Goal: Information Seeking & Learning: Learn about a topic

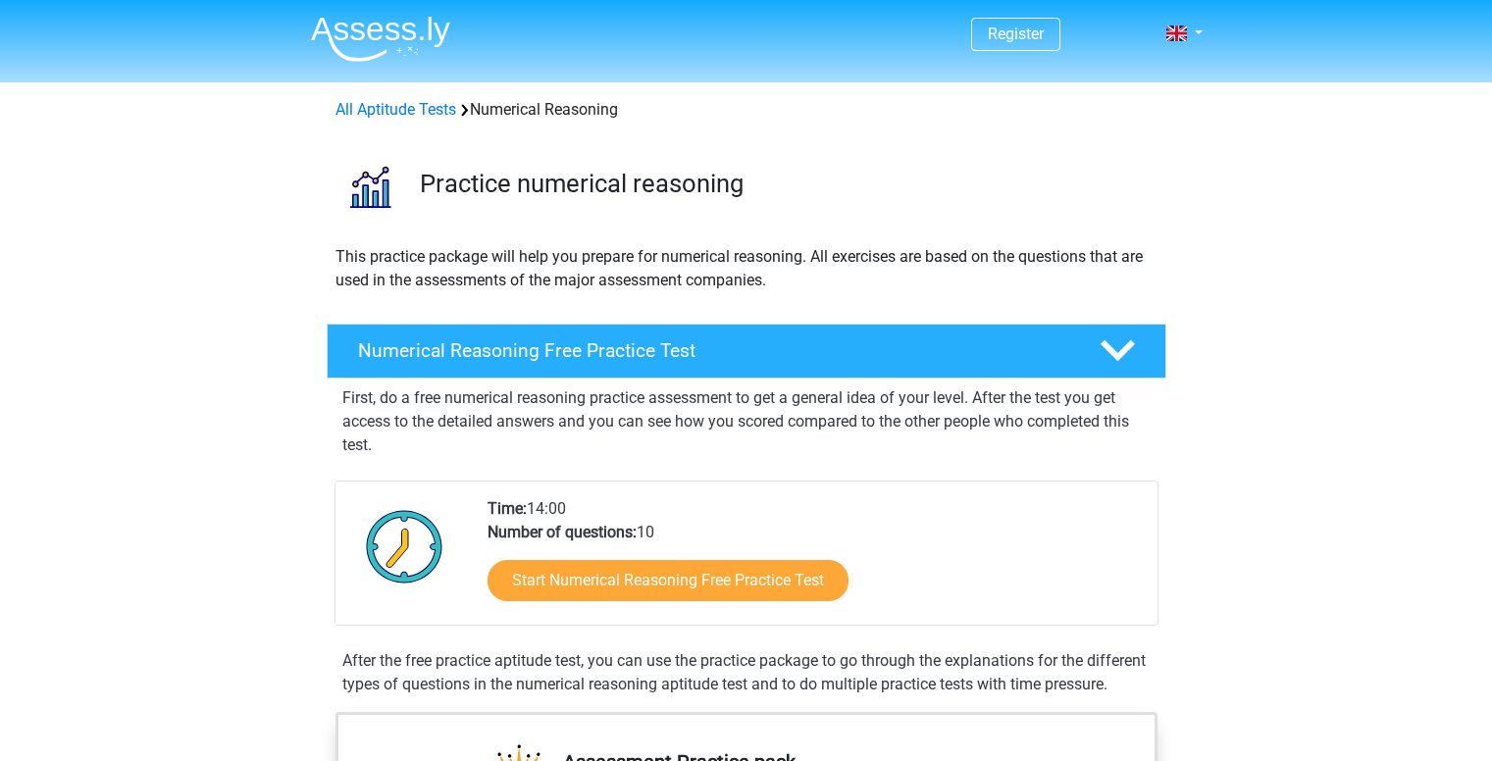
scroll to position [247, 0]
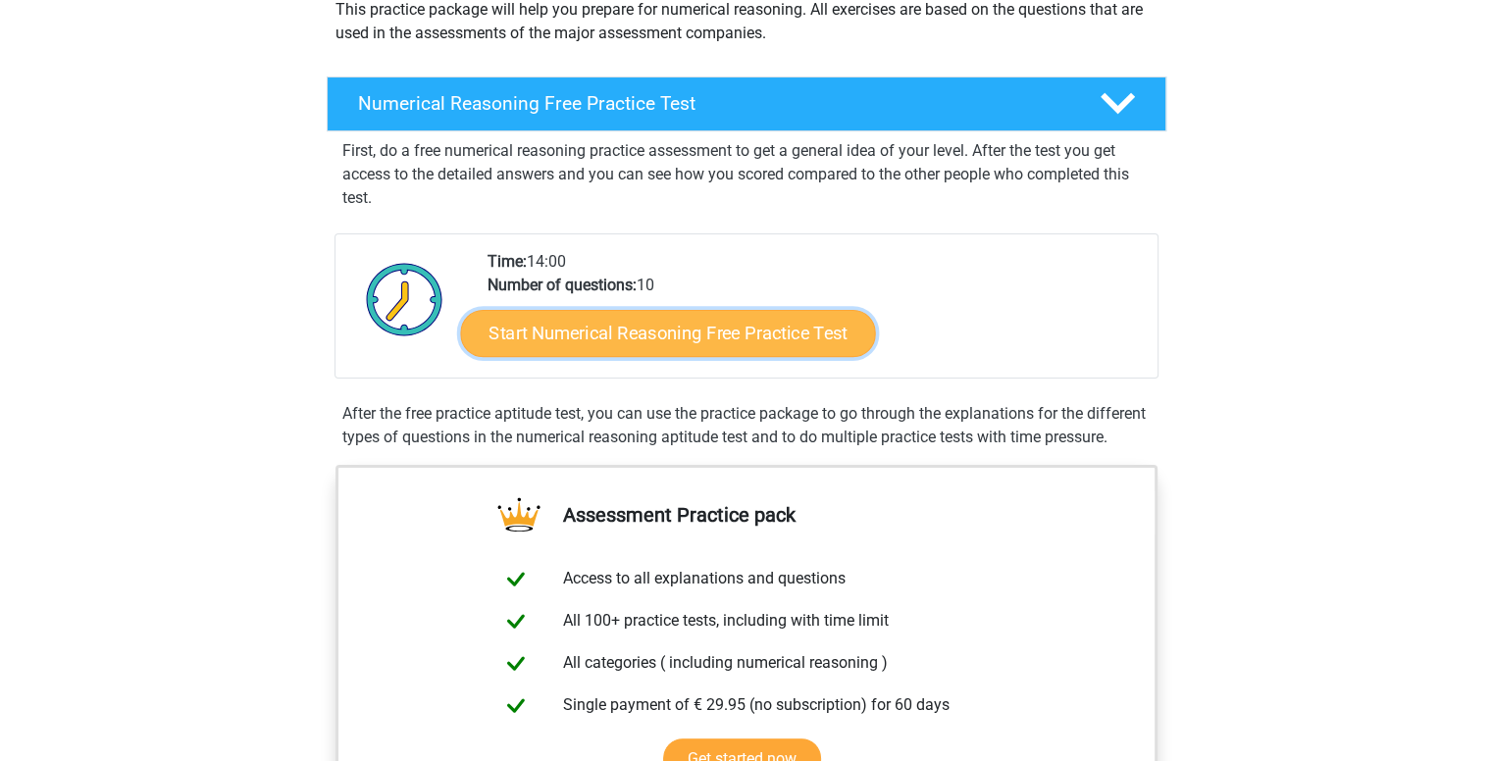
click at [726, 338] on link "Start Numerical Reasoning Free Practice Test" at bounding box center [667, 332] width 415 height 47
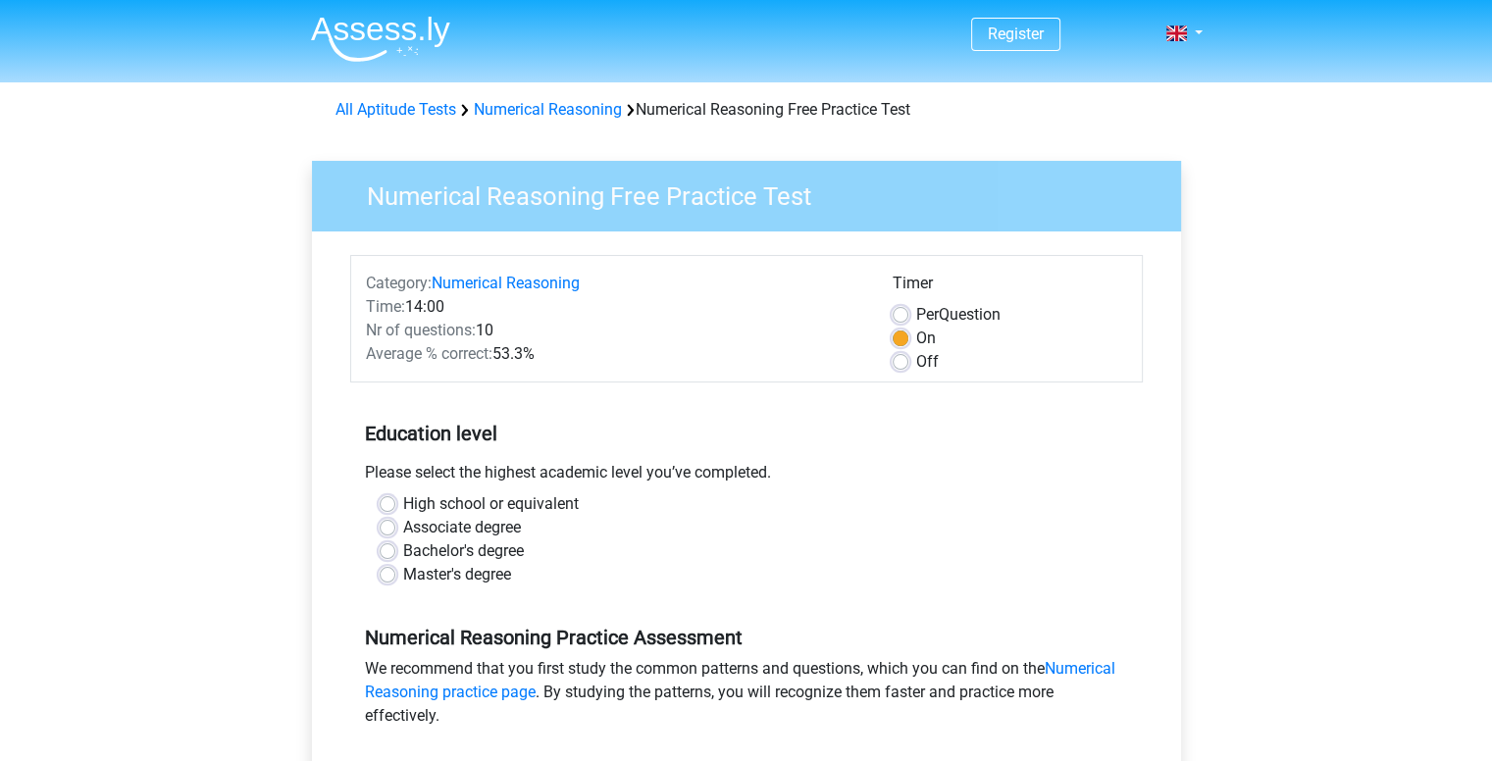
click at [561, 476] on div "Please select the highest academic level you’ve completed." at bounding box center [746, 476] width 793 height 31
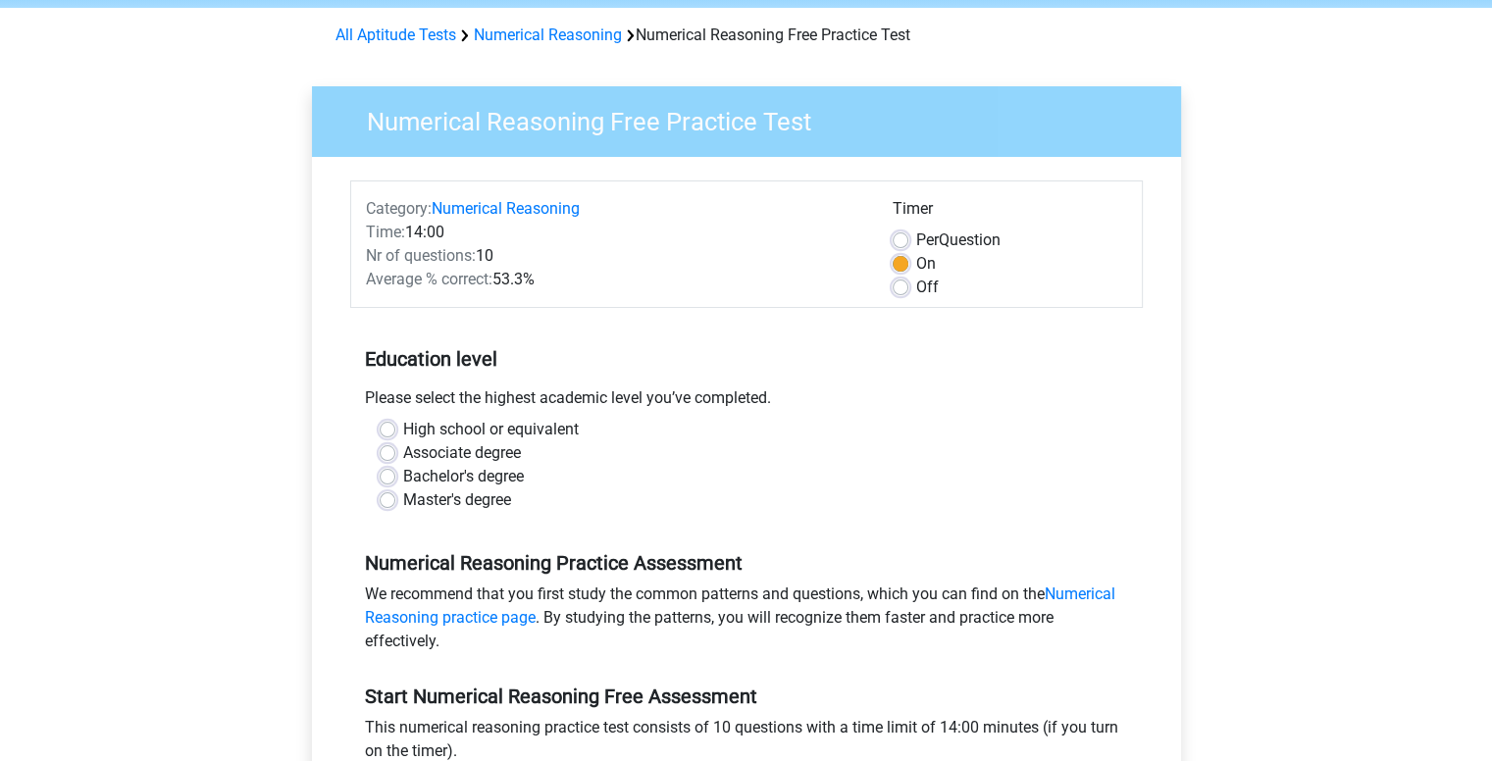
click at [403, 478] on label "Bachelor's degree" at bounding box center [463, 477] width 121 height 24
click at [388, 478] on input "Bachelor's degree" at bounding box center [388, 475] width 16 height 20
radio input "true"
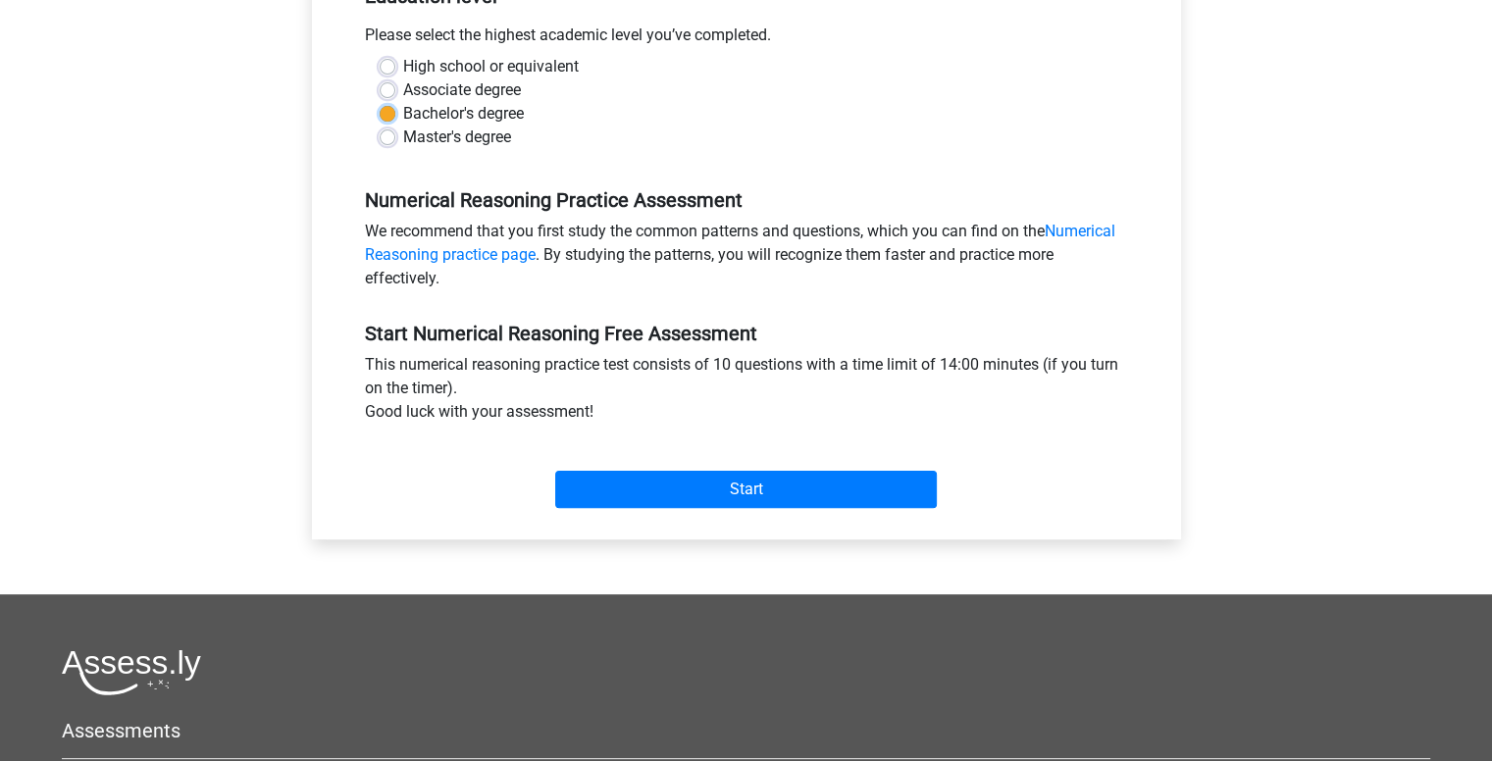
scroll to position [441, 0]
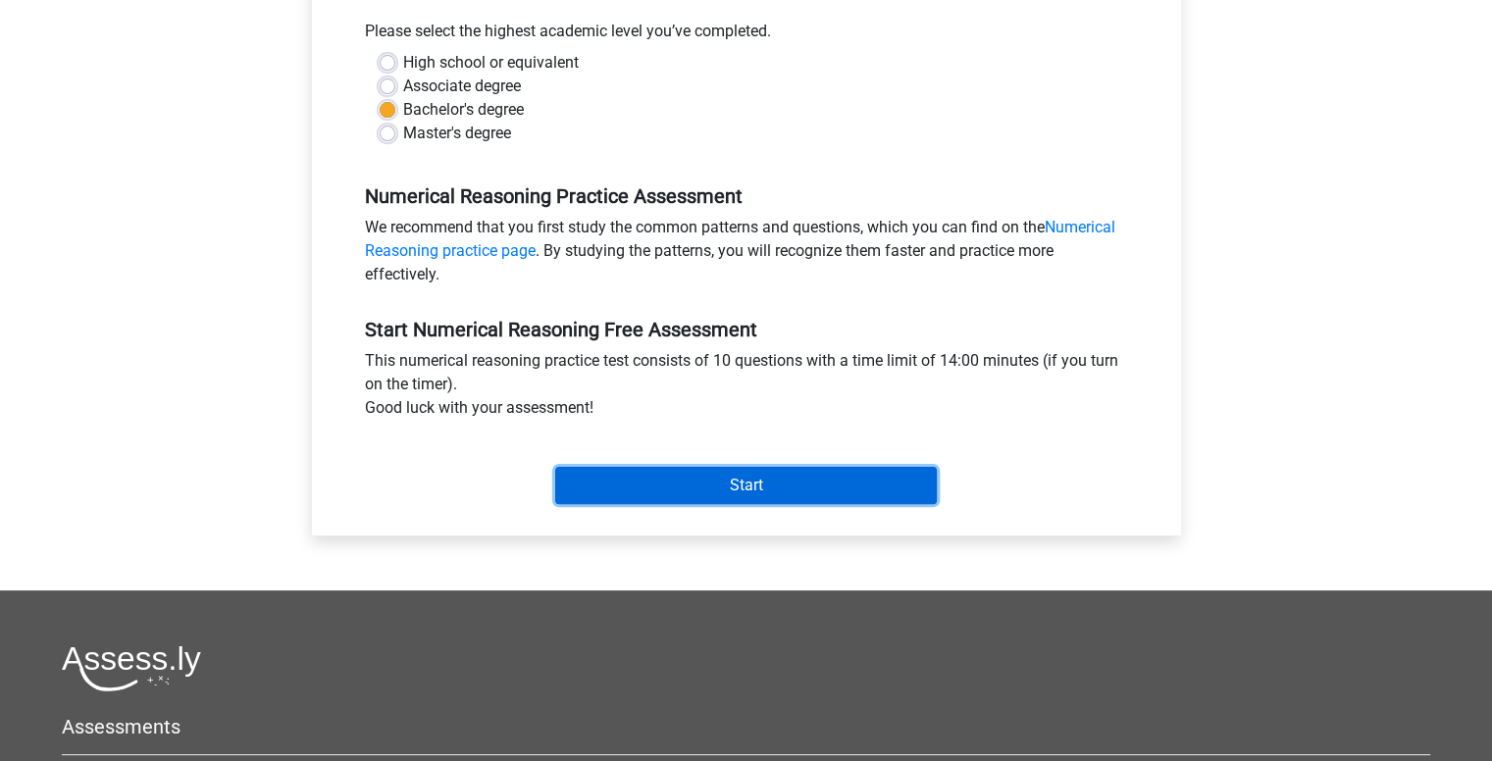
click at [789, 480] on input "Start" at bounding box center [746, 485] width 382 height 37
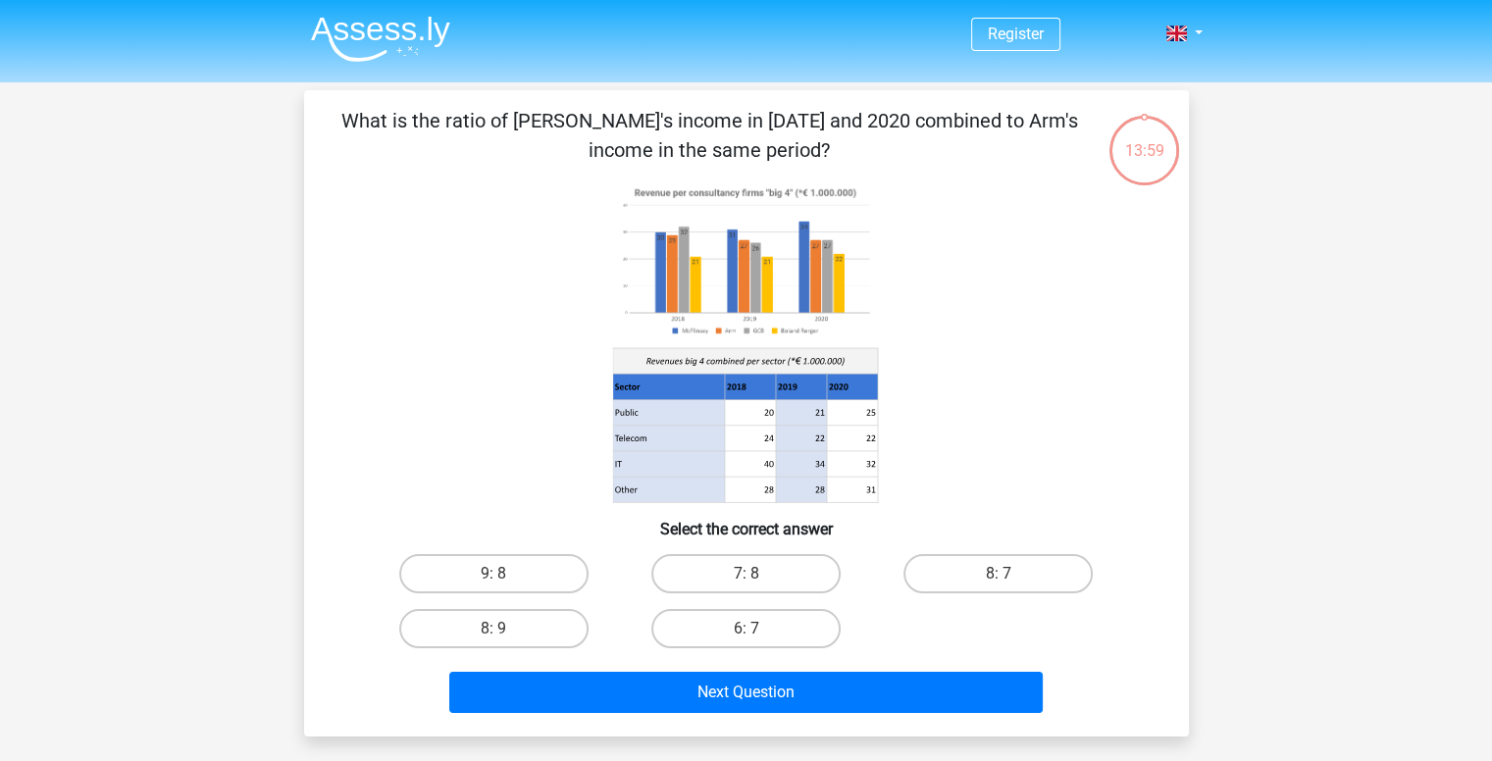
click at [1138, 159] on div "13:59" at bounding box center [1145, 138] width 74 height 49
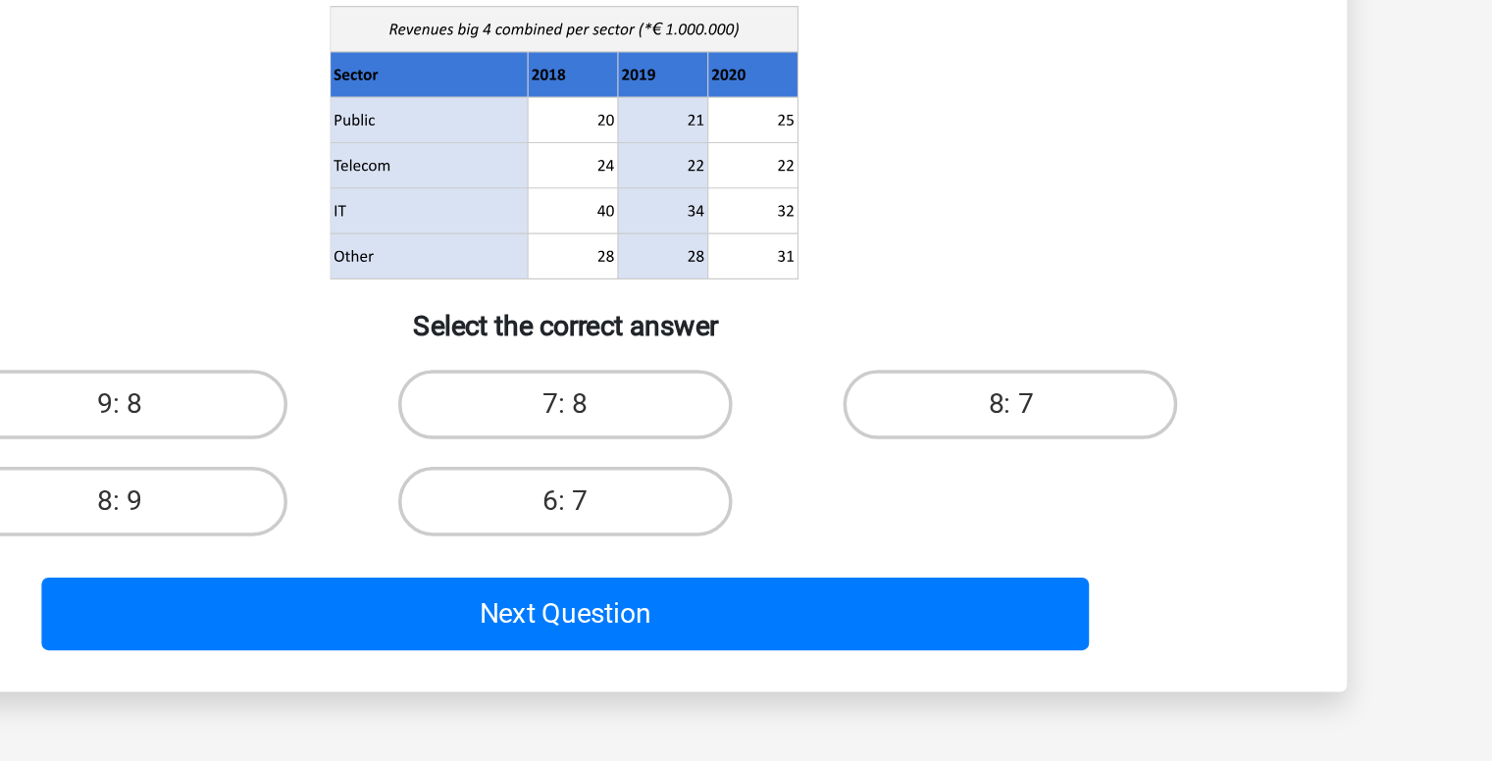
scroll to position [61, 0]
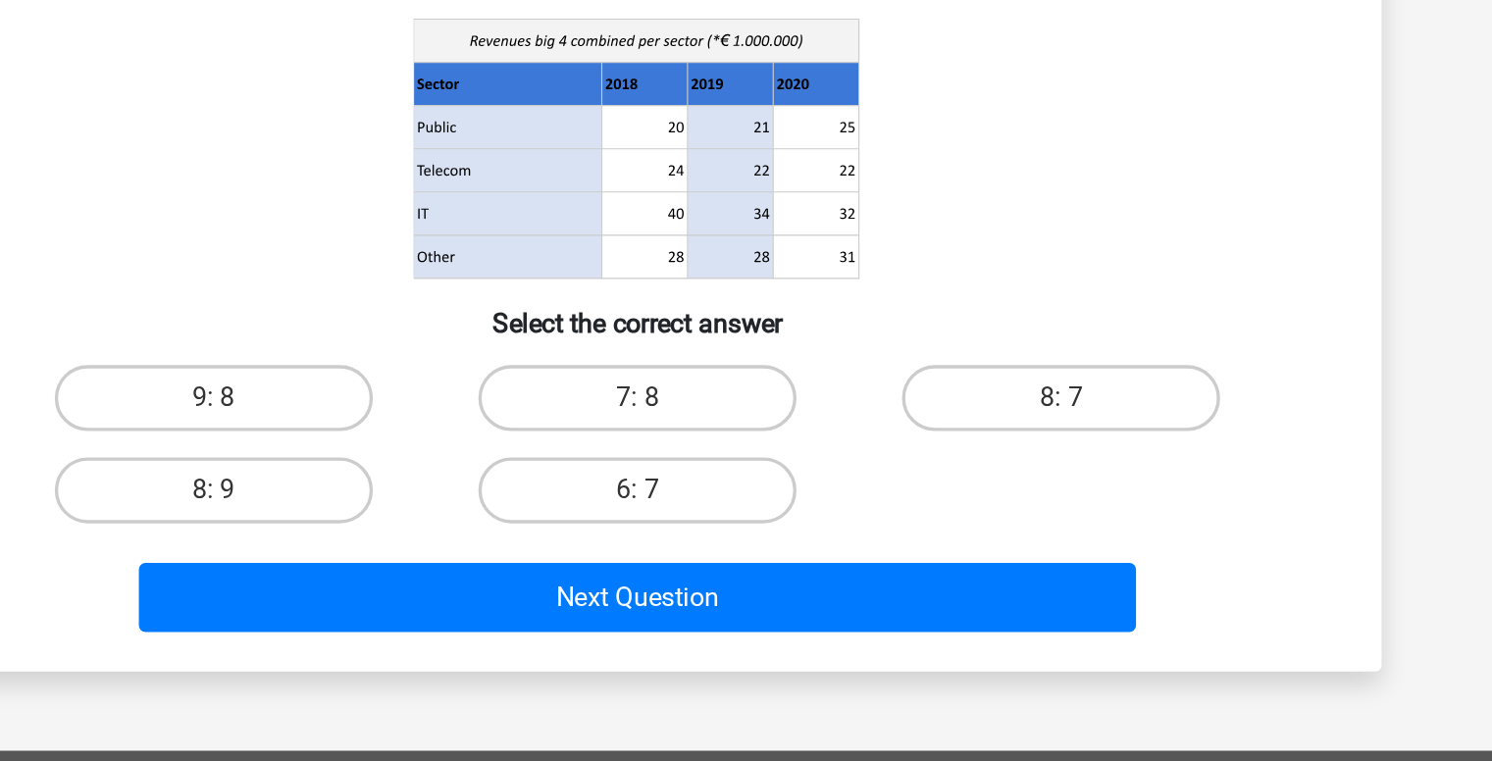
click at [960, 385] on icon at bounding box center [746, 282] width 791 height 324
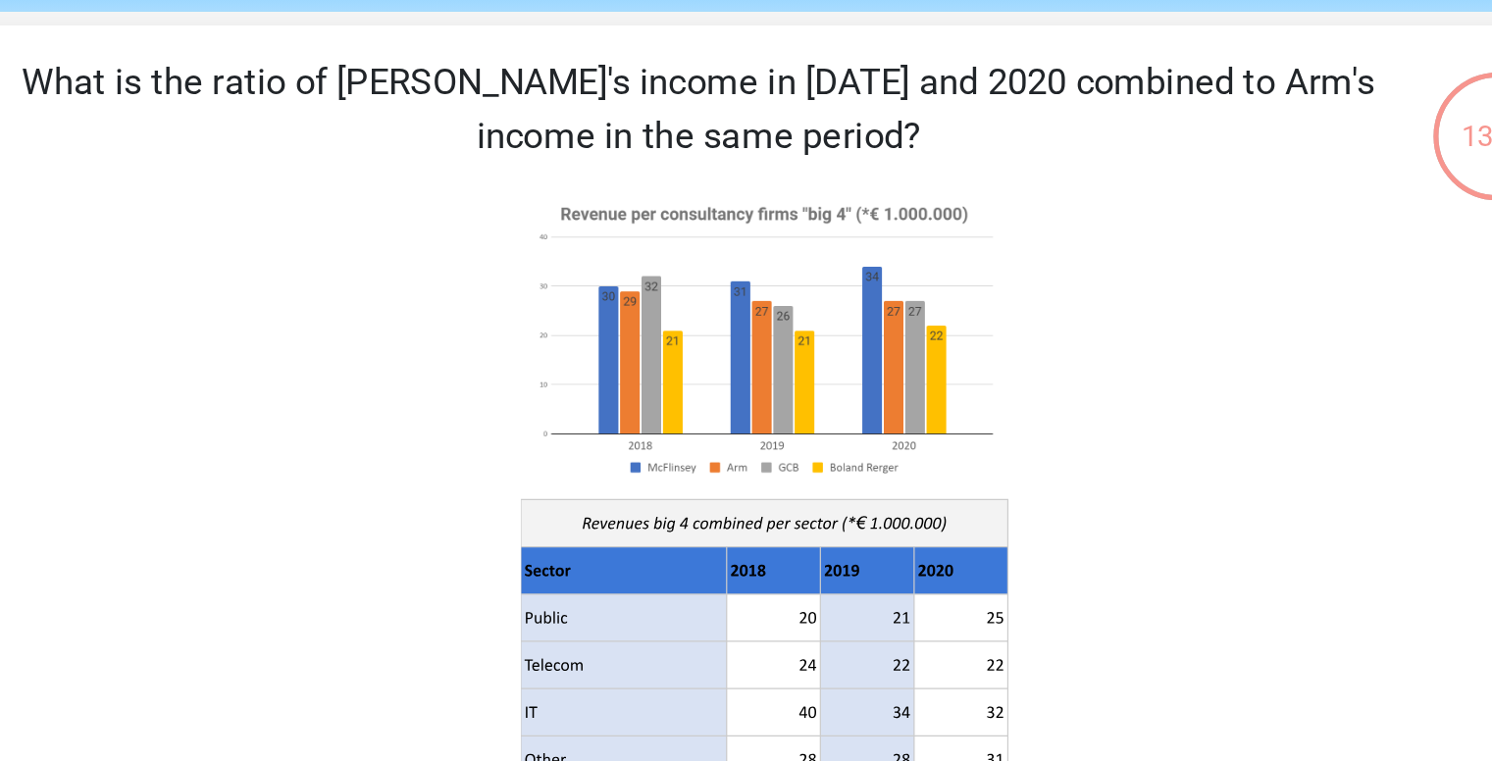
scroll to position [39, 0]
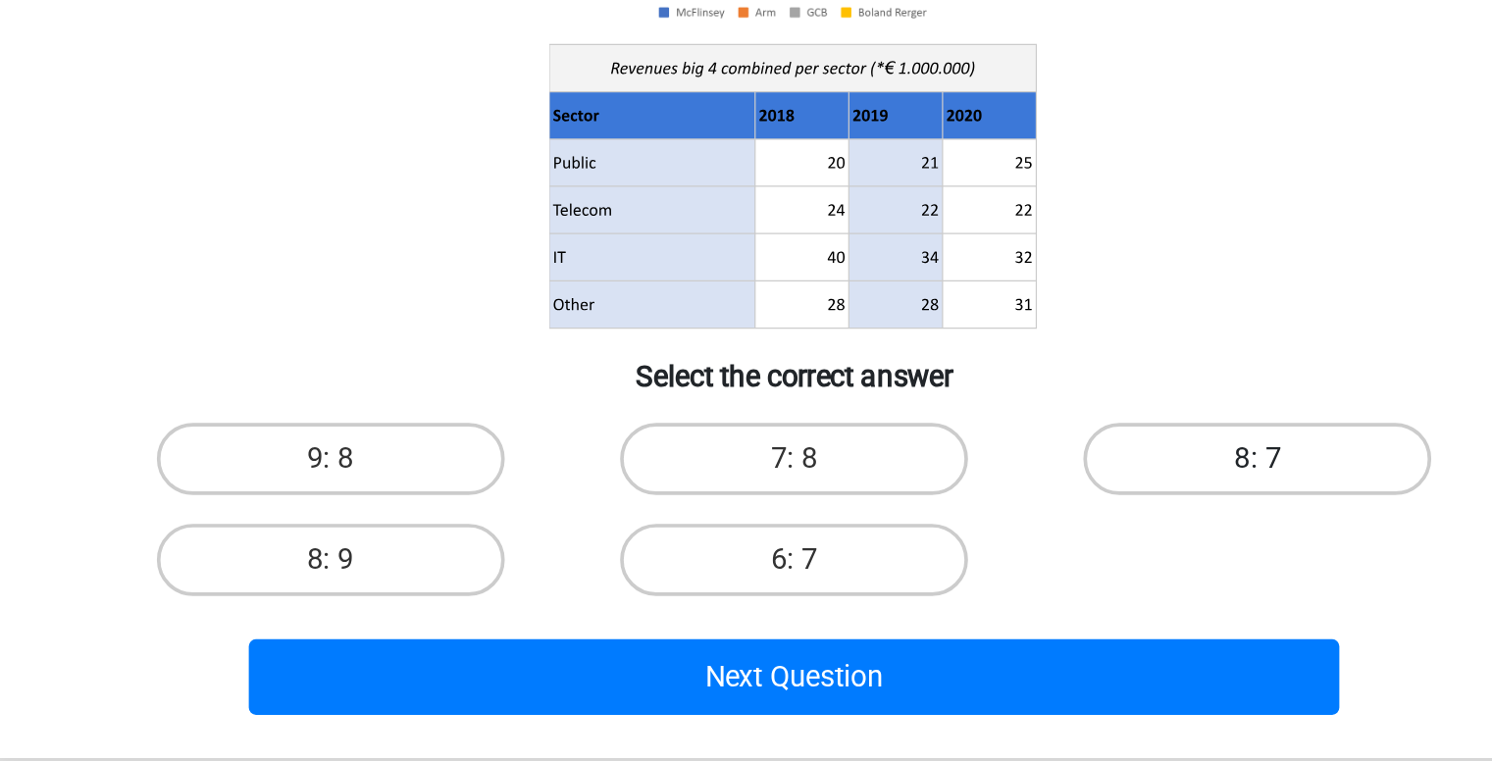
click at [991, 534] on label "8: 7" at bounding box center [998, 534] width 189 height 39
click at [999, 535] on input "8: 7" at bounding box center [1005, 541] width 13 height 13
radio input "true"
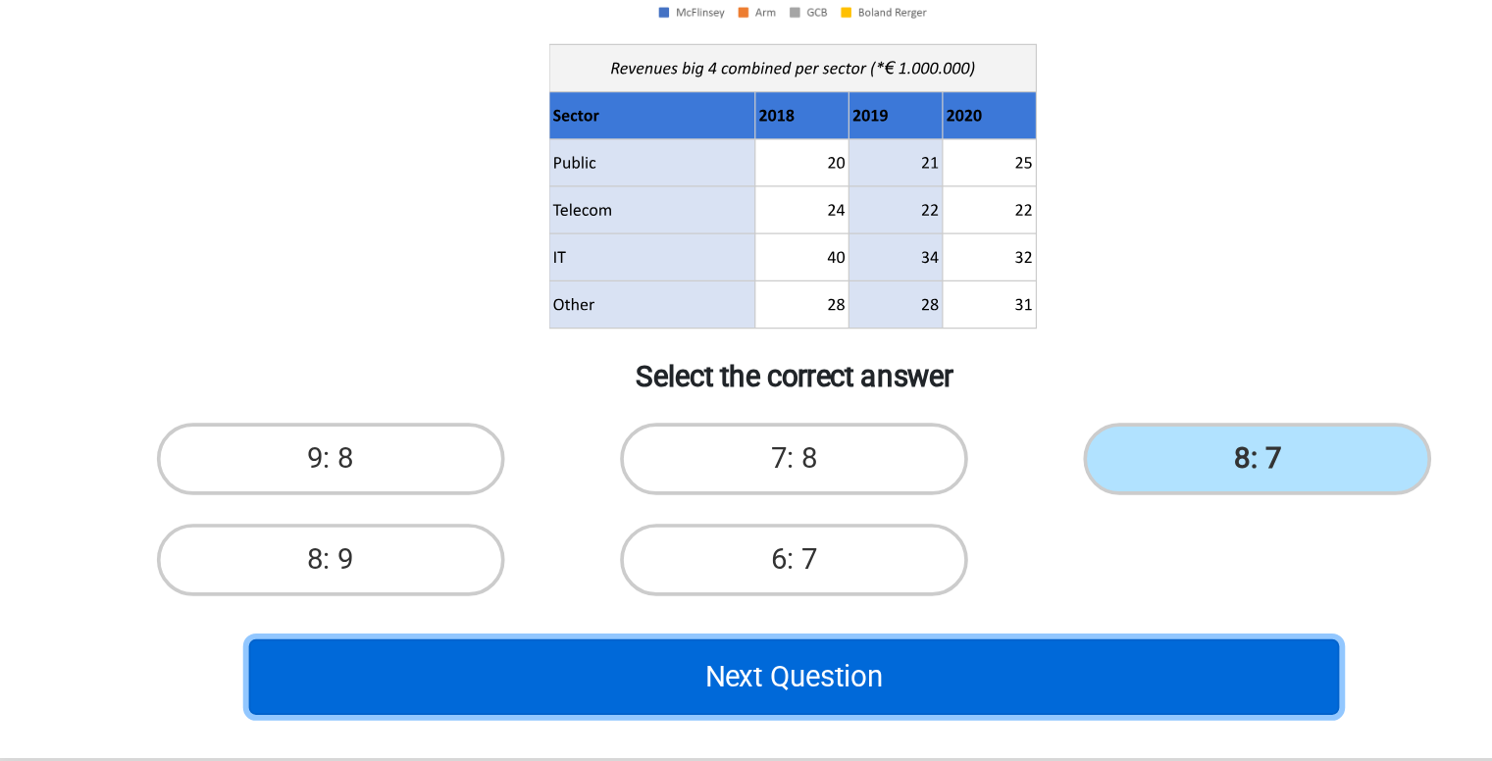
click at [755, 657] on button "Next Question" at bounding box center [746, 653] width 594 height 41
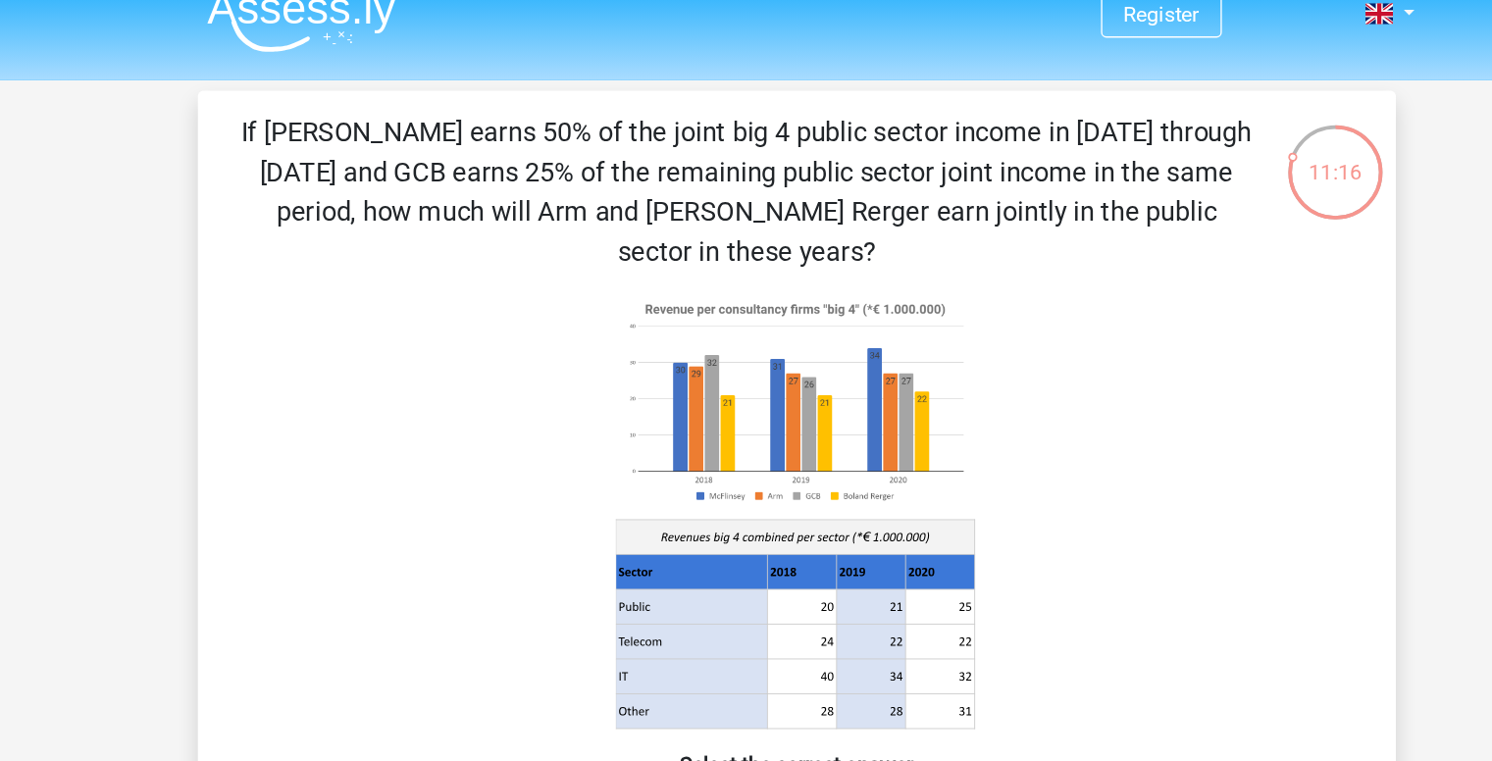
scroll to position [23, 0]
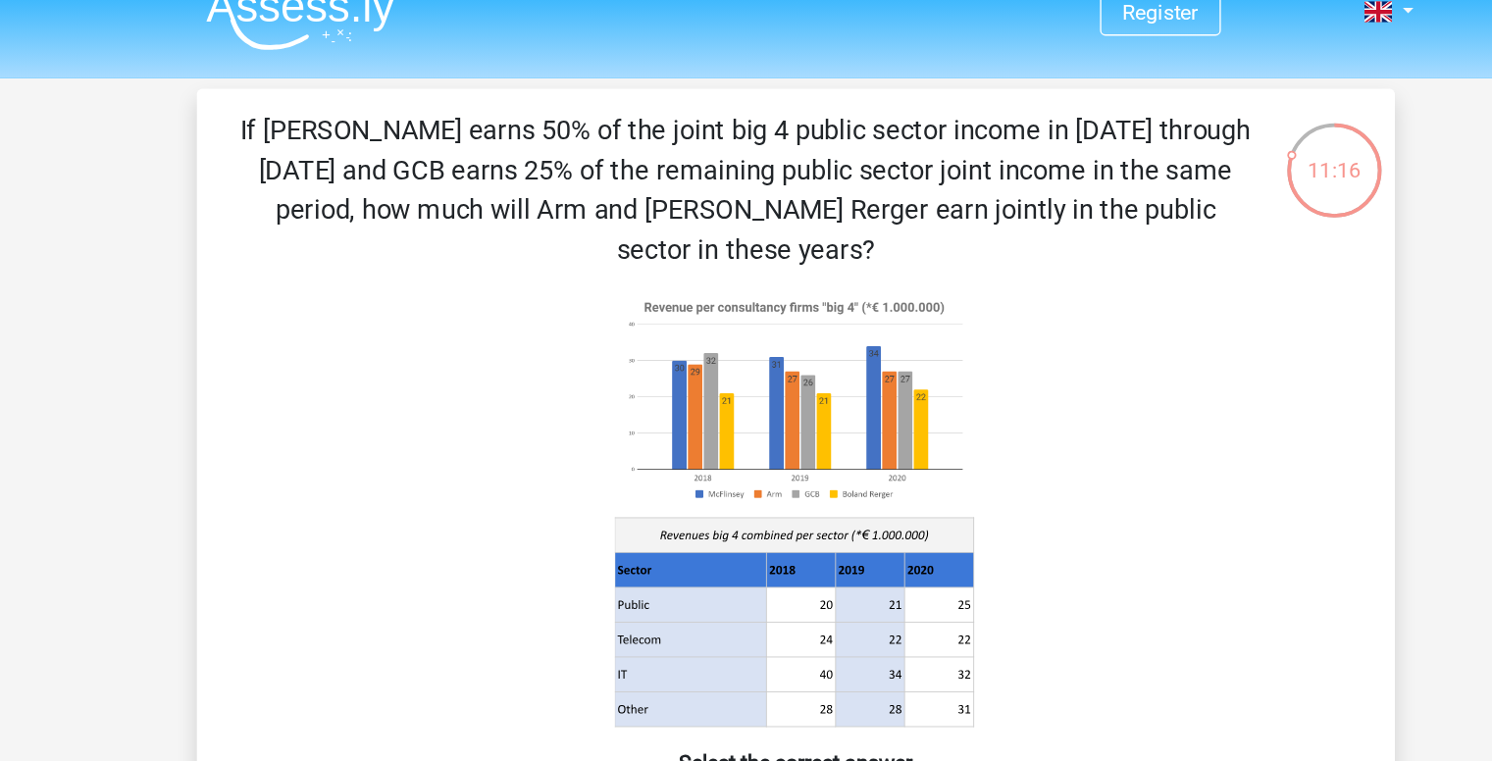
click at [1121, 138] on div "11:16" at bounding box center [1145, 114] width 74 height 49
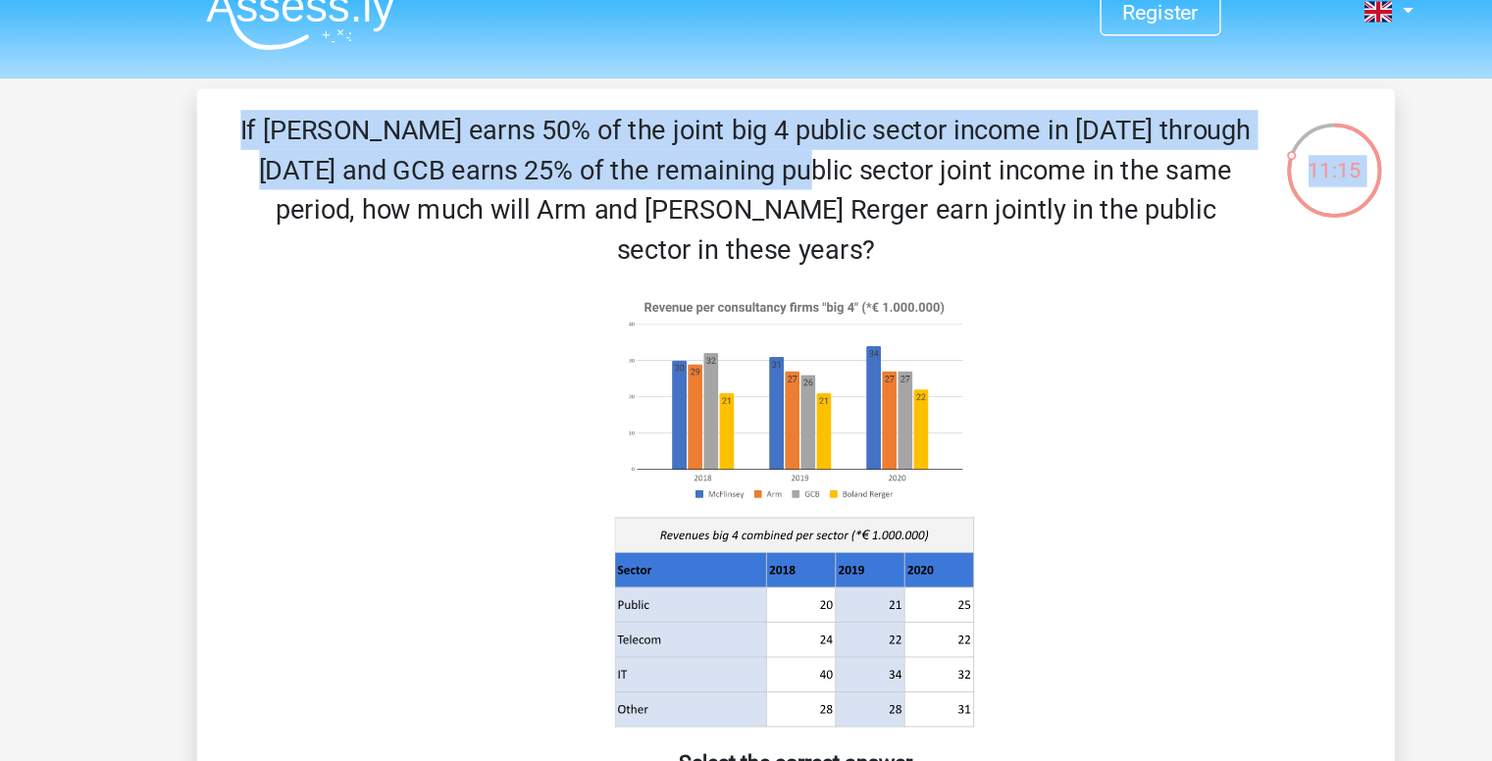
drag, startPoint x: 1111, startPoint y: 115, endPoint x: 1135, endPoint y: 74, distance: 47.5
click at [1135, 75] on div "11:15" at bounding box center [1145, 112] width 74 height 74
click at [1138, 124] on div "11:14" at bounding box center [1145, 114] width 74 height 49
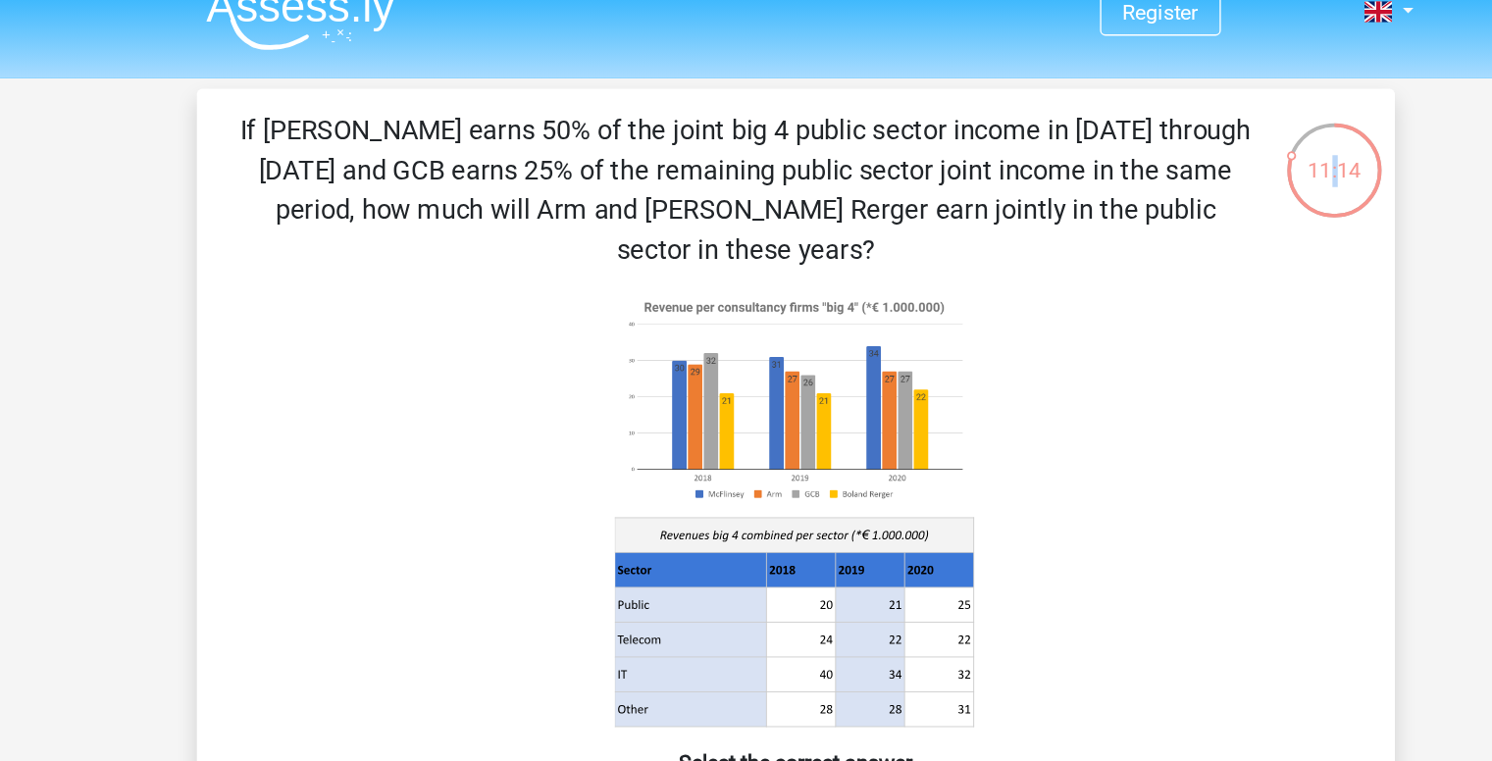
click at [1138, 124] on div "11:14" at bounding box center [1145, 114] width 74 height 49
click at [1081, 311] on icon at bounding box center [746, 378] width 791 height 324
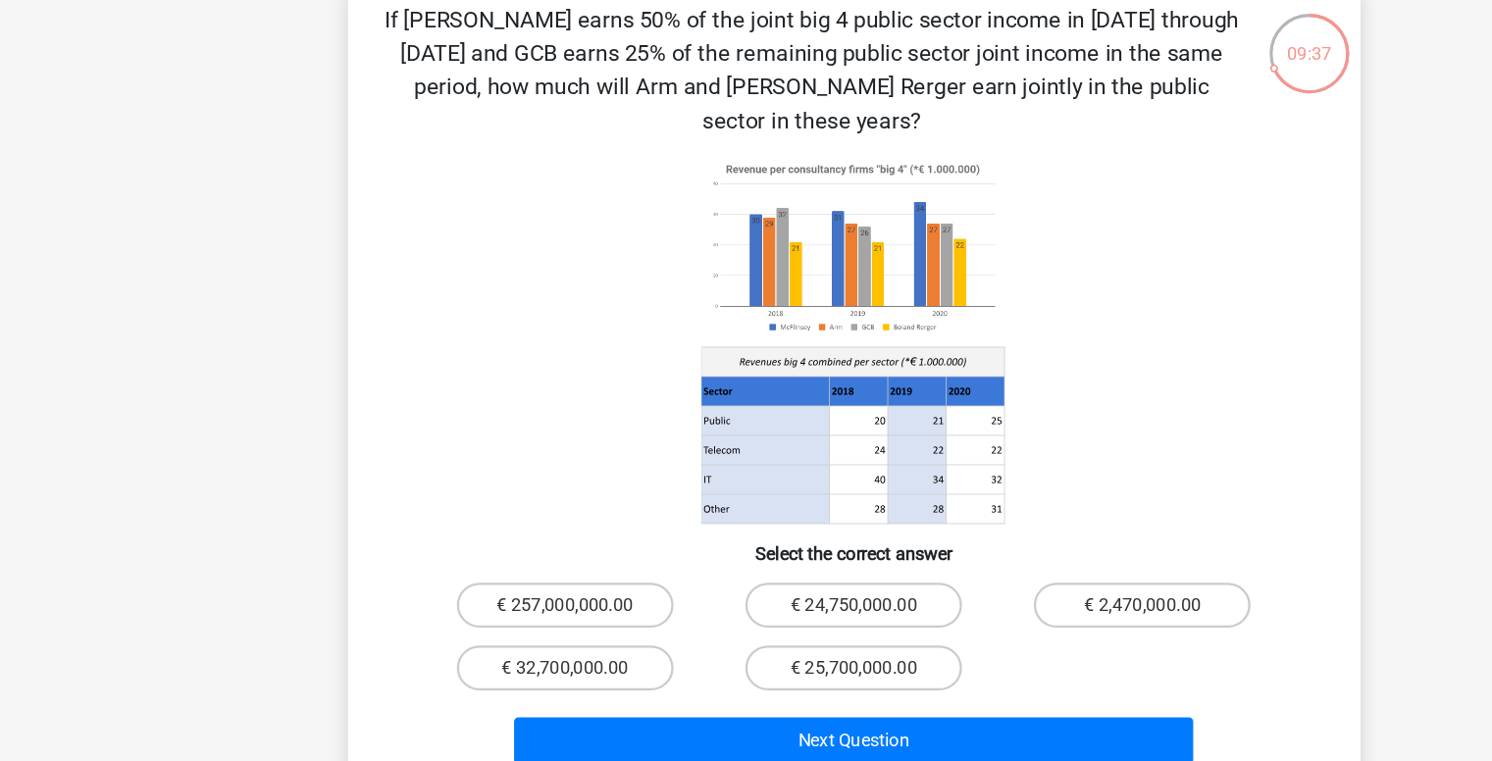
scroll to position [0, 0]
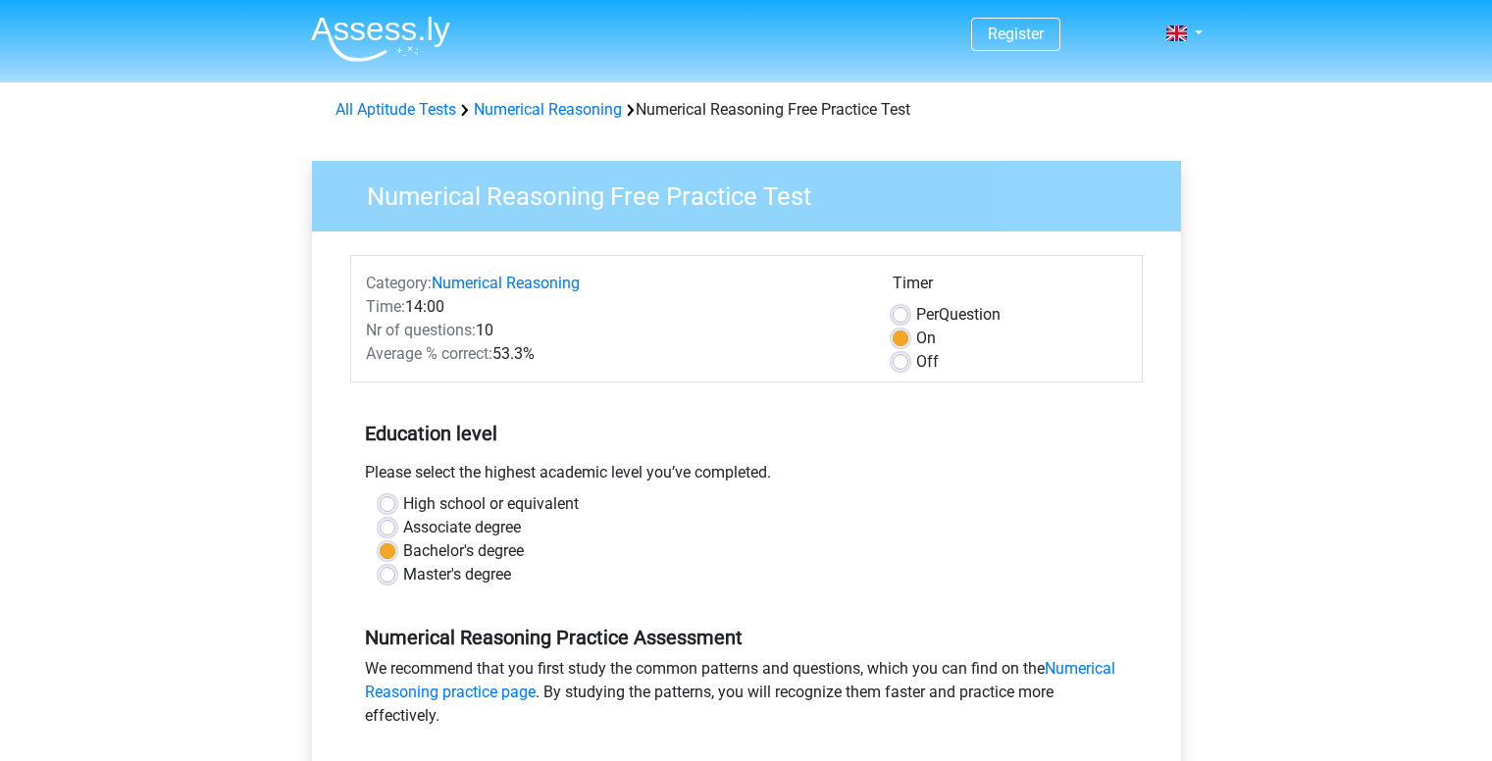
scroll to position [441, 0]
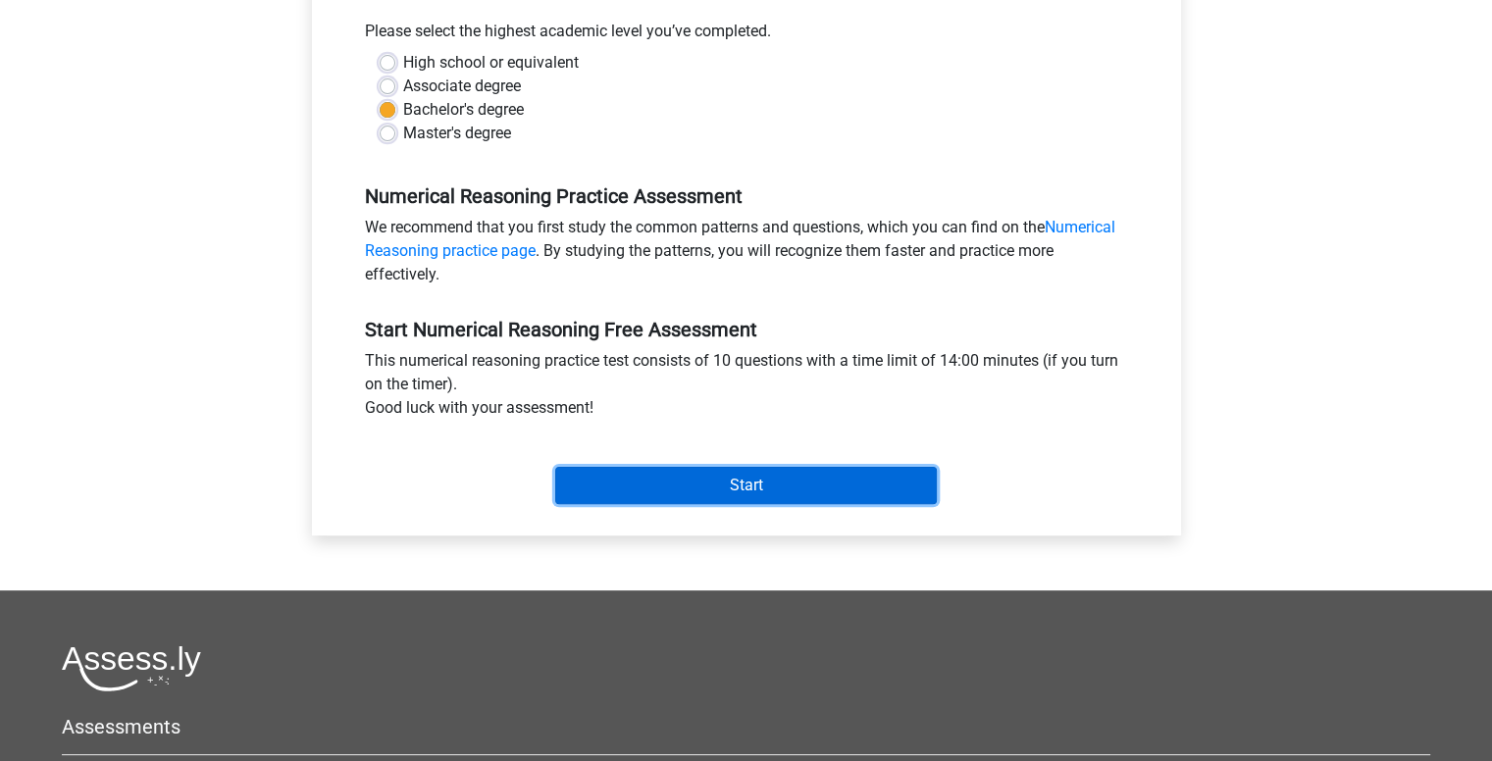
drag, startPoint x: 0, startPoint y: 0, endPoint x: 686, endPoint y: 499, distance: 848.3
click at [686, 499] on input "Start" at bounding box center [746, 485] width 382 height 37
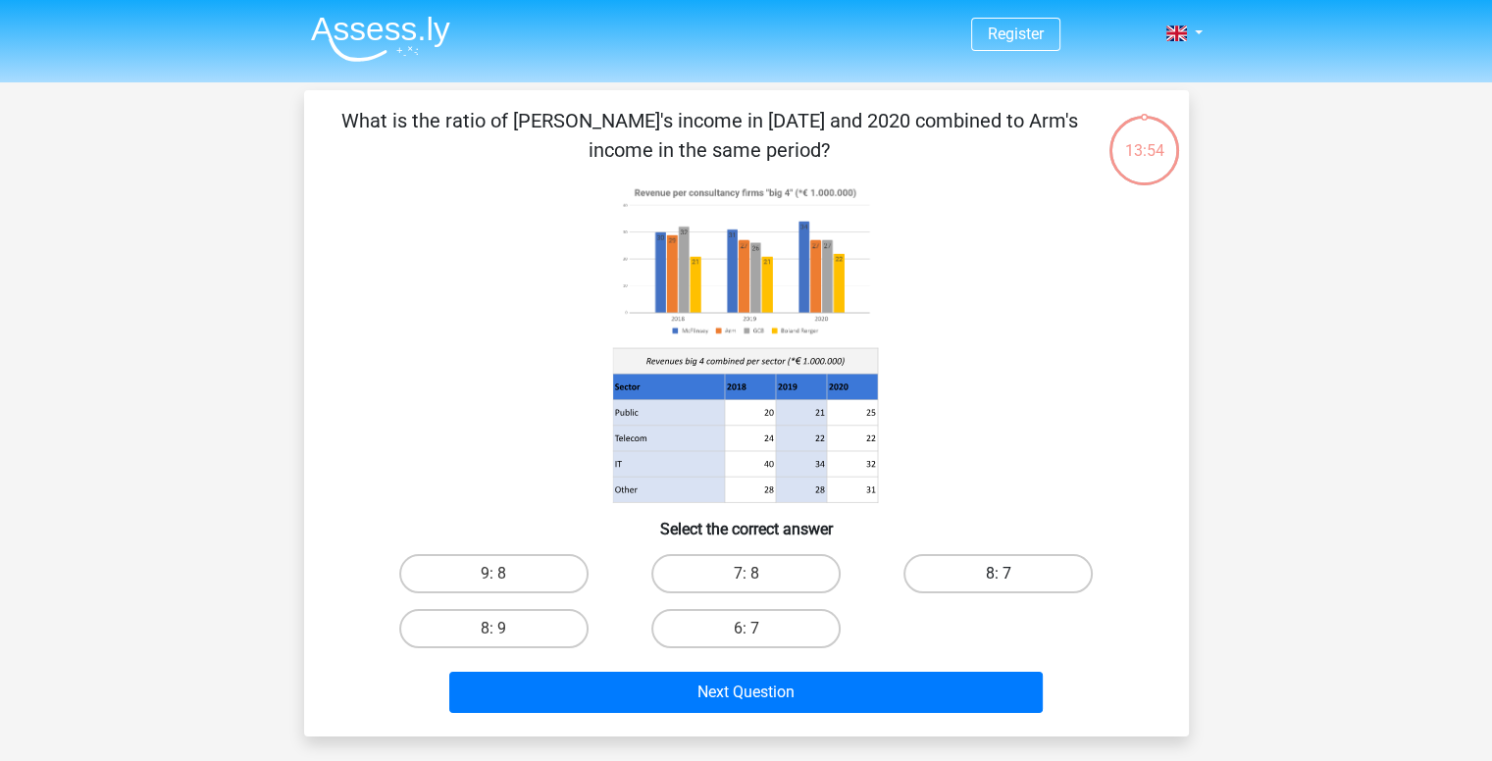
click at [982, 576] on label "8: 7" at bounding box center [998, 573] width 189 height 39
click at [999, 576] on input "8: 7" at bounding box center [1005, 580] width 13 height 13
radio input "true"
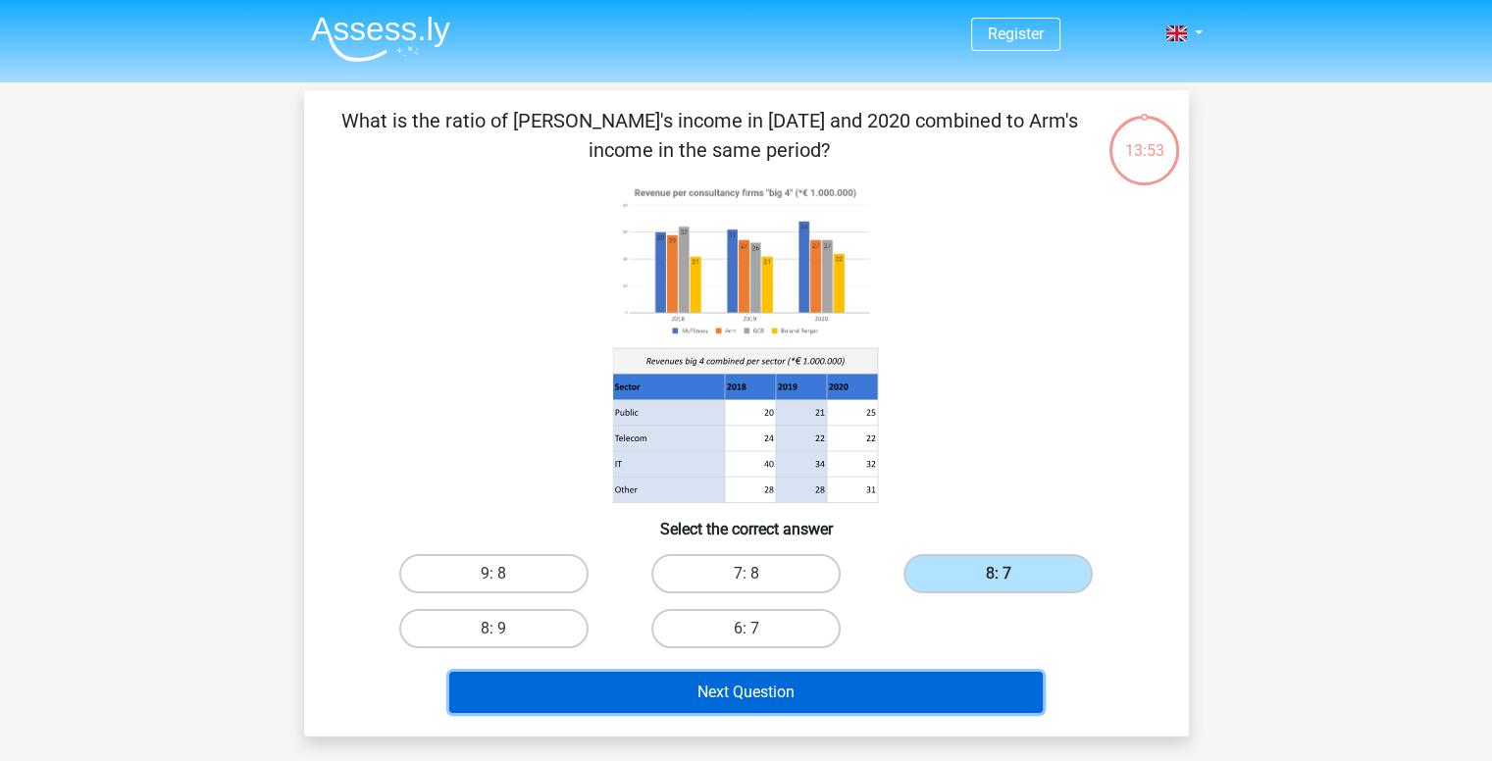
click at [855, 692] on button "Next Question" at bounding box center [746, 692] width 594 height 41
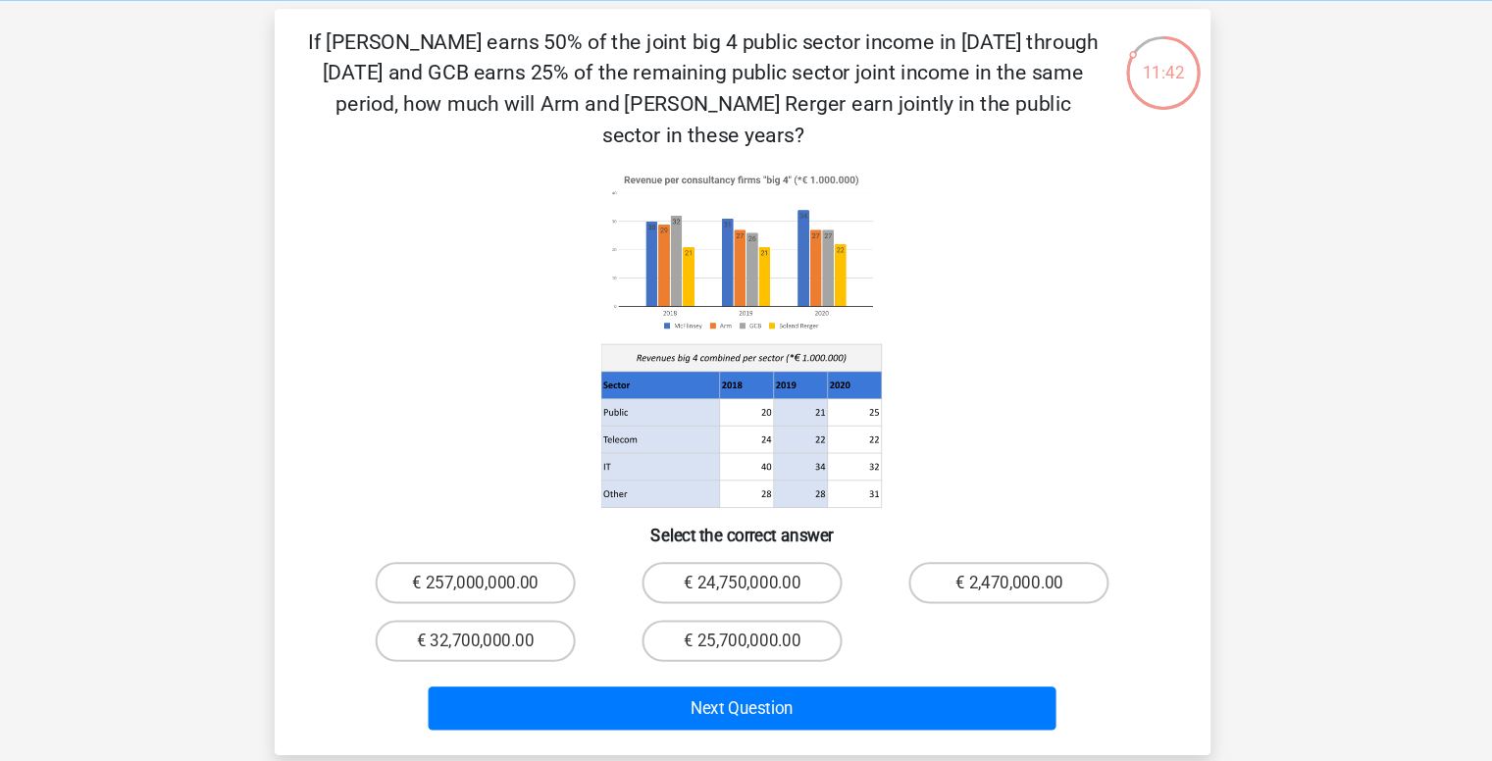
scroll to position [60, 0]
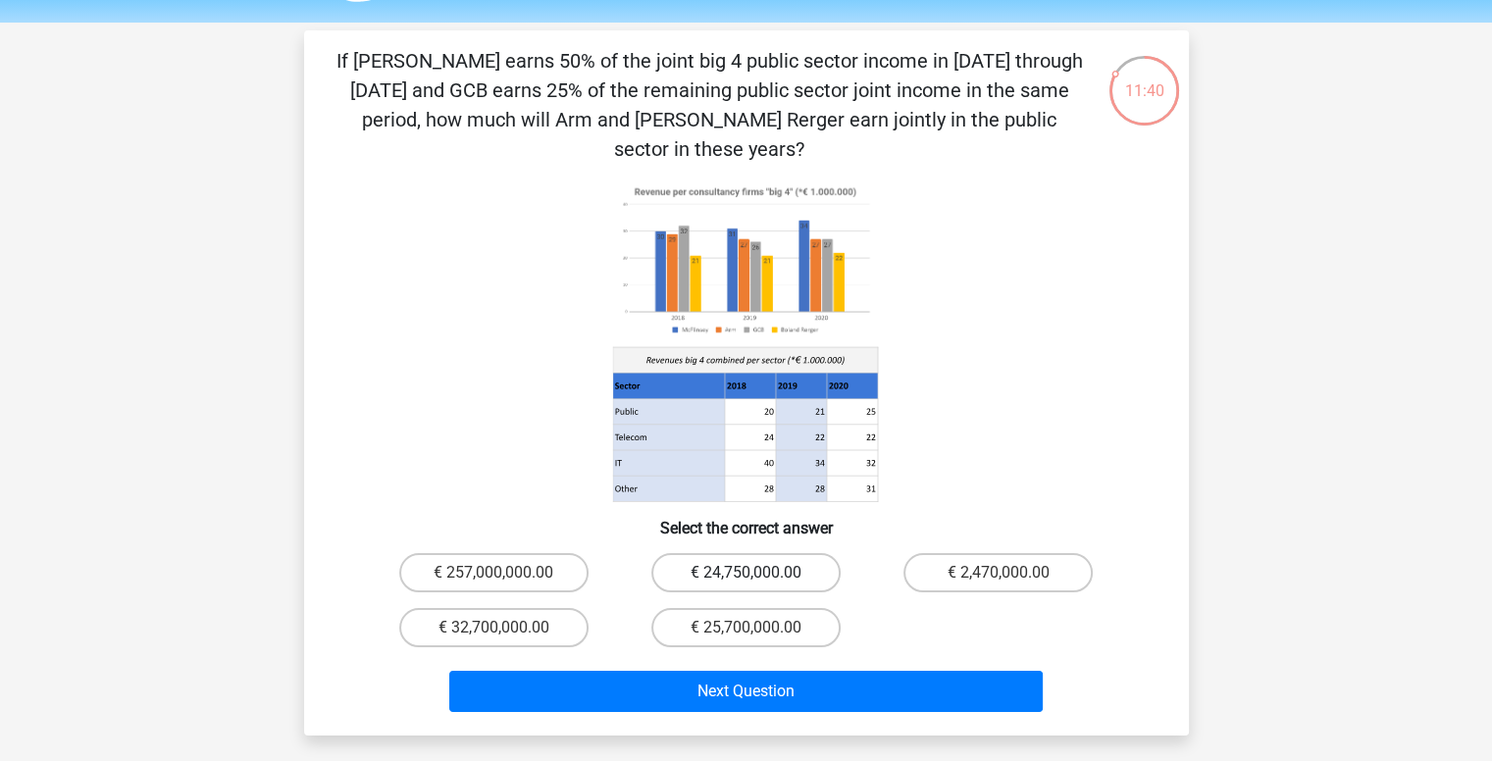
click at [760, 553] on label "€ 24,750,000.00" at bounding box center [745, 572] width 189 height 39
click at [758, 573] on input "€ 24,750,000.00" at bounding box center [752, 579] width 13 height 13
radio input "true"
click at [753, 655] on div "Next Question" at bounding box center [747, 687] width 822 height 65
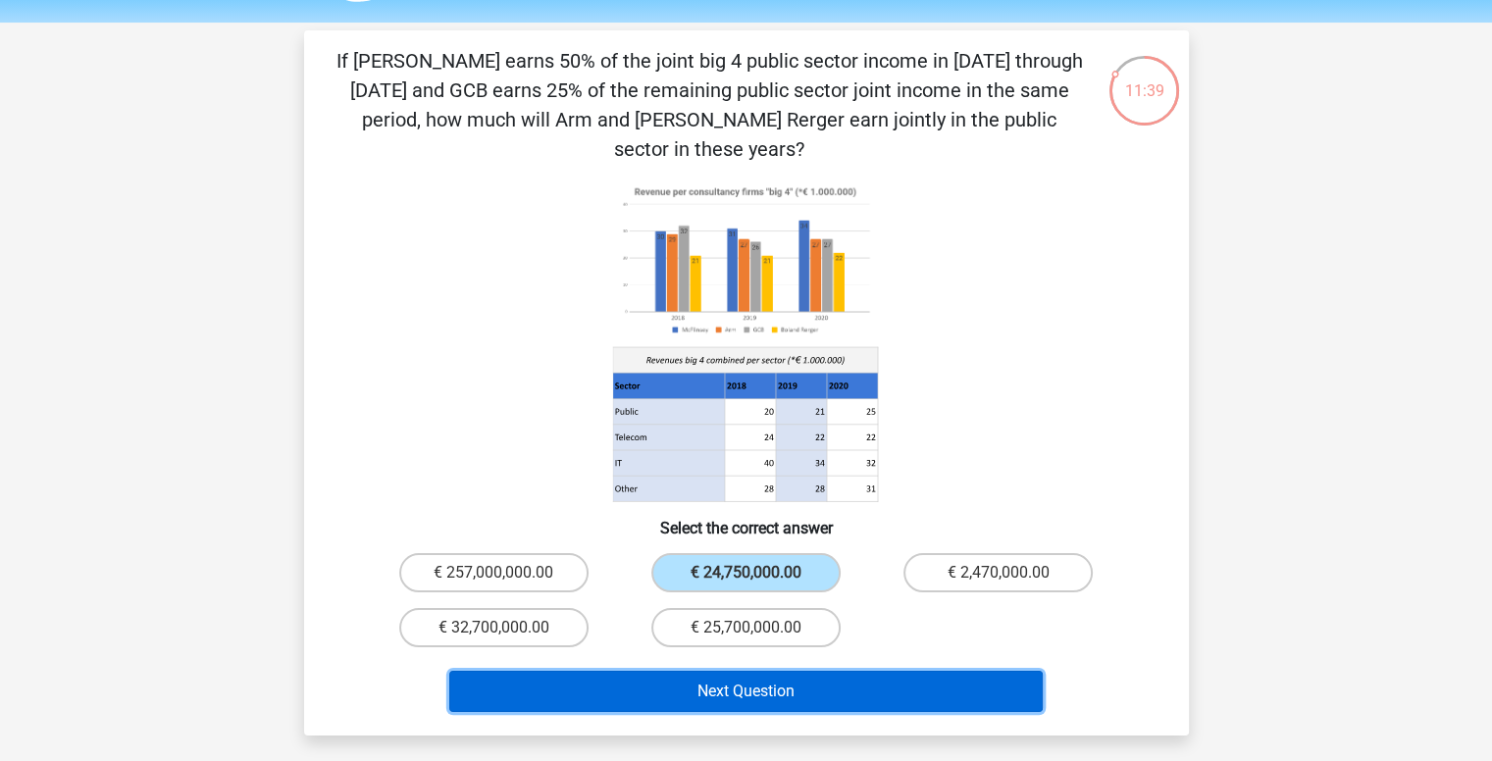
click at [759, 671] on button "Next Question" at bounding box center [746, 691] width 594 height 41
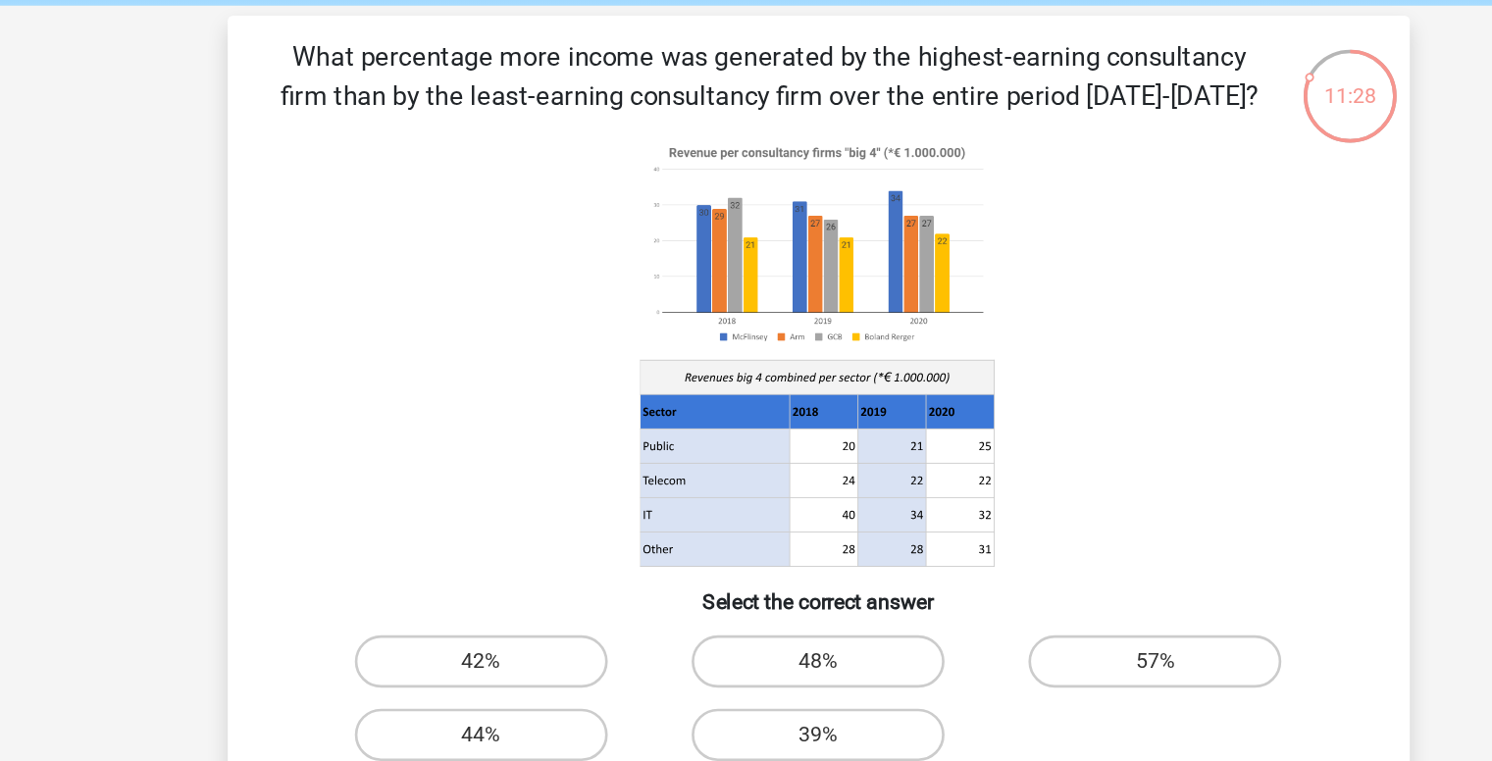
scroll to position [76, 0]
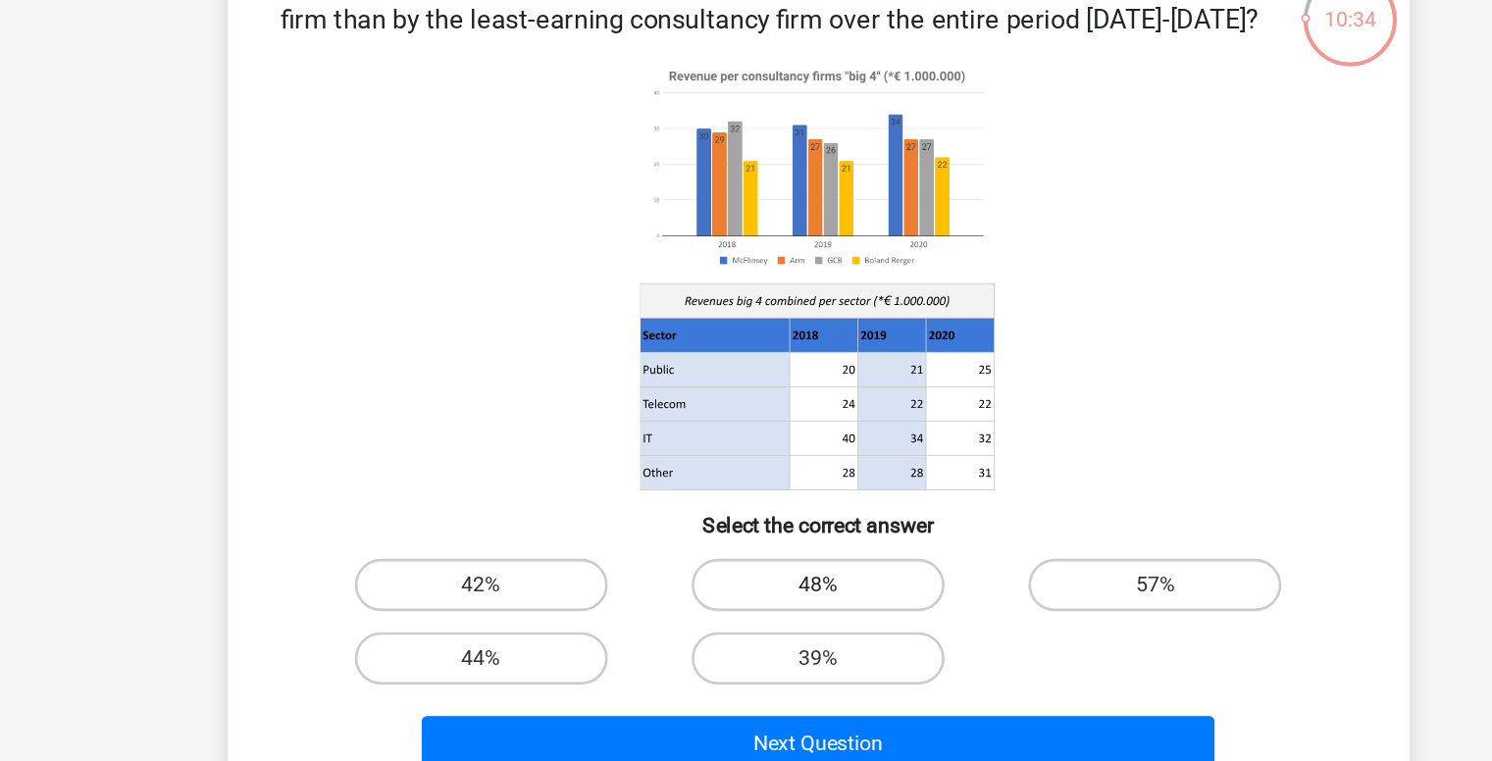
click at [751, 491] on label "48%" at bounding box center [745, 498] width 189 height 39
click at [751, 498] on input "48%" at bounding box center [752, 504] width 13 height 13
radio input "true"
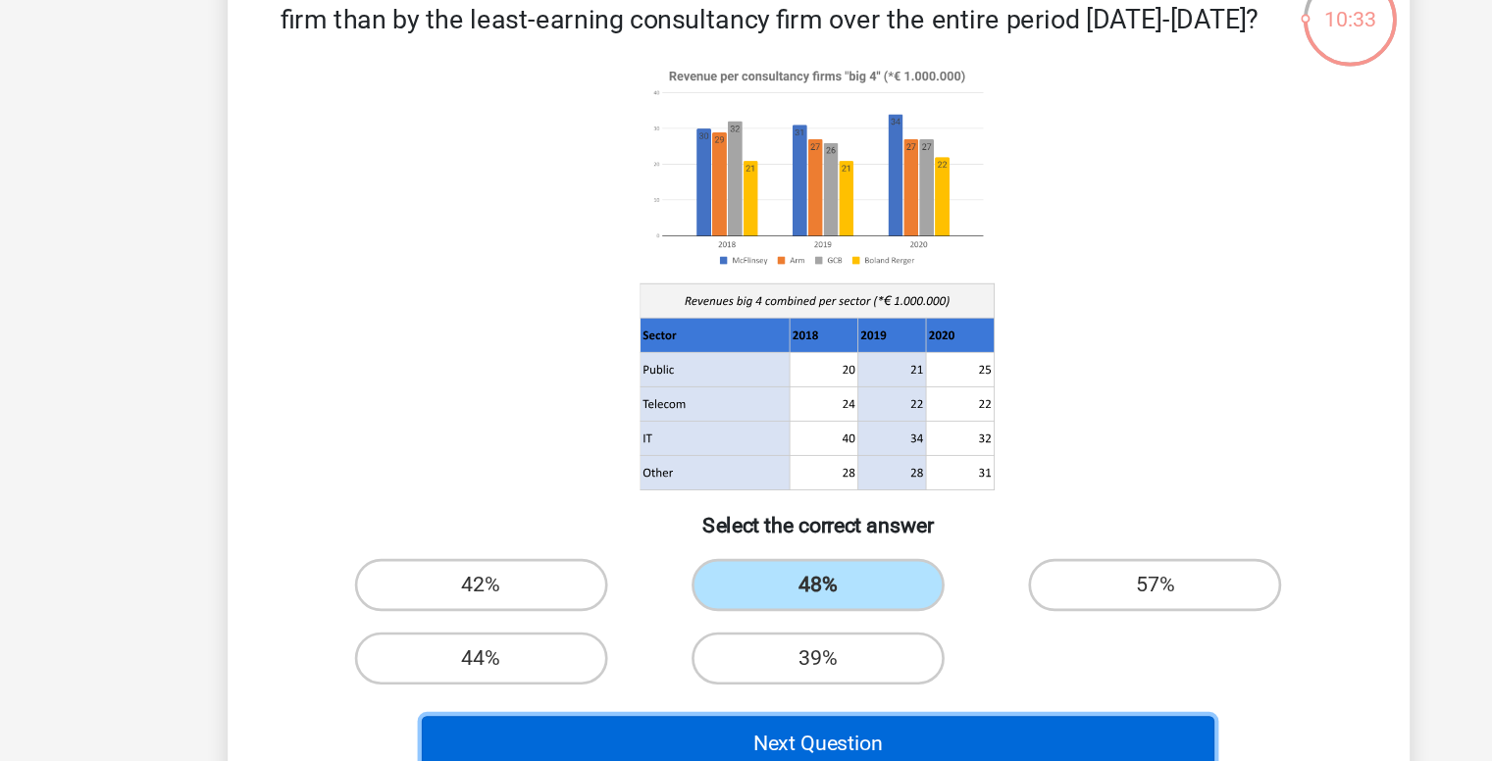
click at [761, 612] on button "Next Question" at bounding box center [746, 616] width 594 height 41
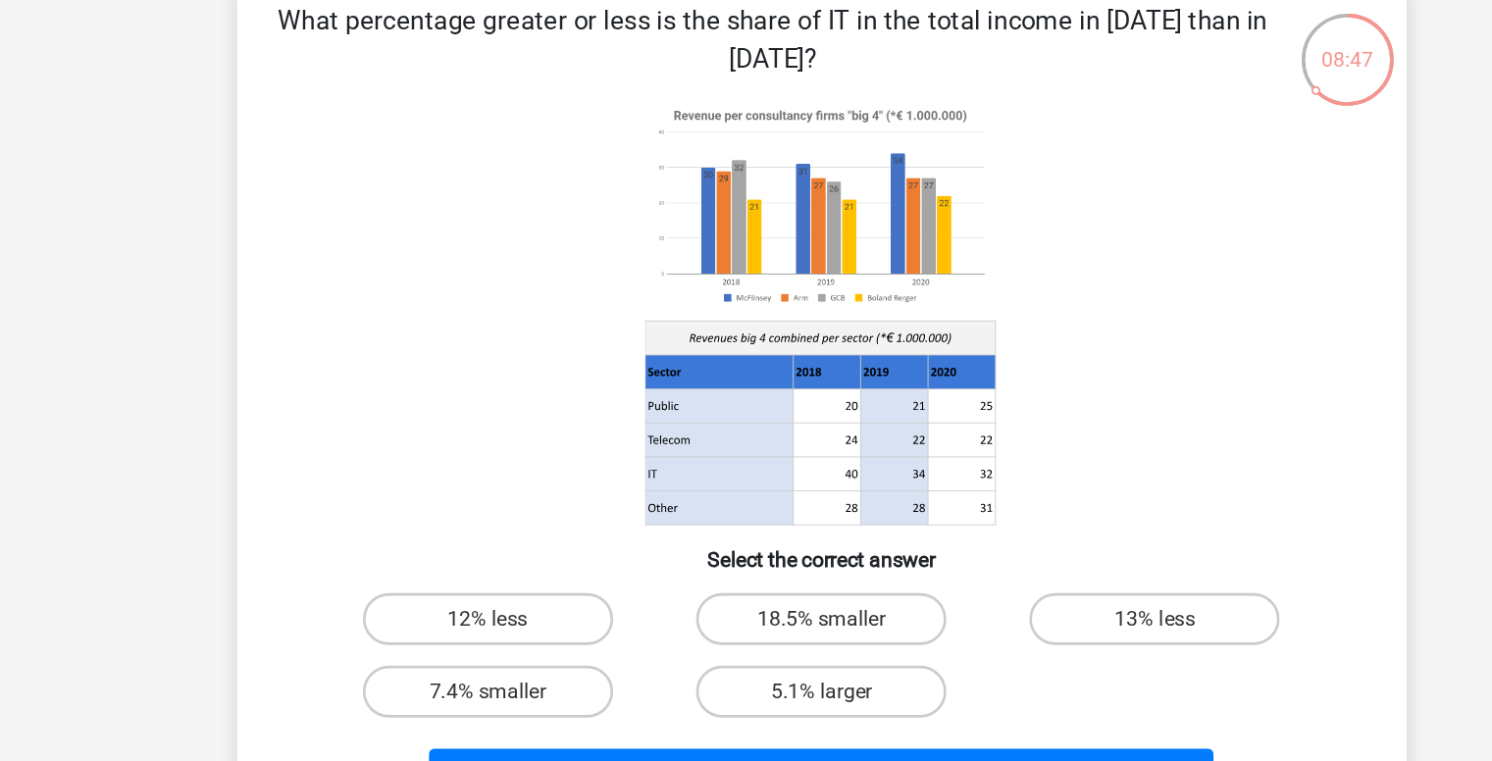
click at [494, 505] on input "12% less" at bounding box center [499, 504] width 13 height 13
radio input "true"
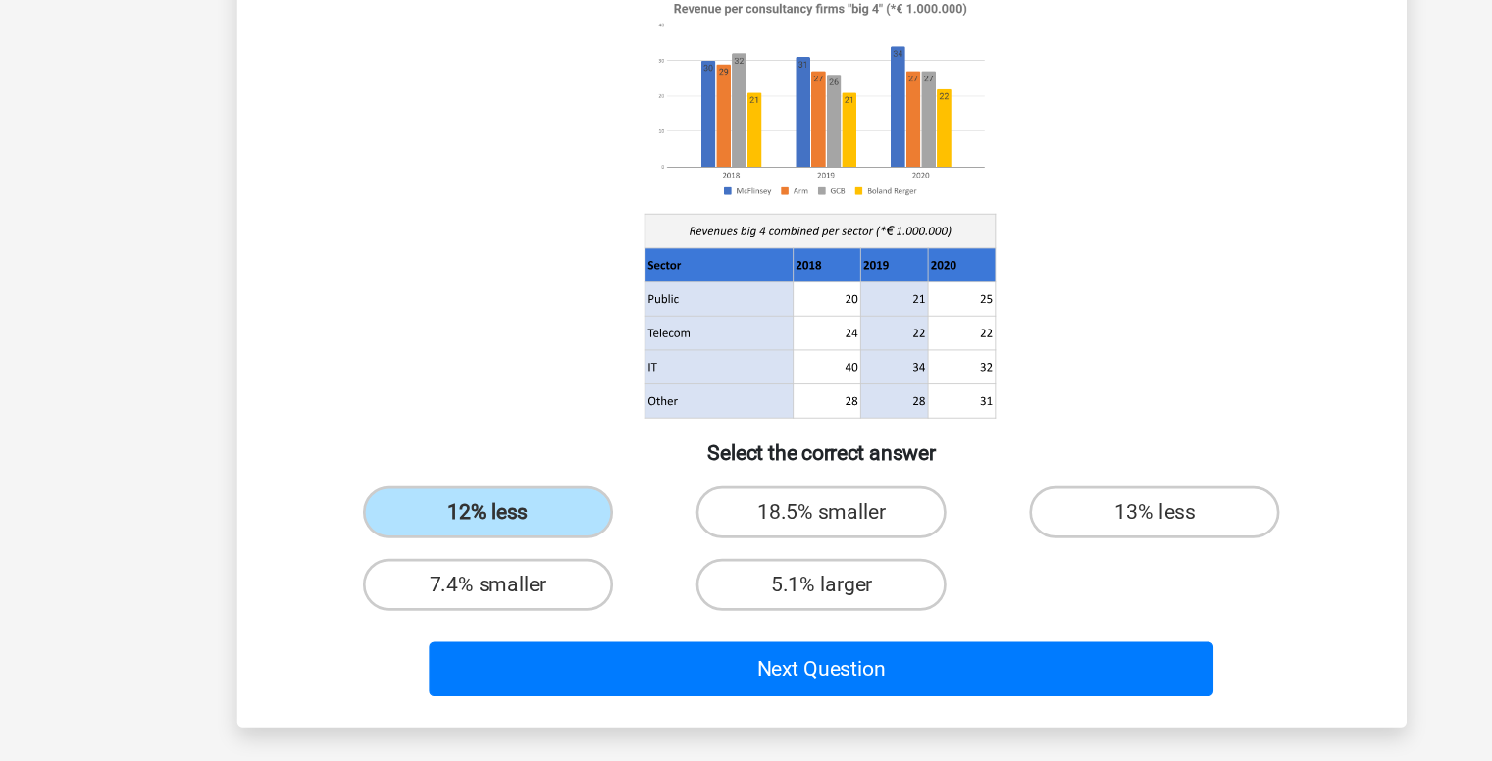
scroll to position [4, 0]
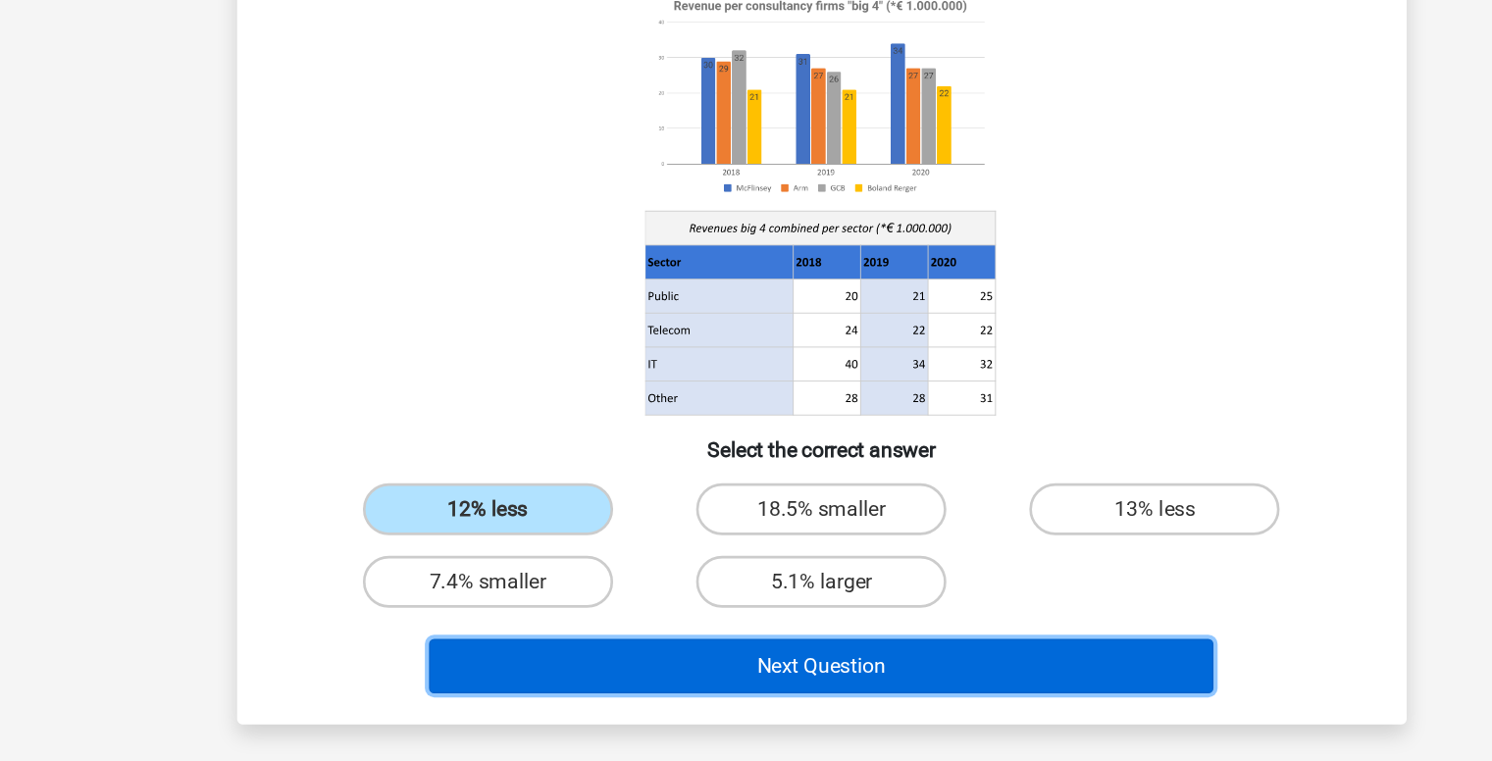
click at [710, 690] on button "Next Question" at bounding box center [746, 688] width 594 height 41
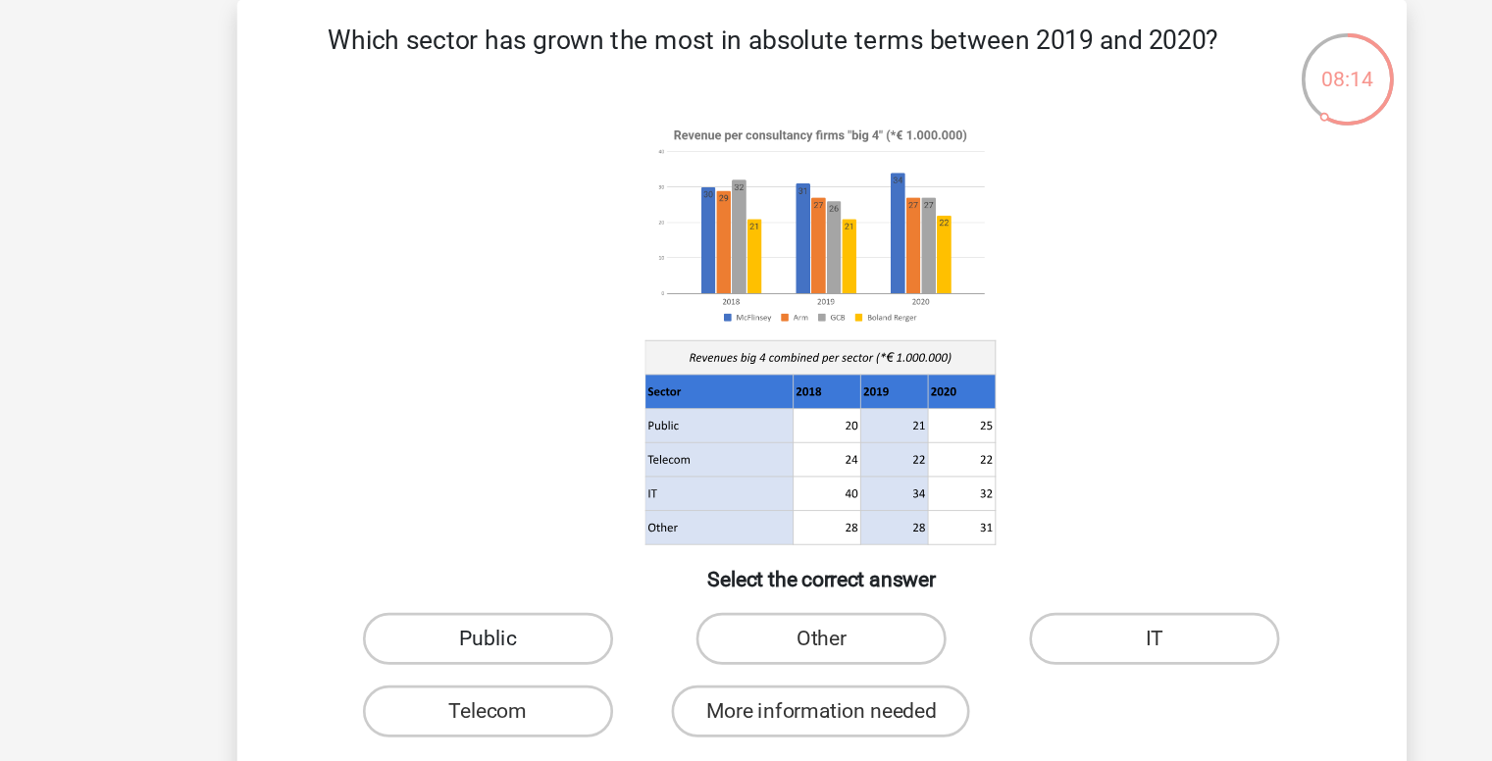
click at [520, 569] on label "Public" at bounding box center [493, 569] width 189 height 39
click at [506, 570] on input "Public" at bounding box center [499, 576] width 13 height 13
radio input "true"
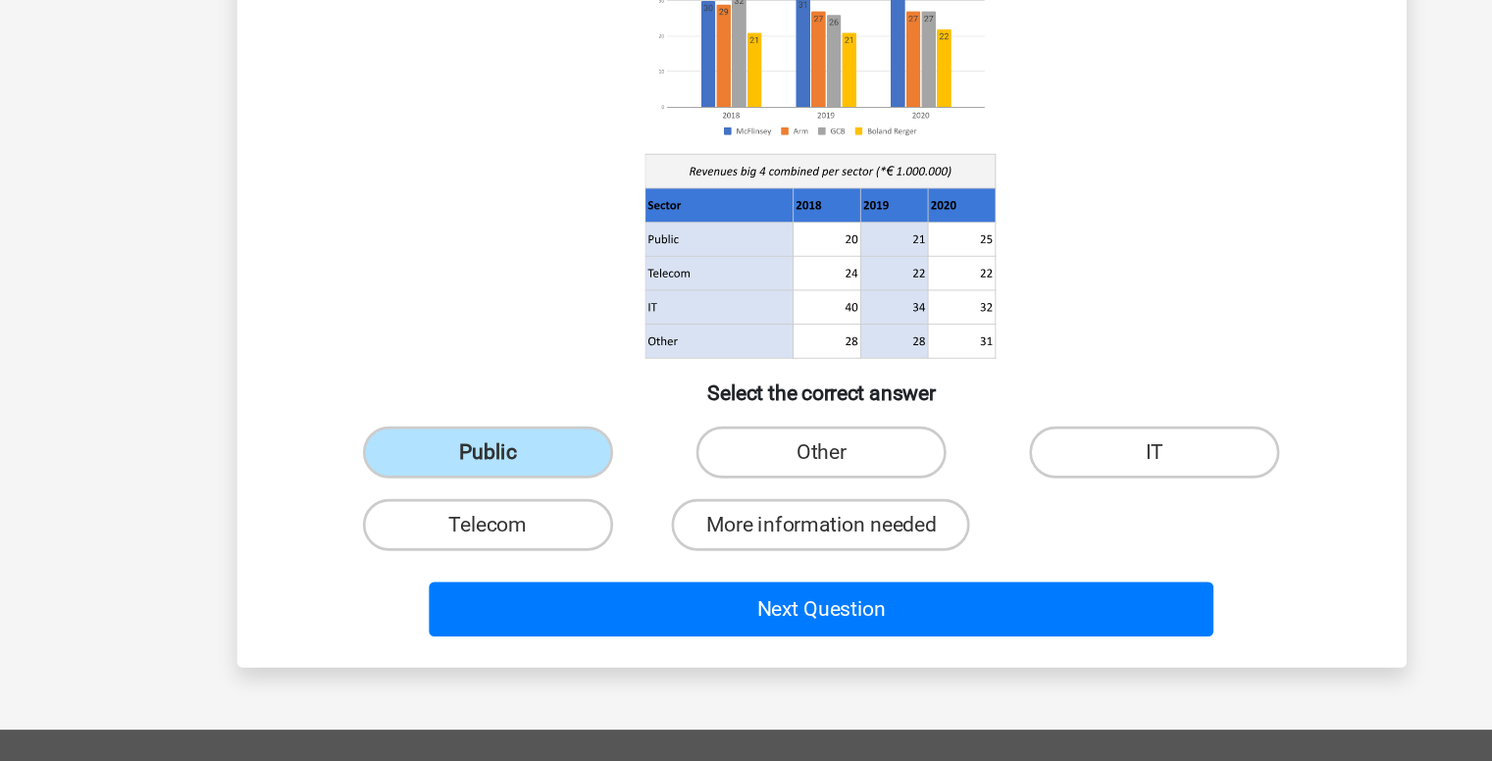
scroll to position [64, 0]
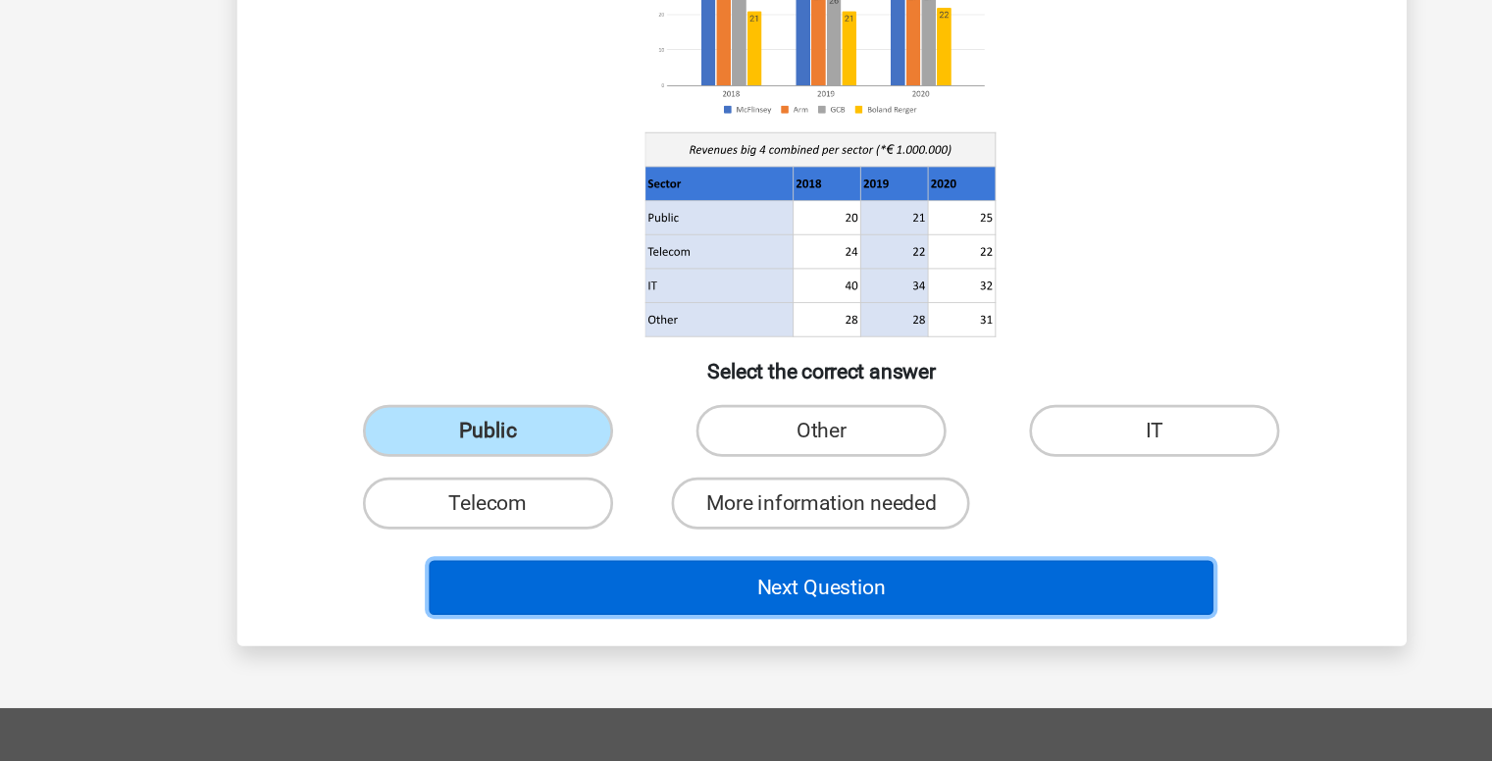
click at [722, 625] on button "Next Question" at bounding box center [746, 628] width 594 height 41
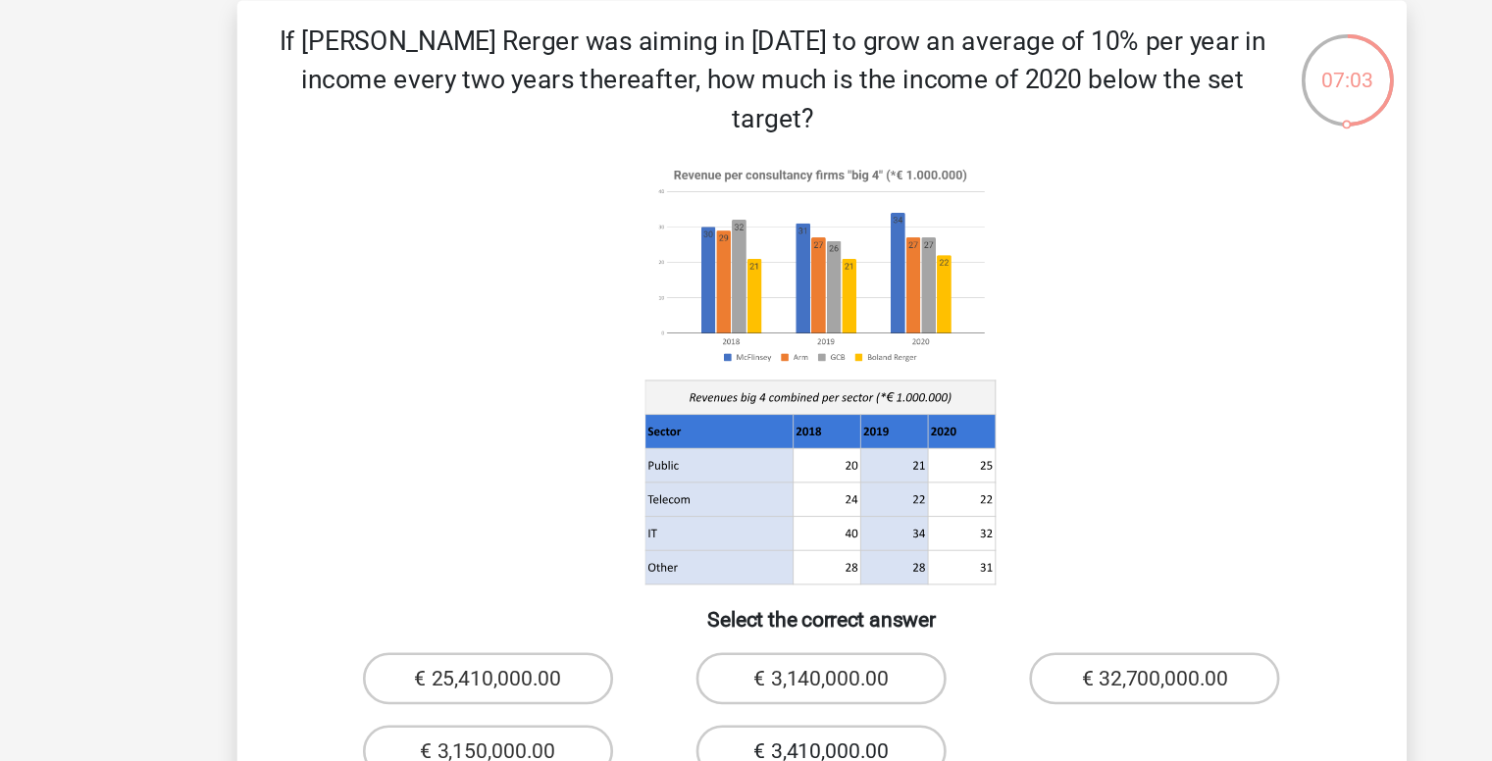
click at [712, 575] on label "€ 3,410,000.00" at bounding box center [745, 594] width 189 height 39
click at [746, 594] on input "€ 3,410,000.00" at bounding box center [752, 600] width 13 height 13
radio input "true"
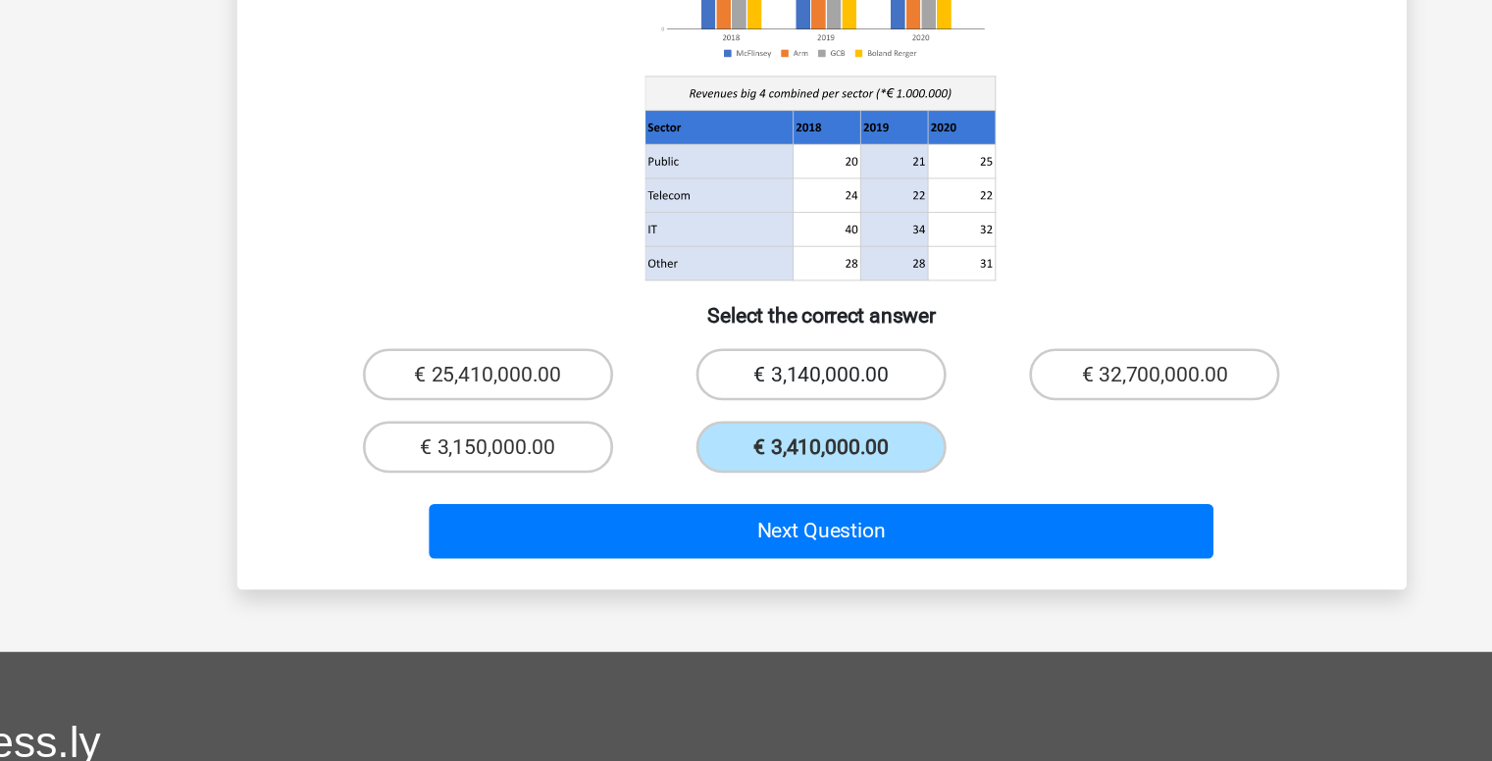
scroll to position [137, 0]
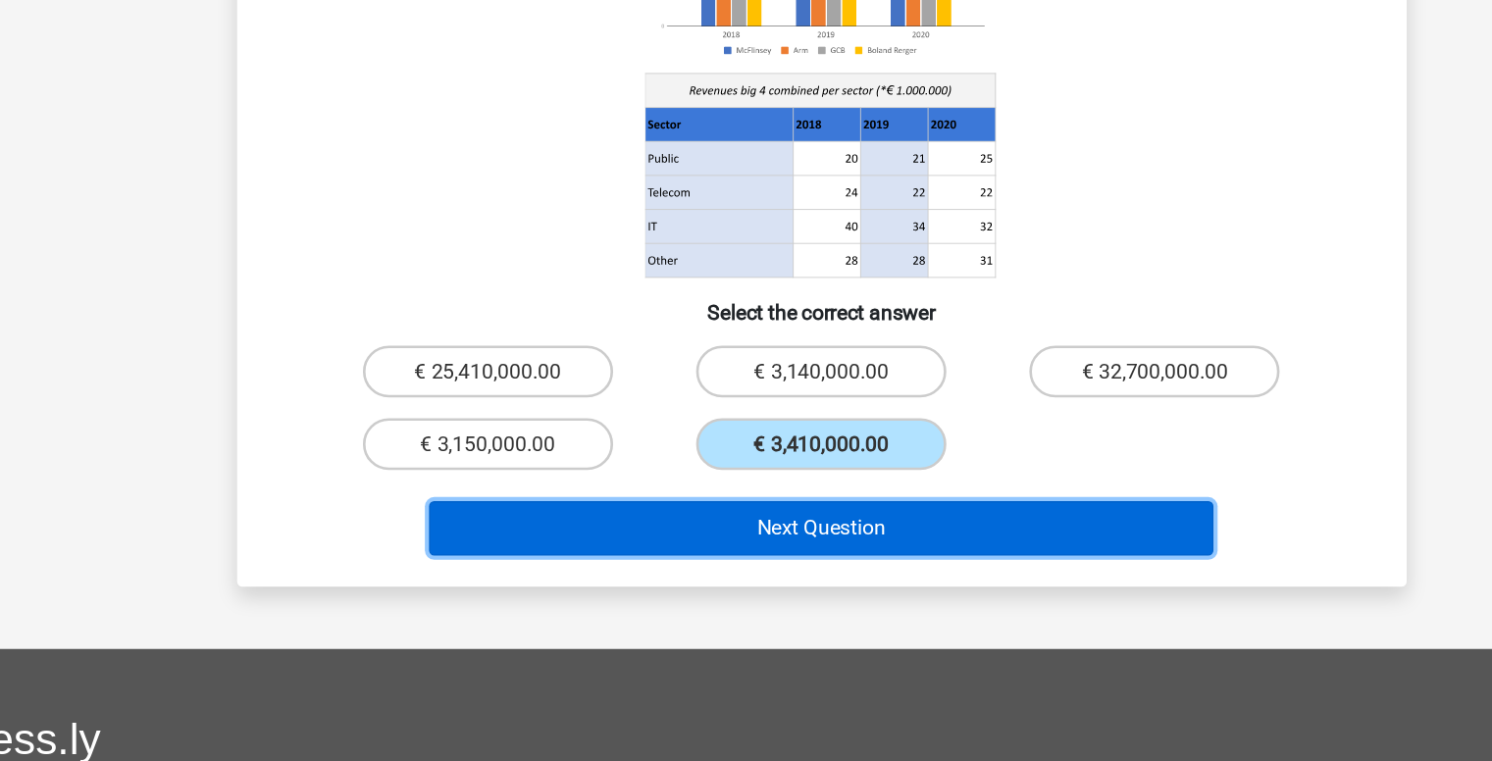
click at [759, 564] on button "Next Question" at bounding box center [746, 584] width 594 height 41
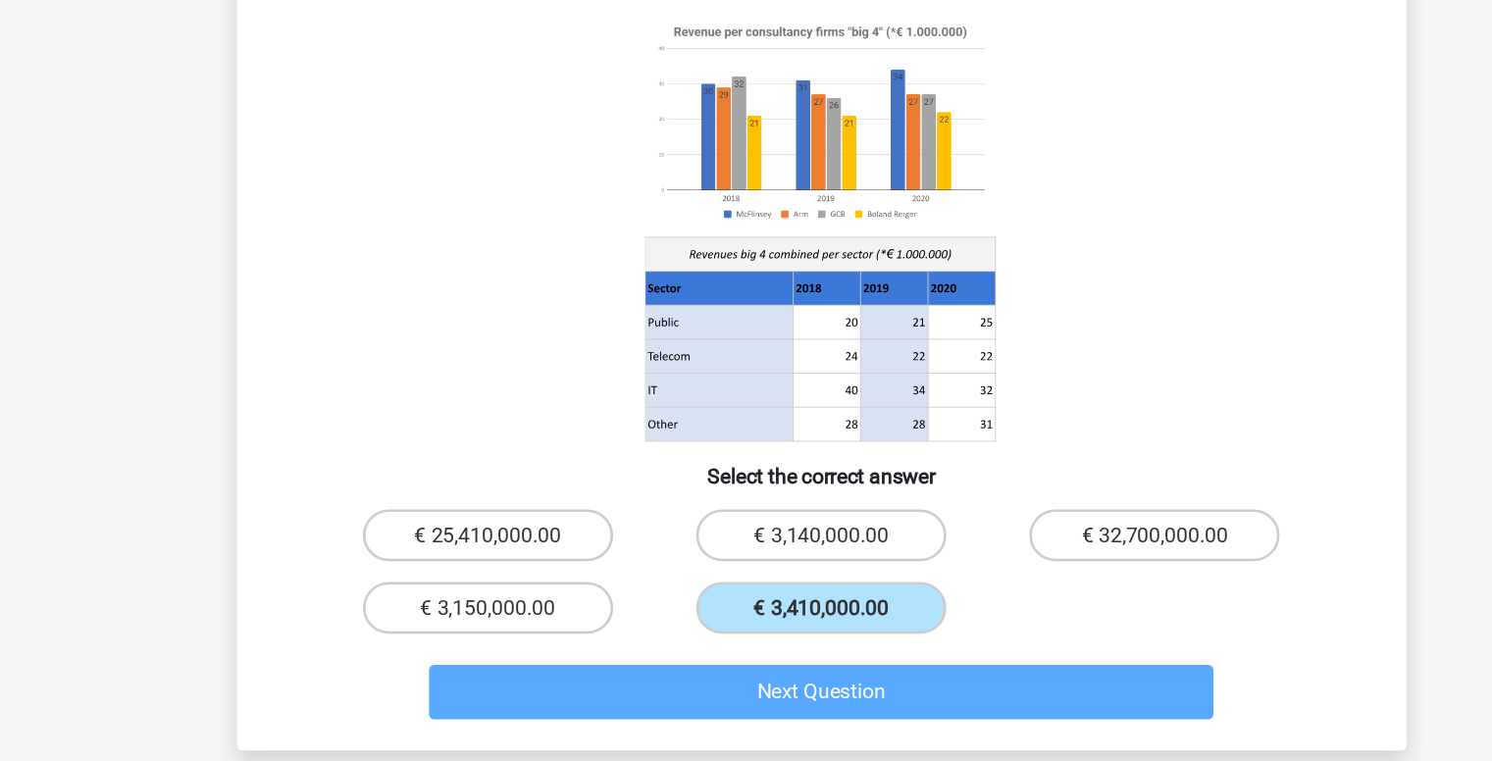
scroll to position [78, 0]
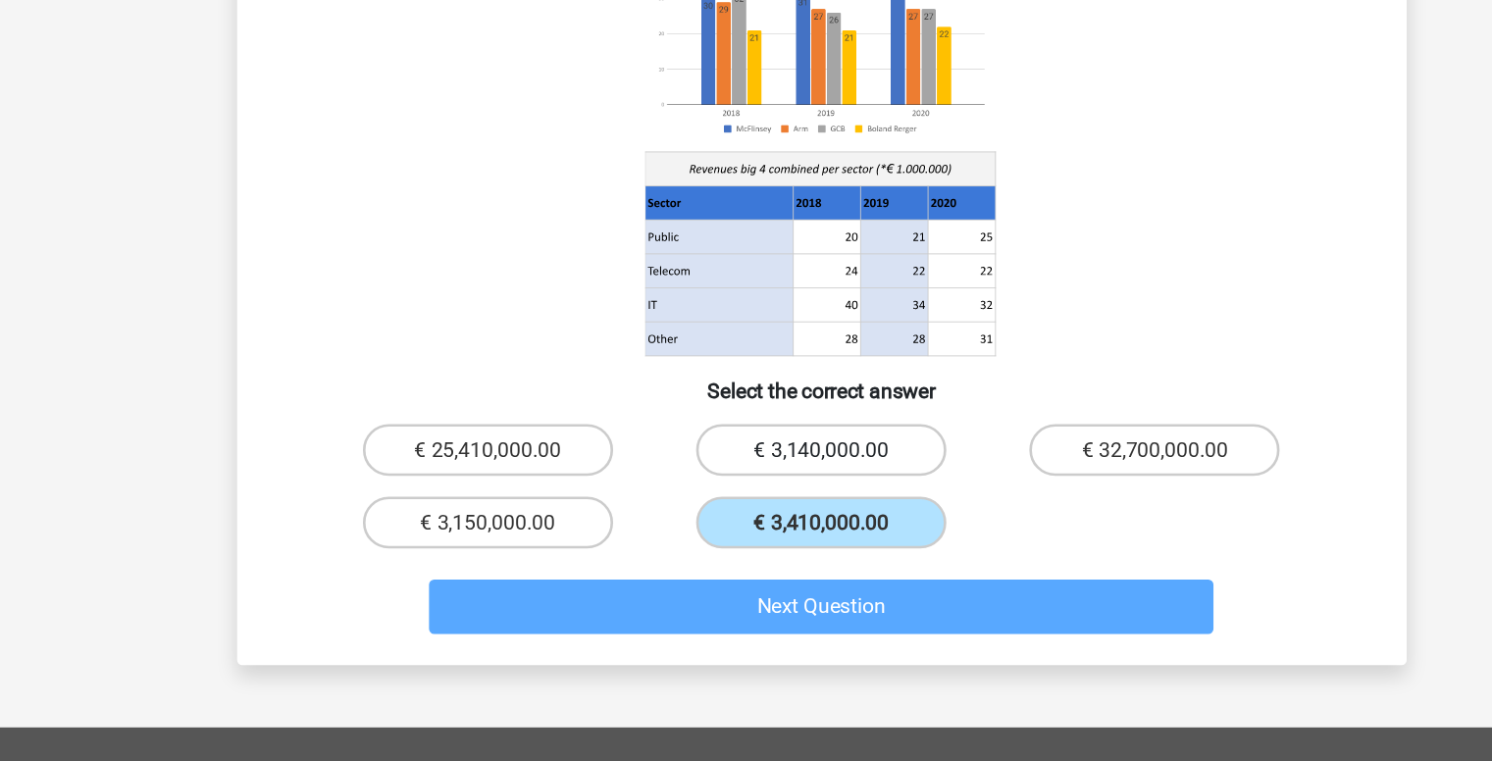
click at [739, 505] on label "€ 3,140,000.00" at bounding box center [745, 524] width 189 height 39
click at [746, 525] on input "€ 3,140,000.00" at bounding box center [752, 531] width 13 height 13
radio input "true"
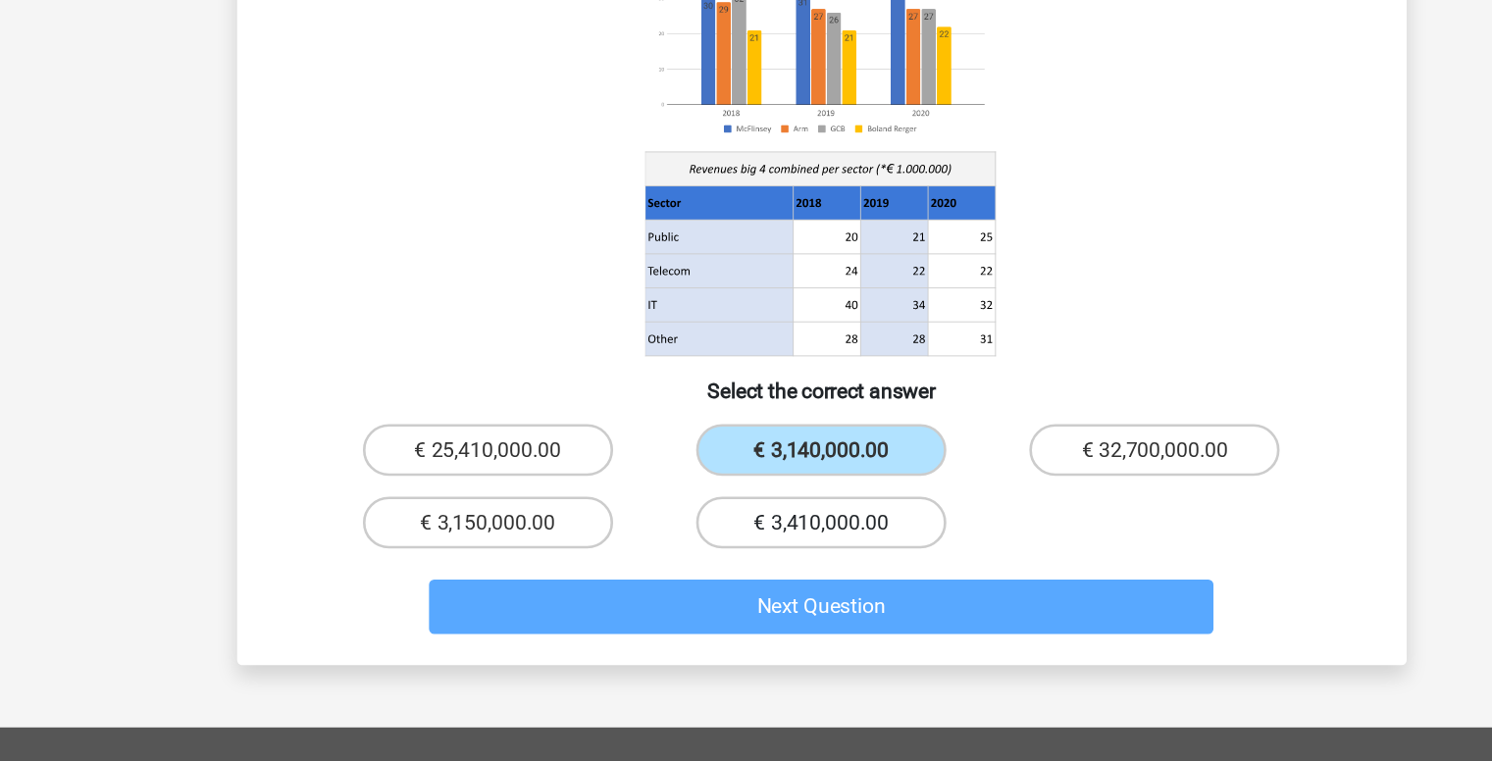
click at [739, 560] on label "€ 3,410,000.00" at bounding box center [745, 579] width 189 height 39
click at [746, 580] on input "€ 3,410,000.00" at bounding box center [752, 586] width 13 height 13
radio input "true"
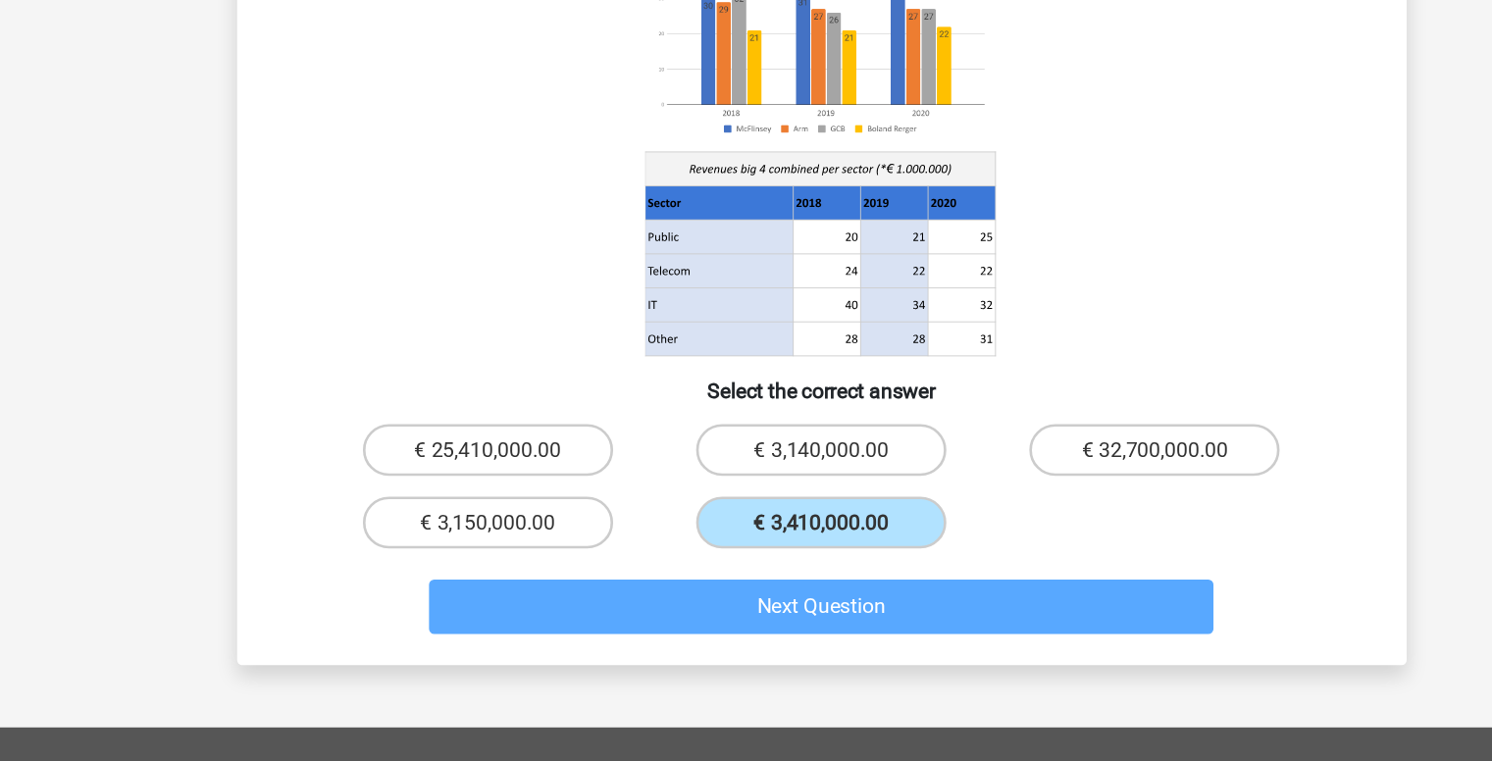
scroll to position [0, 0]
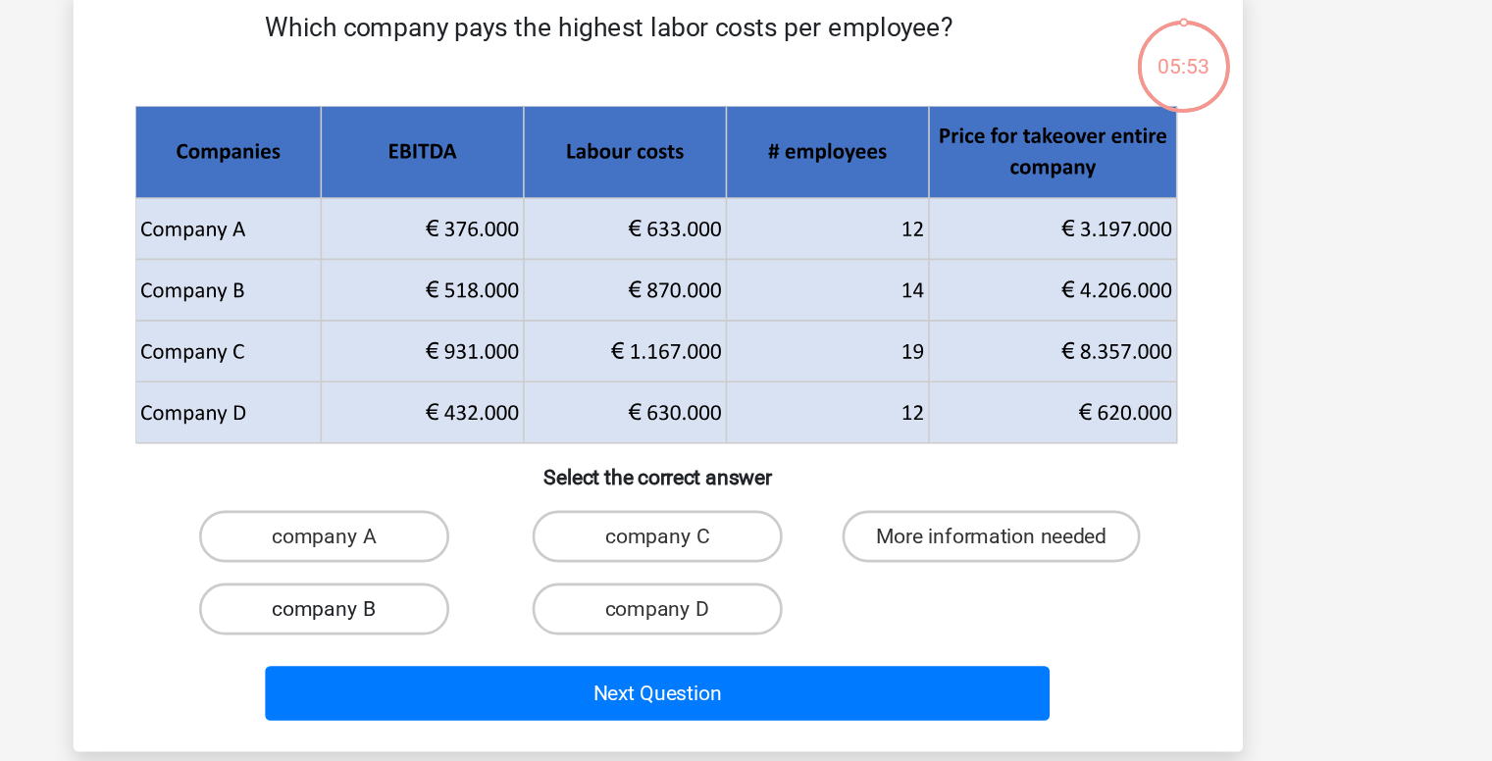
click at [539, 566] on label "company B" at bounding box center [493, 561] width 189 height 39
click at [506, 566] on input "company B" at bounding box center [499, 567] width 13 height 13
radio input "true"
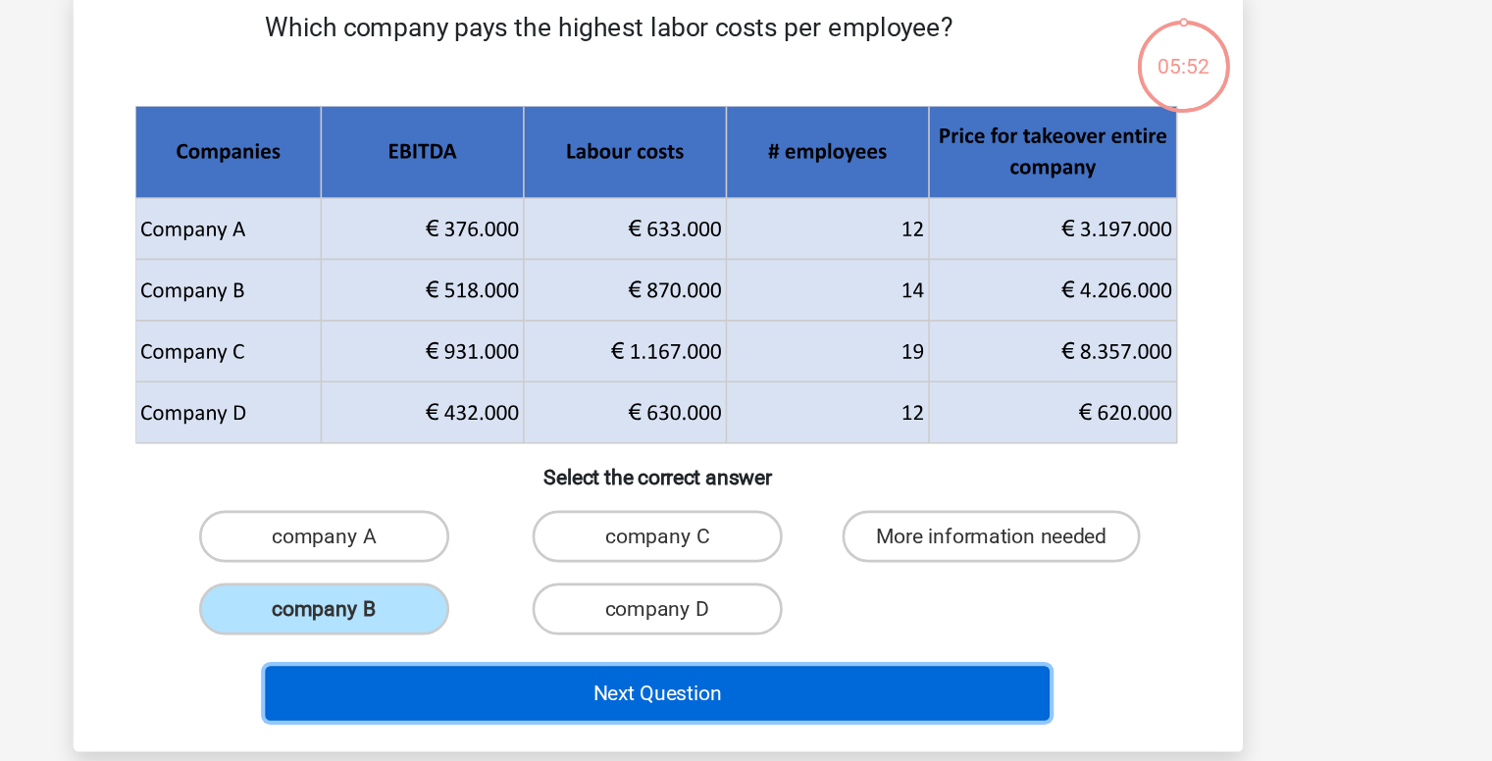
click at [682, 628] on button "Next Question" at bounding box center [746, 624] width 594 height 41
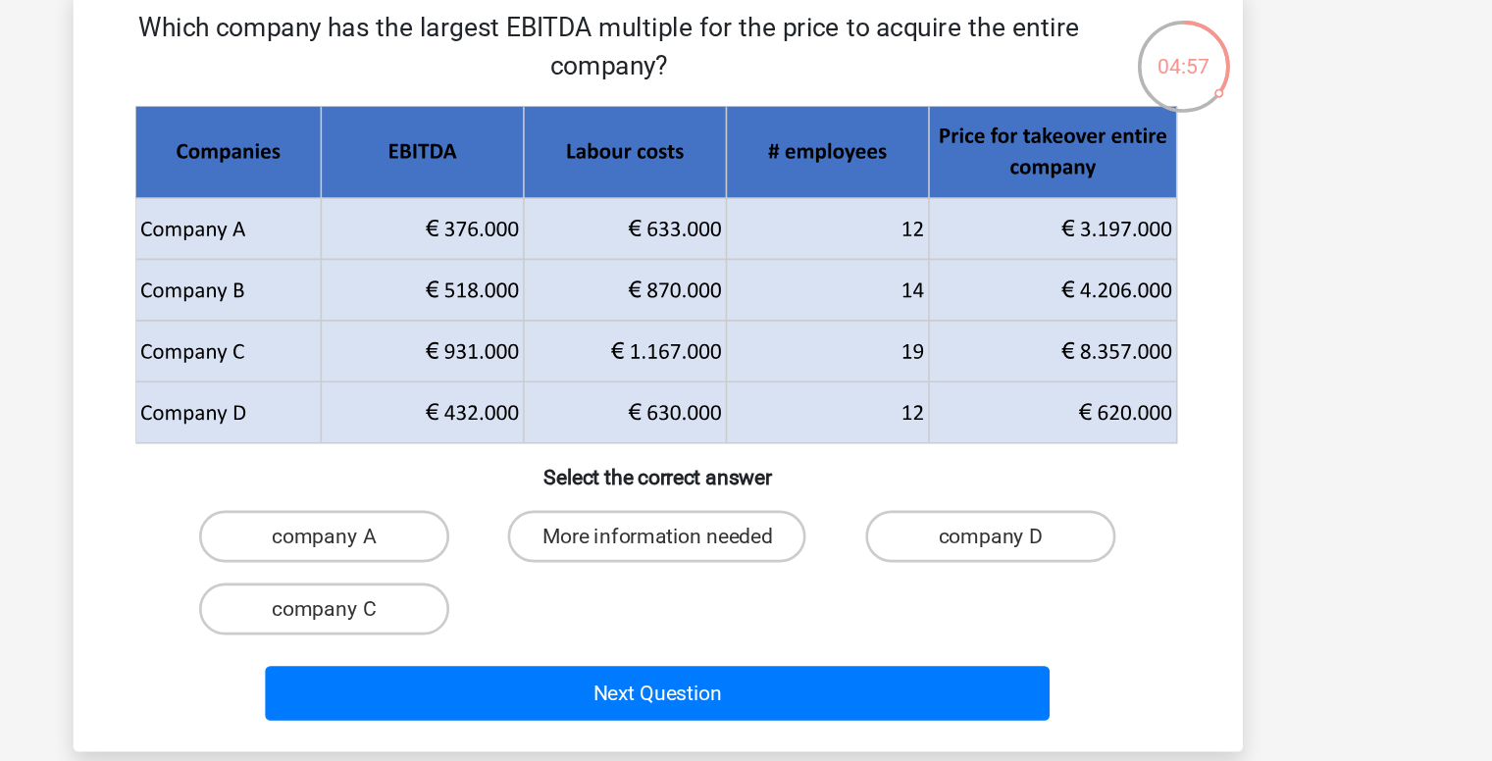
click at [515, 537] on div "company C" at bounding box center [494, 561] width 252 height 55
click at [519, 550] on label "company C" at bounding box center [493, 561] width 189 height 39
click at [506, 561] on input "company C" at bounding box center [499, 567] width 13 height 13
radio input "true"
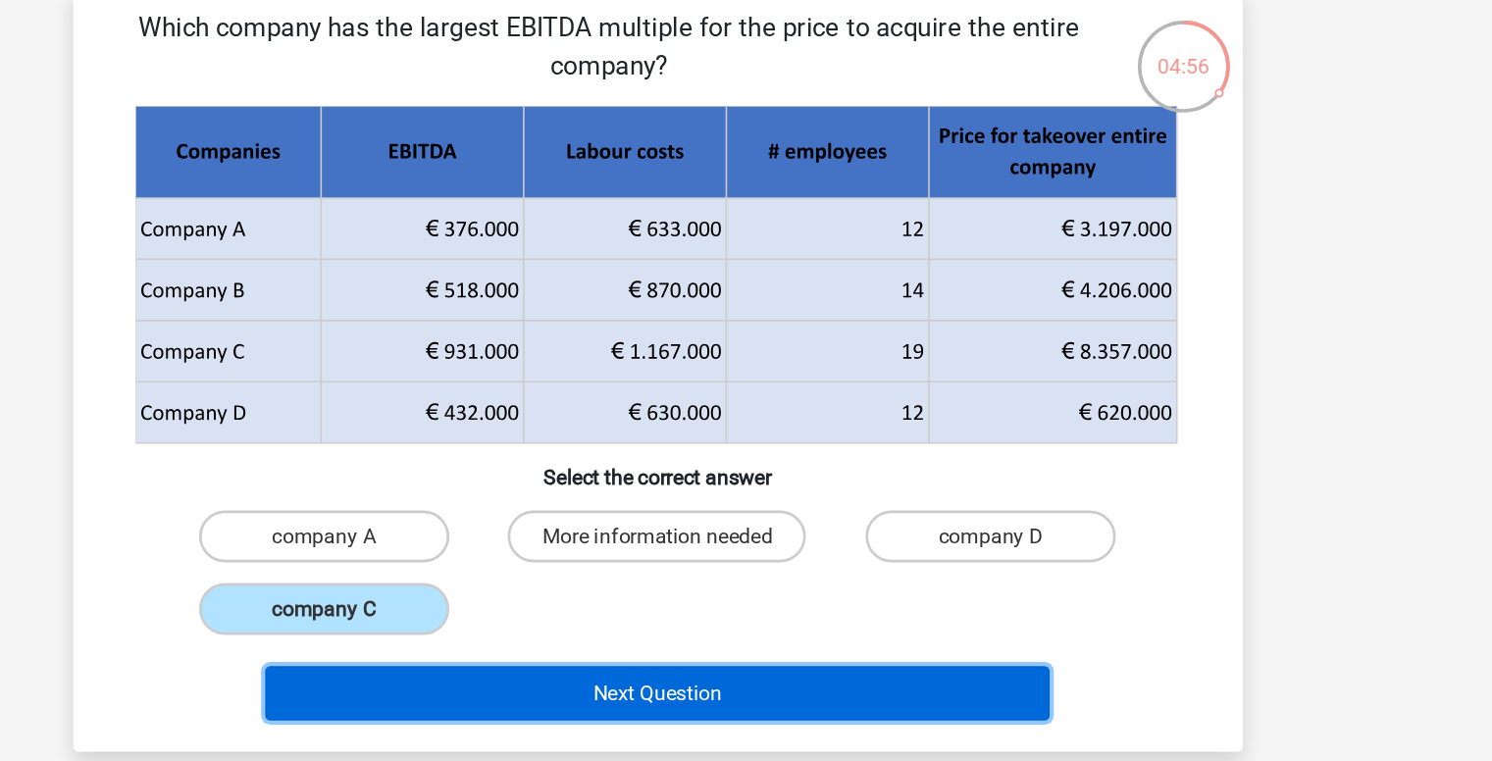
click at [740, 622] on button "Next Question" at bounding box center [746, 624] width 594 height 41
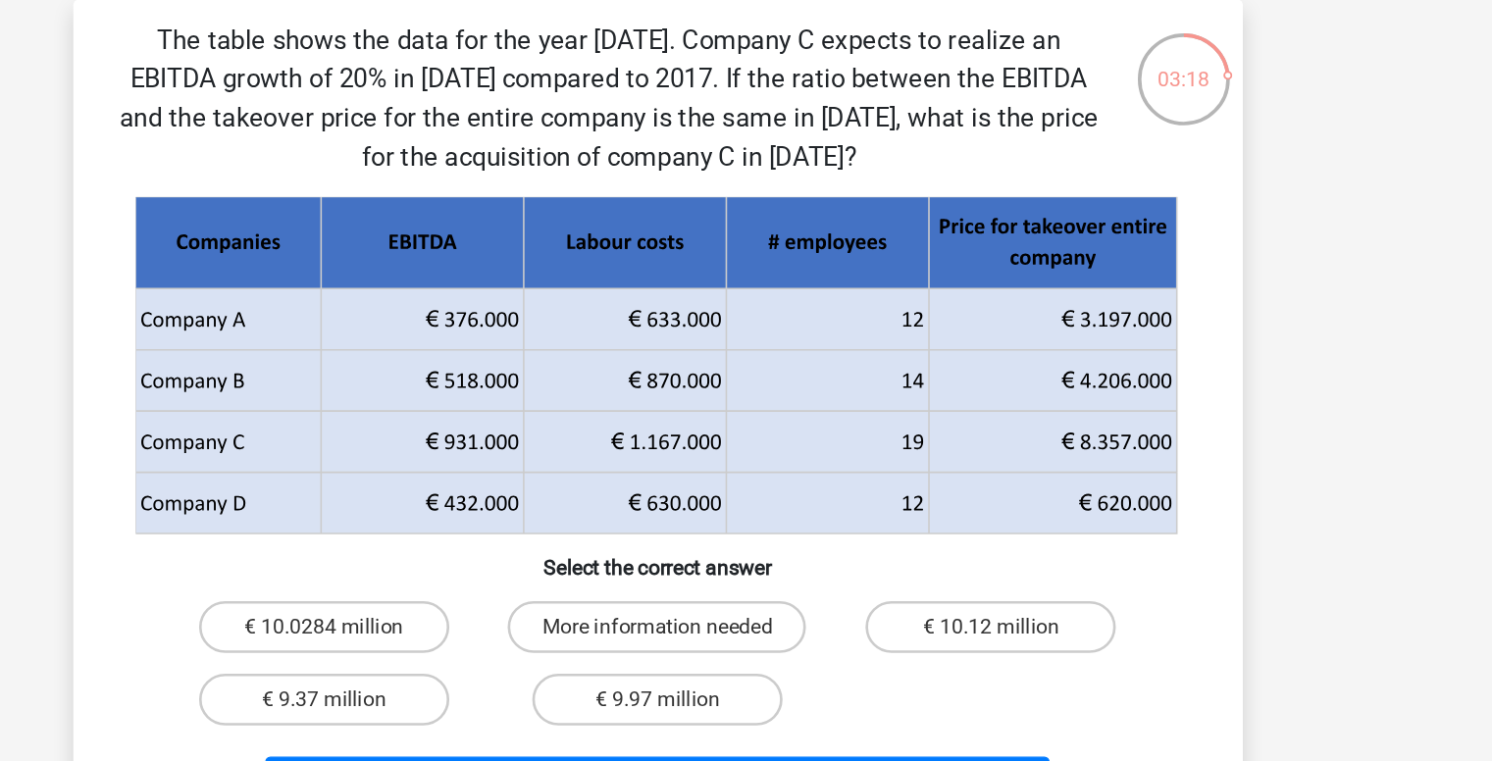
click at [503, 565] on input "€ 10.0284 million" at bounding box center [499, 571] width 13 height 13
radio input "true"
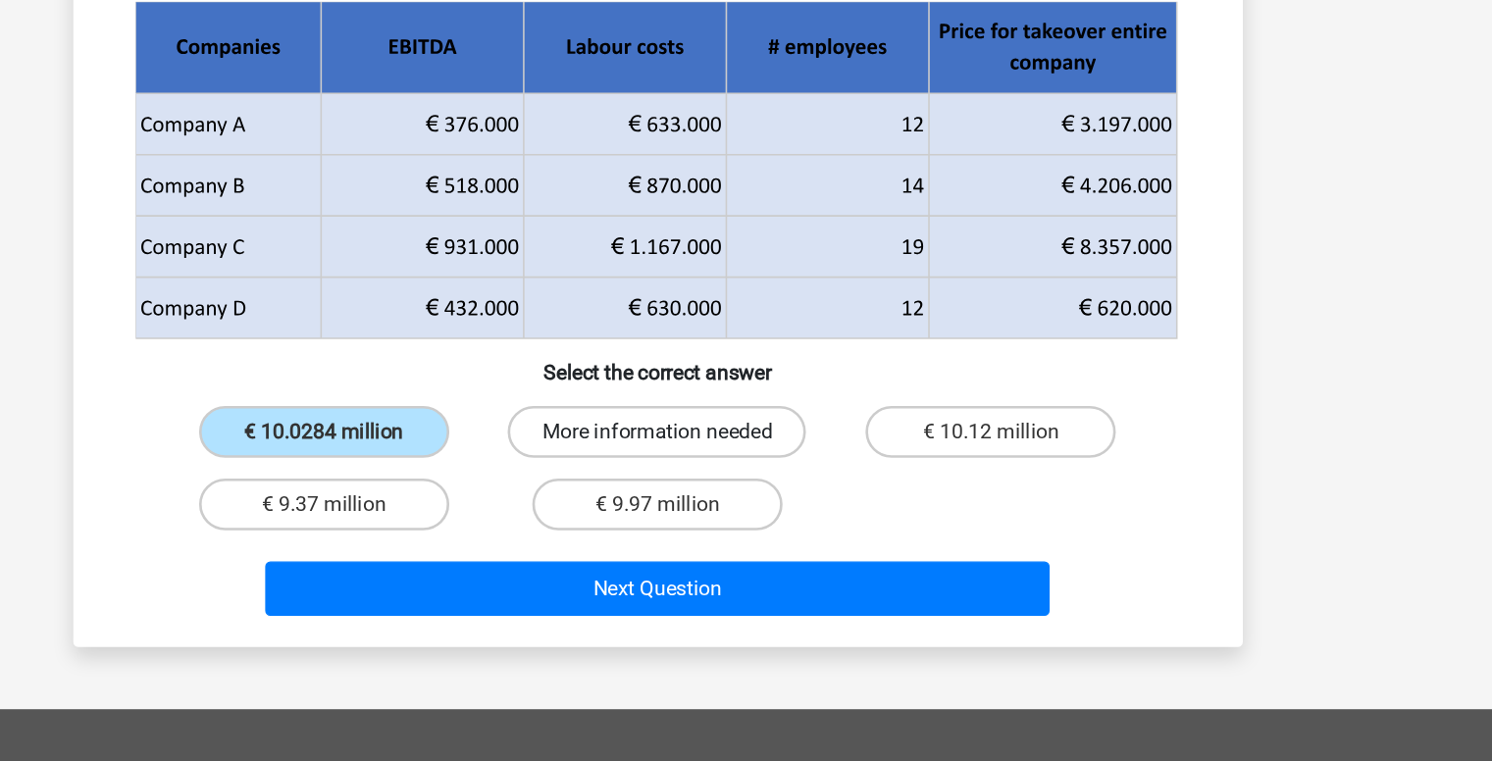
scroll to position [56, 0]
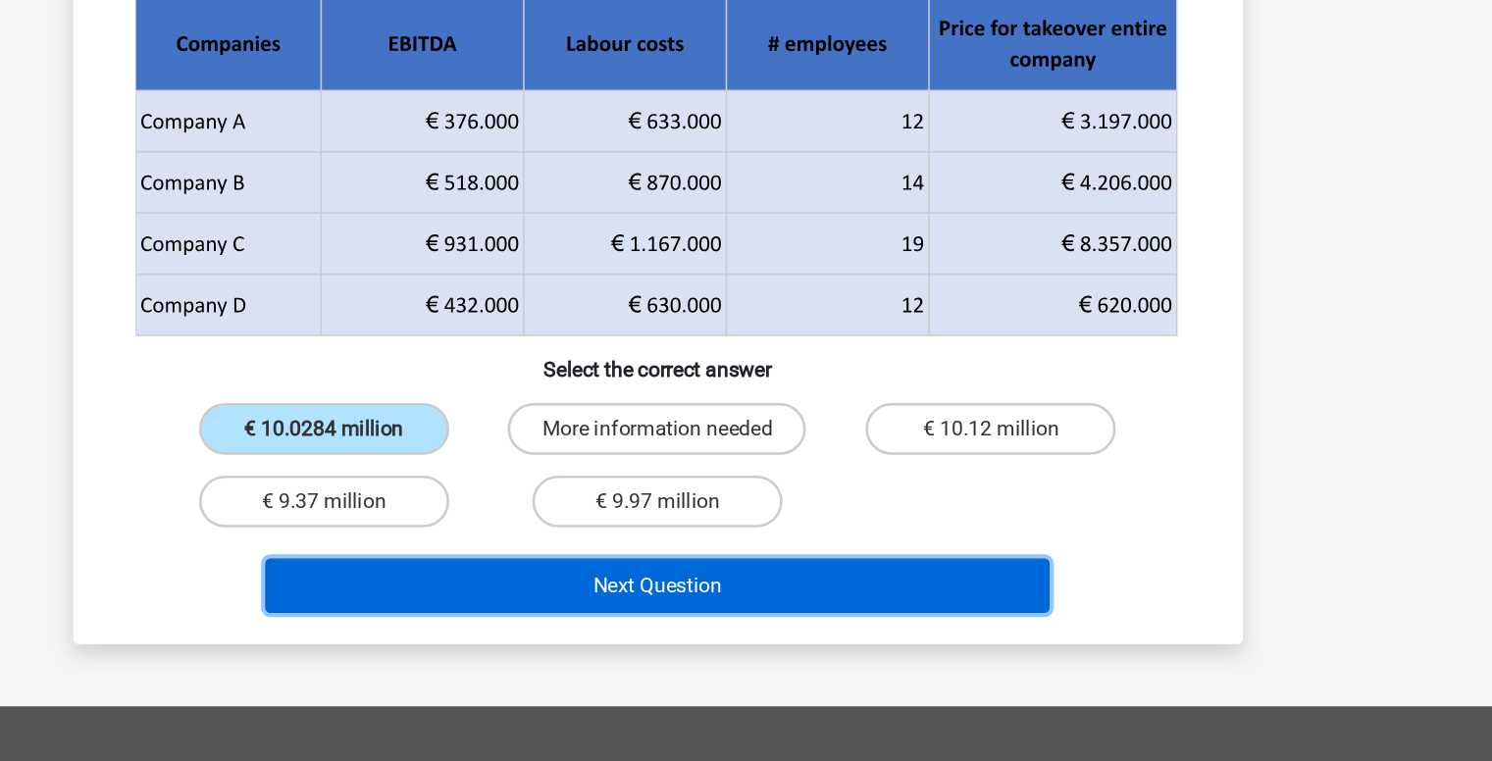
click at [738, 636] on button "Next Question" at bounding box center [746, 627] width 594 height 41
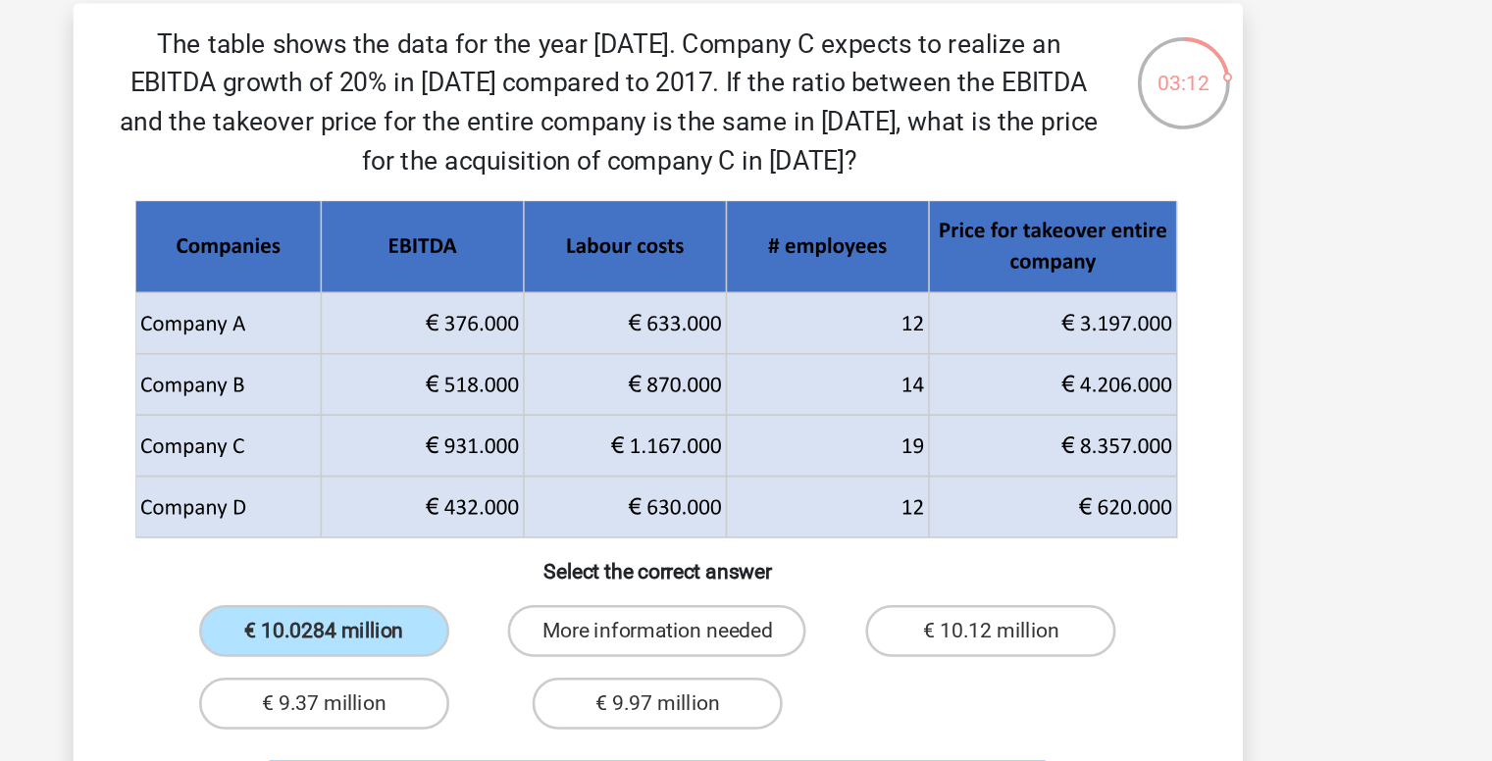
scroll to position [59, 0]
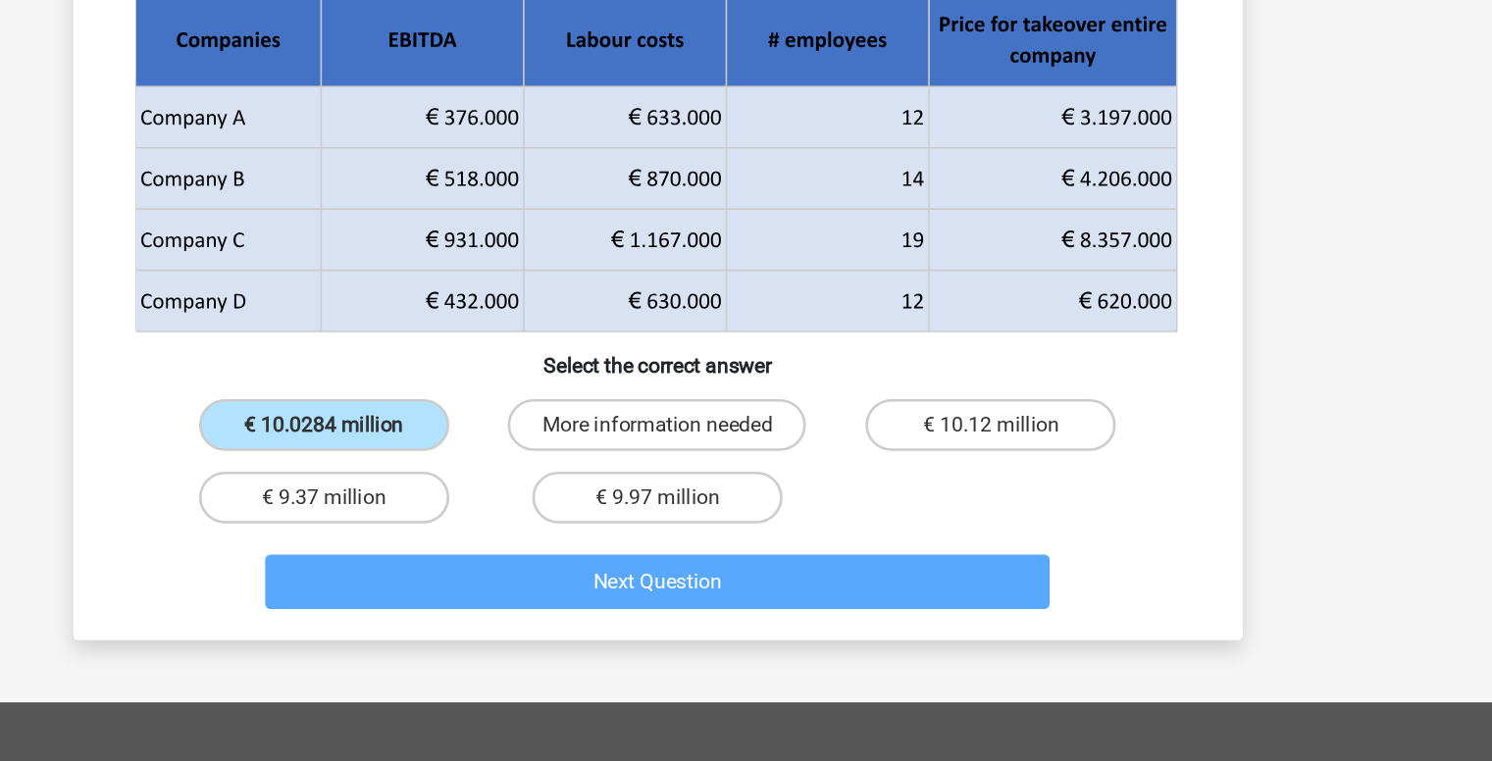
click at [863, 551] on div "€ 9.97 million" at bounding box center [746, 561] width 236 height 39
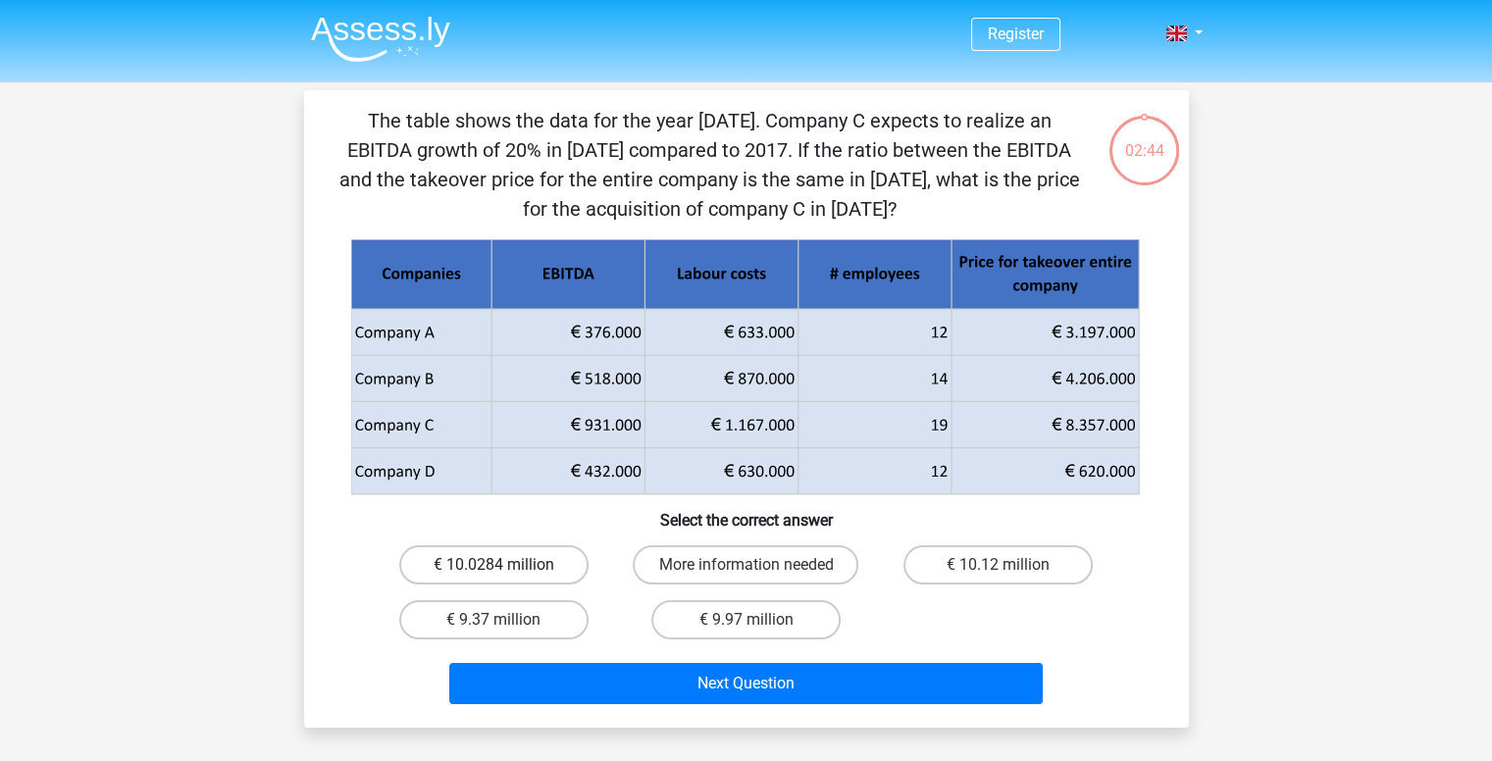
click at [418, 545] on label "€ 10.0284 million" at bounding box center [493, 564] width 189 height 39
click at [493, 565] on input "€ 10.0284 million" at bounding box center [499, 571] width 13 height 13
radio input "true"
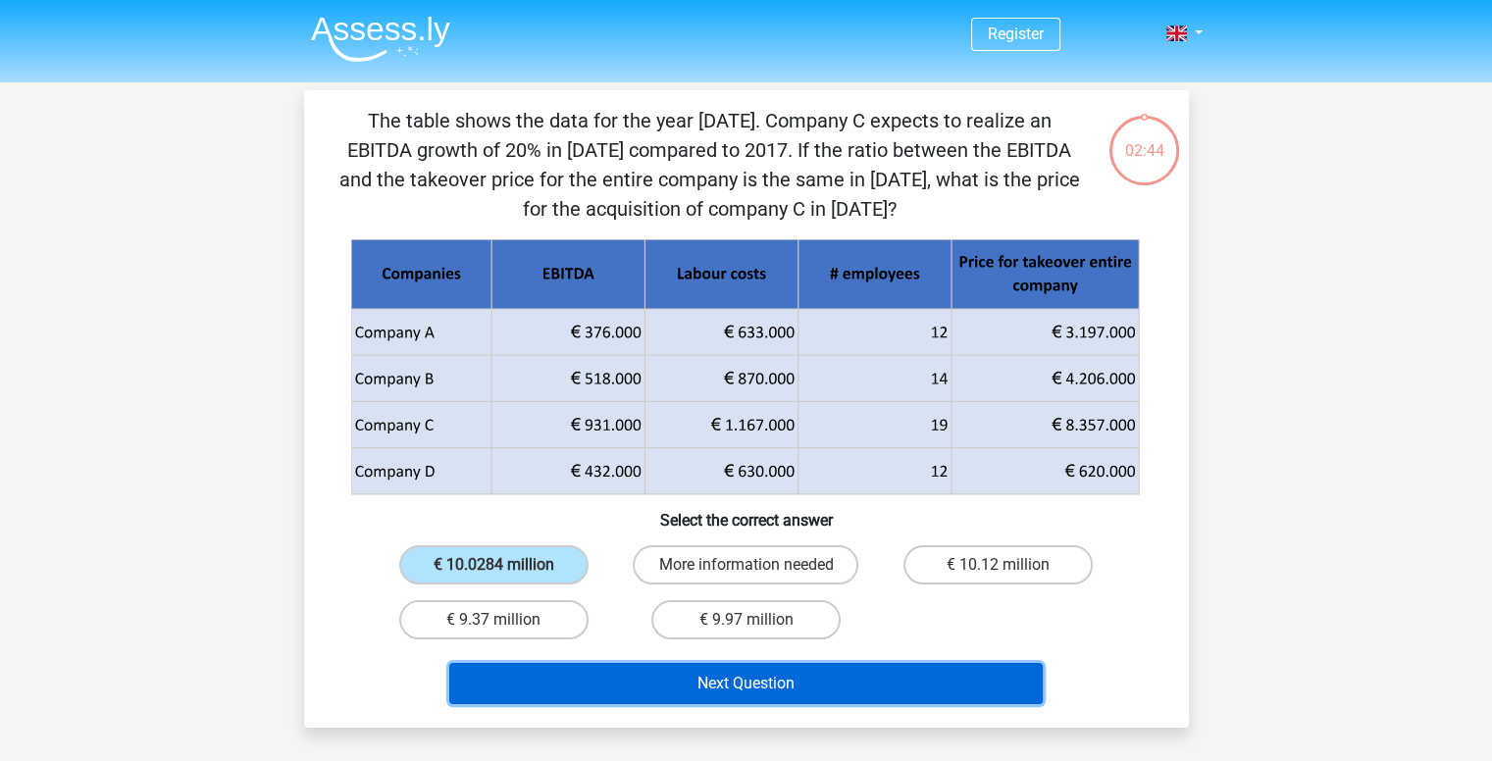
click at [624, 678] on button "Next Question" at bounding box center [746, 683] width 594 height 41
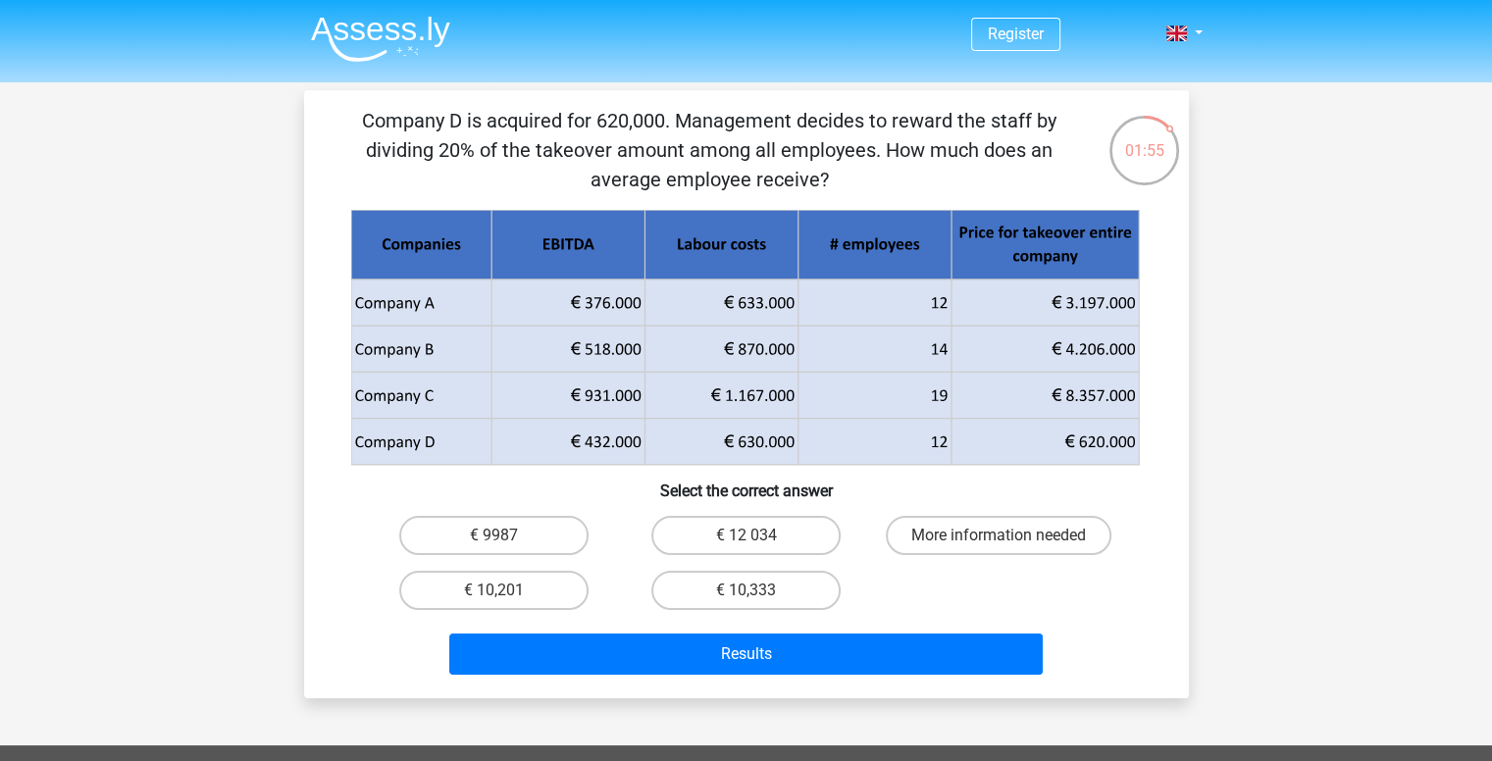
click at [749, 595] on input "€ 10,333" at bounding box center [752, 597] width 13 height 13
radio input "true"
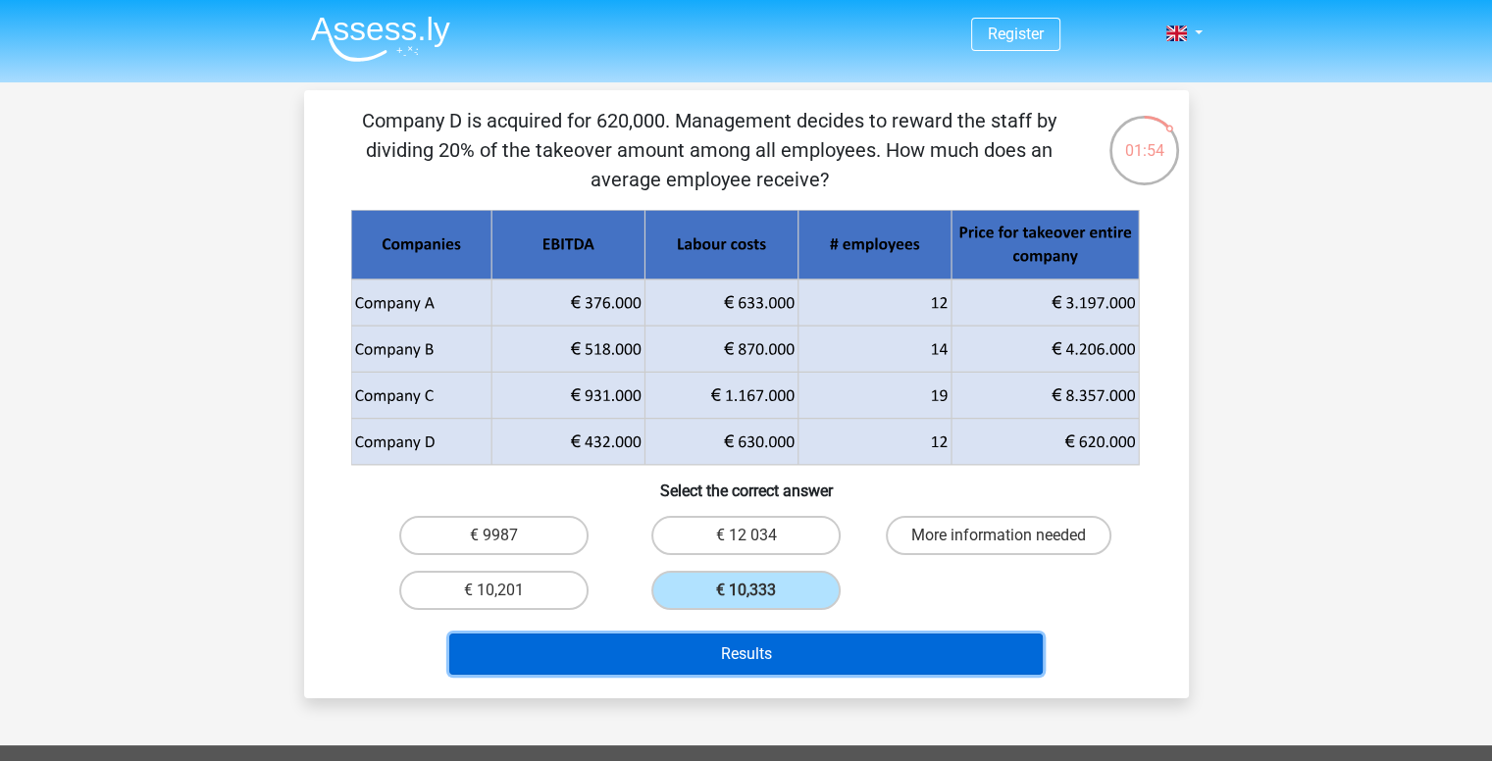
click at [722, 651] on button "Results" at bounding box center [746, 654] width 594 height 41
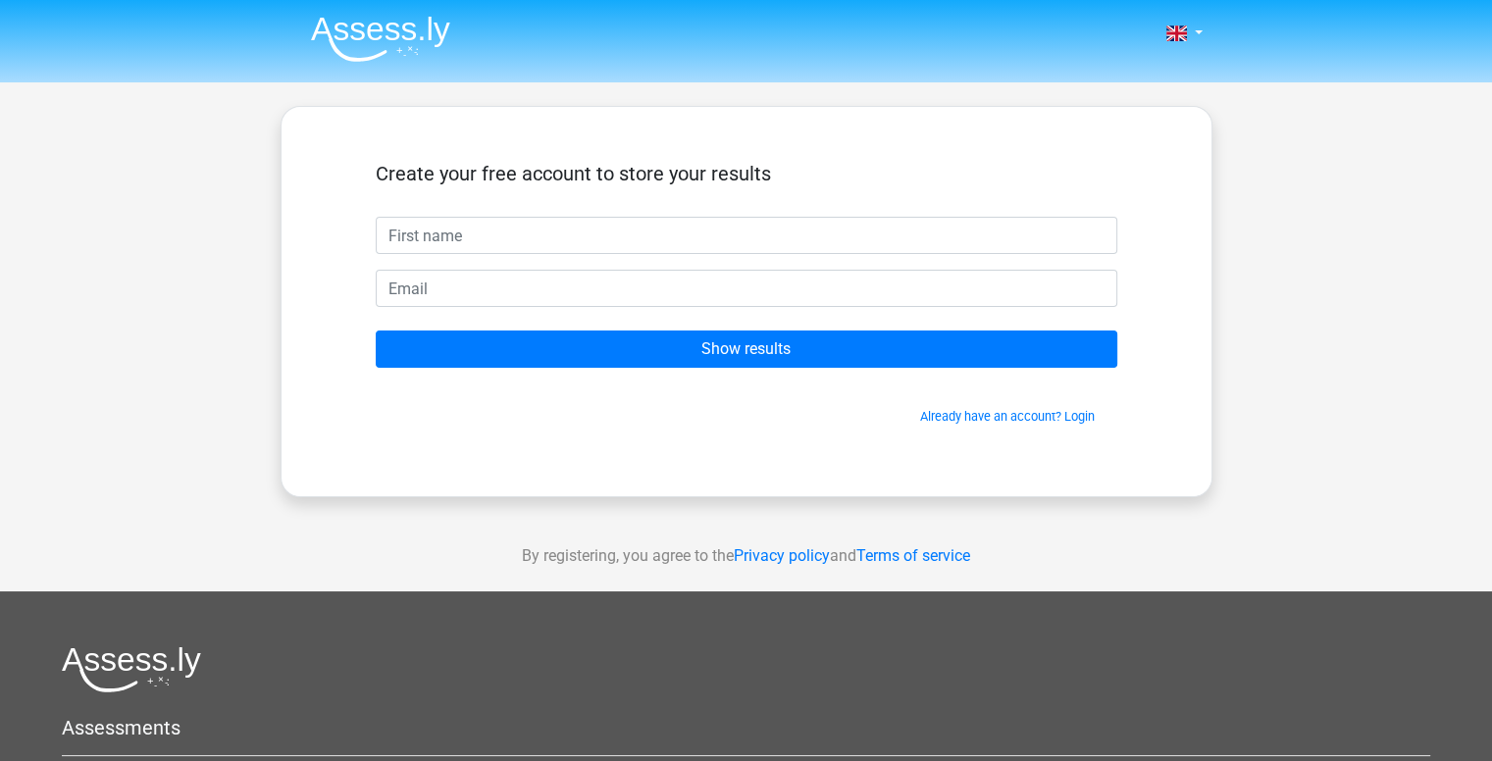
click at [550, 216] on div "Create your free account to store your results" at bounding box center [747, 189] width 742 height 55
click at [555, 254] on form "Create your free account to store your results Show results Already have an acc…" at bounding box center [747, 294] width 742 height 264
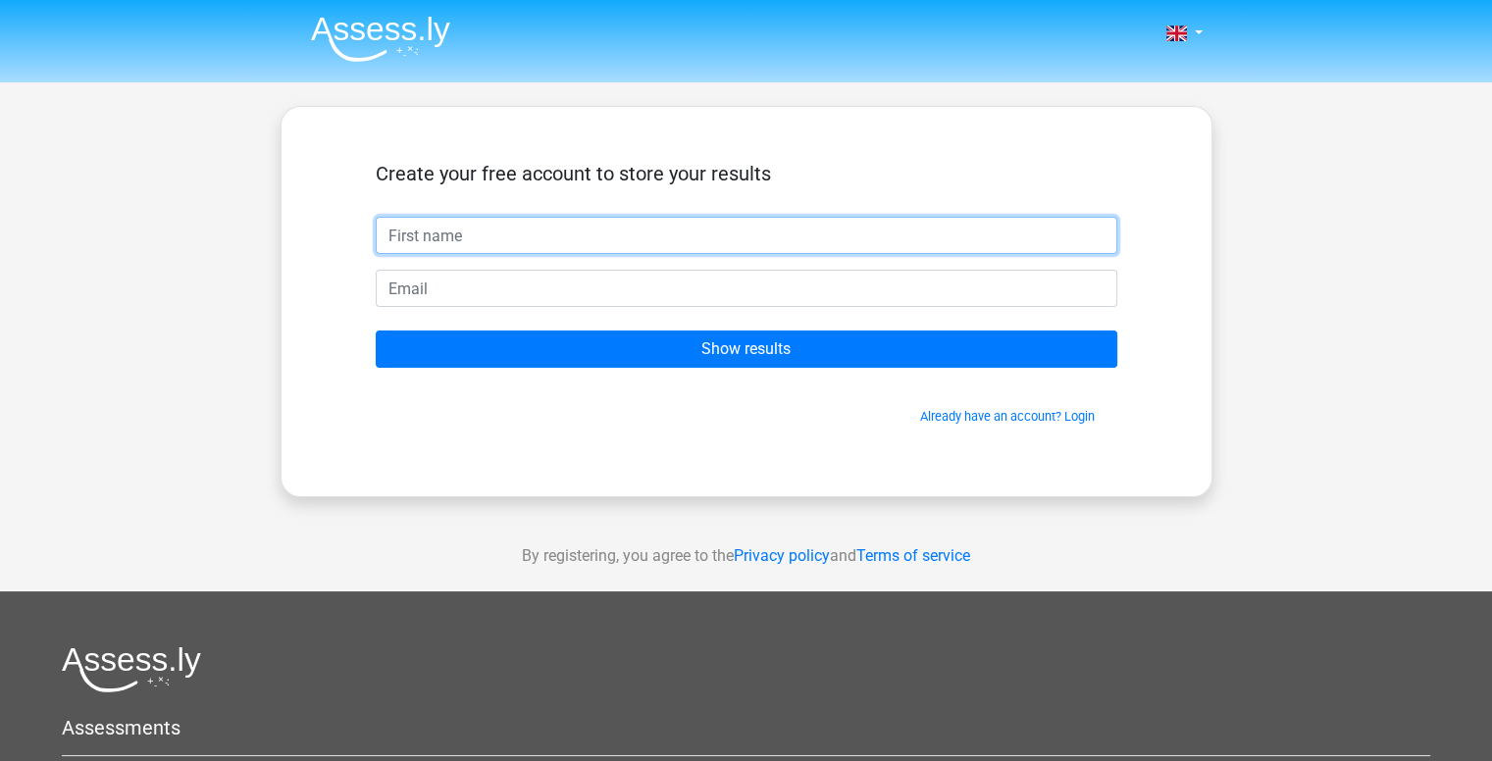
click at [540, 243] on input "text" at bounding box center [747, 235] width 742 height 37
type input "som"
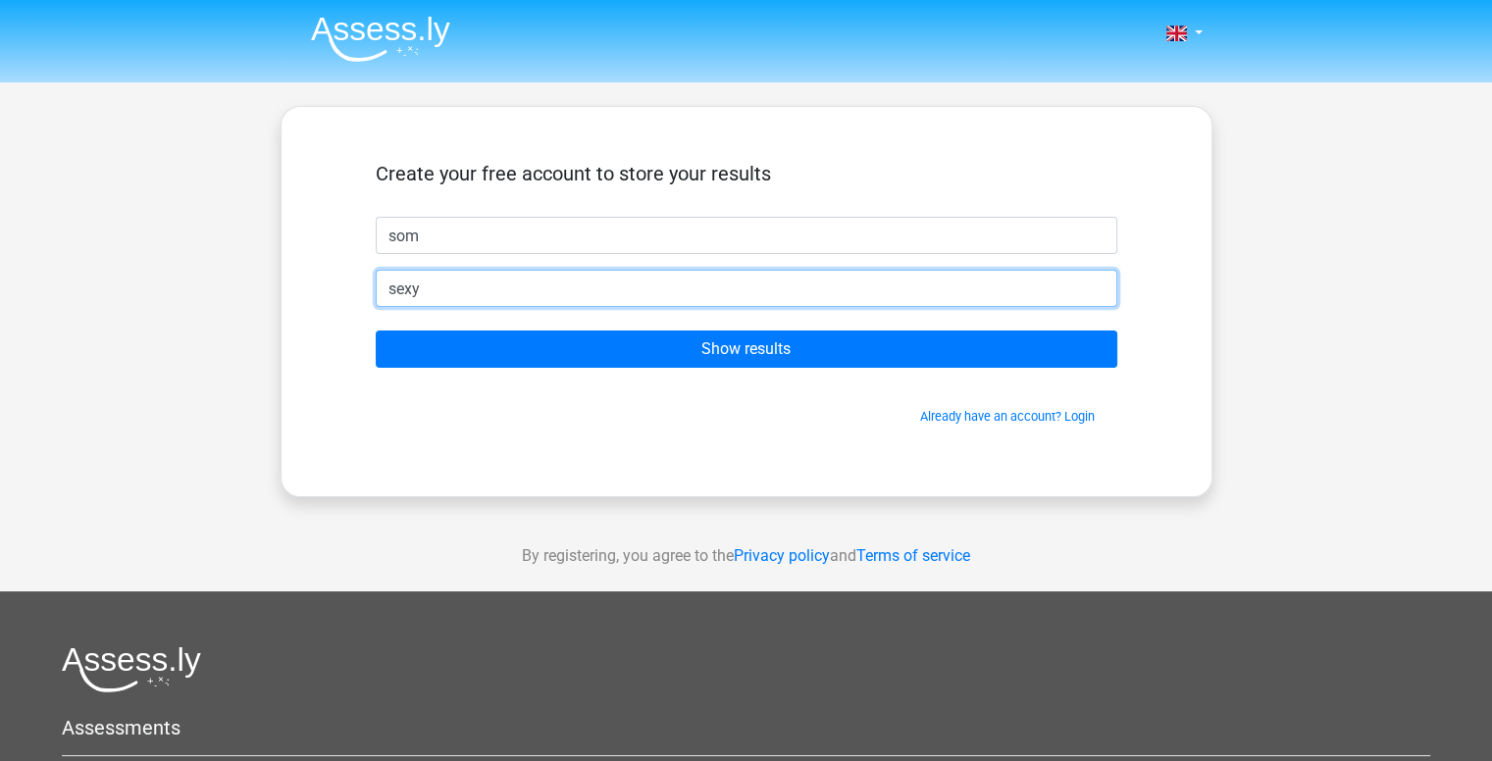
type input "[EMAIL_ADDRESS][DOMAIN_NAME]"
click at [613, 295] on input "[EMAIL_ADDRESS][DOMAIN_NAME]" at bounding box center [747, 288] width 742 height 37
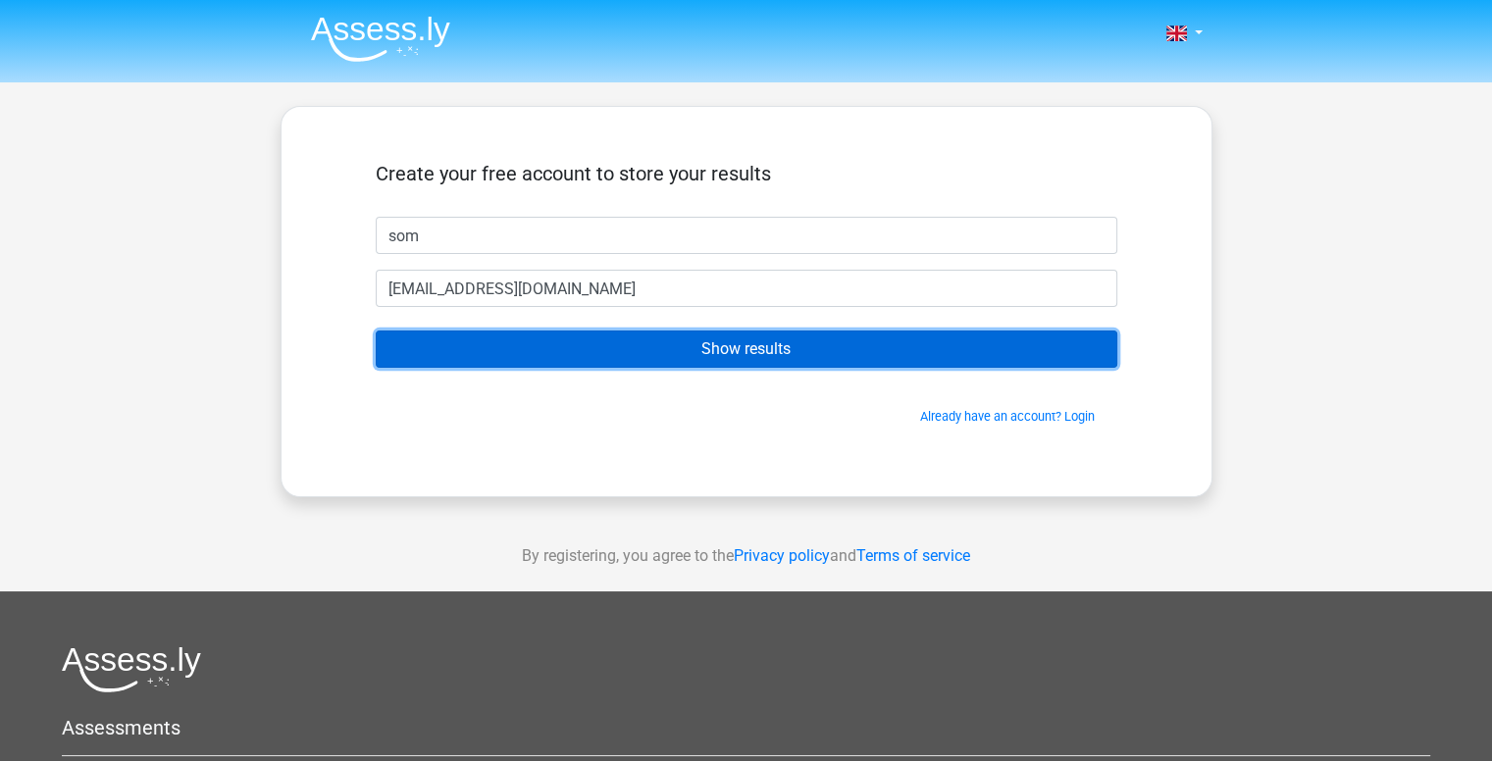
click at [615, 357] on input "Show results" at bounding box center [747, 349] width 742 height 37
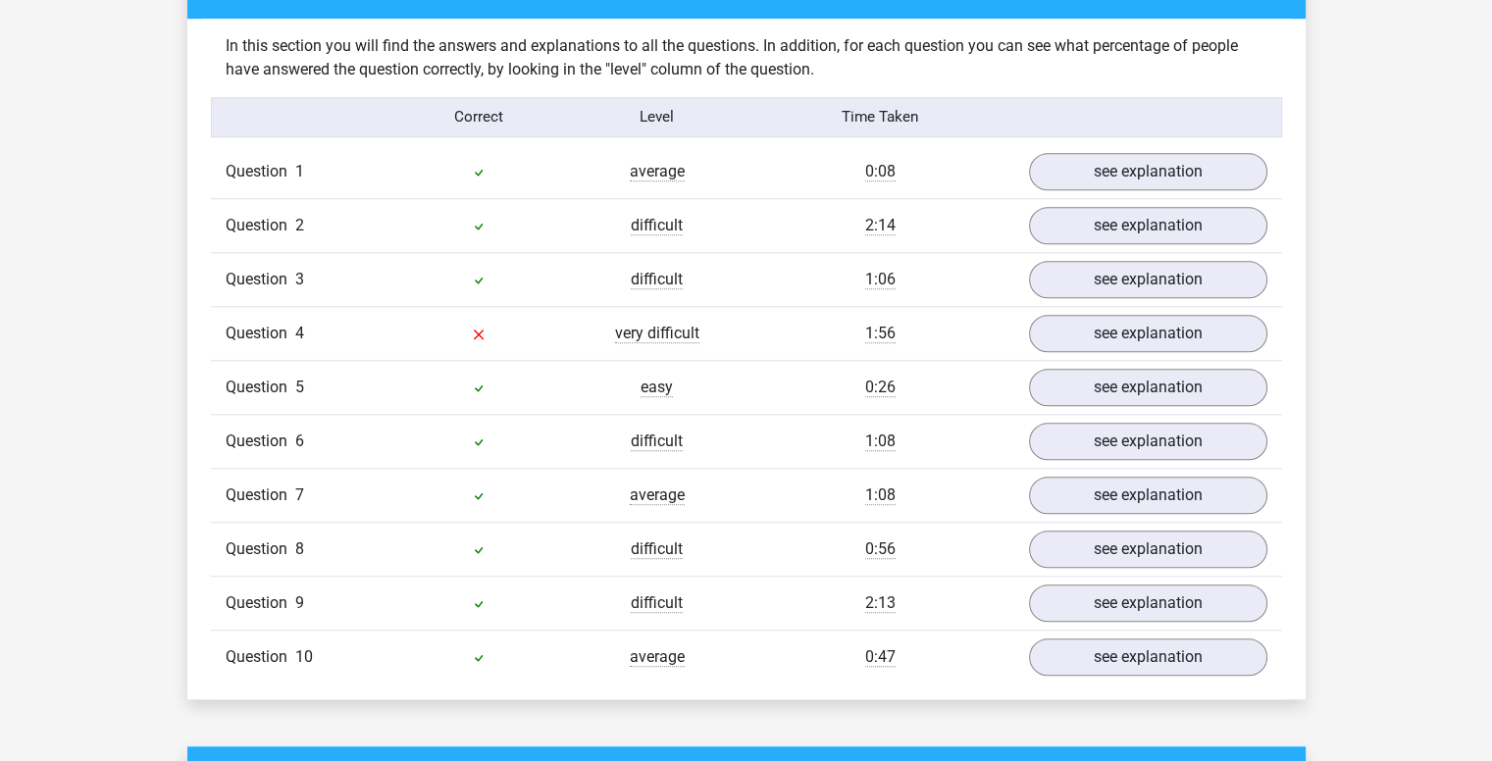
scroll to position [1507, 0]
click at [1112, 327] on link "see explanation" at bounding box center [1147, 332] width 274 height 43
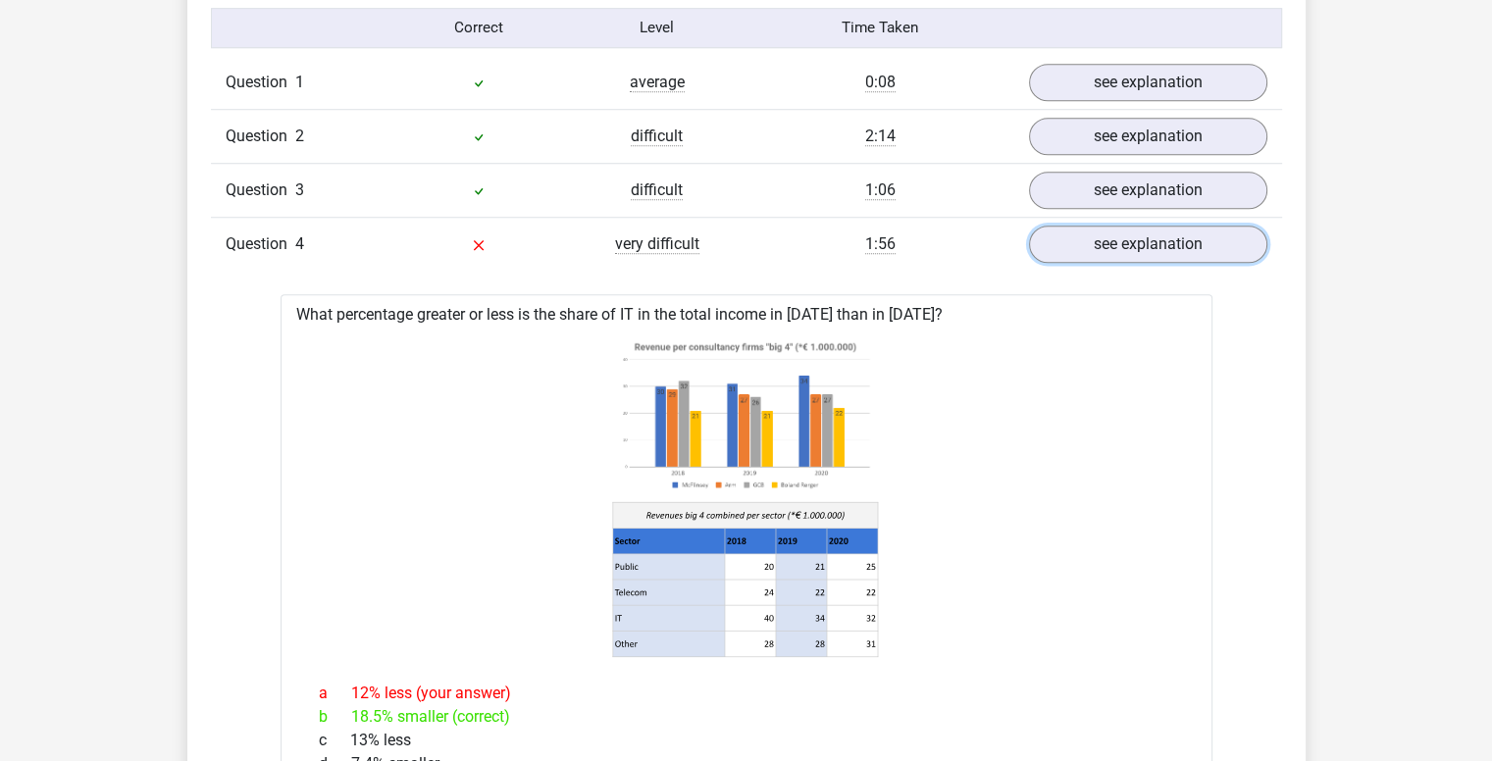
scroll to position [1593, 0]
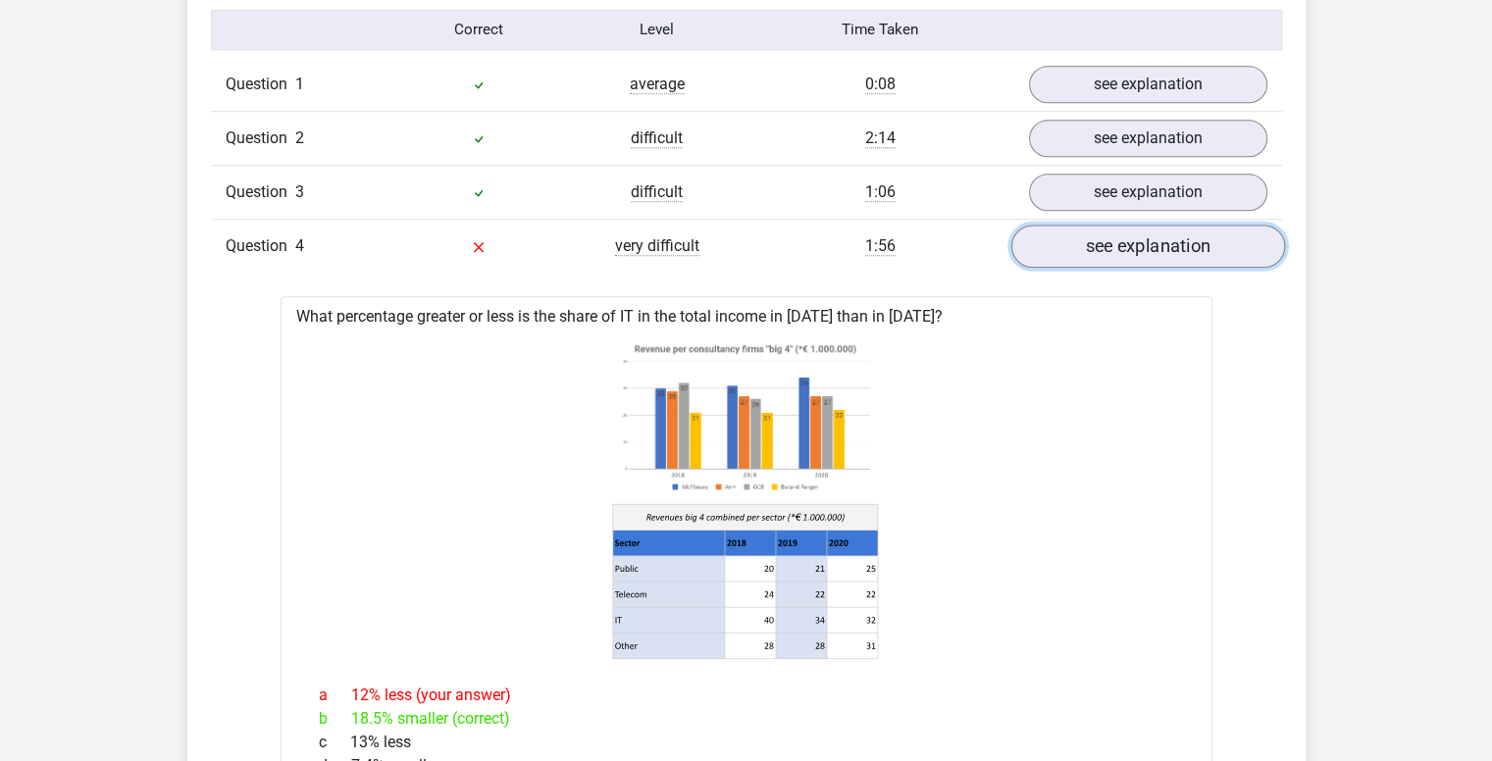
click at [1127, 253] on link "see explanation" at bounding box center [1147, 246] width 274 height 43
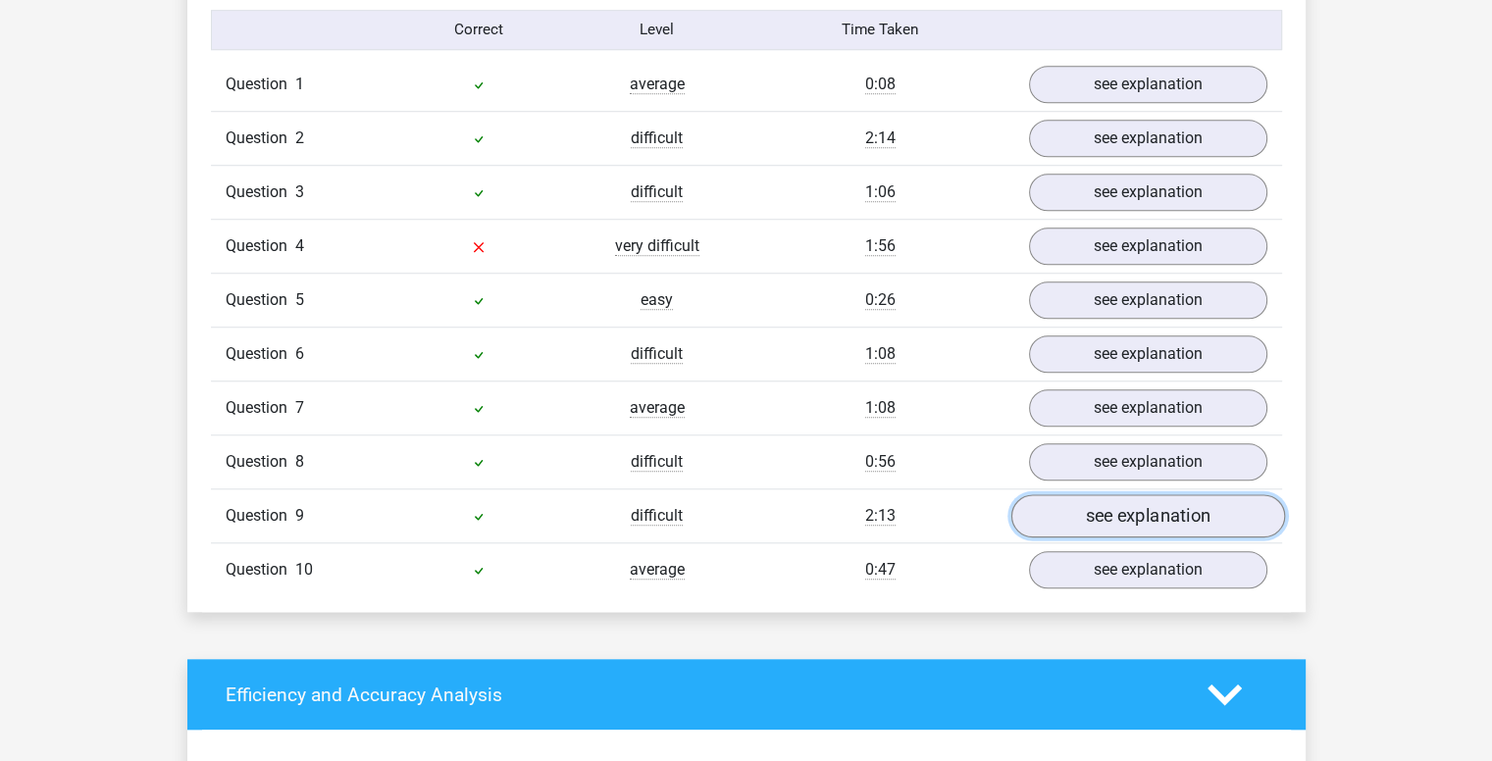
click at [1141, 503] on link "see explanation" at bounding box center [1147, 515] width 274 height 43
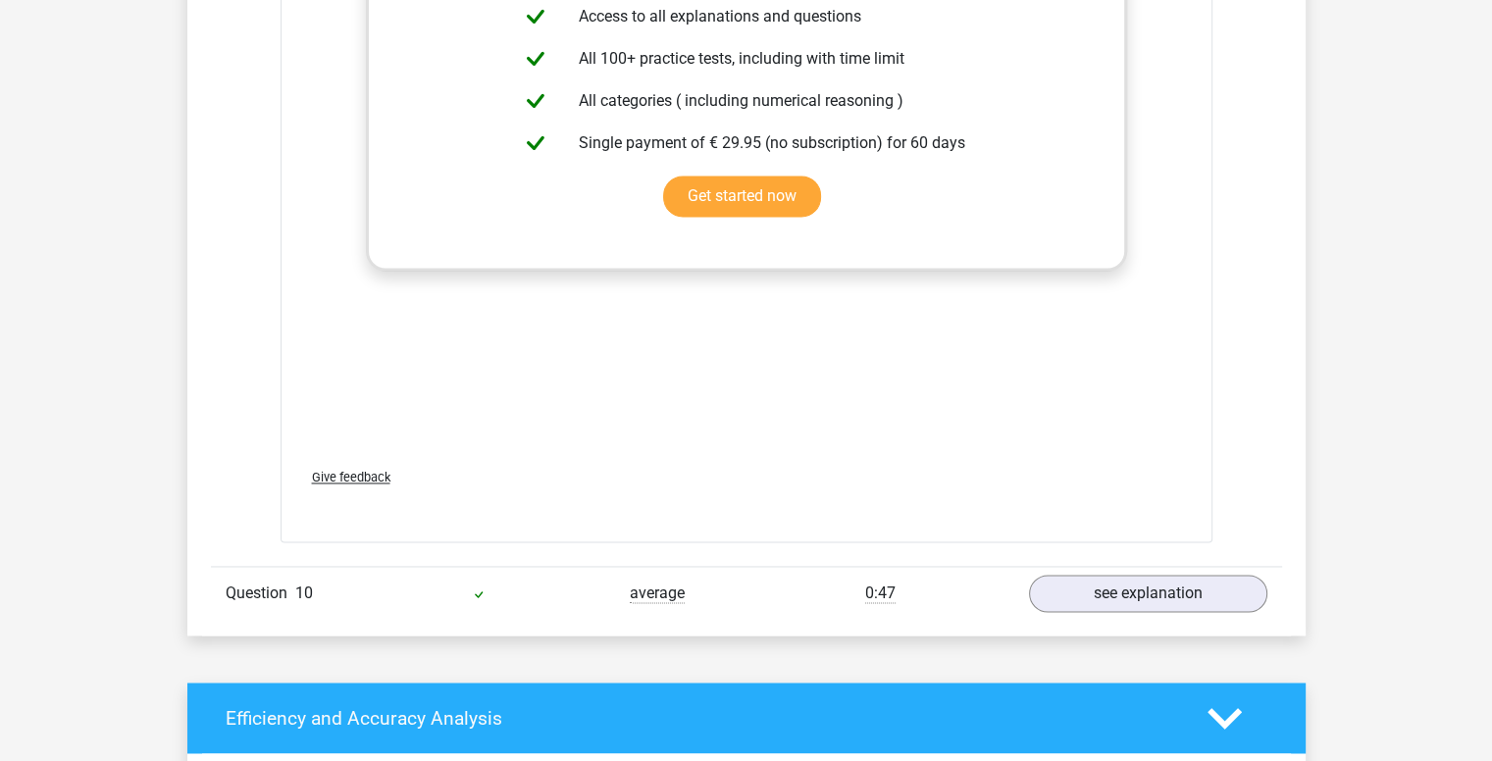
scroll to position [2868, 0]
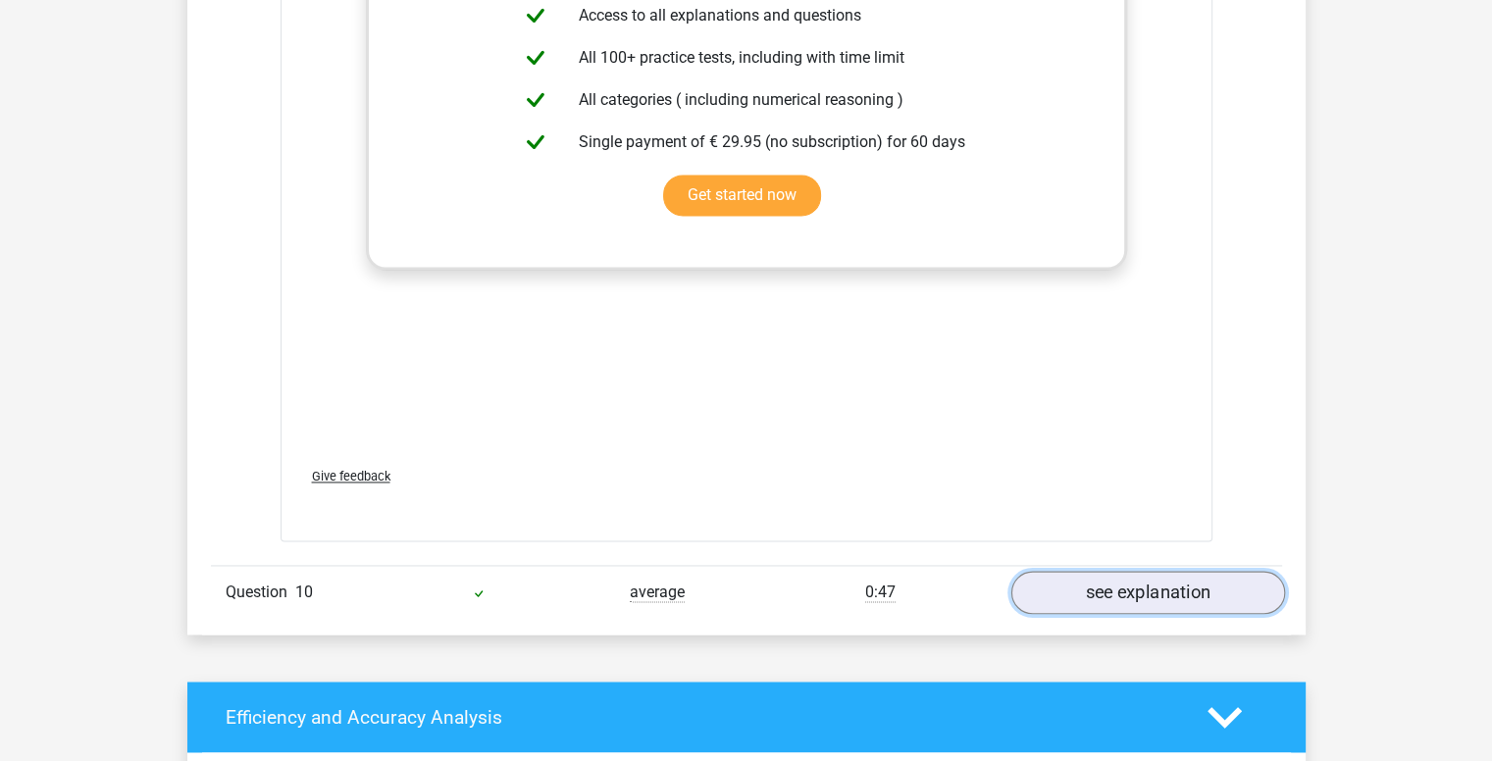
click at [1113, 604] on link "see explanation" at bounding box center [1147, 592] width 274 height 43
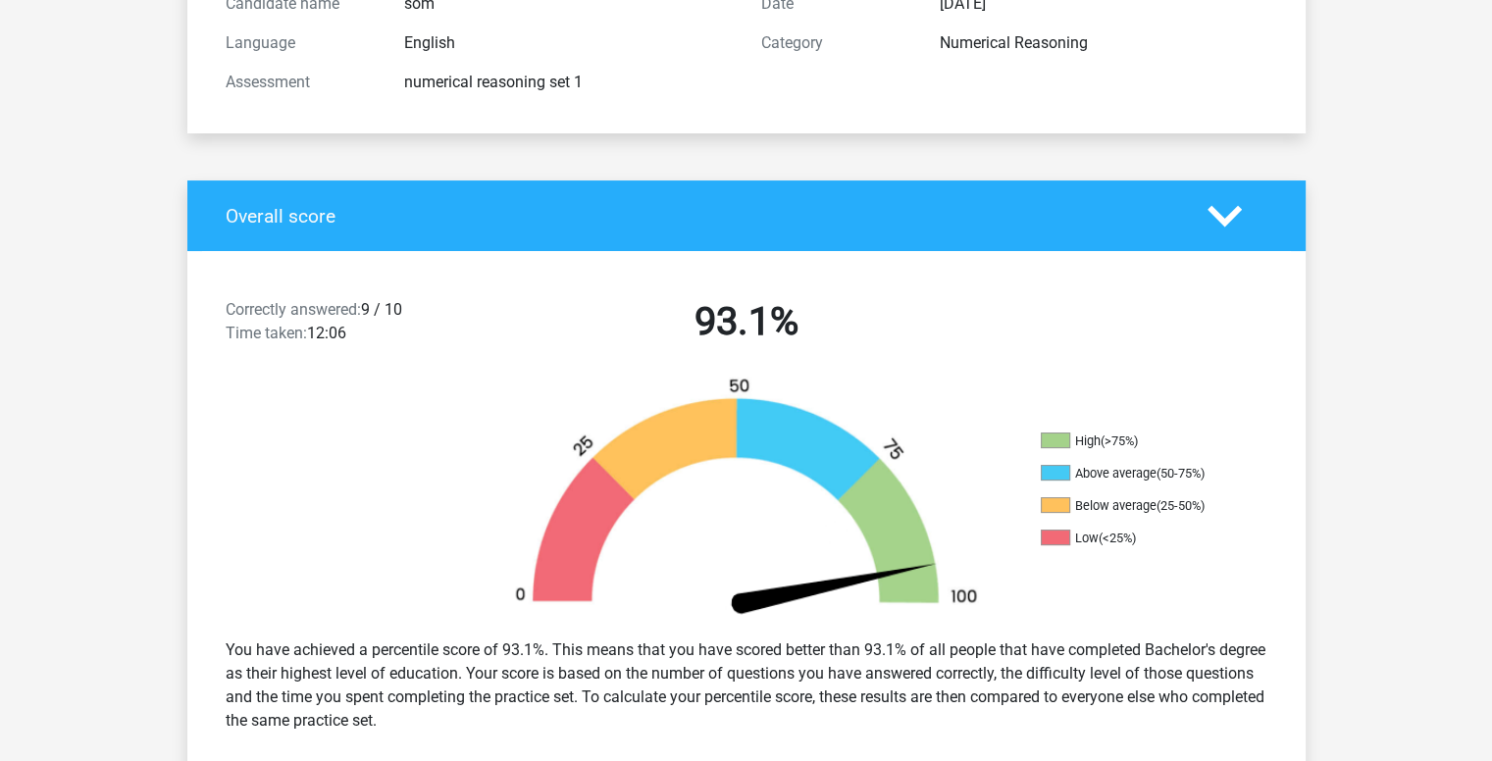
scroll to position [0, 0]
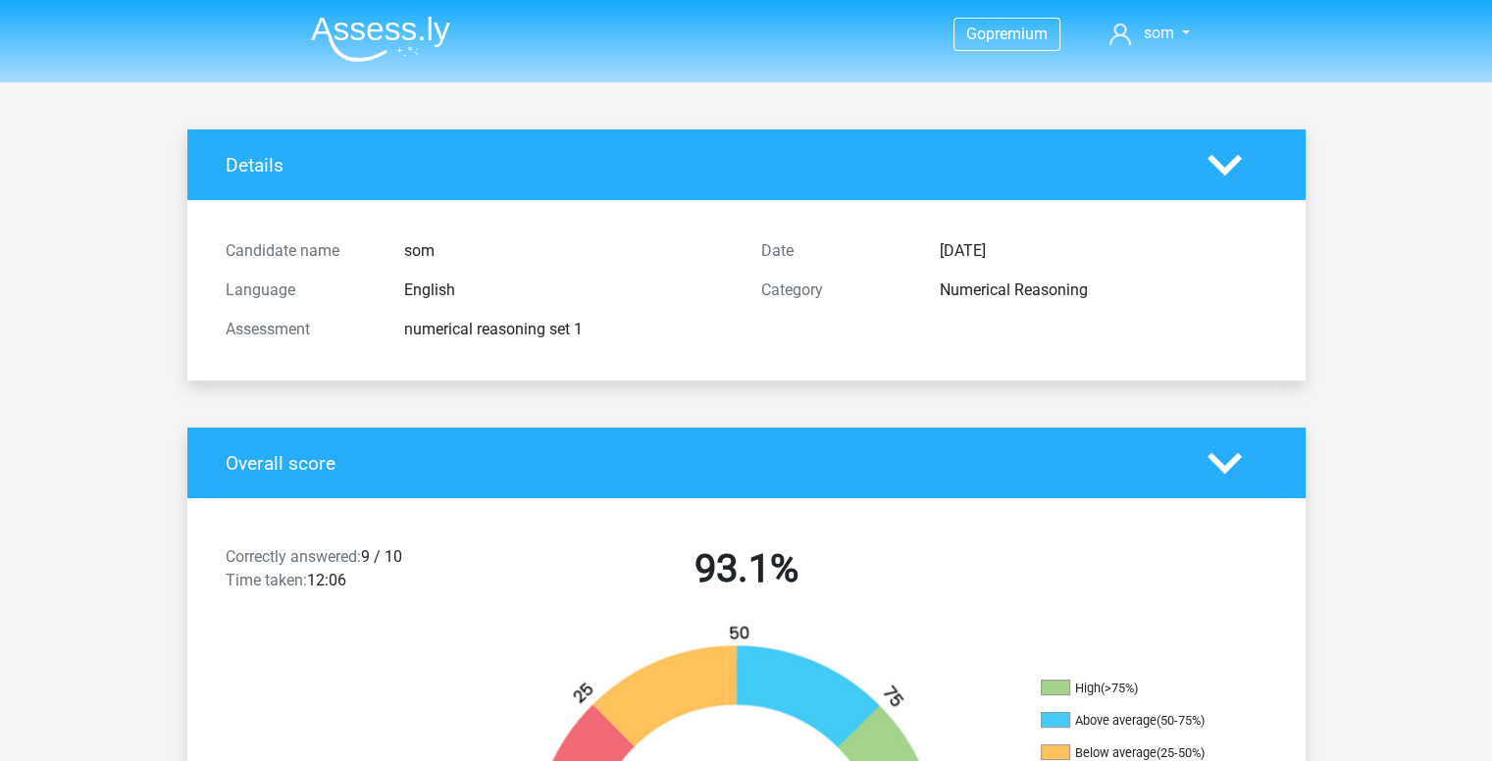
click at [345, 28] on img at bounding box center [380, 39] width 139 height 46
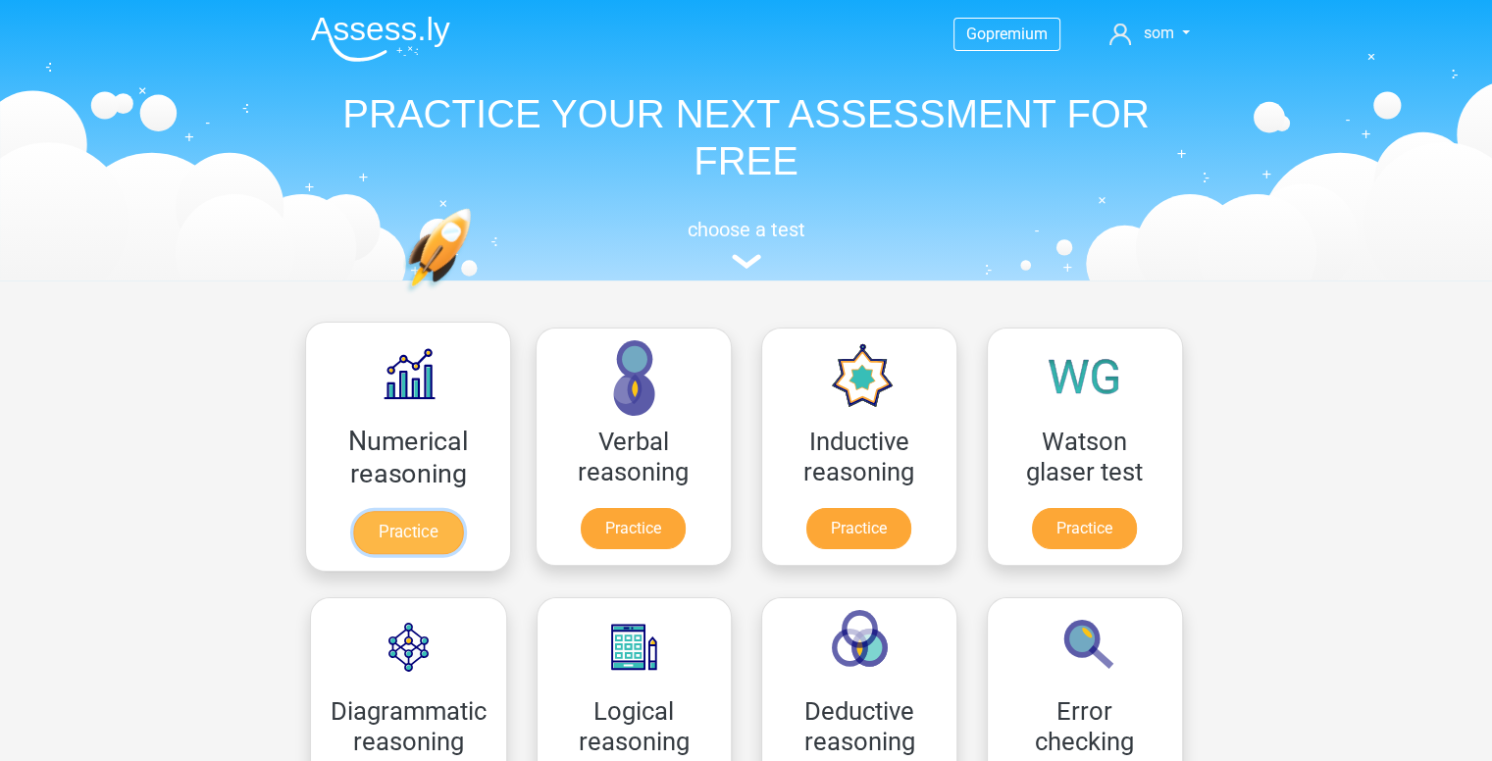
click at [409, 535] on link "Practice" at bounding box center [407, 532] width 110 height 43
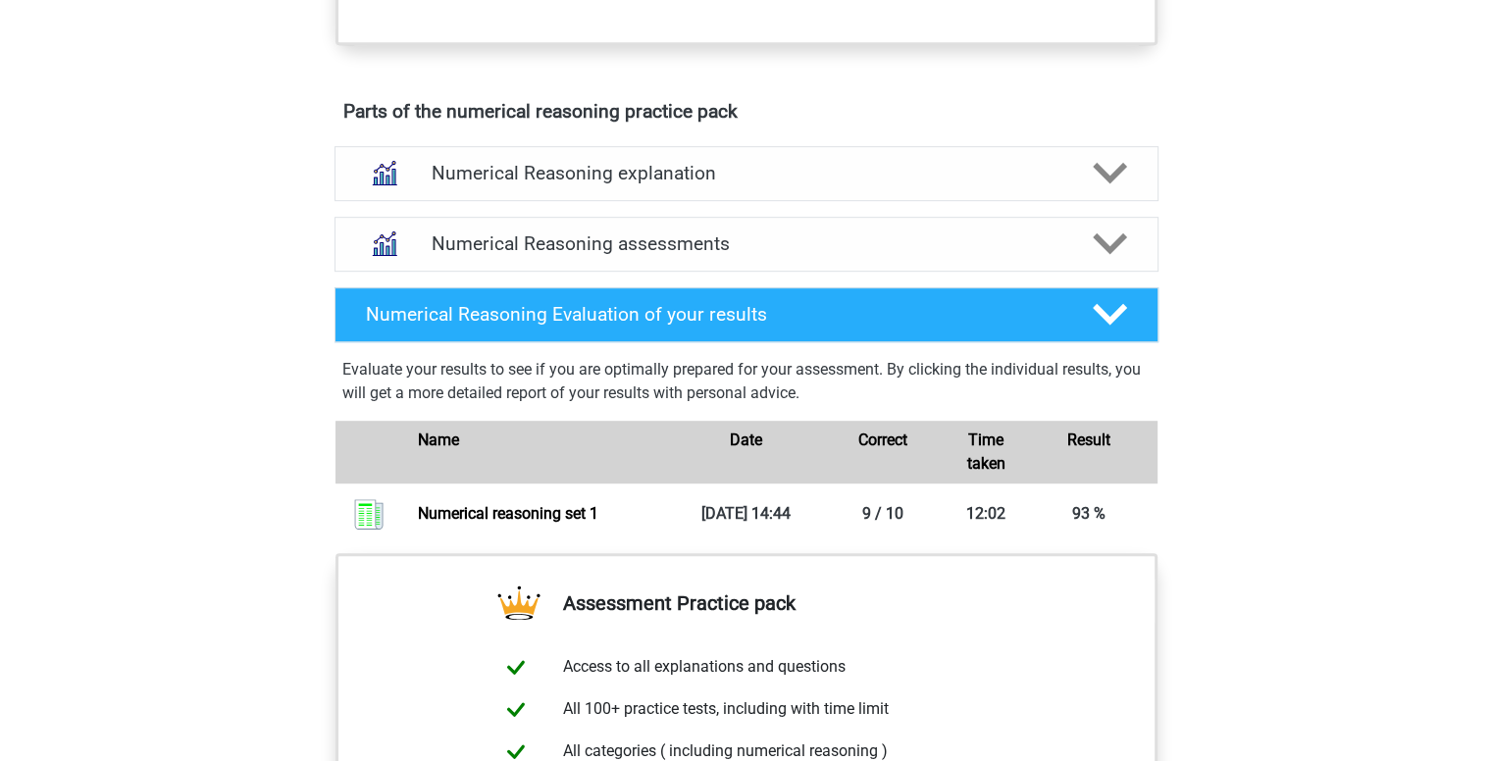
scroll to position [1020, 0]
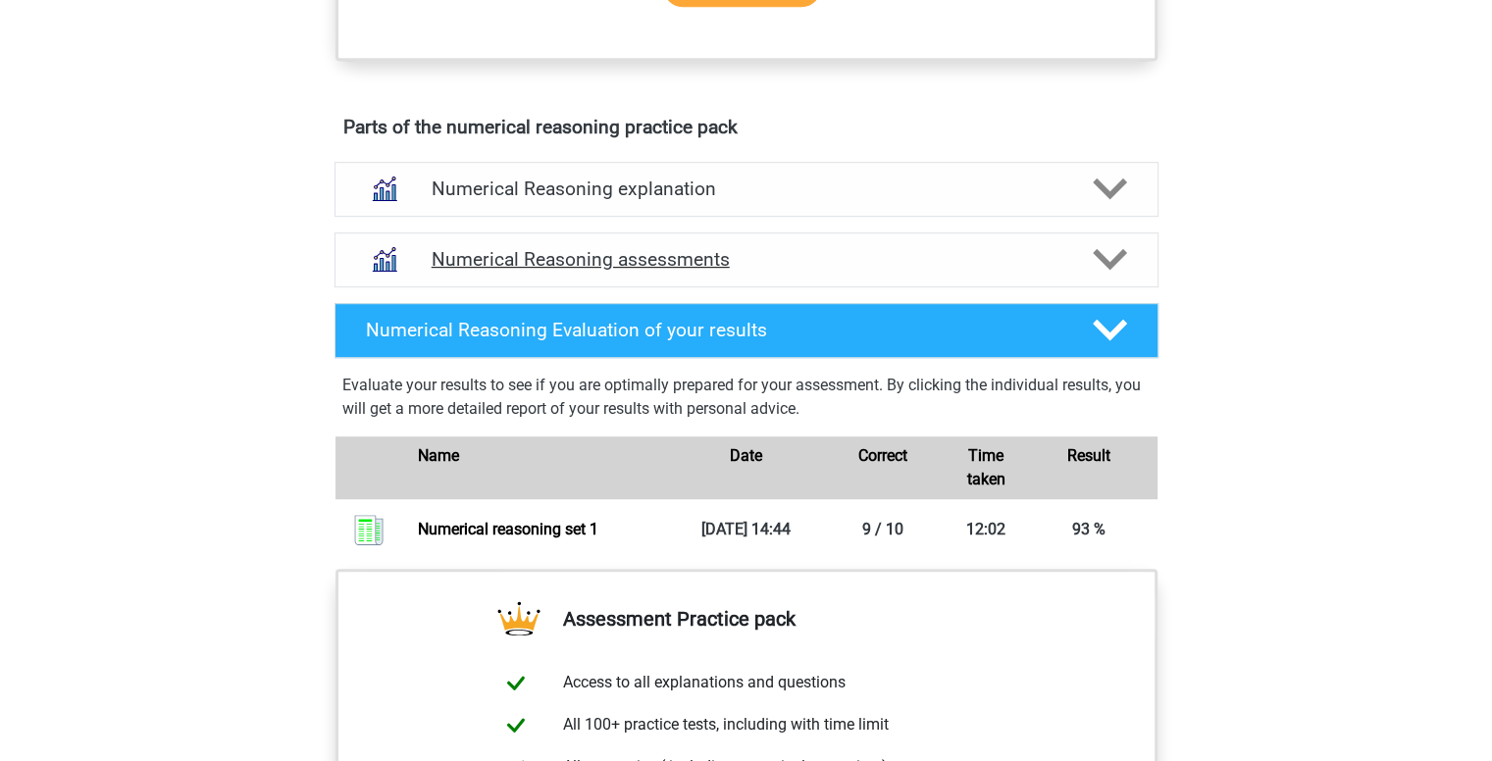
click at [1018, 271] on h4 "Numerical Reasoning assessments" at bounding box center [747, 259] width 630 height 23
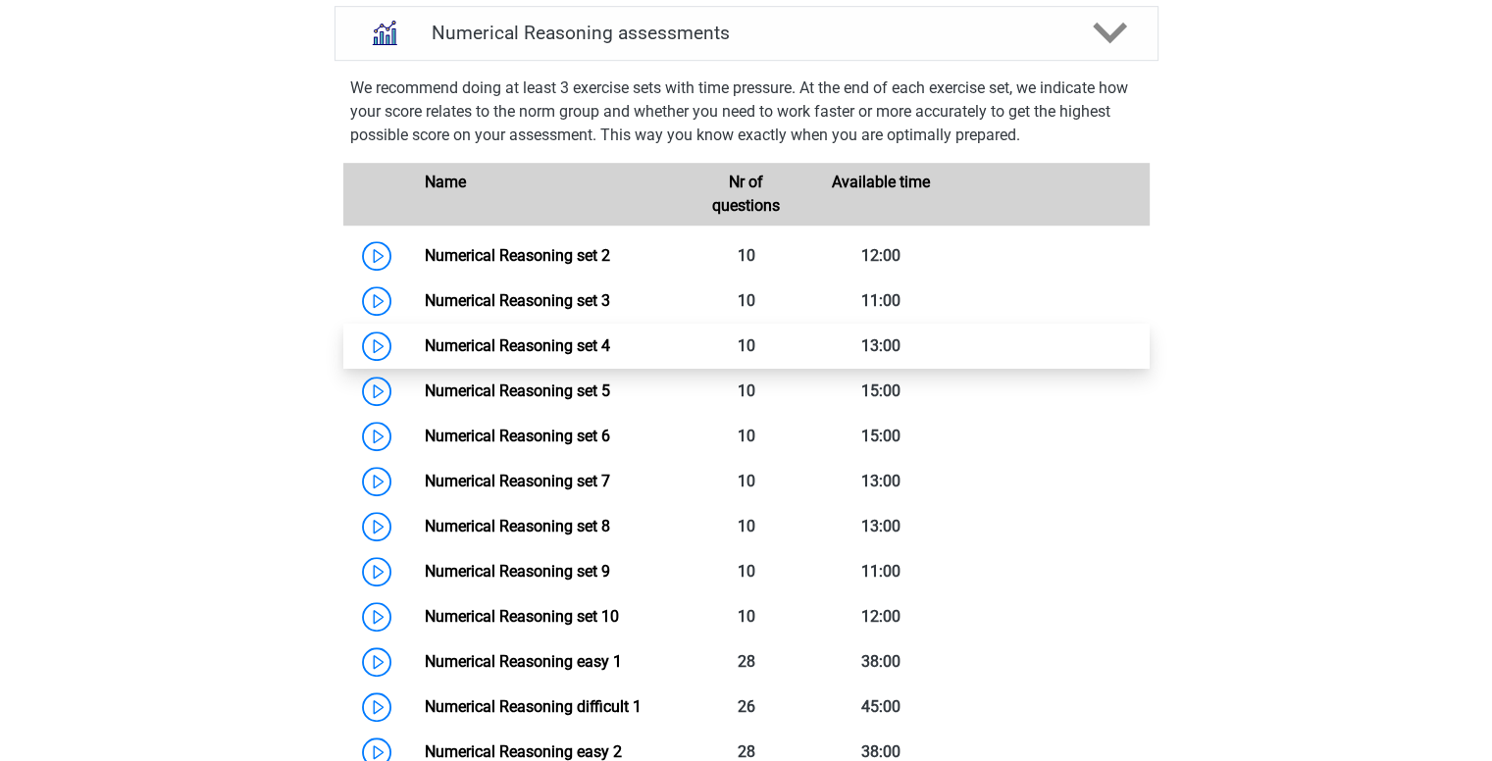
scroll to position [1248, 0]
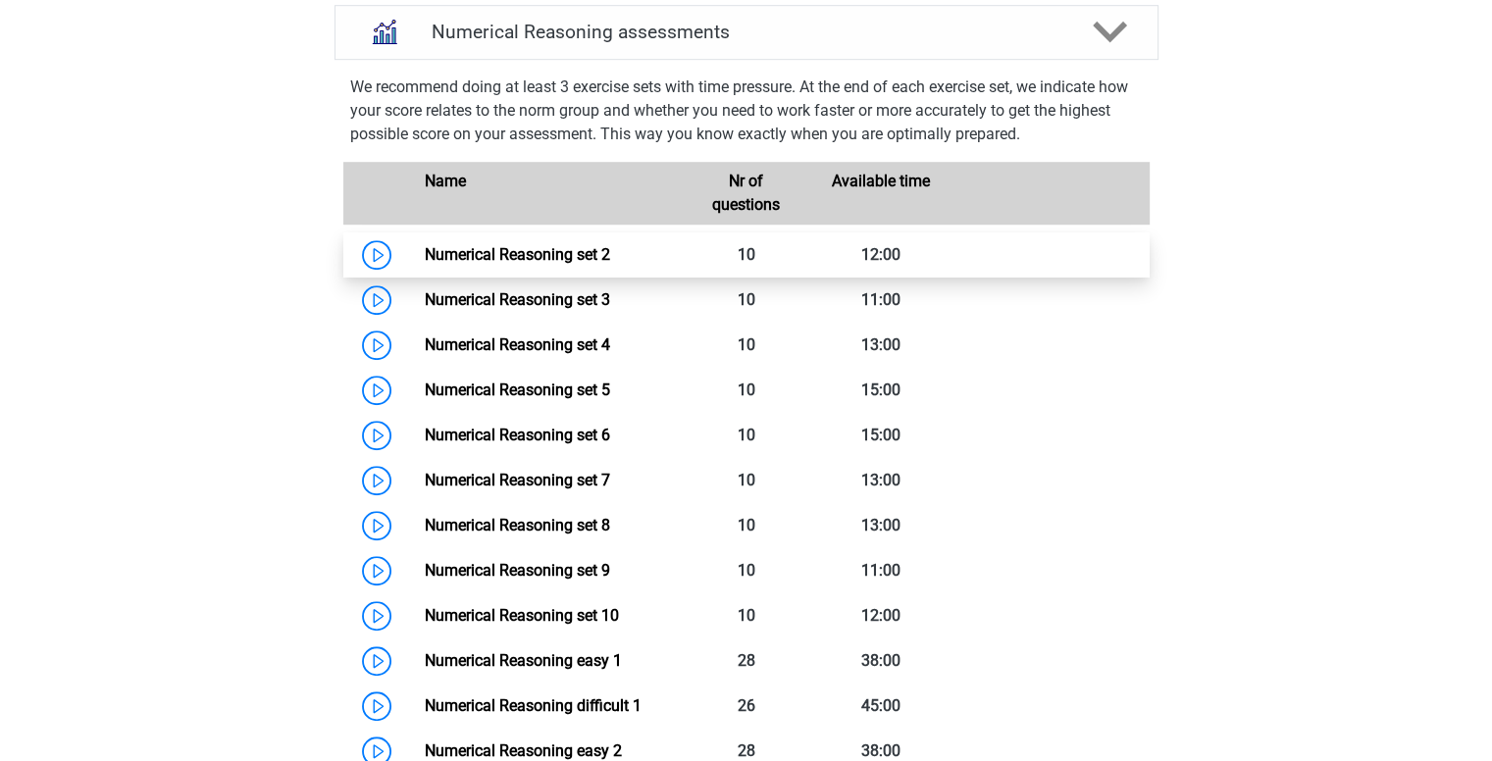
click at [425, 264] on link "Numerical Reasoning set 2" at bounding box center [517, 254] width 185 height 19
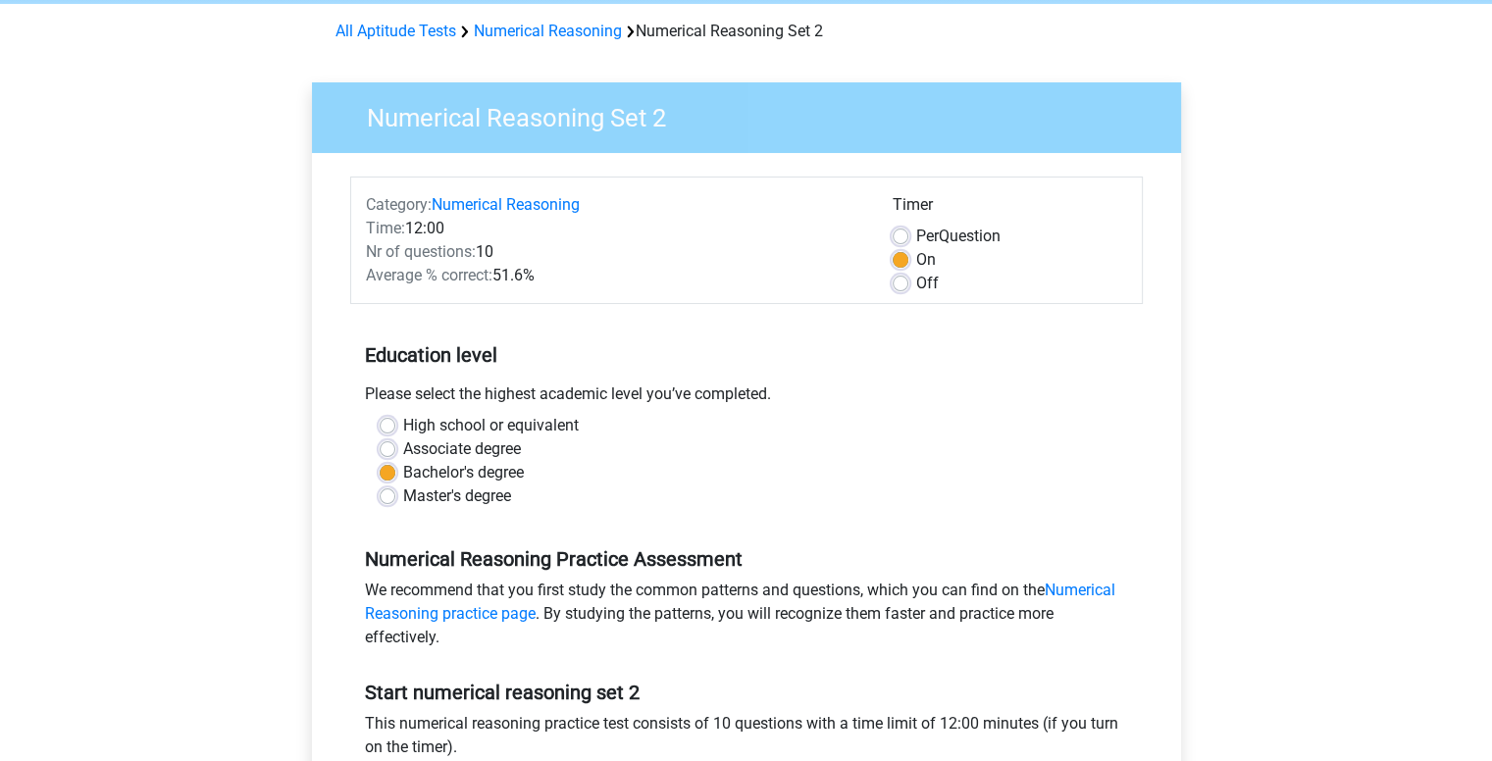
scroll to position [77, 0]
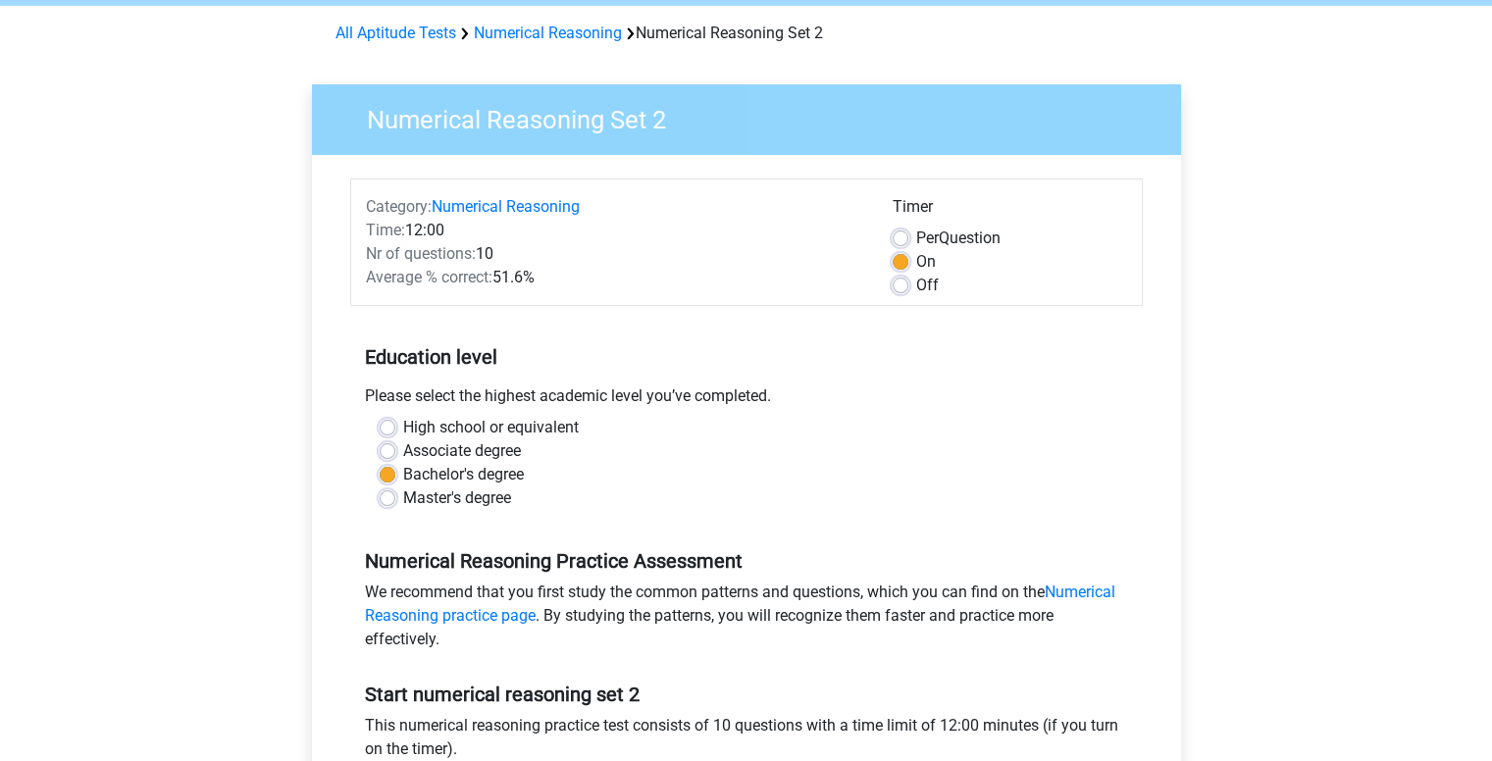
click at [916, 283] on label "Off" at bounding box center [927, 286] width 23 height 24
click at [899, 283] on input "Off" at bounding box center [901, 284] width 16 height 20
radio input "true"
click at [916, 266] on label "On" at bounding box center [926, 262] width 20 height 24
click at [899, 266] on input "On" at bounding box center [901, 260] width 16 height 20
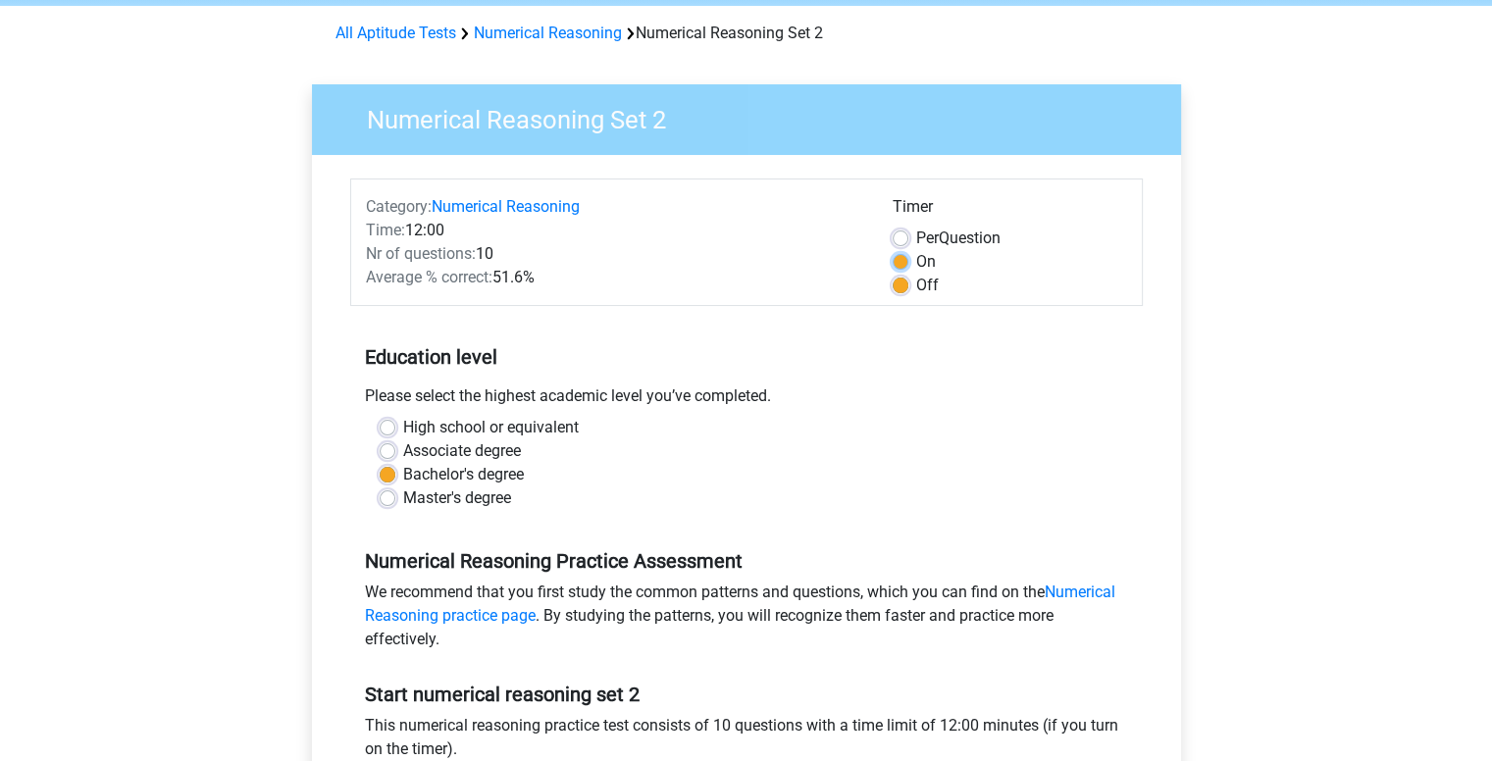
radio input "true"
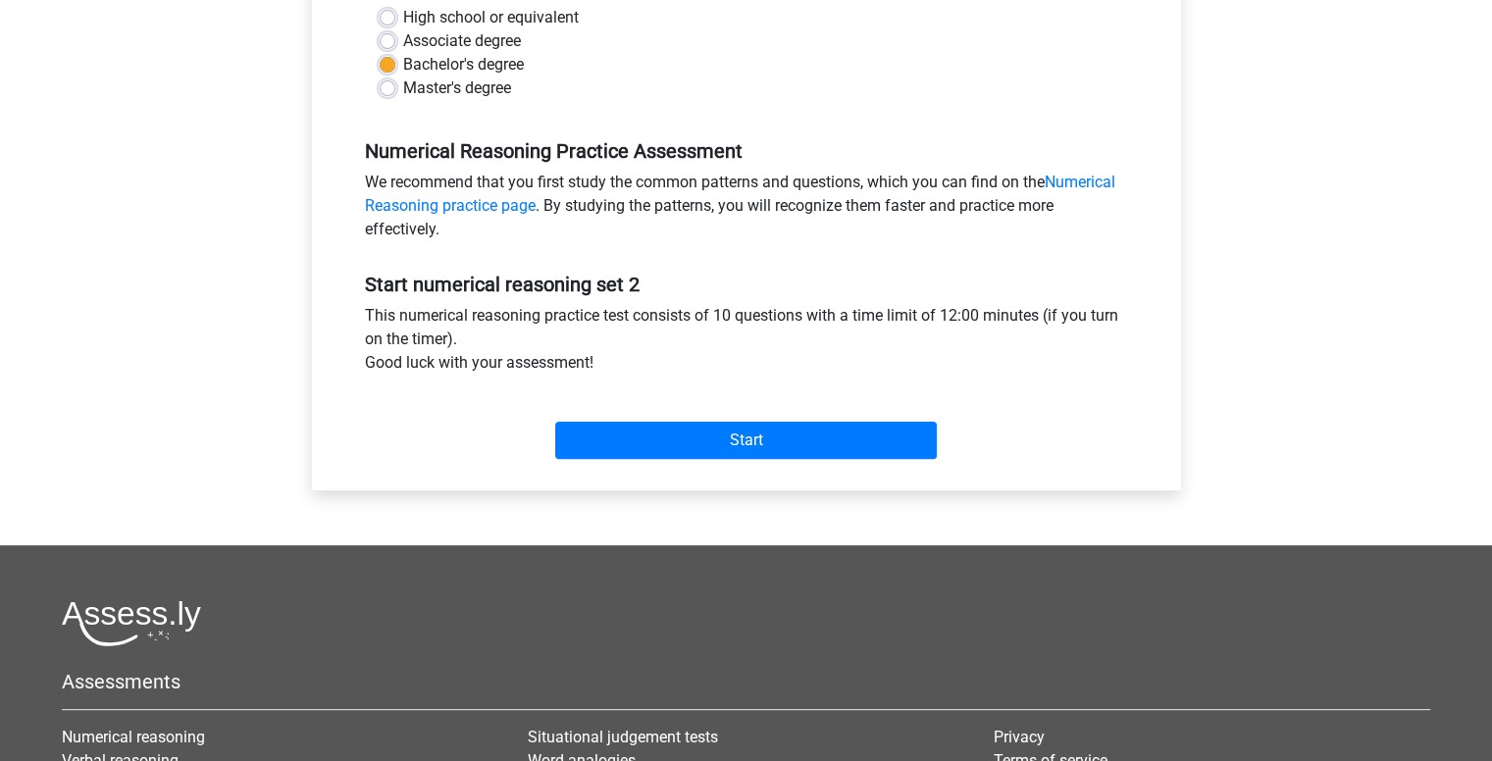
scroll to position [487, 0]
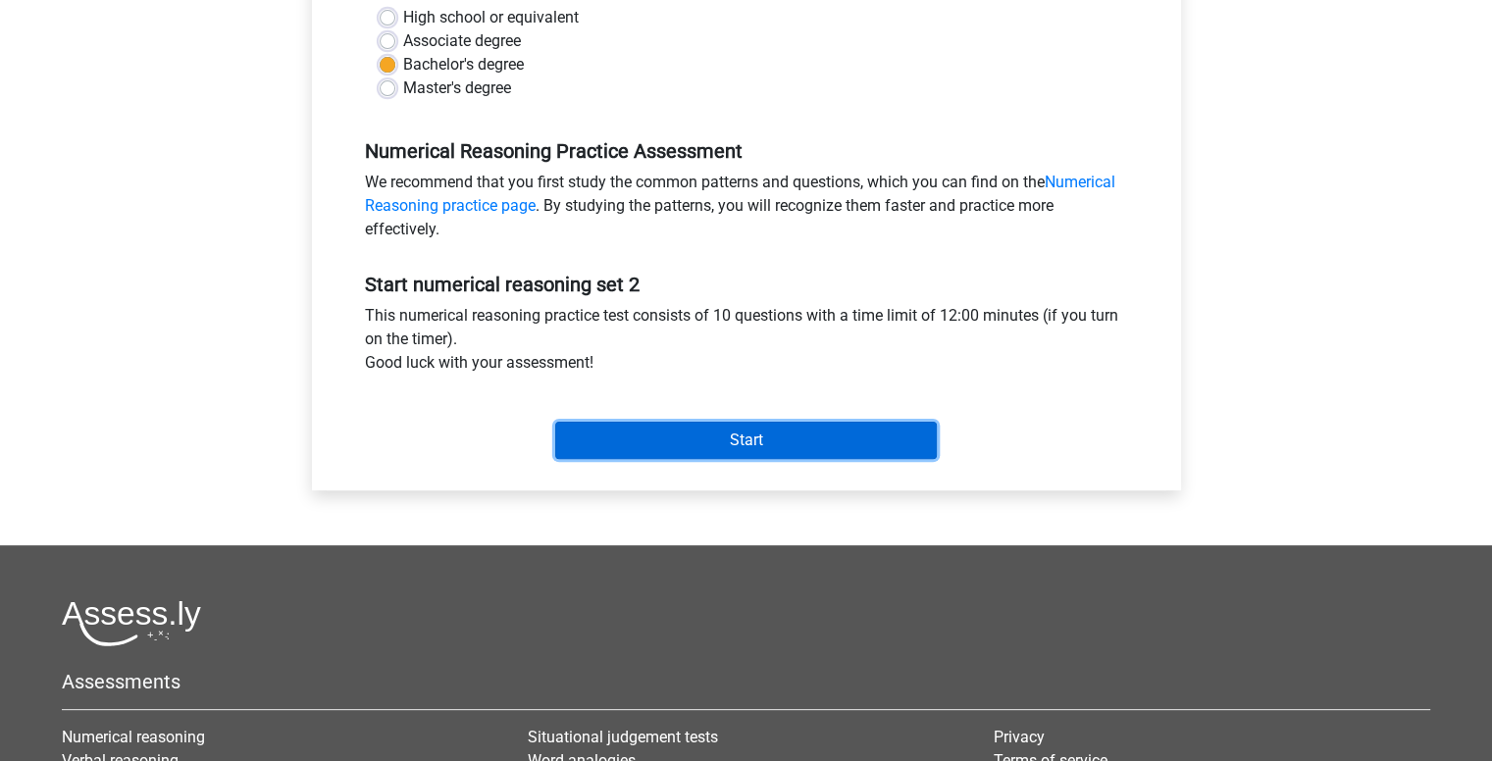
click at [741, 446] on input "Start" at bounding box center [746, 440] width 382 height 37
click at [720, 439] on input "Start" at bounding box center [746, 440] width 382 height 37
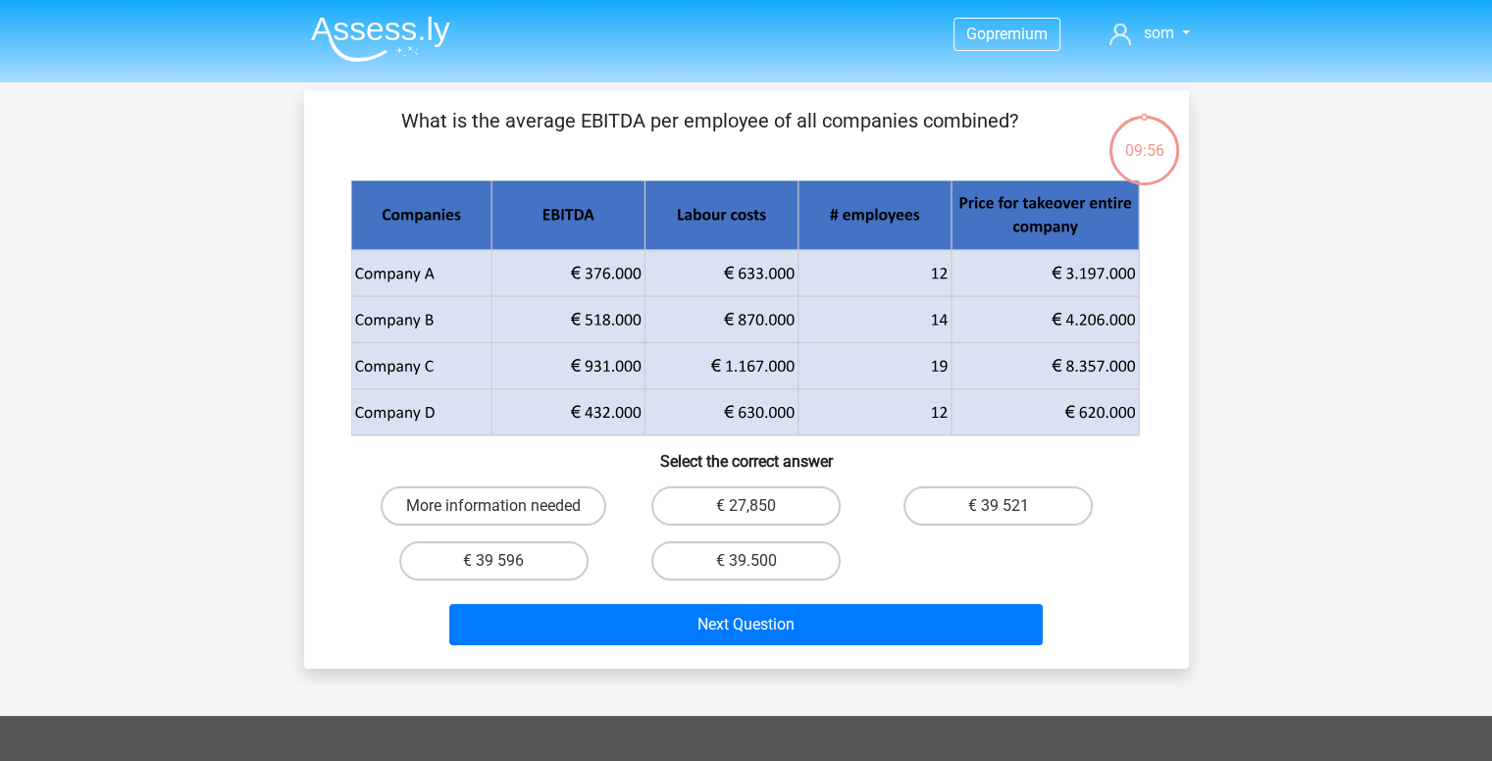
click at [496, 566] on input "€ 39 596" at bounding box center [499, 567] width 13 height 13
radio input "true"
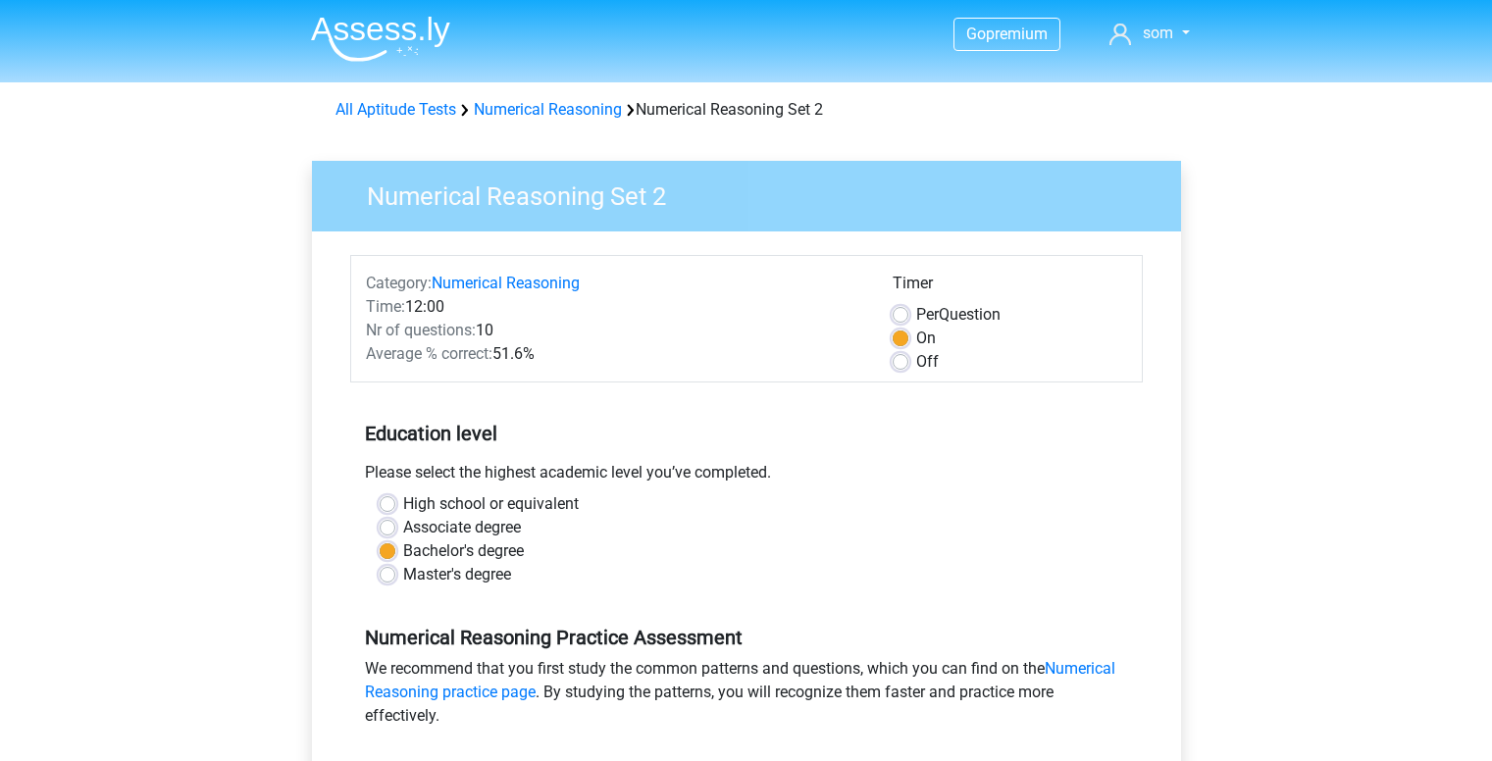
scroll to position [487, 0]
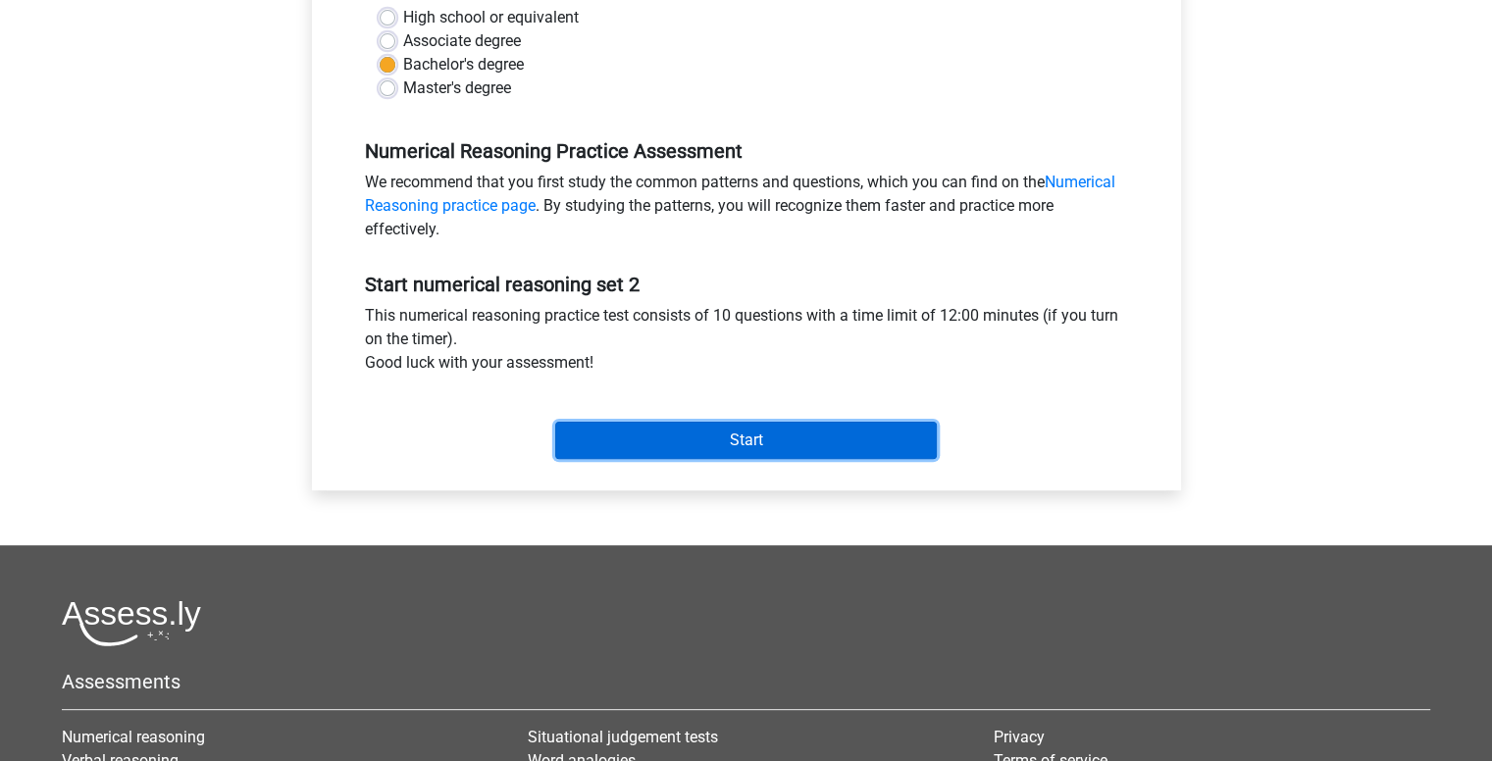
drag, startPoint x: 594, startPoint y: 432, endPoint x: 589, endPoint y: 419, distance: 14.0
click at [589, 419] on div "Start" at bounding box center [746, 424] width 793 height 69
click at [753, 431] on input "Start" at bounding box center [746, 440] width 382 height 37
click at [715, 440] on input "Start" at bounding box center [746, 440] width 382 height 37
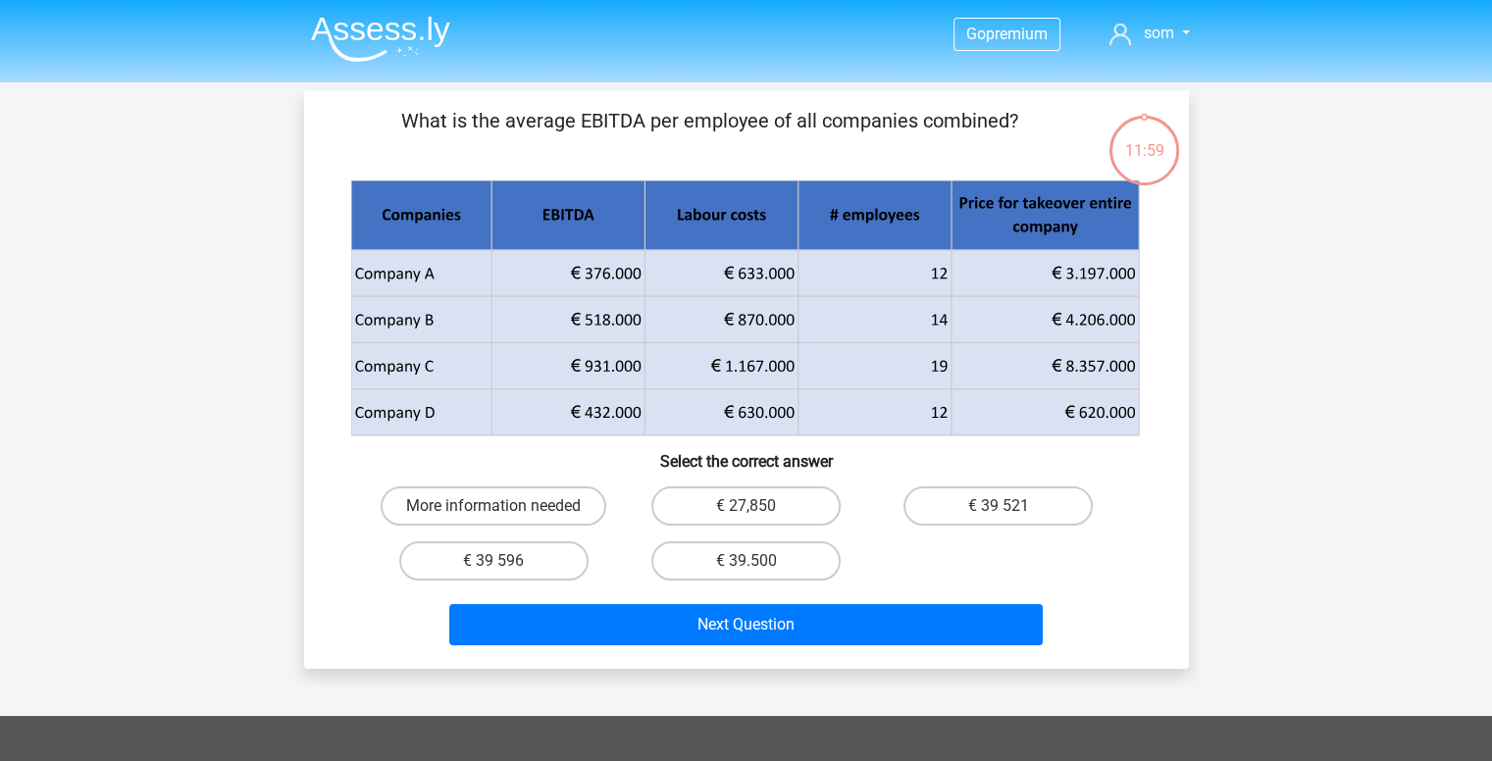
click at [506, 562] on input "€ 39 596" at bounding box center [499, 567] width 13 height 13
radio input "true"
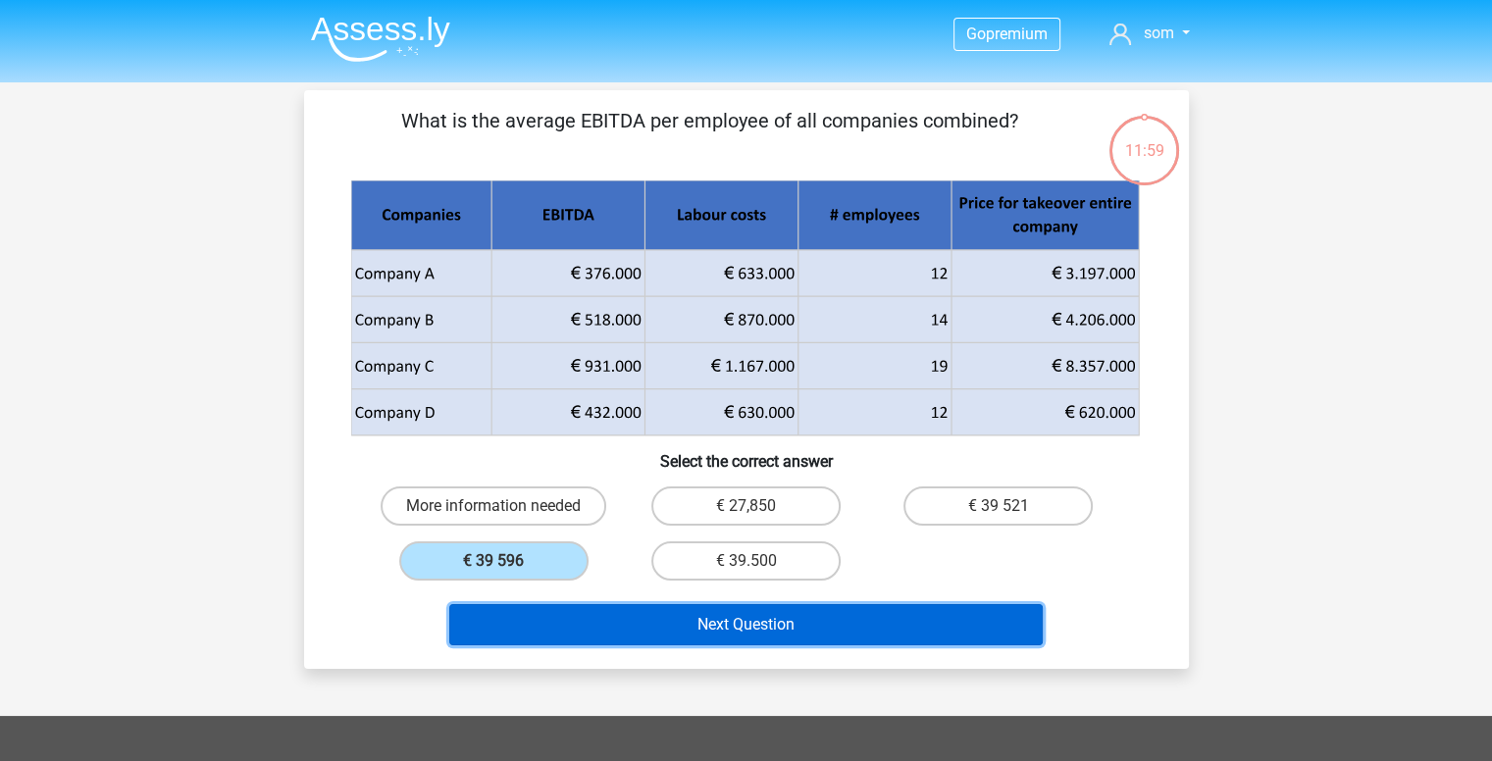
click at [650, 634] on button "Next Question" at bounding box center [746, 624] width 594 height 41
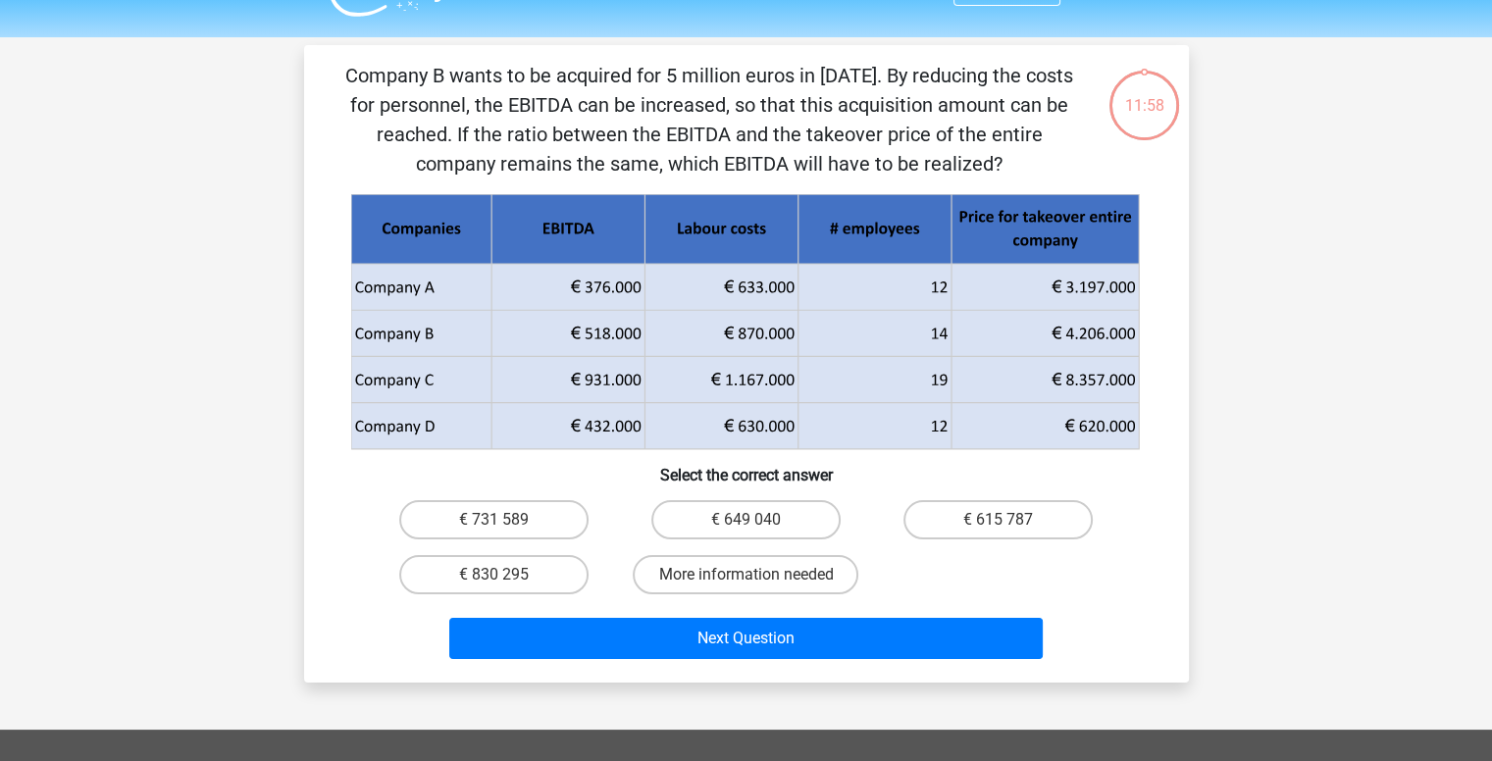
scroll to position [43, 0]
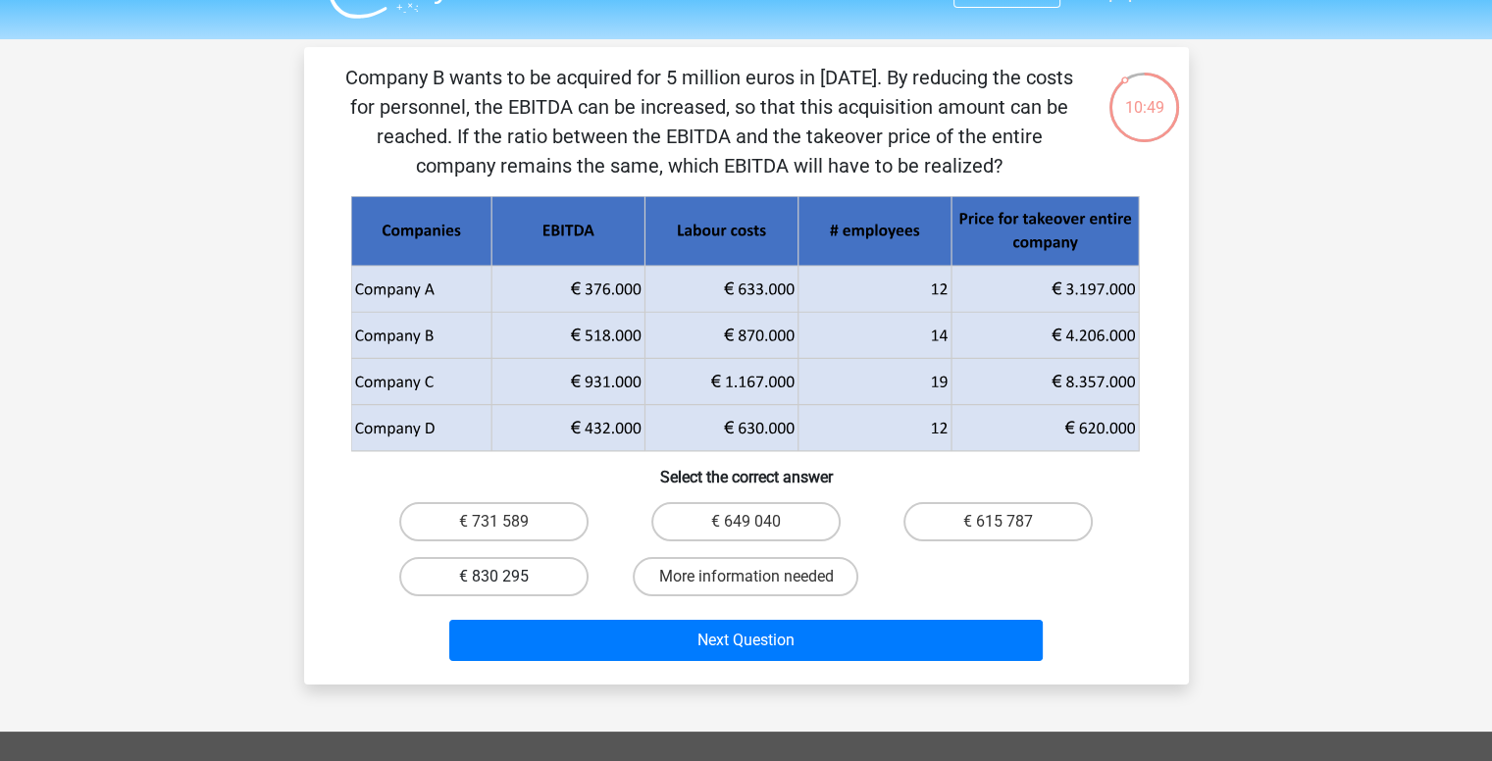
click at [465, 588] on label "€ 830 295" at bounding box center [493, 576] width 189 height 39
click at [493, 588] on input "€ 830 295" at bounding box center [499, 583] width 13 height 13
radio input "true"
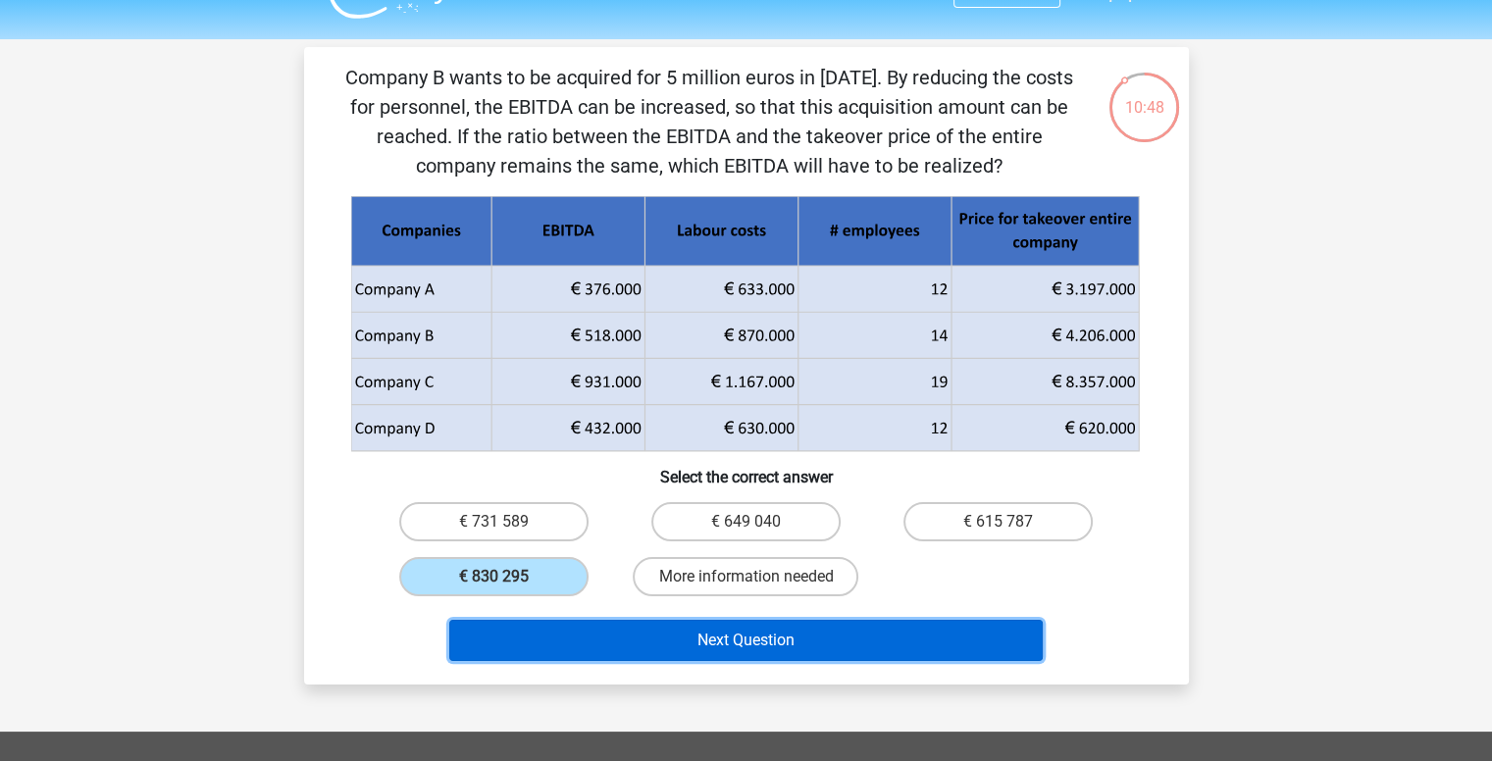
click at [671, 651] on button "Next Question" at bounding box center [746, 640] width 594 height 41
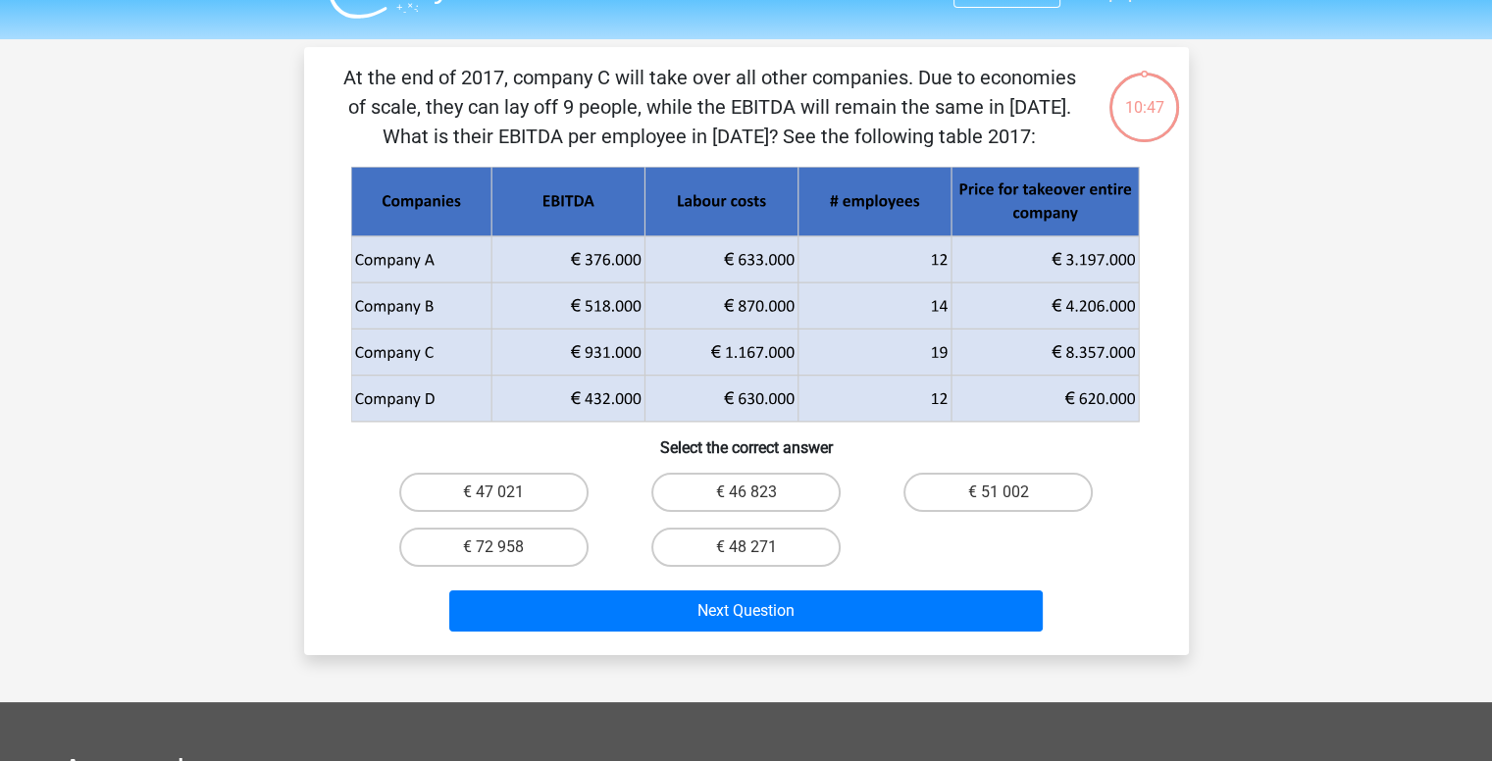
scroll to position [90, 0]
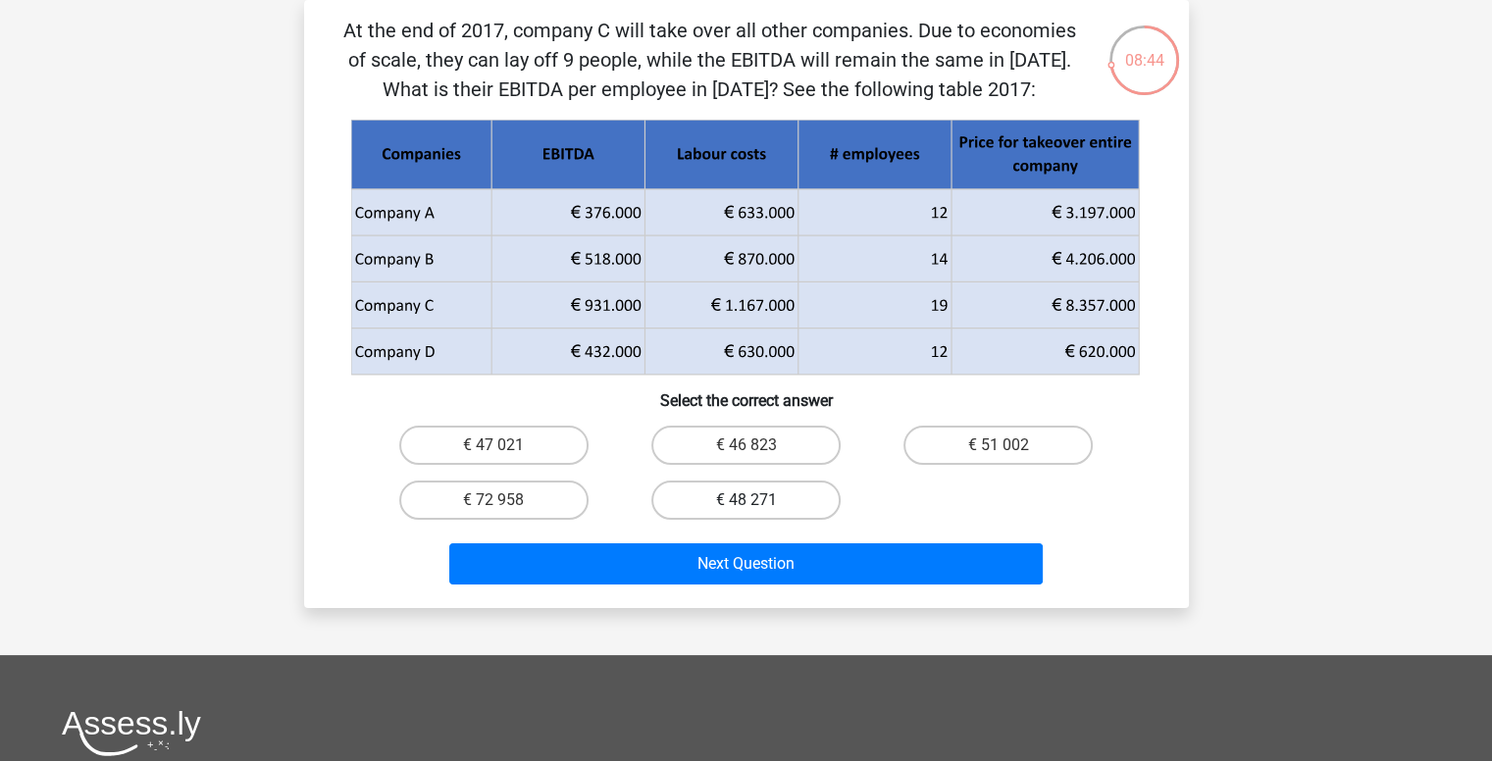
click at [755, 512] on label "€ 48 271" at bounding box center [745, 500] width 189 height 39
click at [755, 512] on input "€ 48 271" at bounding box center [752, 506] width 13 height 13
radio input "true"
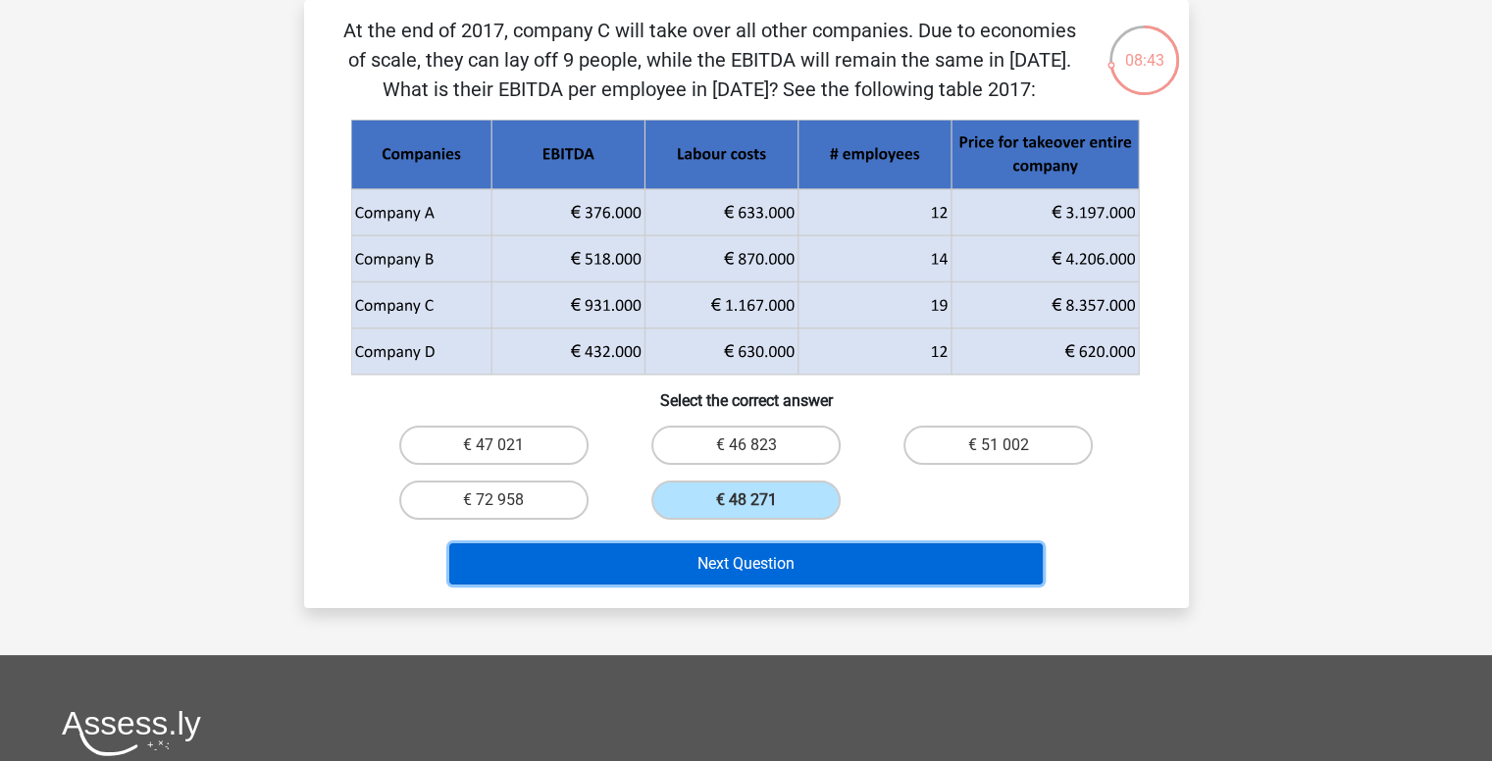
click at [726, 581] on button "Next Question" at bounding box center [746, 563] width 594 height 41
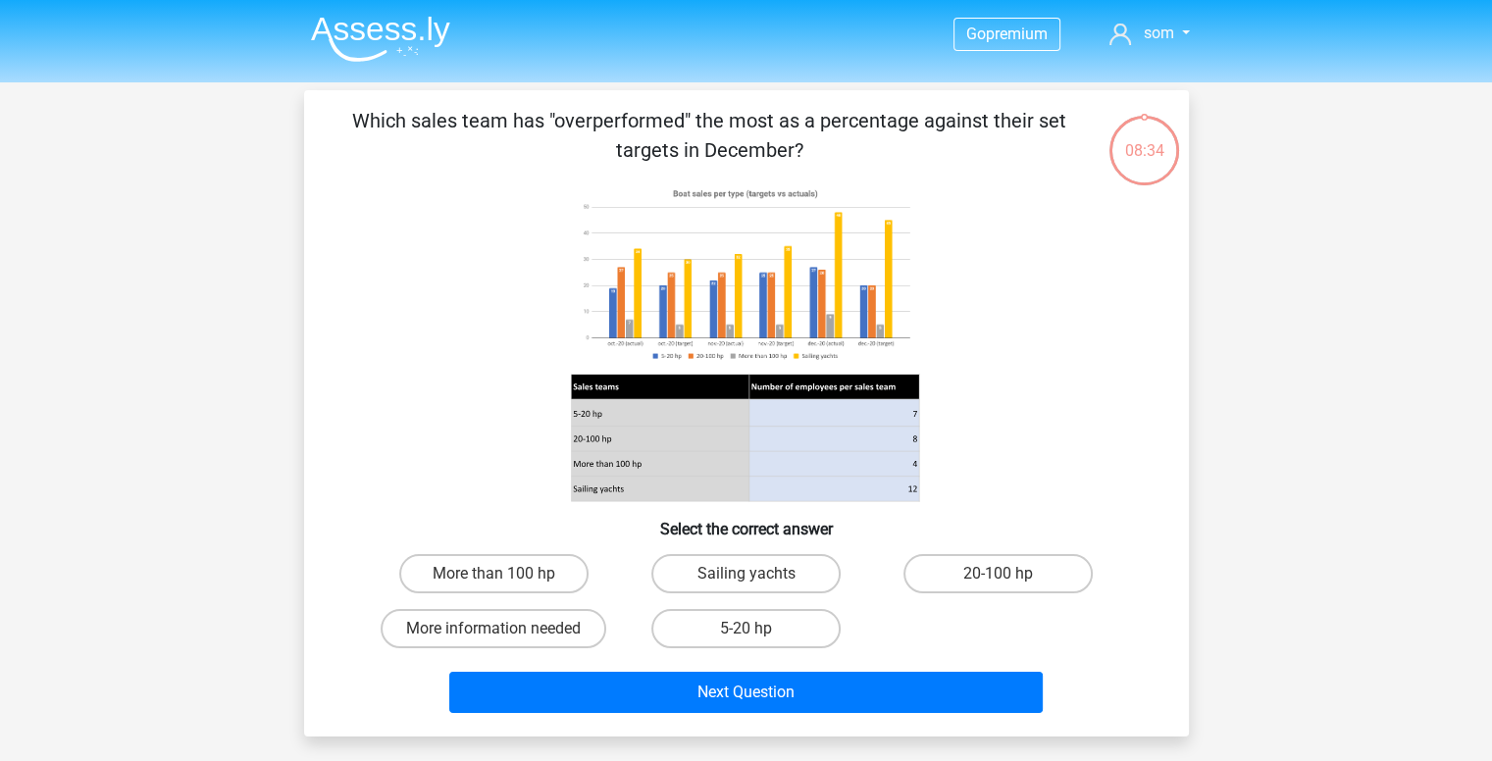
scroll to position [74, 0]
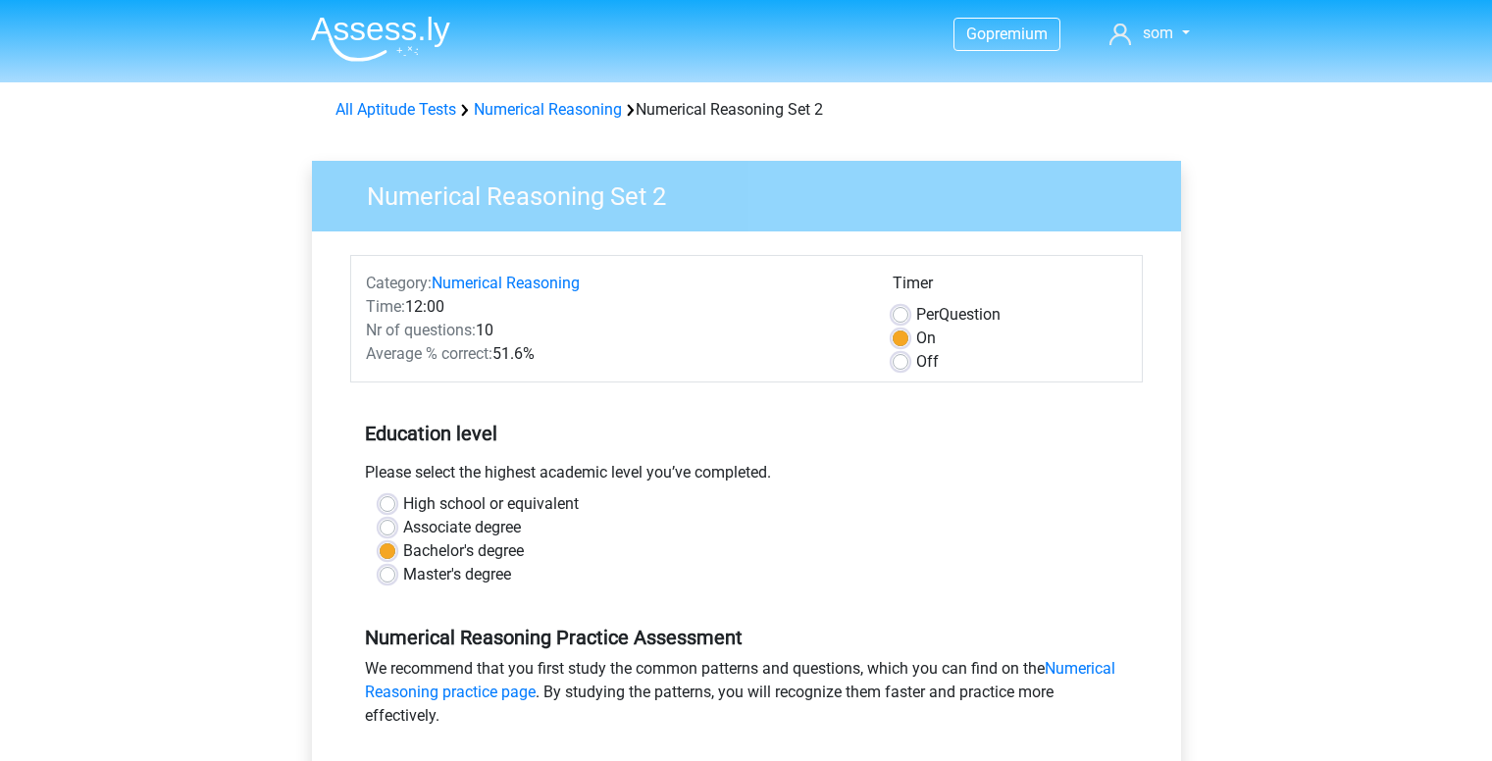
scroll to position [487, 0]
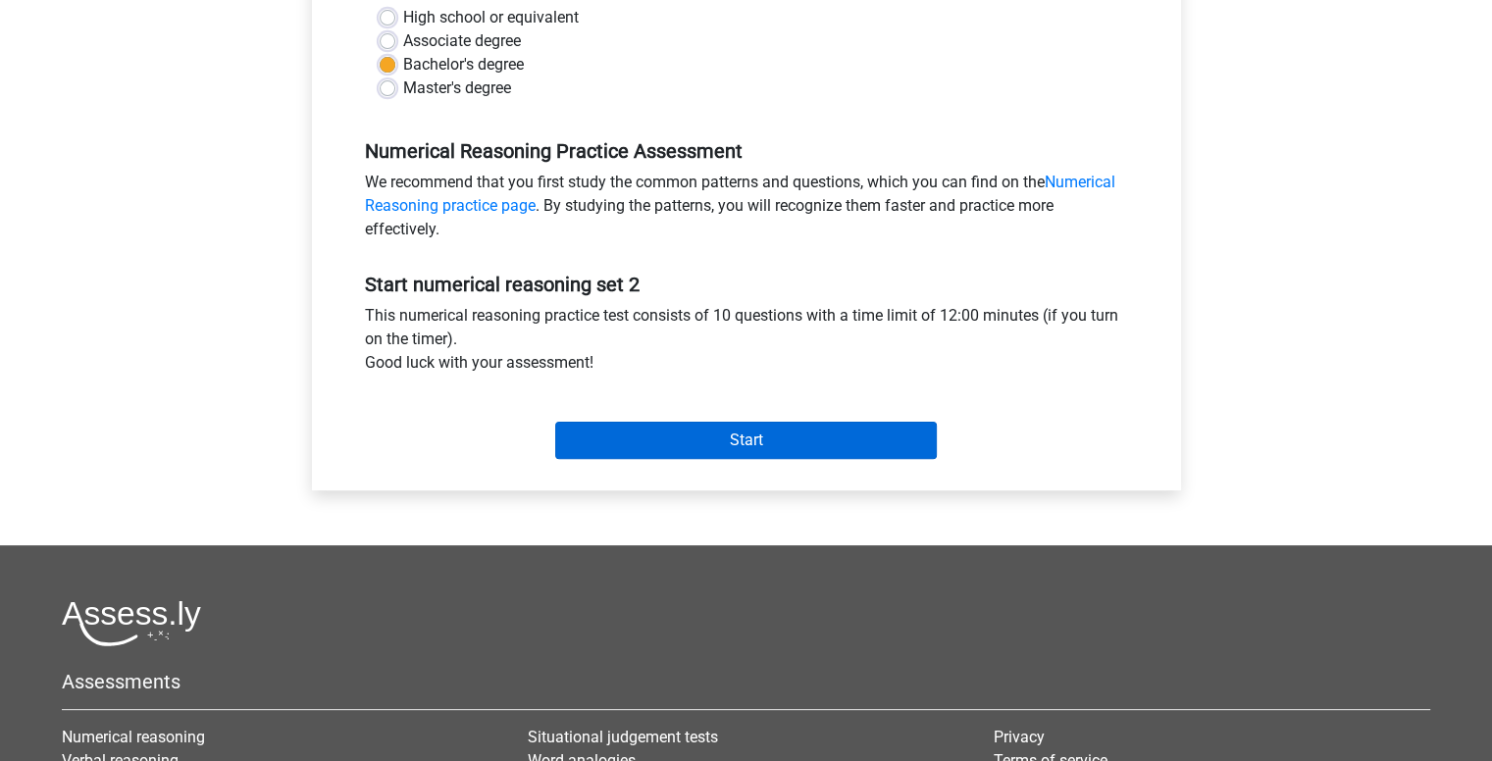
drag, startPoint x: 0, startPoint y: 0, endPoint x: 642, endPoint y: 437, distance: 776.0
click at [642, 437] on input "Start" at bounding box center [746, 440] width 382 height 37
click at [640, 435] on input "Start" at bounding box center [746, 440] width 382 height 37
click at [675, 437] on input "Start" at bounding box center [746, 440] width 382 height 37
click at [635, 433] on input "Start" at bounding box center [746, 440] width 382 height 37
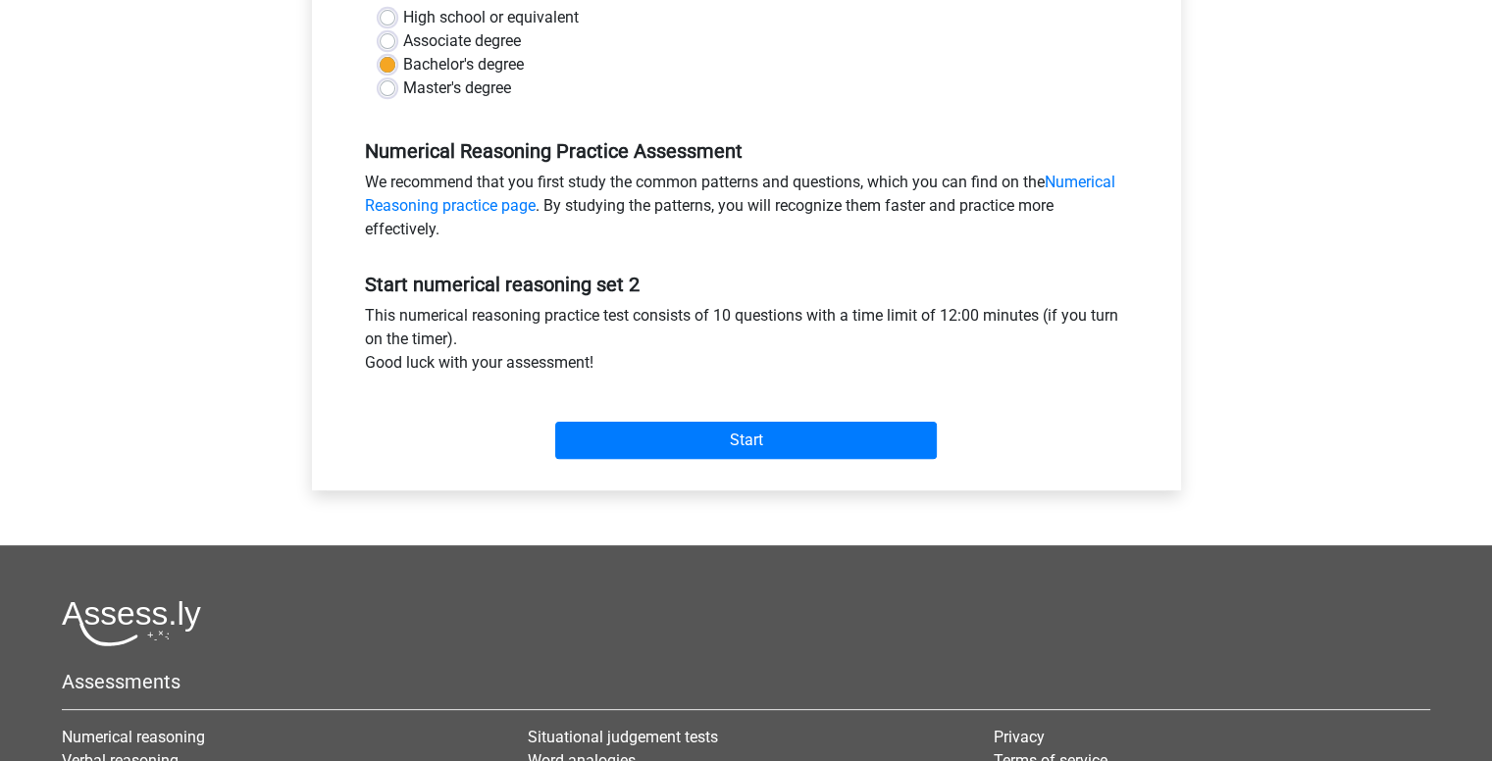
drag, startPoint x: 685, startPoint y: 439, endPoint x: 564, endPoint y: 288, distance: 193.3
click at [564, 288] on h5 "Start numerical reasoning set 2" at bounding box center [746, 285] width 763 height 24
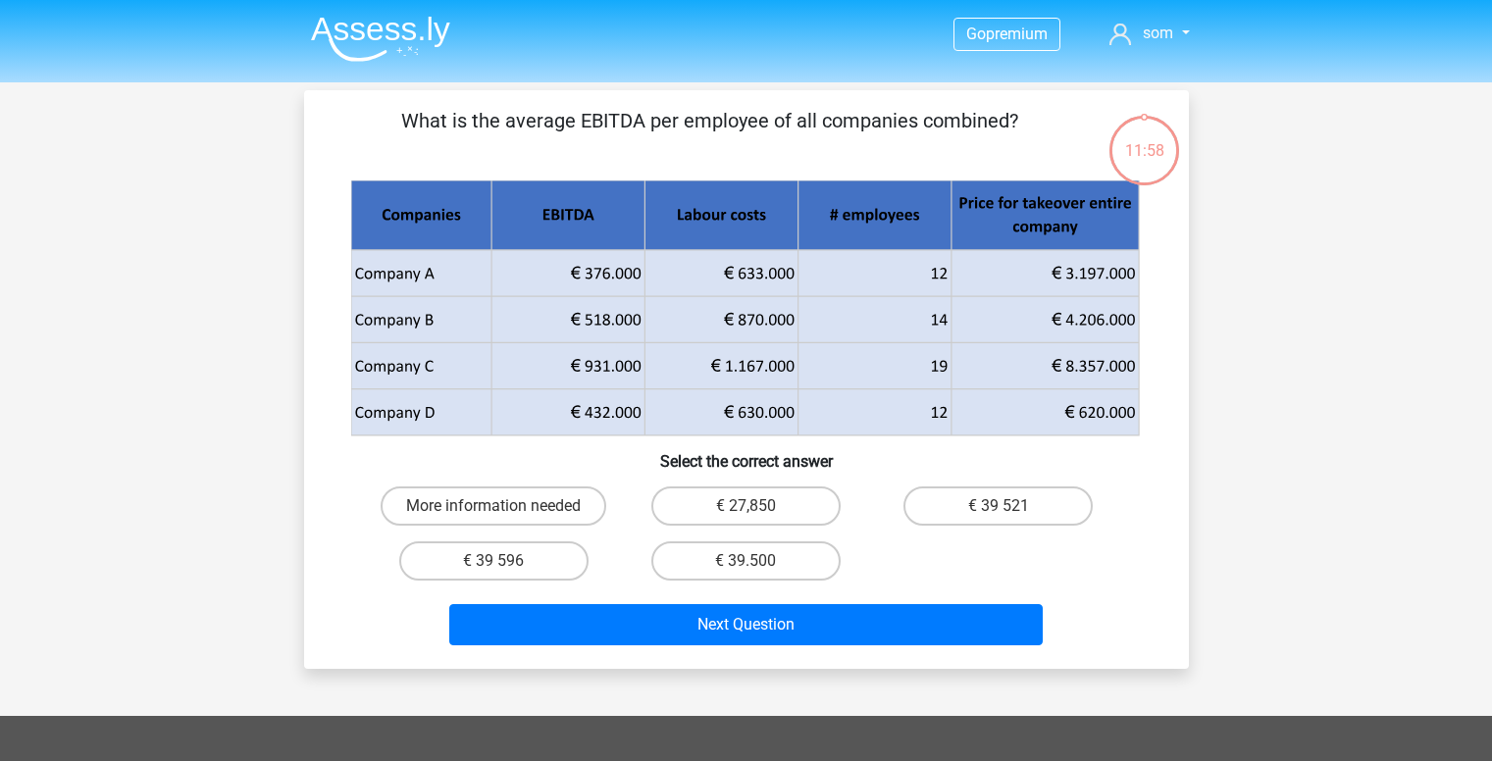
scroll to position [31, 0]
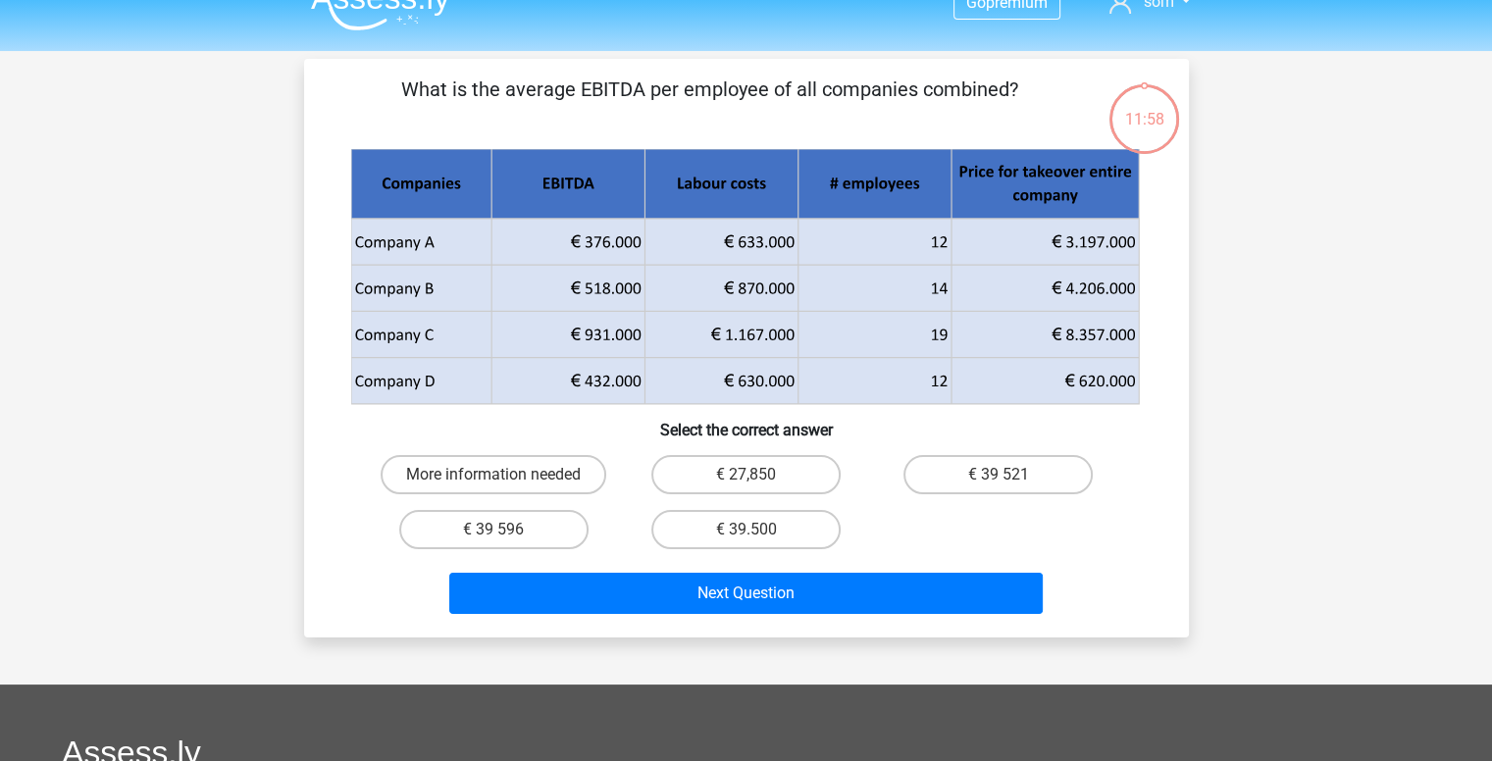
click at [549, 522] on label "€ 39 596" at bounding box center [493, 529] width 189 height 39
click at [506, 530] on input "€ 39 596" at bounding box center [499, 536] width 13 height 13
radio input "true"
click at [672, 633] on div "What is the average EBITDA per employee of all companies combined? Select the c…" at bounding box center [746, 348] width 885 height 579
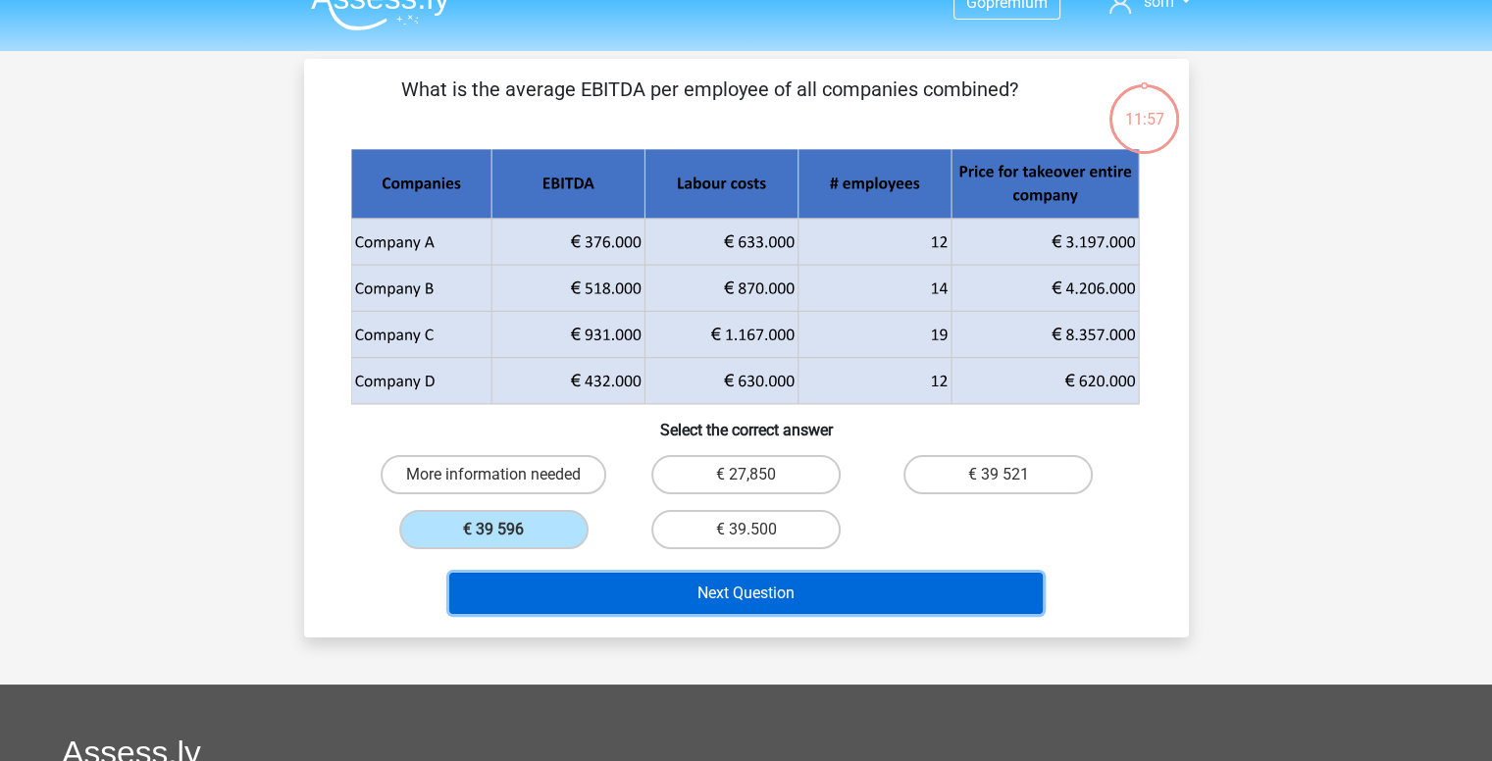
click at [702, 607] on button "Next Question" at bounding box center [746, 593] width 594 height 41
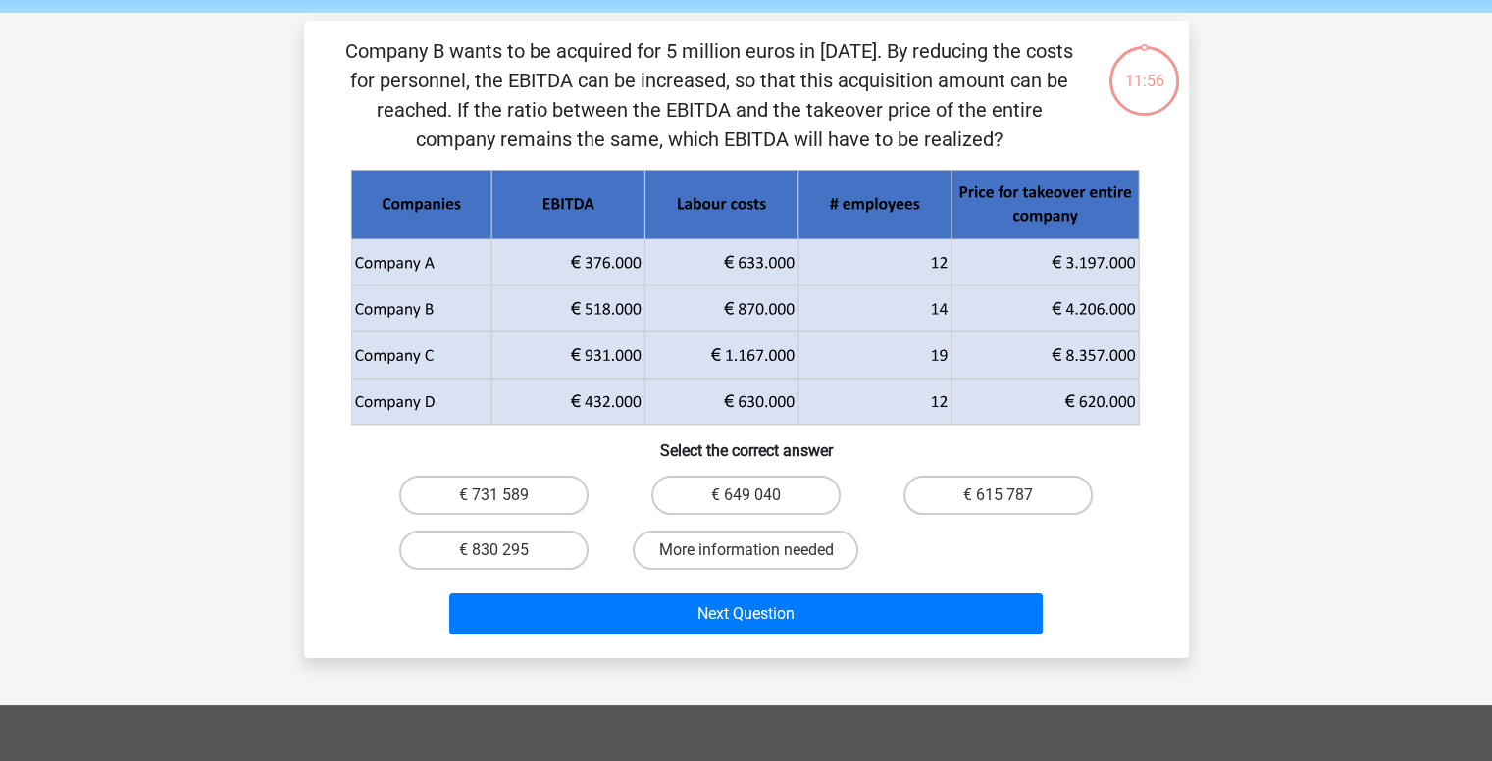
scroll to position [67, 0]
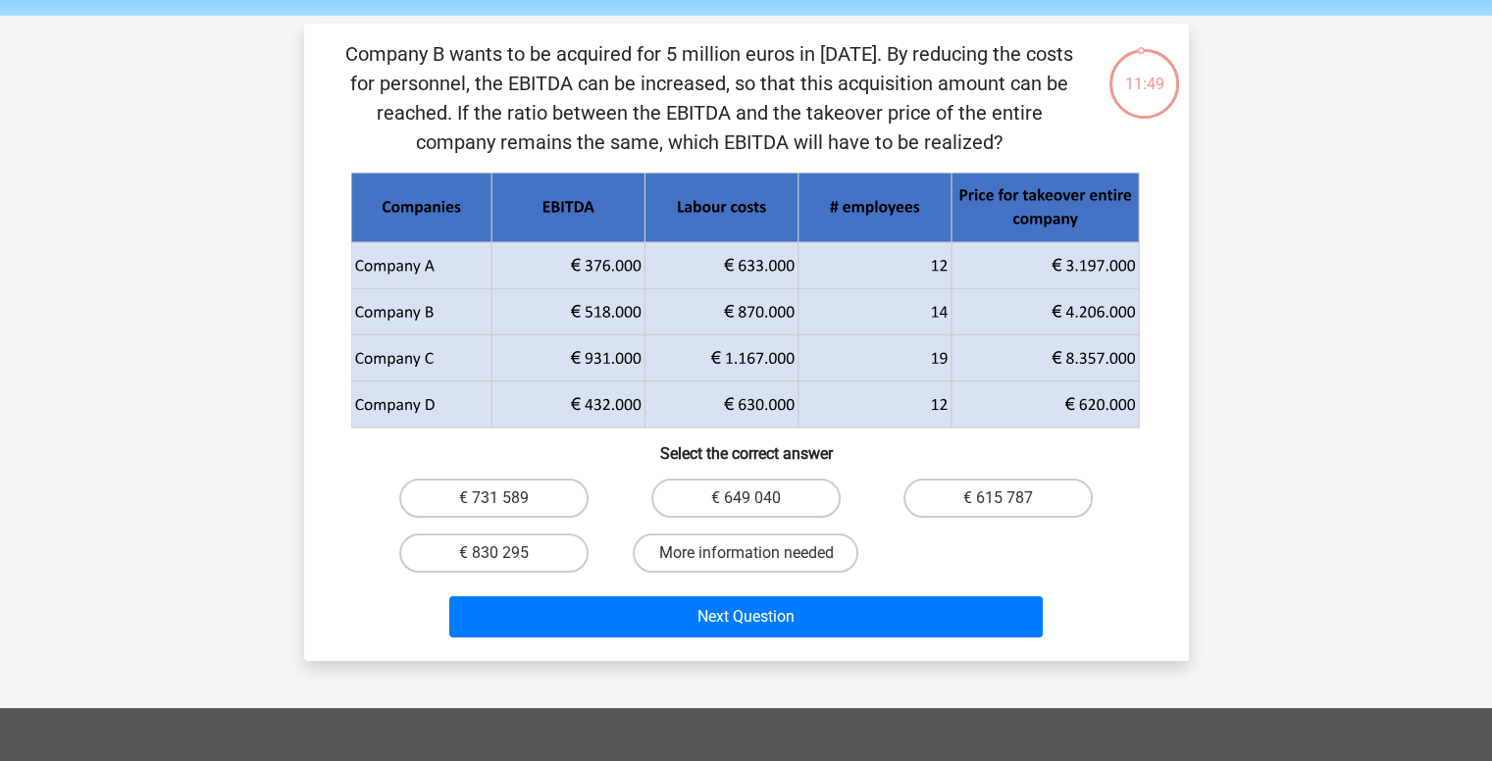
drag, startPoint x: 1173, startPoint y: 420, endPoint x: 592, endPoint y: 120, distance: 654.6
click at [710, 199] on div "Company B wants to be acquired for 5 million euros in 2018. By reducing the cos…" at bounding box center [746, 342] width 869 height 606
drag, startPoint x: 333, startPoint y: 56, endPoint x: 991, endPoint y: 137, distance: 663.3
click at [991, 137] on div "Company B wants to be acquired for 5 million euros in 2018. By reducing the cos…" at bounding box center [746, 342] width 869 height 606
click at [991, 137] on p "Company B wants to be acquired for 5 million euros in 2018. By reducing the cos…" at bounding box center [710, 98] width 749 height 118
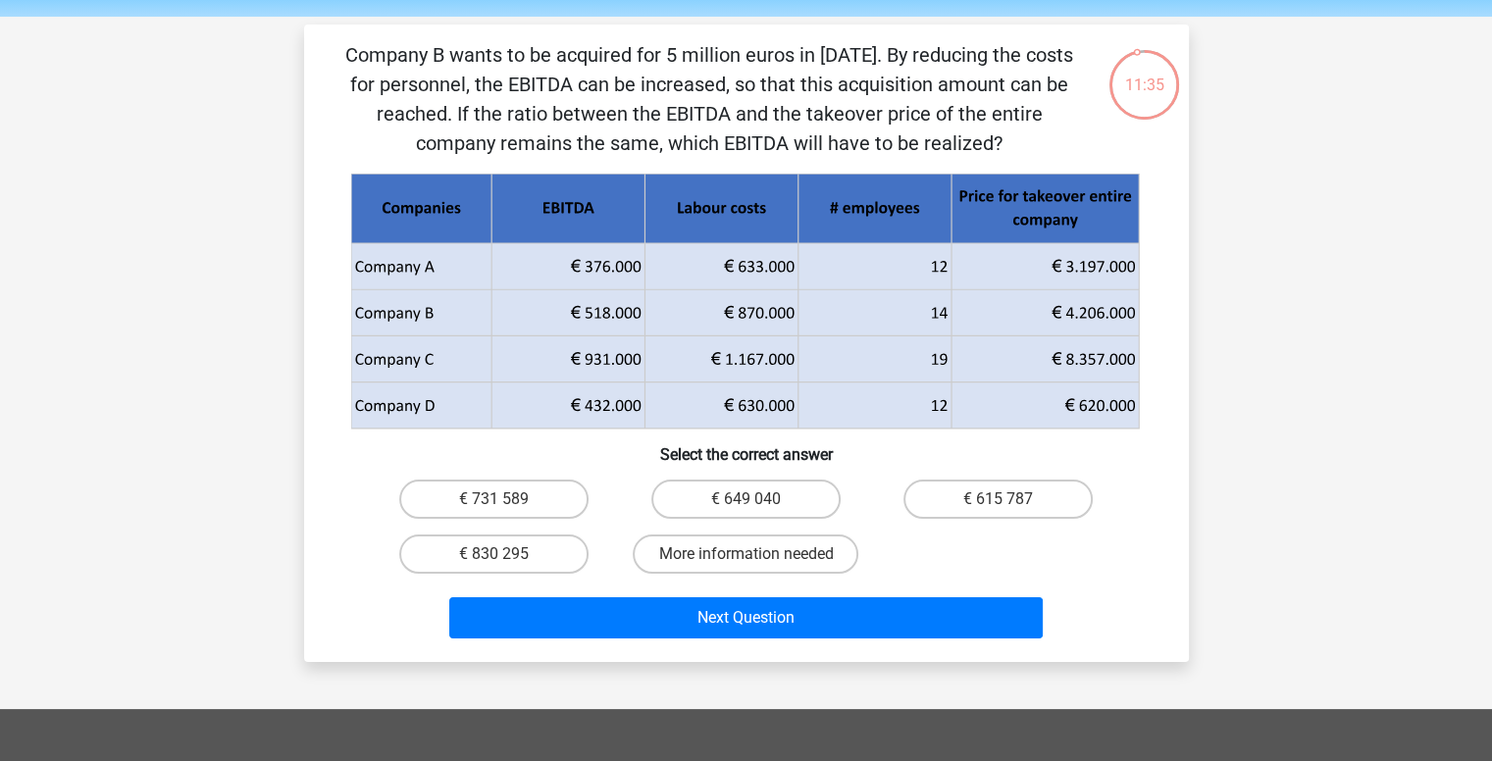
scroll to position [63, 0]
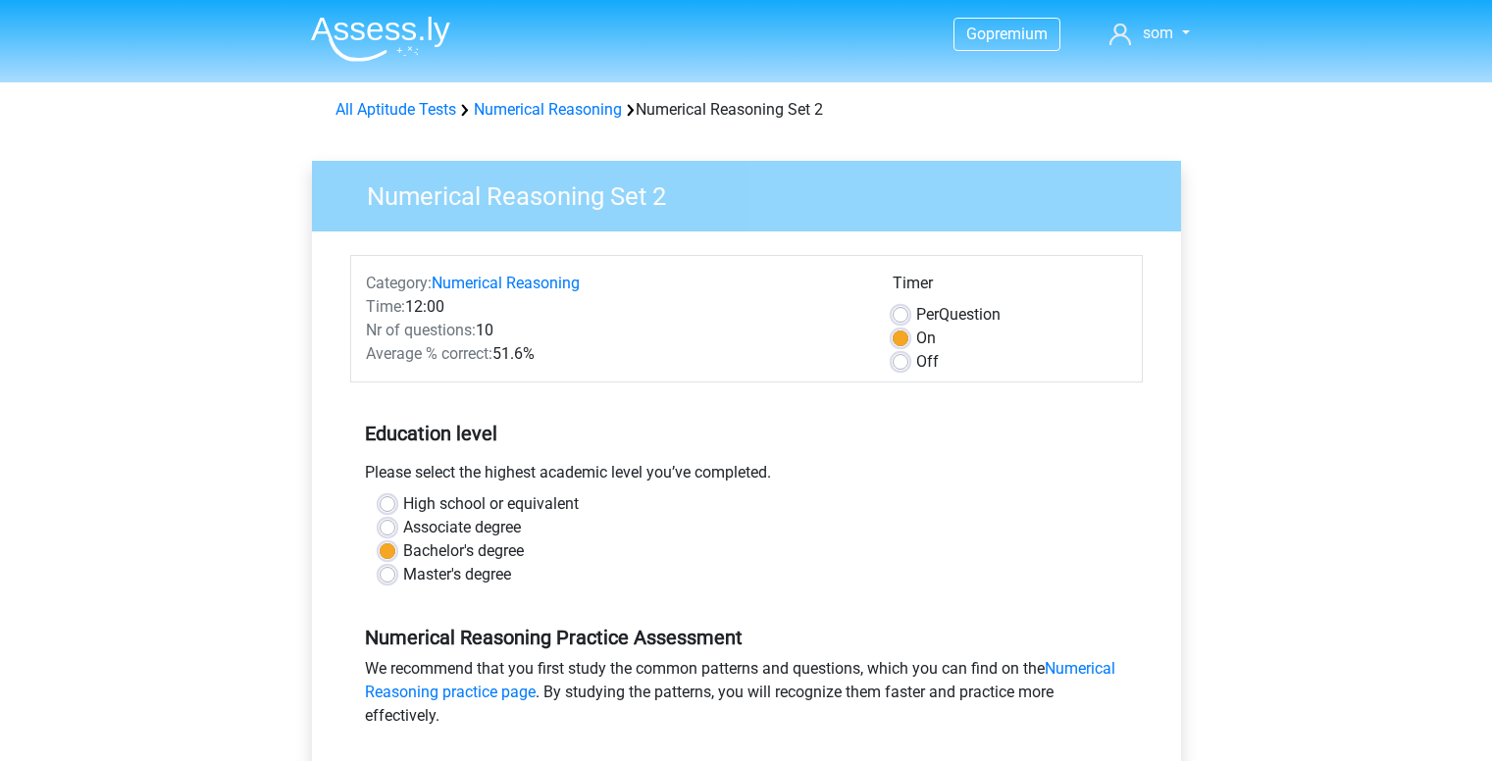
scroll to position [487, 0]
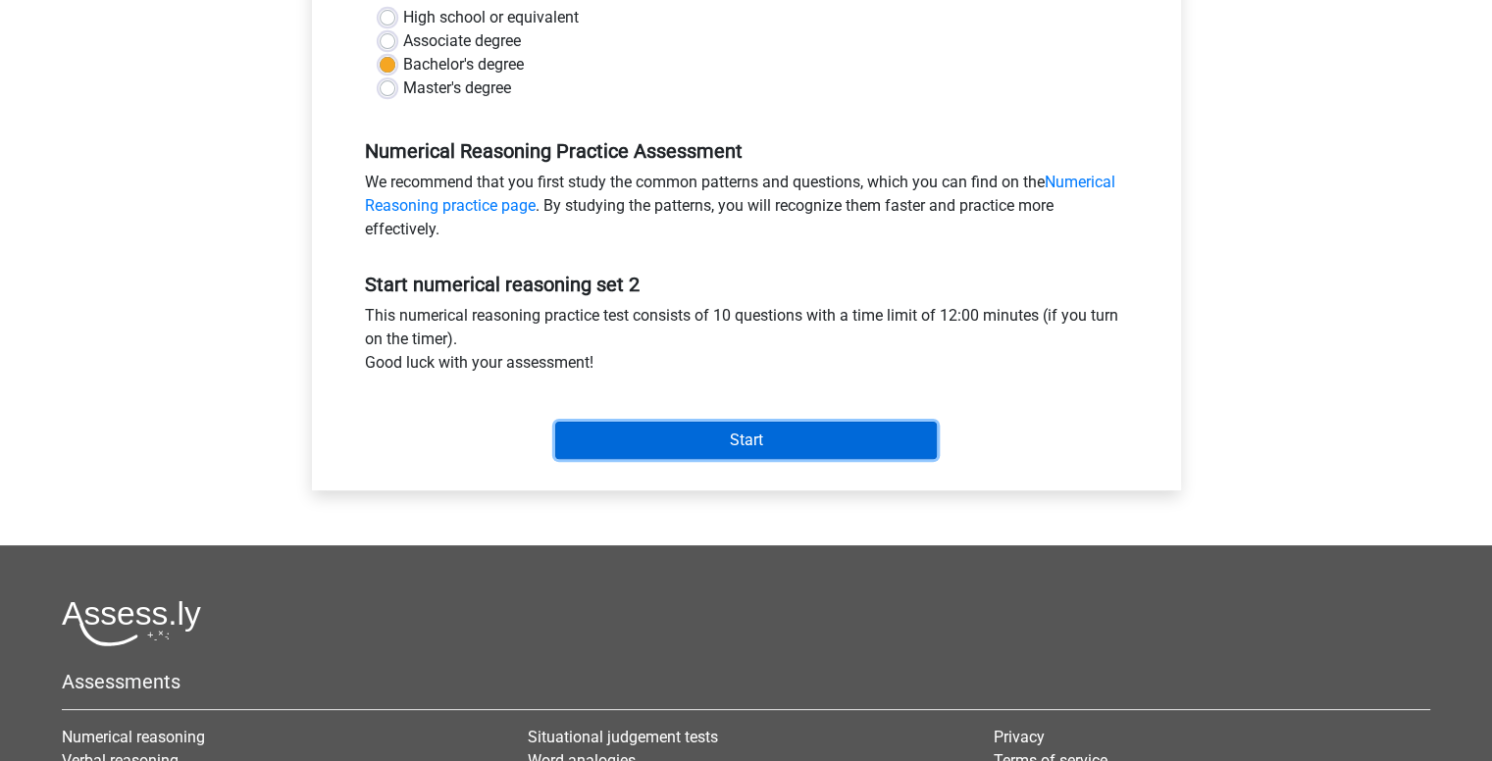
click at [639, 435] on input "Start" at bounding box center [746, 440] width 382 height 37
click at [796, 451] on input "Start" at bounding box center [746, 440] width 382 height 37
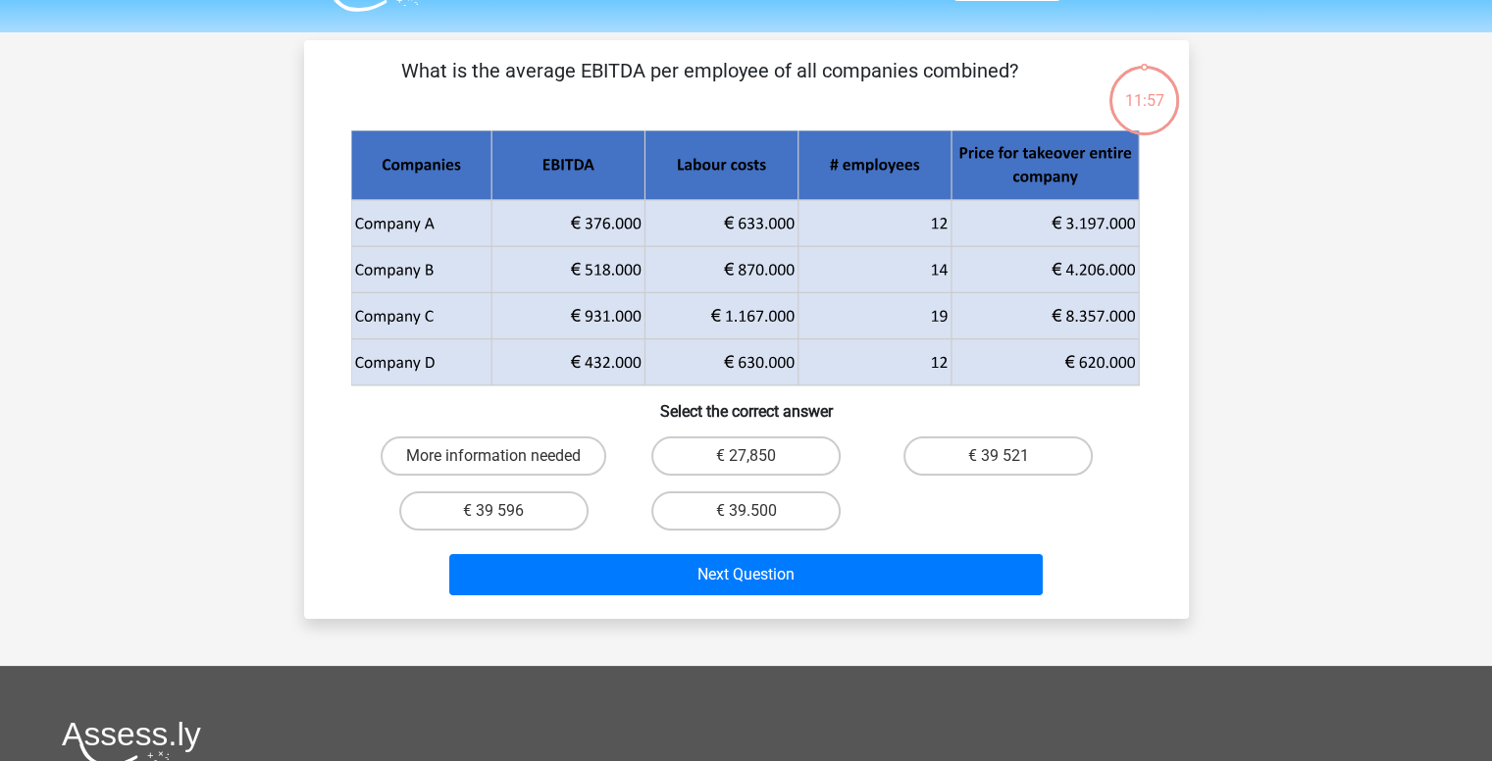
scroll to position [49, 0]
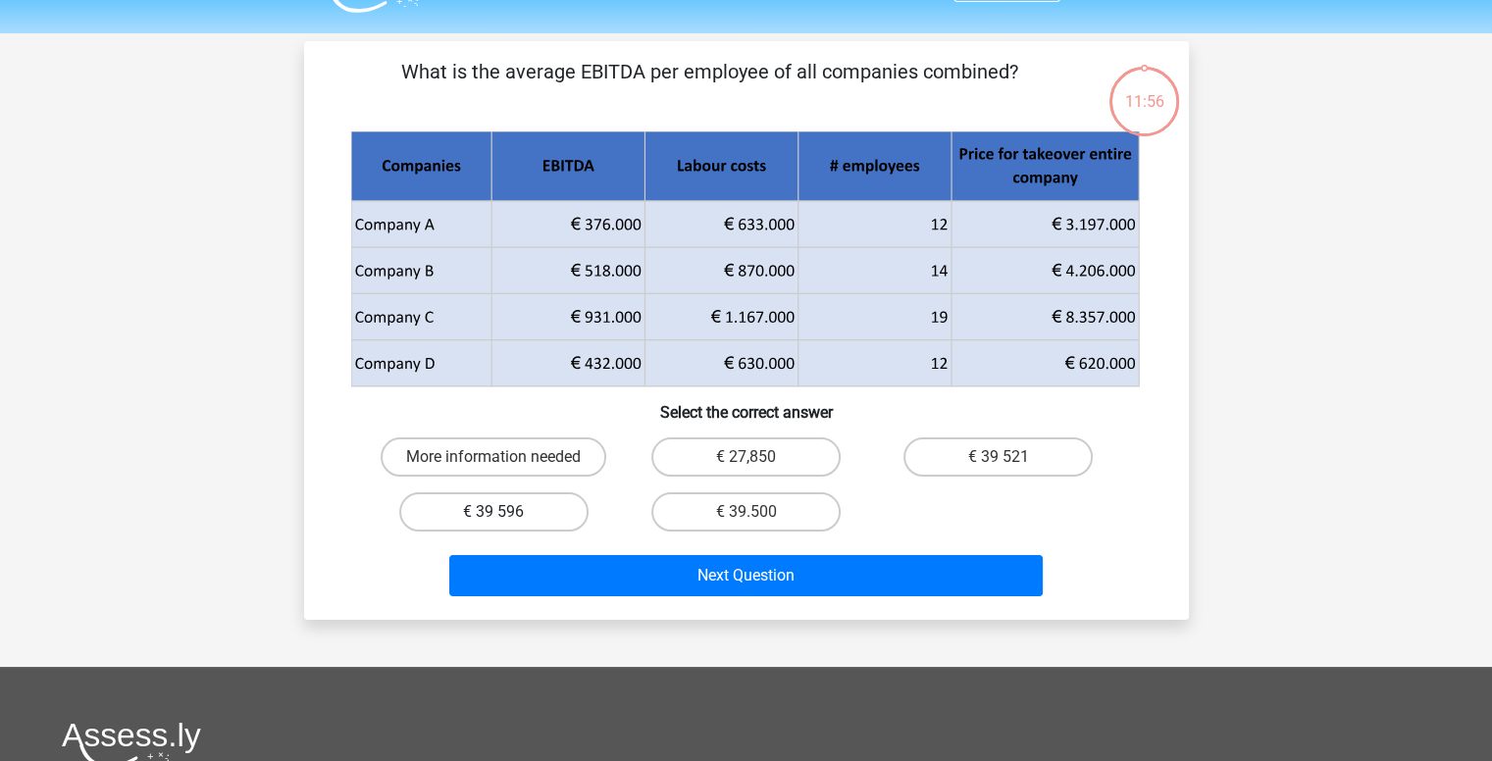
click at [521, 515] on label "€ 39 596" at bounding box center [493, 511] width 189 height 39
click at [506, 515] on input "€ 39 596" at bounding box center [499, 518] width 13 height 13
radio input "true"
click at [666, 628] on div "Go premium som [EMAIL_ADDRESS][DOMAIN_NAME]" at bounding box center [746, 568] width 1492 height 1234
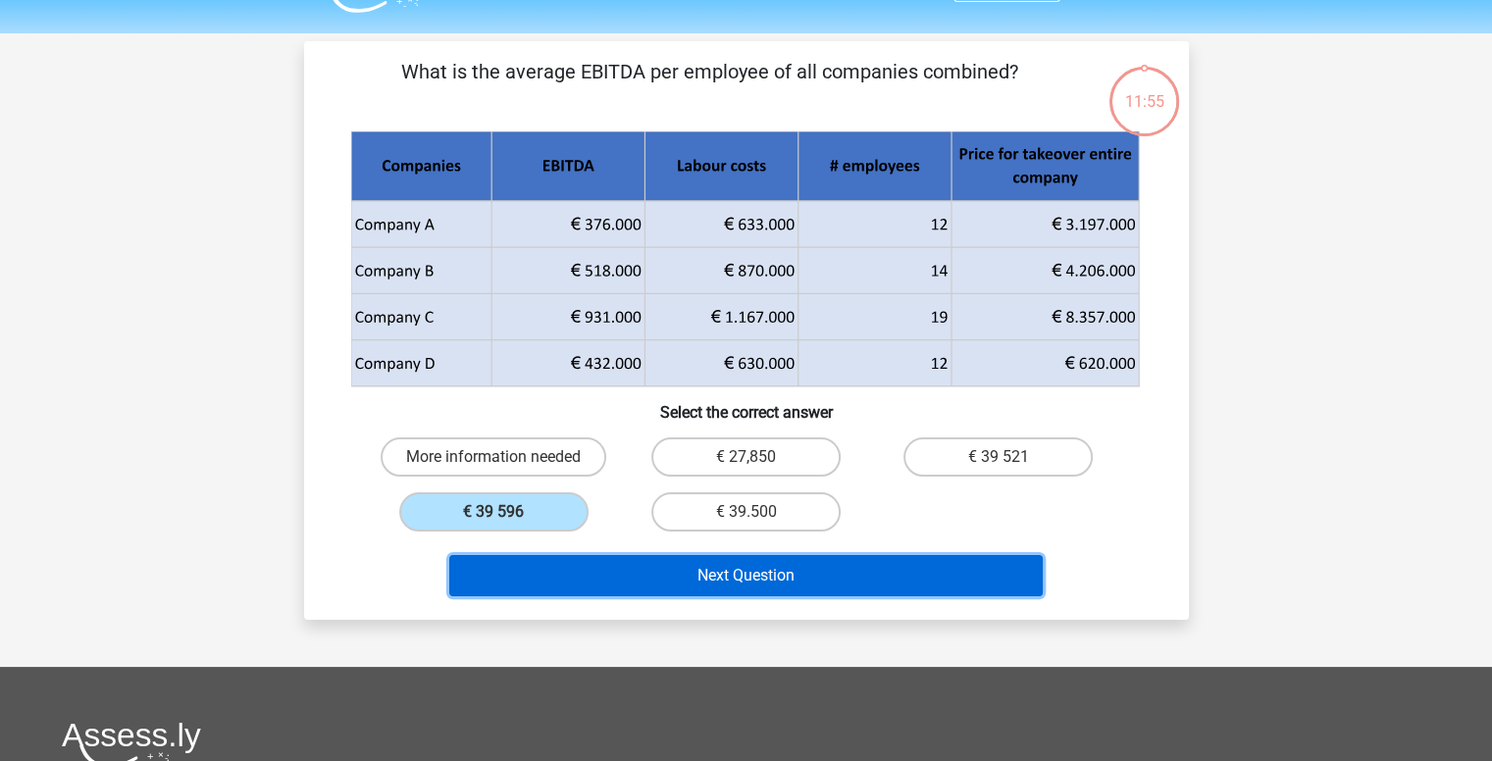
click at [654, 582] on button "Next Question" at bounding box center [746, 575] width 594 height 41
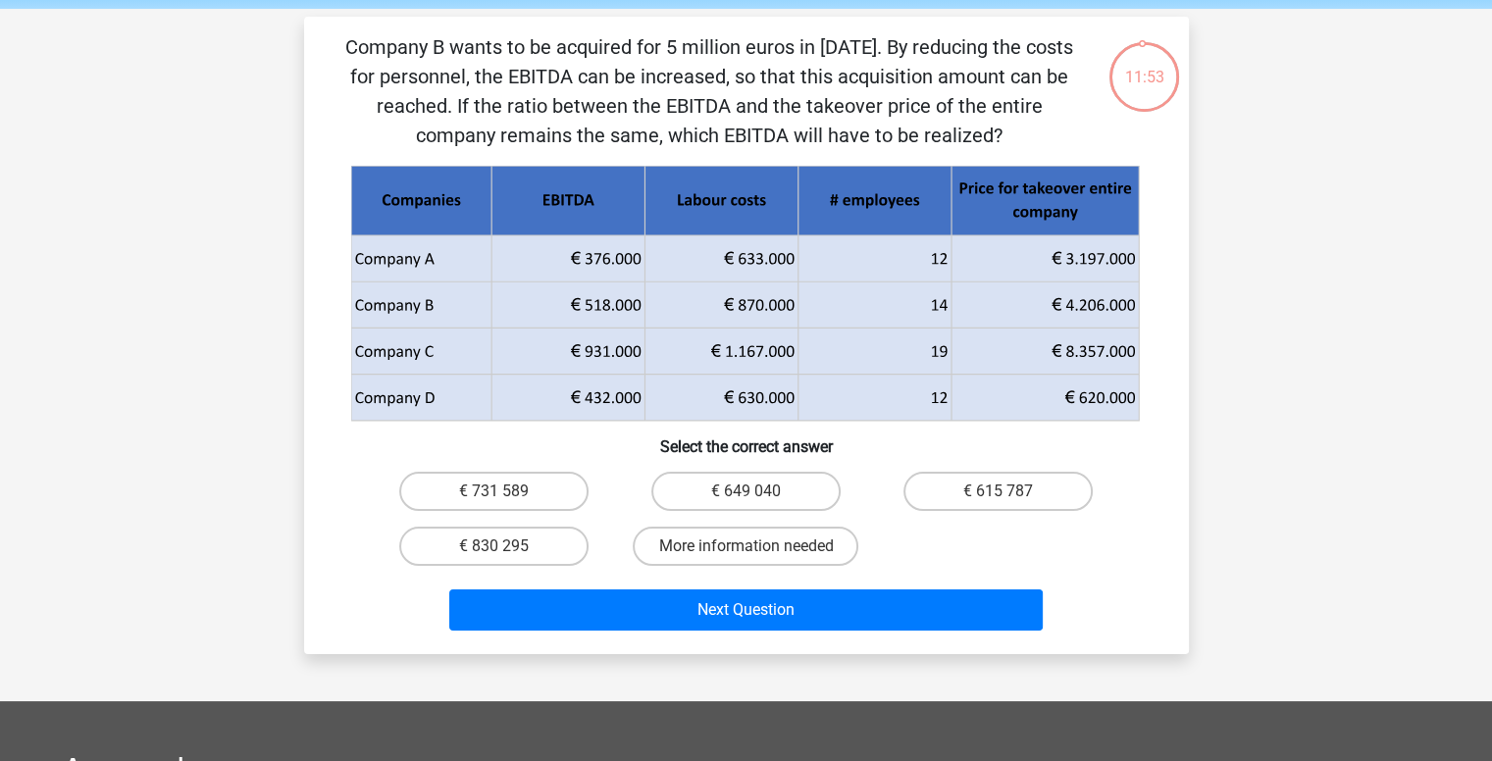
scroll to position [72, 0]
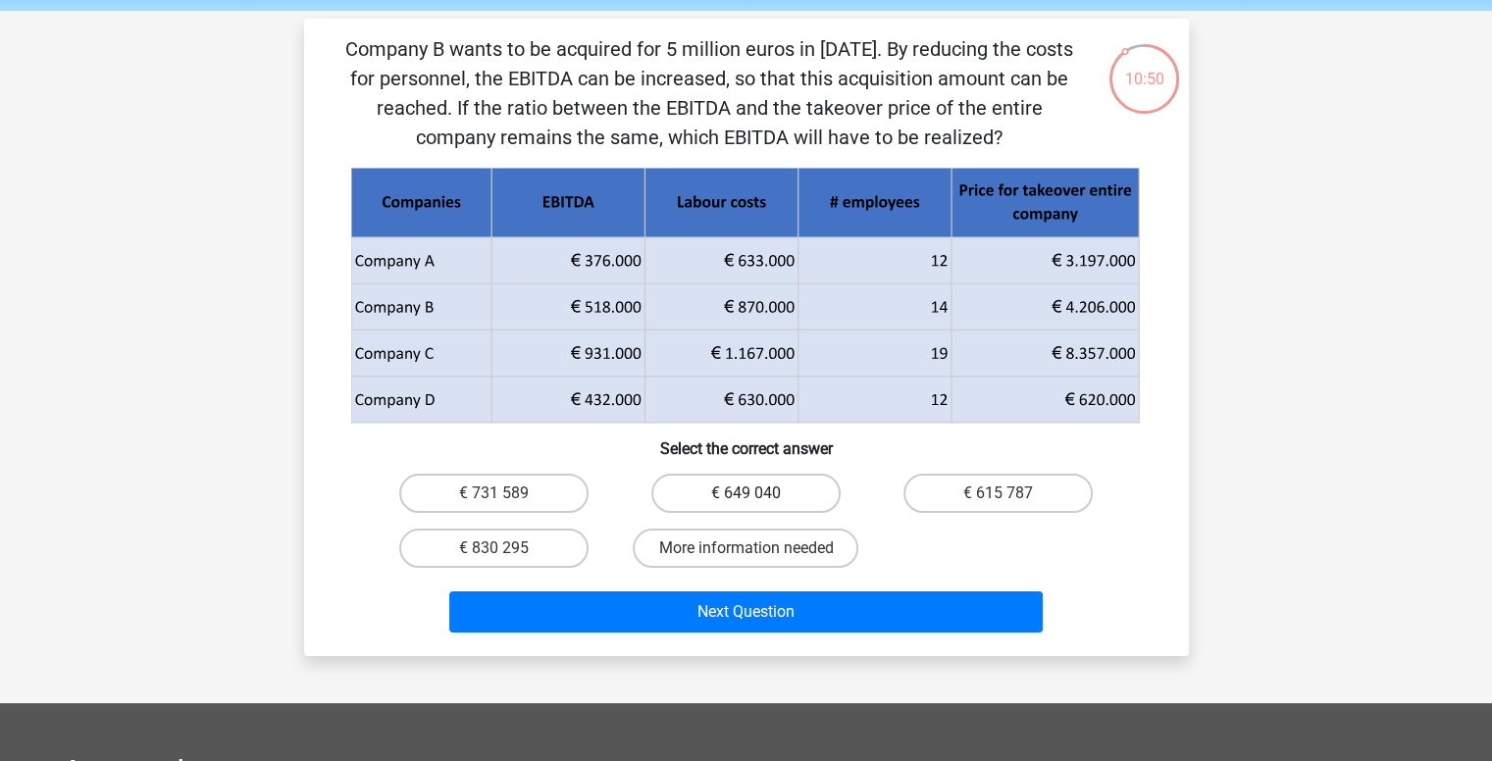
click at [776, 492] on label "€ 649 040" at bounding box center [745, 493] width 189 height 39
click at [758, 493] on input "€ 649 040" at bounding box center [752, 499] width 13 height 13
radio input "true"
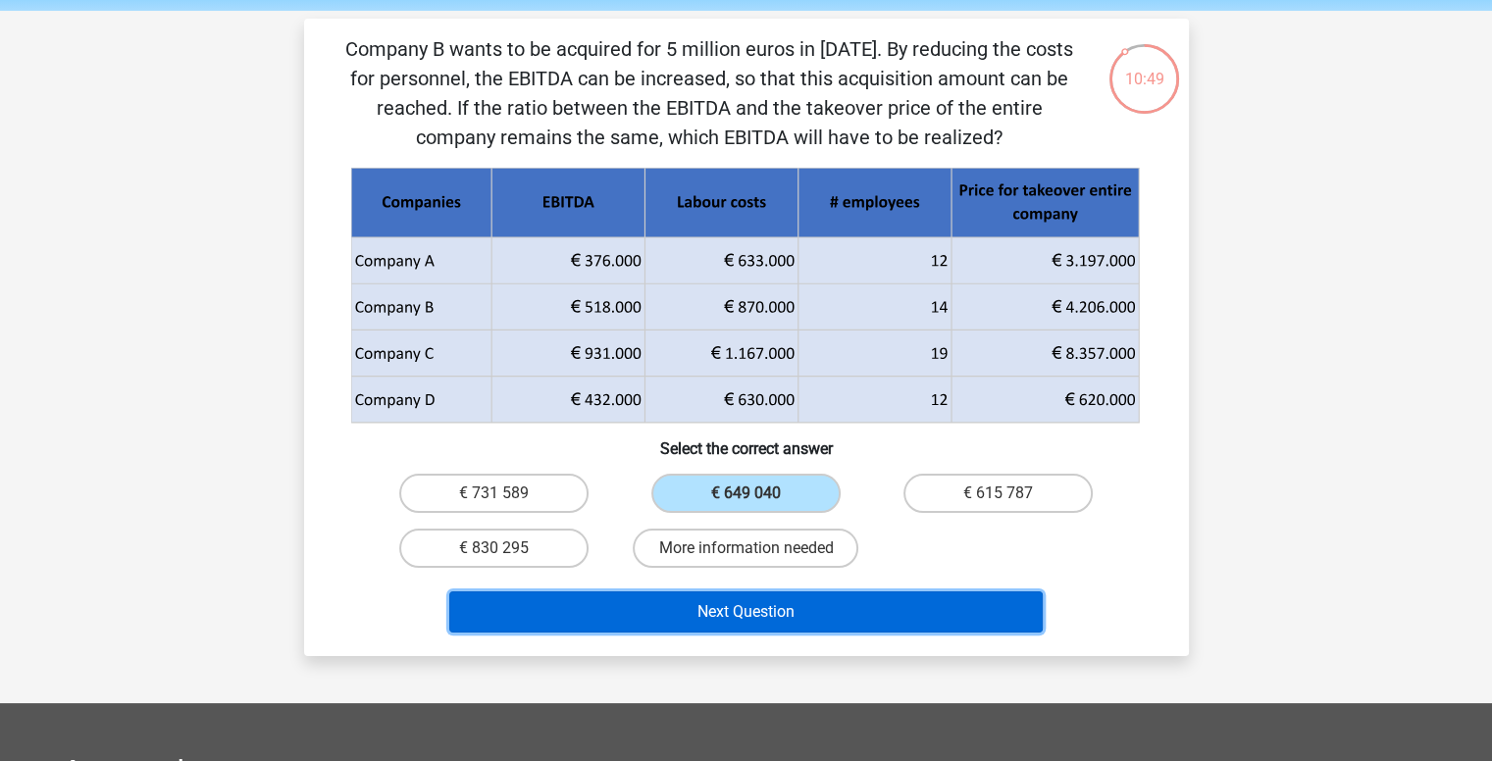
click at [797, 617] on button "Next Question" at bounding box center [746, 612] width 594 height 41
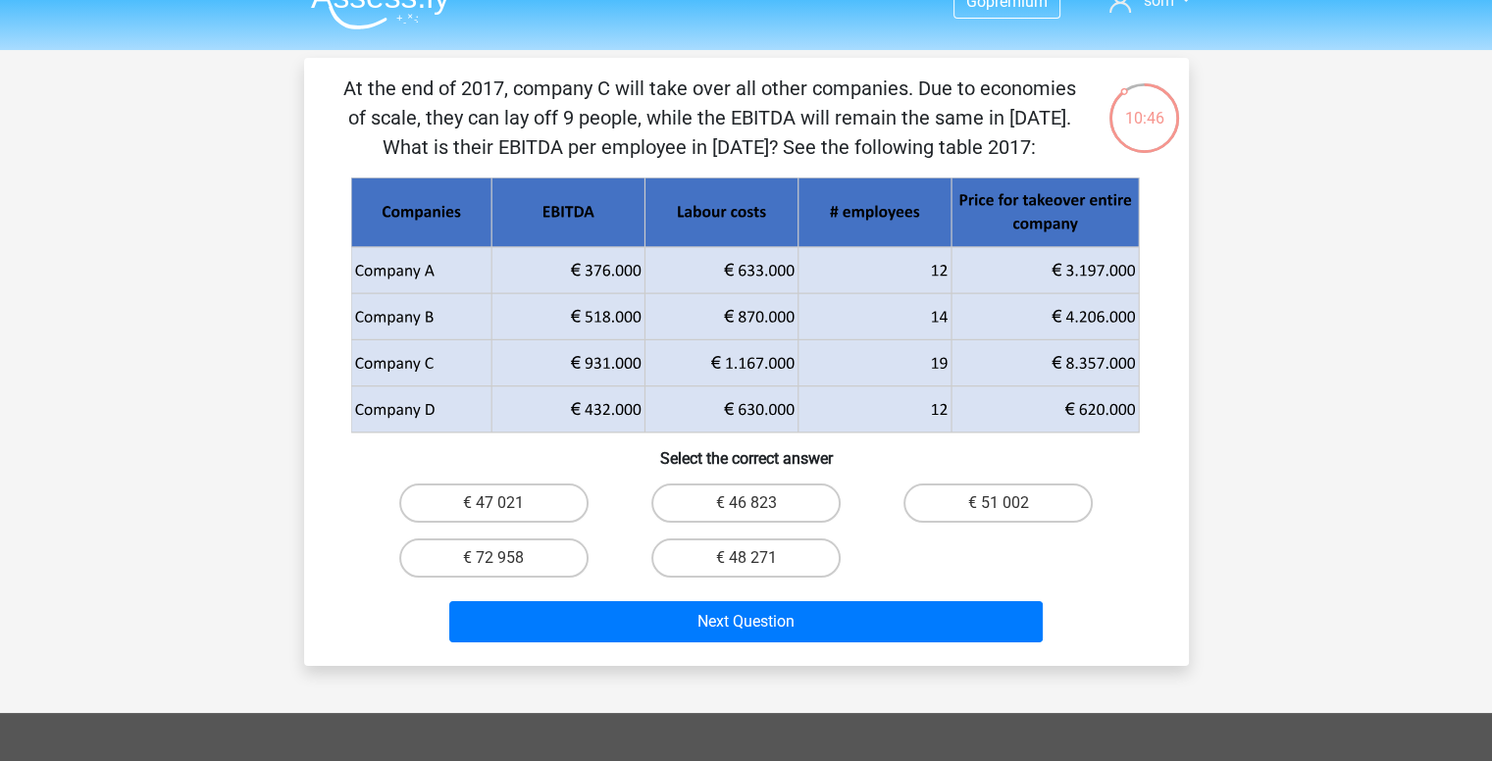
scroll to position [24, 0]
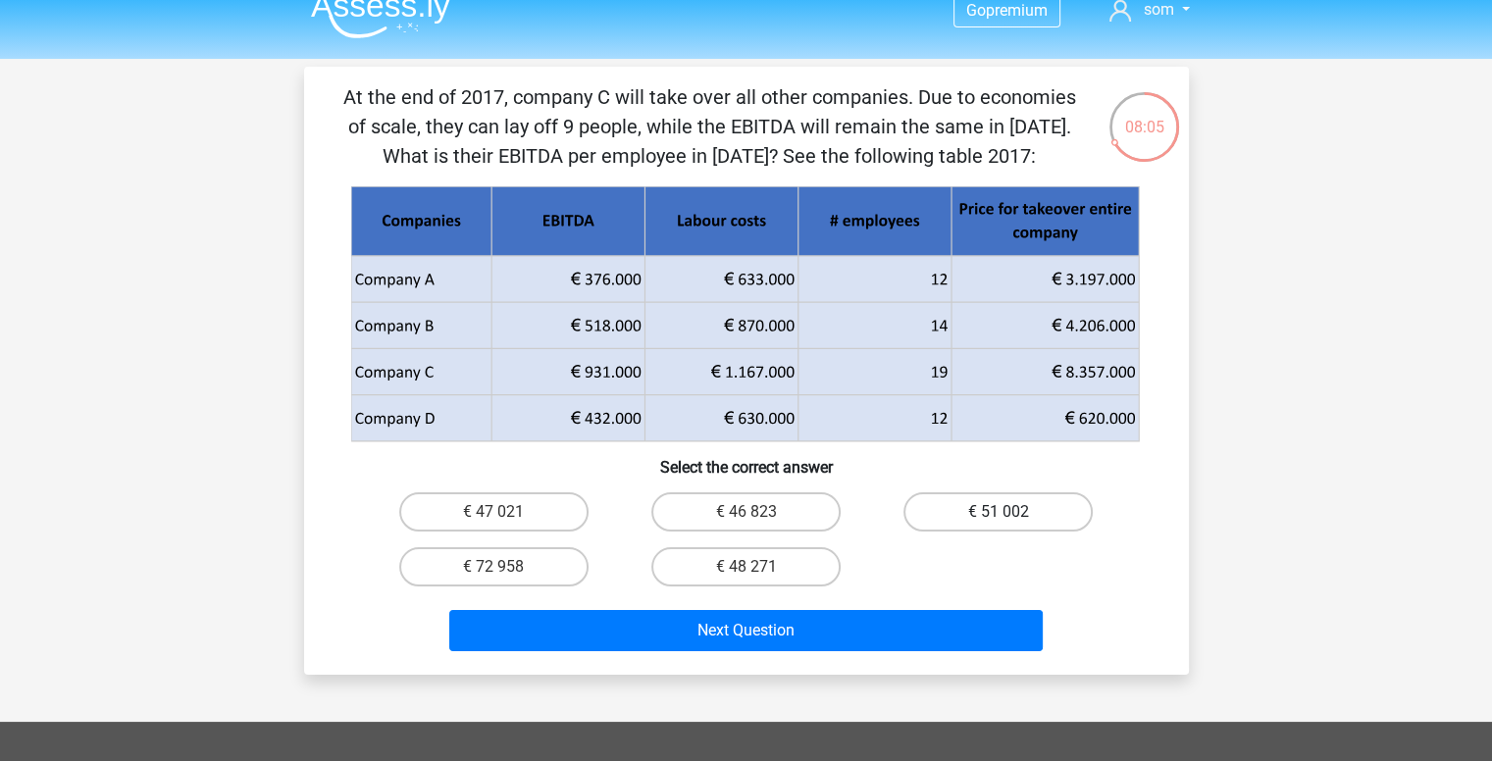
click at [1004, 504] on label "€ 51 002" at bounding box center [998, 511] width 189 height 39
click at [1004, 512] on input "€ 51 002" at bounding box center [1005, 518] width 13 height 13
radio input "true"
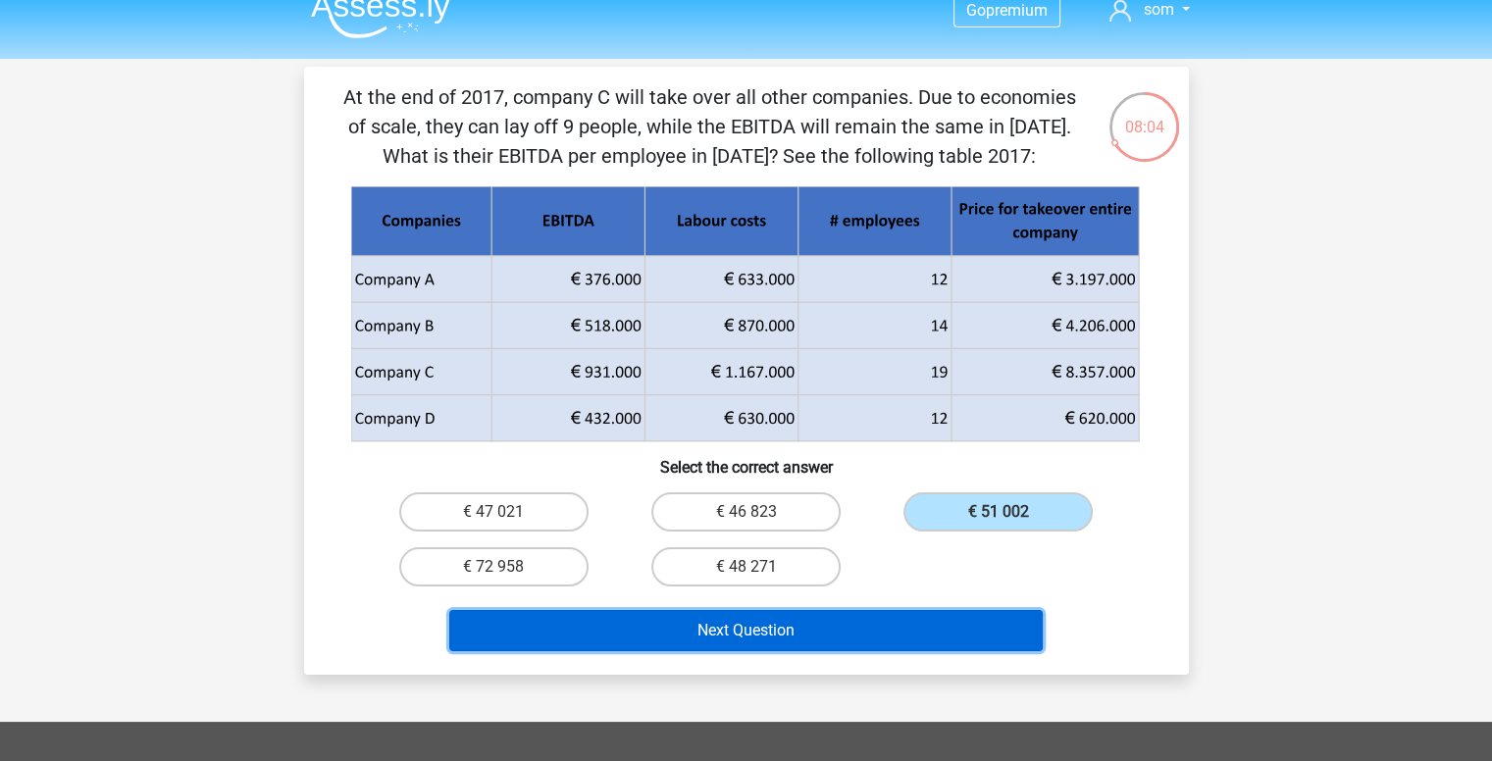
click at [775, 633] on button "Next Question" at bounding box center [746, 630] width 594 height 41
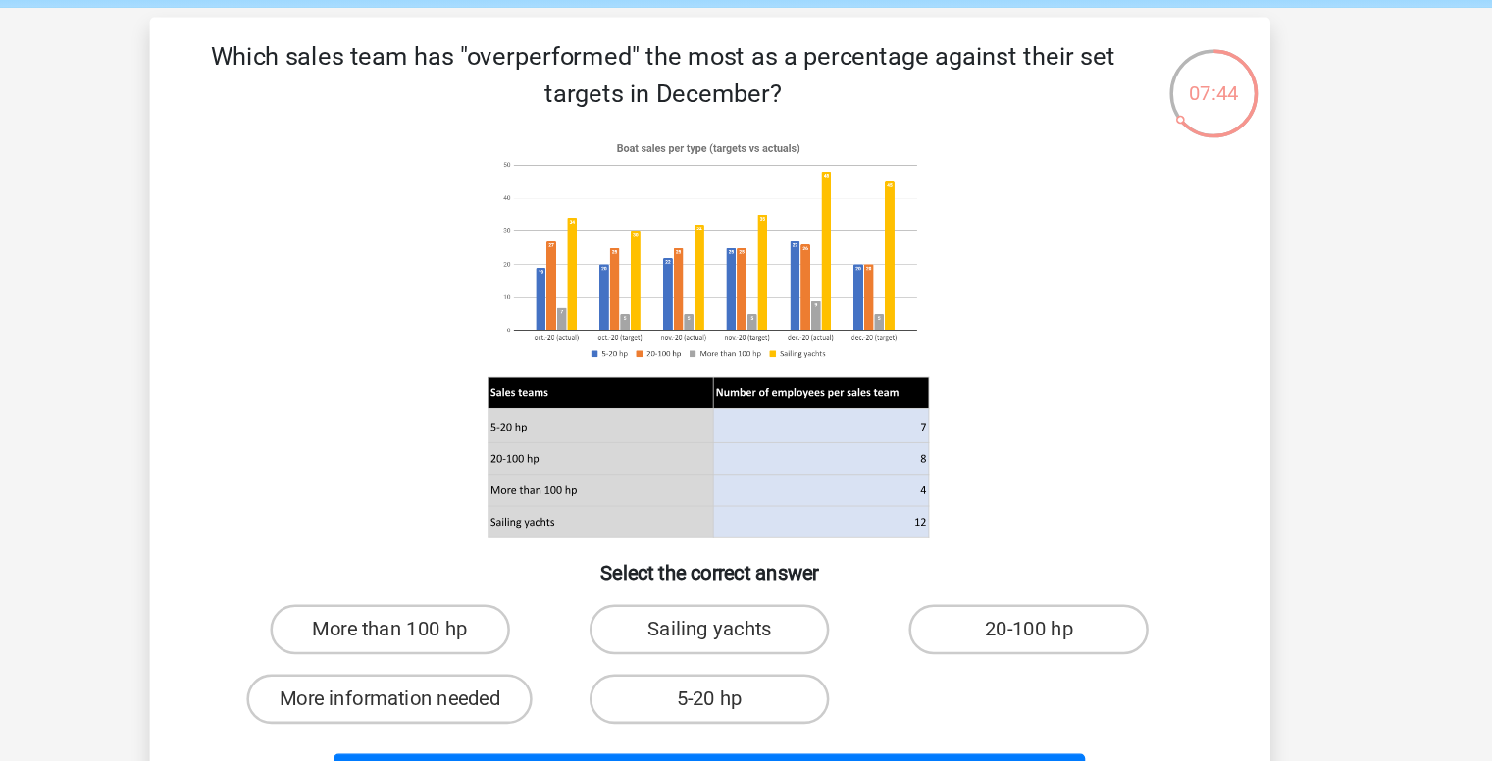
scroll to position [23, 0]
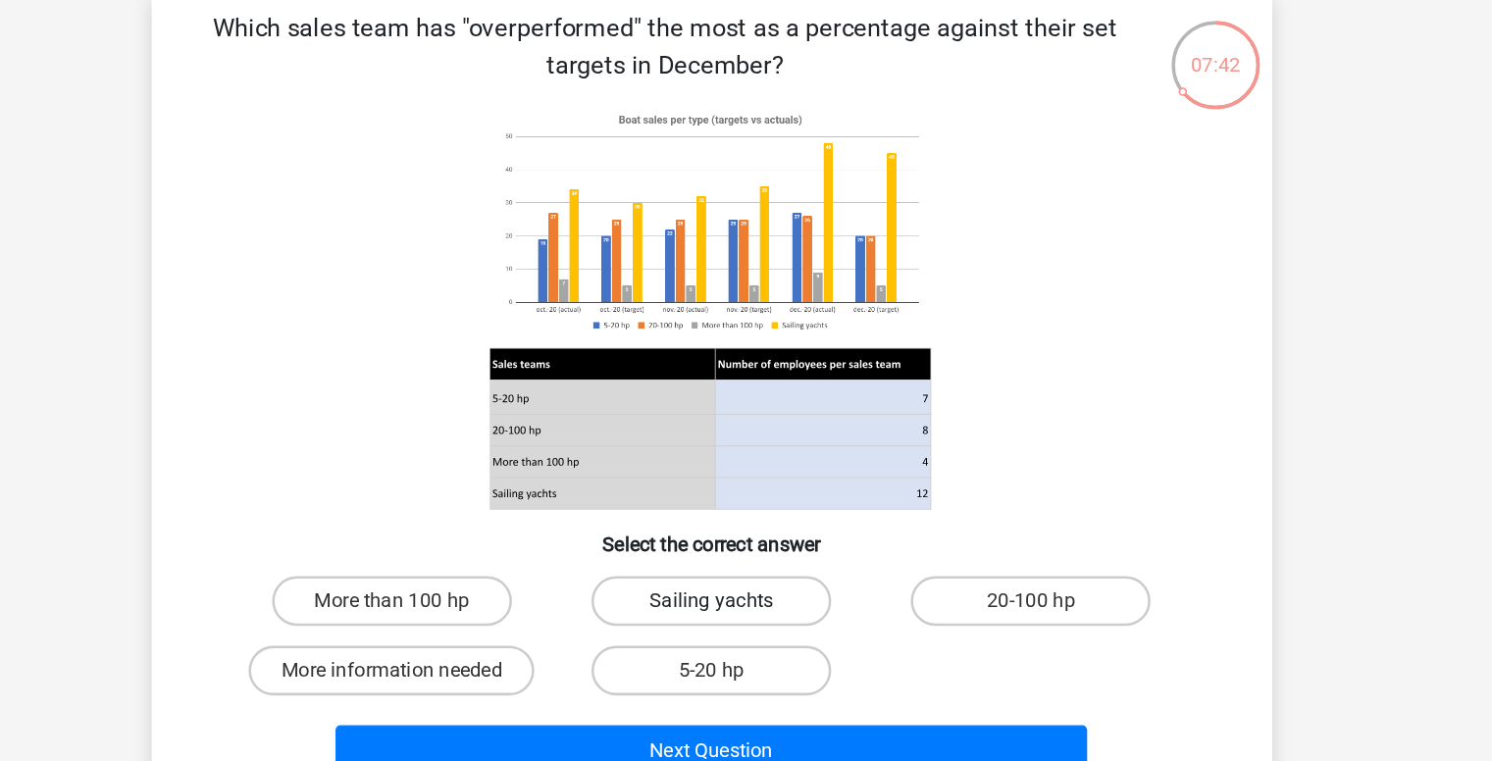
click at [758, 564] on input "Sailing yachts" at bounding box center [752, 557] width 13 height 13
radio input "true"
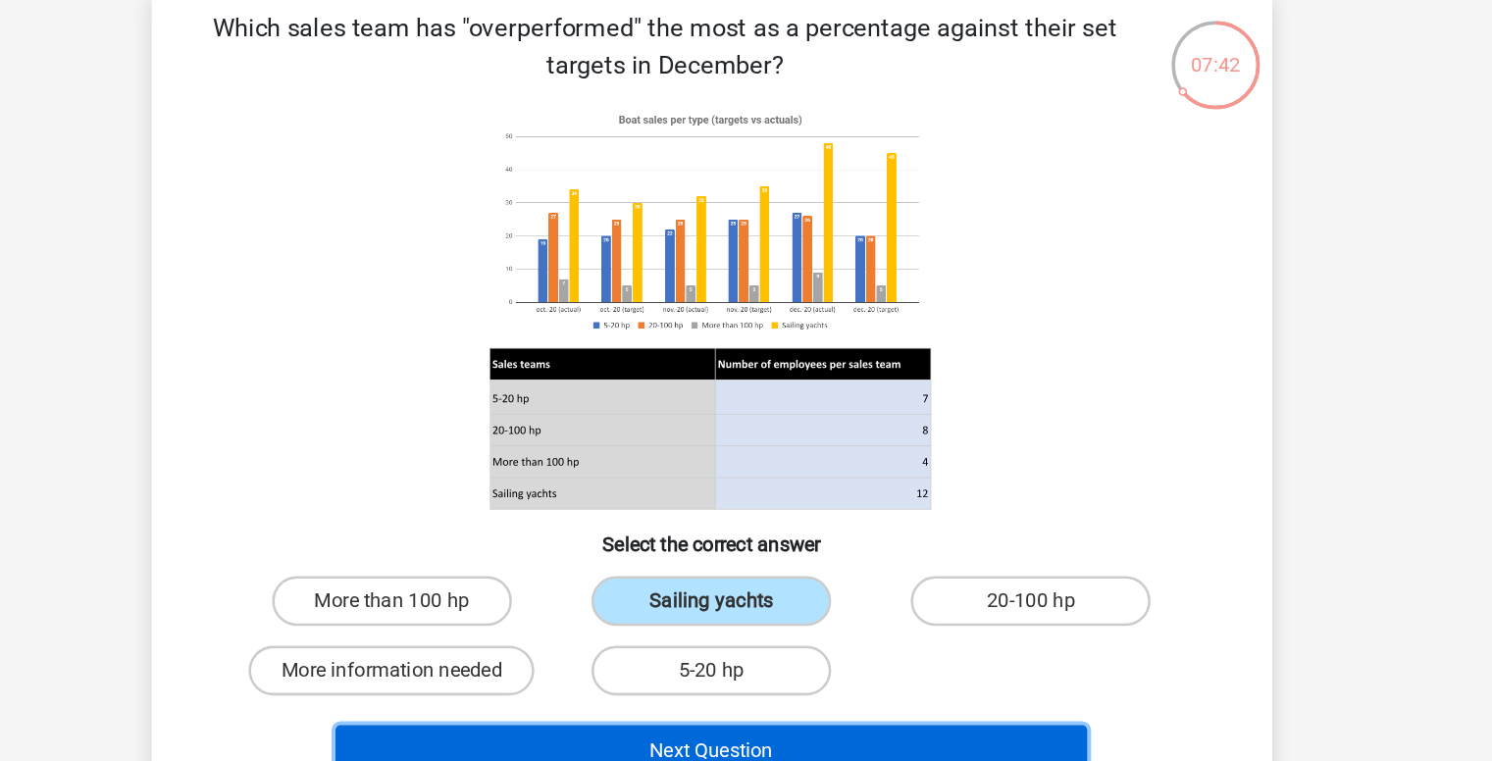
click at [738, 656] on button "Next Question" at bounding box center [746, 669] width 594 height 41
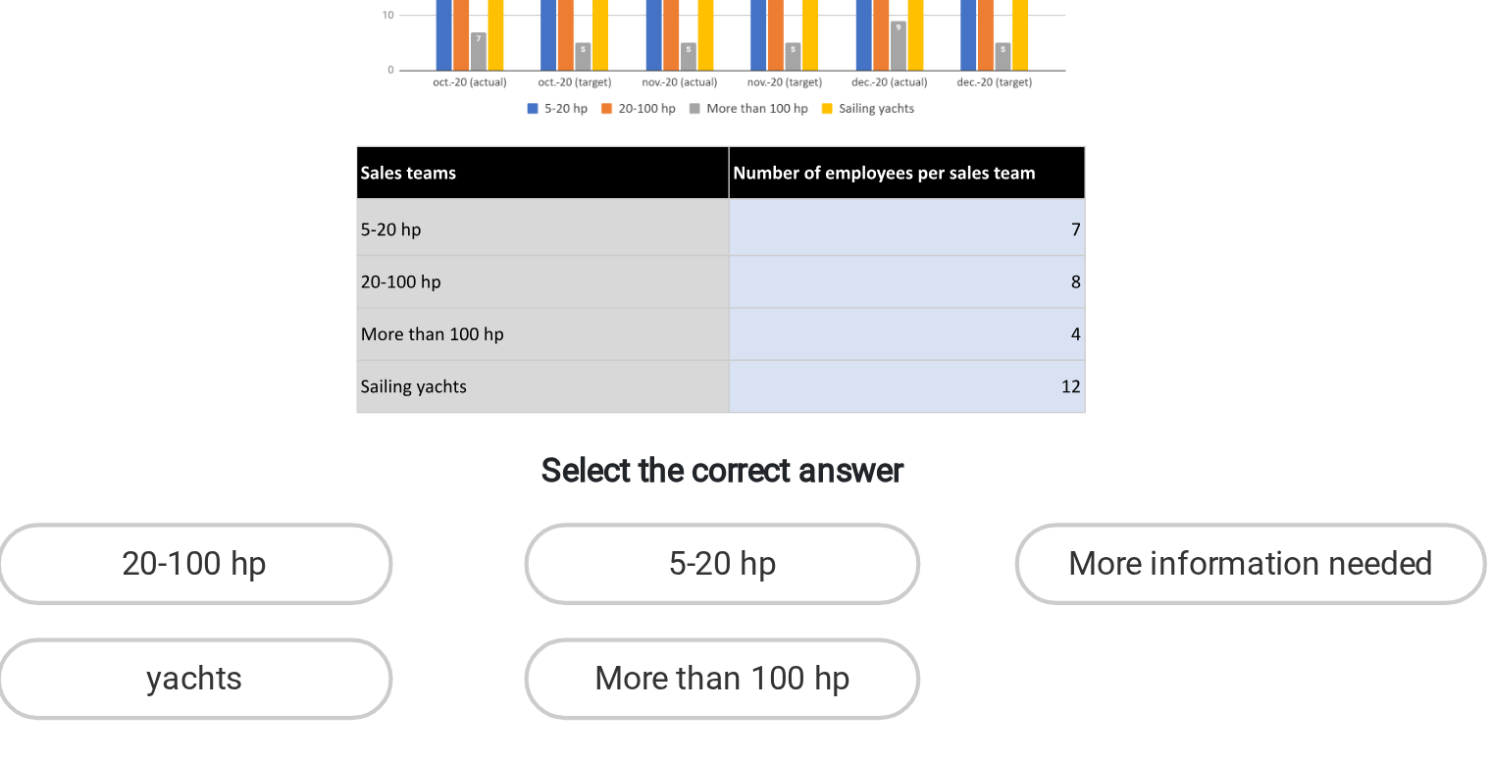
scroll to position [19, 0]
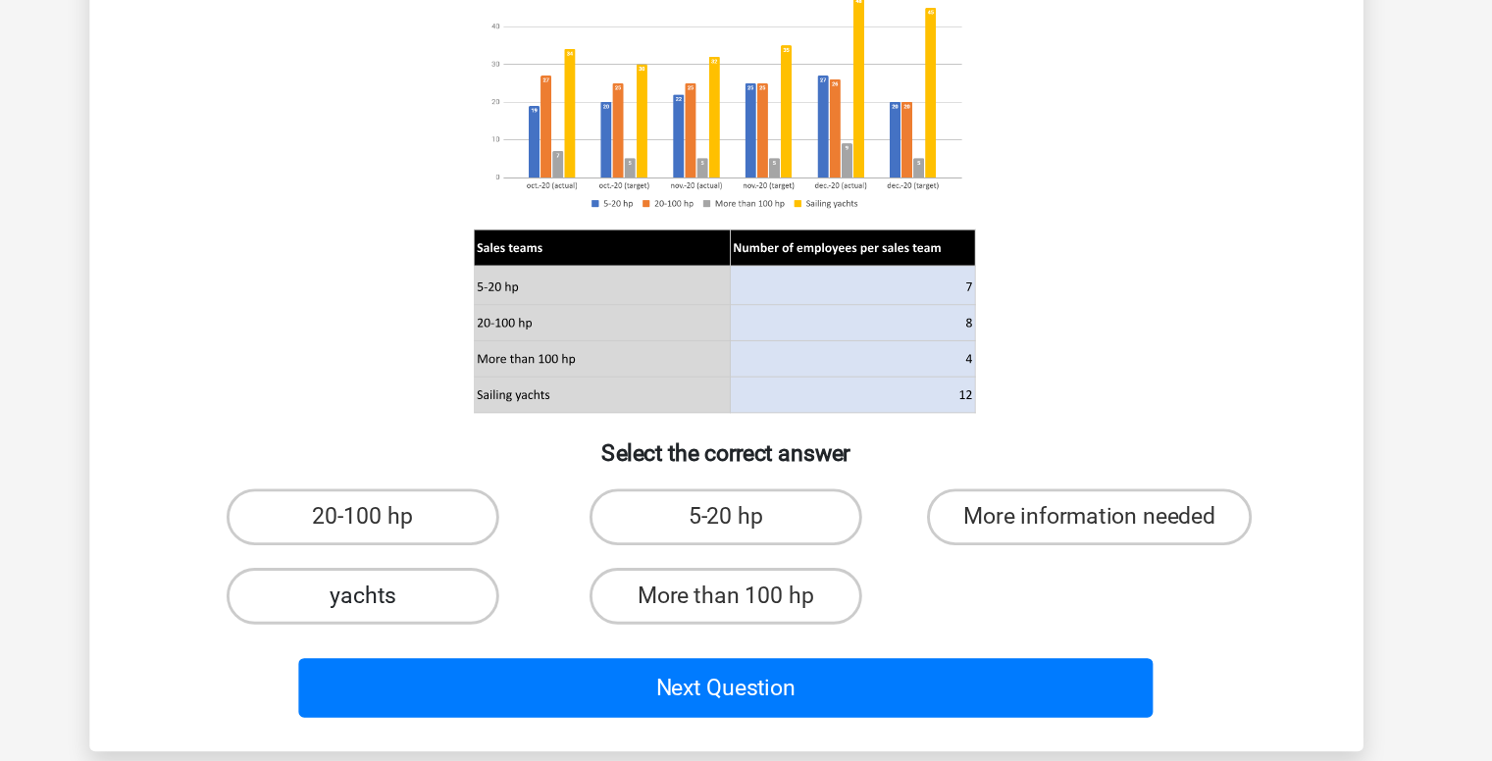
click at [507, 598] on label "yachts" at bounding box center [493, 610] width 189 height 39
click at [506, 610] on input "yachts" at bounding box center [499, 616] width 13 height 13
radio input "true"
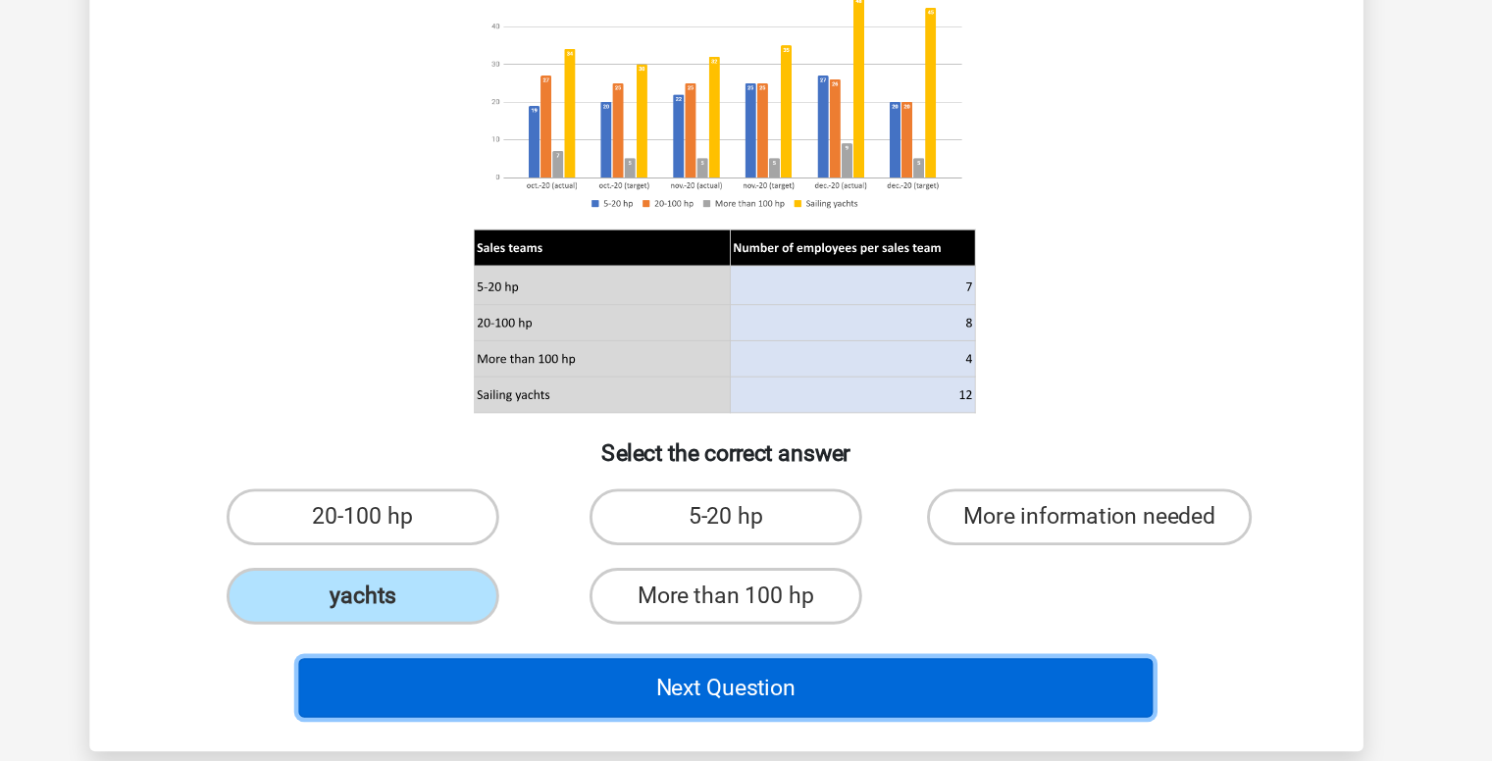
click at [734, 662] on button "Next Question" at bounding box center [746, 673] width 594 height 41
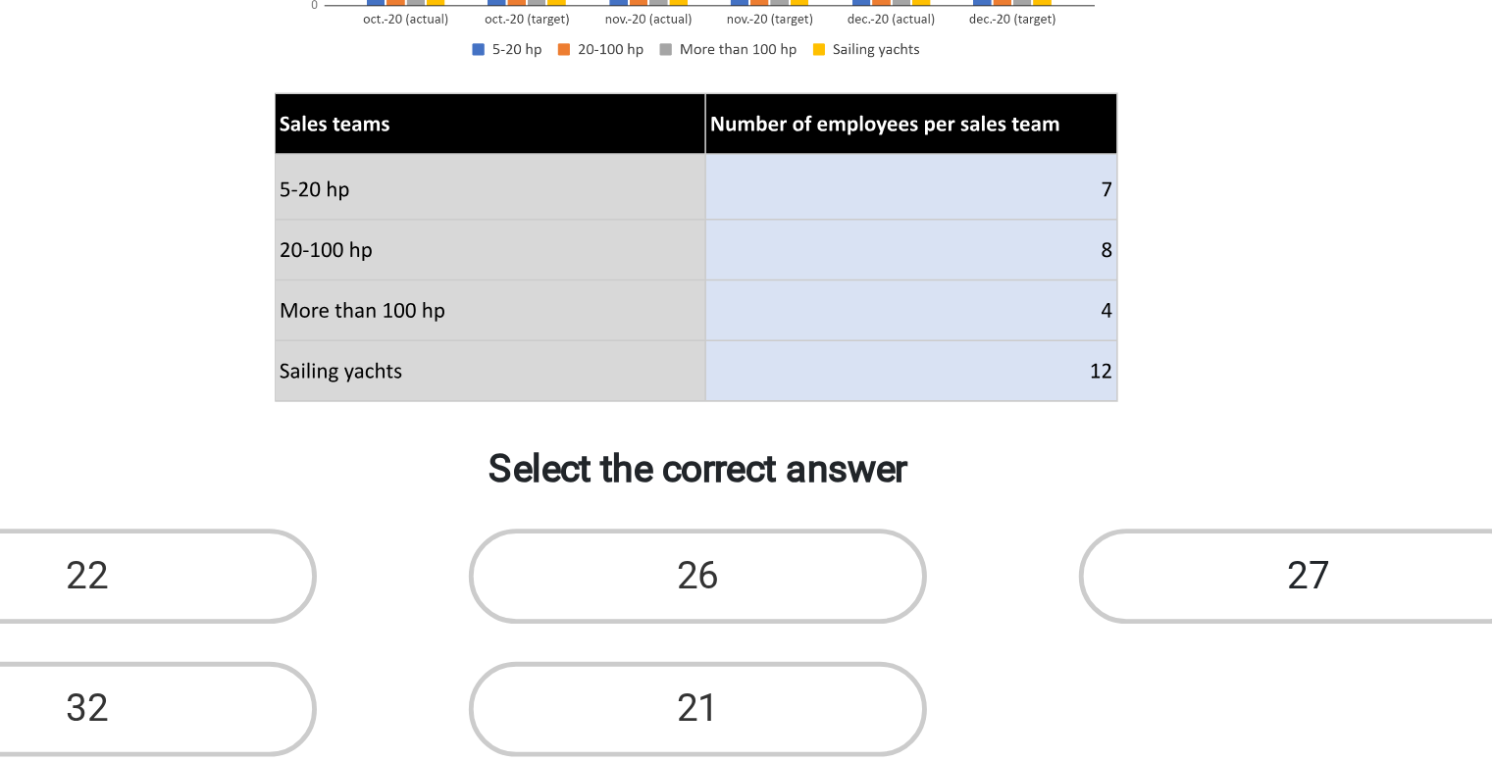
click at [959, 541] on label "27" at bounding box center [998, 555] width 189 height 39
click at [999, 555] on input "27" at bounding box center [1005, 561] width 13 height 13
radio input "true"
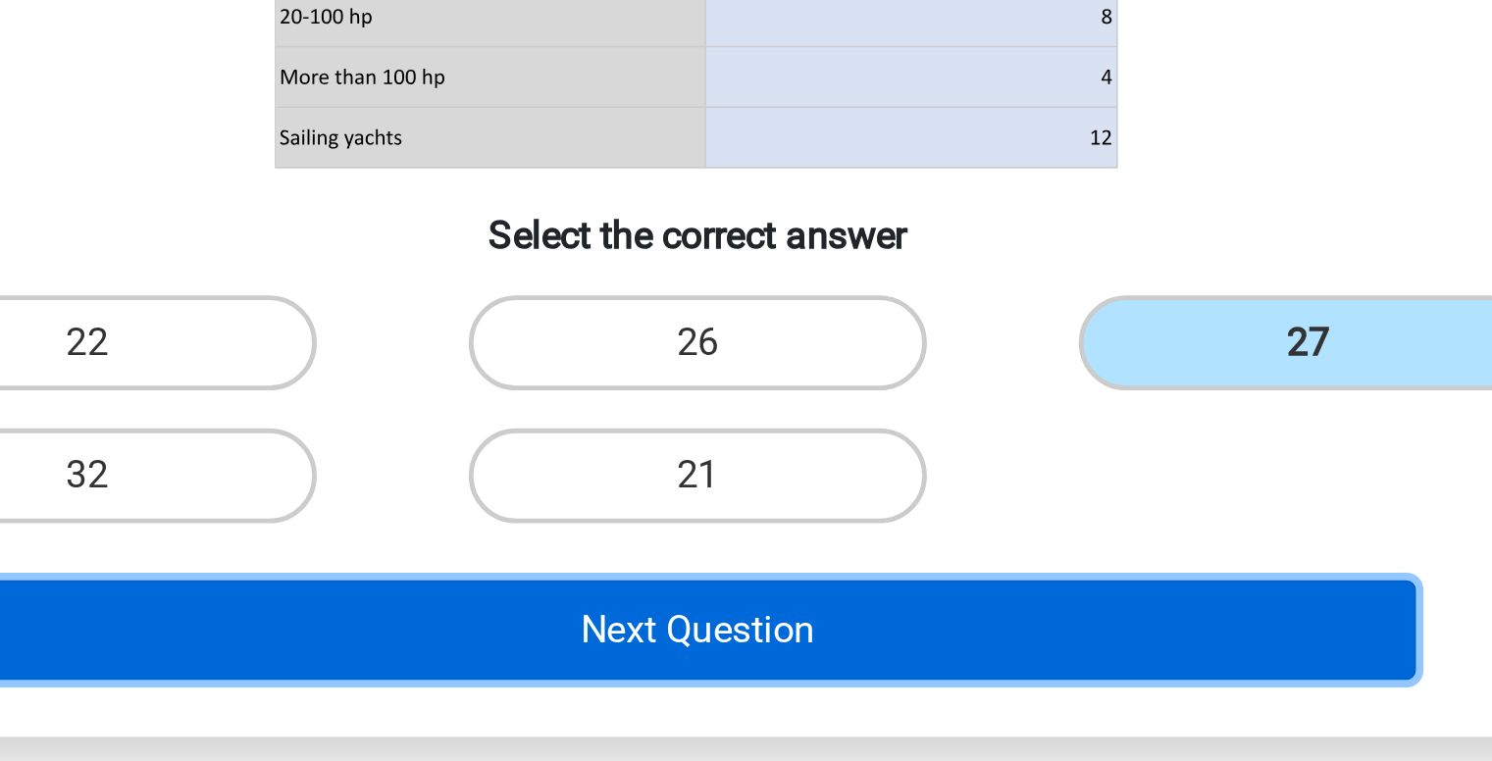
click at [750, 677] on button "Next Question" at bounding box center [746, 673] width 594 height 41
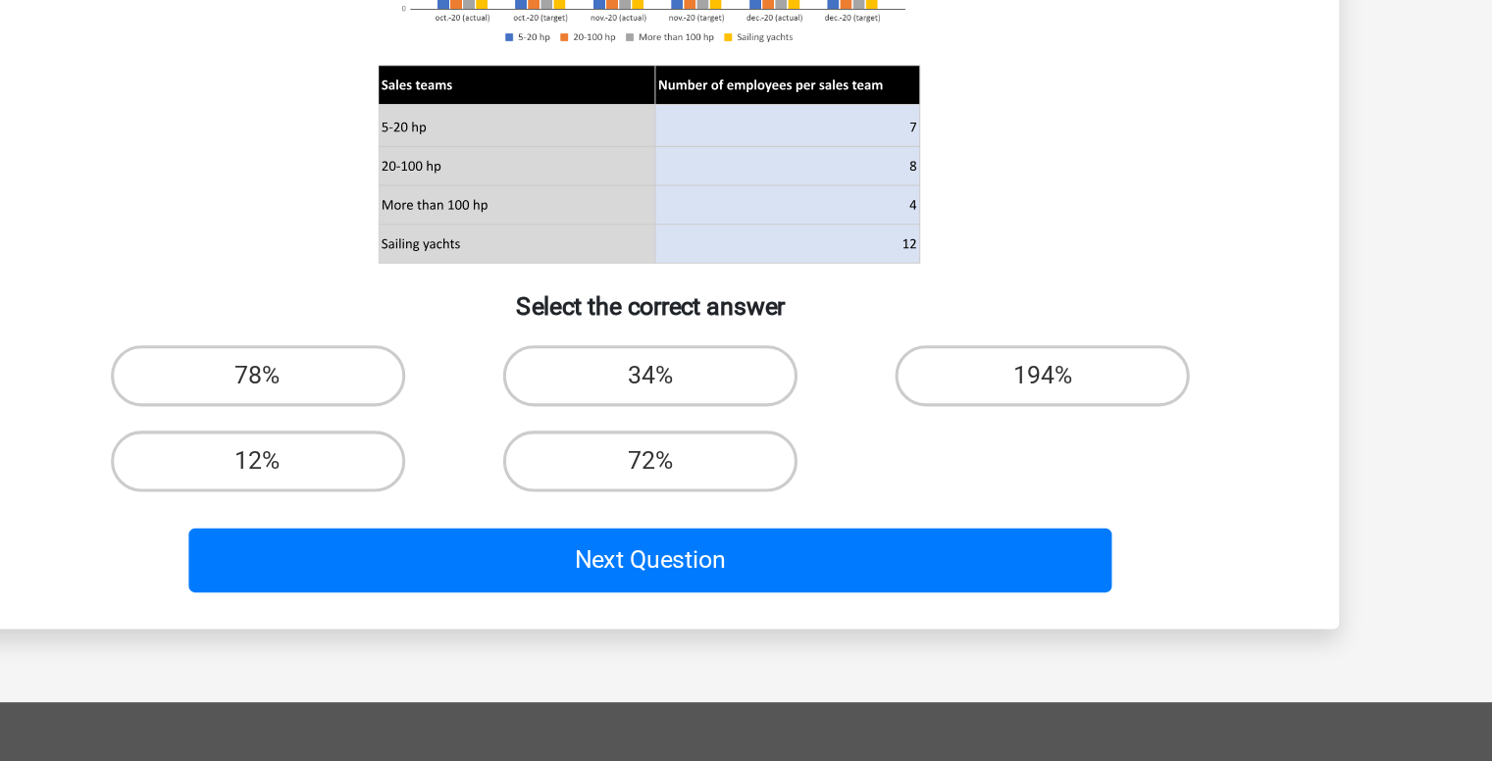
scroll to position [173, 0]
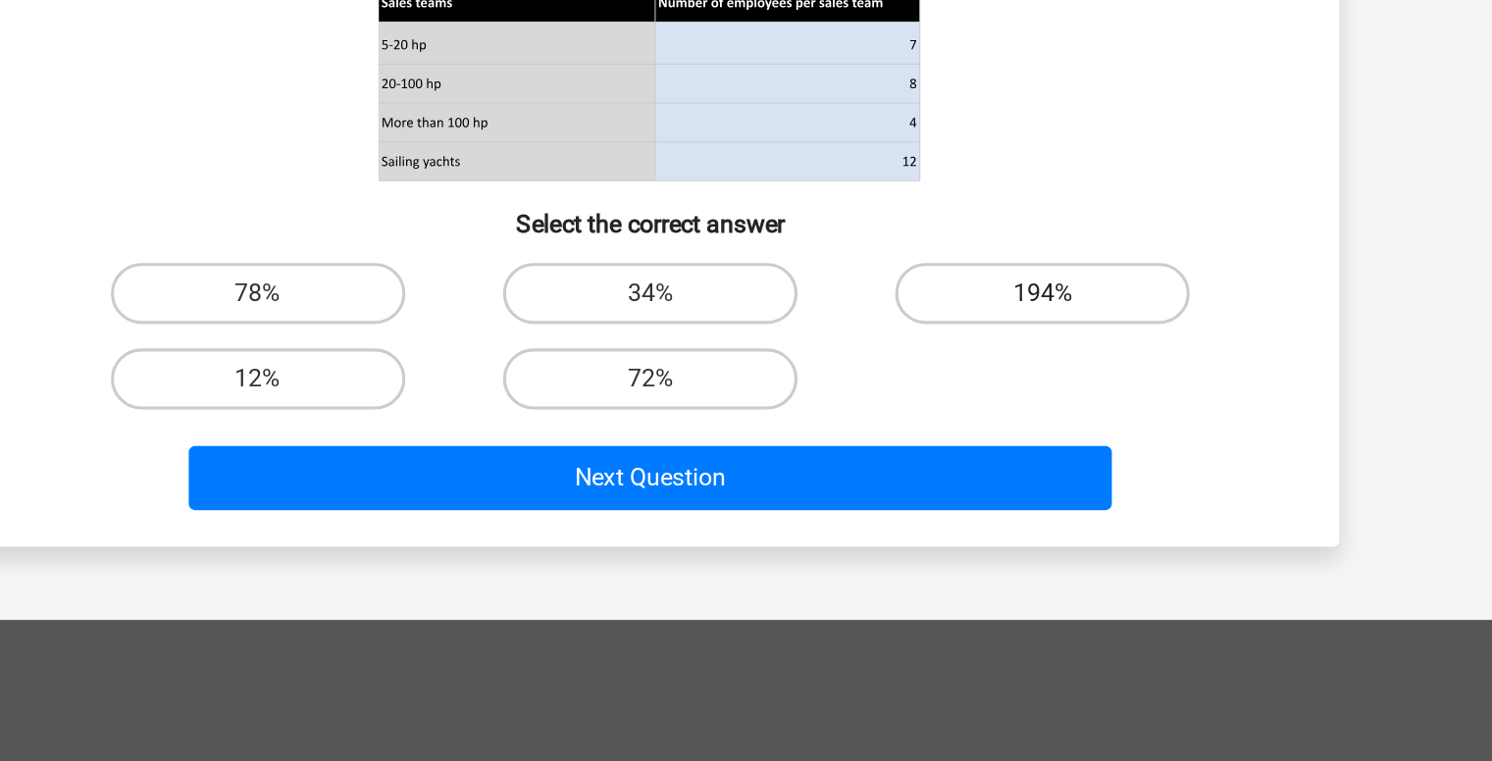
click at [1002, 459] on label "194%" at bounding box center [998, 459] width 189 height 39
click at [1002, 460] on input "194%" at bounding box center [1005, 466] width 13 height 13
radio input "true"
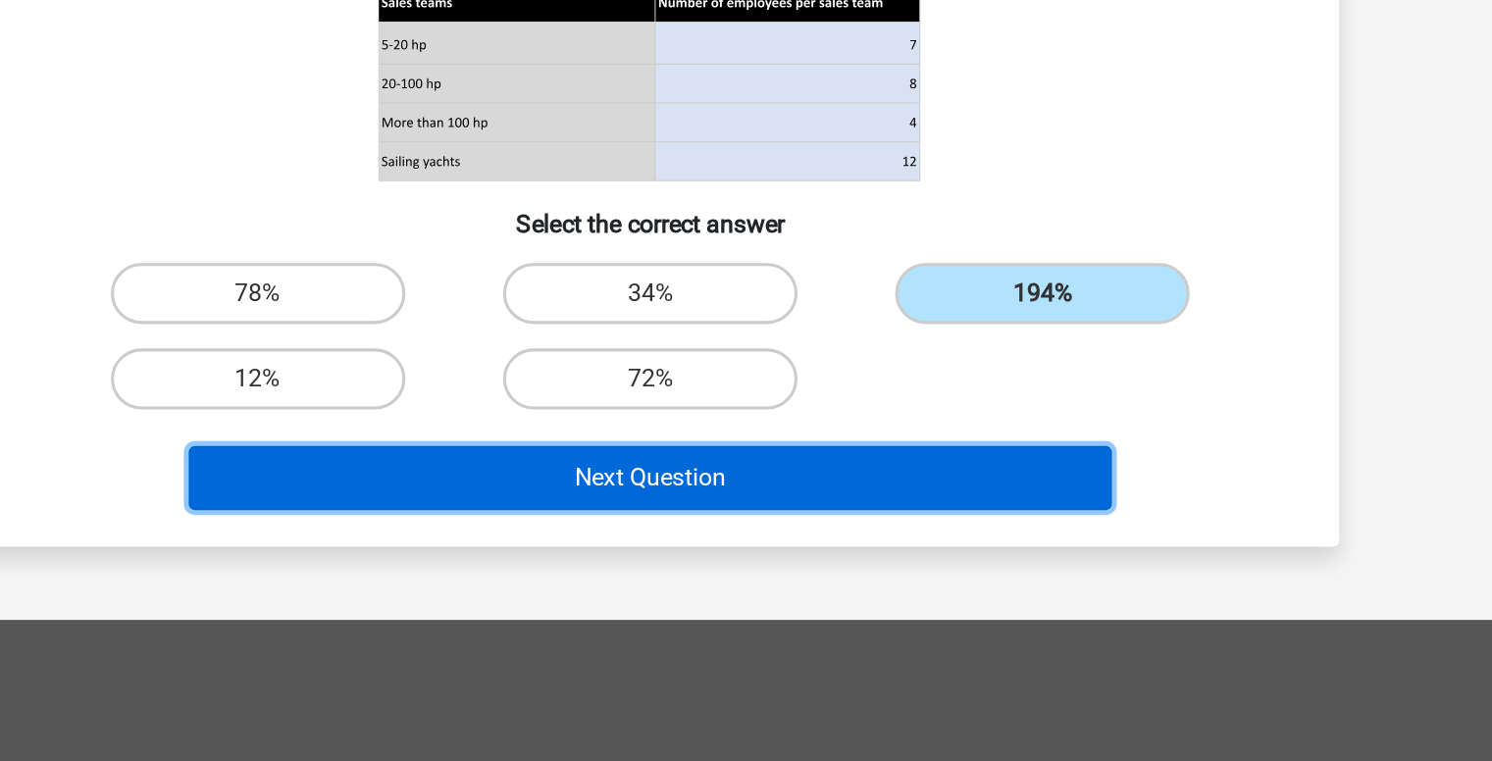
click at [772, 572] on button "Next Question" at bounding box center [746, 578] width 594 height 41
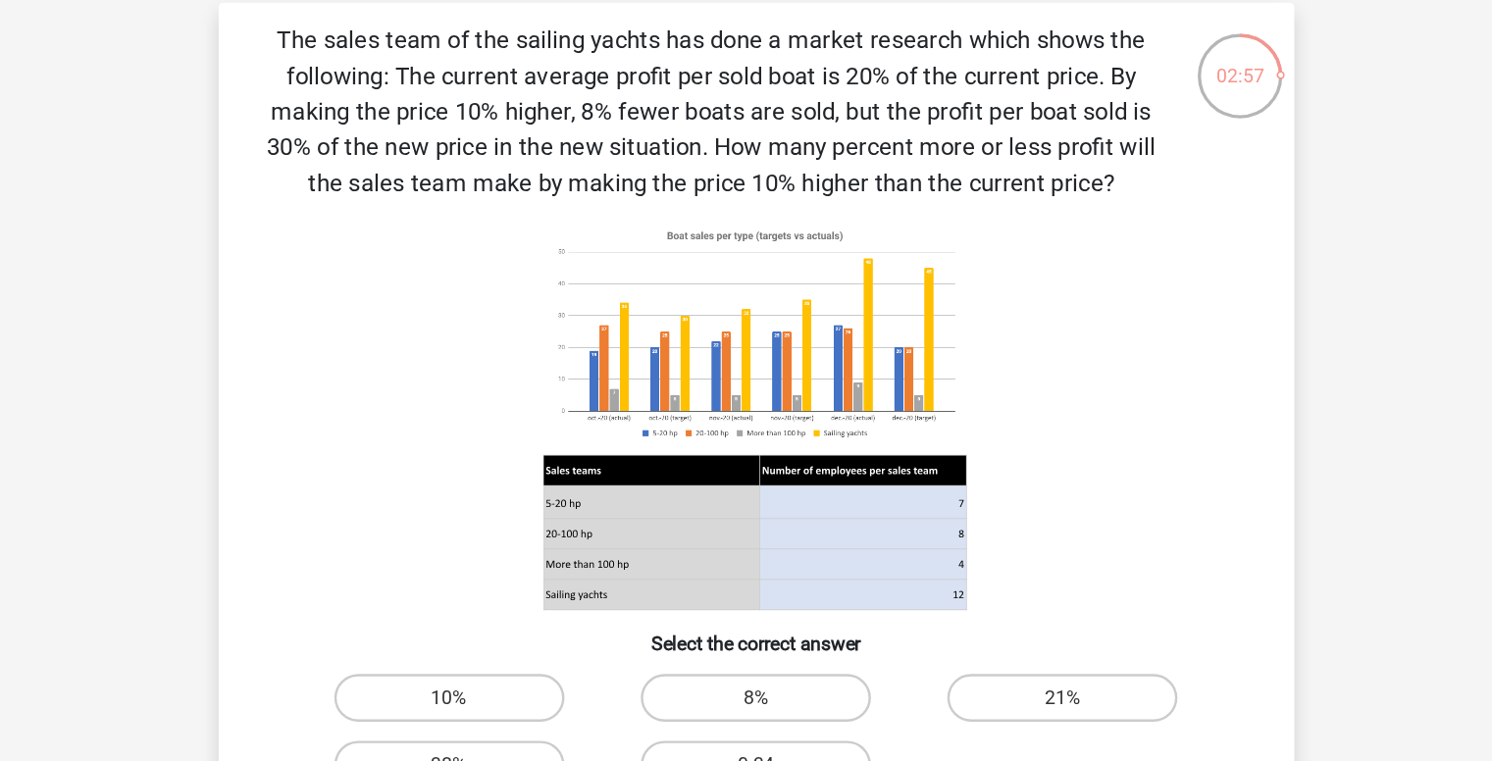
scroll to position [56, 0]
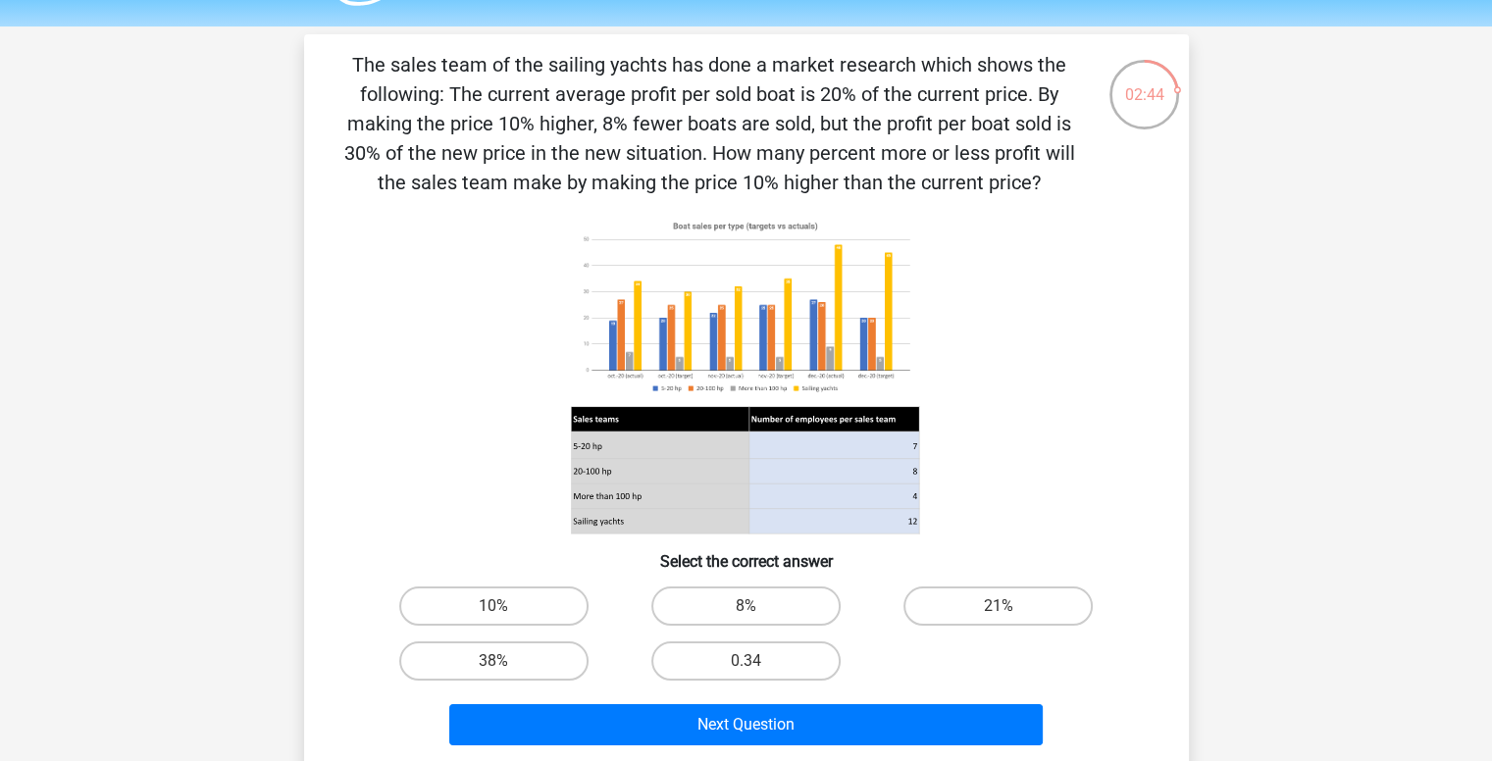
drag, startPoint x: 363, startPoint y: 58, endPoint x: 1027, endPoint y: 178, distance: 674.8
click at [1027, 178] on p "The sales team of the sailing yachts has done a market research which shows the…" at bounding box center [710, 123] width 749 height 147
drag, startPoint x: 897, startPoint y: 181, endPoint x: 371, endPoint y: 58, distance: 540.2
click at [371, 58] on p "The sales team of the sailing yachts has done a market research which shows the…" at bounding box center [710, 123] width 749 height 147
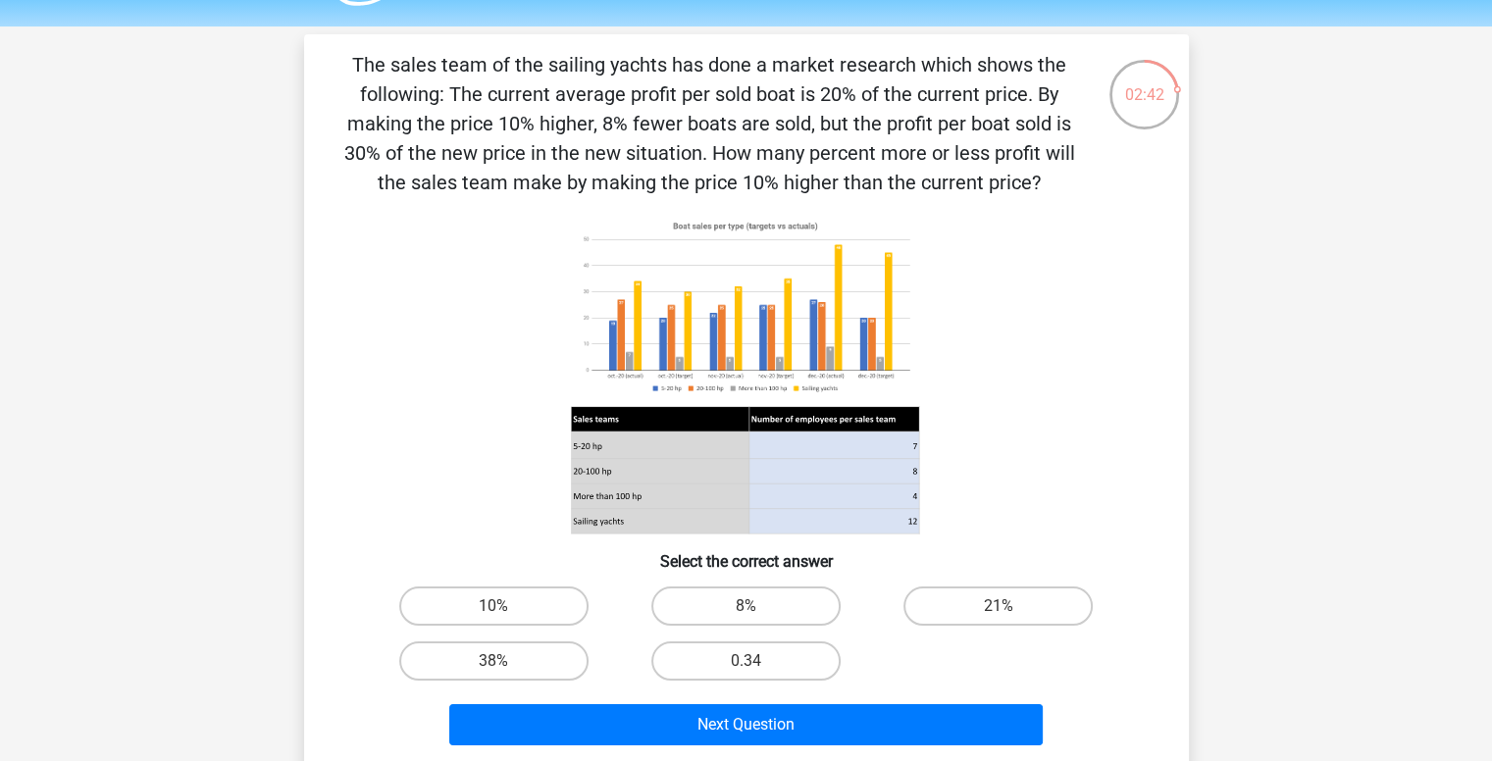
click at [371, 58] on p "The sales team of the sailing yachts has done a market research which shows the…" at bounding box center [710, 123] width 749 height 147
drag, startPoint x: 366, startPoint y: 56, endPoint x: 1022, endPoint y: 182, distance: 668.4
click at [1022, 182] on p "The sales team of the sailing yachts has done a market research which shows the…" at bounding box center [710, 123] width 749 height 147
drag, startPoint x: 1024, startPoint y: 182, endPoint x: 365, endPoint y: 68, distance: 669.2
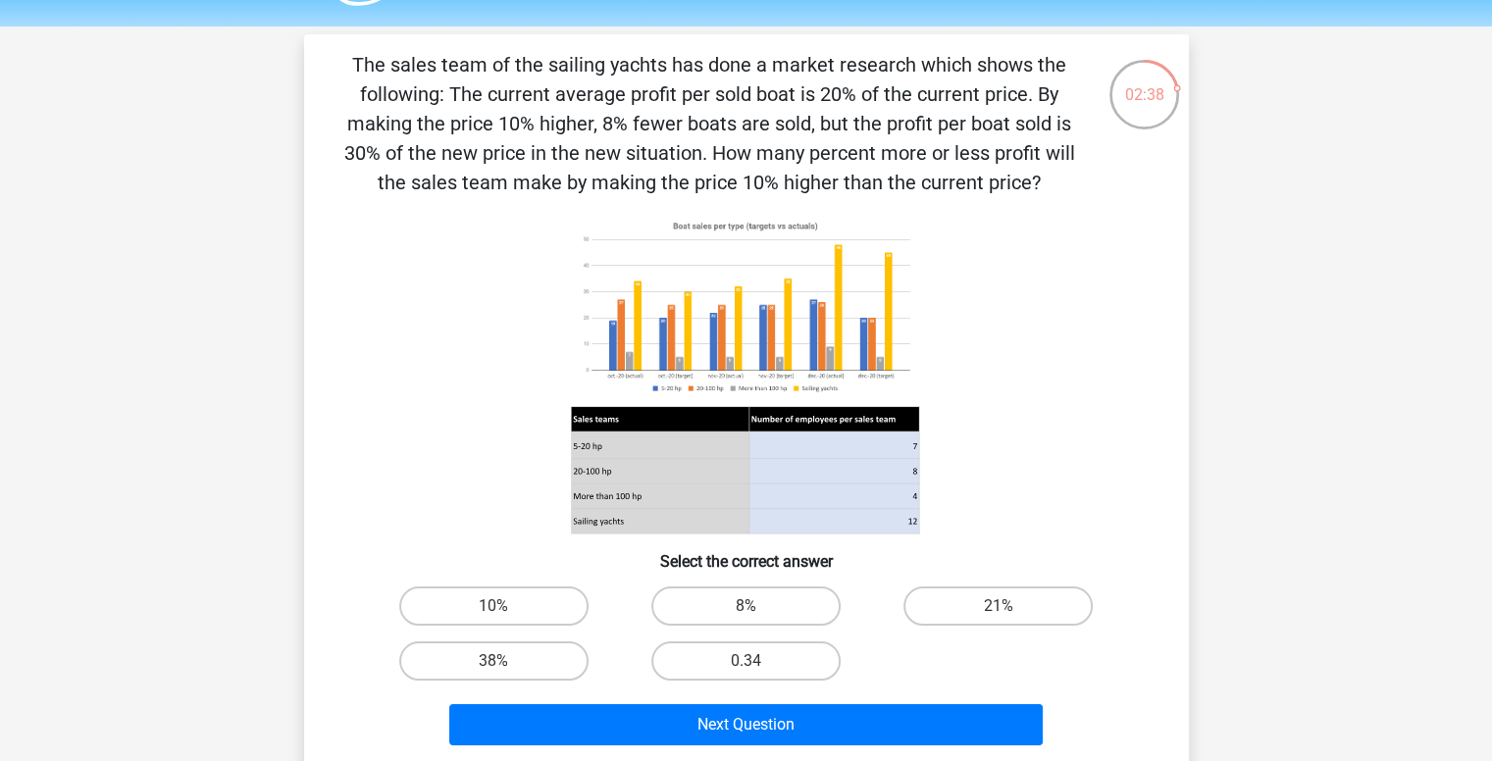
click at [365, 68] on p "The sales team of the sailing yachts has done a market research which shows the…" at bounding box center [710, 123] width 749 height 147
drag, startPoint x: 365, startPoint y: 63, endPoint x: 1023, endPoint y: 186, distance: 669.8
click at [1023, 186] on p "The sales team of the sailing yachts has done a market research which shows the…" at bounding box center [710, 123] width 749 height 147
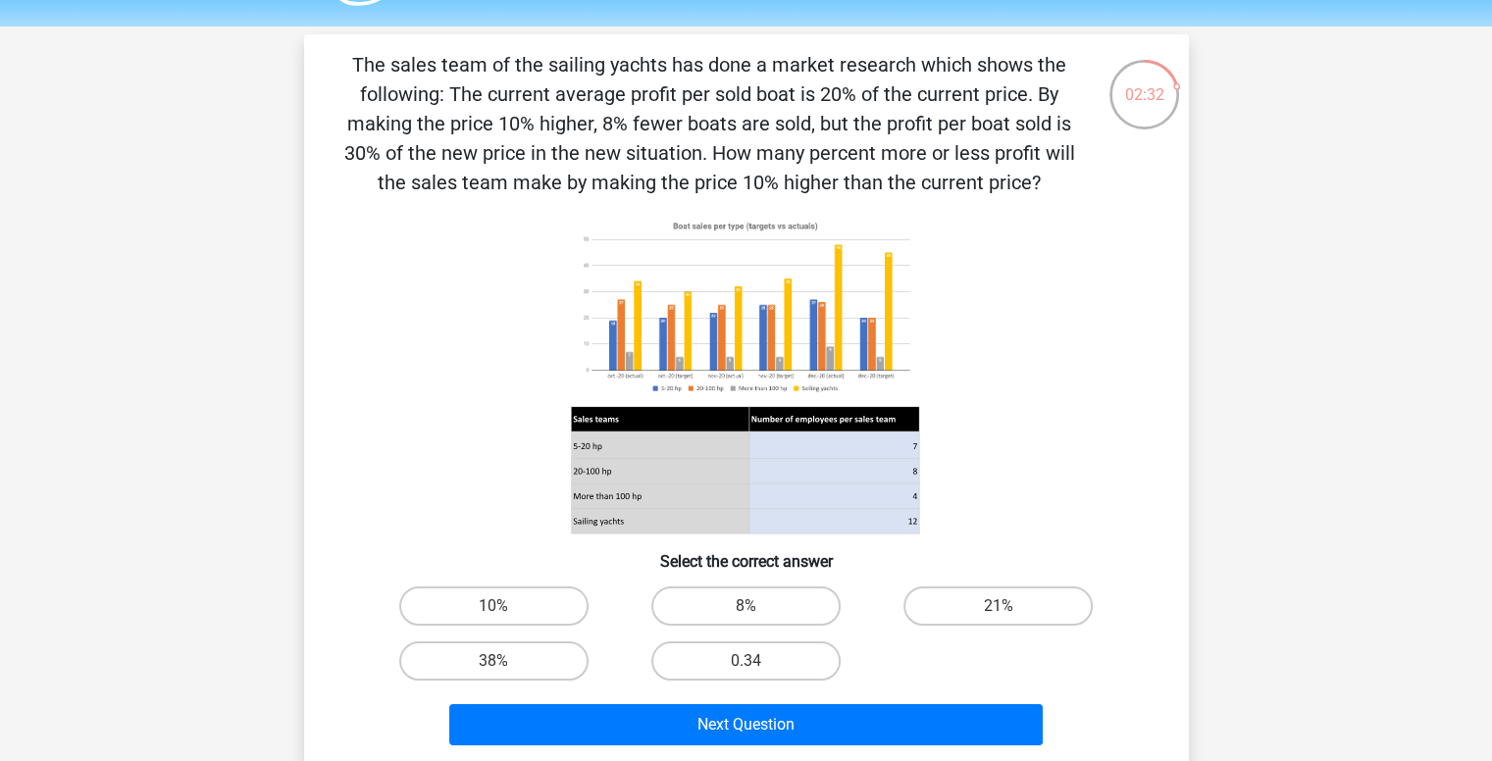
drag, startPoint x: 1016, startPoint y: 186, endPoint x: 373, endPoint y: 79, distance: 652.4
click at [373, 79] on p "The sales team of the sailing yachts has done a market research which shows the…" at bounding box center [710, 123] width 749 height 147
click at [377, 82] on p "The sales team of the sailing yachts has done a market research which shows the…" at bounding box center [710, 123] width 749 height 147
drag, startPoint x: 368, startPoint y: 64, endPoint x: 1033, endPoint y: 181, distance: 675.5
click at [1033, 181] on p "The sales team of the sailing yachts has done a market research which shows the…" at bounding box center [710, 123] width 749 height 147
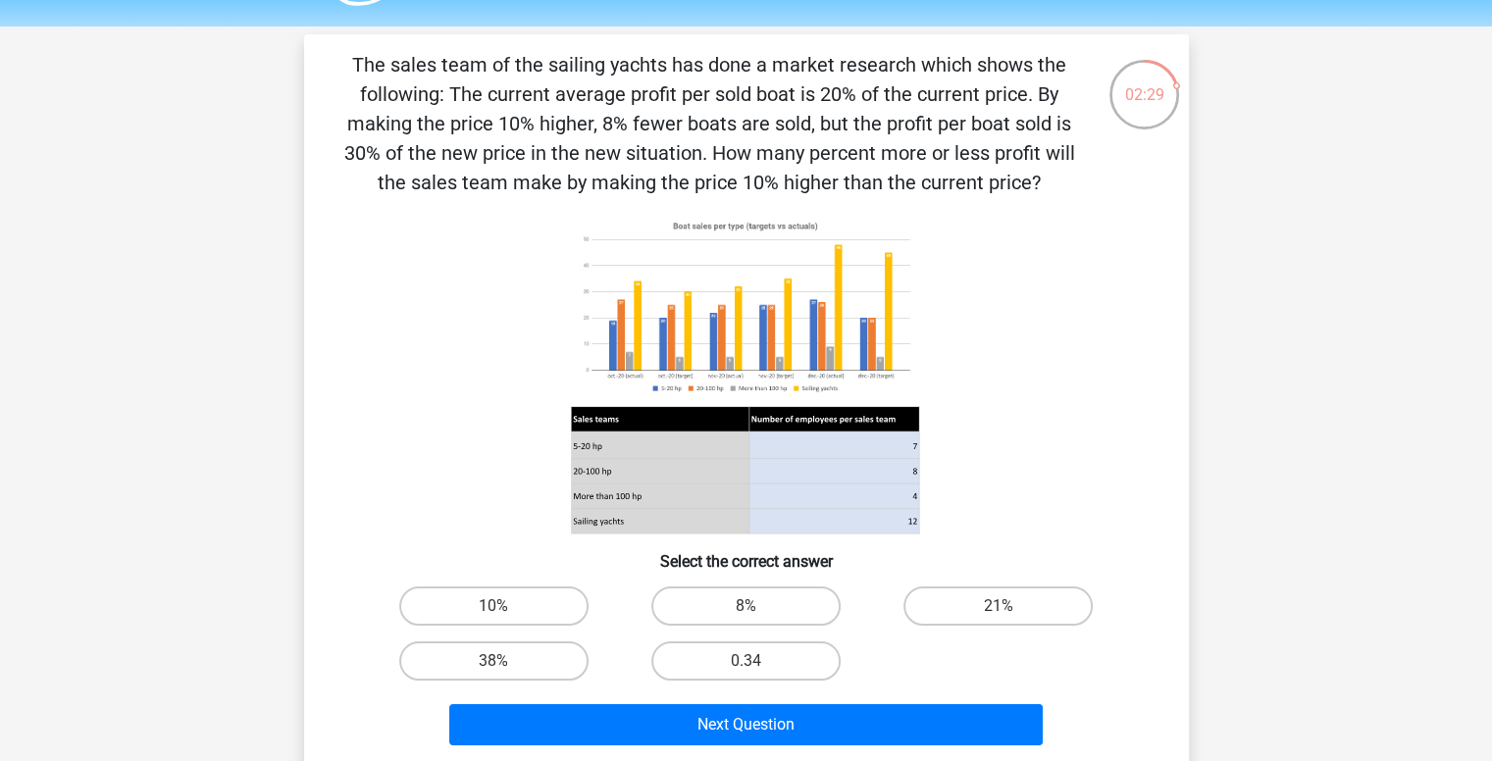
click at [1033, 181] on p "The sales team of the sailing yachts has done a market research which shows the…" at bounding box center [710, 123] width 749 height 147
drag, startPoint x: 1028, startPoint y: 178, endPoint x: 361, endPoint y: 56, distance: 678.1
click at [361, 56] on p "The sales team of the sailing yachts has done a market research which shows the…" at bounding box center [710, 123] width 749 height 147
click at [361, 57] on p "The sales team of the sailing yachts has done a market research which shows the…" at bounding box center [710, 123] width 749 height 147
drag, startPoint x: 364, startPoint y: 62, endPoint x: 1029, endPoint y: 184, distance: 676.3
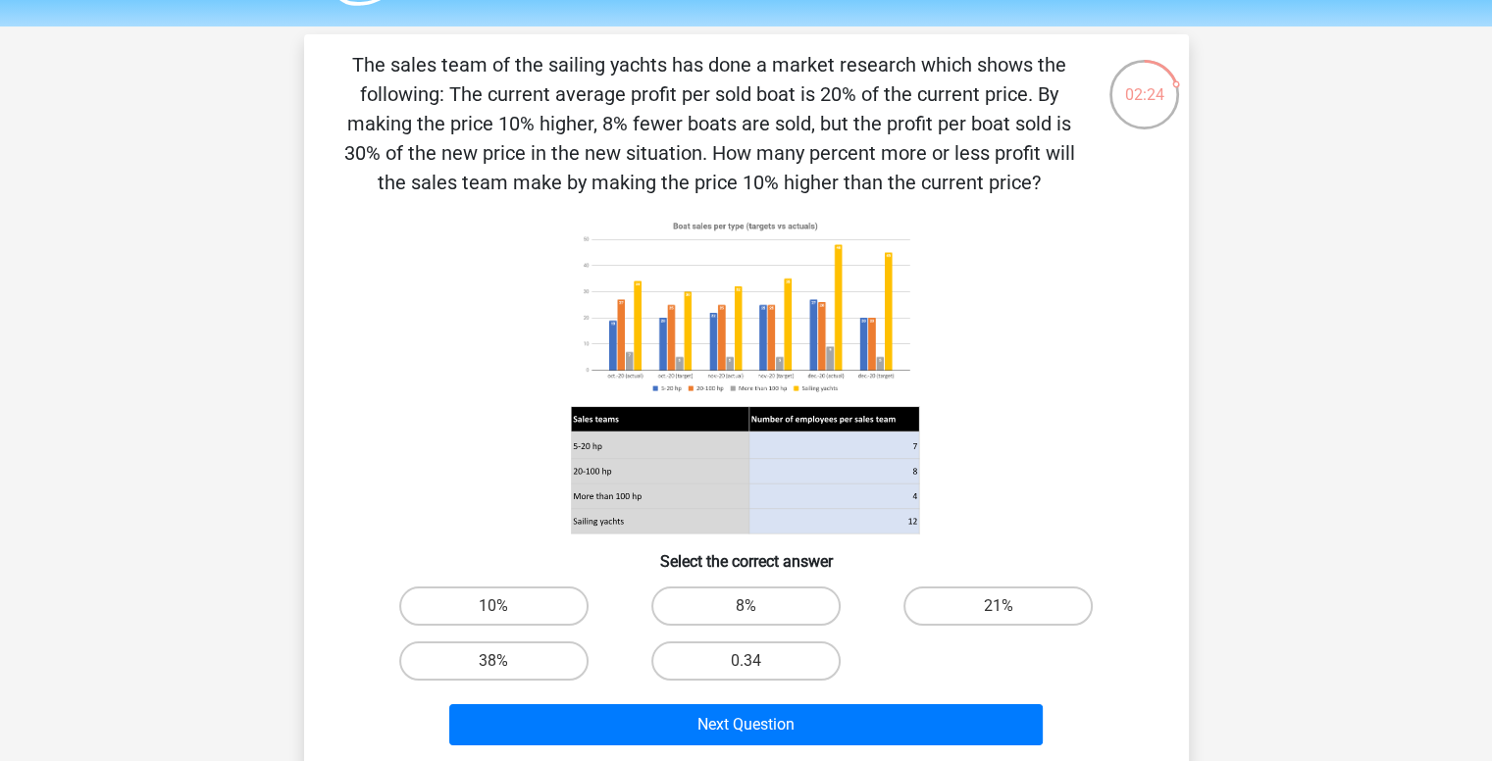
click at [1029, 184] on p "The sales team of the sailing yachts has done a market research which shows the…" at bounding box center [710, 123] width 749 height 147
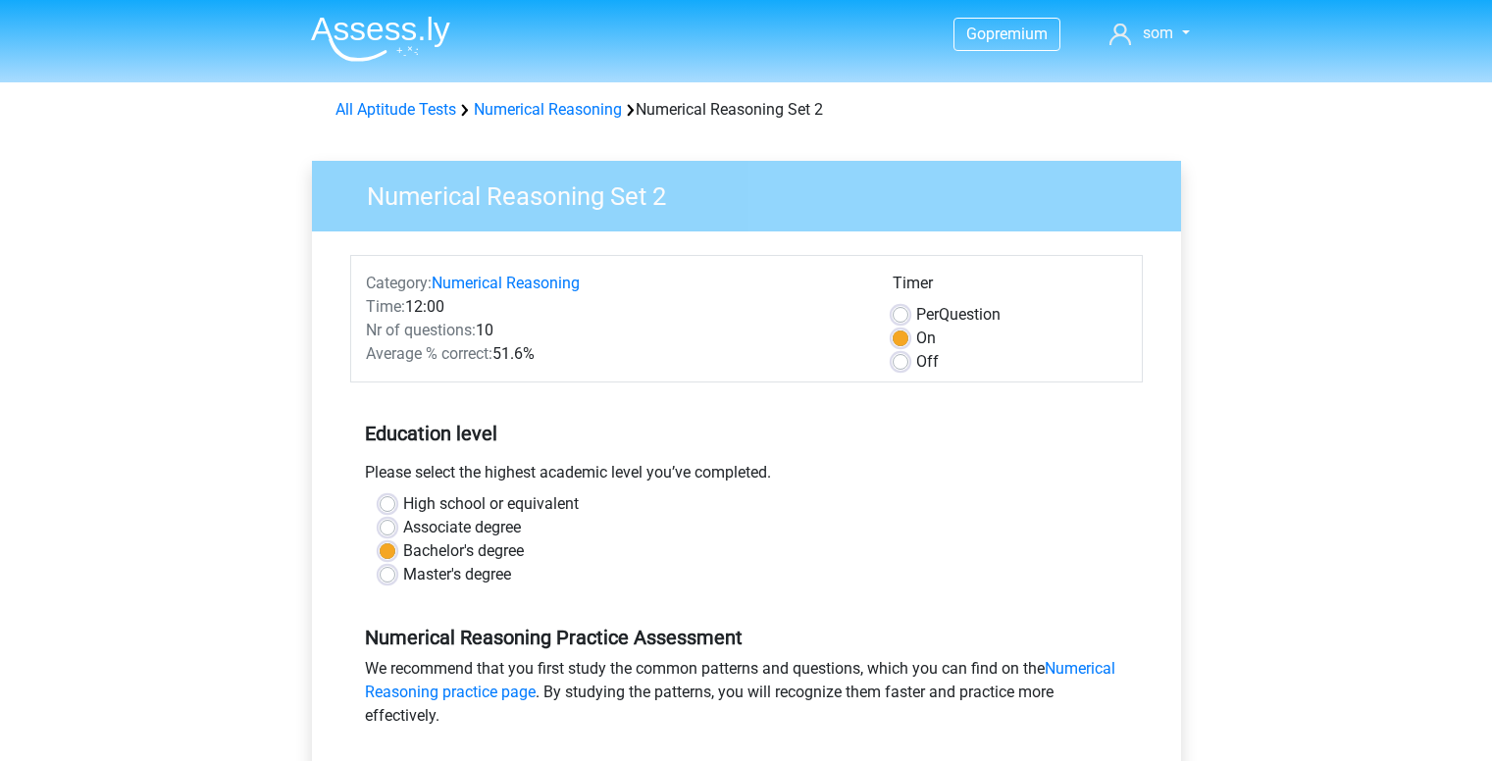
scroll to position [487, 0]
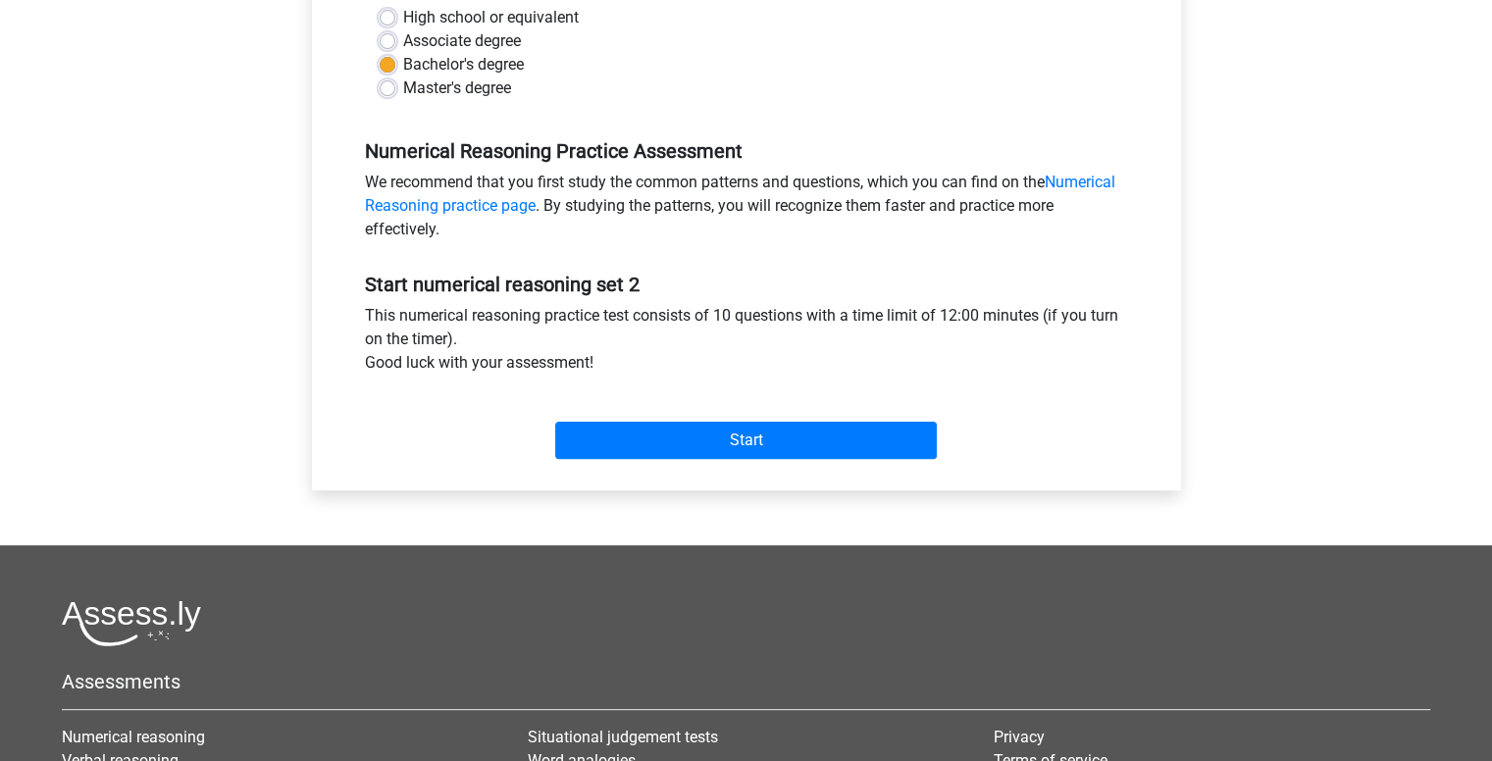
drag, startPoint x: 365, startPoint y: 311, endPoint x: 592, endPoint y: 361, distance: 232.1
click at [592, 361] on div "This numerical reasoning practice test consists of 10 questions with a time lim…" at bounding box center [746, 343] width 793 height 78
drag, startPoint x: 591, startPoint y: 361, endPoint x: 367, endPoint y: 302, distance: 231.3
click at [367, 302] on div "Start numerical reasoning set 2 This numerical reasoning practice test consists…" at bounding box center [746, 358] width 793 height 218
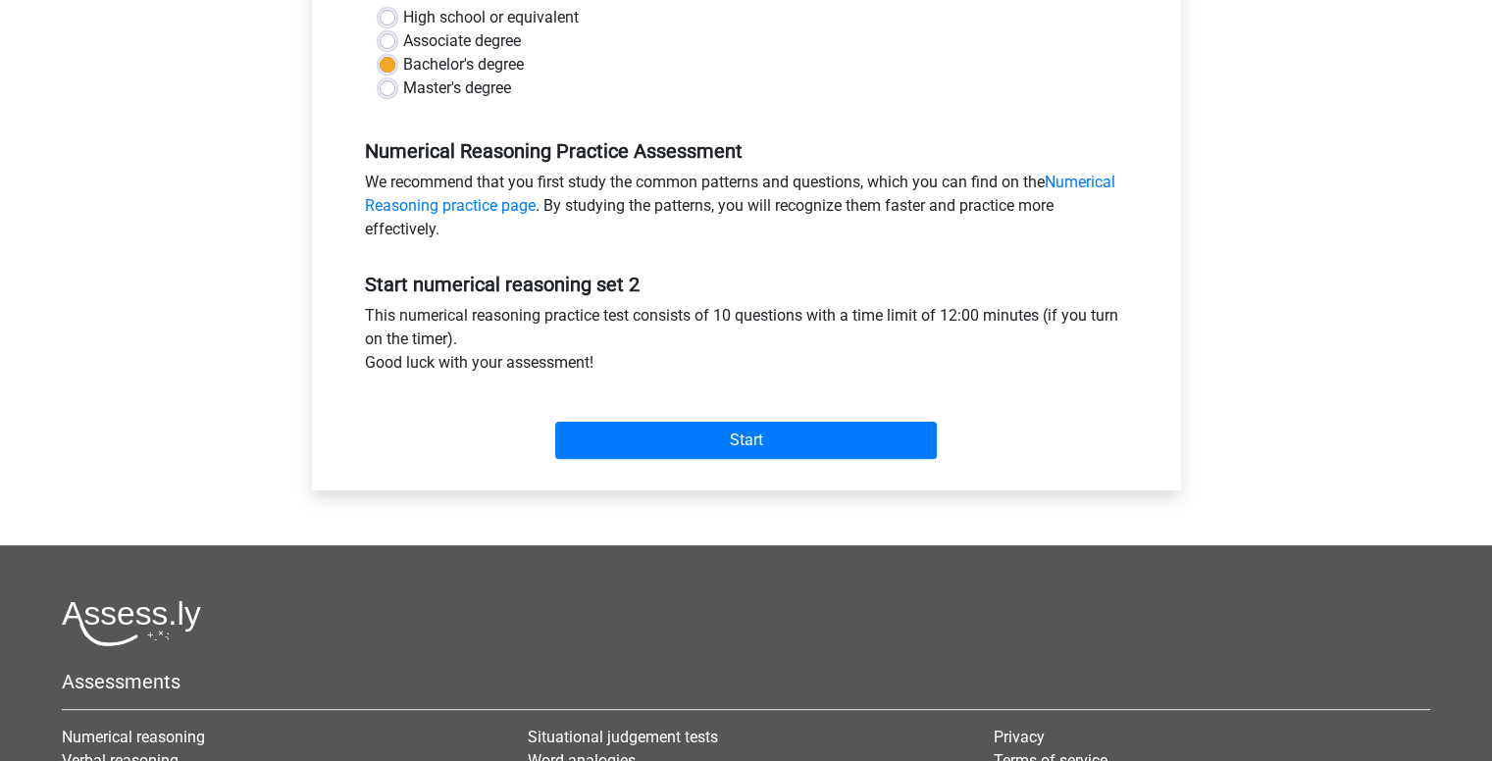
click at [367, 302] on div "Start numerical reasoning set 2 This numerical reasoning practice test consists…" at bounding box center [746, 358] width 793 height 218
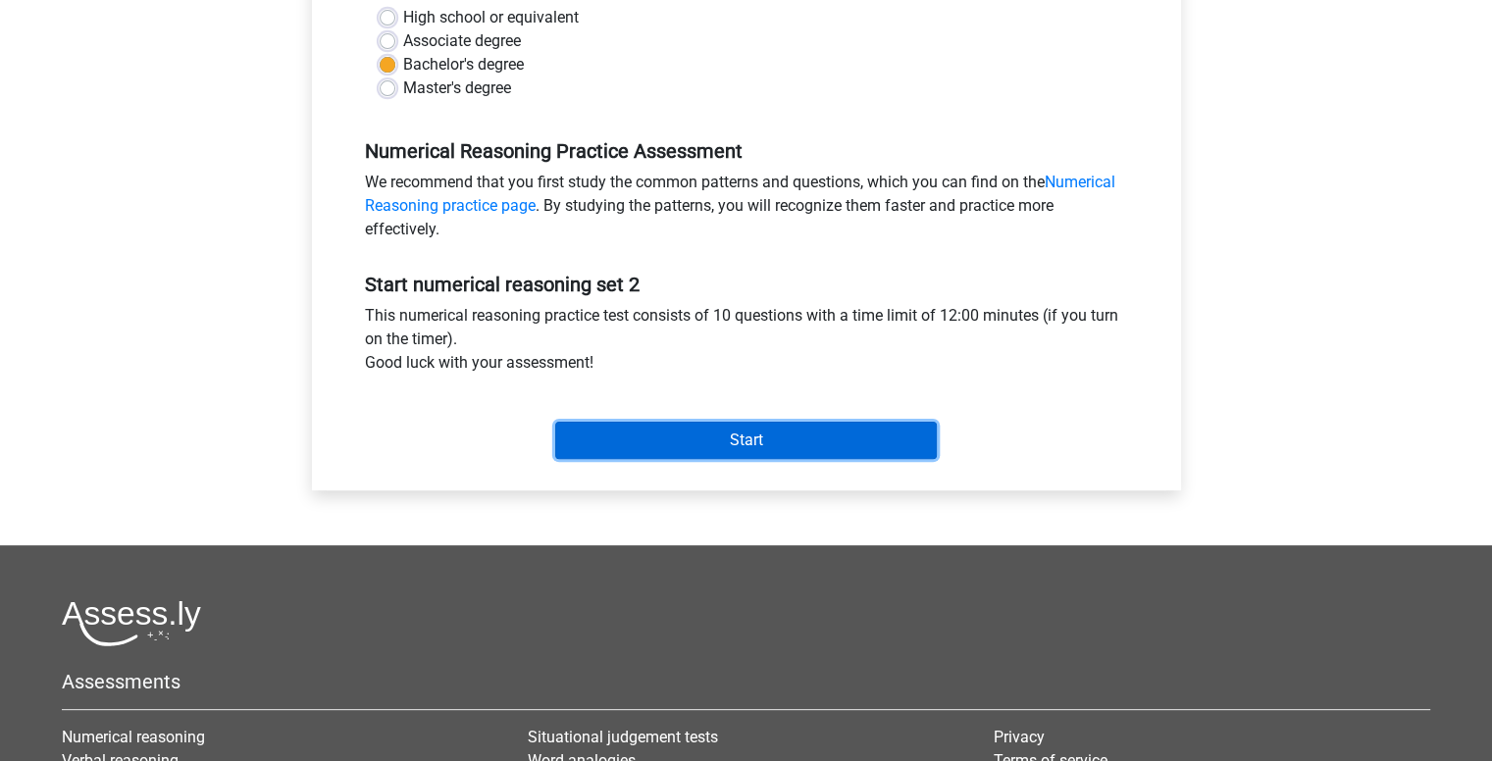
click at [719, 424] on input "Start" at bounding box center [746, 440] width 382 height 37
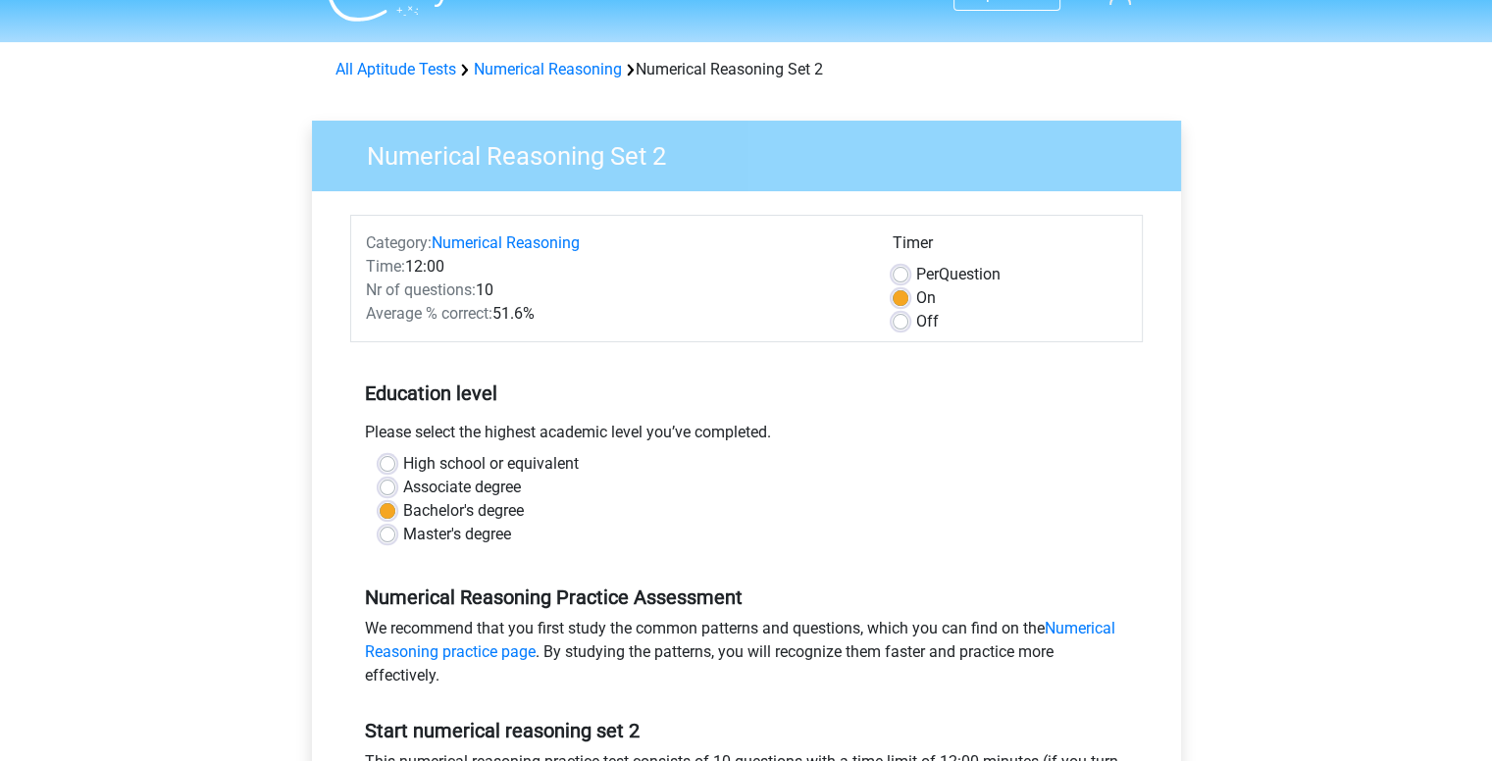
scroll to position [39, 0]
click at [916, 326] on label "Off" at bounding box center [927, 323] width 23 height 24
click at [902, 326] on input "Off" at bounding box center [901, 321] width 16 height 20
radio input "true"
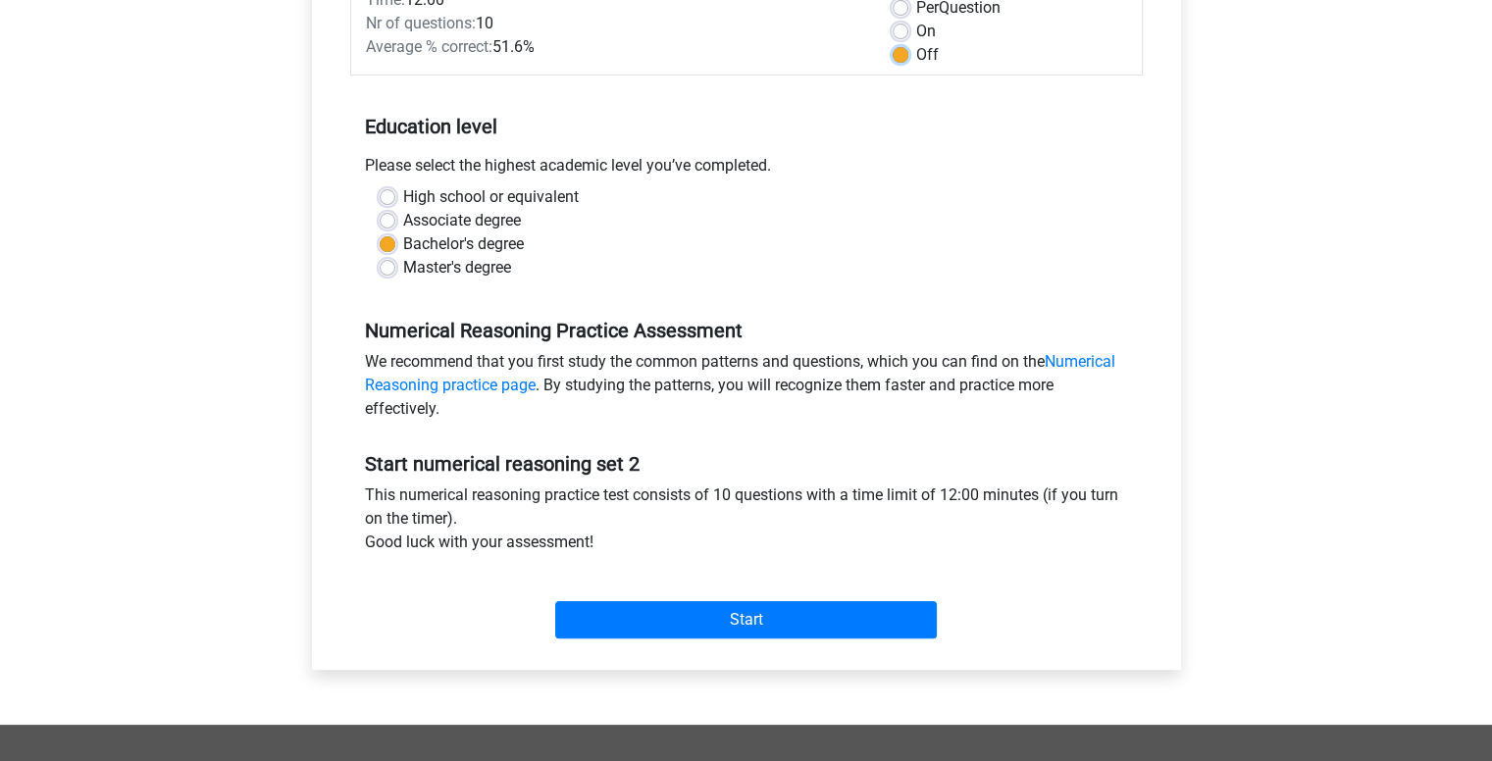
scroll to position [315, 0]
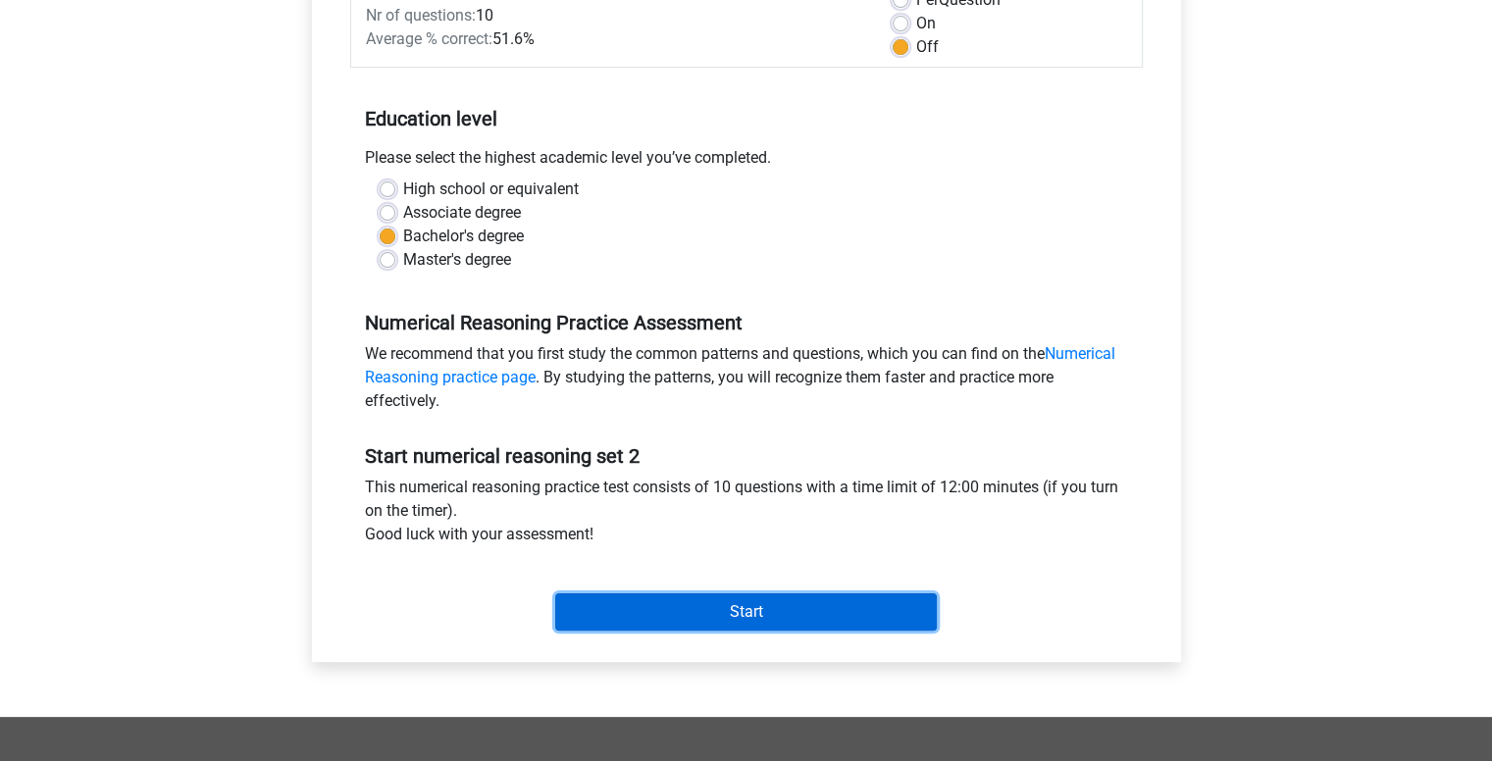
click at [726, 618] on input "Start" at bounding box center [746, 612] width 382 height 37
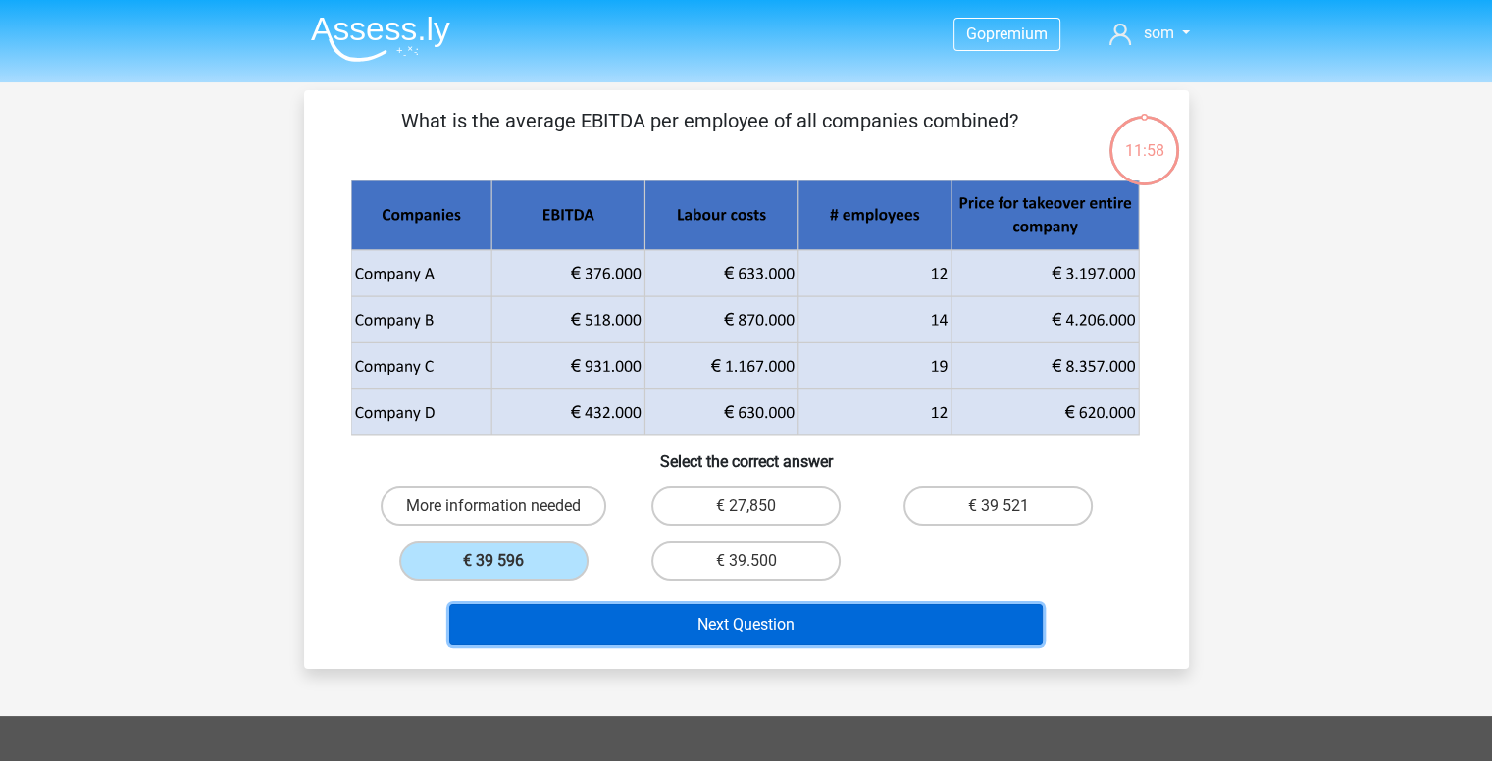
click at [664, 642] on button "Next Question" at bounding box center [746, 624] width 594 height 41
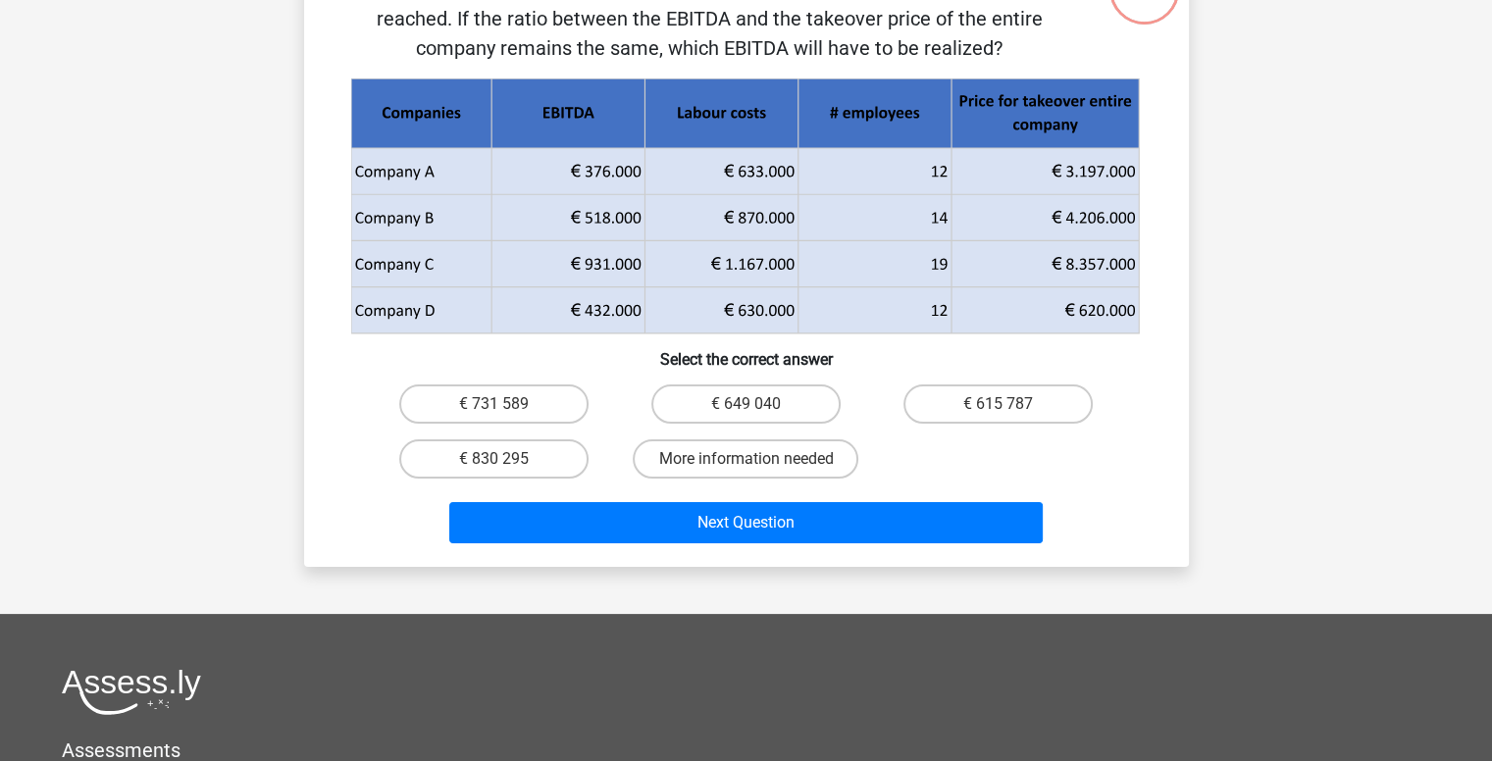
scroll to position [35, 0]
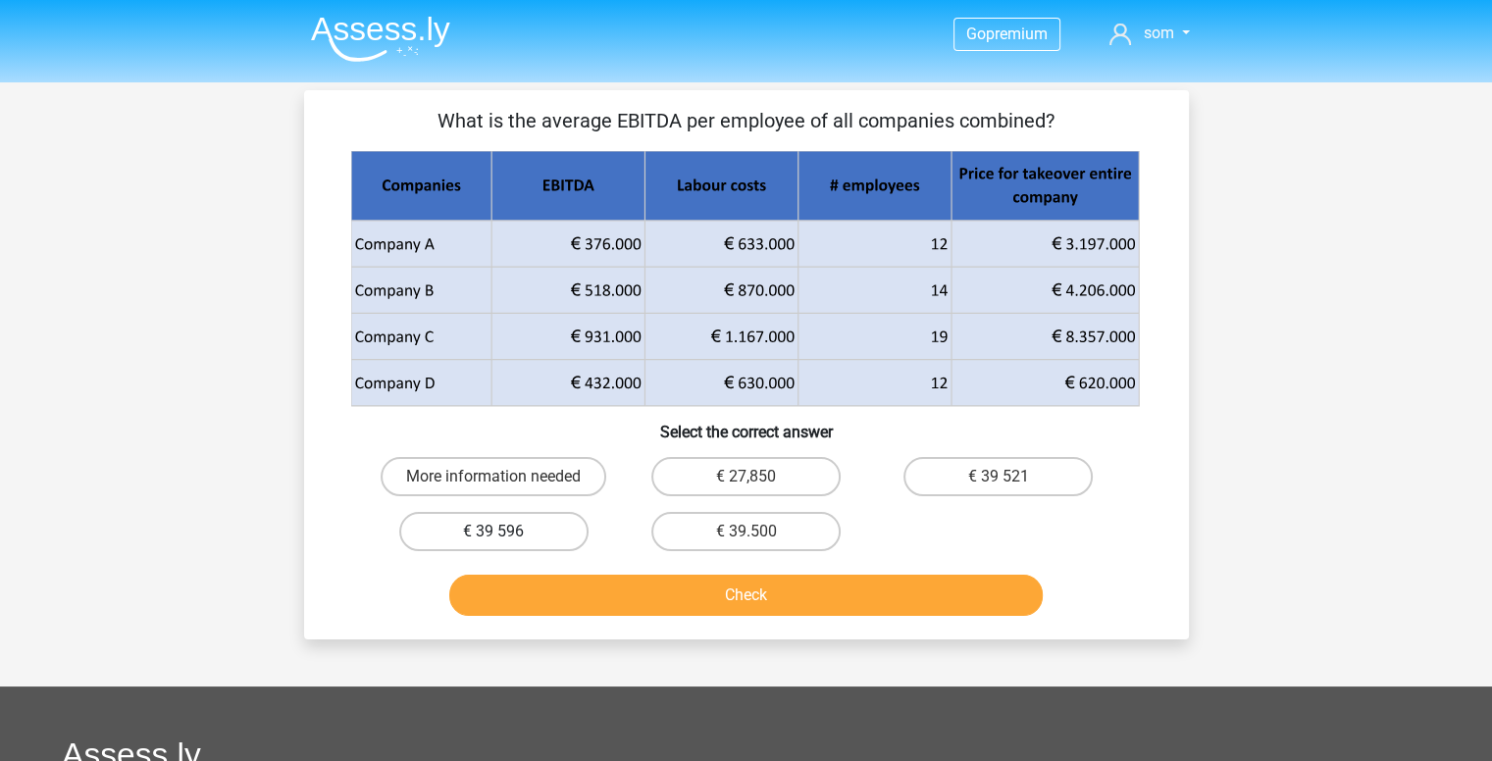
click at [489, 523] on label "€ 39 596" at bounding box center [493, 531] width 189 height 39
click at [493, 532] on input "€ 39 596" at bounding box center [499, 538] width 13 height 13
radio input "true"
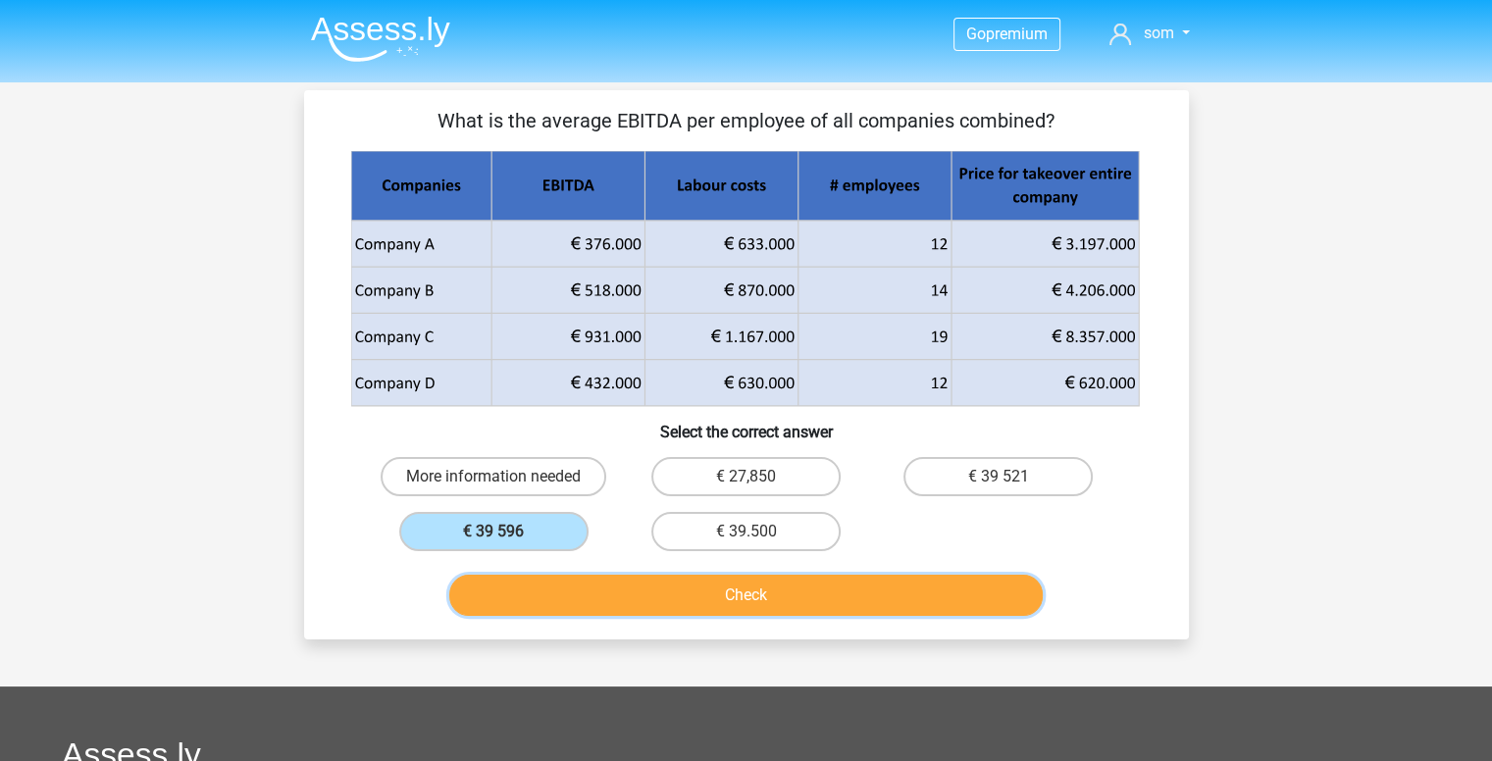
click at [664, 596] on button "Check" at bounding box center [746, 595] width 594 height 41
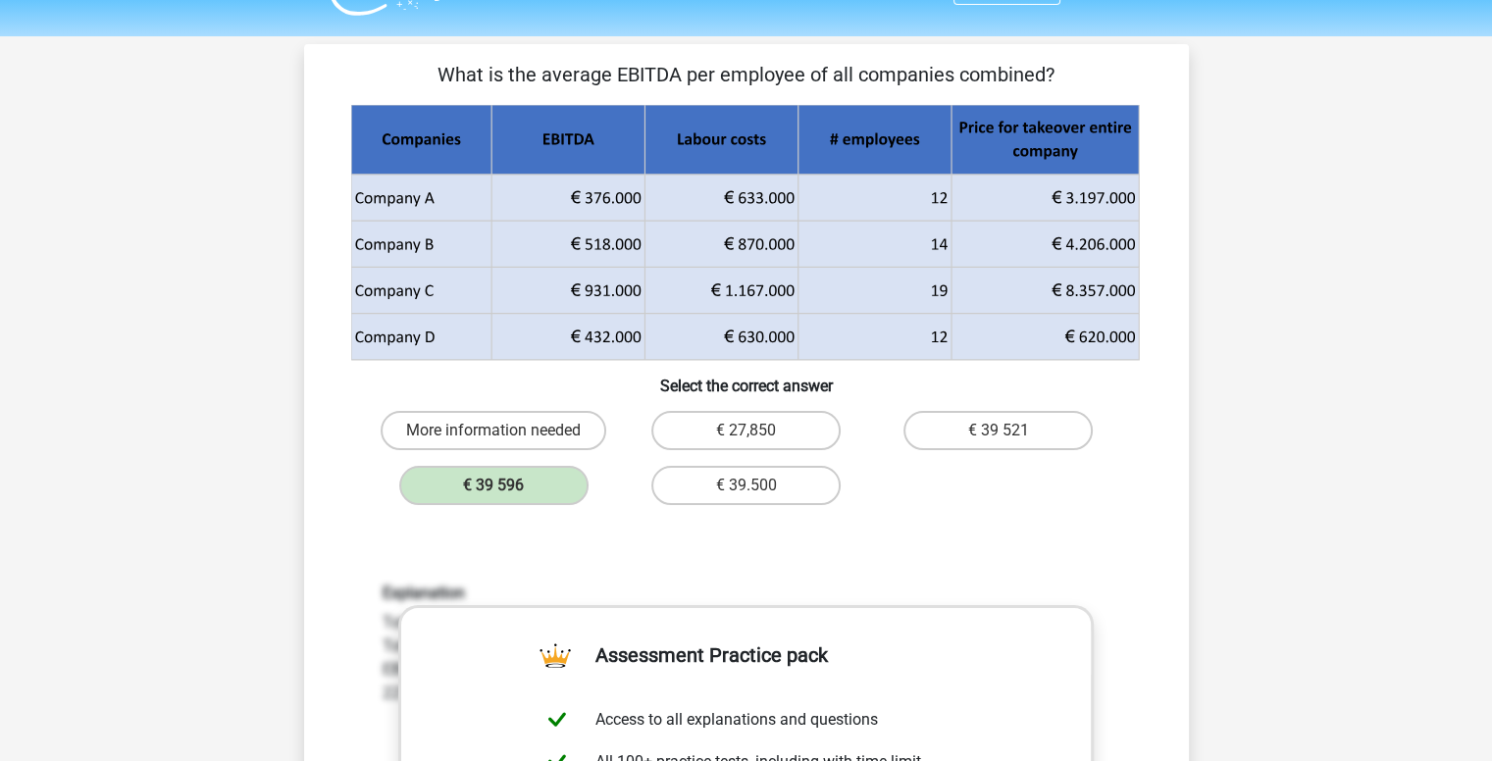
scroll to position [47, 0]
click at [757, 467] on label "€ 39.500" at bounding box center [745, 484] width 189 height 39
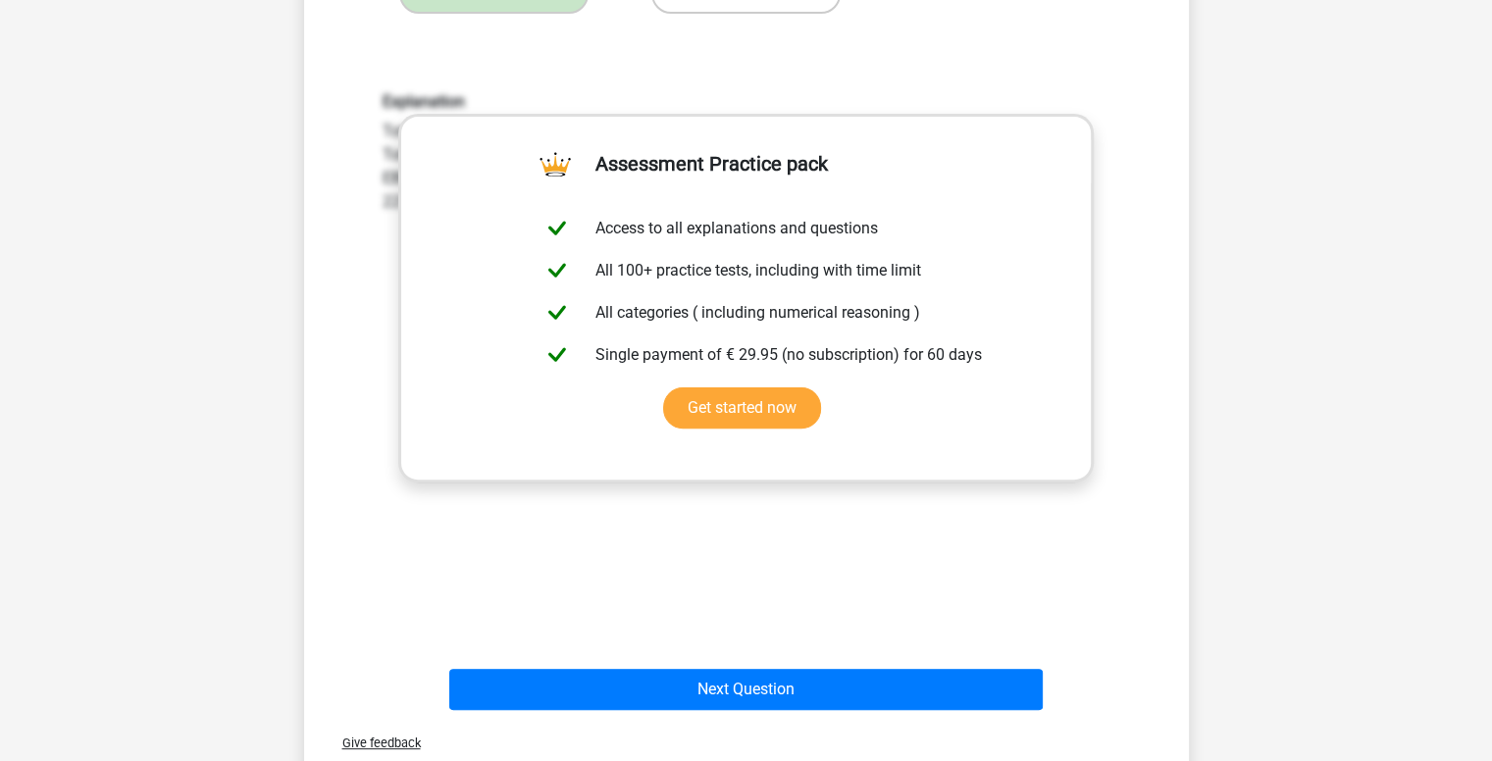
scroll to position [542, 0]
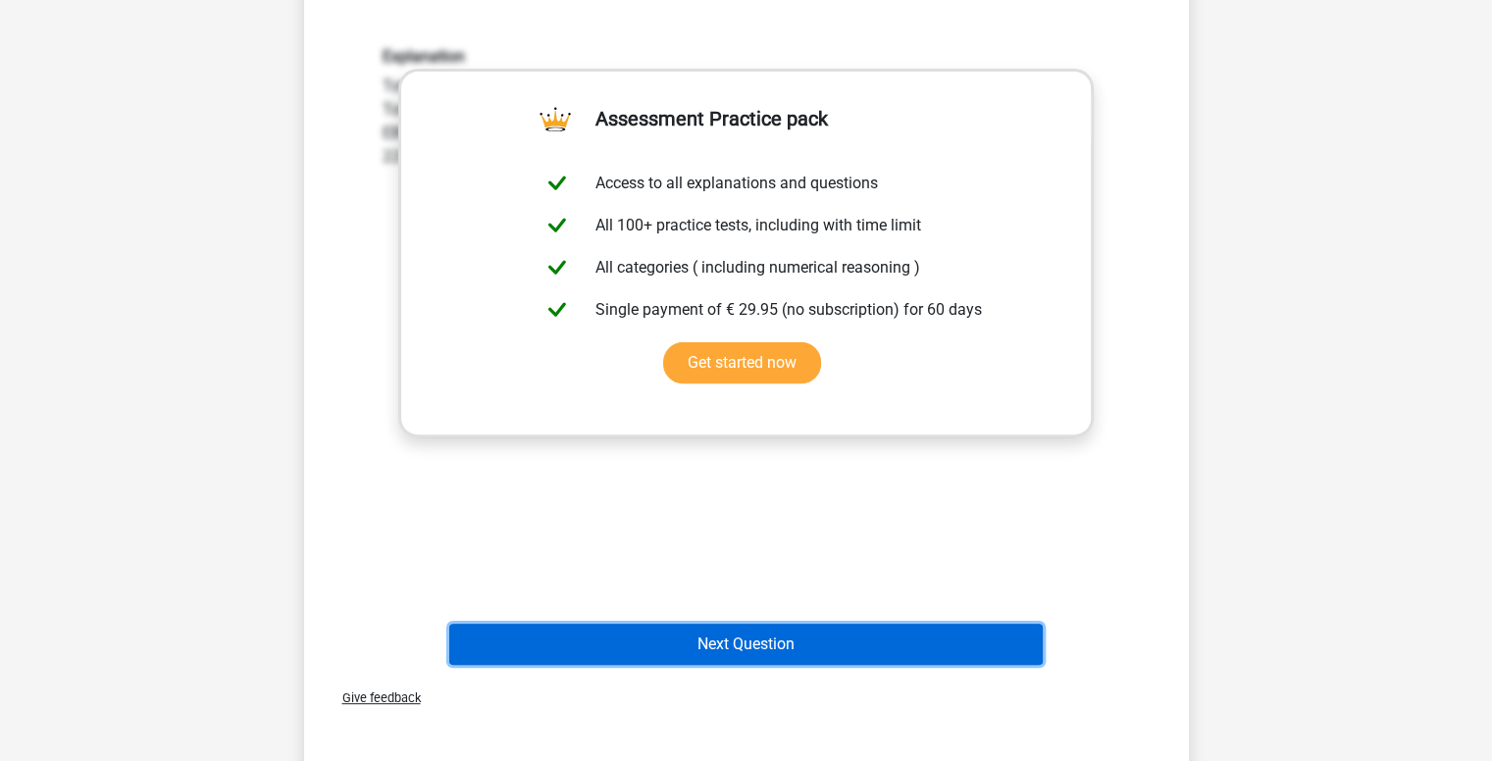
click at [695, 655] on button "Next Question" at bounding box center [746, 644] width 594 height 41
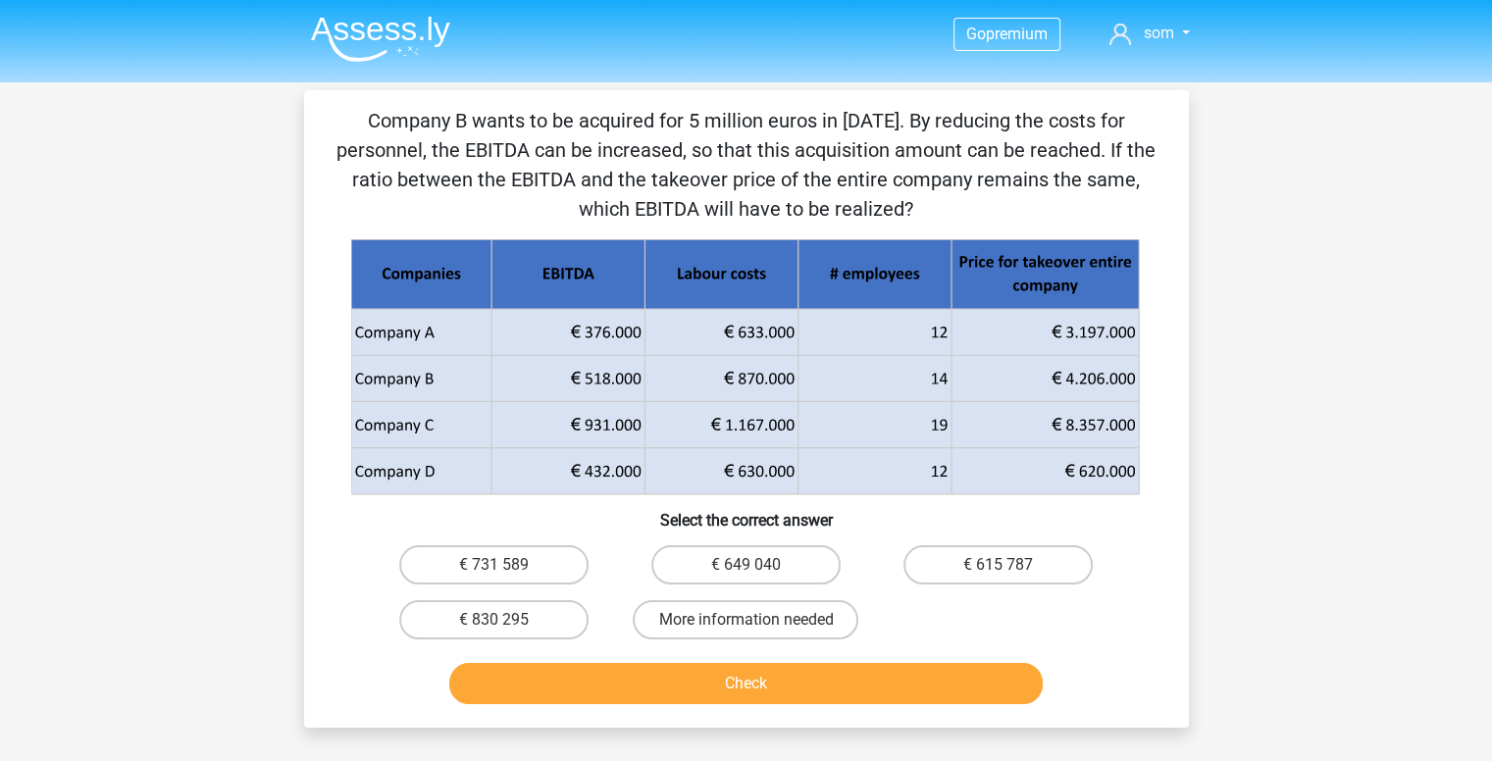
scroll to position [0, 0]
drag, startPoint x: 361, startPoint y: 107, endPoint x: 918, endPoint y: 220, distance: 568.5
click at [918, 220] on p "Company B wants to be acquired for 5 million euros in [DATE]. By reducing the c…" at bounding box center [747, 165] width 822 height 118
copy p "Company B wants to be acquired for 5 million euros in [DATE]. By reducing the c…"
click at [626, 463] on icon at bounding box center [745, 448] width 788 height 92
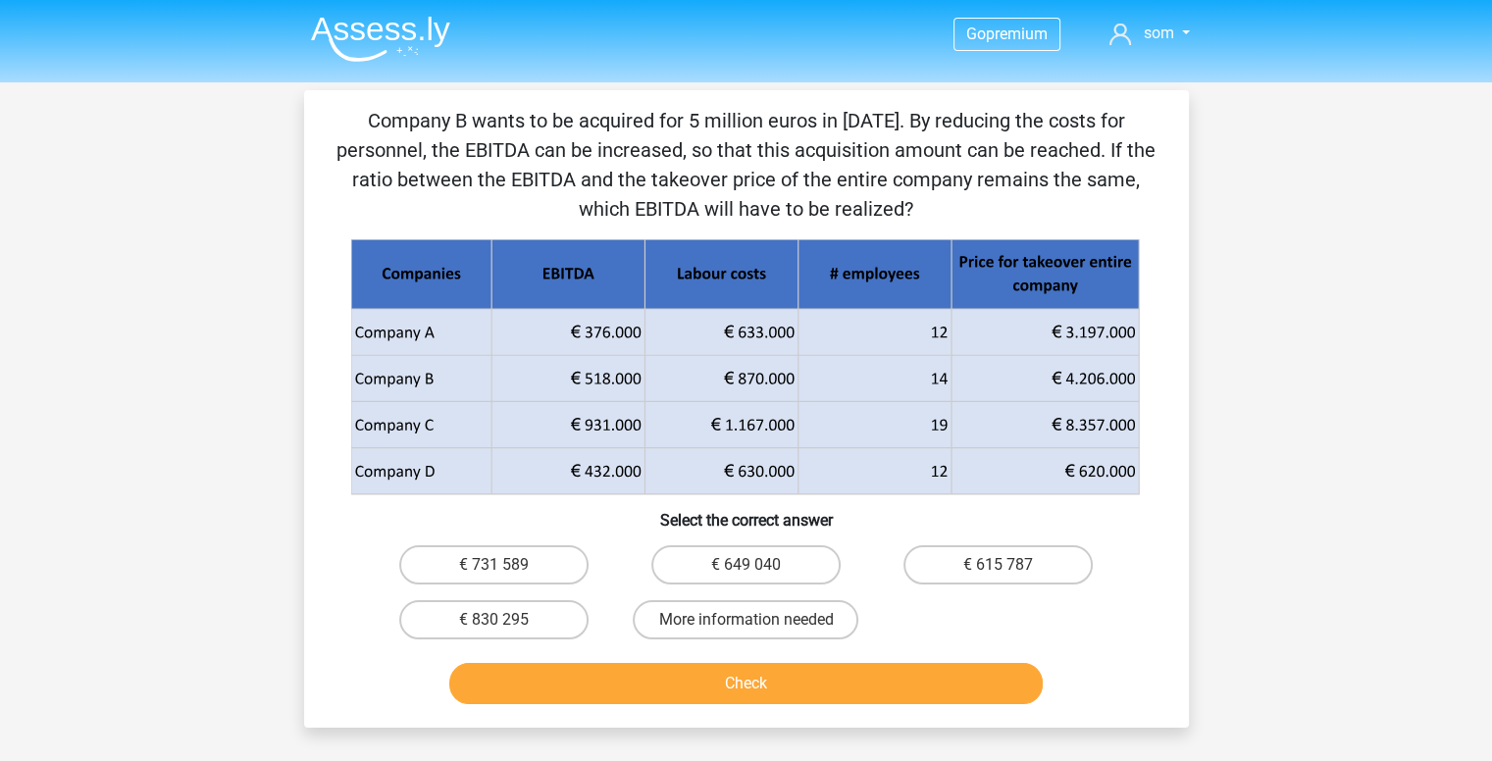
click at [355, 319] on icon at bounding box center [497, 332] width 293 height 46
click at [638, 362] on icon at bounding box center [745, 355] width 788 height 92
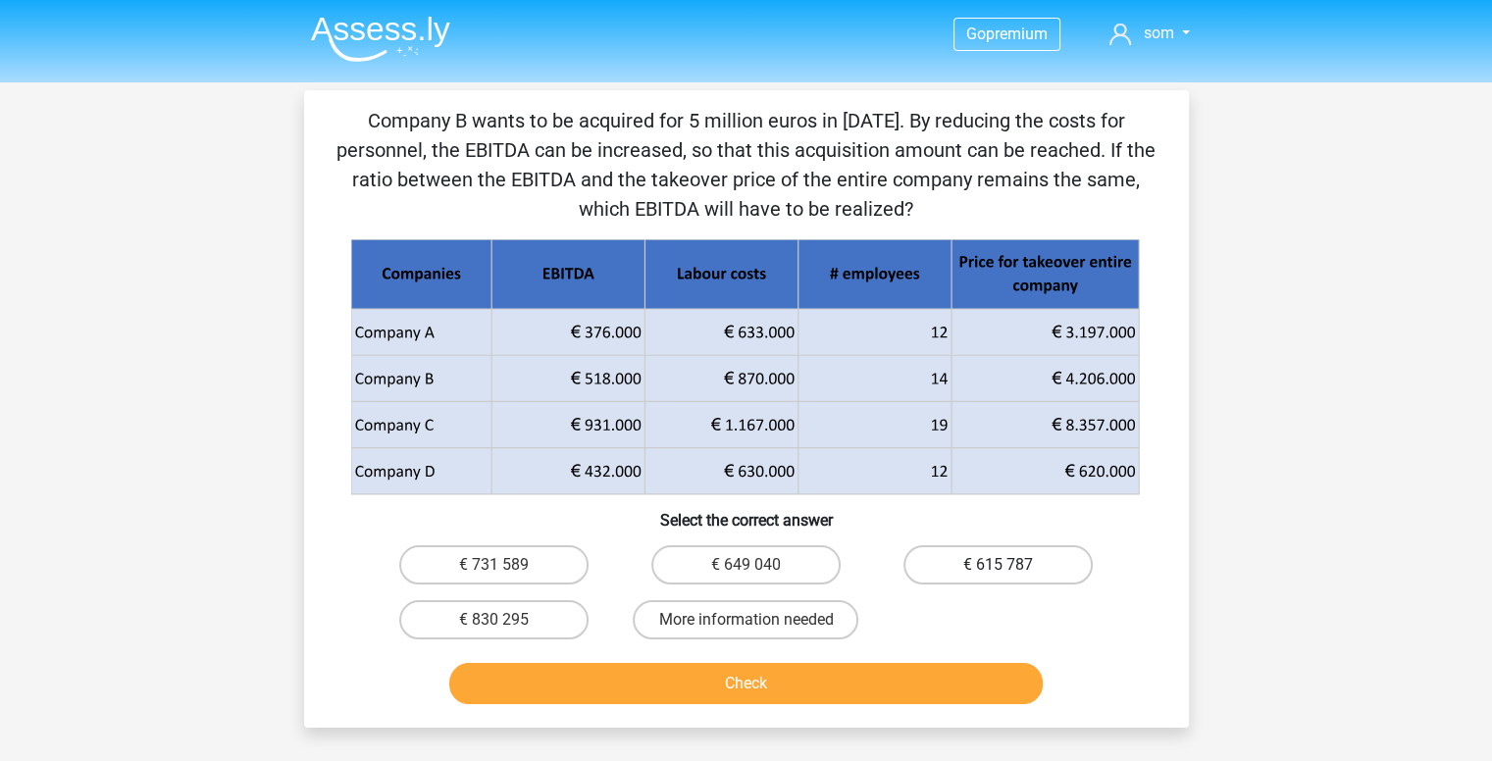
click at [1020, 559] on label "€ 615 787" at bounding box center [998, 564] width 189 height 39
click at [1011, 565] on input "€ 615 787" at bounding box center [1005, 571] width 13 height 13
radio input "true"
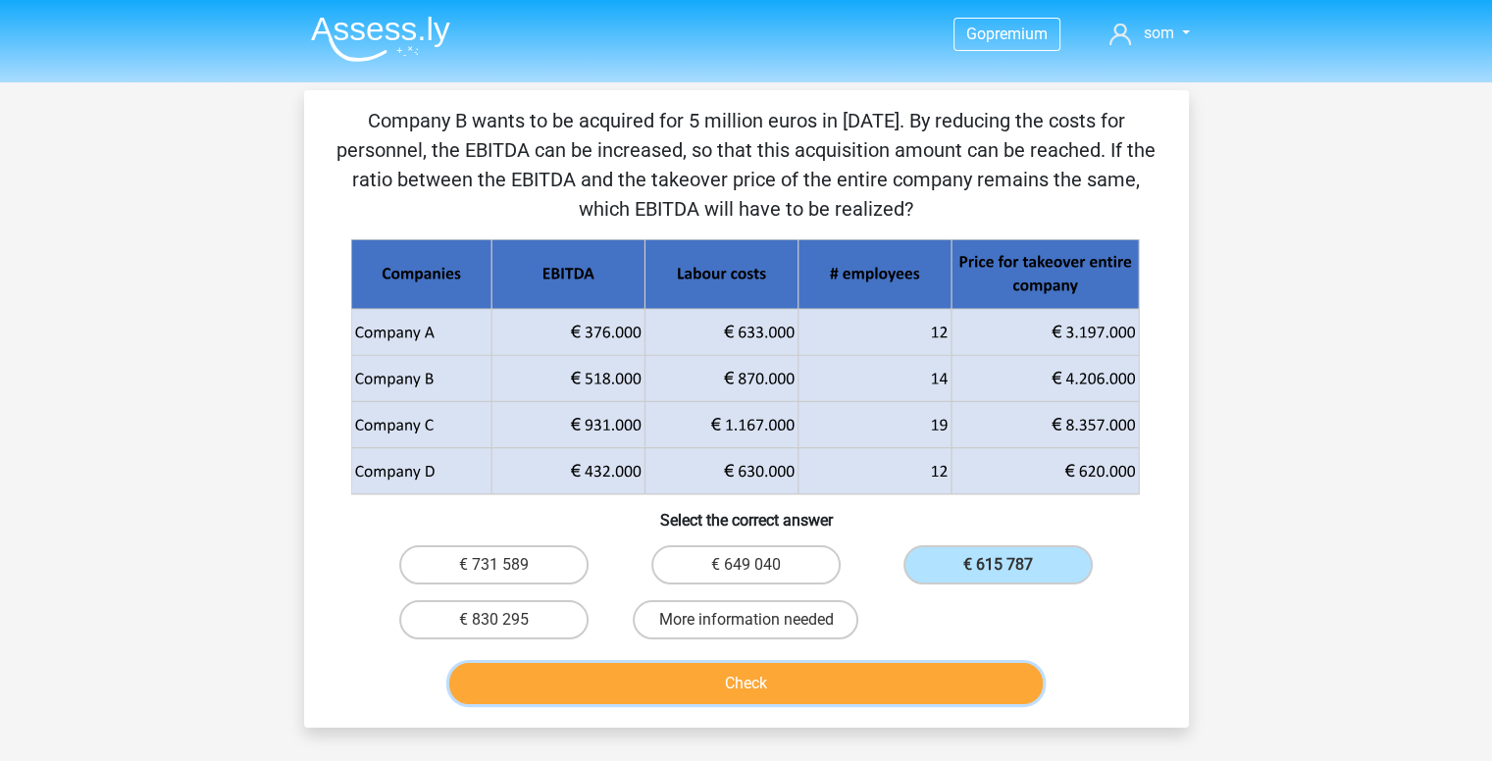
click at [840, 690] on button "Check" at bounding box center [746, 683] width 594 height 41
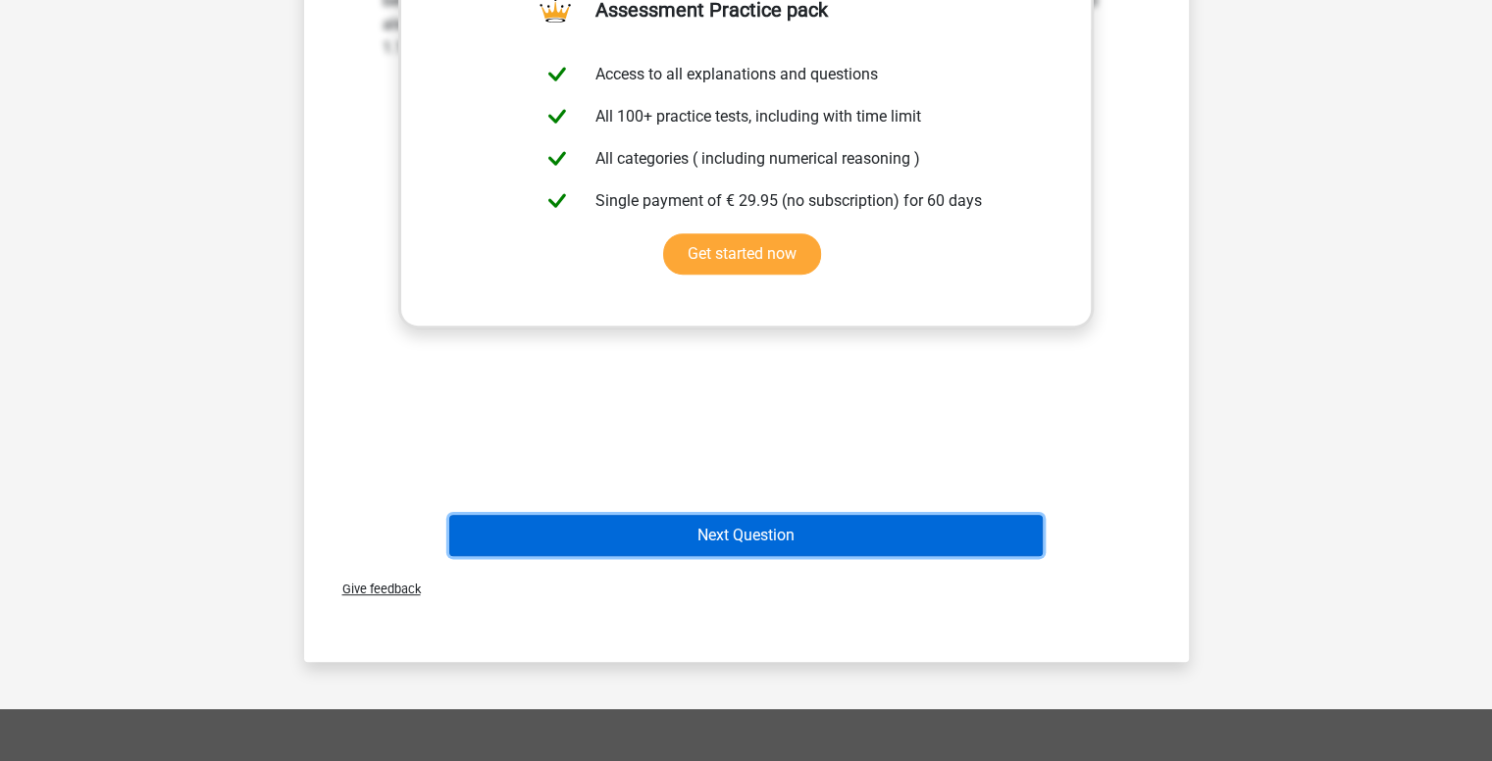
click at [724, 535] on button "Next Question" at bounding box center [746, 535] width 594 height 41
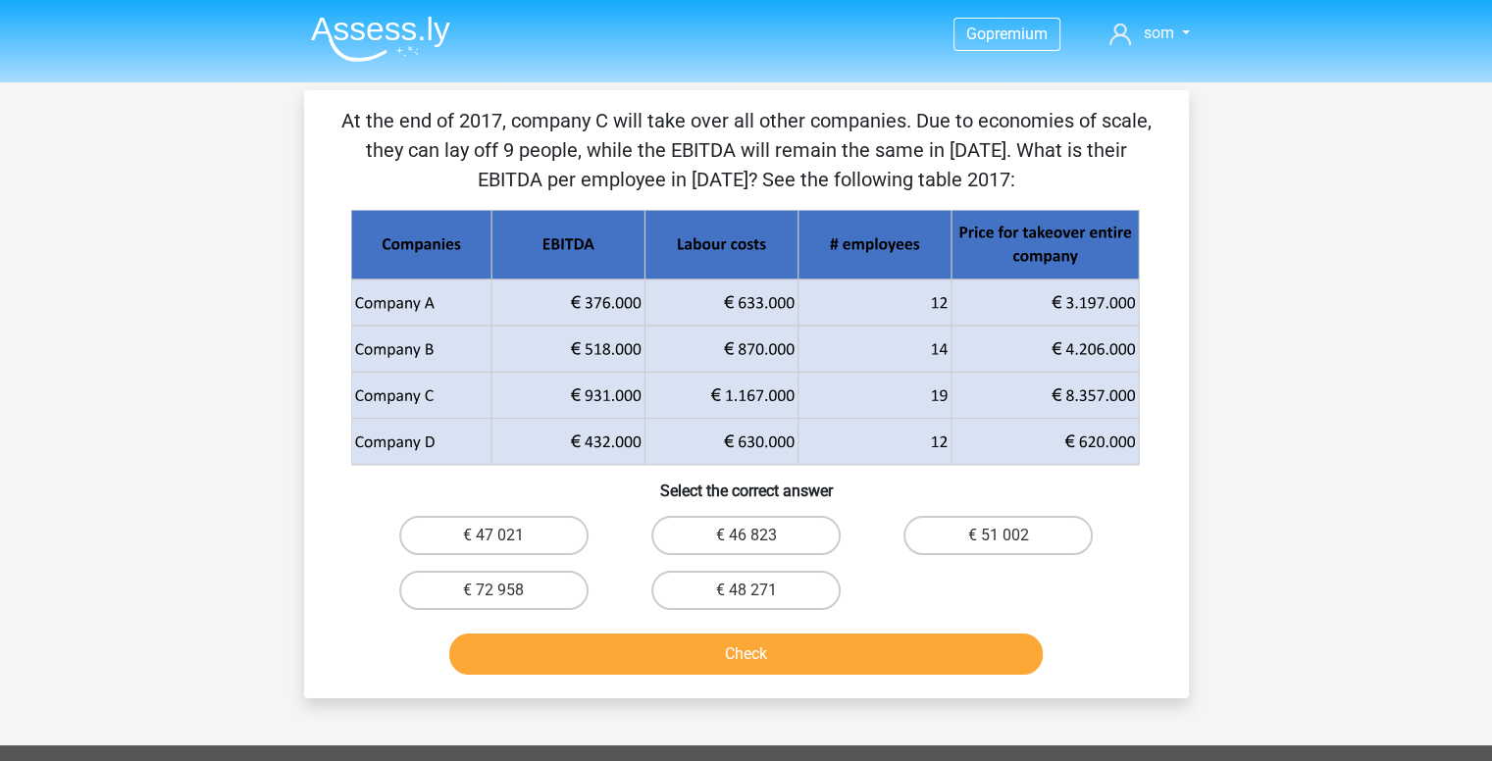
drag, startPoint x: 990, startPoint y: 167, endPoint x: 294, endPoint y: 120, distance: 697.1
click at [294, 120] on div "Question 3 of 10 Question category: numerical reasoning set 2 At the end of 201…" at bounding box center [746, 394] width 916 height 608
click at [608, 115] on p "At the end of 2017, company C will take over all other companies. Due to econom…" at bounding box center [747, 150] width 822 height 88
click at [736, 584] on label "€ 48 271" at bounding box center [745, 590] width 189 height 39
click at [746, 591] on input "€ 48 271" at bounding box center [752, 597] width 13 height 13
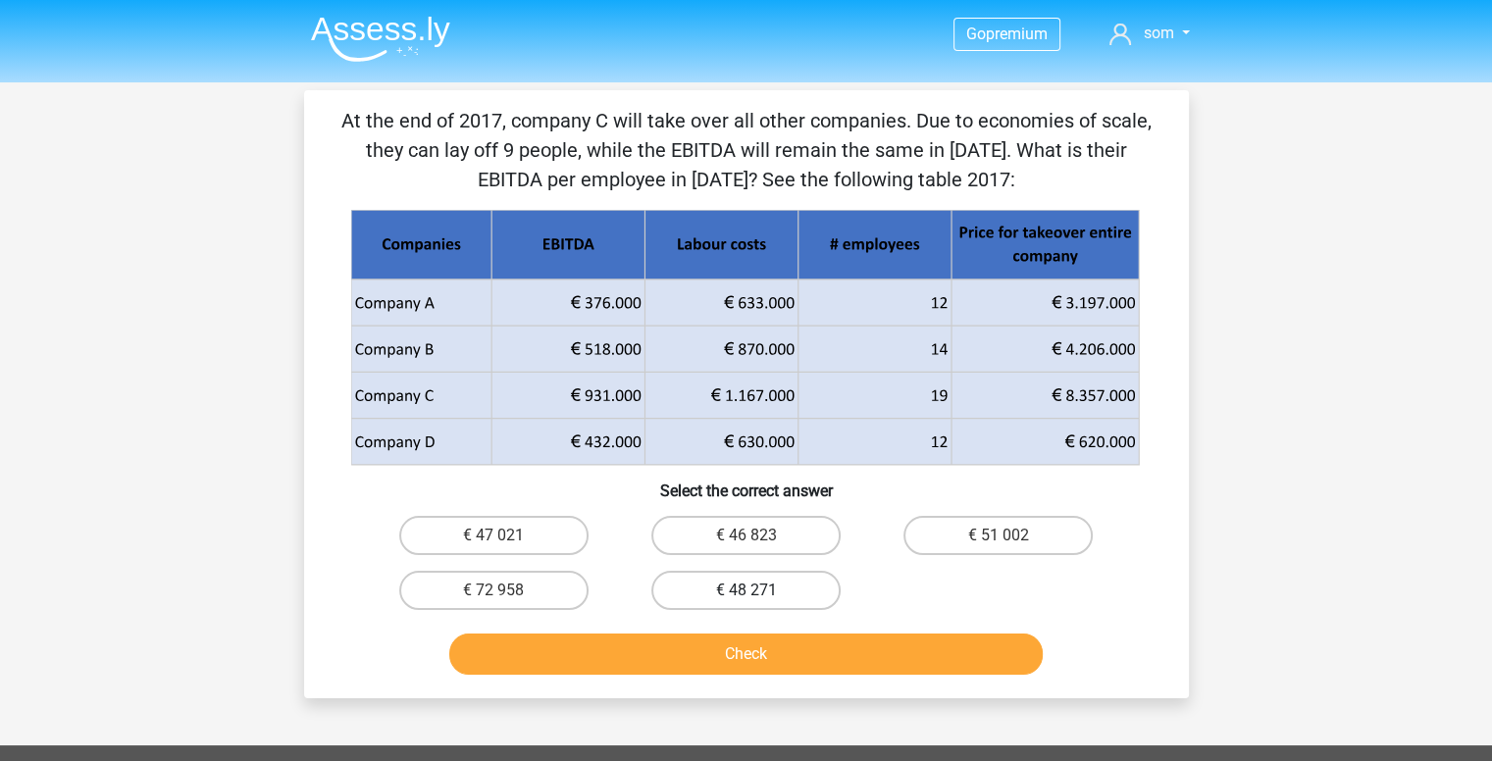
radio input "true"
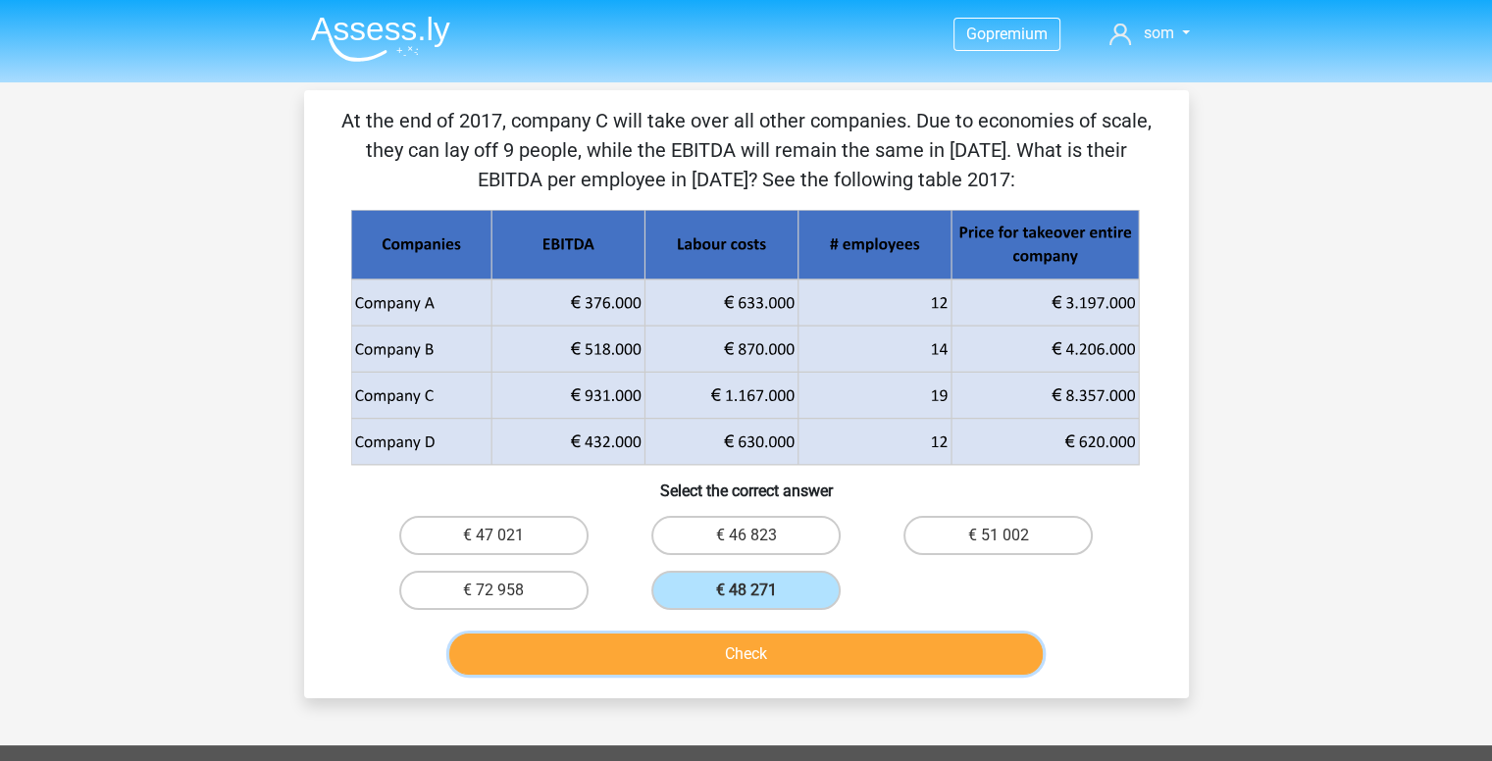
click at [714, 645] on button "Check" at bounding box center [746, 654] width 594 height 41
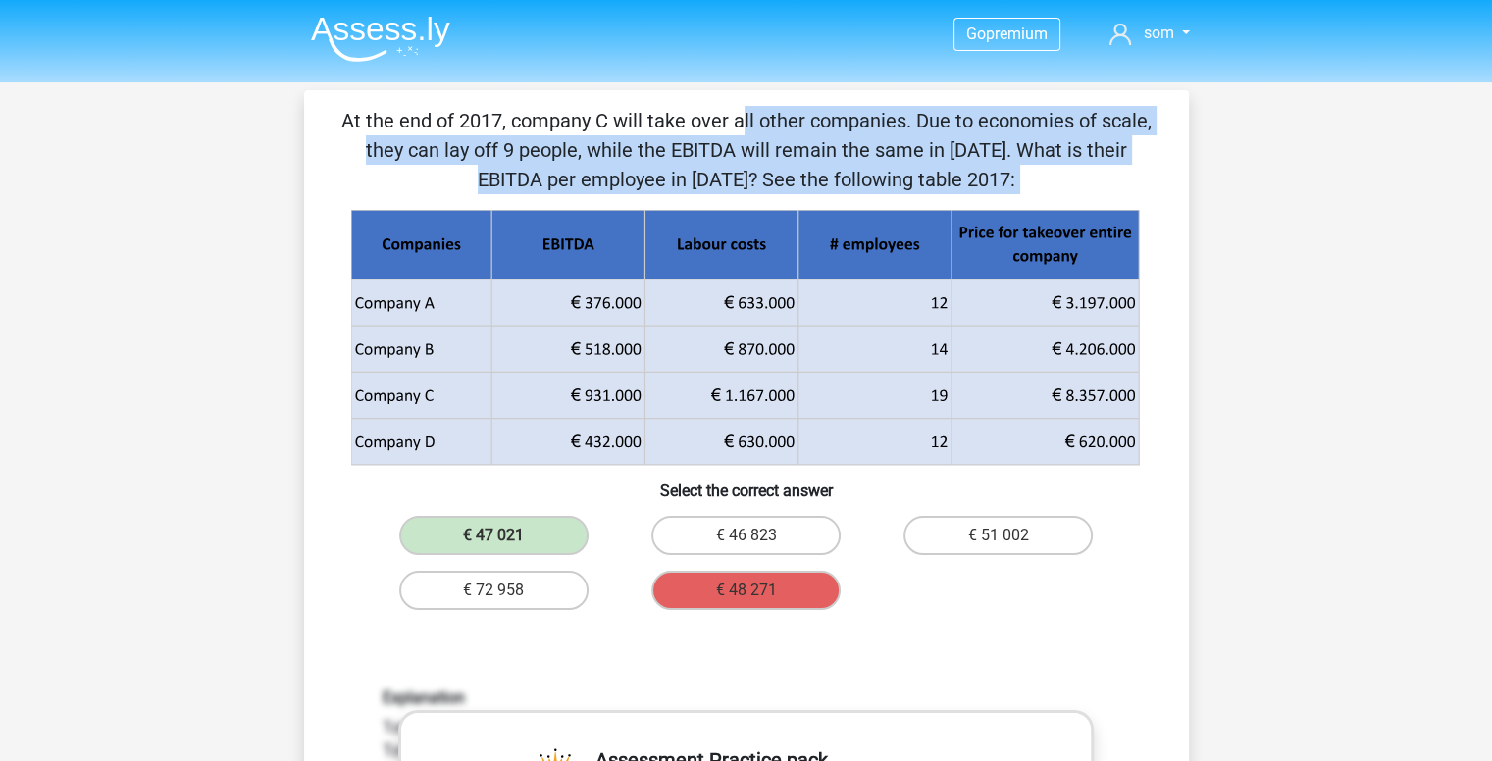
drag, startPoint x: 342, startPoint y: 109, endPoint x: 1052, endPoint y: 198, distance: 714.9
click at [1052, 198] on div "At the end of 2017, company C will take over all other companies. Due to econom…" at bounding box center [746, 710] width 869 height 1209
copy div "At the end of 2017, company C will take over all other companies. Due to econom…"
click at [310, 370] on div "At the end of 2017, company C will take over all other companies. Due to econom…" at bounding box center [746, 750] width 885 height 1321
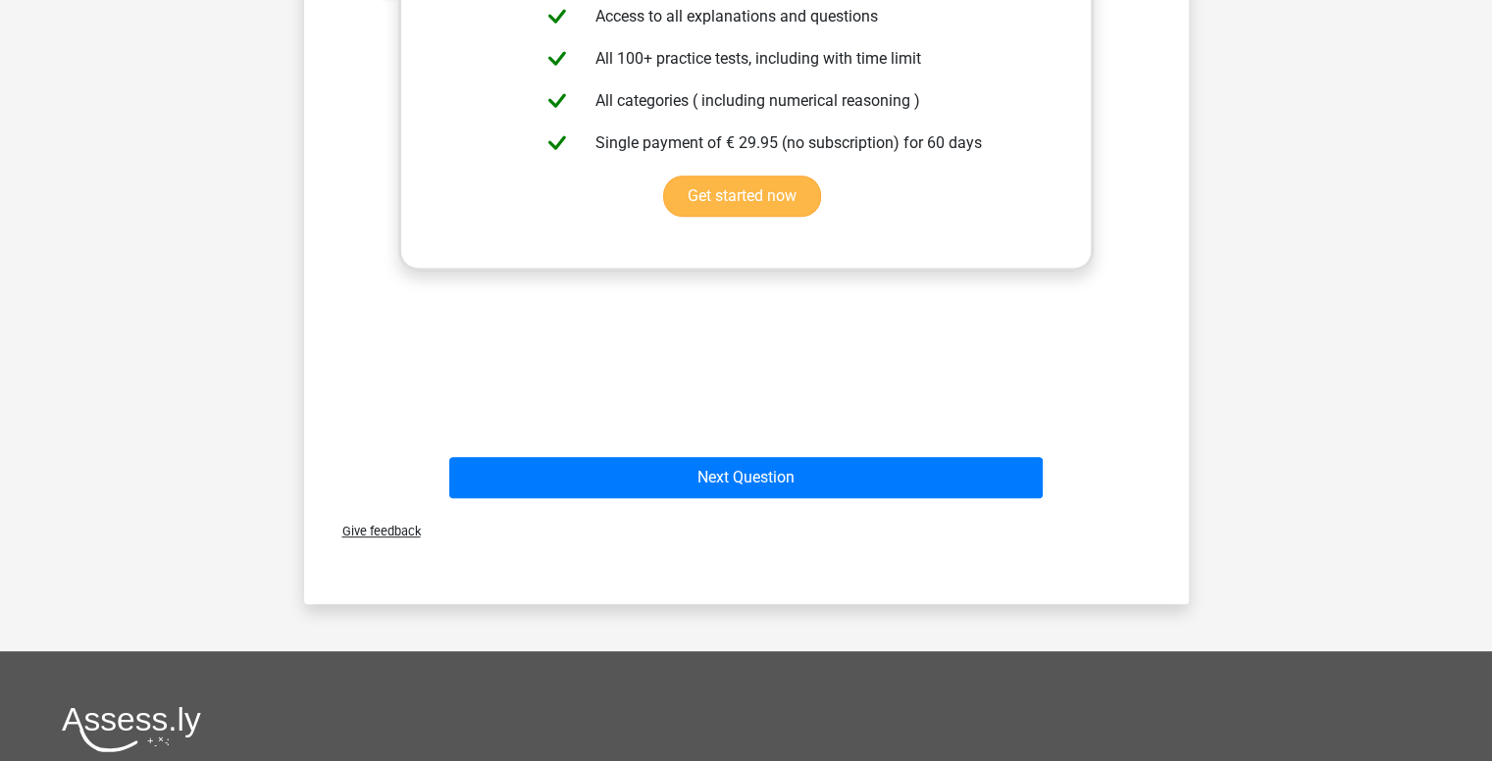
scroll to position [855, 0]
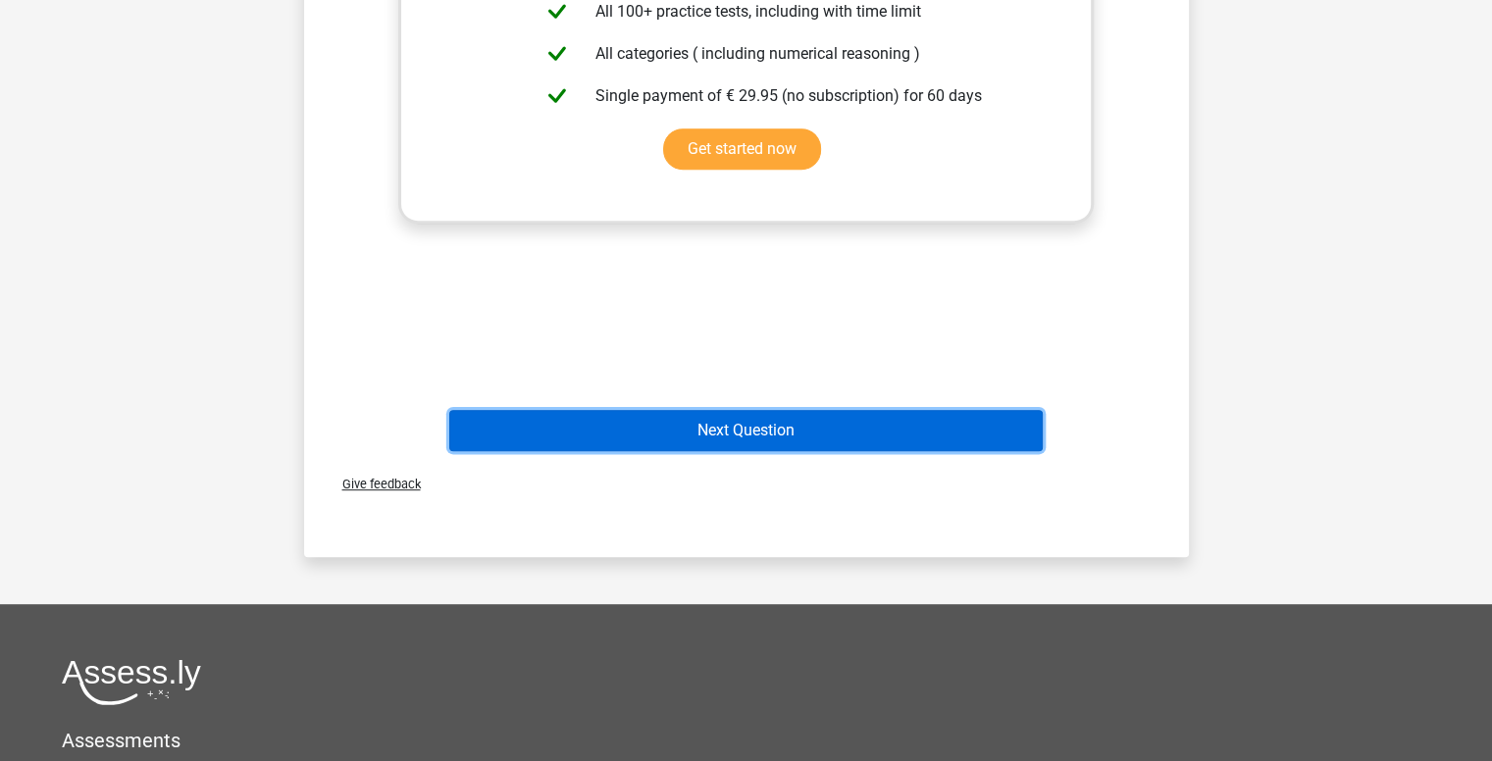
click at [726, 432] on button "Next Question" at bounding box center [746, 430] width 594 height 41
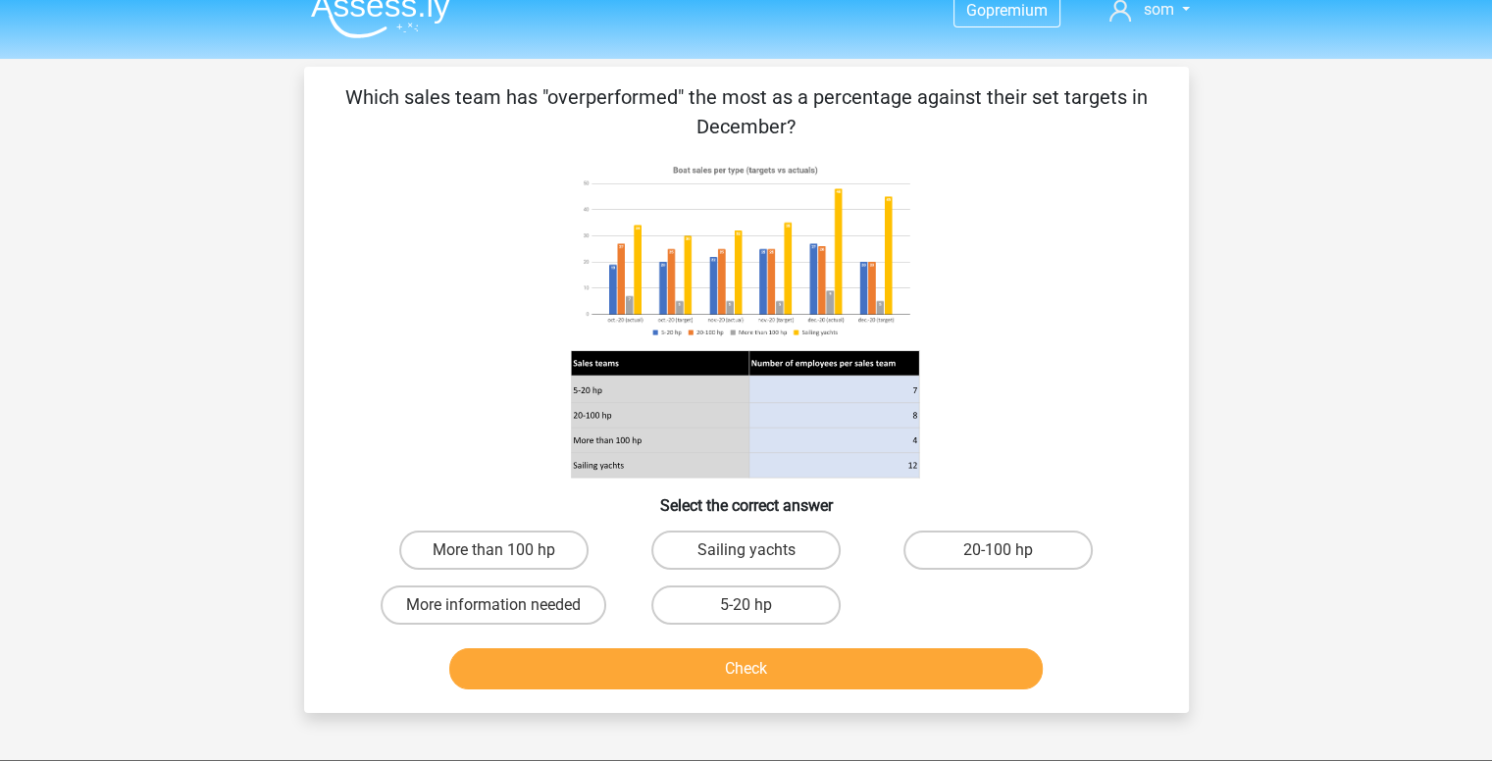
scroll to position [39, 0]
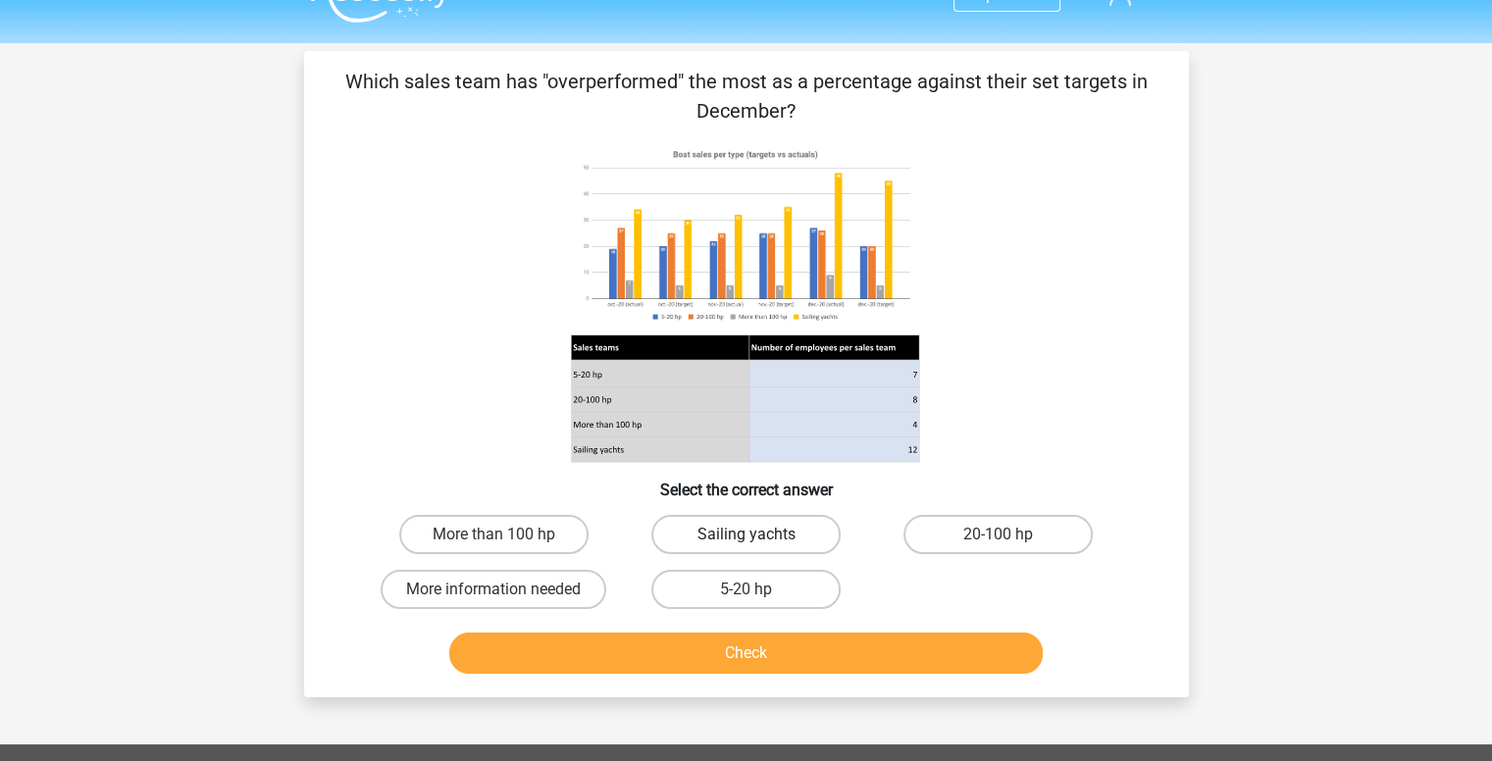
click at [739, 543] on label "Sailing yachts" at bounding box center [745, 534] width 189 height 39
click at [746, 543] on input "Sailing yachts" at bounding box center [752, 541] width 13 height 13
radio input "true"
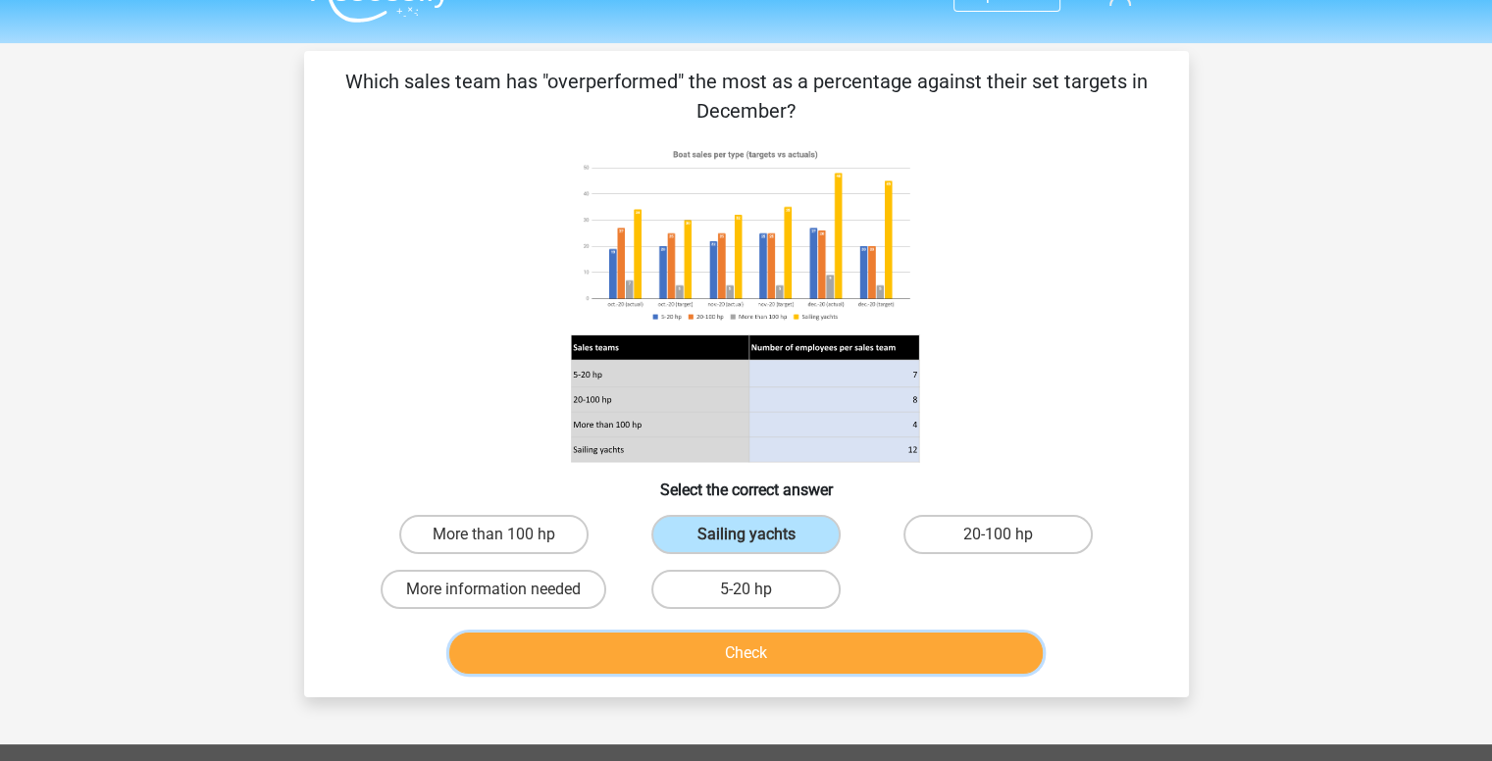
click at [737, 655] on button "Check" at bounding box center [746, 653] width 594 height 41
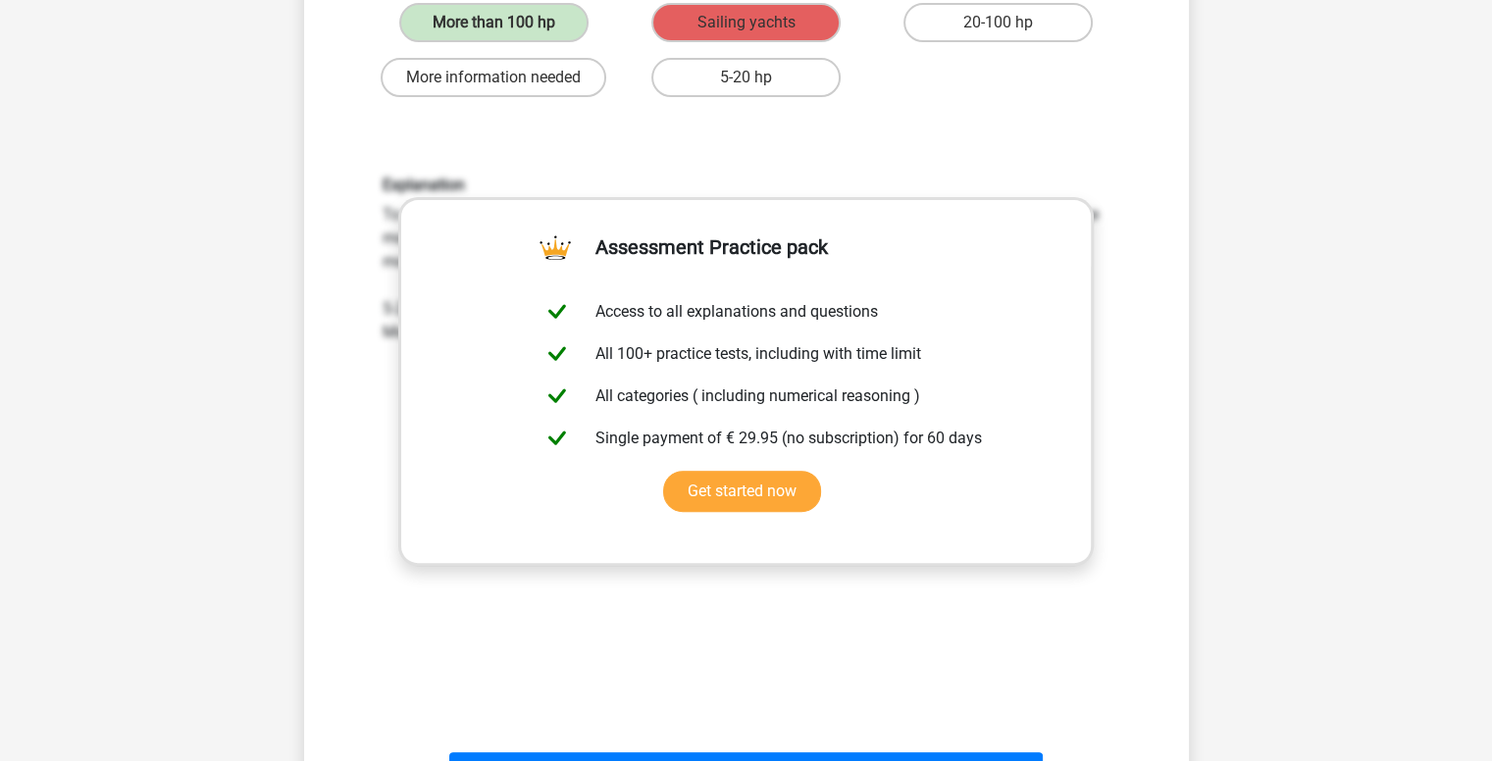
scroll to position [625, 0]
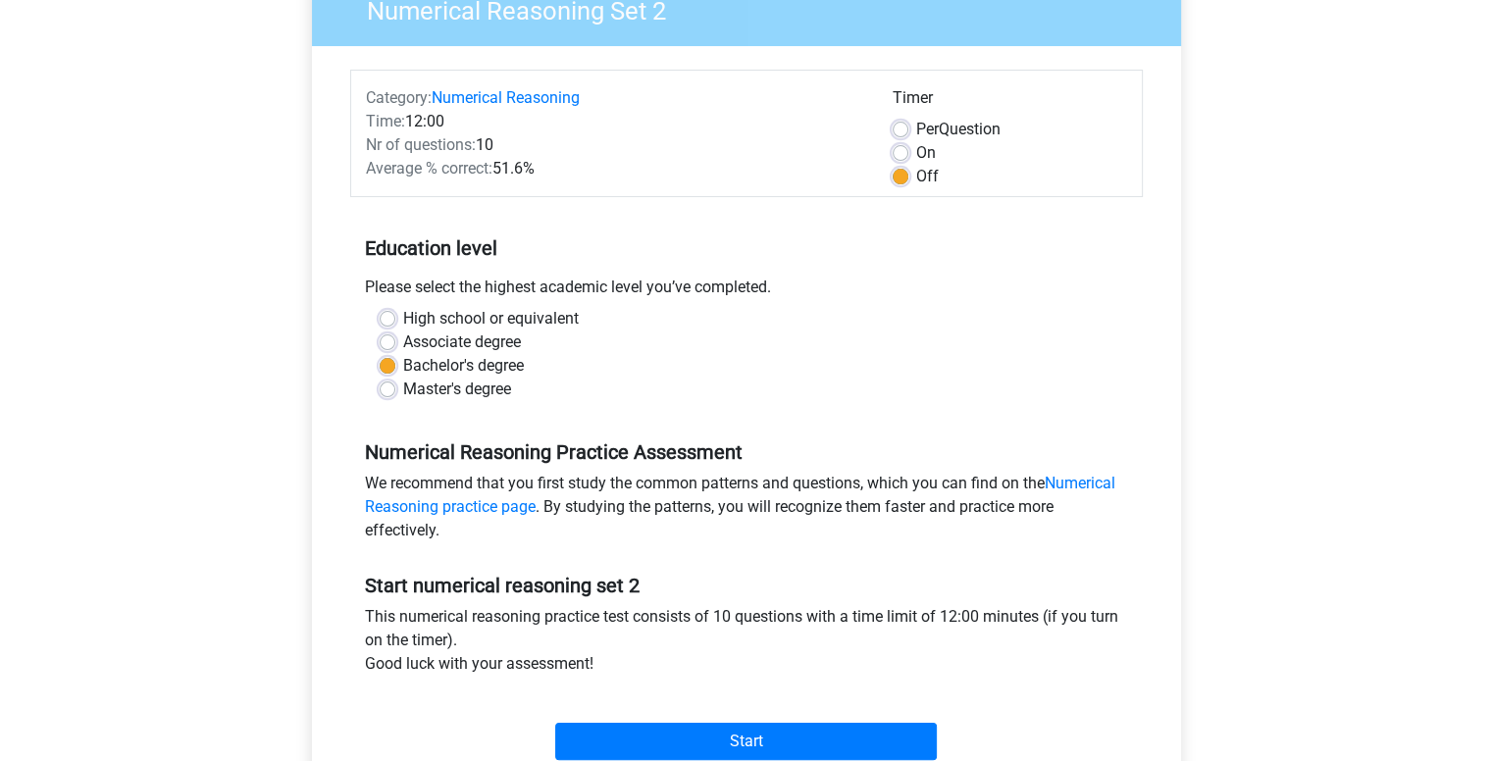
scroll to position [184, 0]
click at [916, 150] on label "On" at bounding box center [926, 154] width 20 height 24
click at [898, 150] on input "On" at bounding box center [901, 152] width 16 height 20
radio input "true"
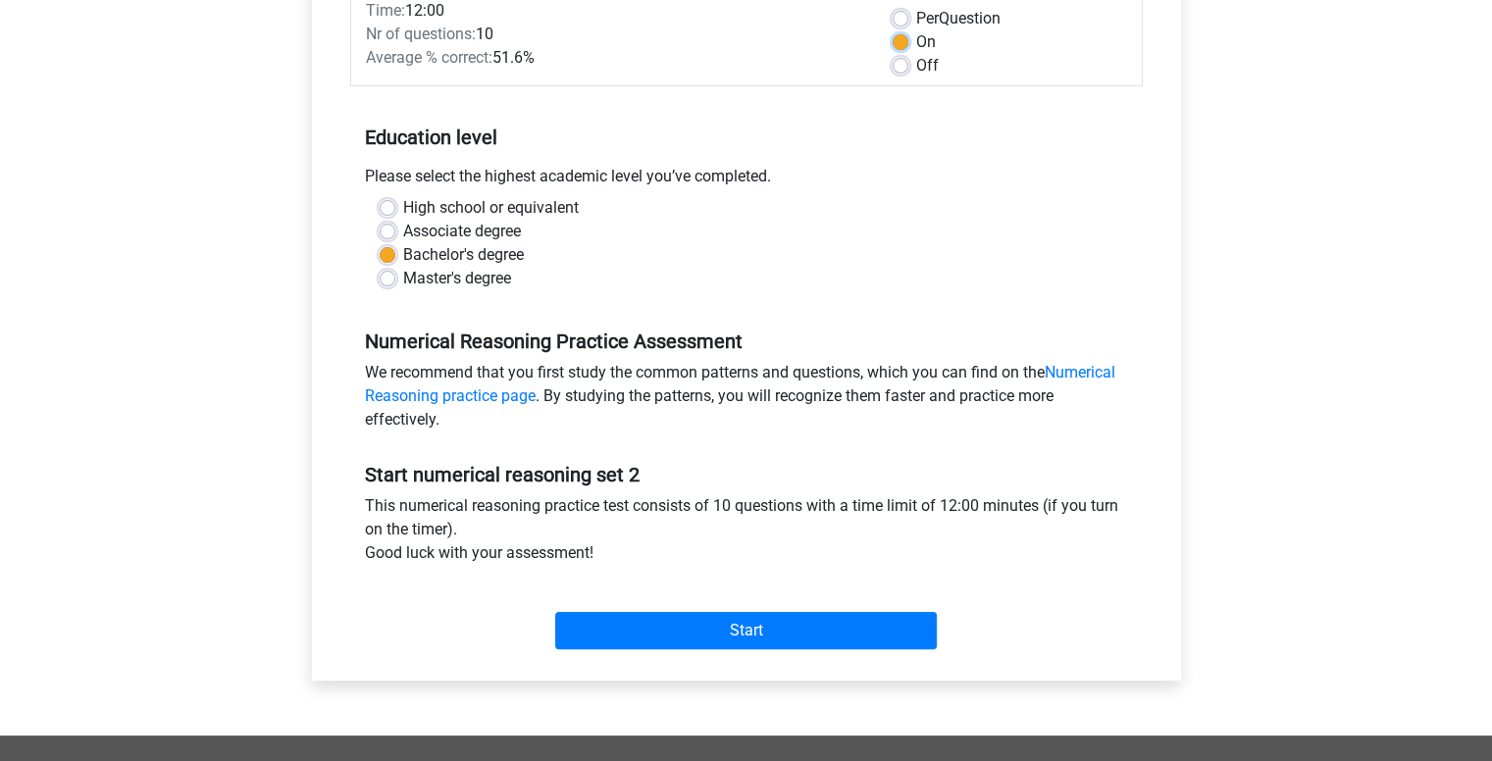
scroll to position [298, 0]
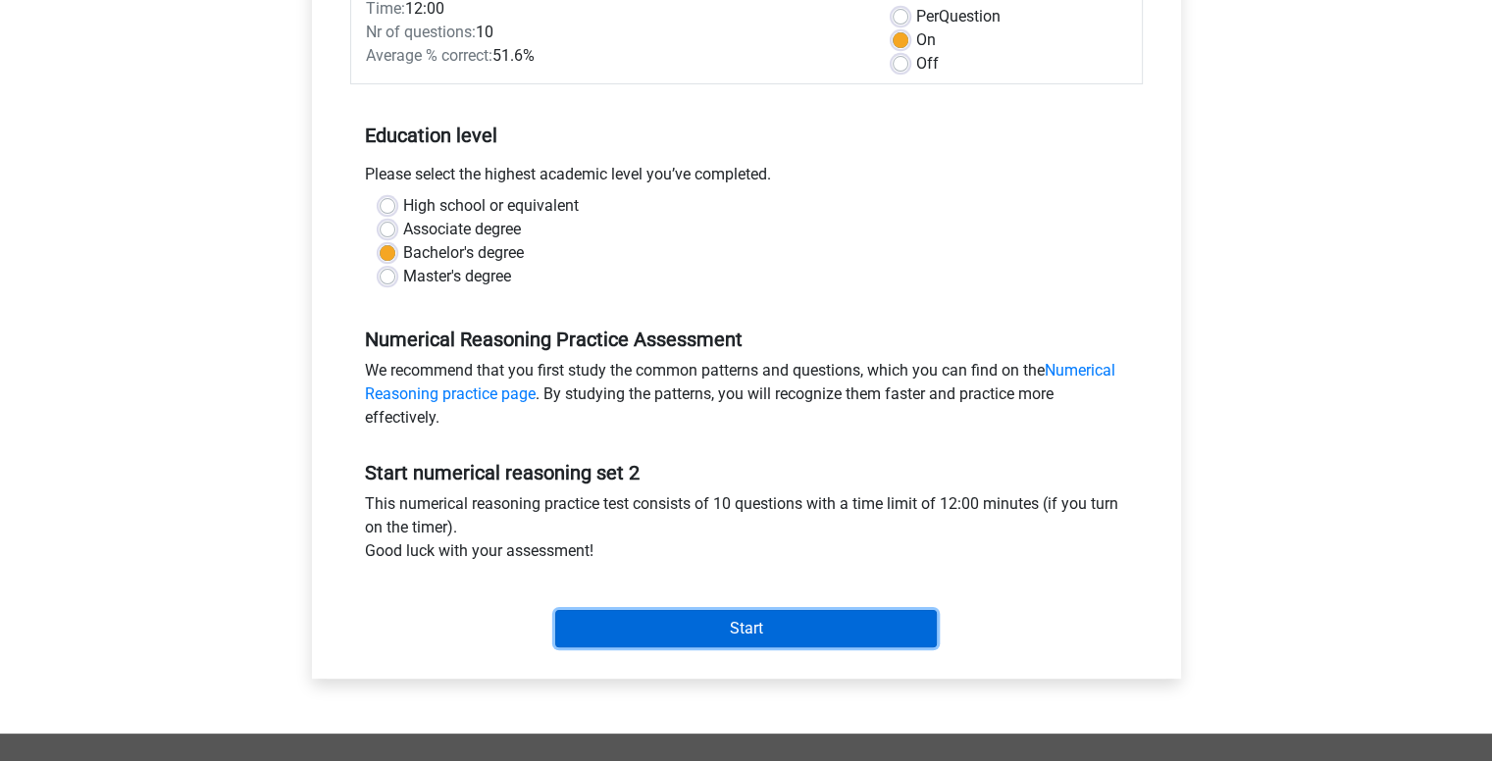
click at [726, 616] on input "Start" at bounding box center [746, 628] width 382 height 37
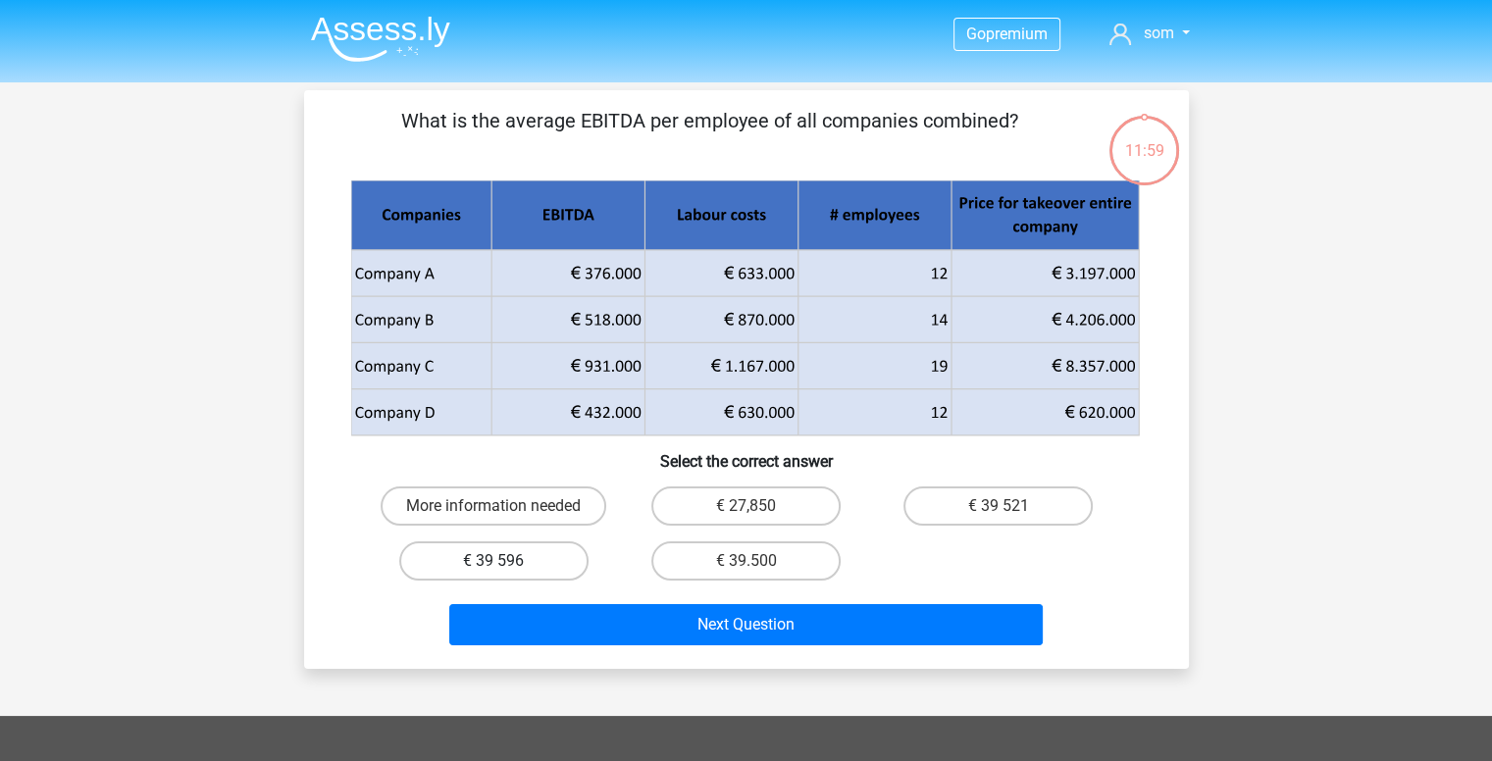
click at [518, 554] on label "€ 39 596" at bounding box center [493, 561] width 189 height 39
click at [506, 561] on input "€ 39 596" at bounding box center [499, 567] width 13 height 13
radio input "true"
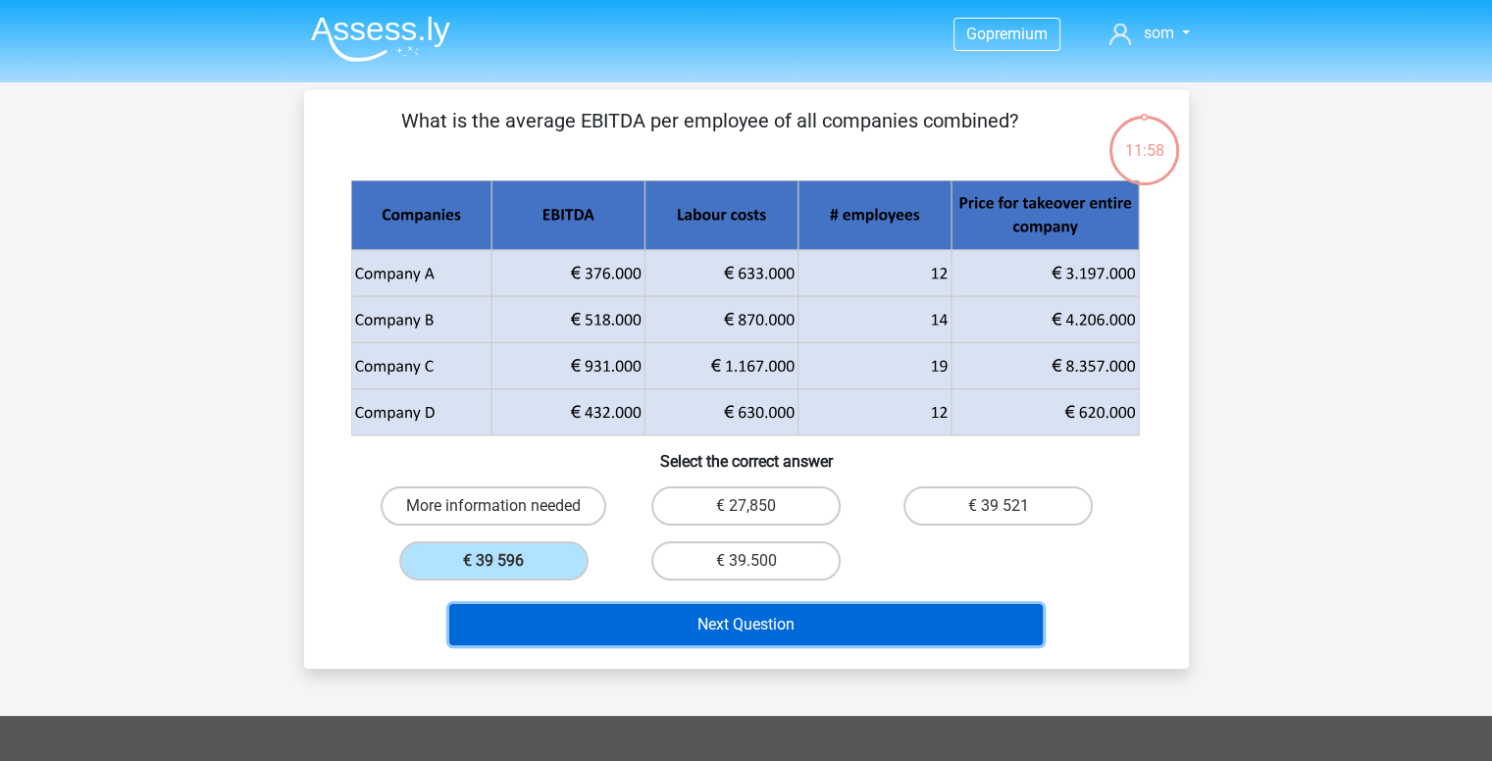
click at [655, 622] on button "Next Question" at bounding box center [746, 624] width 594 height 41
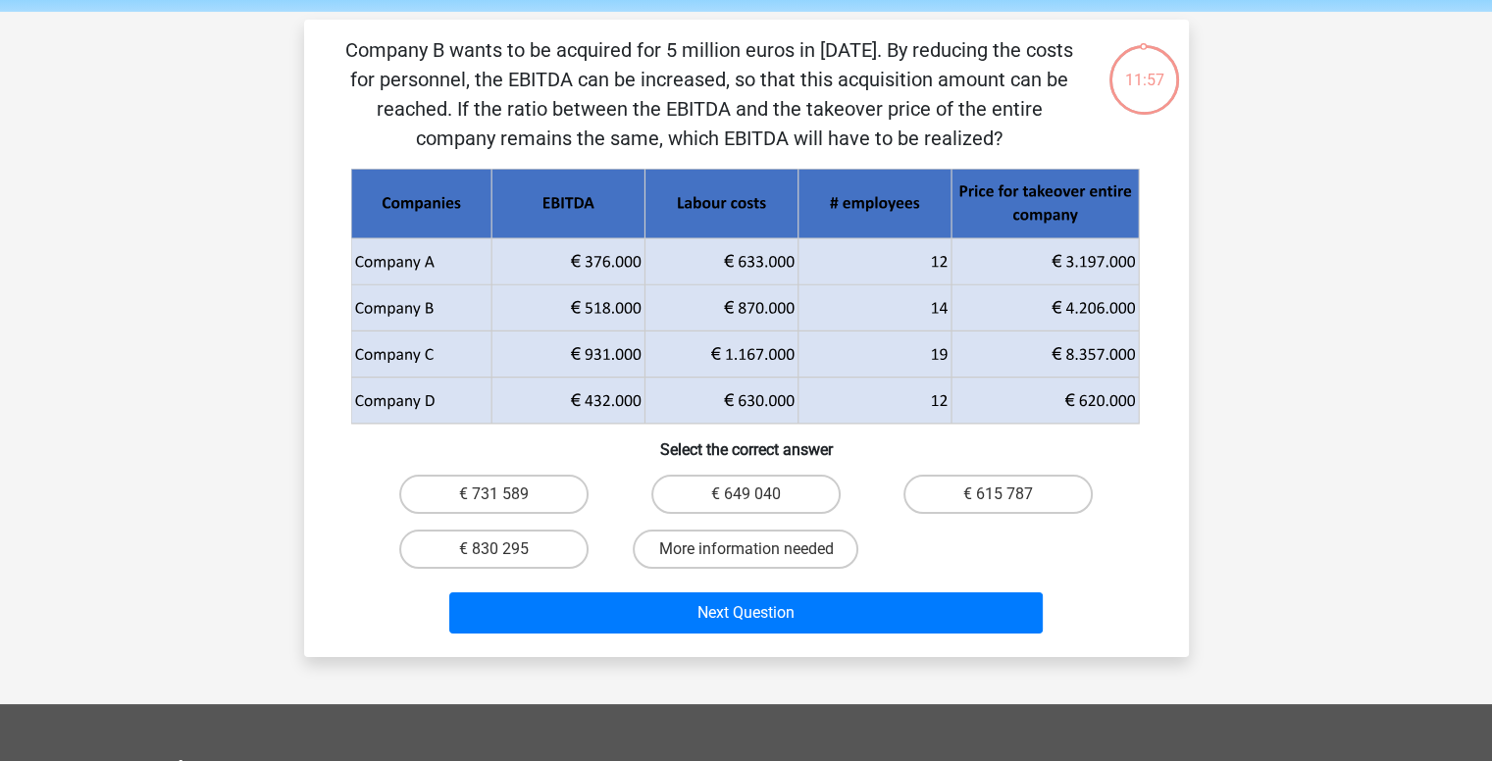
scroll to position [75, 0]
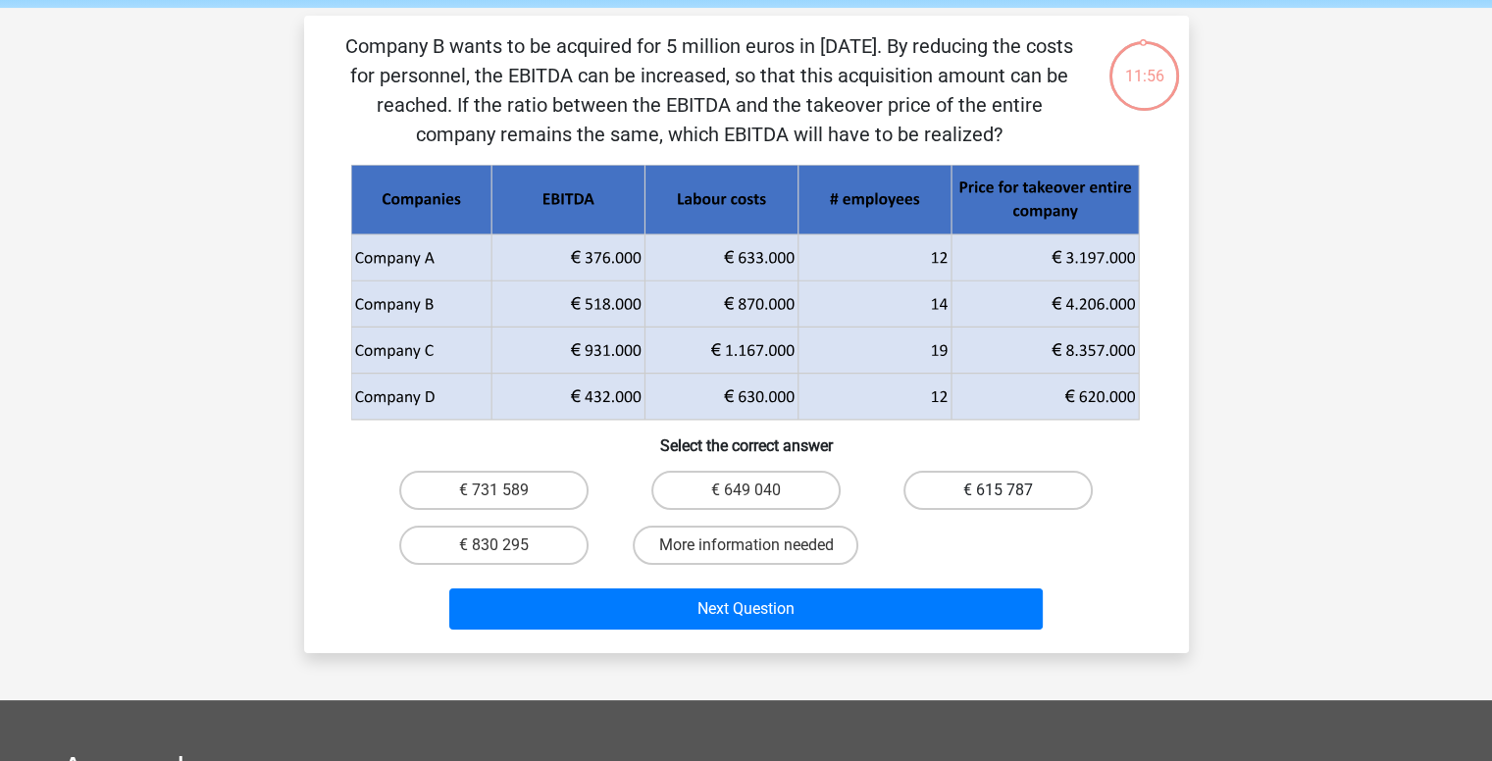
click at [993, 476] on label "€ 615 787" at bounding box center [998, 490] width 189 height 39
click at [999, 491] on input "€ 615 787" at bounding box center [1005, 497] width 13 height 13
radio input "true"
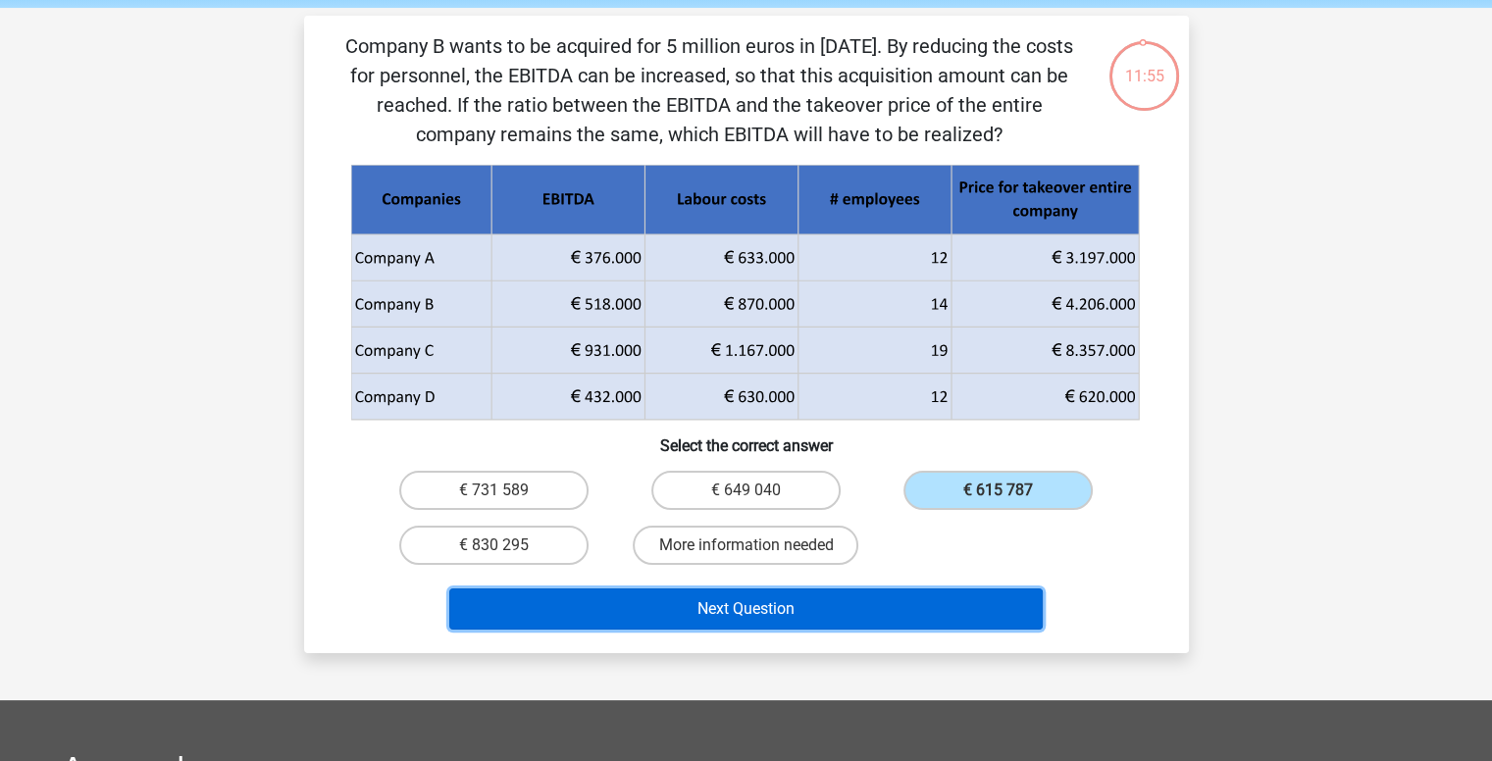
click at [732, 606] on button "Next Question" at bounding box center [746, 609] width 594 height 41
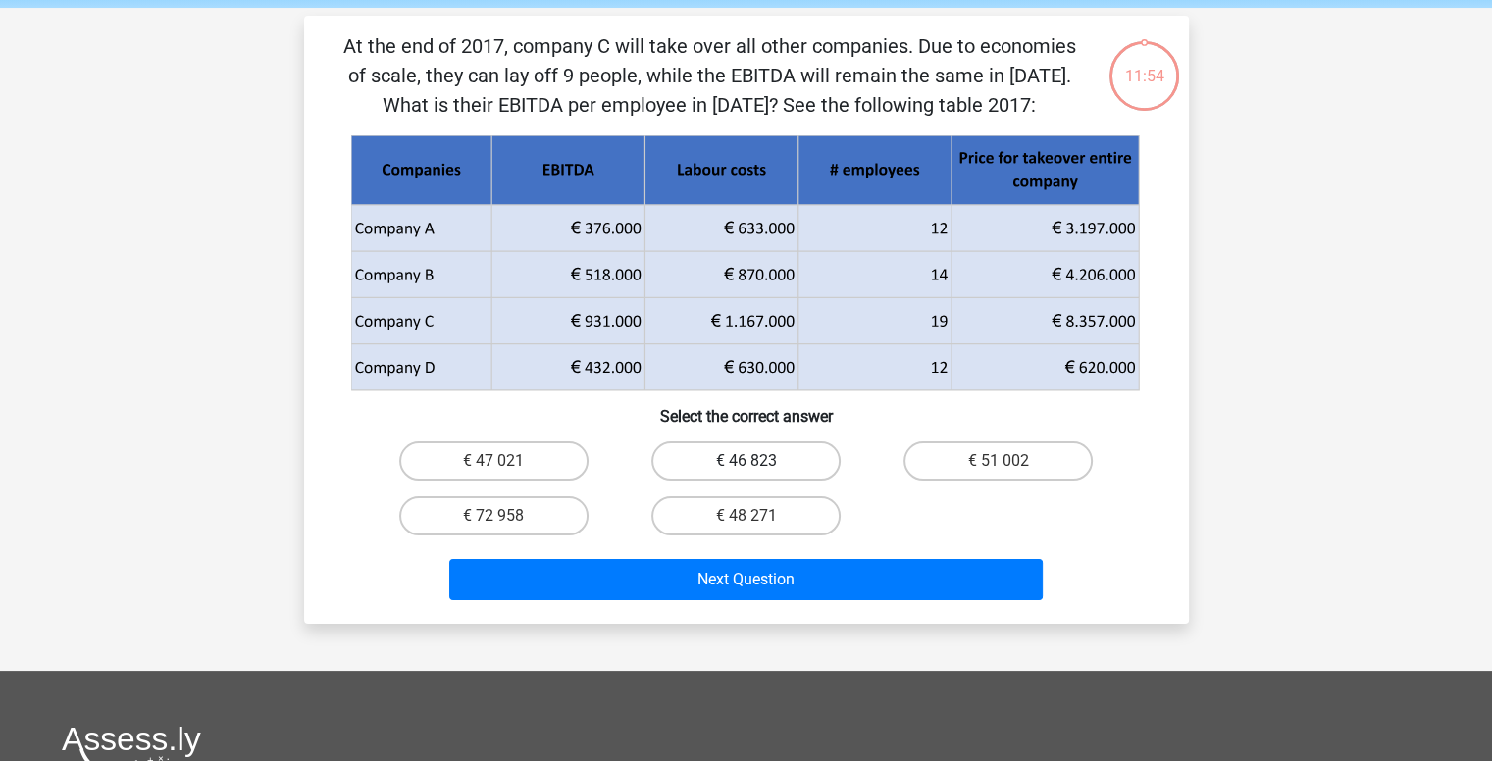
scroll to position [90, 0]
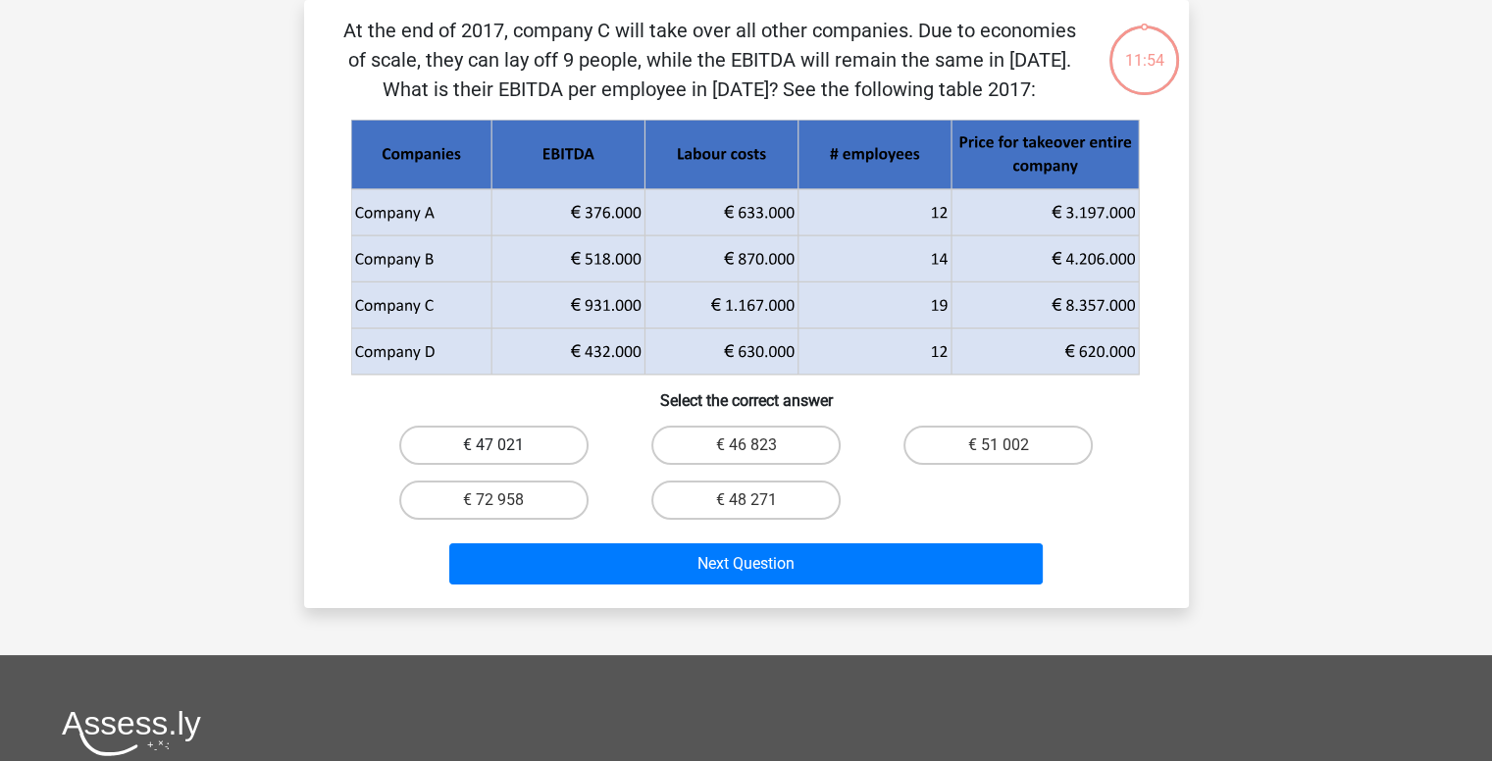
click at [512, 444] on label "€ 47 021" at bounding box center [493, 445] width 189 height 39
click at [506, 445] on input "€ 47 021" at bounding box center [499, 451] width 13 height 13
radio input "true"
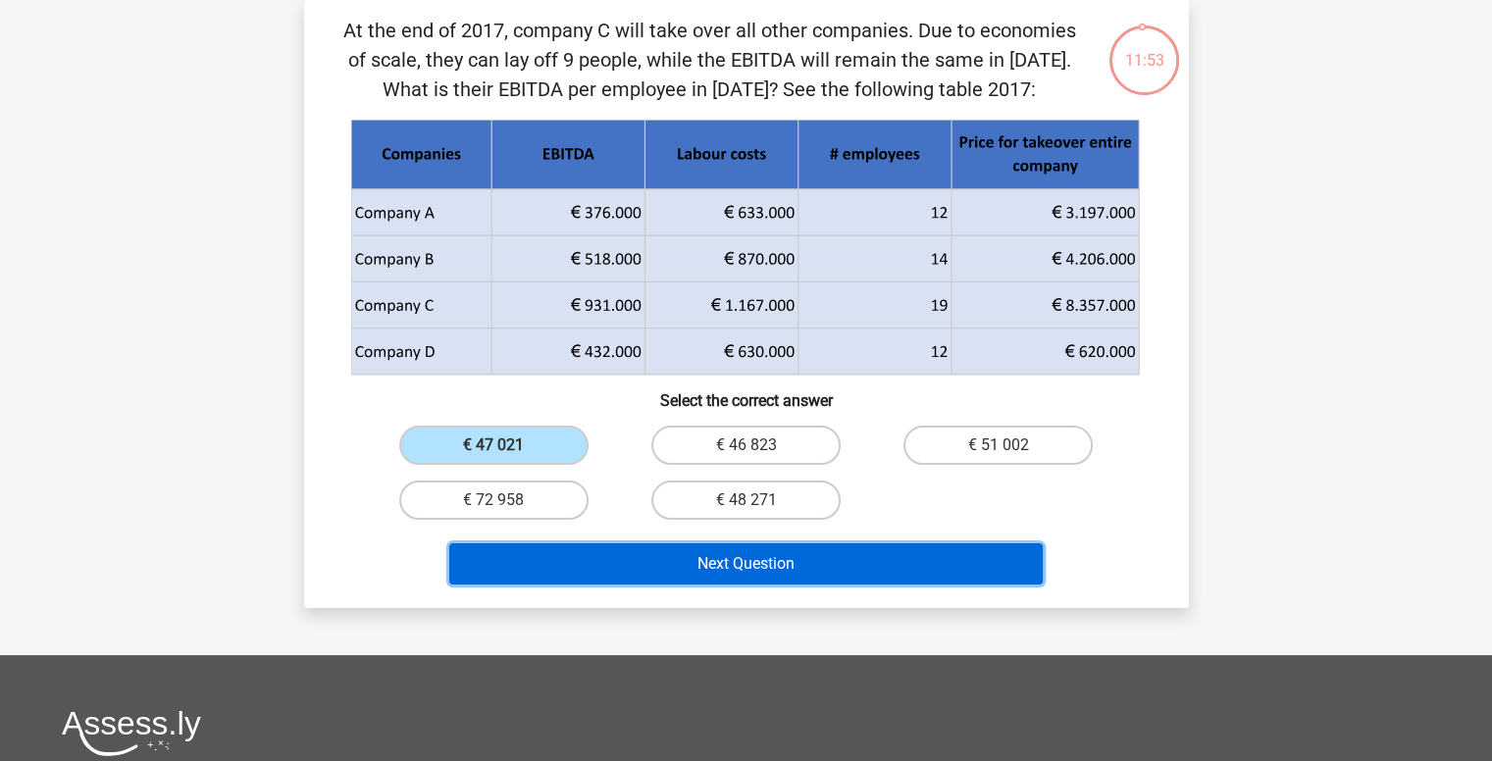
click at [624, 544] on button "Next Question" at bounding box center [746, 563] width 594 height 41
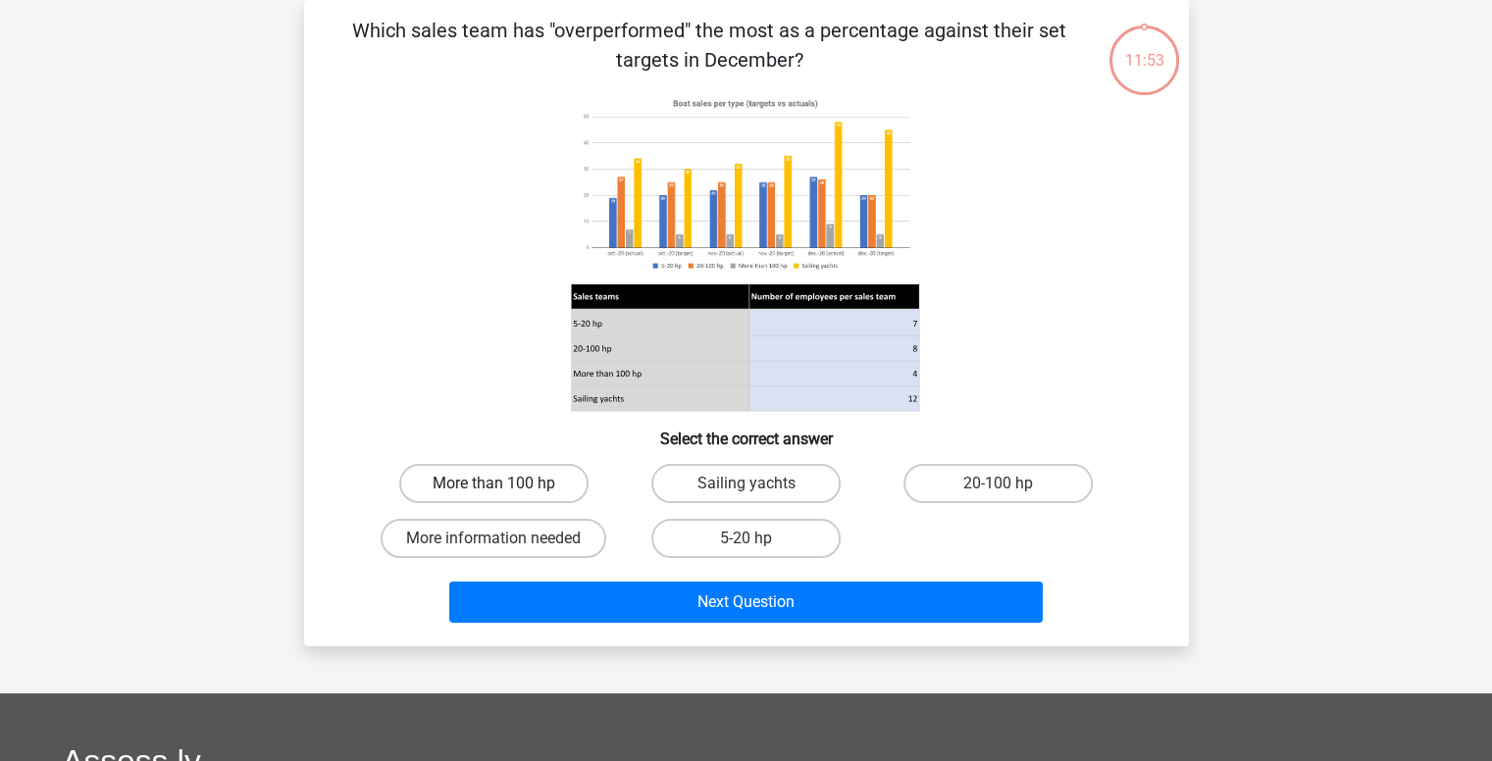
click at [491, 479] on label "More than 100 hp" at bounding box center [493, 483] width 189 height 39
click at [493, 484] on input "More than 100 hp" at bounding box center [499, 490] width 13 height 13
radio input "true"
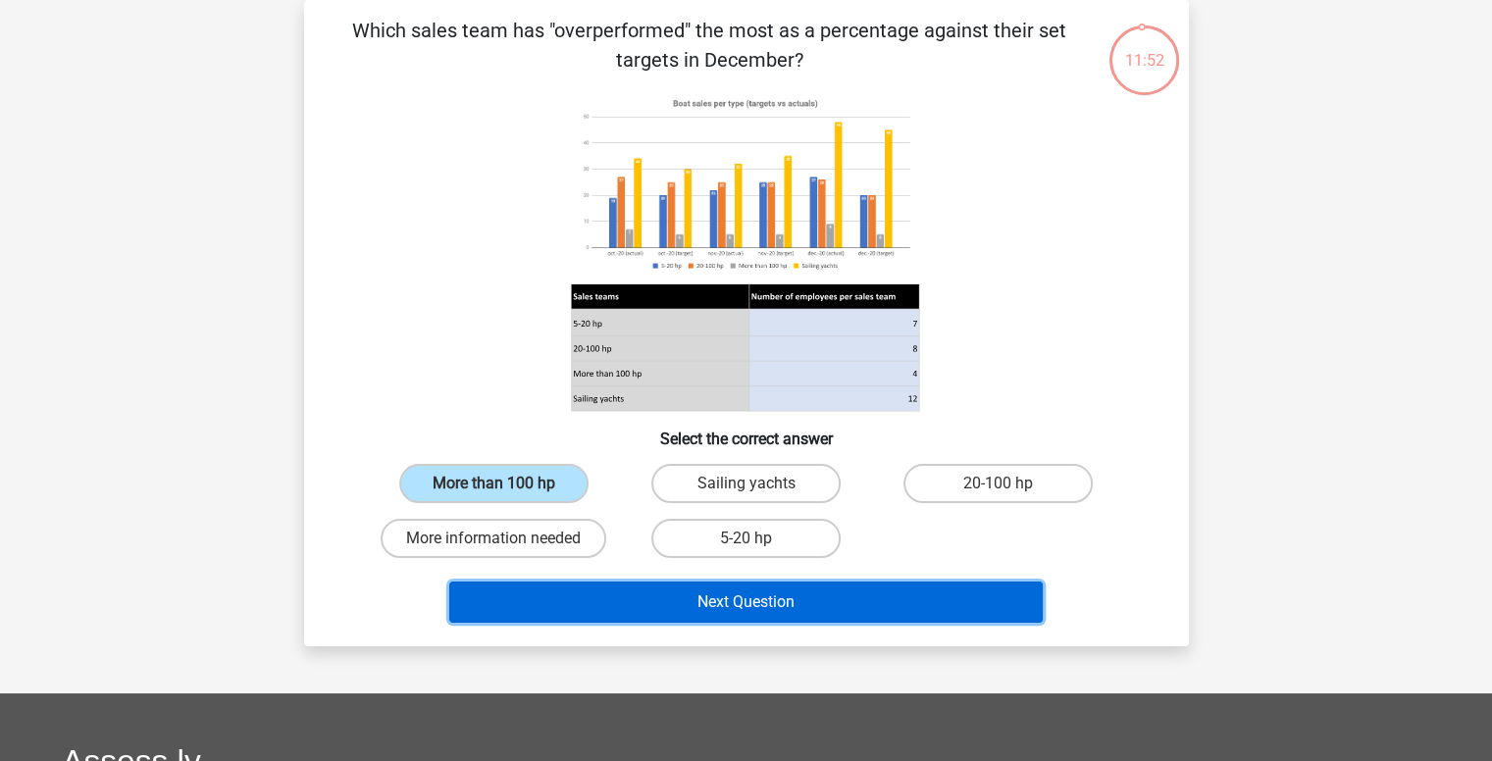
click at [606, 595] on button "Next Question" at bounding box center [746, 602] width 594 height 41
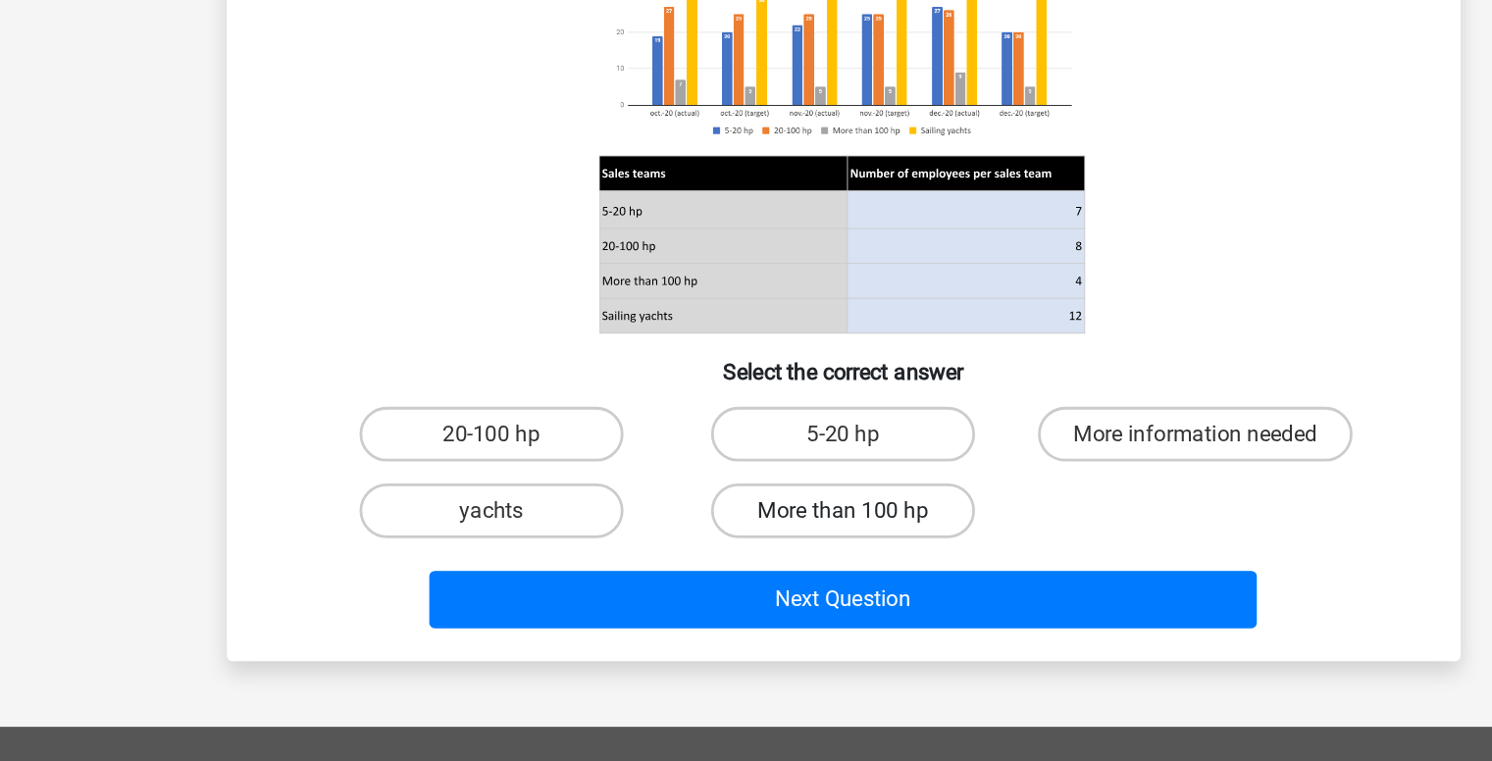
scroll to position [47, 0]
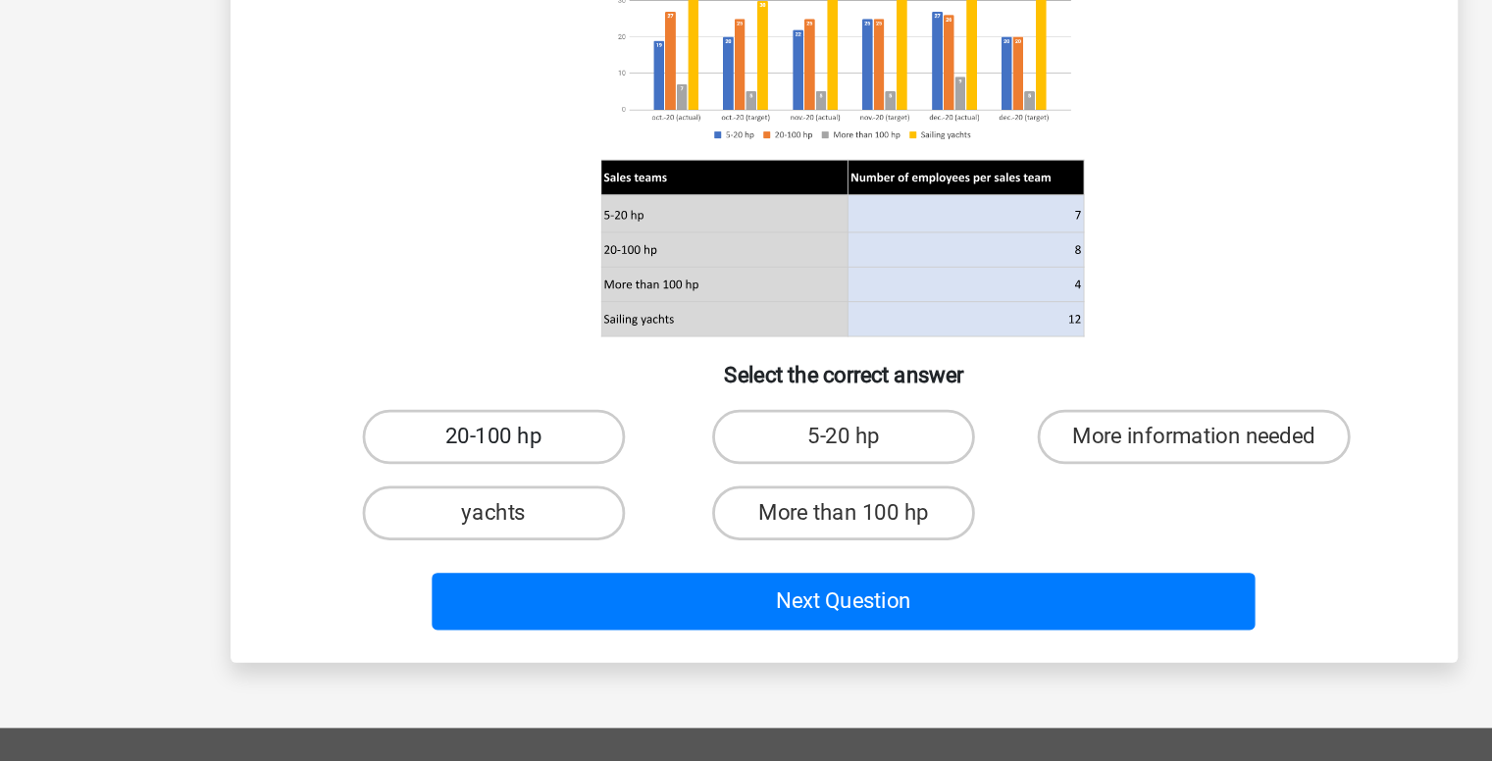
click at [442, 537] on label "20-100 hp" at bounding box center [493, 526] width 189 height 39
click at [493, 537] on input "20-100 hp" at bounding box center [499, 533] width 13 height 13
radio input "true"
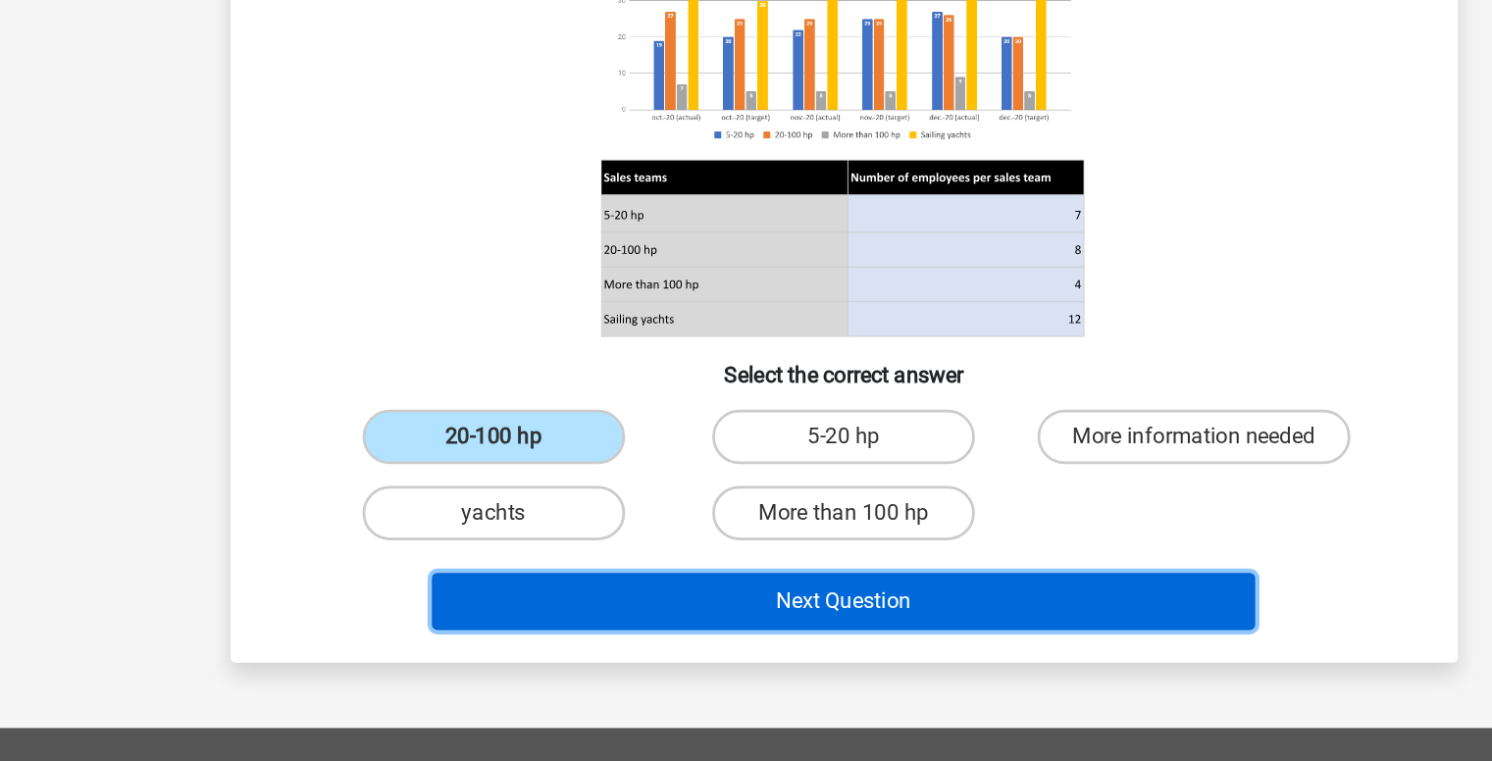
click at [654, 637] on button "Next Question" at bounding box center [746, 645] width 594 height 41
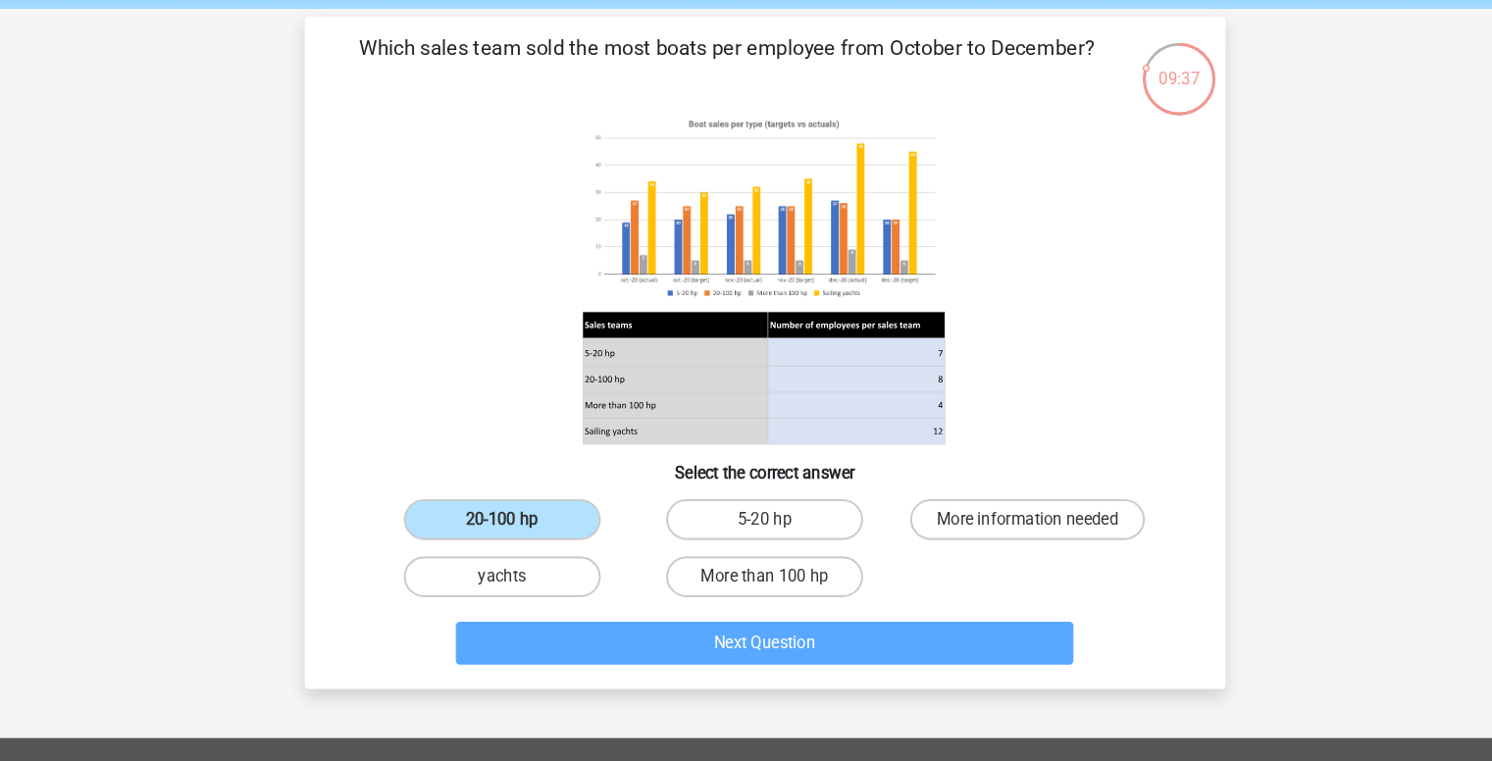
scroll to position [44, 0]
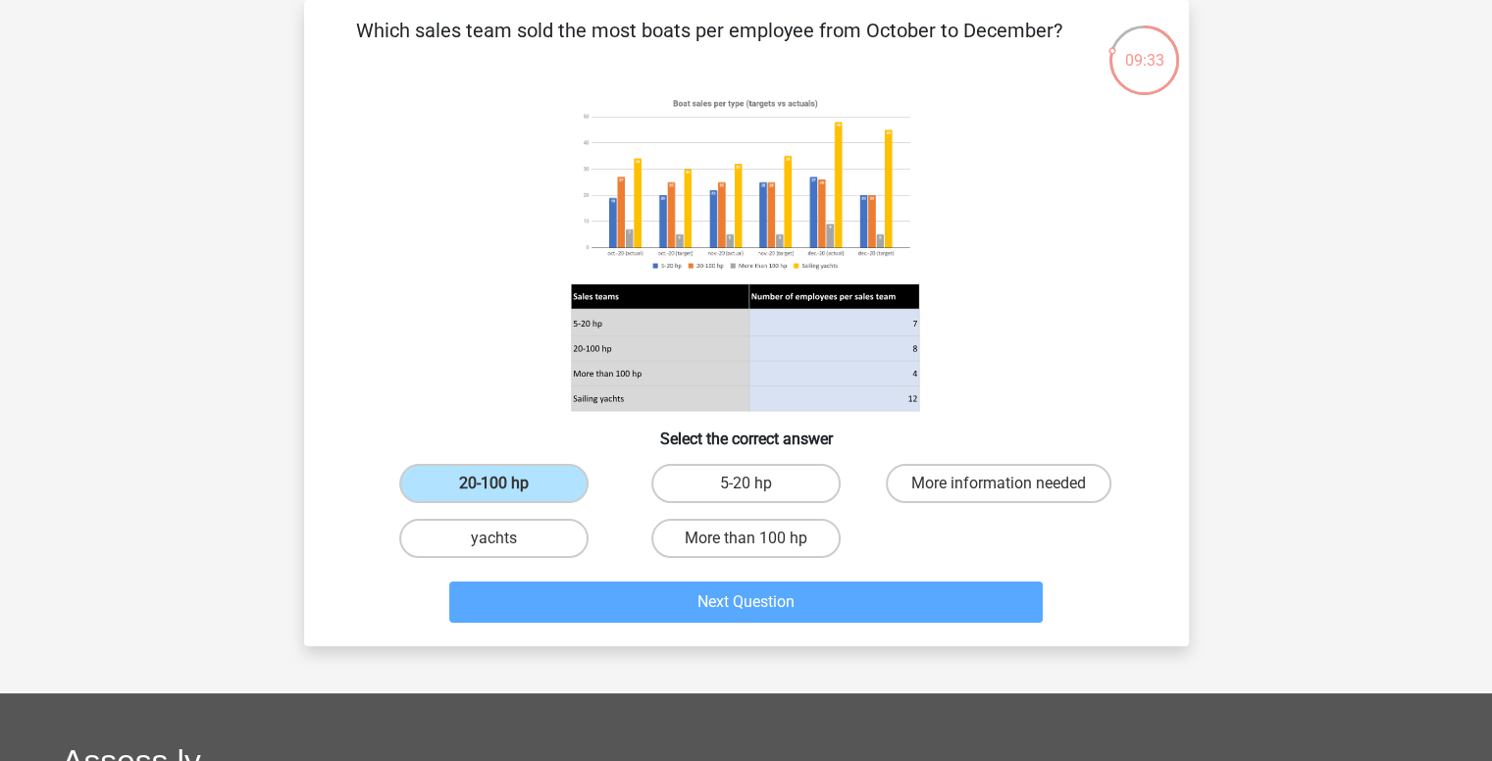
click at [757, 648] on div "Go premium som [EMAIL_ADDRESS][DOMAIN_NAME]" at bounding box center [746, 561] width 1492 height 1302
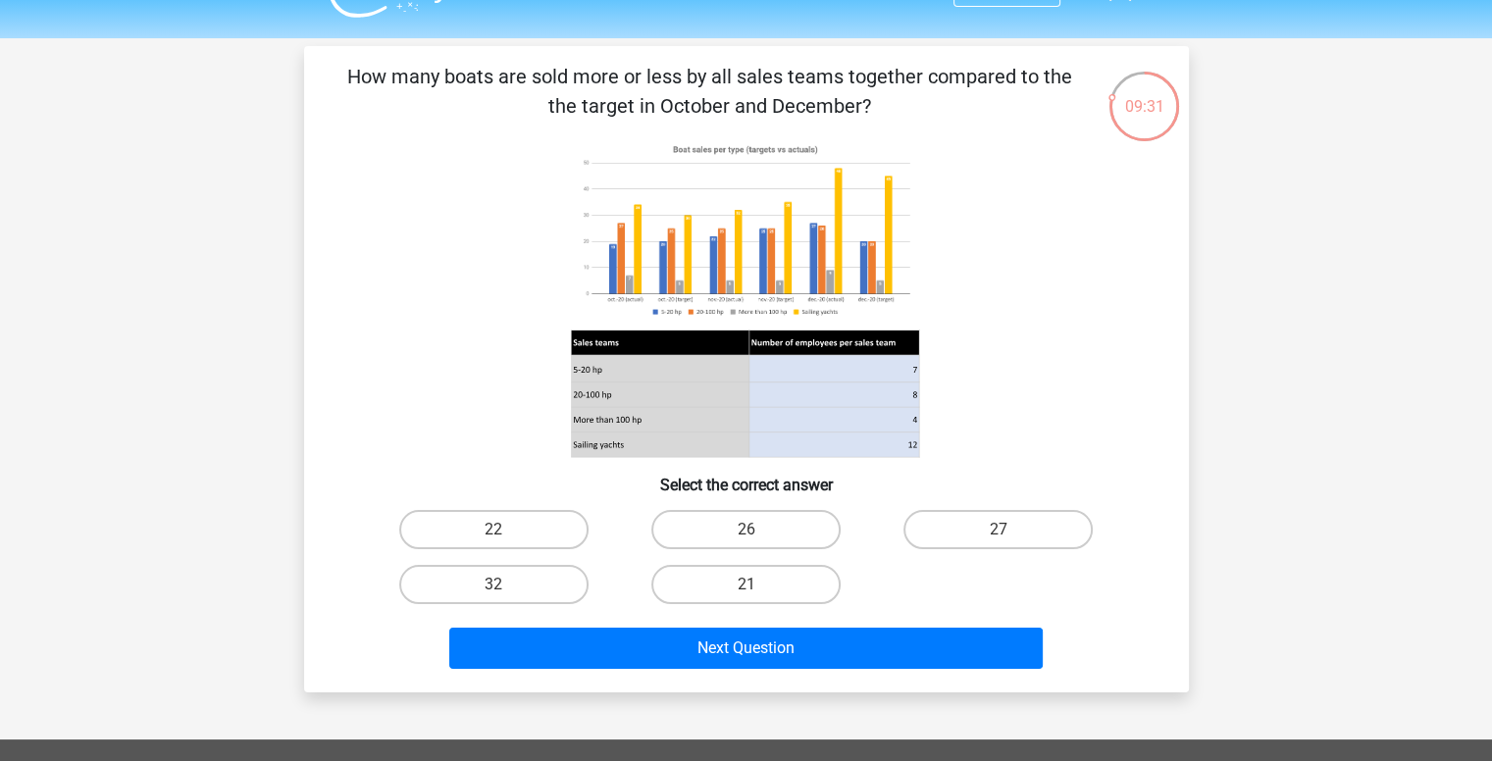
scroll to position [43, 0]
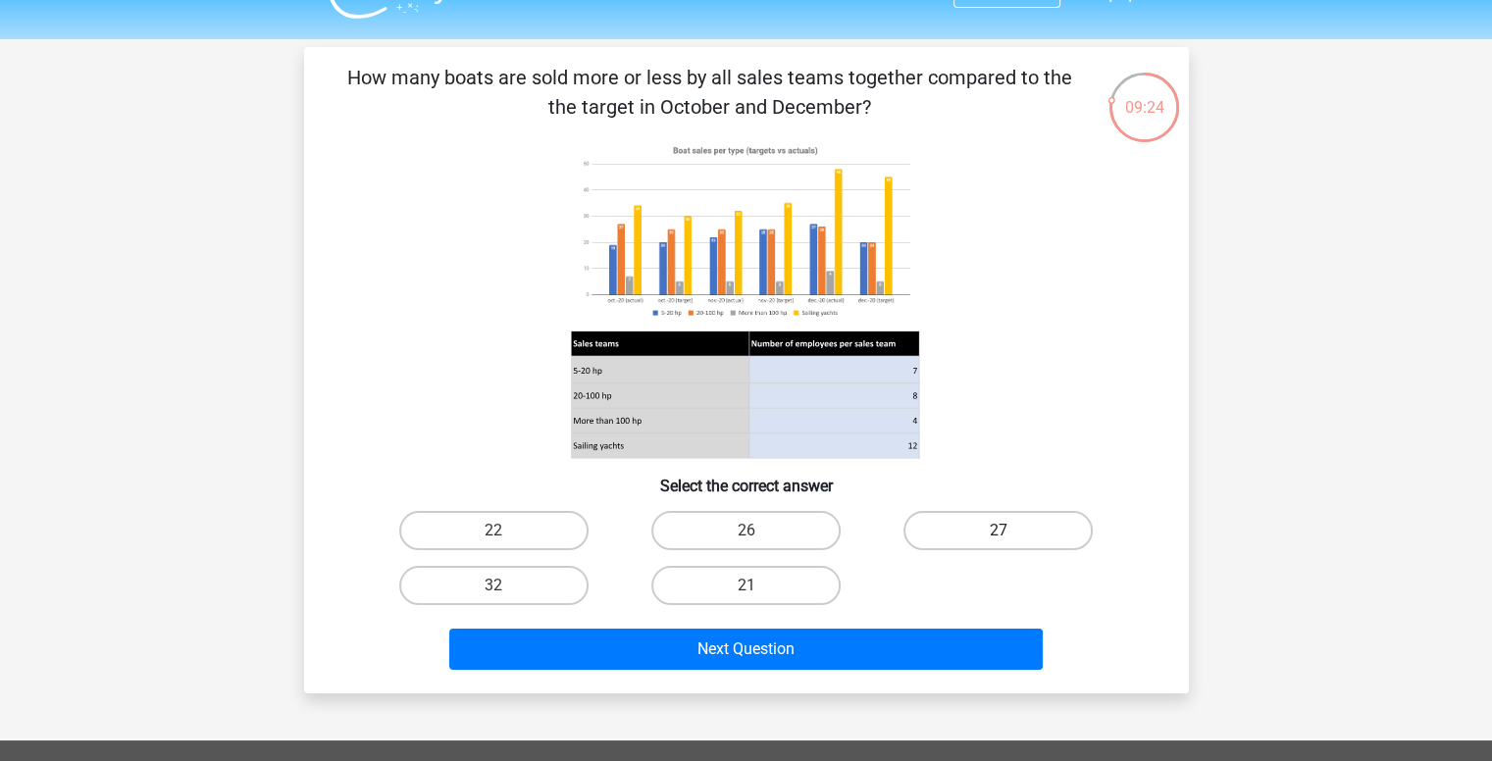
click at [967, 527] on label "27" at bounding box center [998, 530] width 189 height 39
click at [999, 531] on input "27" at bounding box center [1005, 537] width 13 height 13
radio input "true"
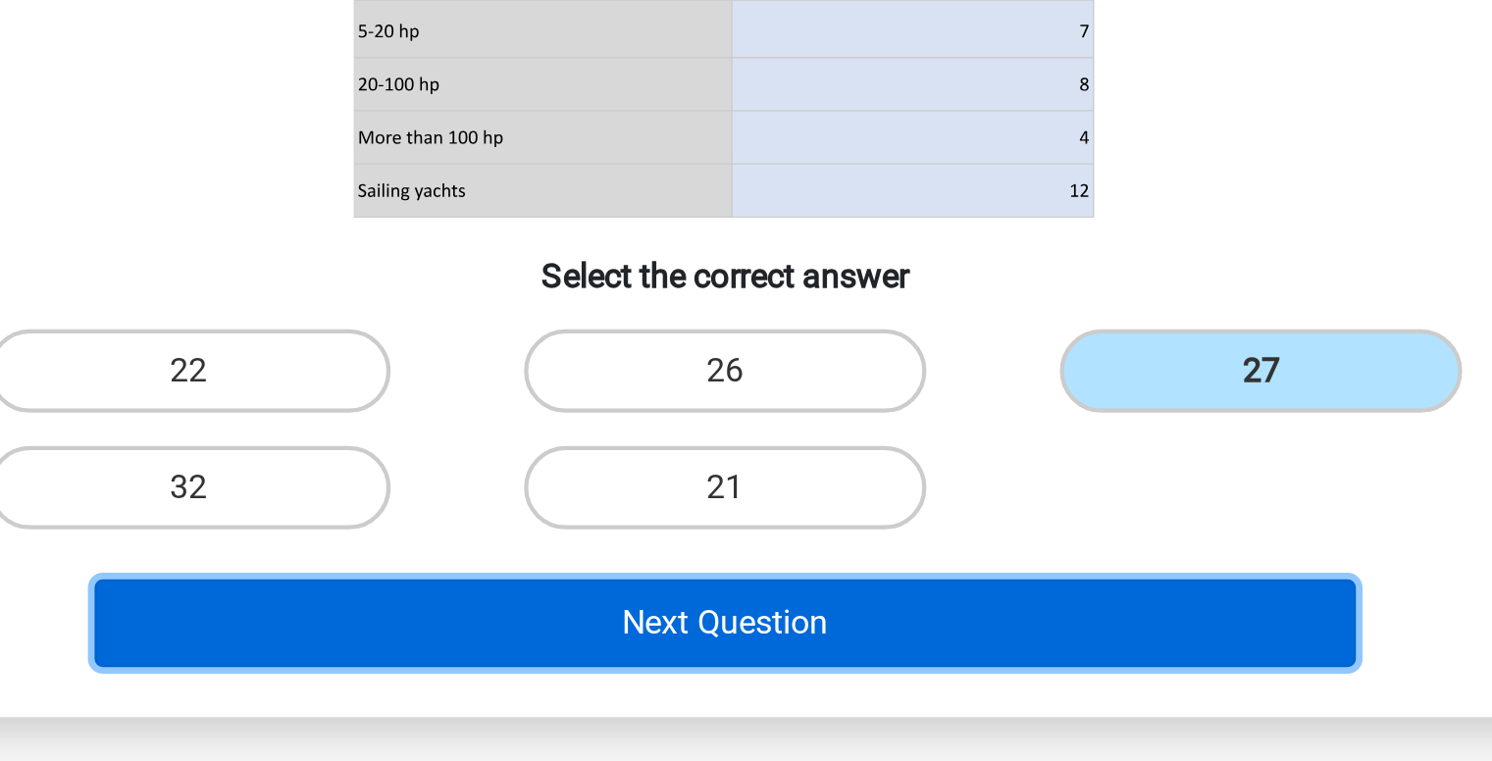
click at [834, 643] on button "Next Question" at bounding box center [746, 649] width 594 height 41
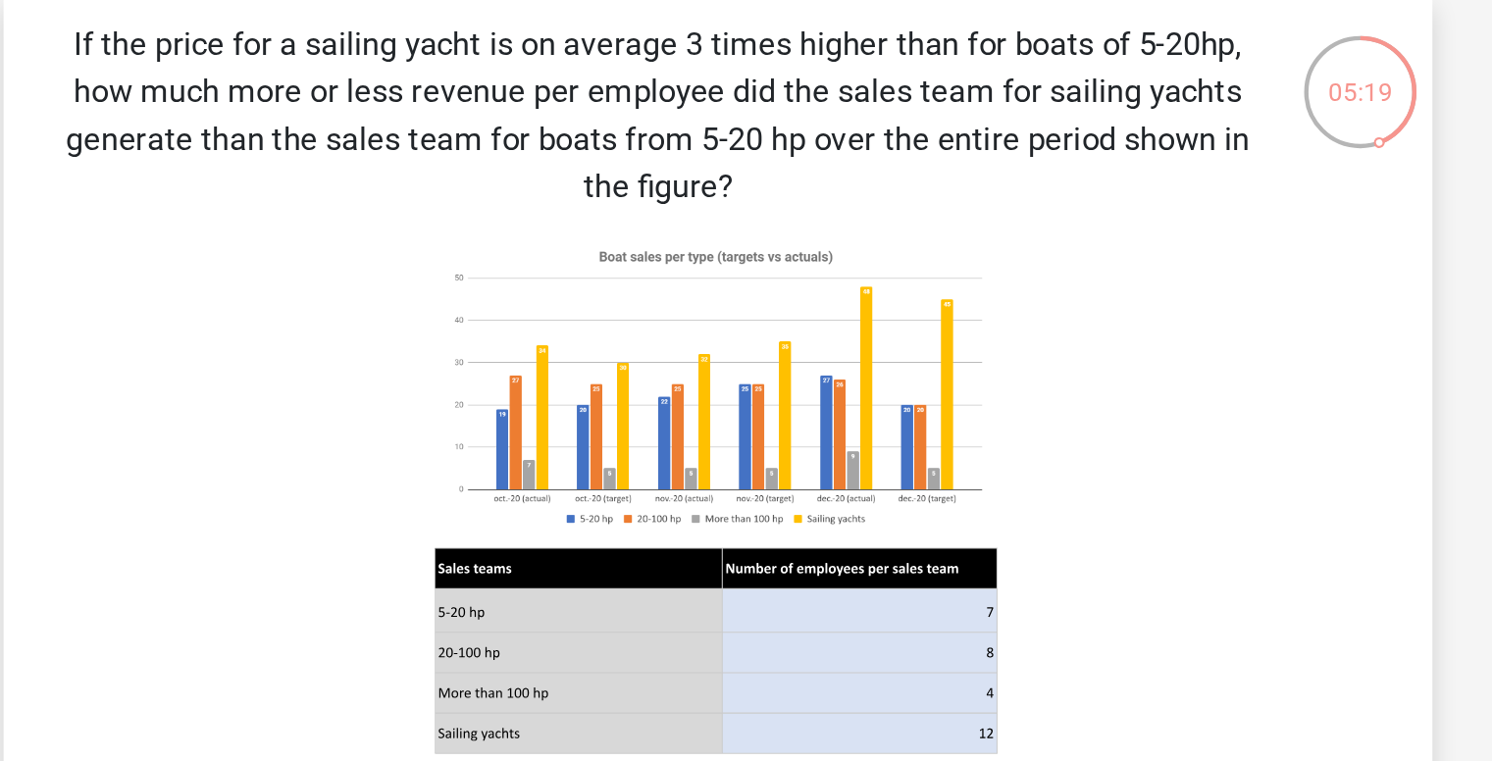
scroll to position [29, 0]
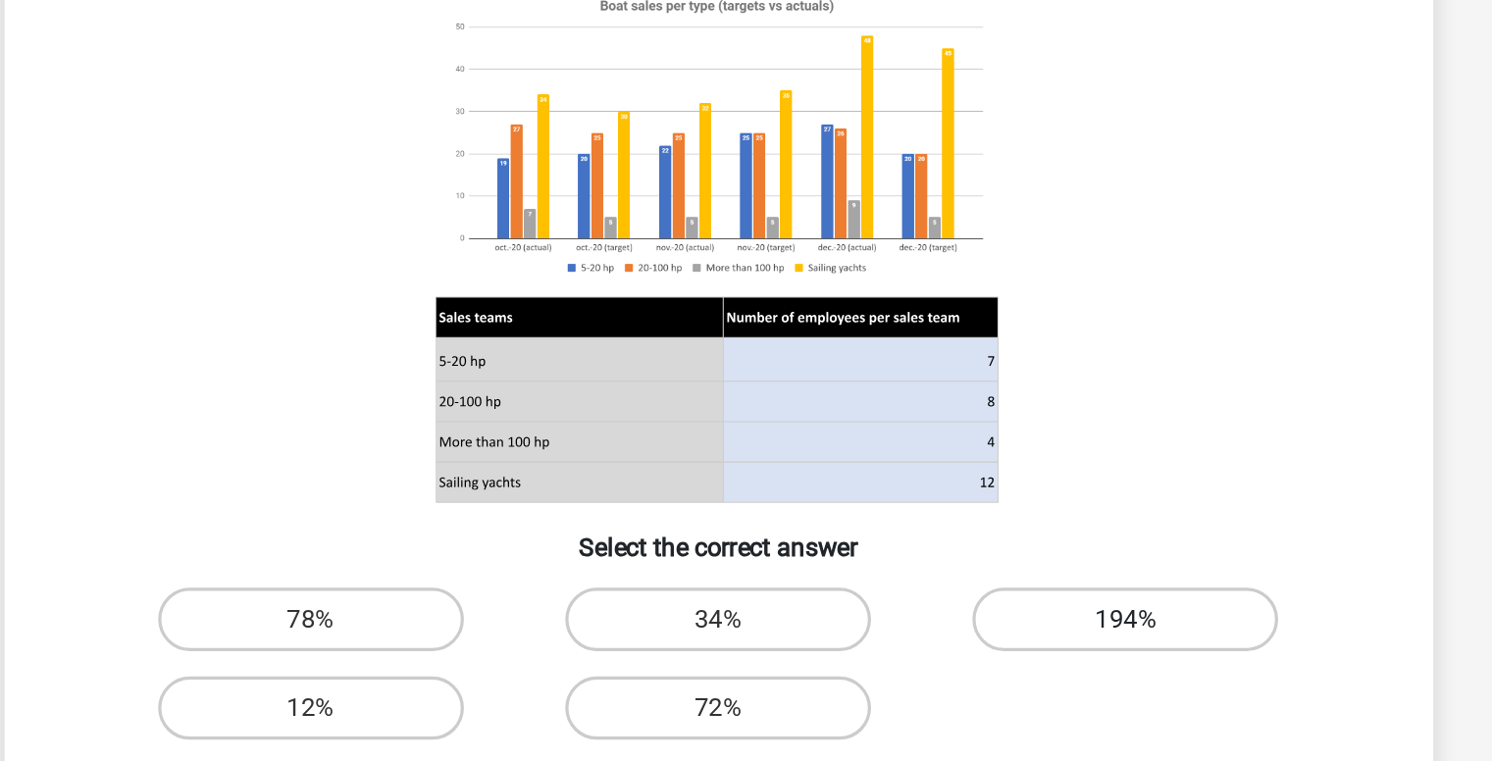
click at [977, 611] on label "194%" at bounding box center [998, 603] width 189 height 39
click at [999, 611] on input "194%" at bounding box center [1005, 609] width 13 height 13
radio input "true"
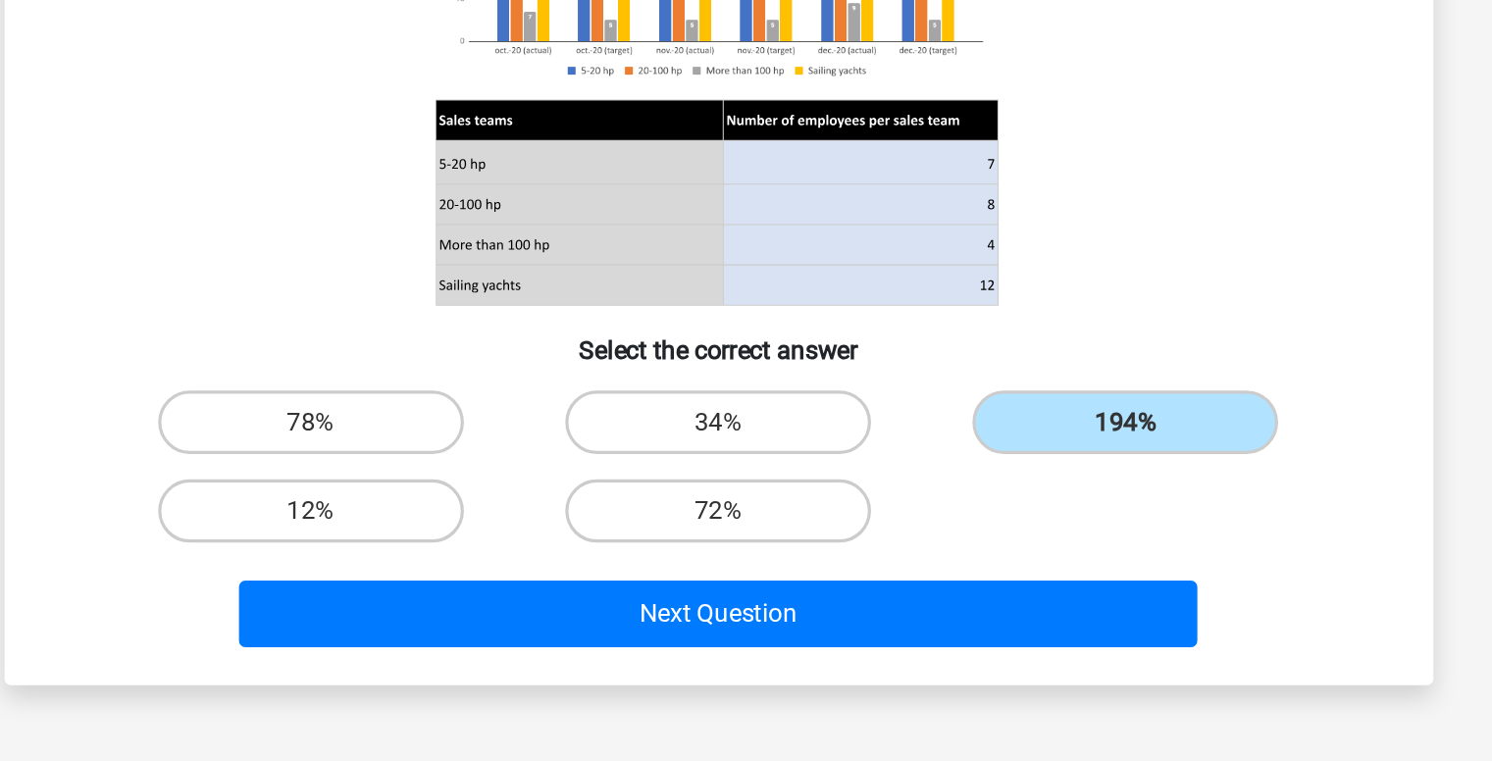
scroll to position [82, 0]
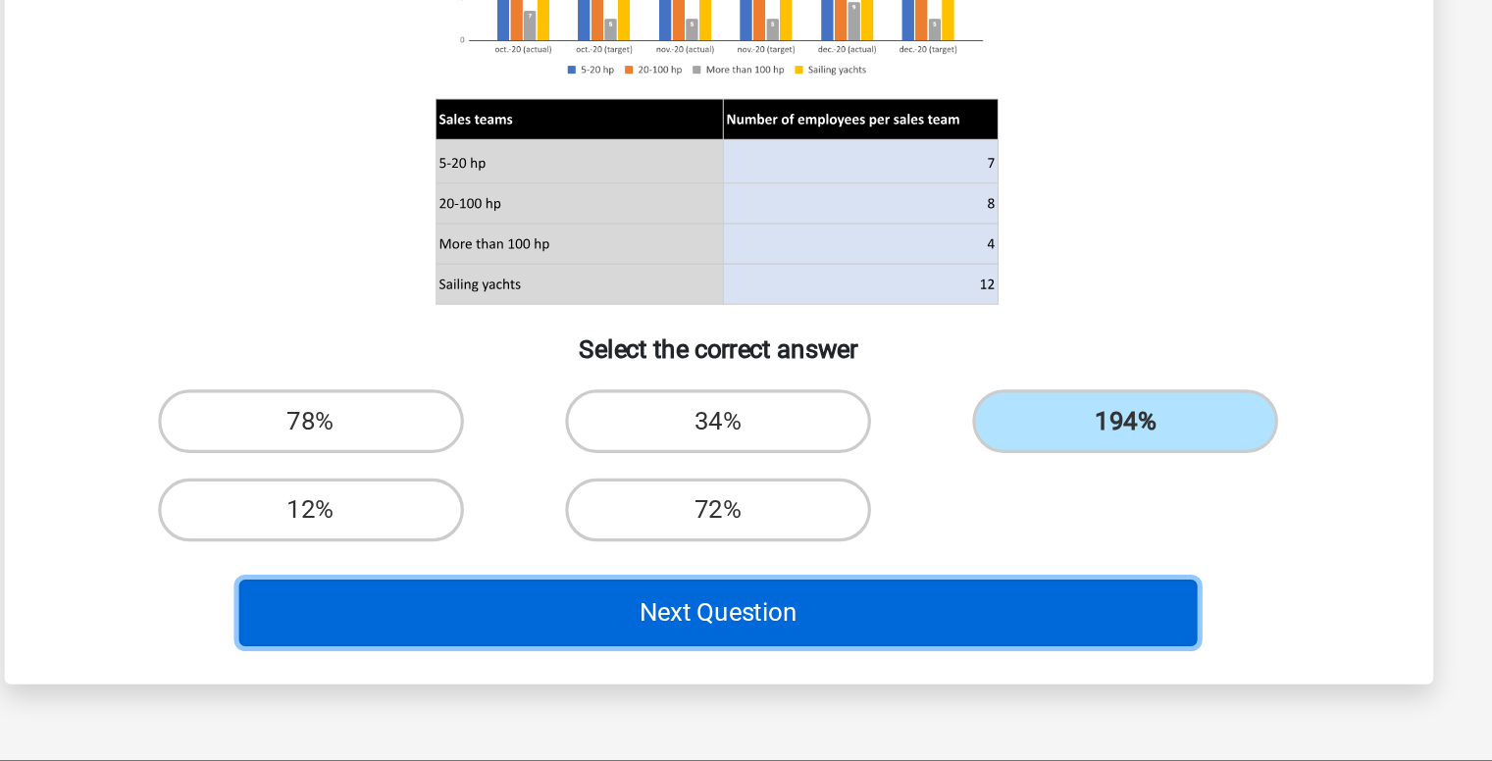
click at [746, 684] on button "Next Question" at bounding box center [746, 668] width 594 height 41
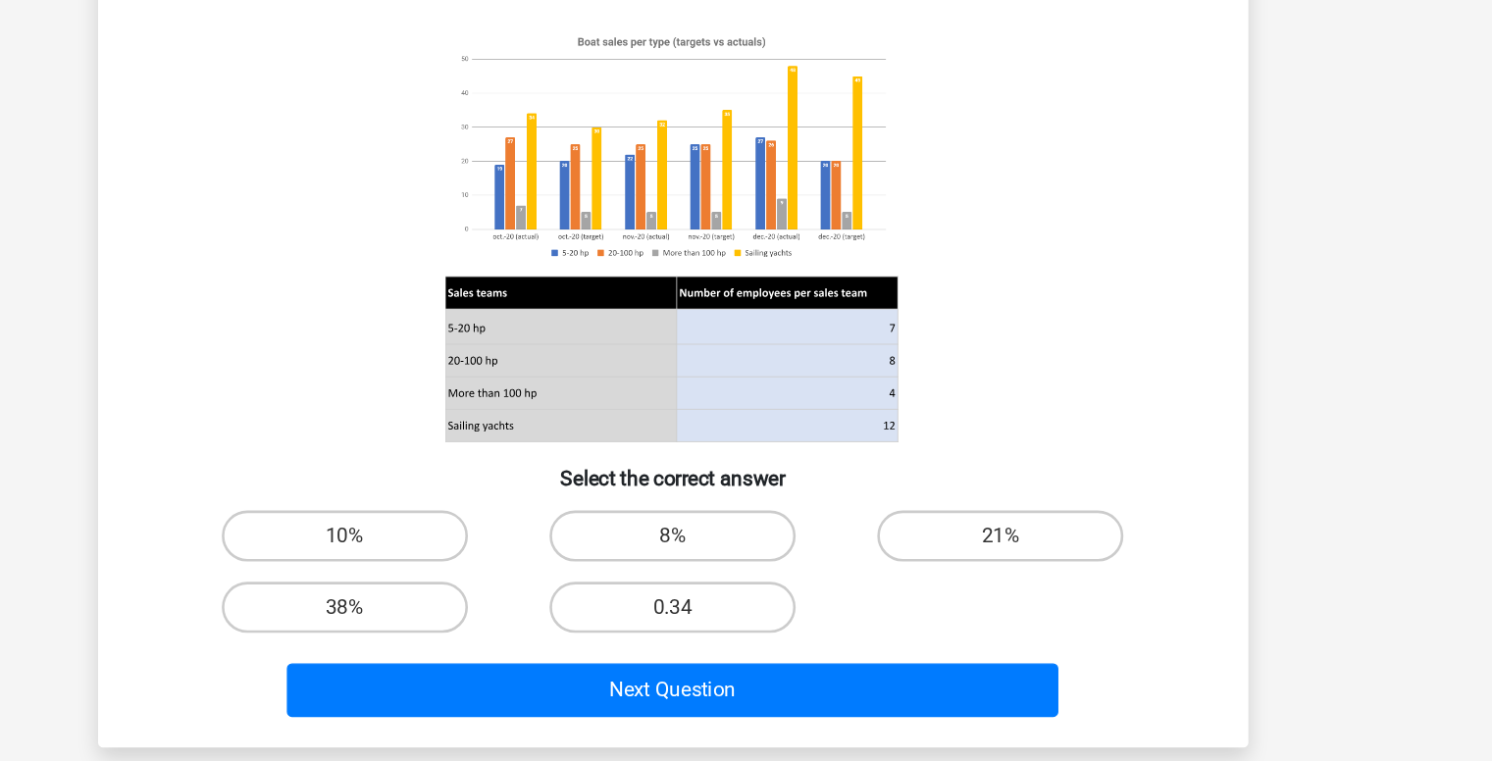
scroll to position [76, 0]
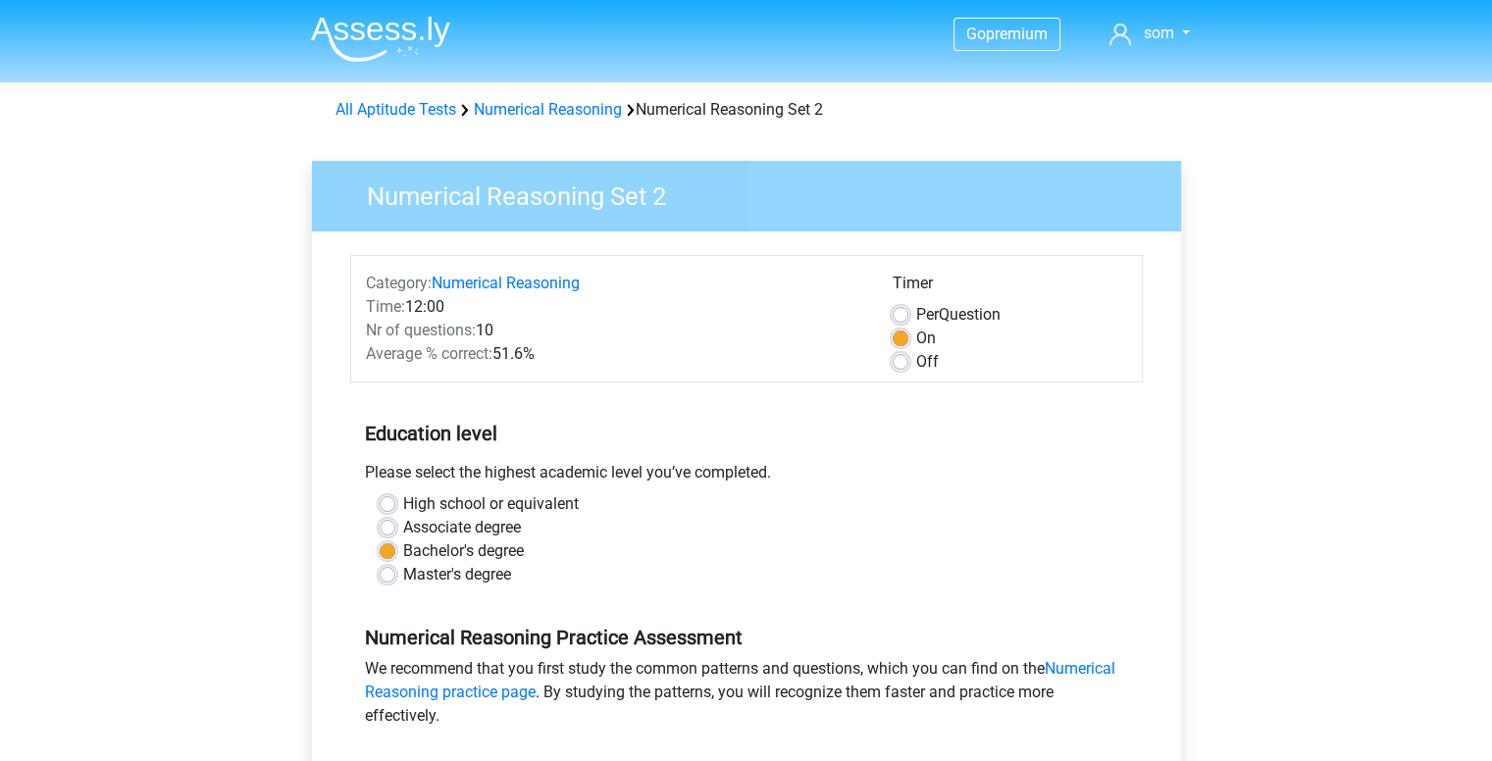
click at [556, 120] on div "All Aptitude Tests Numerical Reasoning Numerical Reasoning Set 2" at bounding box center [747, 110] width 838 height 24
click at [543, 106] on link "Numerical Reasoning" at bounding box center [548, 109] width 148 height 19
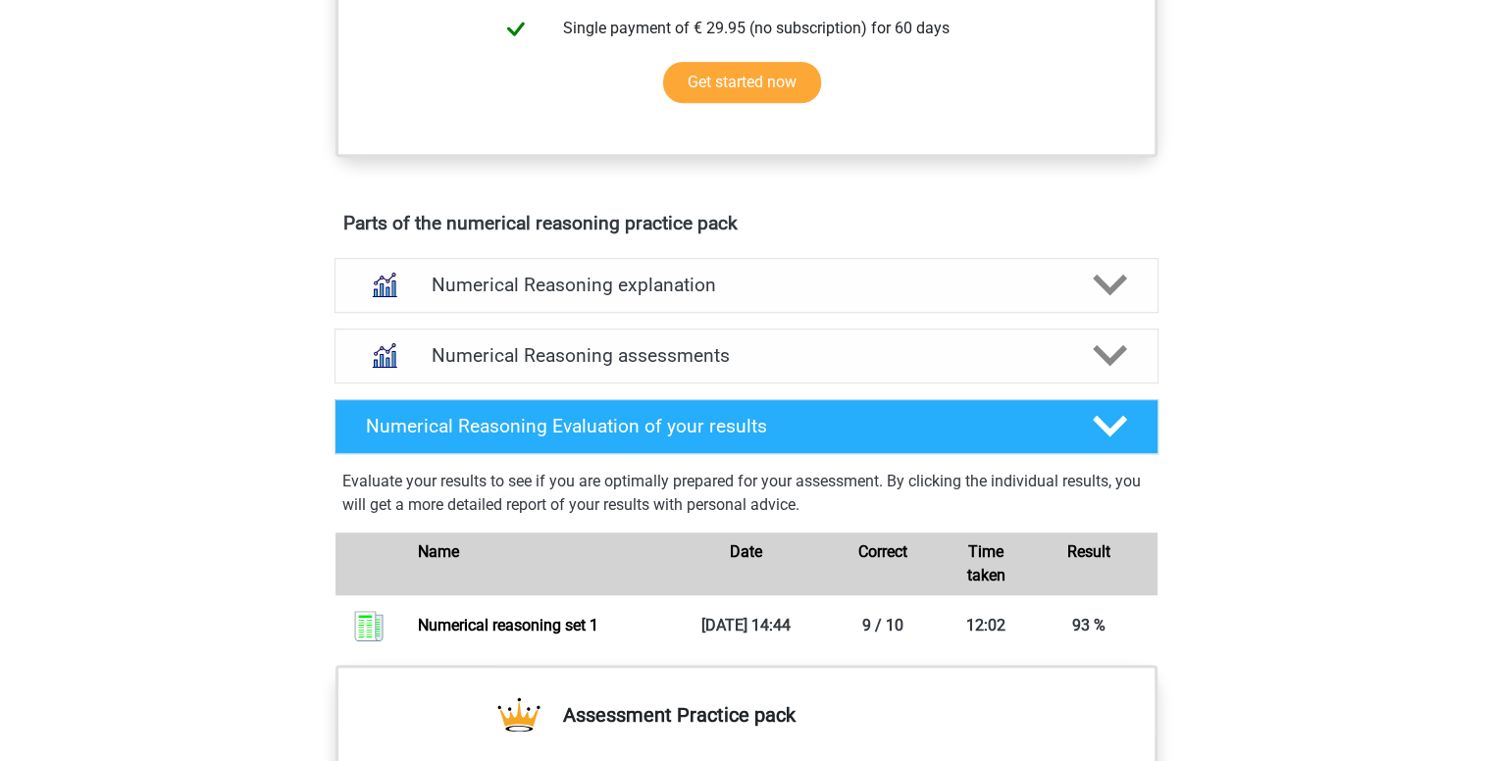
scroll to position [916, 0]
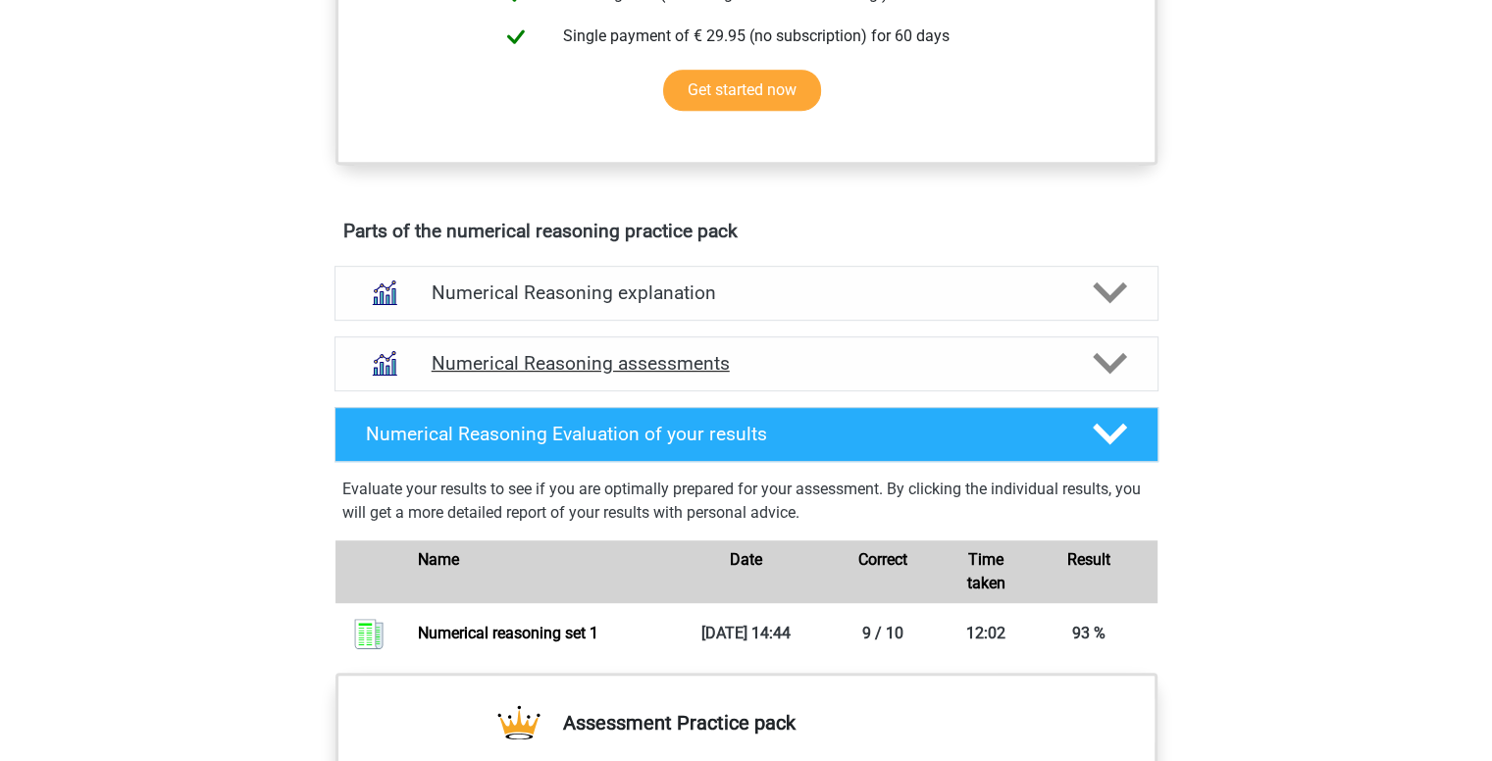
click at [985, 375] on h4 "Numerical Reasoning assessments" at bounding box center [747, 363] width 630 height 23
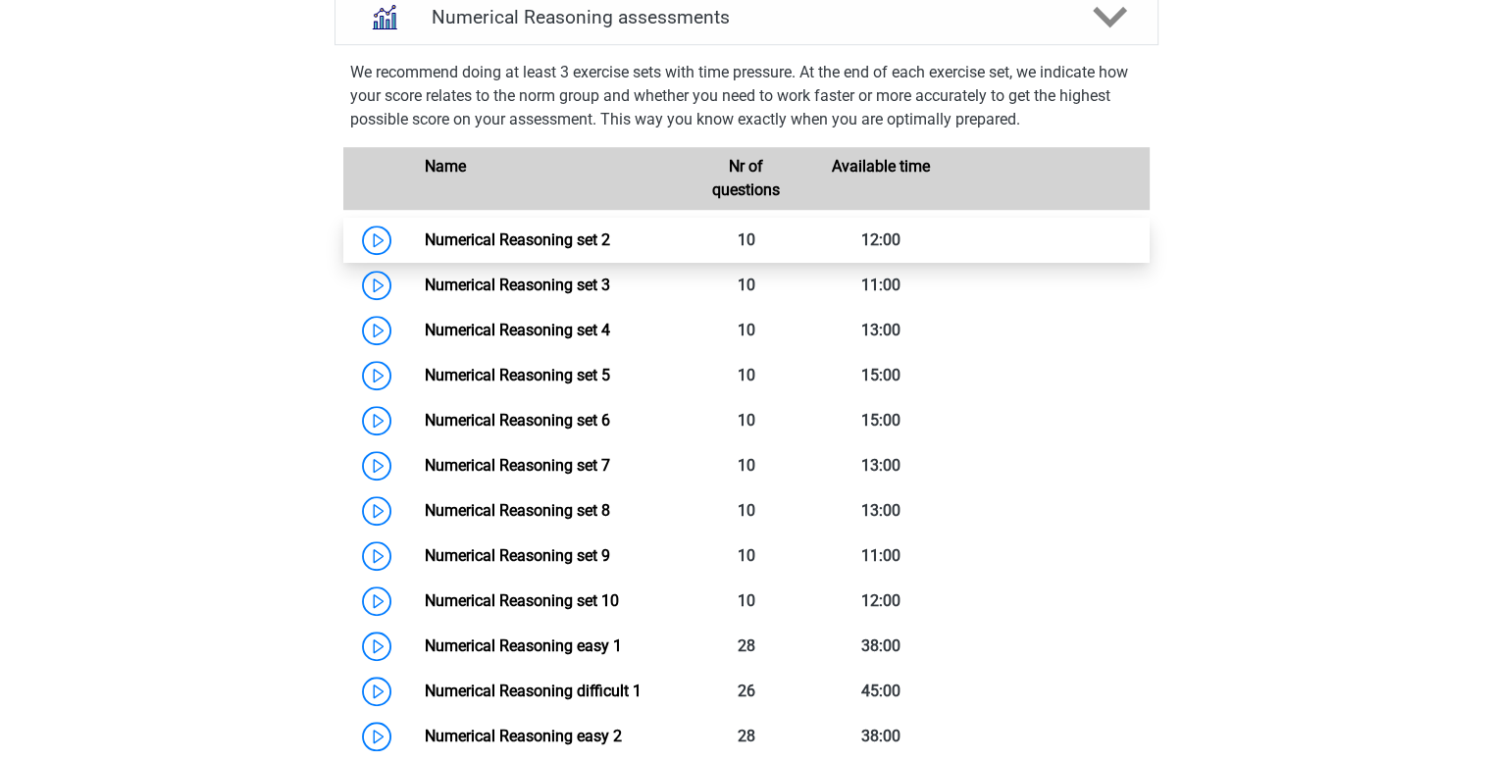
scroll to position [1258, 0]
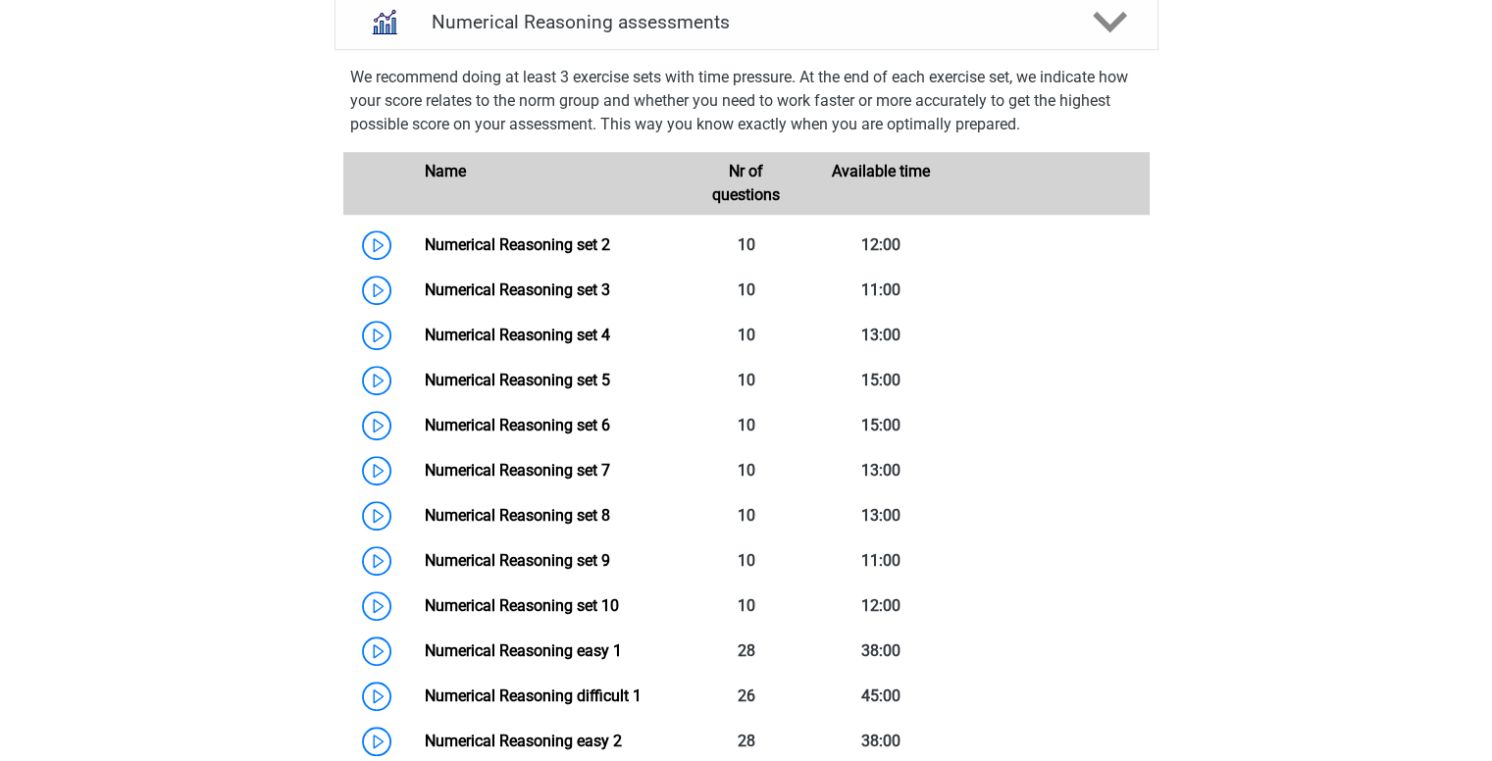
drag, startPoint x: 366, startPoint y: 309, endPoint x: 280, endPoint y: 302, distance: 86.6
click at [281, 302] on div "Numerical Reasoning Free Practice Test First, do a free numerical reasoning pra…" at bounding box center [747, 290] width 932 height 2464
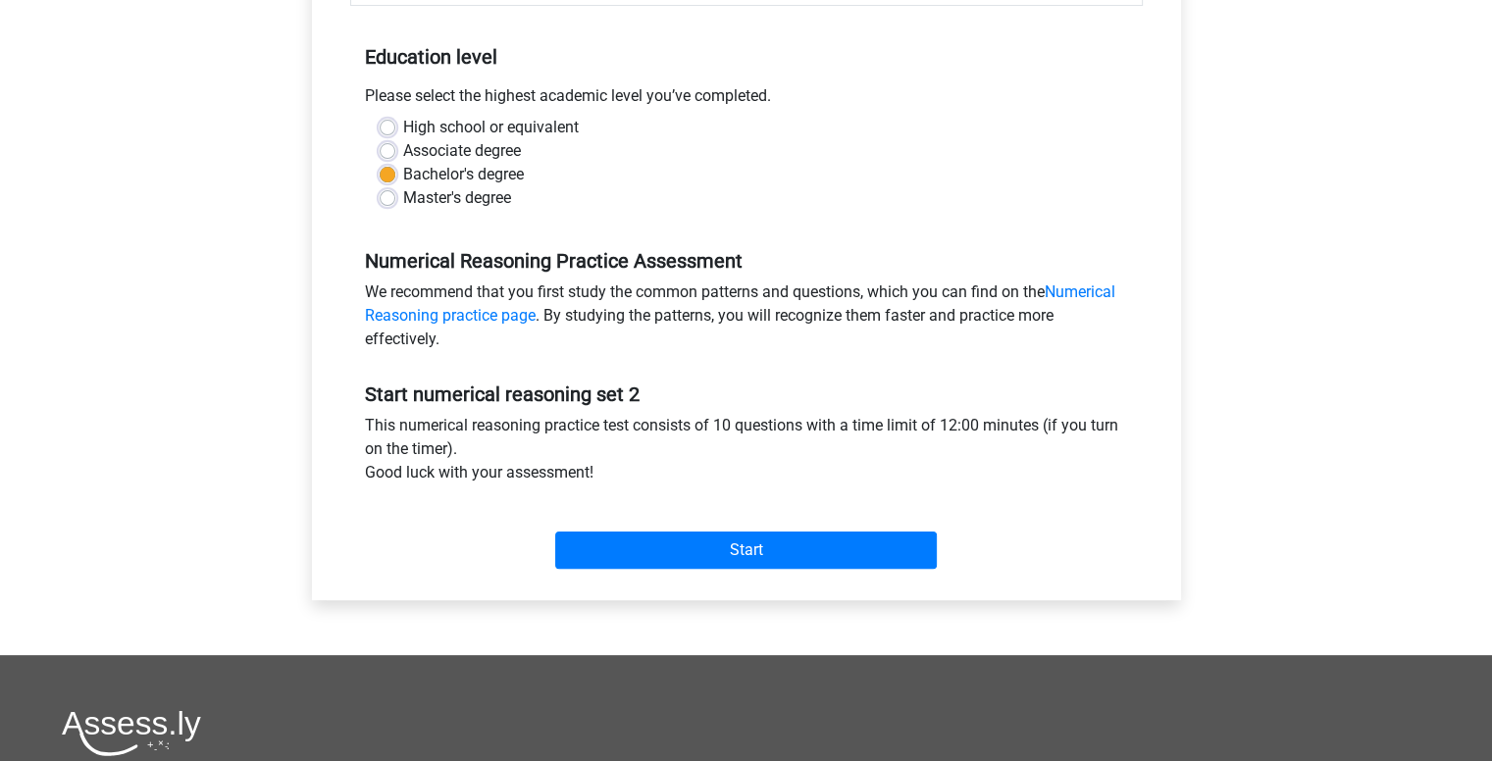
scroll to position [377, 0]
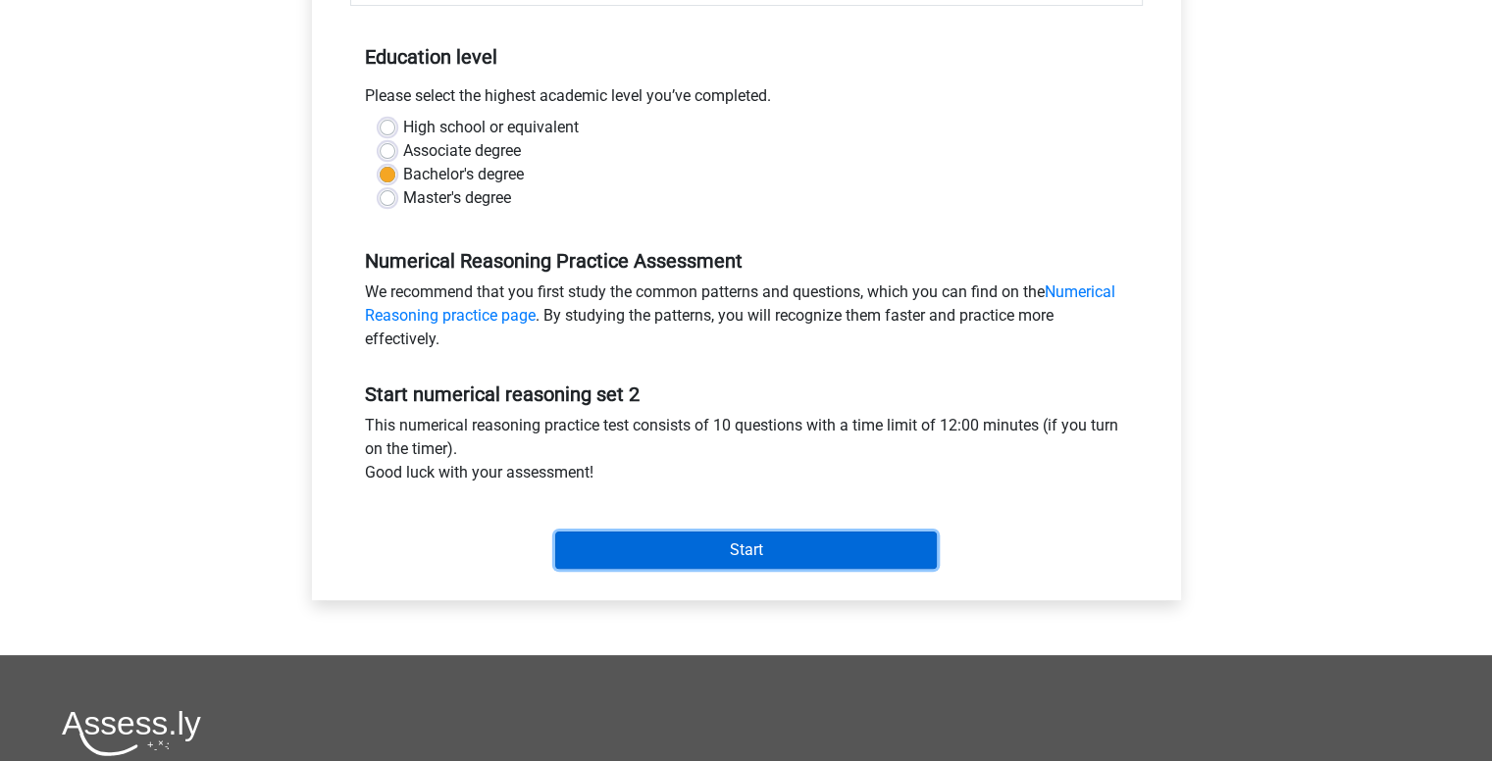
click at [674, 553] on input "Start" at bounding box center [746, 550] width 382 height 37
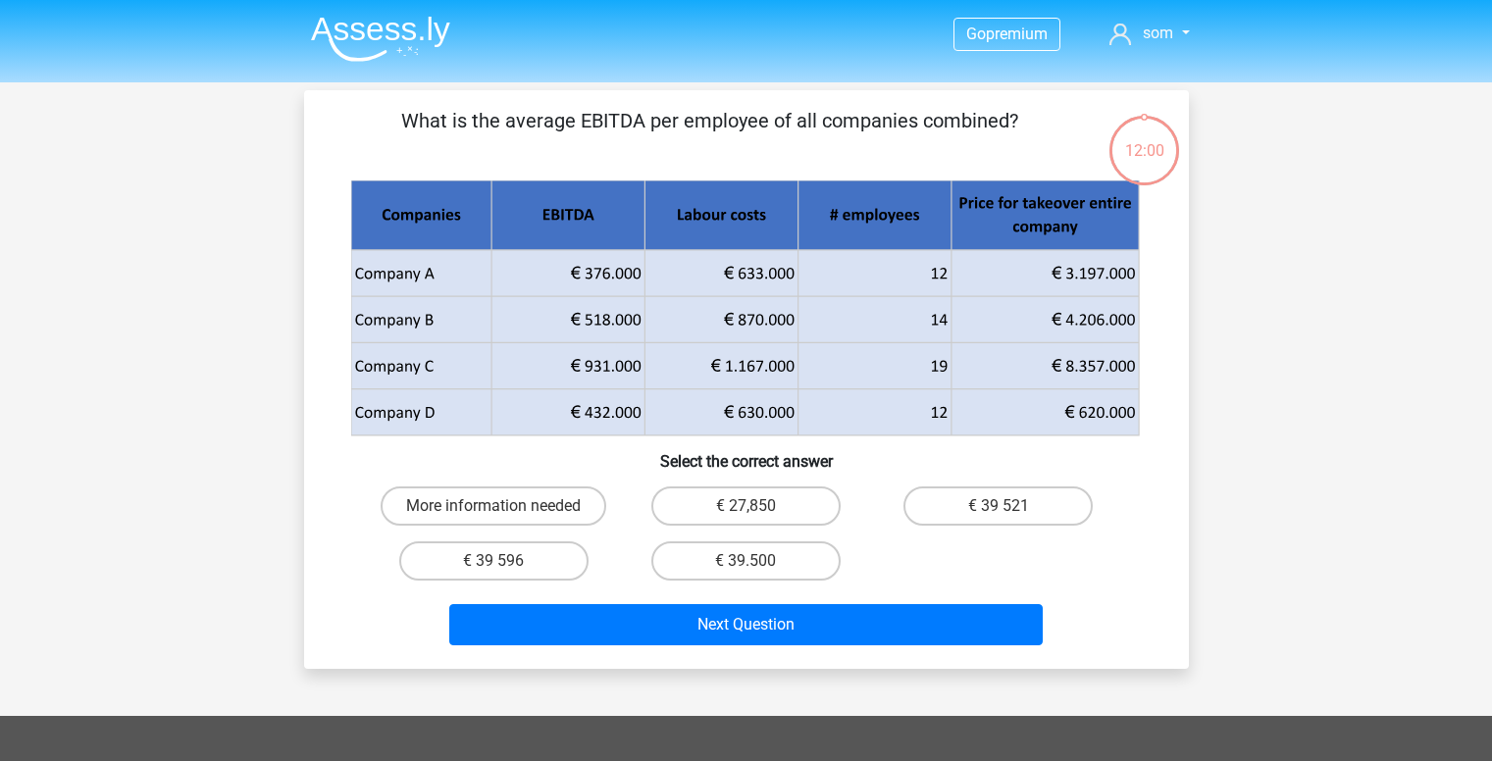
scroll to position [78, 0]
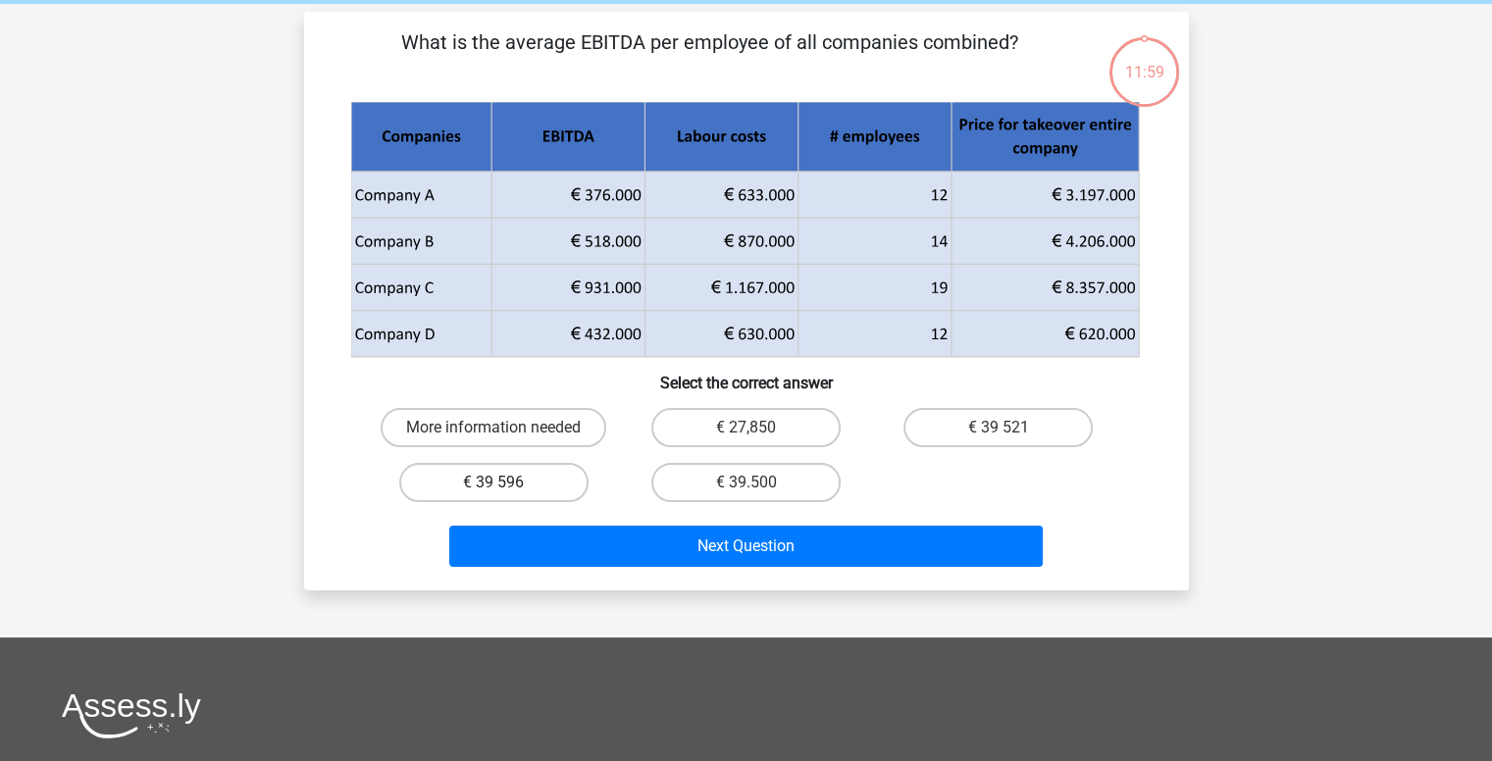
click at [491, 485] on label "€ 39 596" at bounding box center [493, 482] width 189 height 39
click at [493, 485] on input "€ 39 596" at bounding box center [499, 489] width 13 height 13
radio input "true"
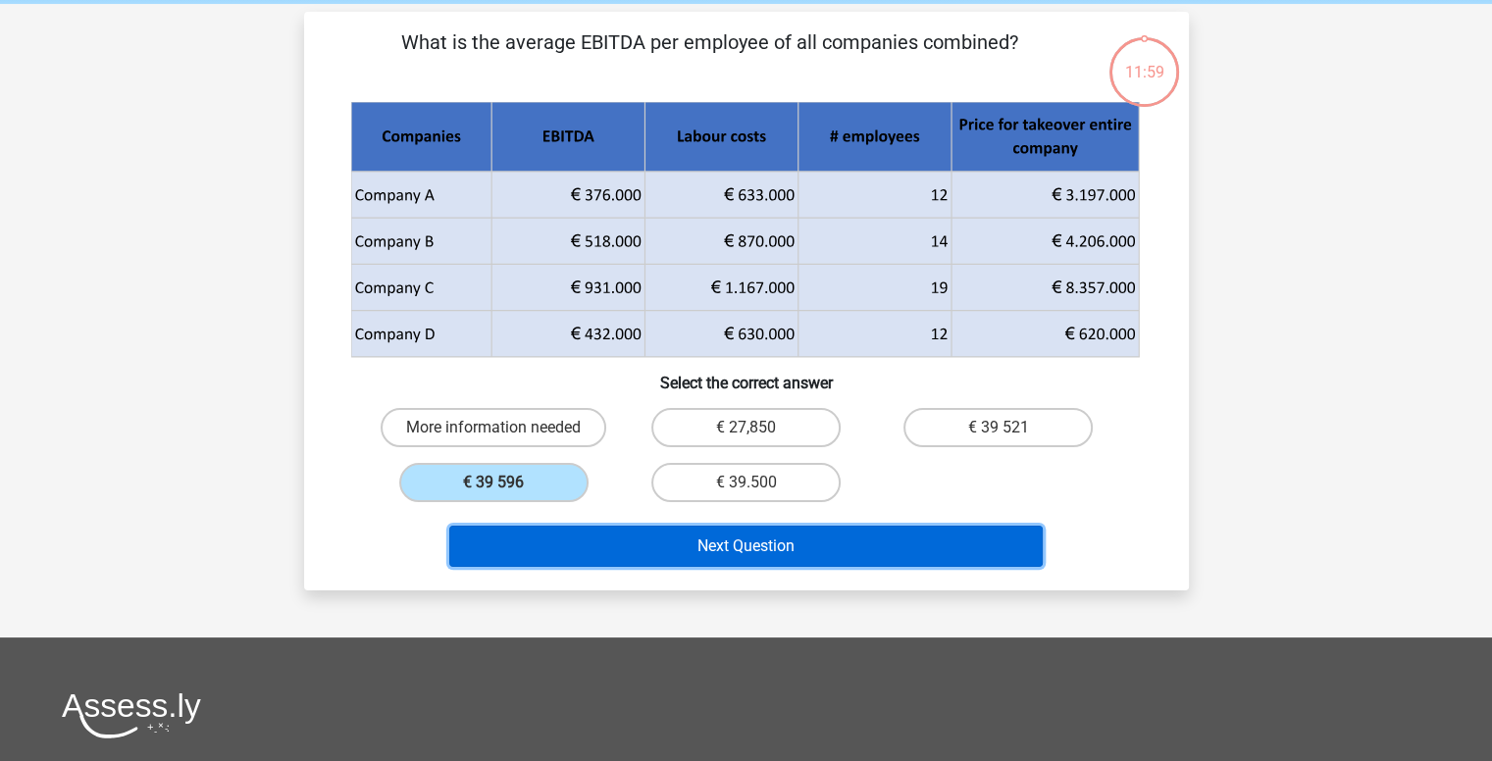
click at [576, 546] on button "Next Question" at bounding box center [746, 546] width 594 height 41
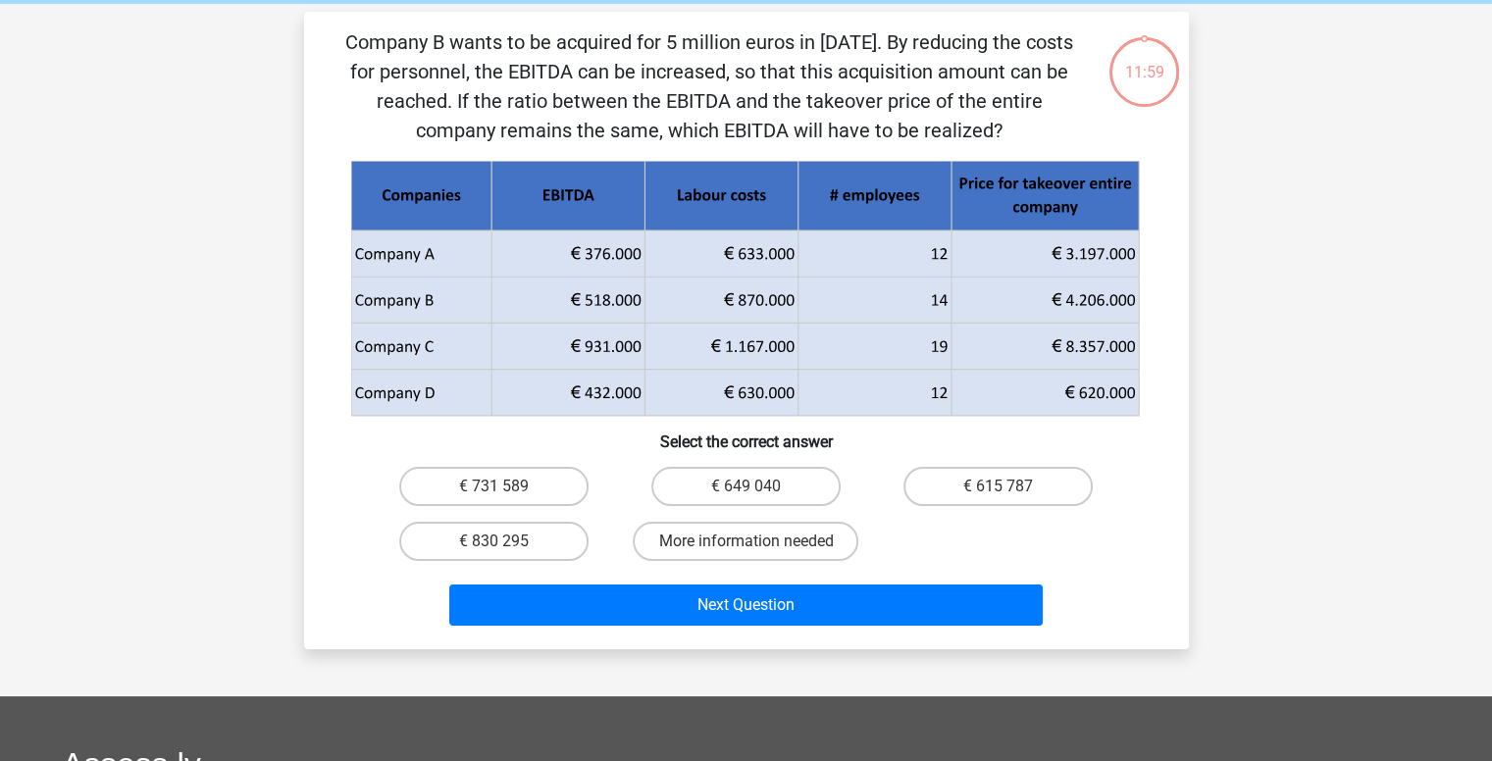
scroll to position [90, 0]
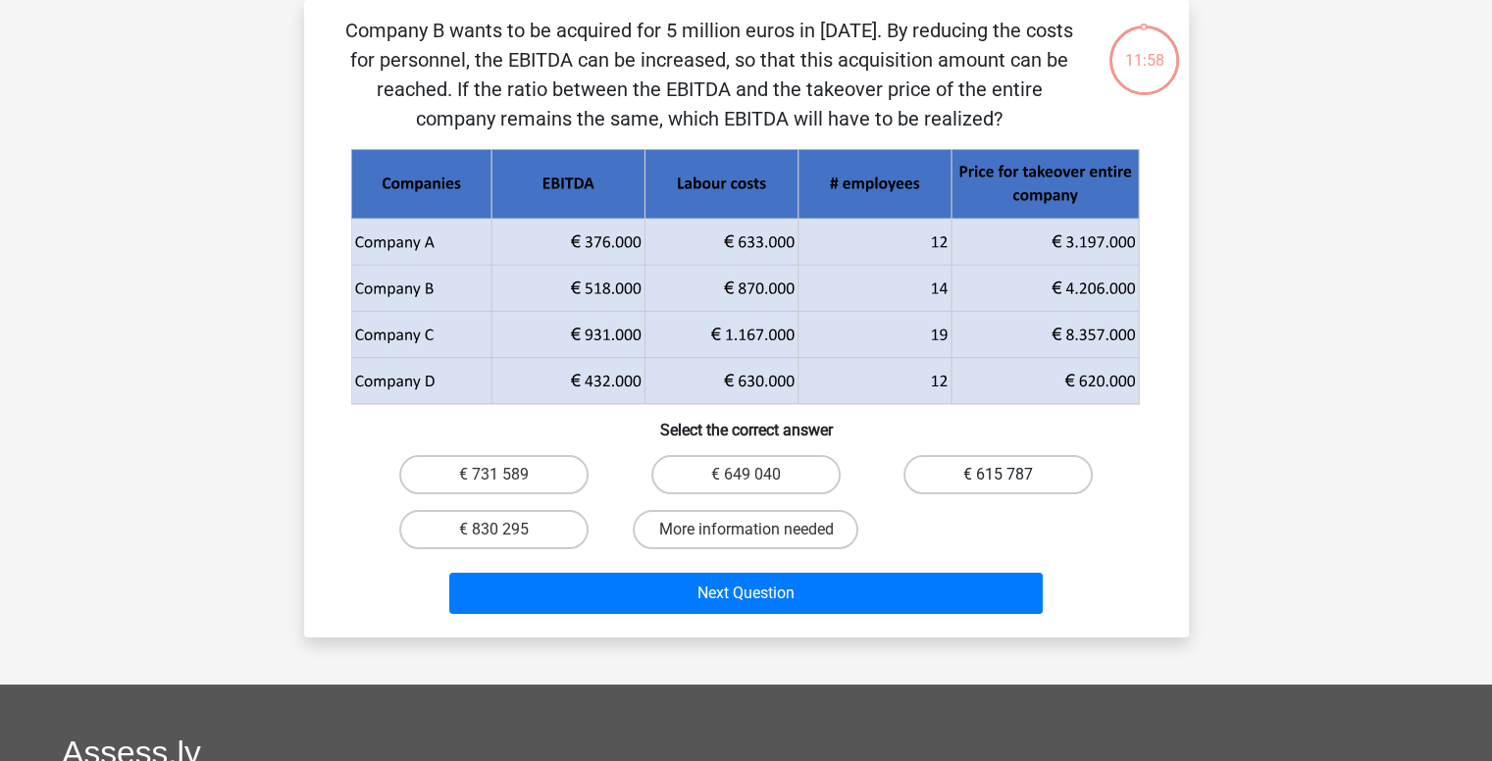
click at [969, 473] on label "€ 615 787" at bounding box center [998, 474] width 189 height 39
click at [999, 475] on input "€ 615 787" at bounding box center [1005, 481] width 13 height 13
radio input "true"
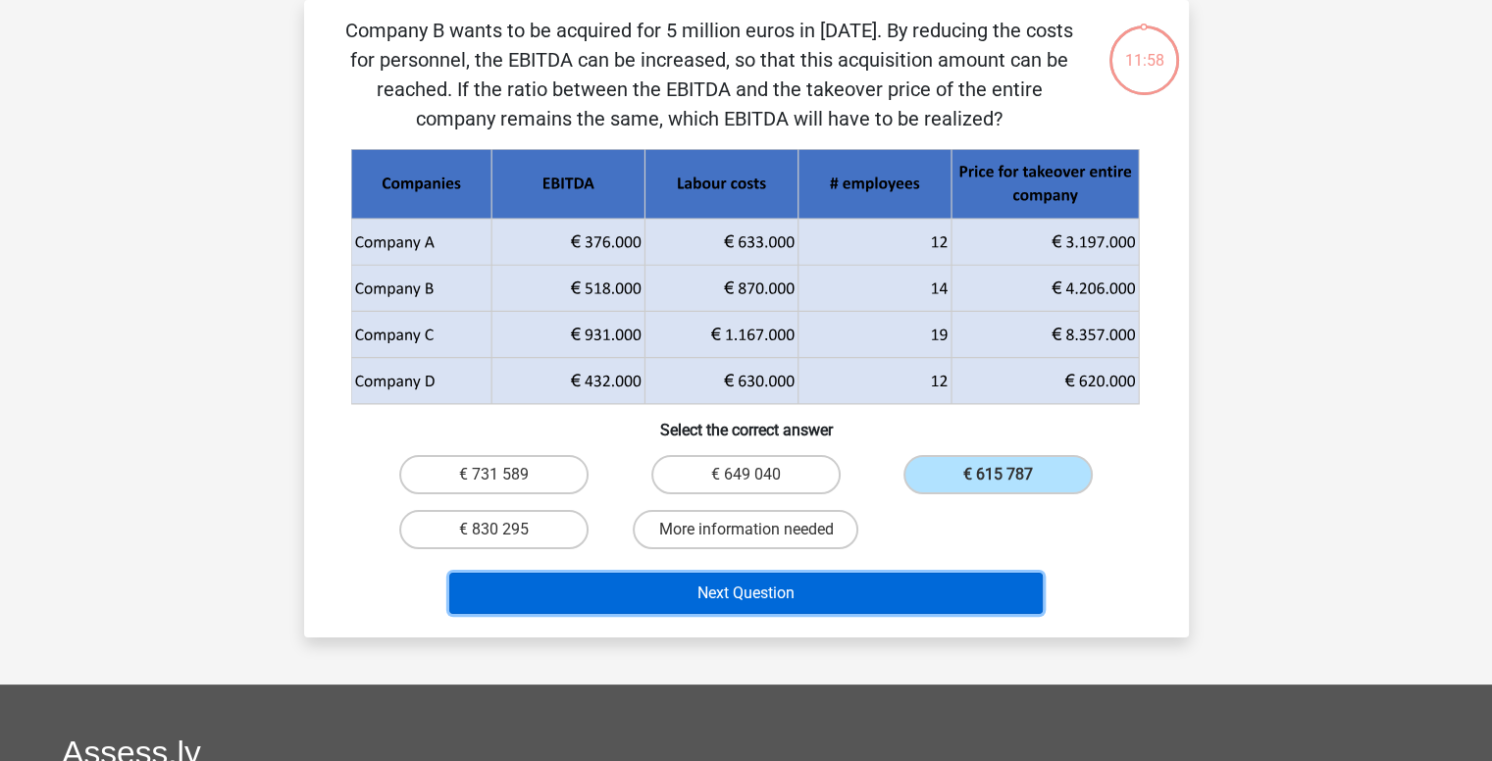
click at [745, 611] on button "Next Question" at bounding box center [746, 593] width 594 height 41
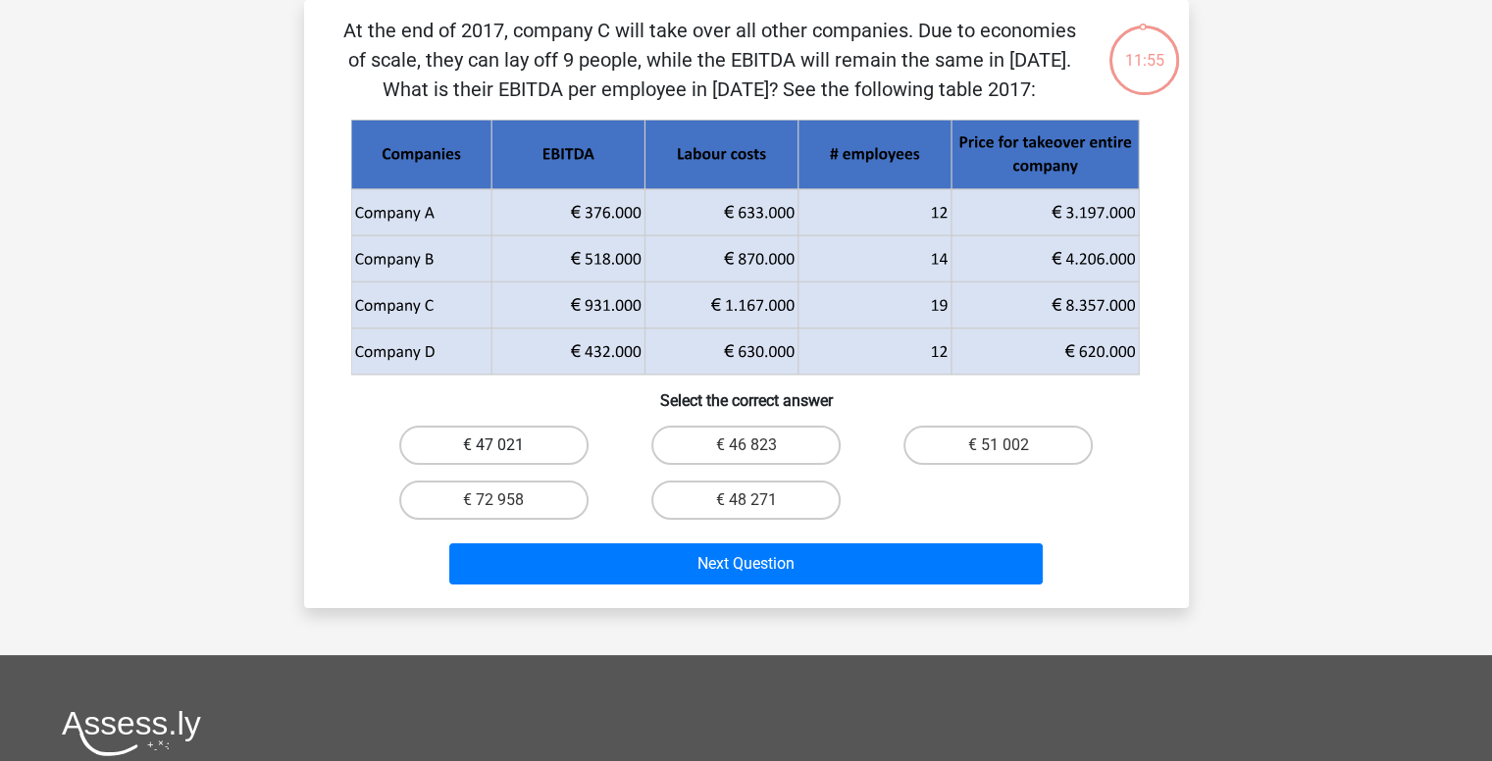
click at [480, 439] on label "€ 47 021" at bounding box center [493, 445] width 189 height 39
click at [493, 445] on input "€ 47 021" at bounding box center [499, 451] width 13 height 13
radio input "true"
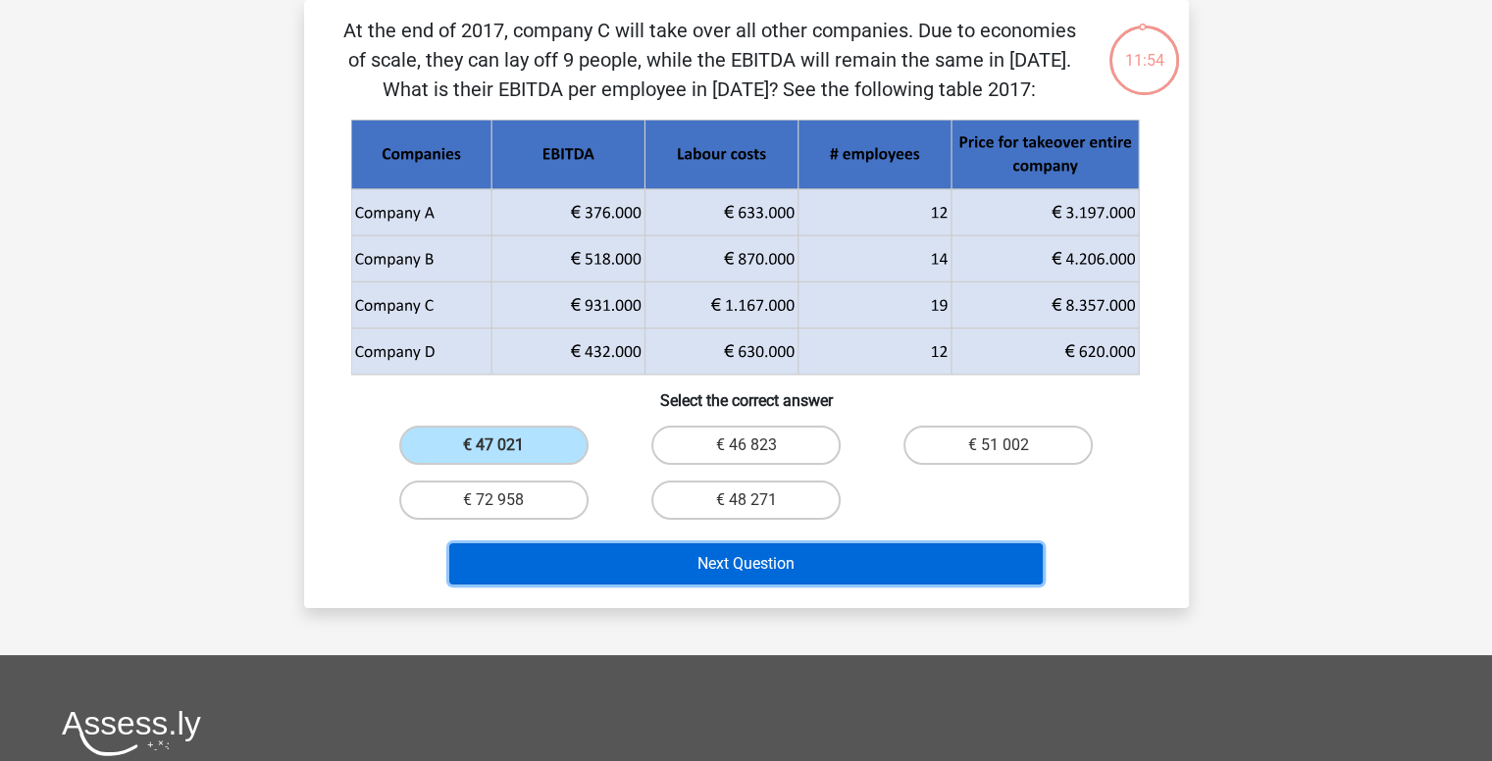
click at [646, 553] on button "Next Question" at bounding box center [746, 563] width 594 height 41
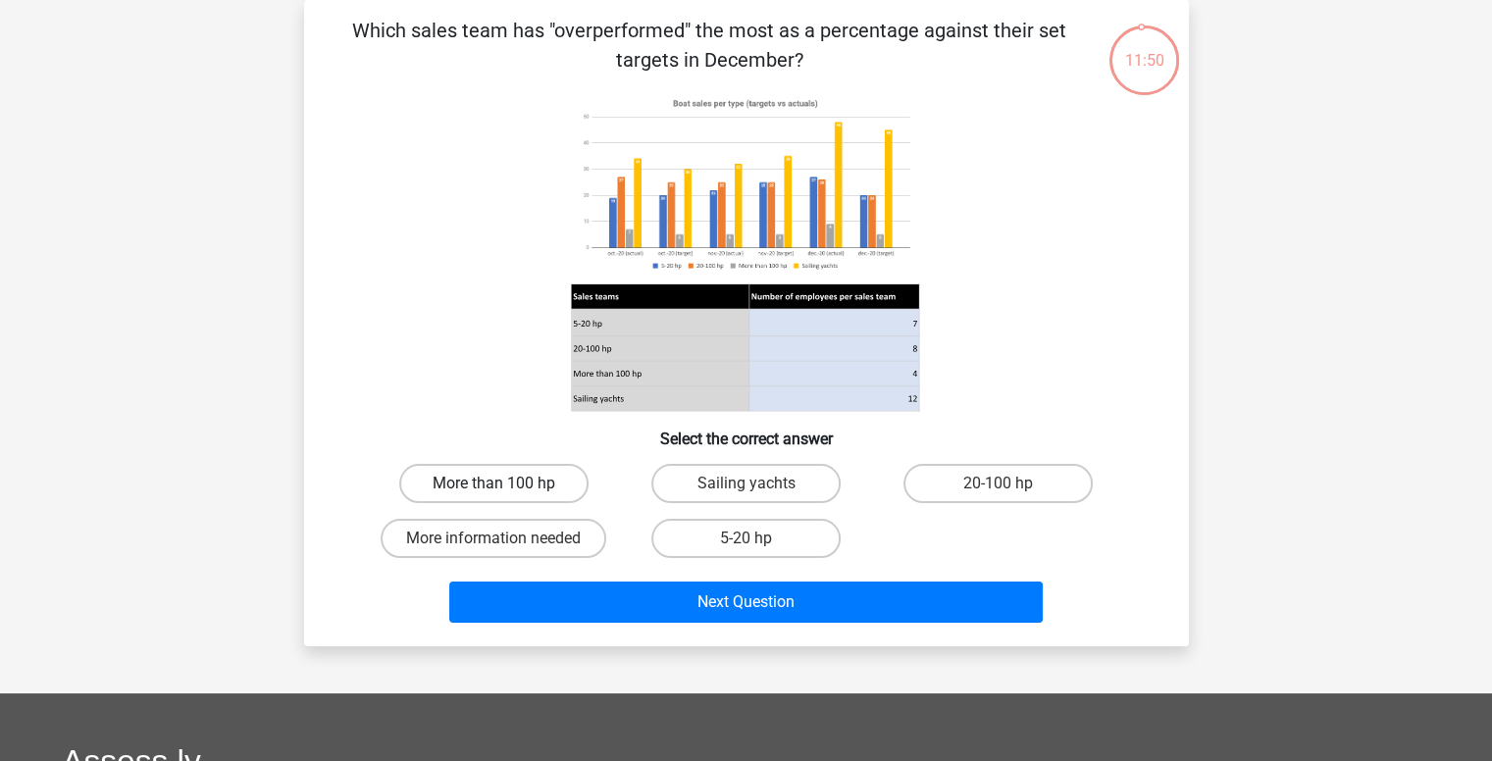
click at [520, 484] on label "More than 100 hp" at bounding box center [493, 483] width 189 height 39
click at [506, 484] on input "More than 100 hp" at bounding box center [499, 490] width 13 height 13
radio input "true"
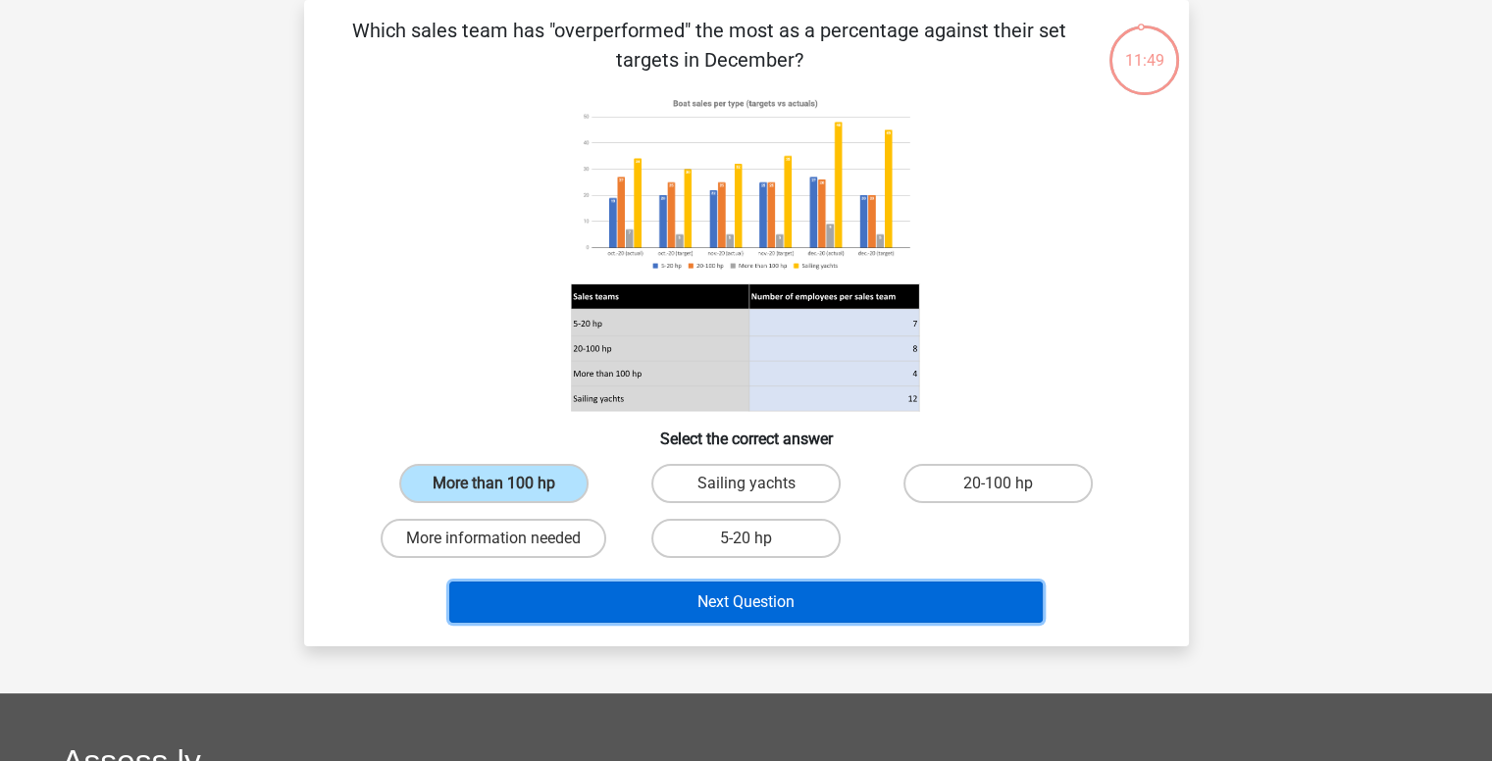
click at [675, 613] on button "Next Question" at bounding box center [746, 602] width 594 height 41
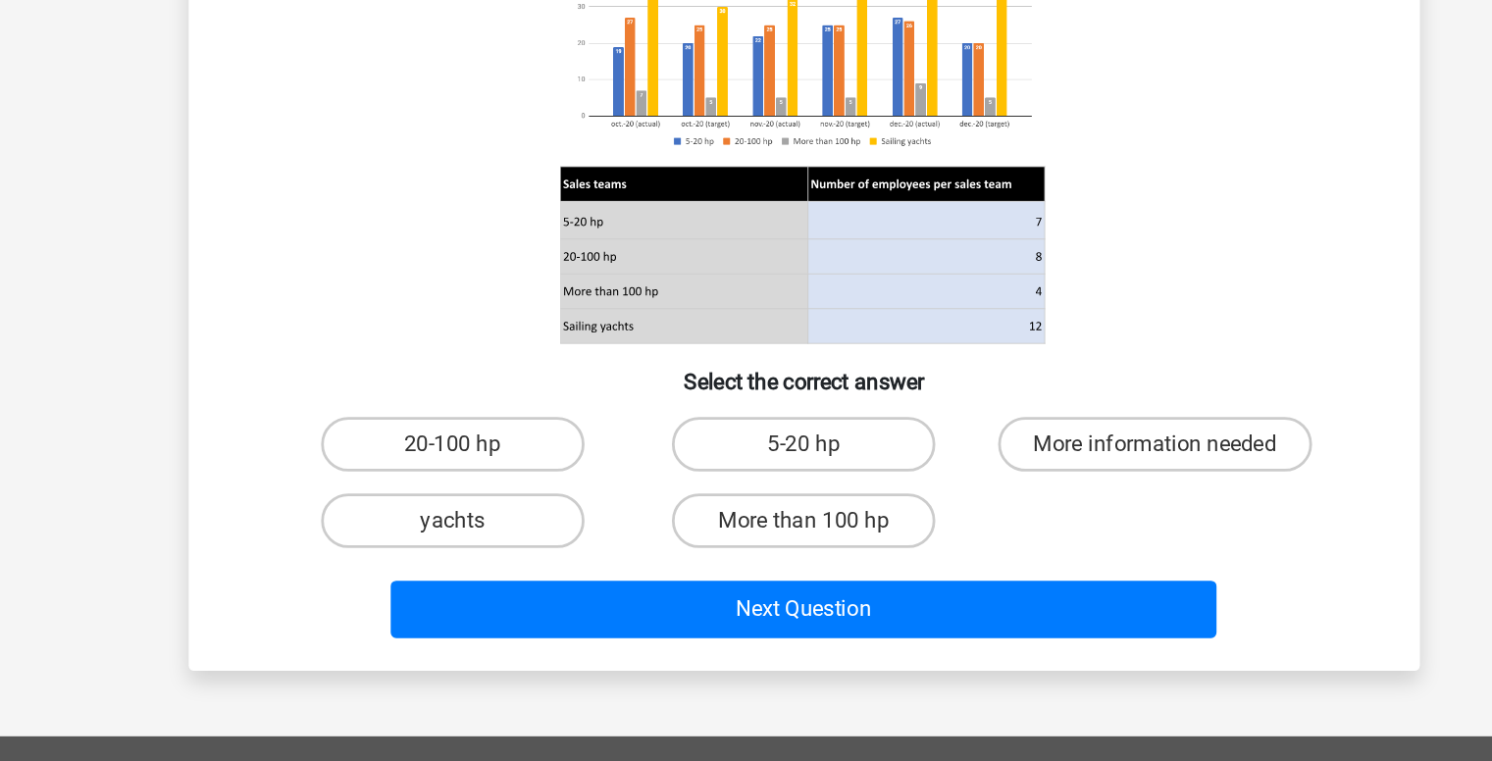
scroll to position [41, 0]
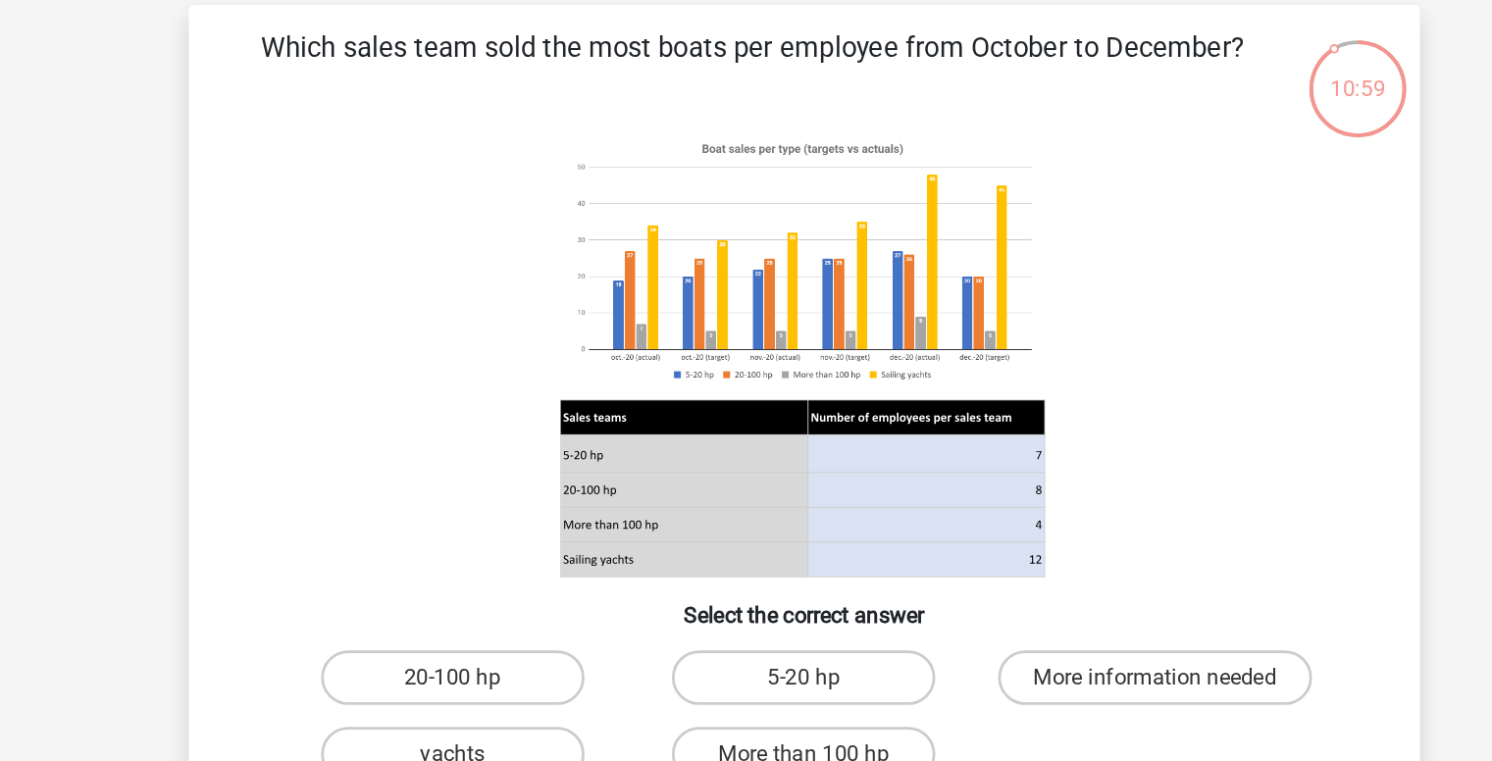
click at [494, 536] on input "20-100 hp" at bounding box center [499, 539] width 13 height 13
radio input "true"
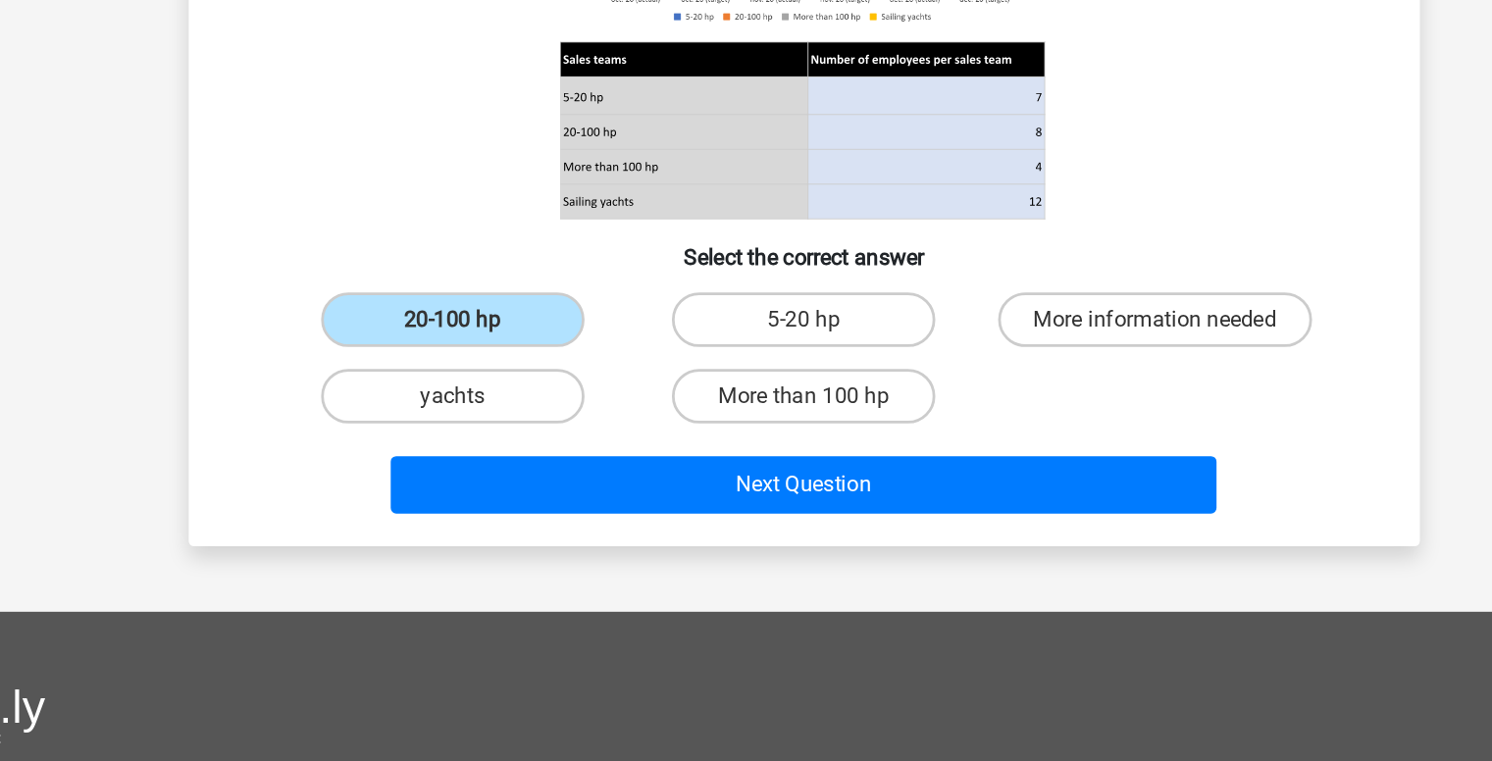
scroll to position [139, 0]
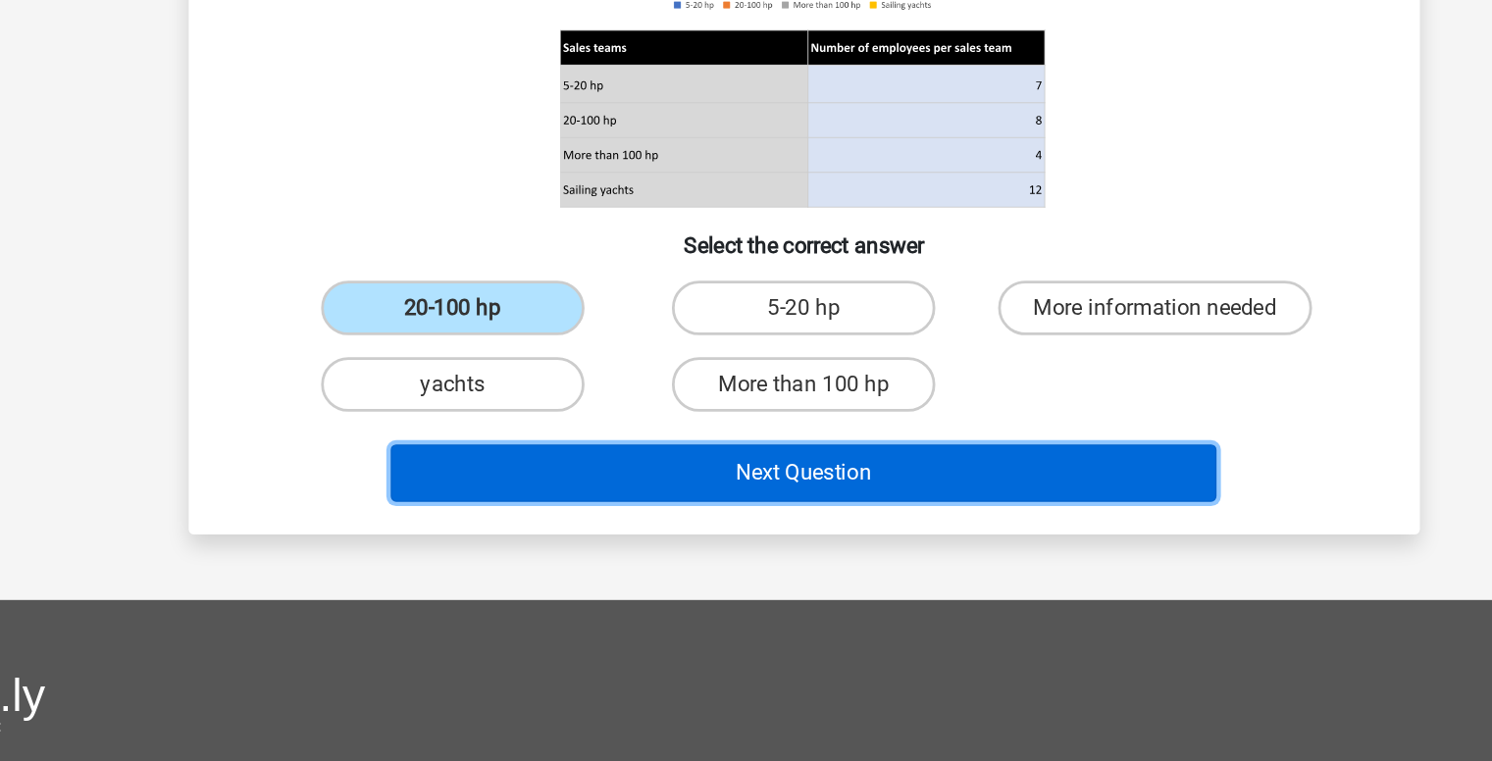
click at [743, 562] on button "Next Question" at bounding box center [746, 553] width 594 height 41
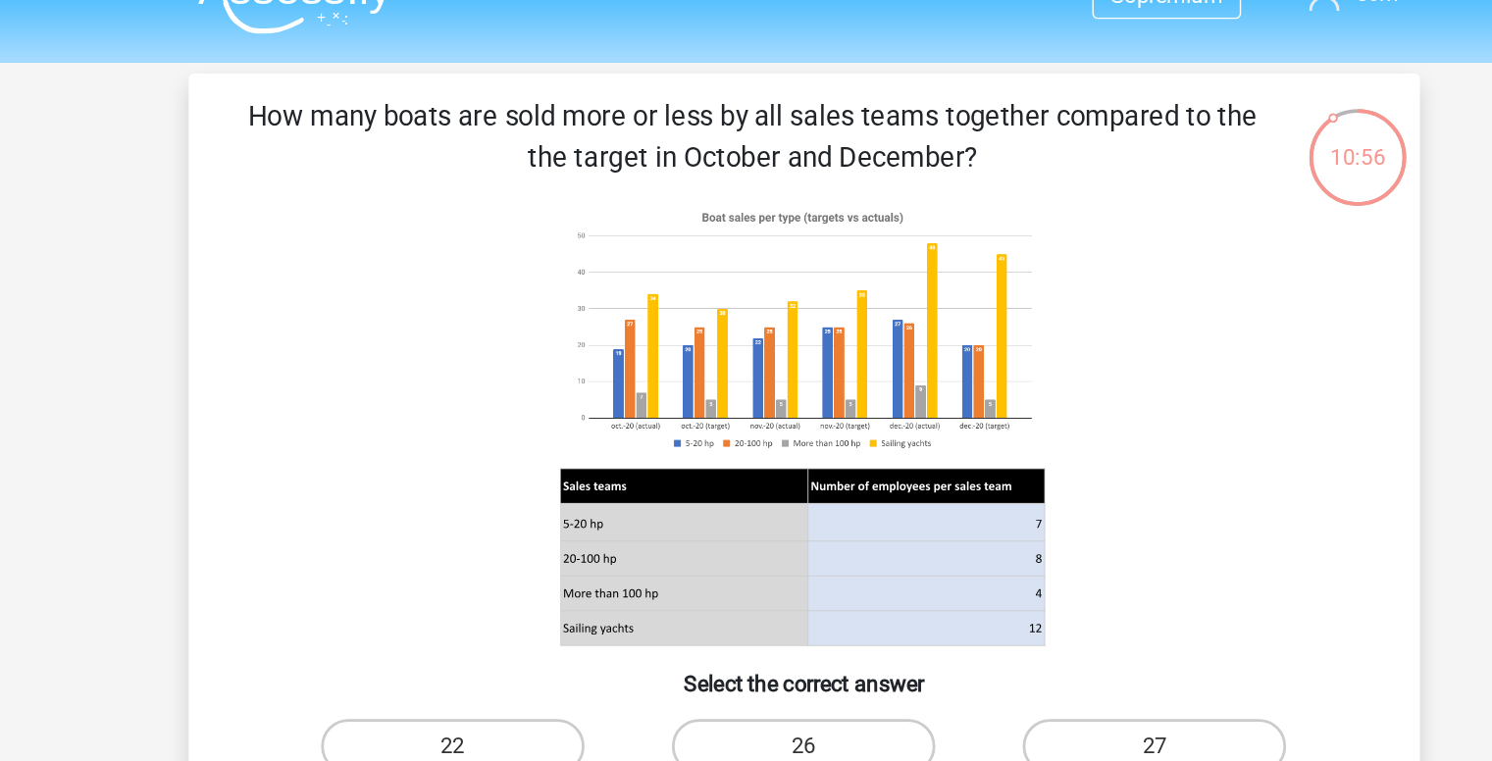
scroll to position [37, 0]
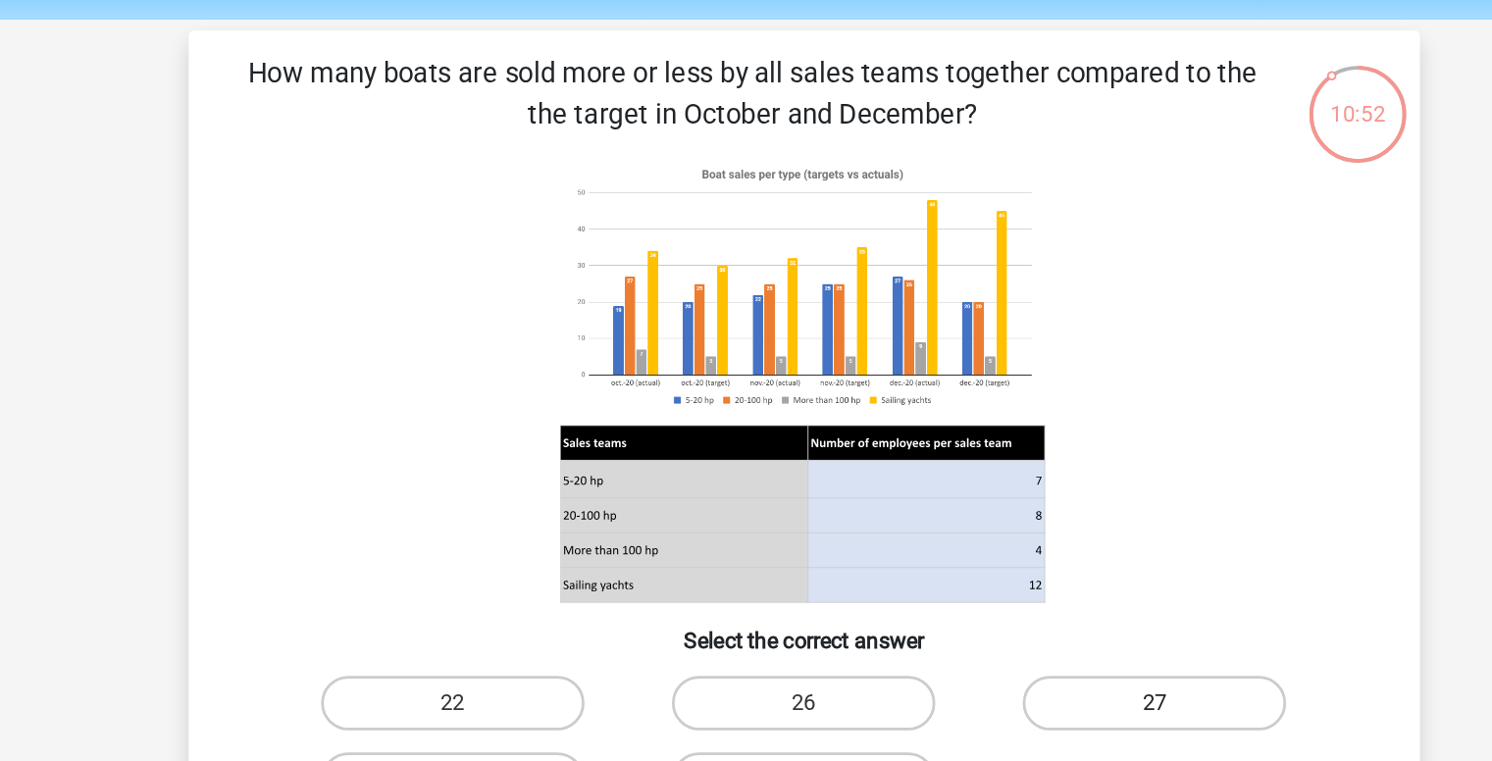
click at [1015, 537] on label "27" at bounding box center [998, 536] width 189 height 39
click at [1011, 537] on input "27" at bounding box center [1005, 543] width 13 height 13
radio input "true"
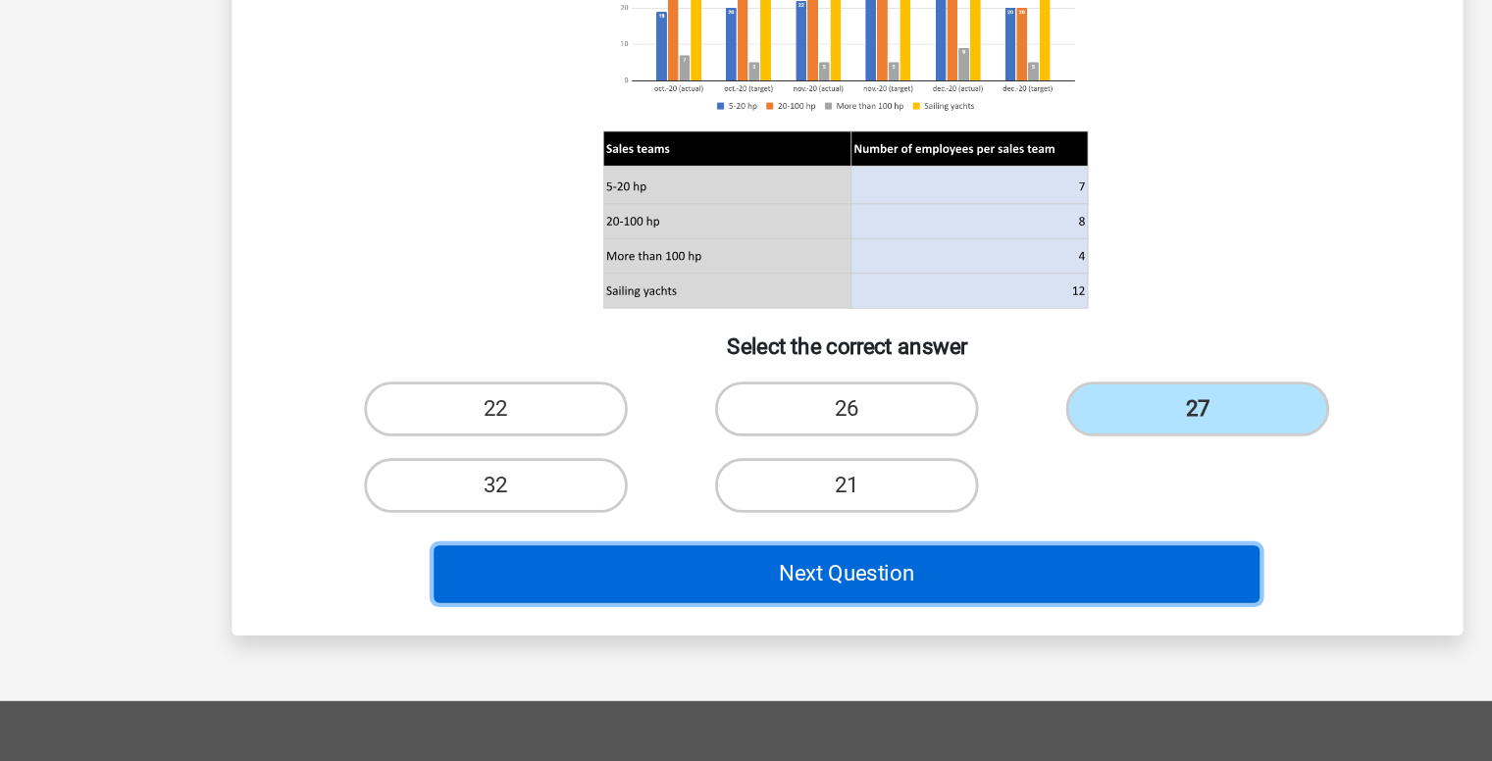
click at [749, 623] on button "Next Question" at bounding box center [746, 625] width 594 height 41
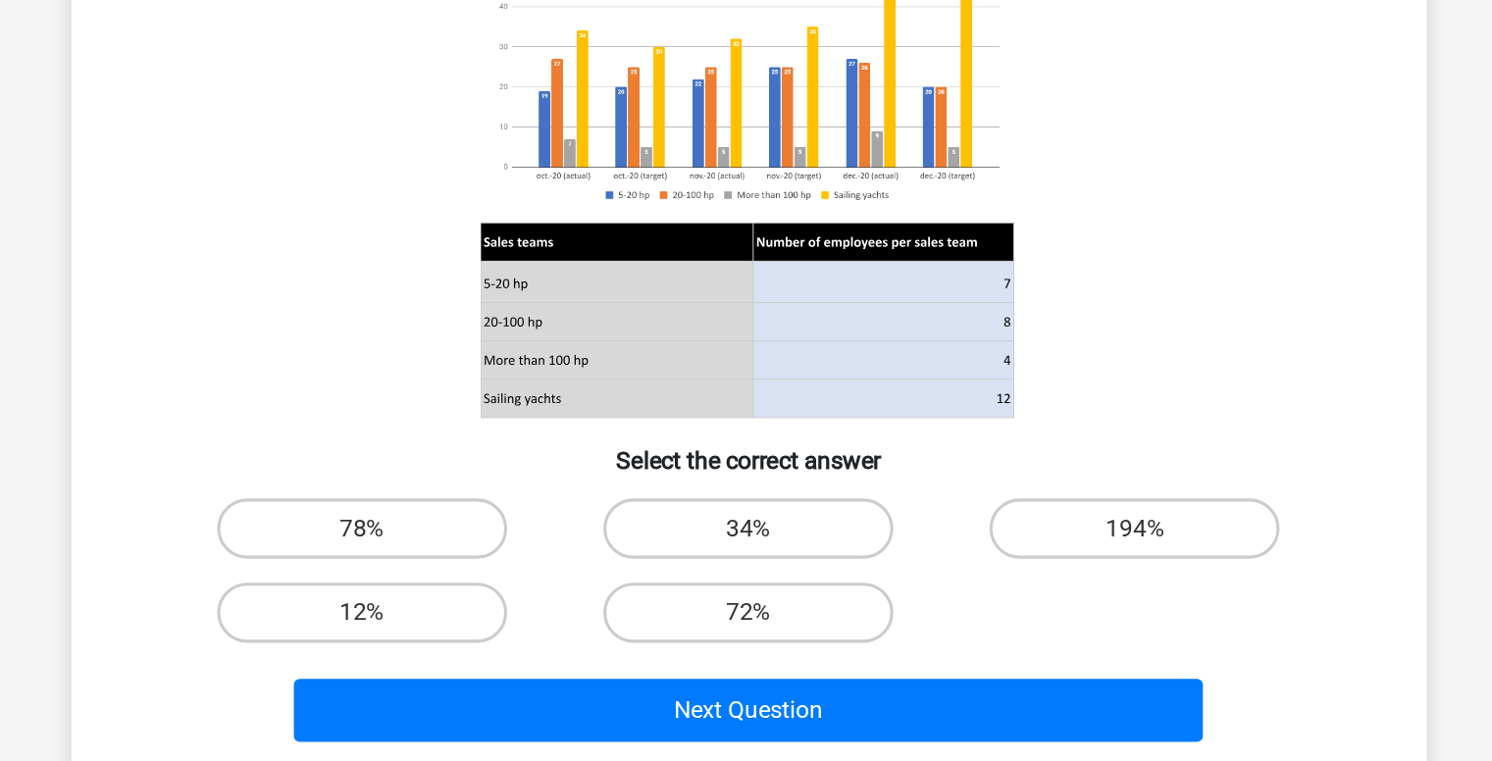
scroll to position [27, 0]
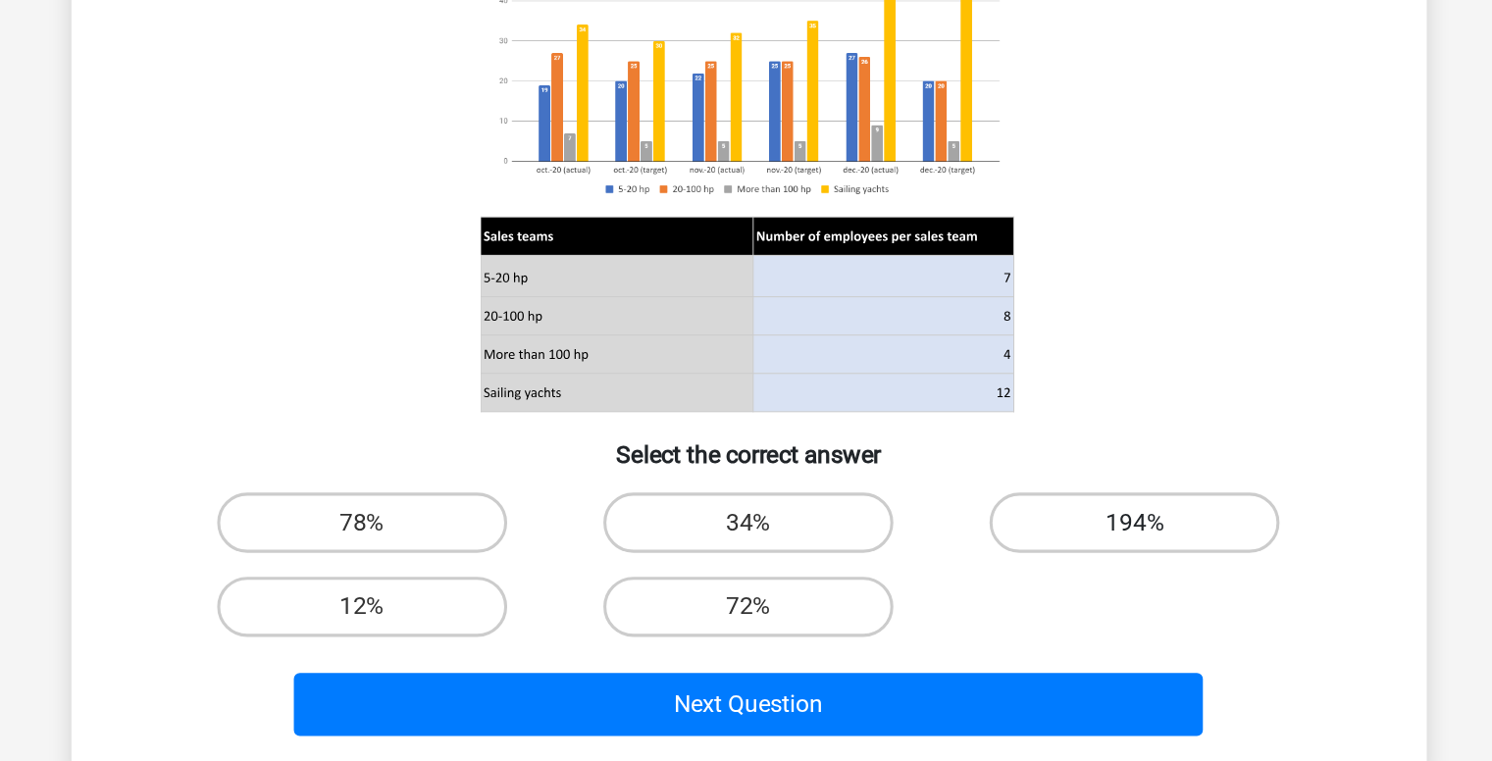
click at [961, 611] on label "194%" at bounding box center [998, 605] width 189 height 39
click at [999, 611] on input "194%" at bounding box center [1005, 611] width 13 height 13
radio input "true"
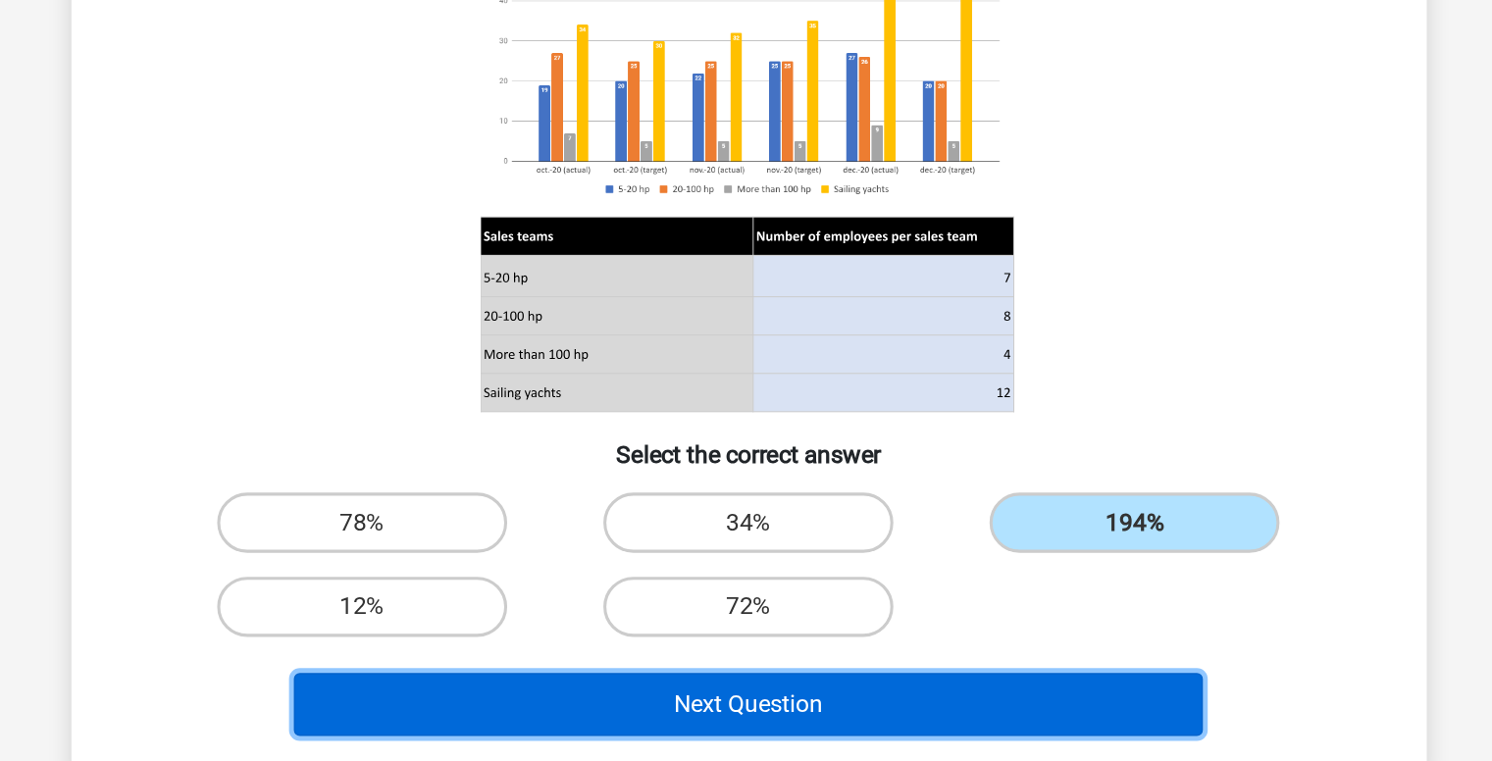
click at [799, 719] on button "Next Question" at bounding box center [746, 723] width 594 height 41
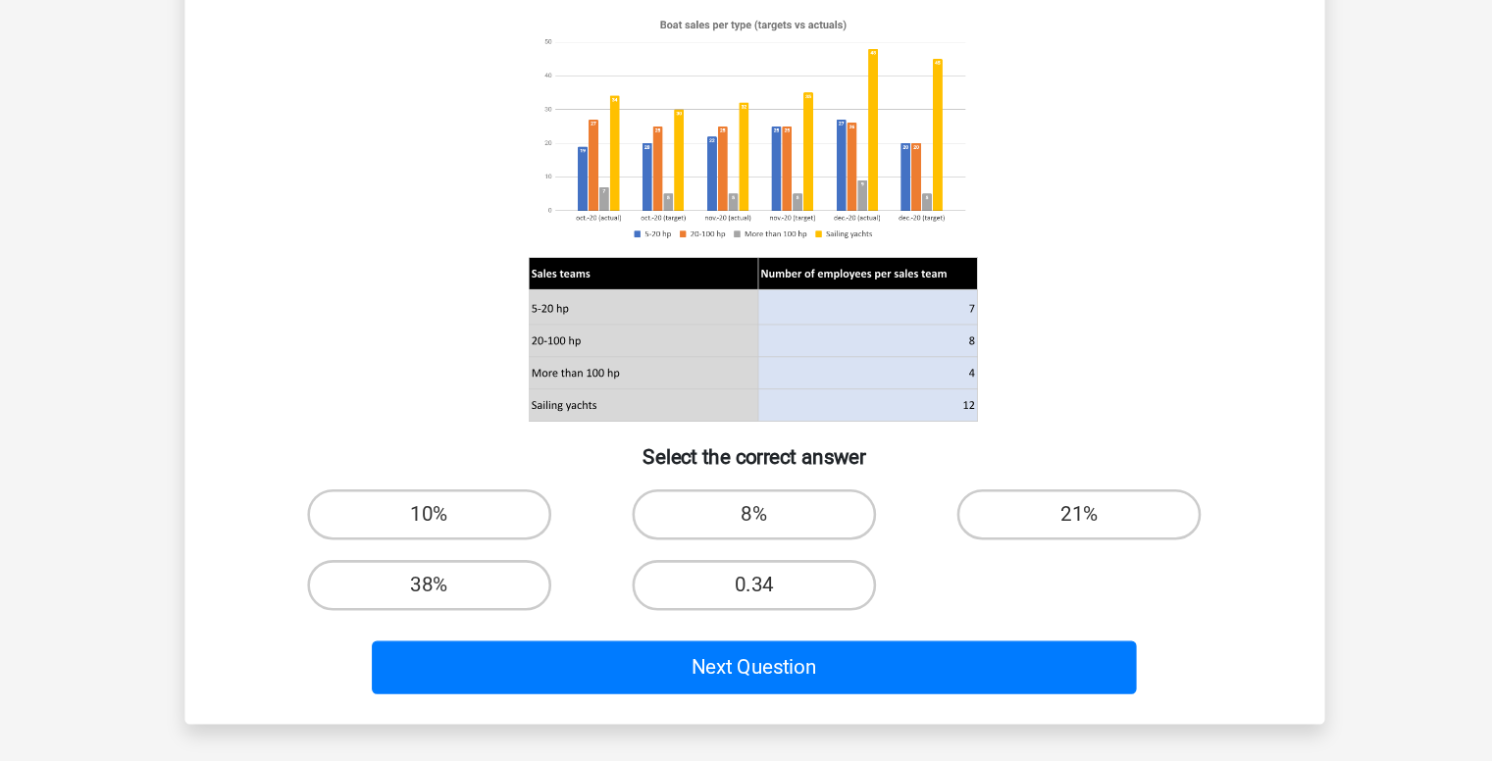
scroll to position [163, 0]
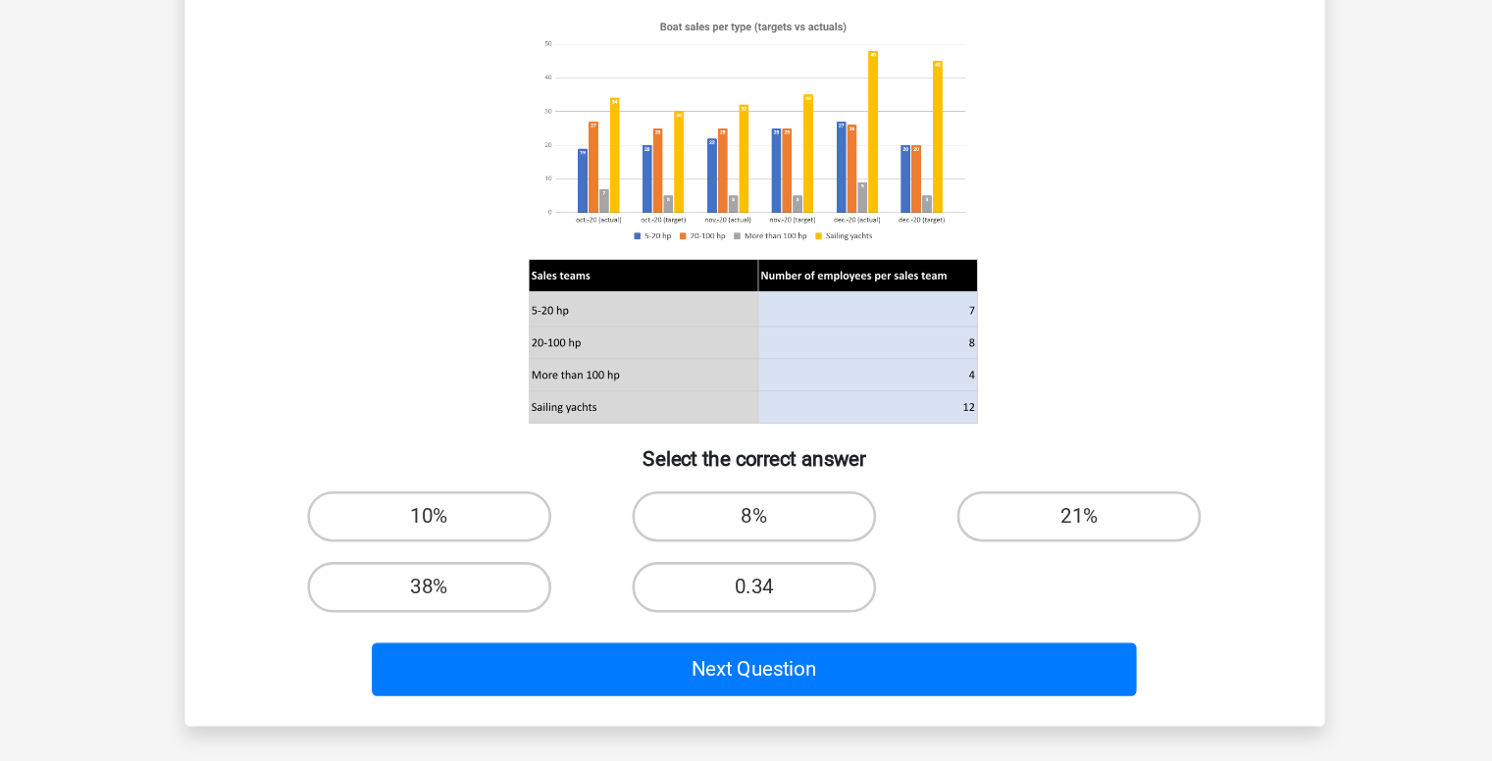
click at [753, 510] on input "8%" at bounding box center [752, 505] width 13 height 13
radio input "true"
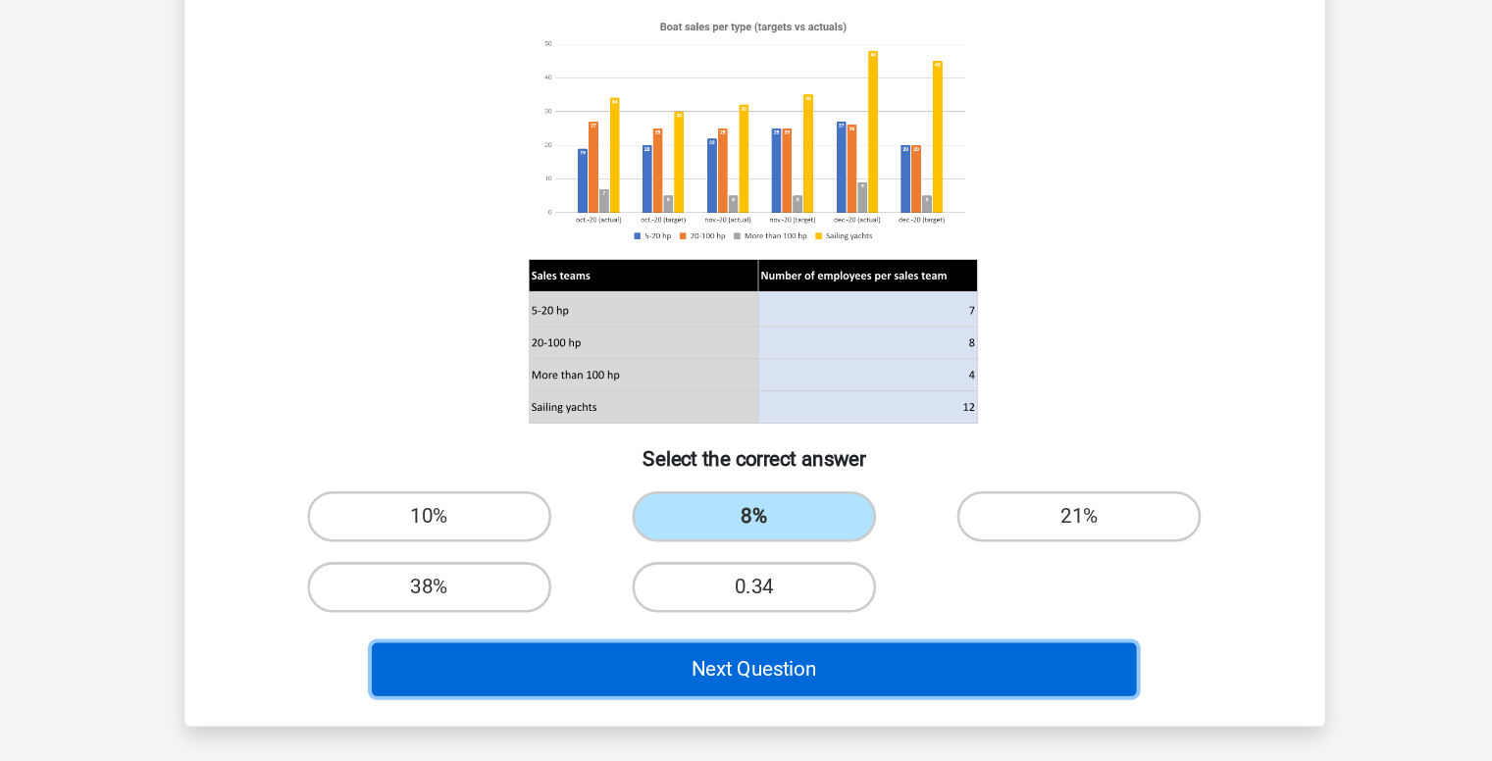
click at [749, 607] on button "Next Question" at bounding box center [746, 617] width 594 height 41
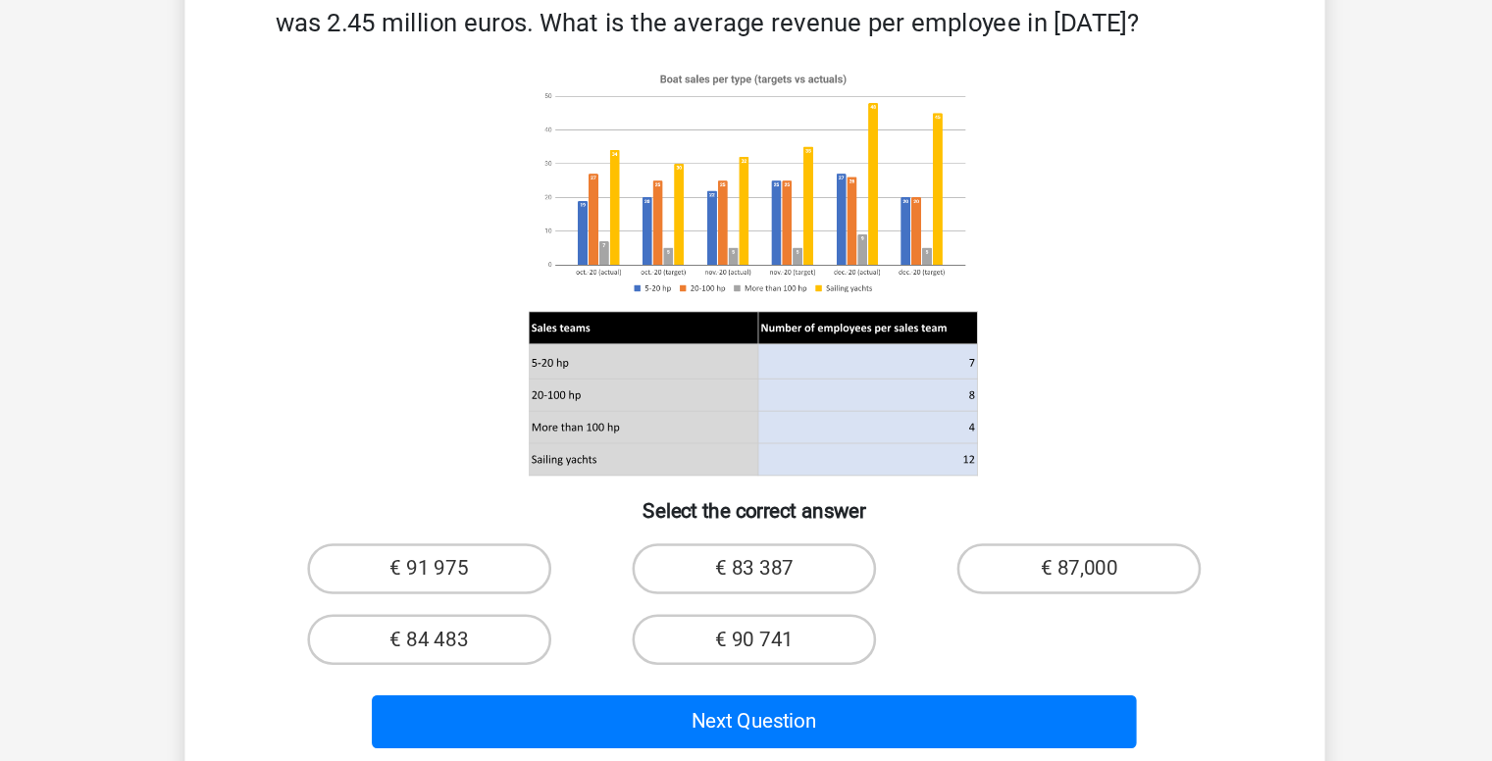
scroll to position [78, 0]
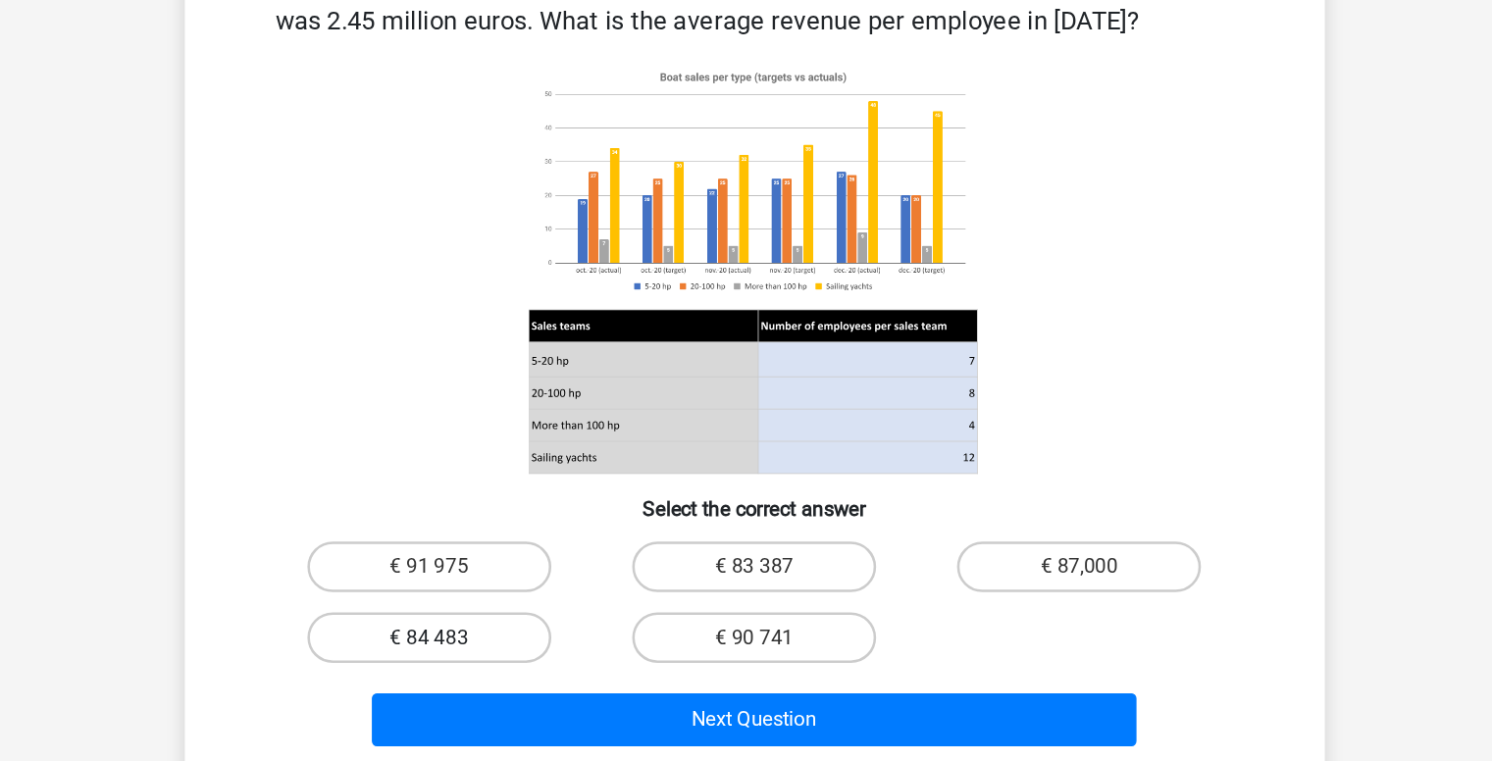
click at [488, 630] on label "€ 84 483" at bounding box center [493, 610] width 189 height 39
click at [493, 623] on input "€ 84 483" at bounding box center [499, 616] width 13 height 13
radio input "true"
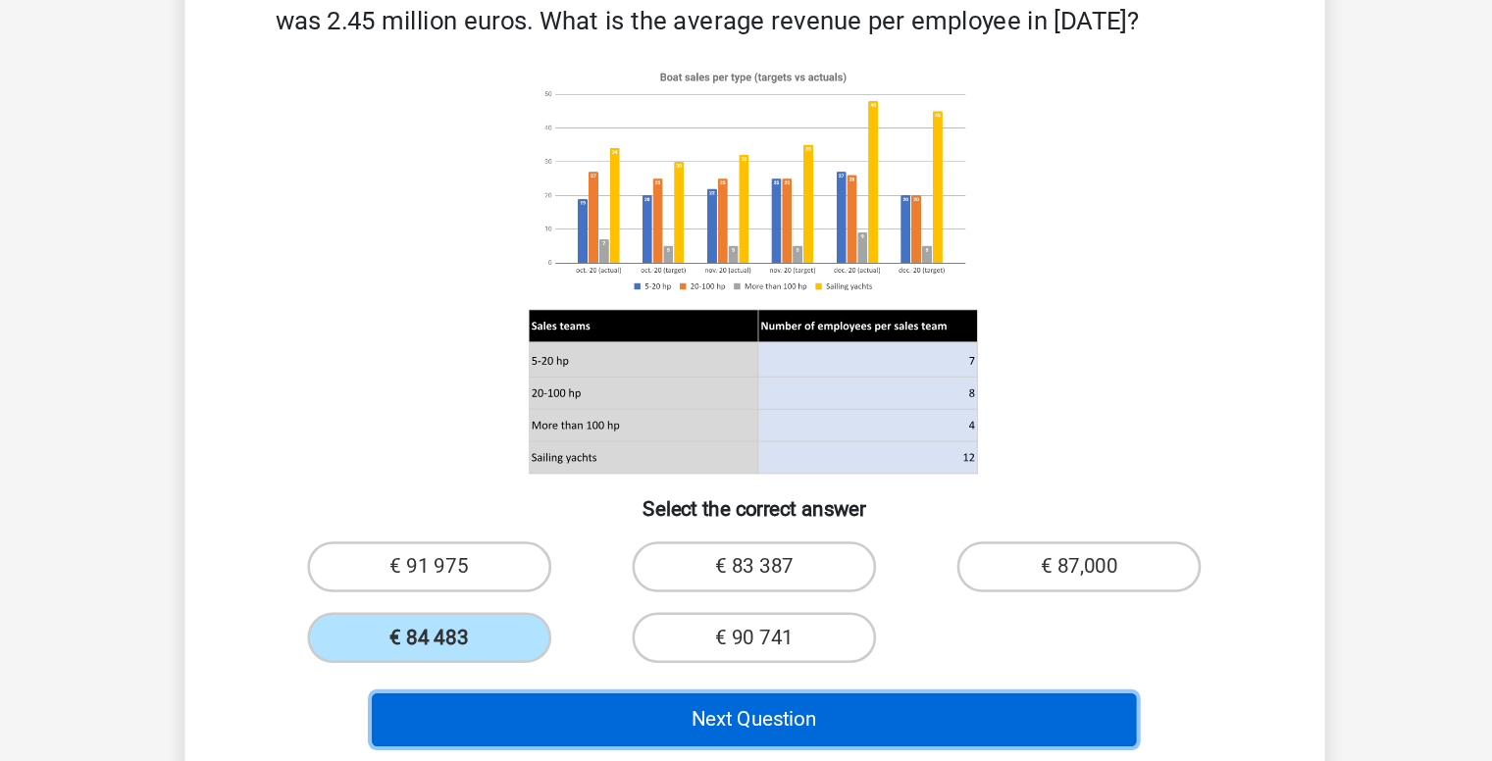
click at [660, 695] on button "Next Question" at bounding box center [746, 673] width 594 height 41
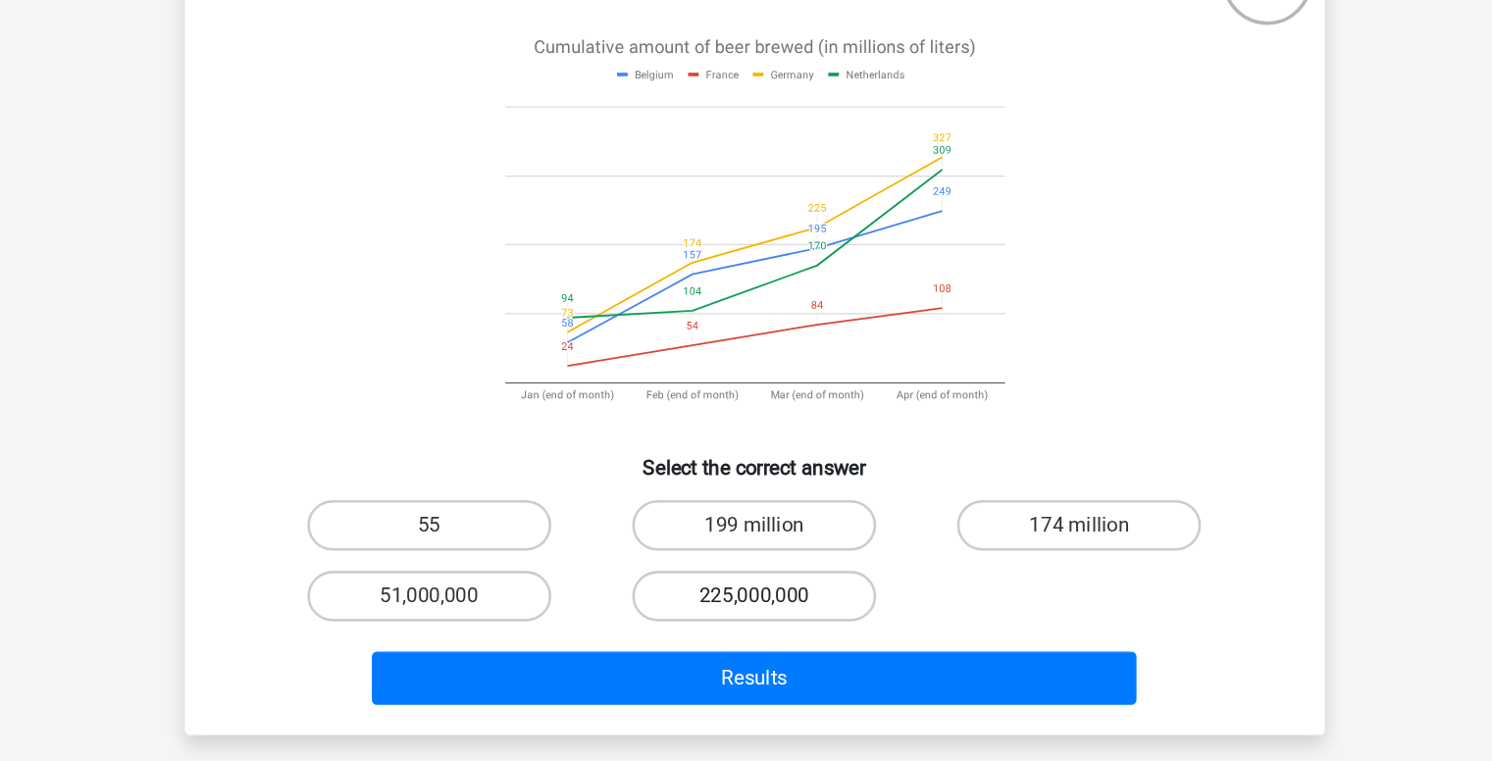
click at [737, 541] on label "225,000,000" at bounding box center [745, 551] width 189 height 39
click at [746, 551] on input "225,000,000" at bounding box center [752, 557] width 13 height 13
radio input "true"
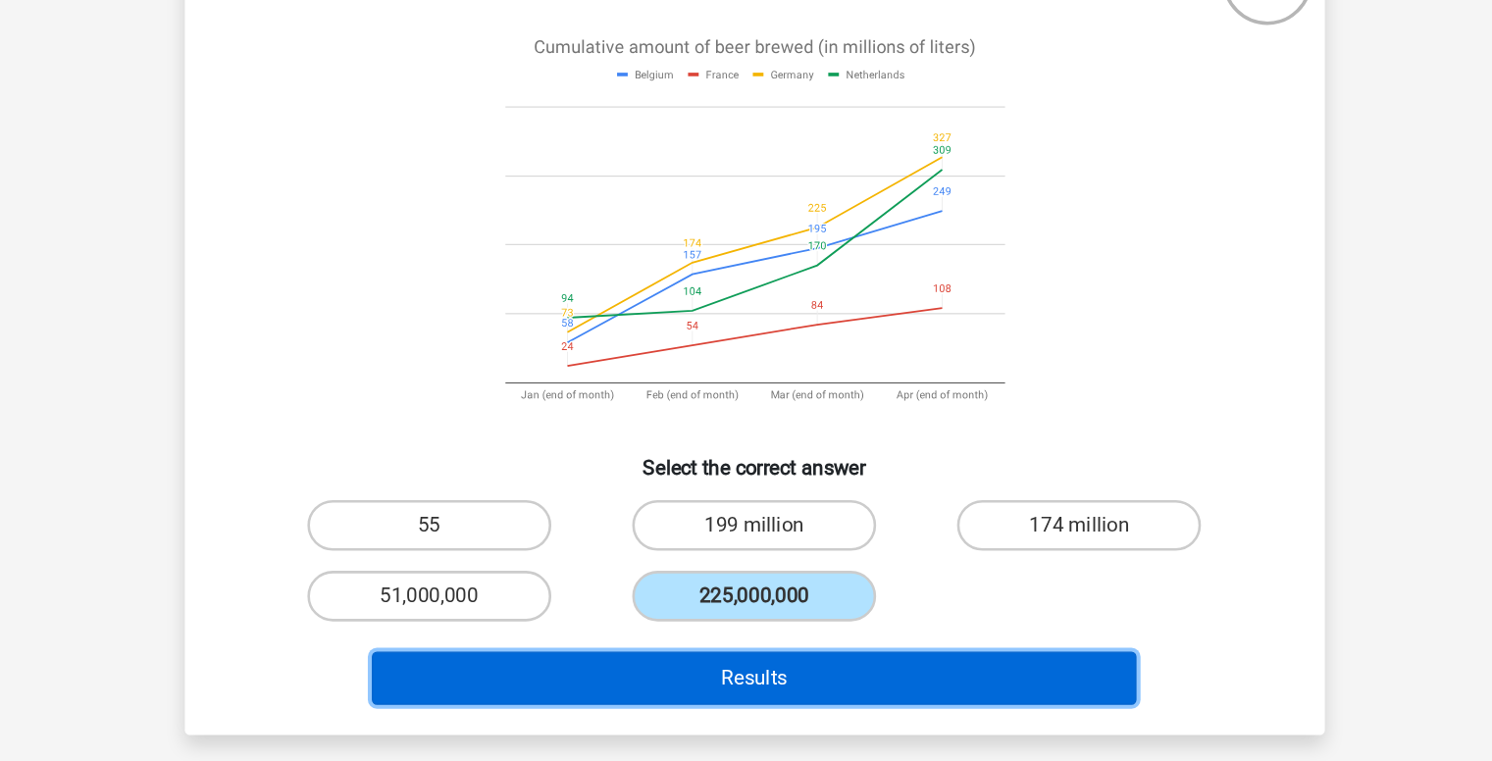
click at [751, 619] on button "Results" at bounding box center [746, 614] width 594 height 41
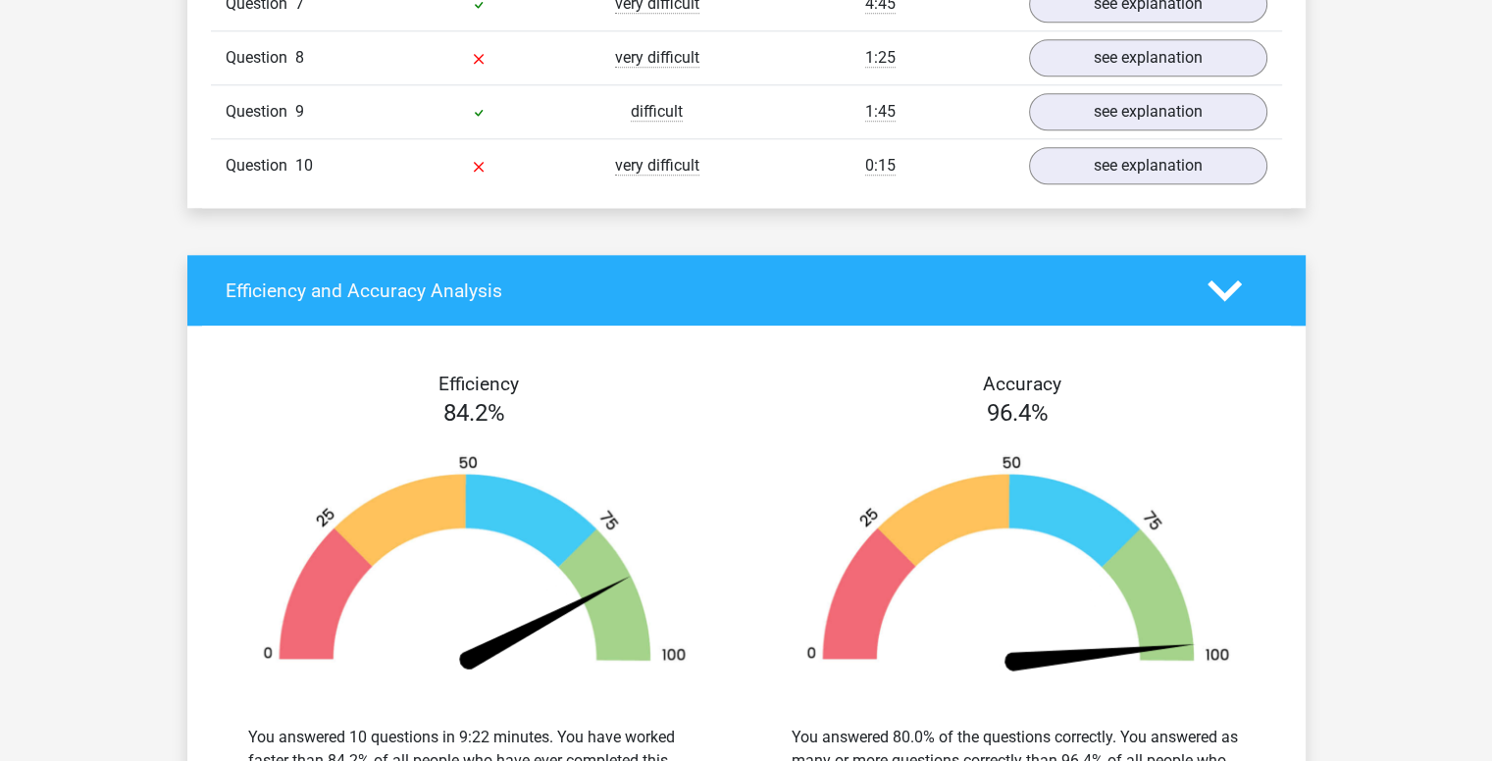
scroll to position [2290, 0]
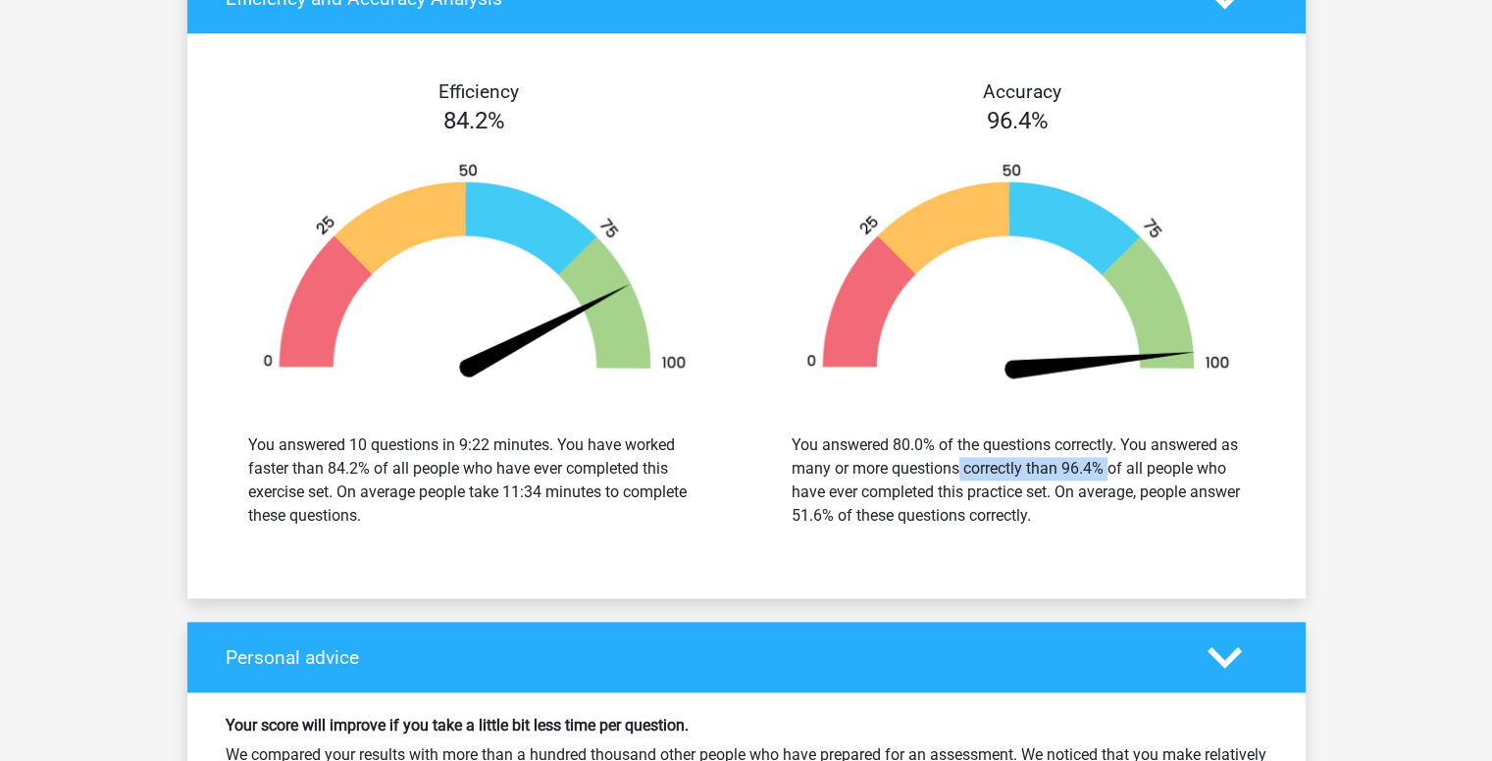
drag, startPoint x: 845, startPoint y: 474, endPoint x: 1033, endPoint y: 472, distance: 188.4
click at [1033, 472] on div "You answered 80.0% of the questions correctly. You answered as many or more que…" at bounding box center [1018, 481] width 453 height 94
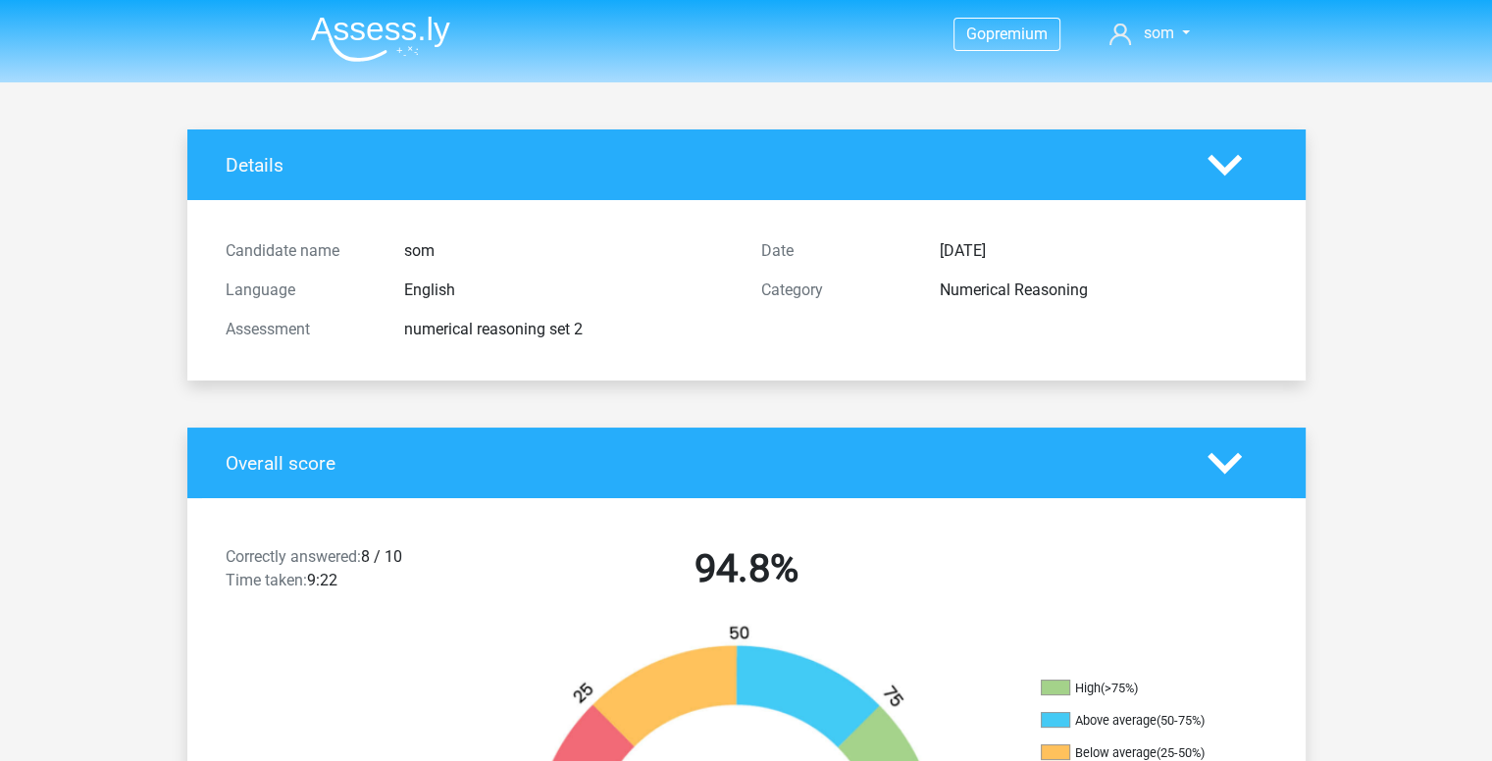
scroll to position [0, 0]
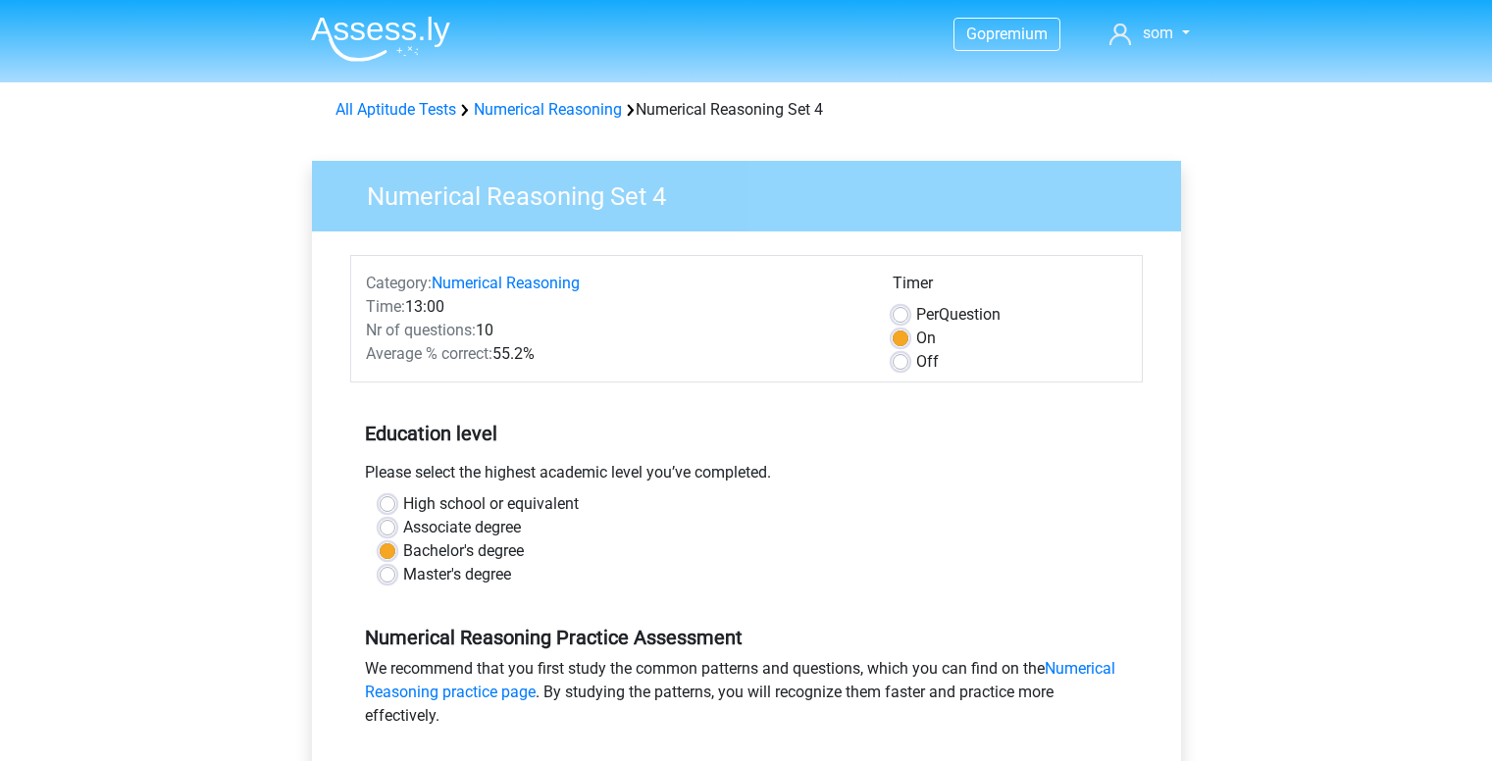
scroll to position [445, 0]
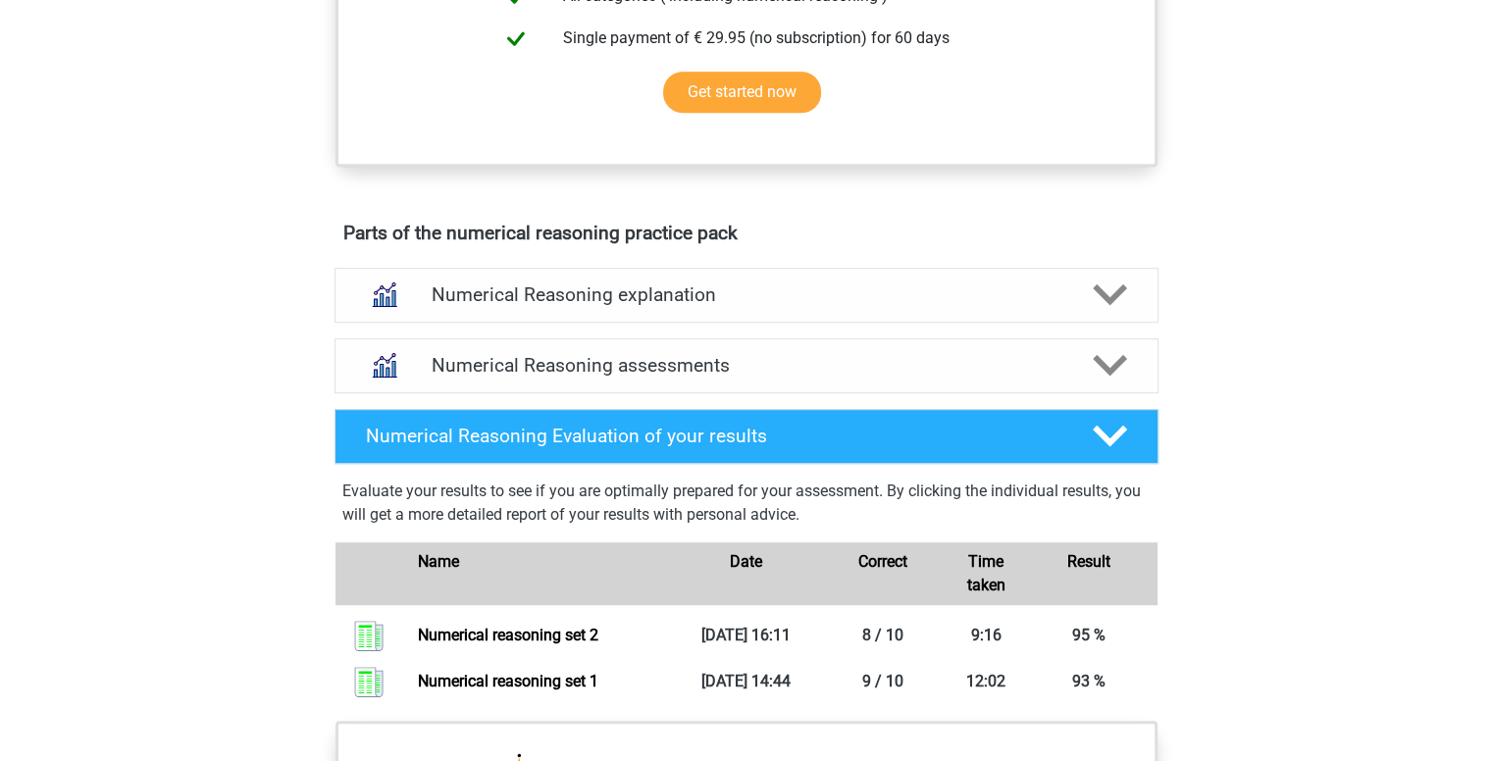
scroll to position [914, 0]
click at [692, 377] on h4 "Numerical Reasoning assessments" at bounding box center [747, 365] width 630 height 23
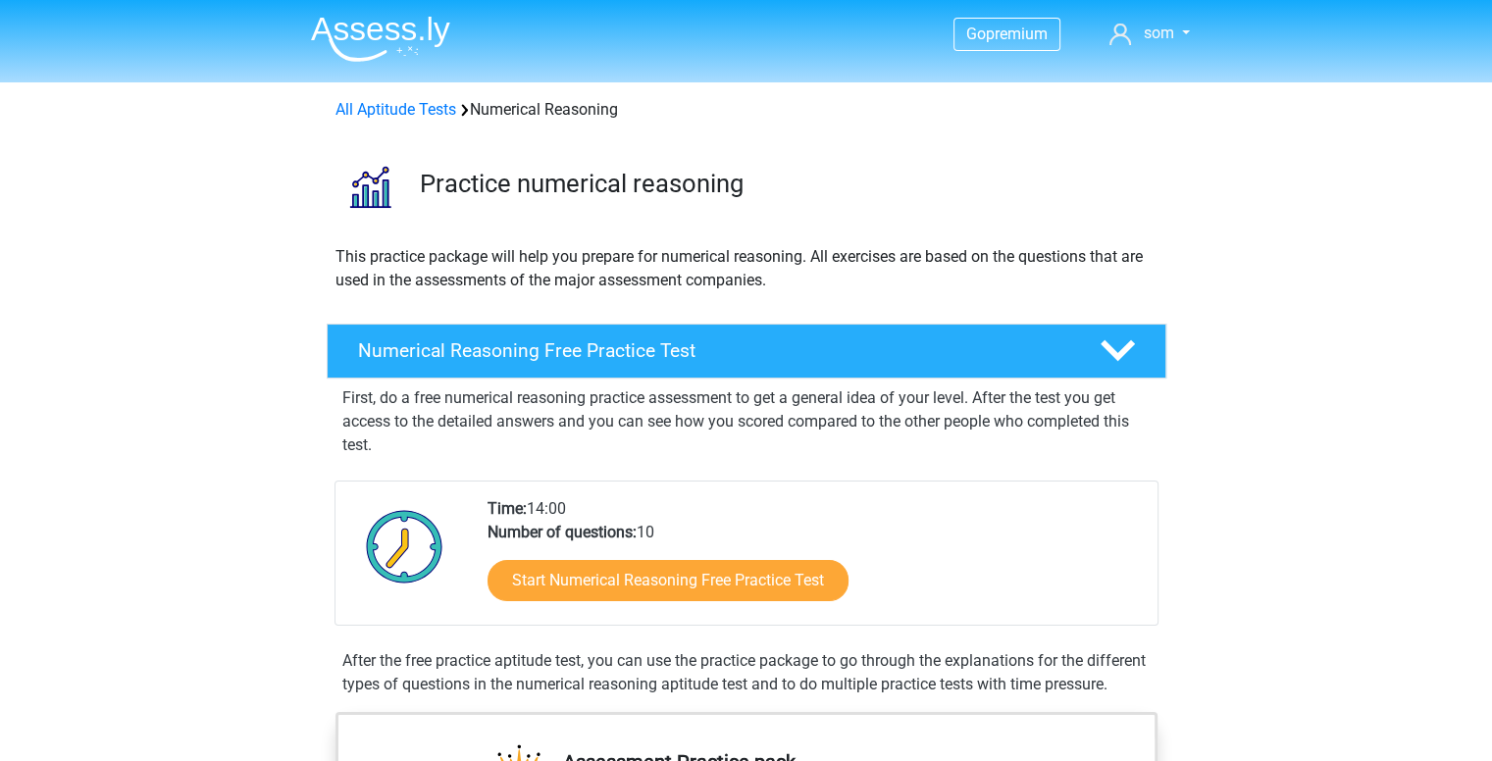
scroll to position [46, 0]
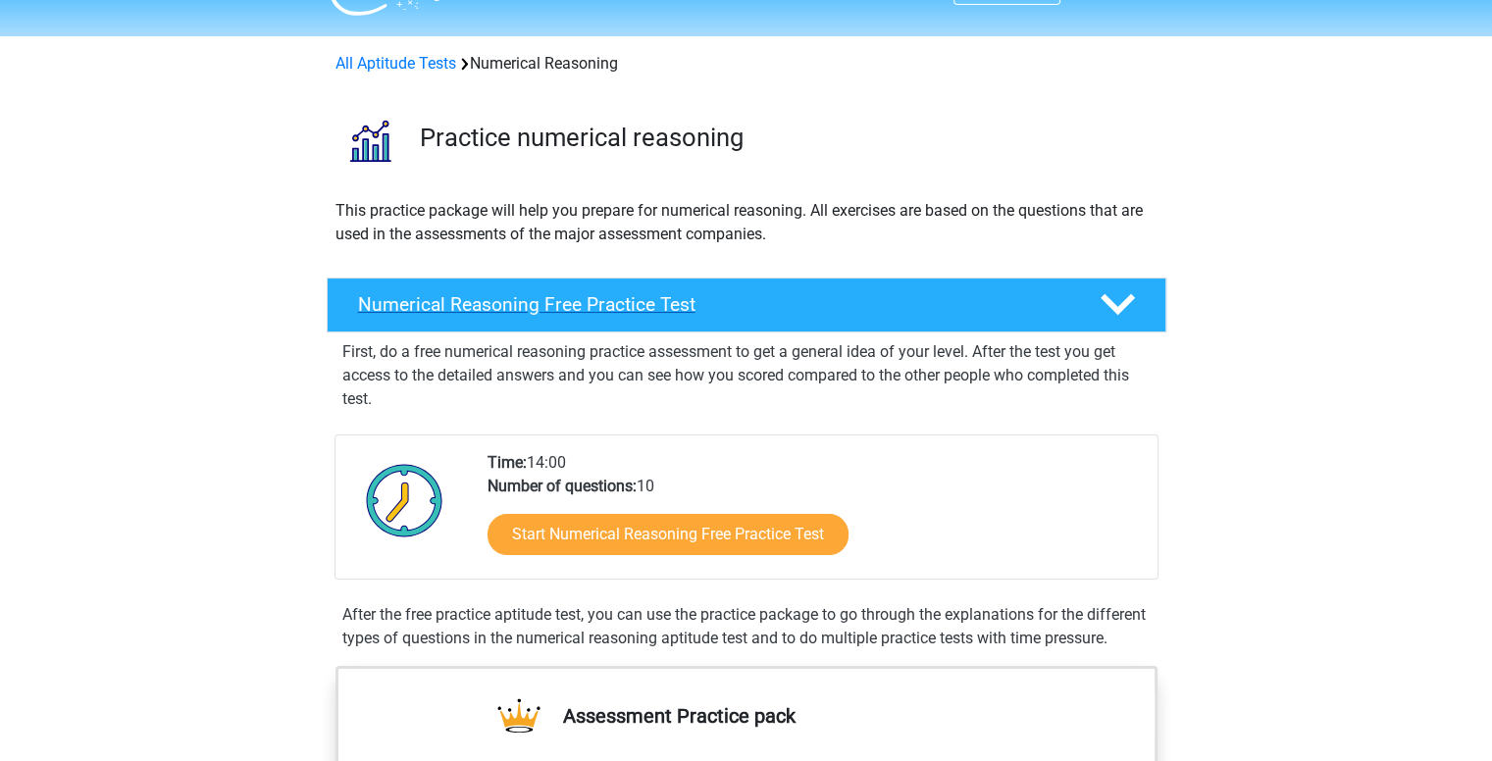
click at [1143, 288] on div at bounding box center [1115, 304] width 67 height 34
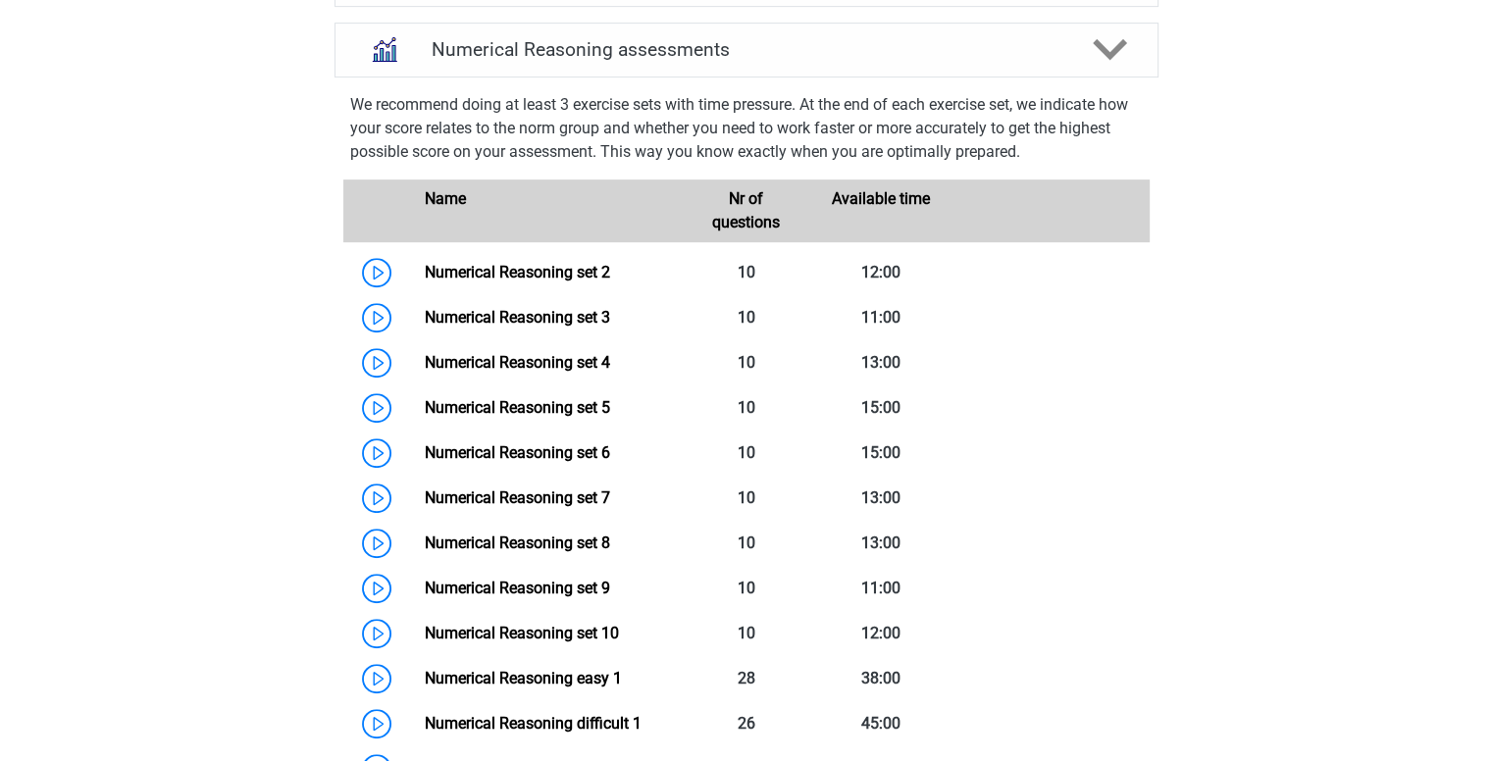
scroll to position [909, 0]
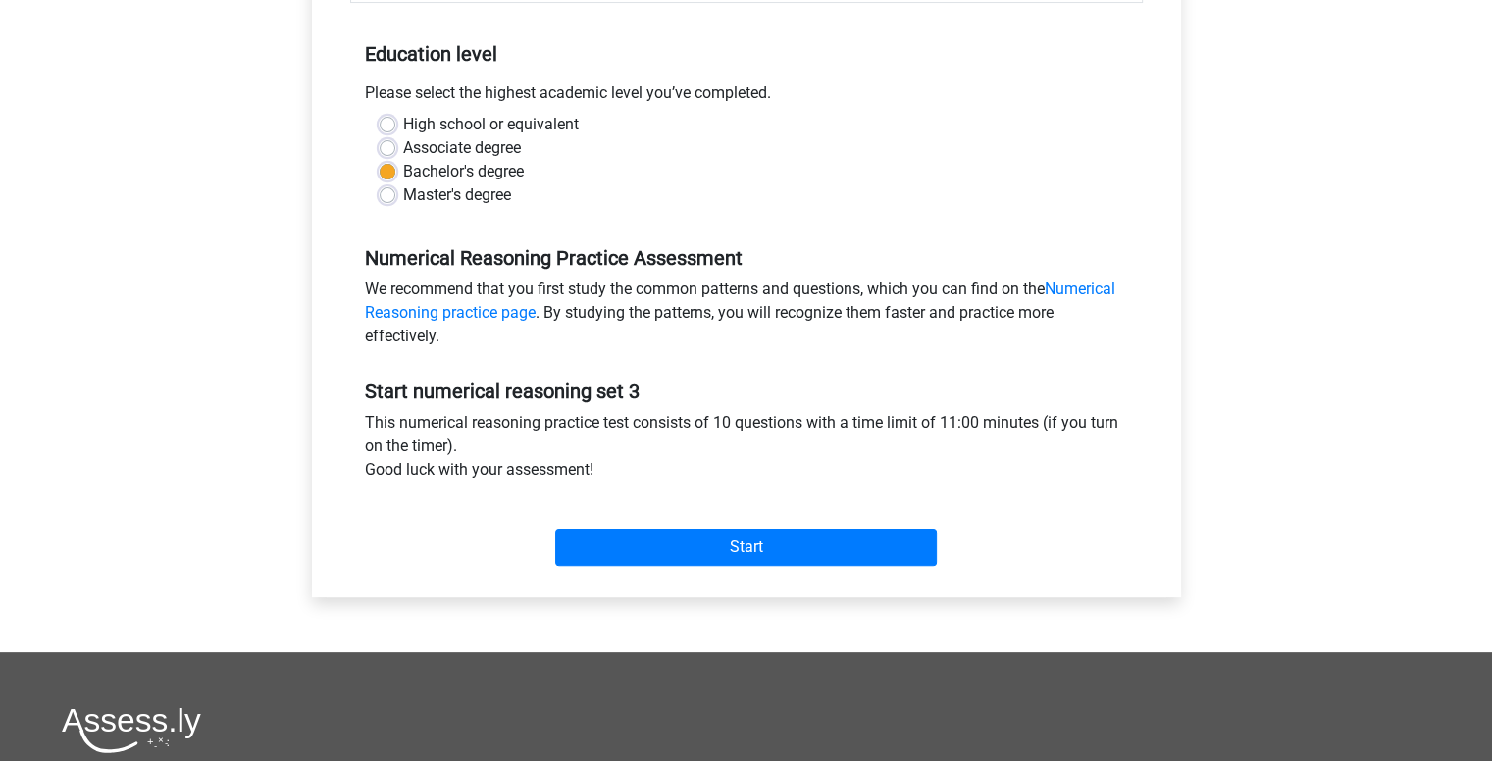
scroll to position [381, 0]
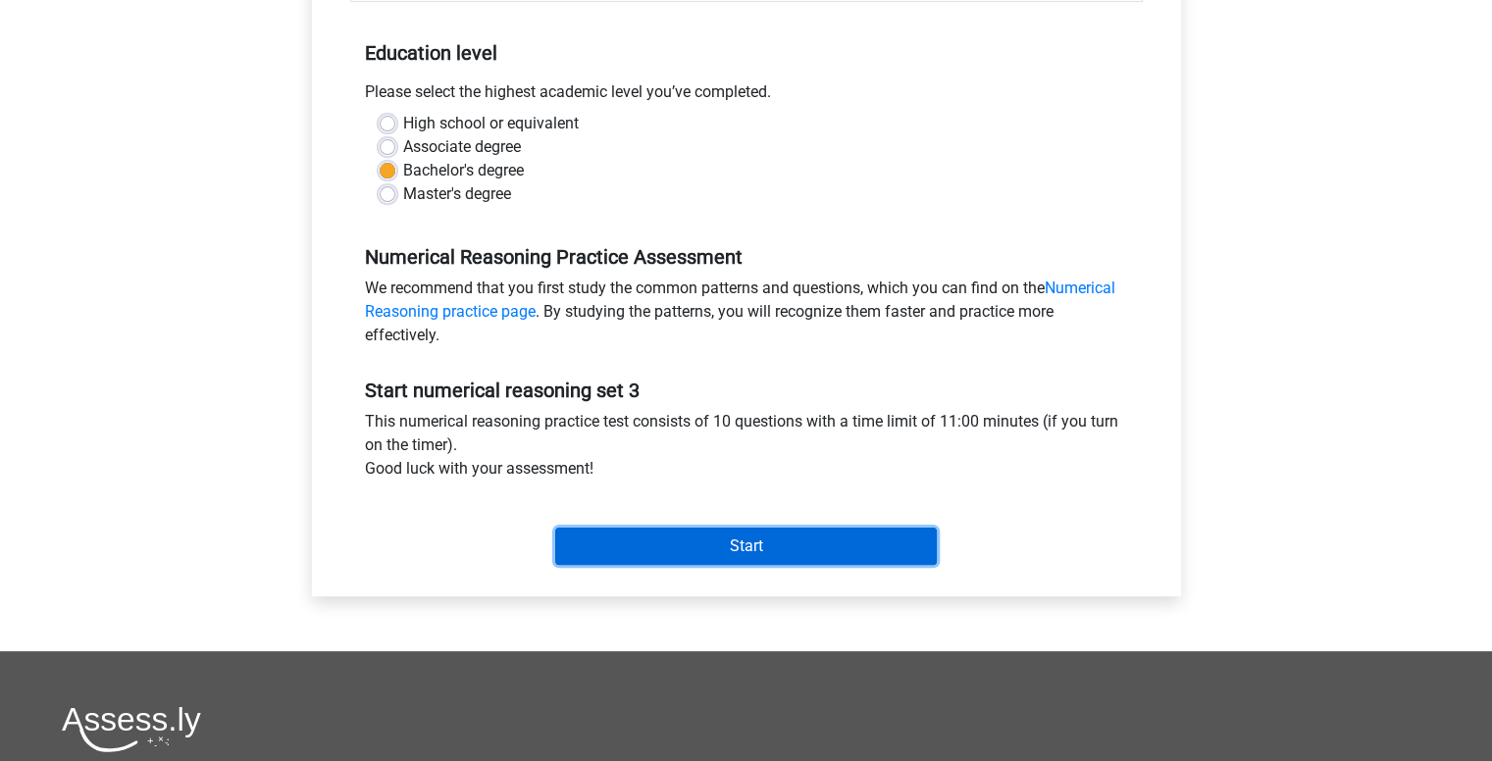
click at [721, 554] on input "Start" at bounding box center [746, 546] width 382 height 37
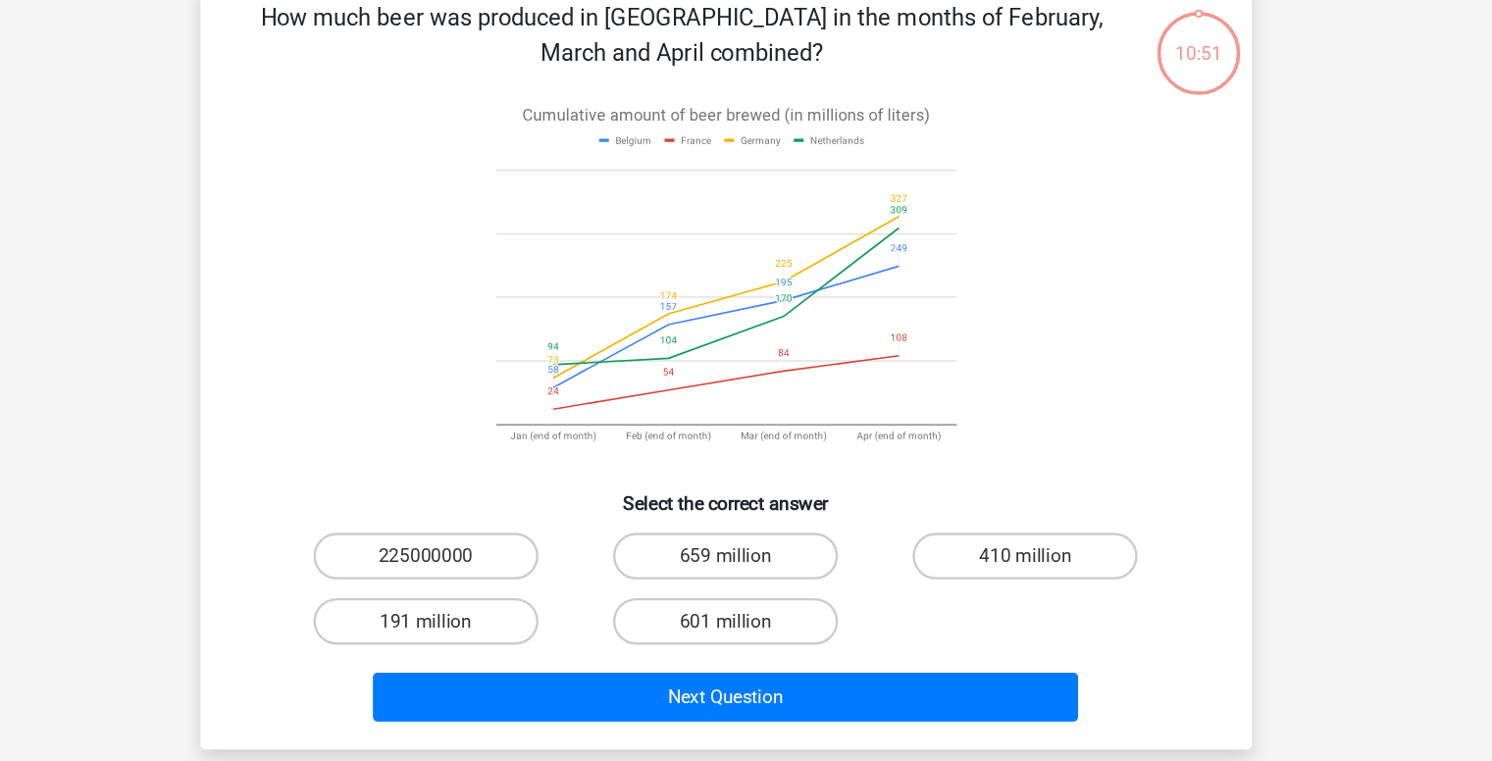
scroll to position [55, 0]
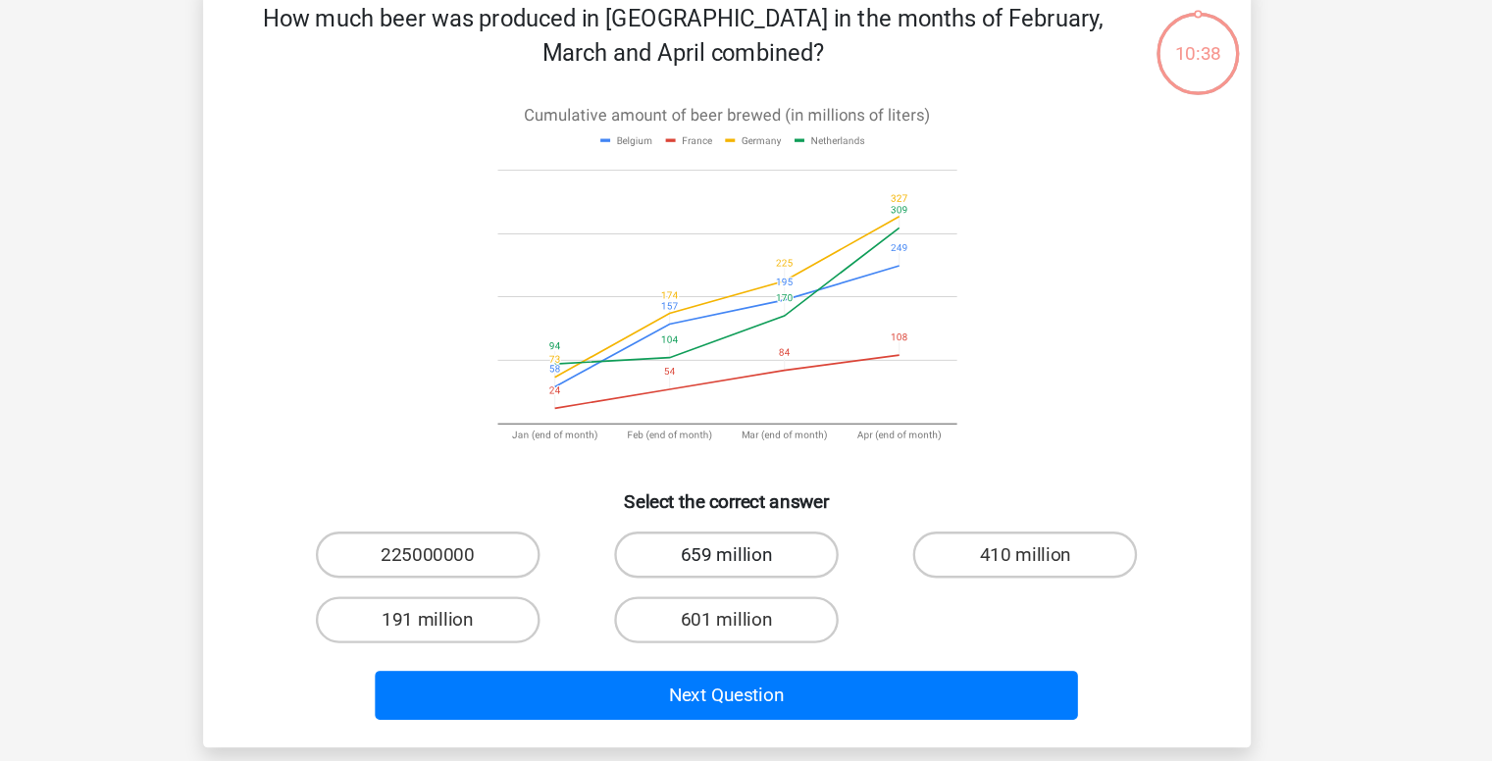
click at [717, 531] on label "659 million" at bounding box center [745, 518] width 189 height 39
click at [746, 531] on input "659 million" at bounding box center [752, 525] width 13 height 13
radio input "true"
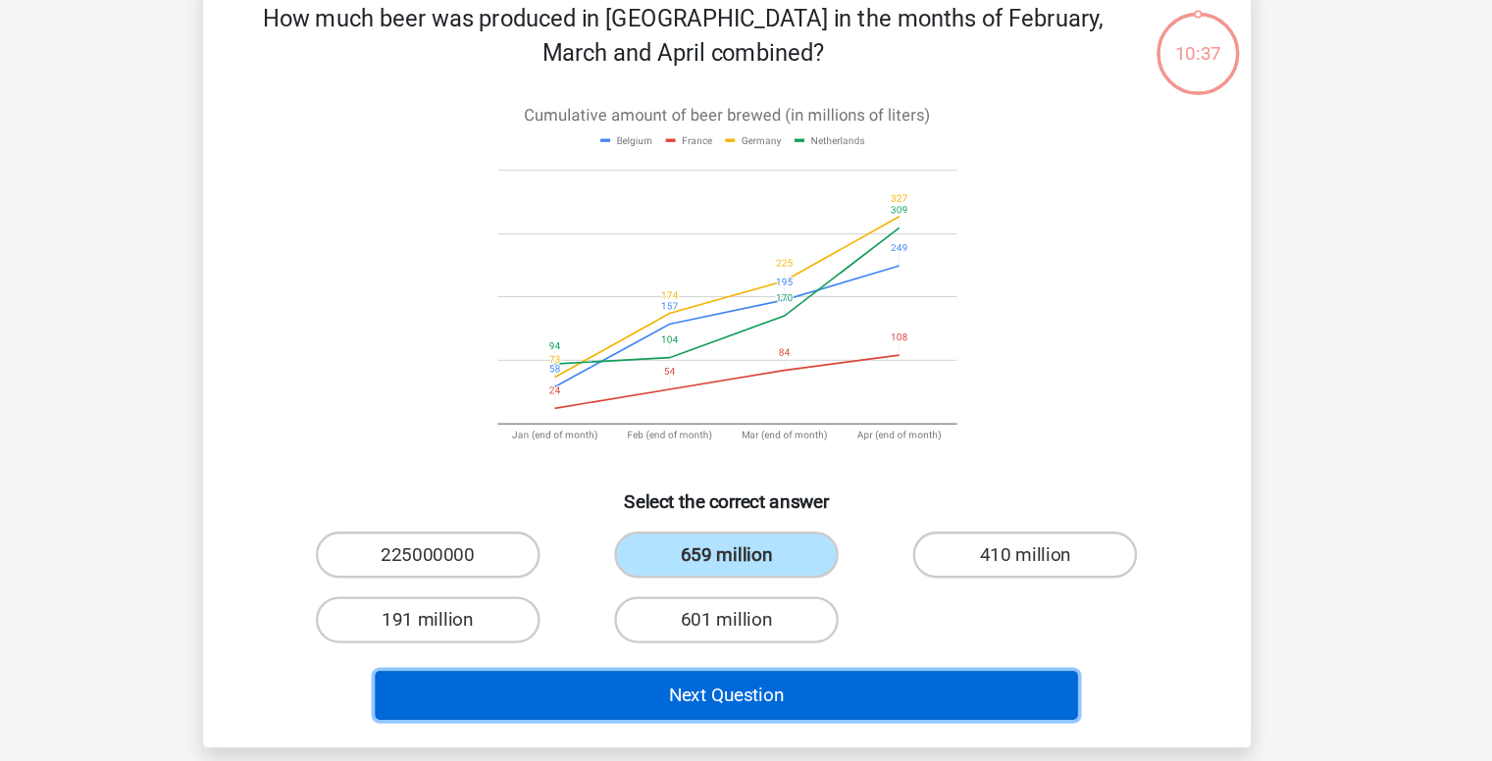
click at [725, 637] on button "Next Question" at bounding box center [746, 637] width 594 height 41
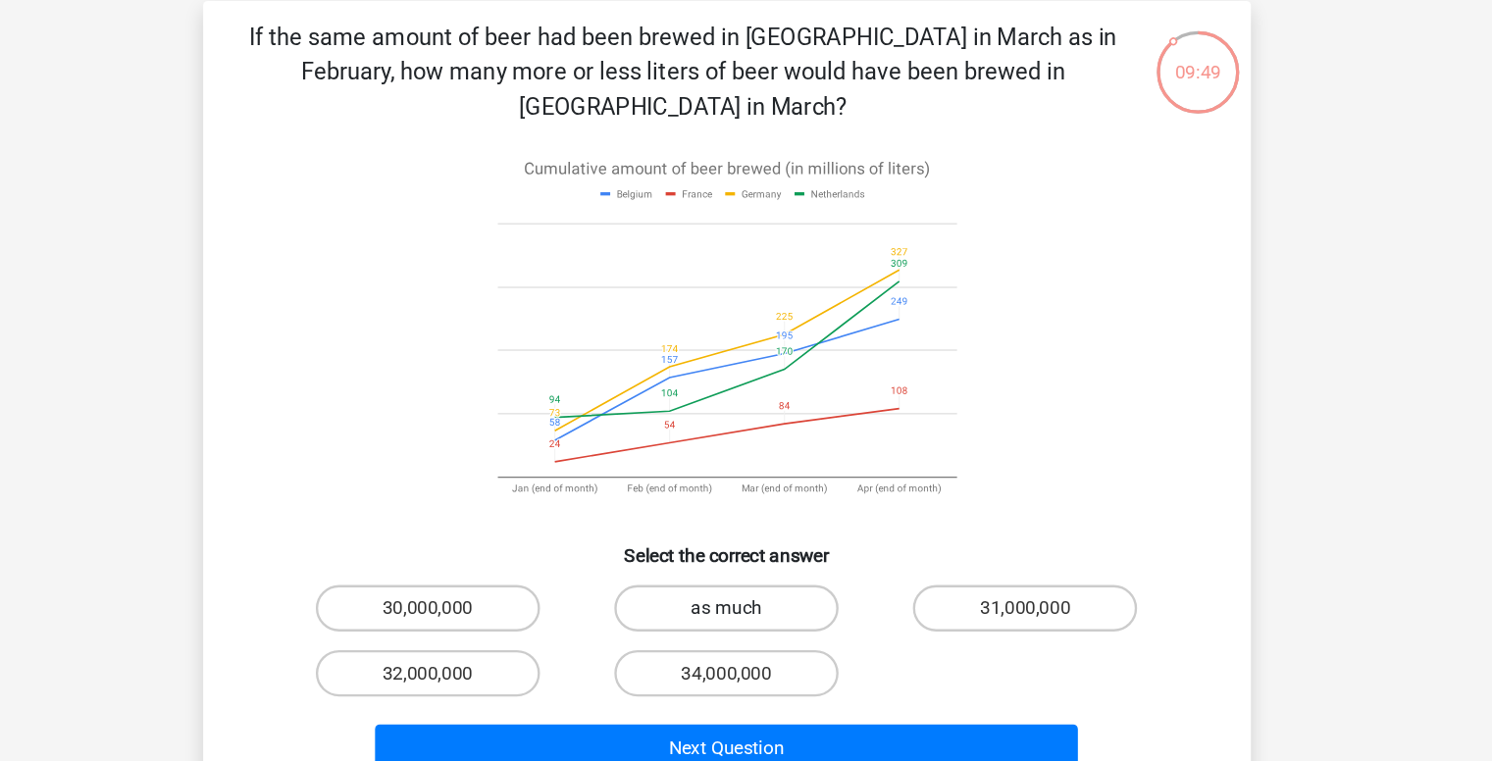
click at [727, 532] on label "as much" at bounding box center [745, 548] width 189 height 39
click at [746, 548] on input "as much" at bounding box center [752, 554] width 13 height 13
radio input "true"
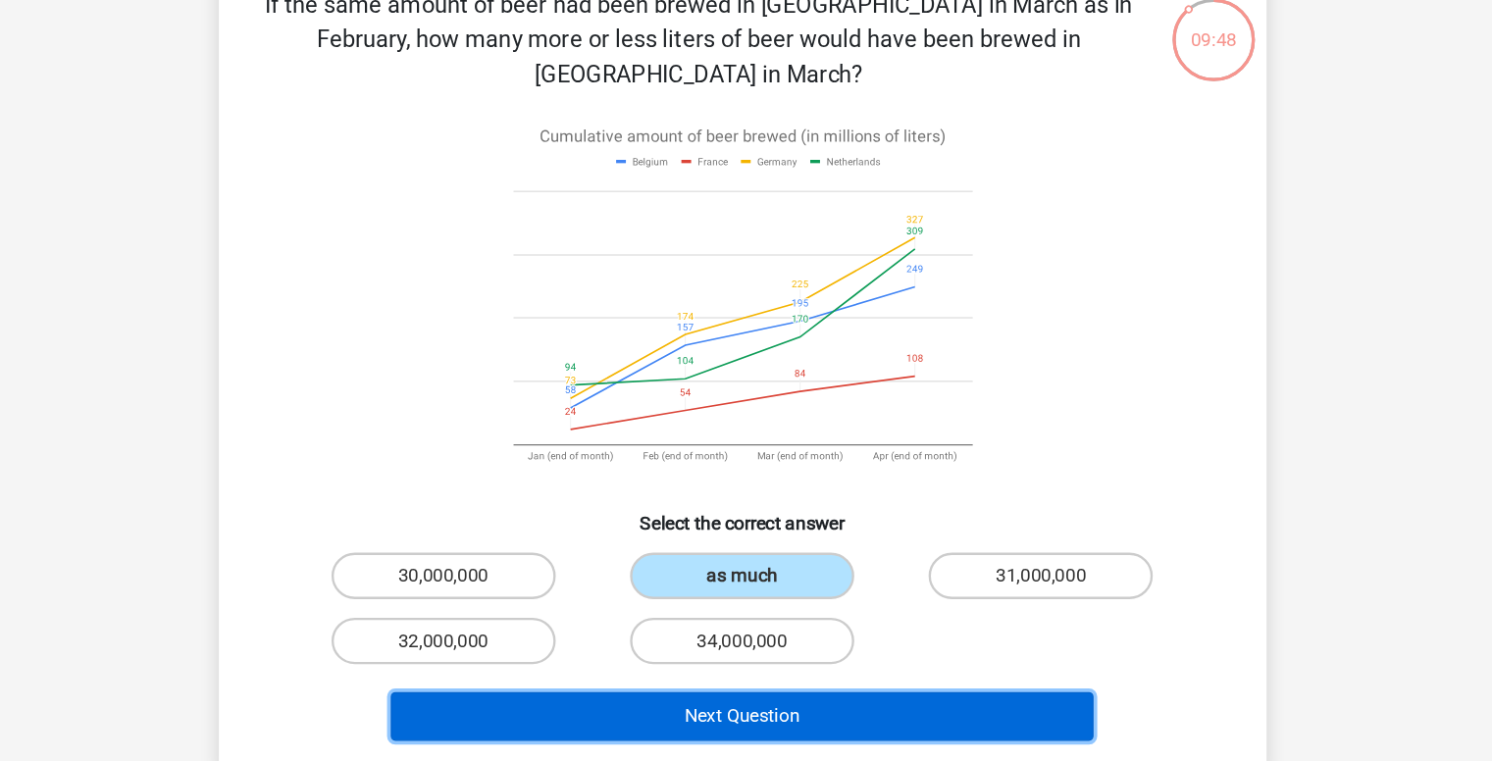
click at [728, 646] on button "Next Question" at bounding box center [746, 666] width 594 height 41
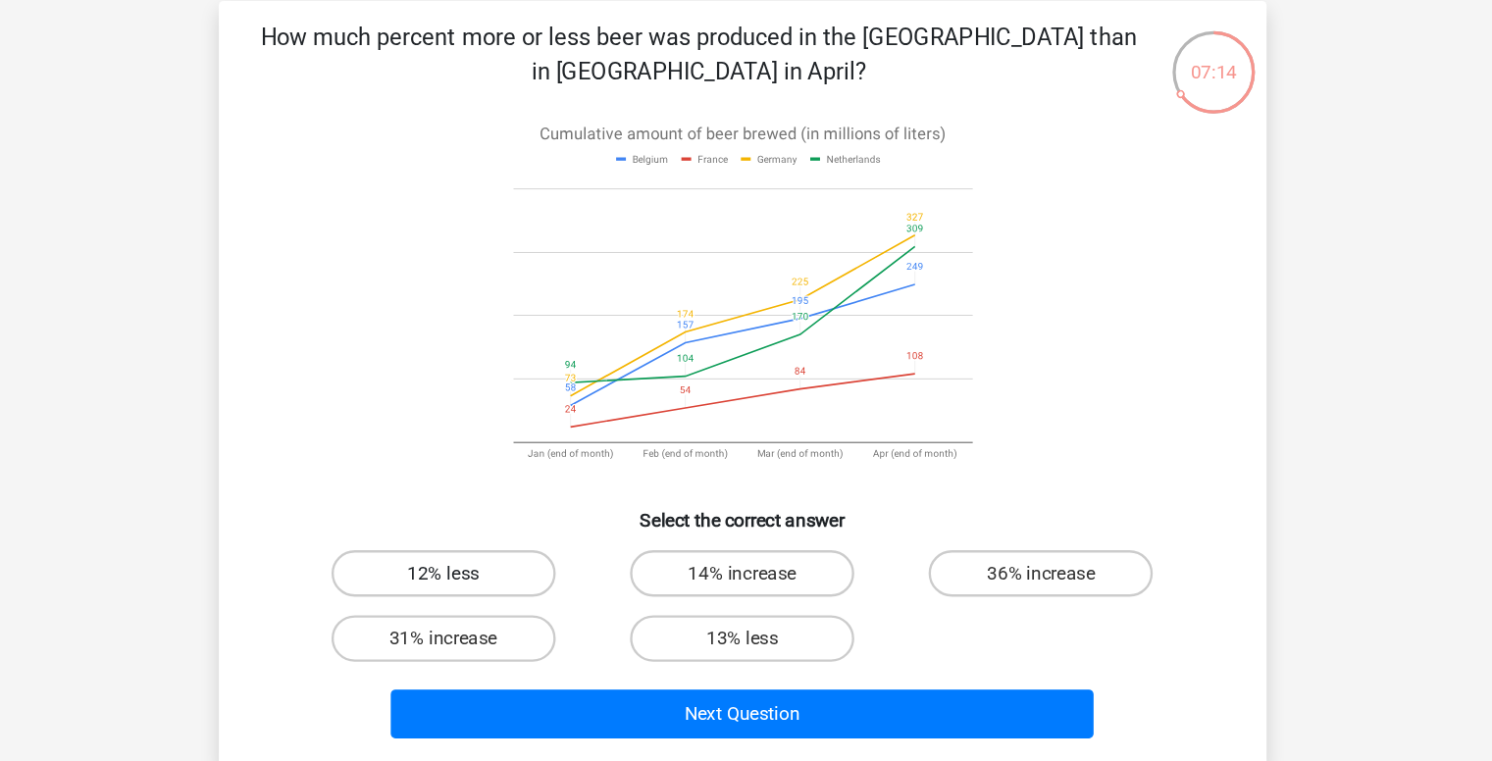
click at [515, 515] on label "12% less" at bounding box center [493, 518] width 189 height 39
click at [506, 519] on input "12% less" at bounding box center [499, 525] width 13 height 13
radio input "true"
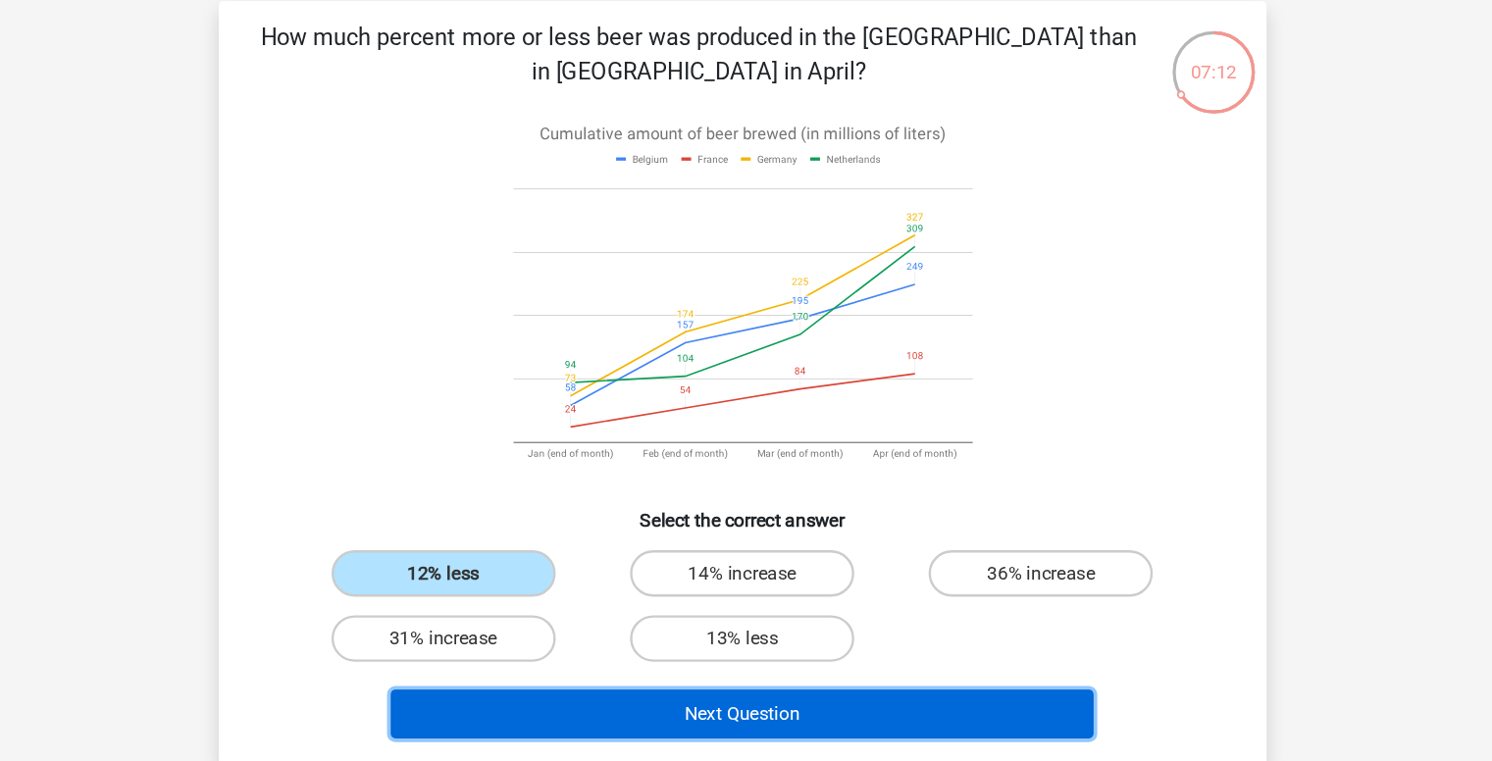
click at [745, 627] on button "Next Question" at bounding box center [746, 637] width 594 height 41
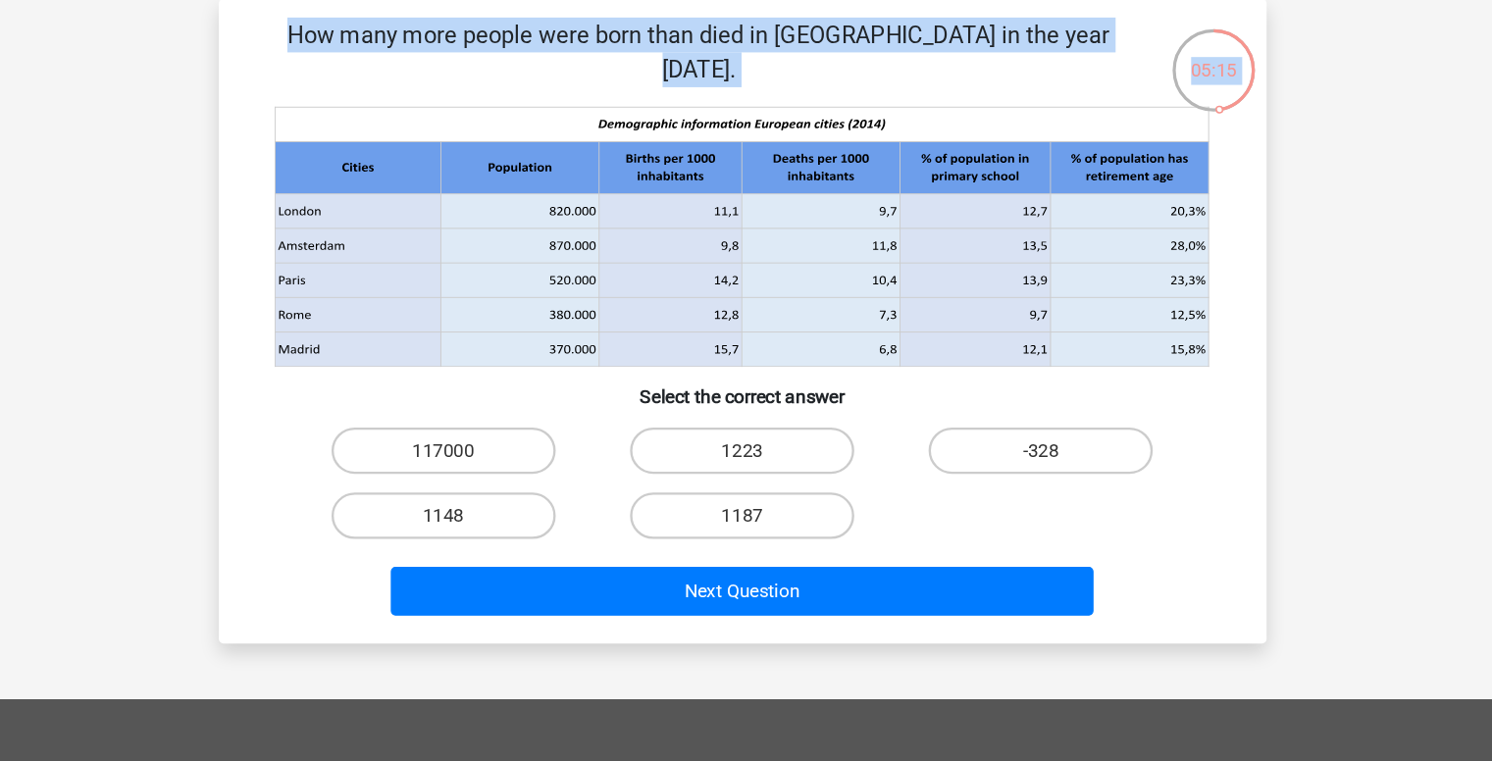
scroll to position [0, 0]
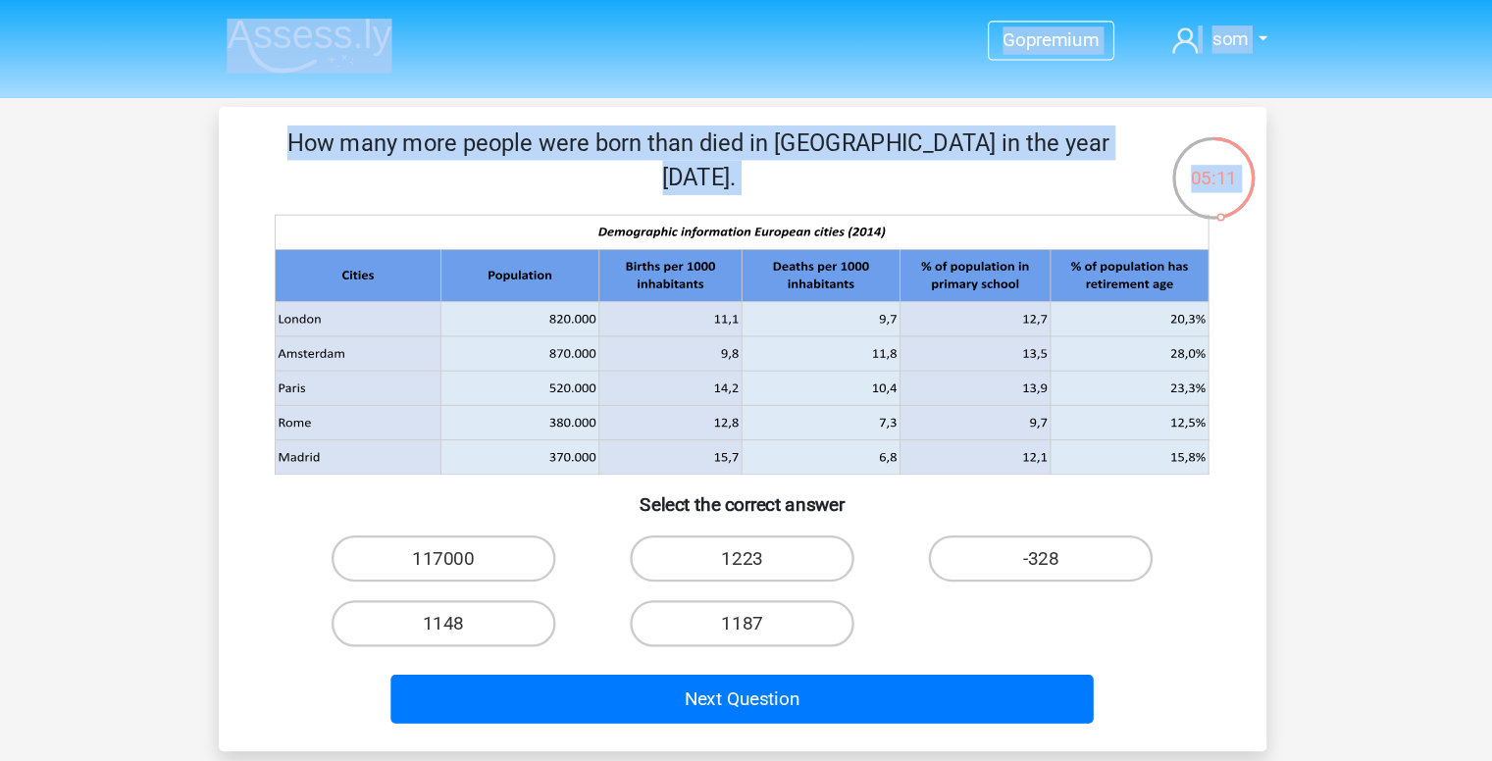
drag, startPoint x: 727, startPoint y: 239, endPoint x: 596, endPoint y: -70, distance: 335.4
click at [596, 0] on html "Go premium som sexypotassium@gmail.com" at bounding box center [746, 600] width 1492 height 1200
click at [578, 13] on nav "Go premium som sexypotassium@gmail.com" at bounding box center [746, 35] width 903 height 64
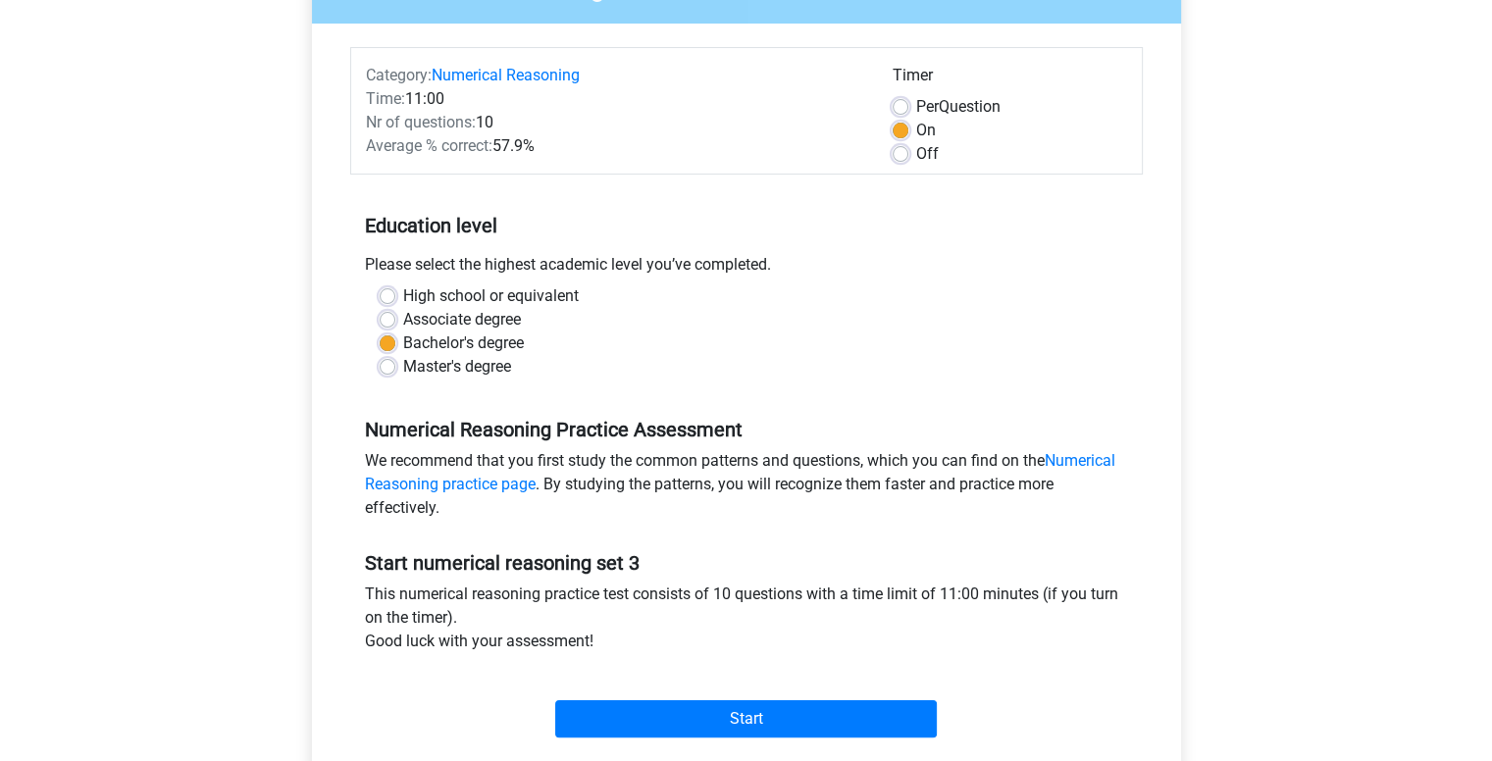
scroll to position [216, 0]
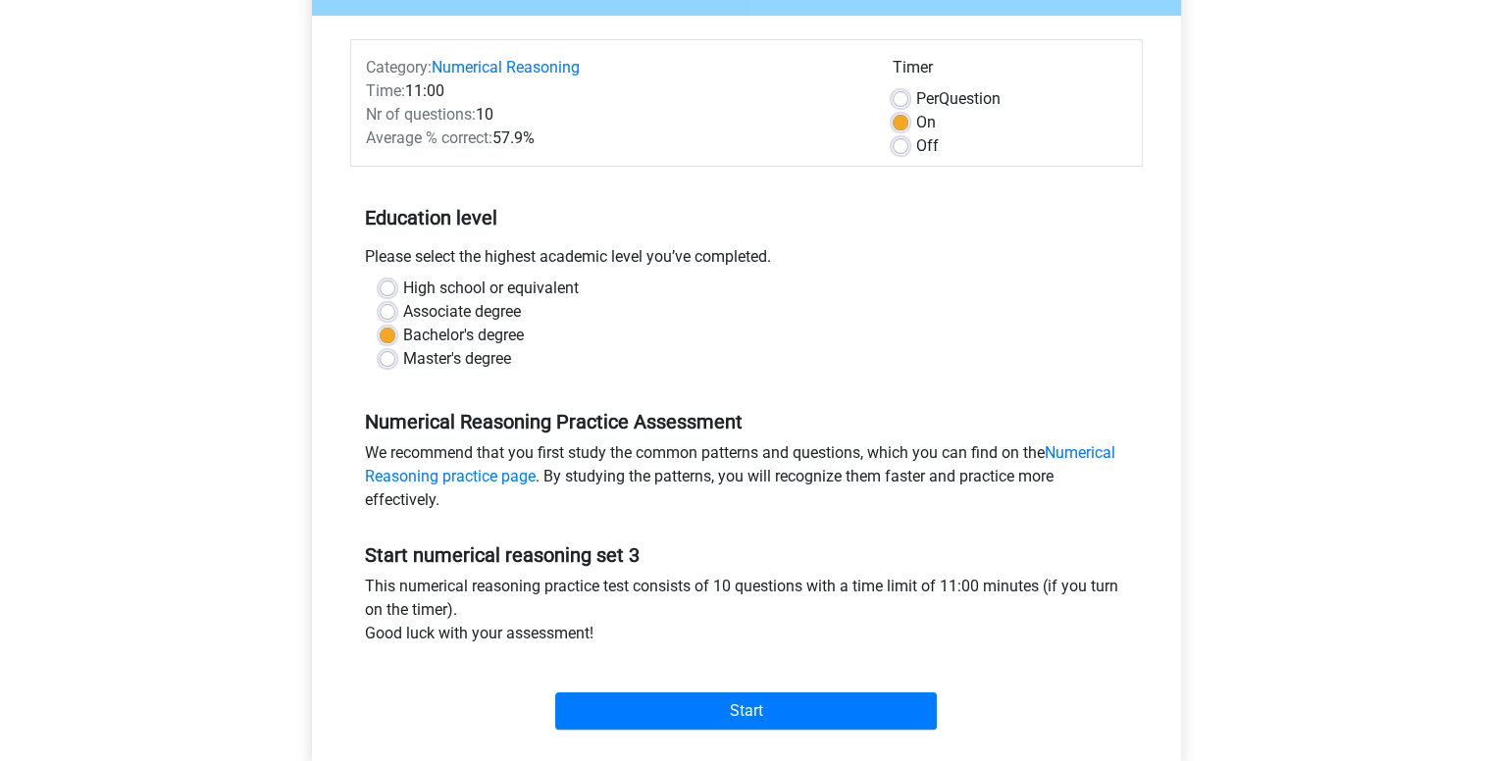
click at [890, 158] on div "Category: Numerical Reasoning Time: 11:00 Nr of questions: 10 Average % correct…" at bounding box center [746, 103] width 793 height 128
click at [916, 148] on label "Off" at bounding box center [927, 146] width 23 height 24
click at [903, 148] on input "Off" at bounding box center [901, 144] width 16 height 20
radio input "true"
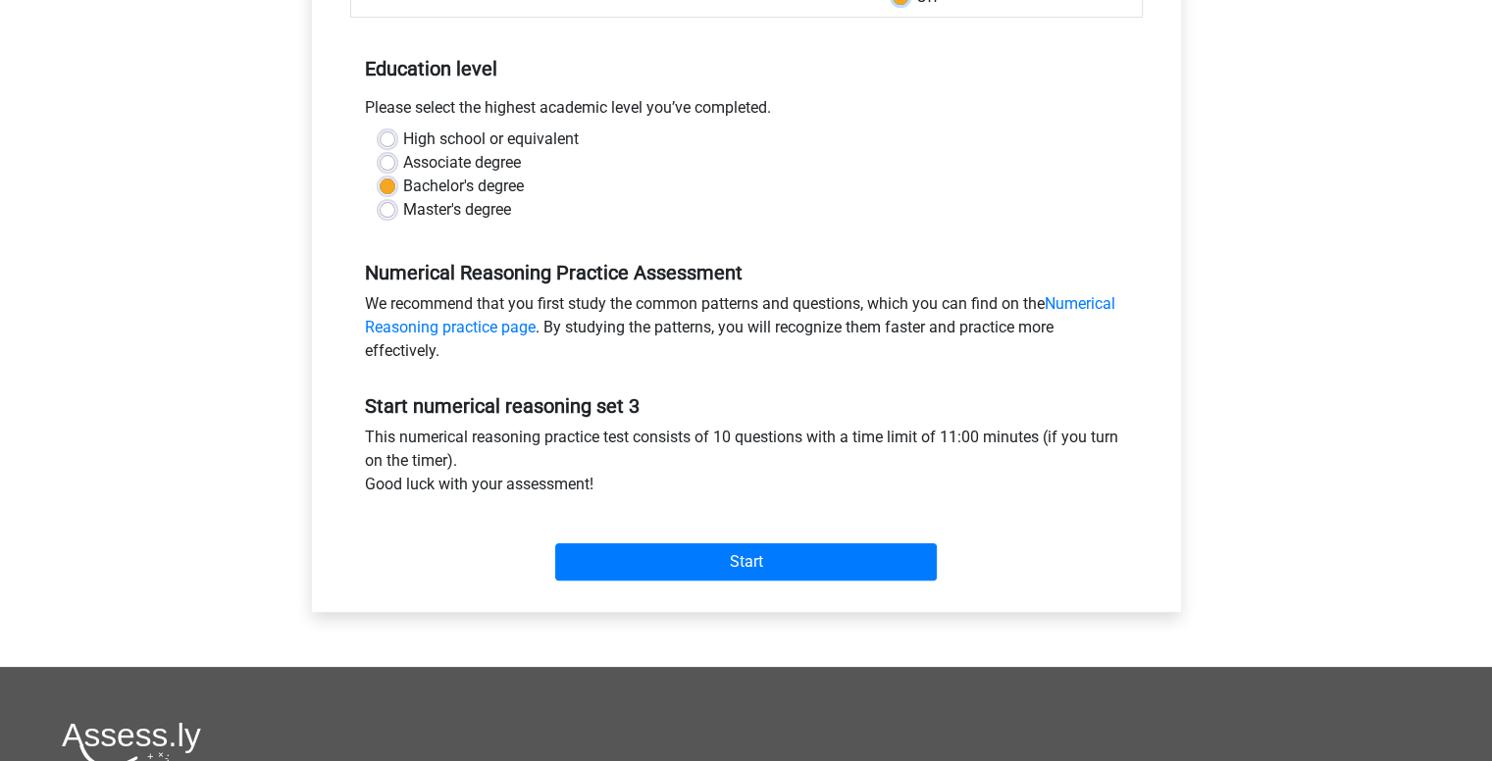
scroll to position [365, 0]
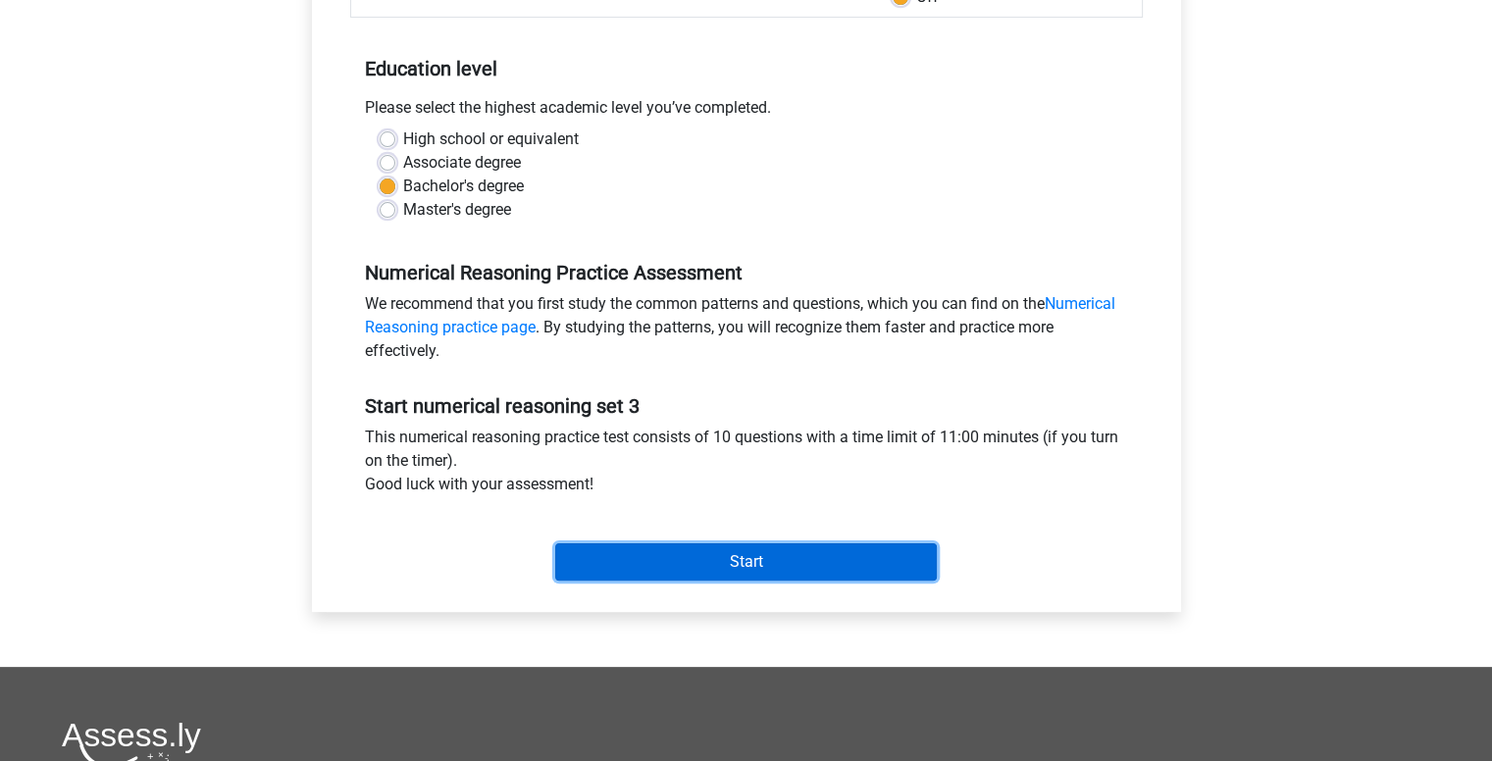
click at [722, 566] on input "Start" at bounding box center [746, 561] width 382 height 37
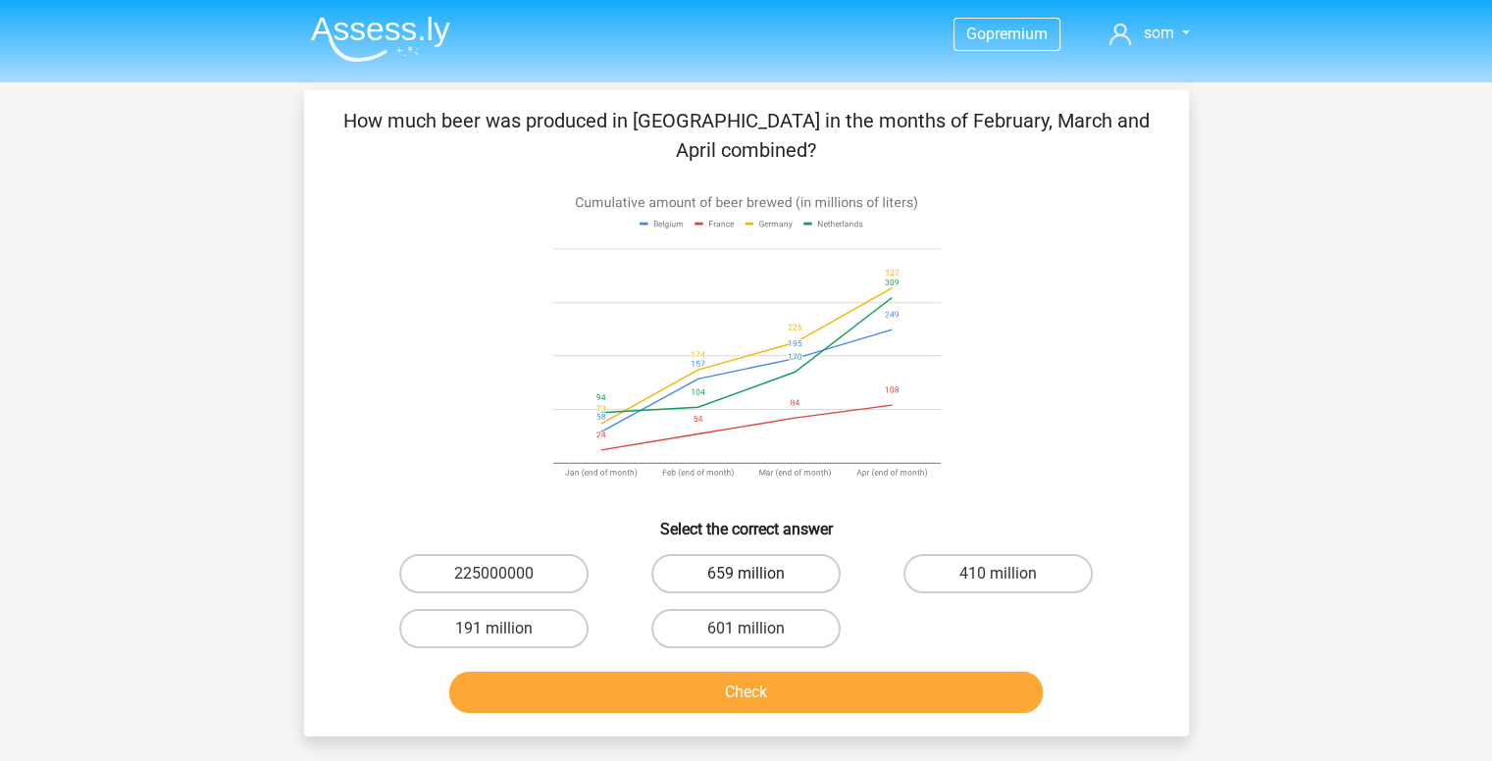
click at [793, 571] on label "659 million" at bounding box center [745, 573] width 189 height 39
click at [758, 574] on input "659 million" at bounding box center [752, 580] width 13 height 13
radio input "true"
click at [768, 698] on button "Check" at bounding box center [746, 692] width 594 height 41
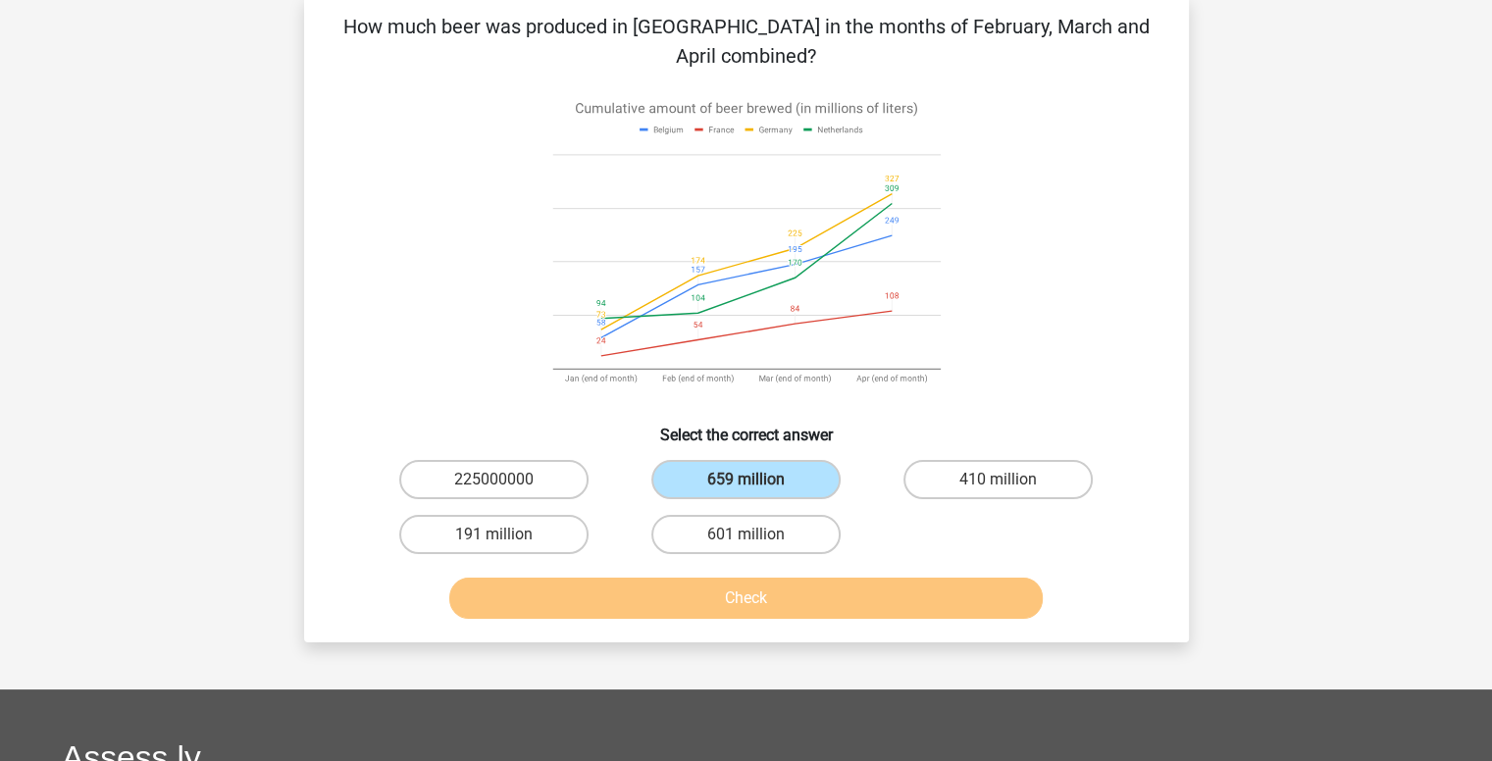
scroll to position [102, 0]
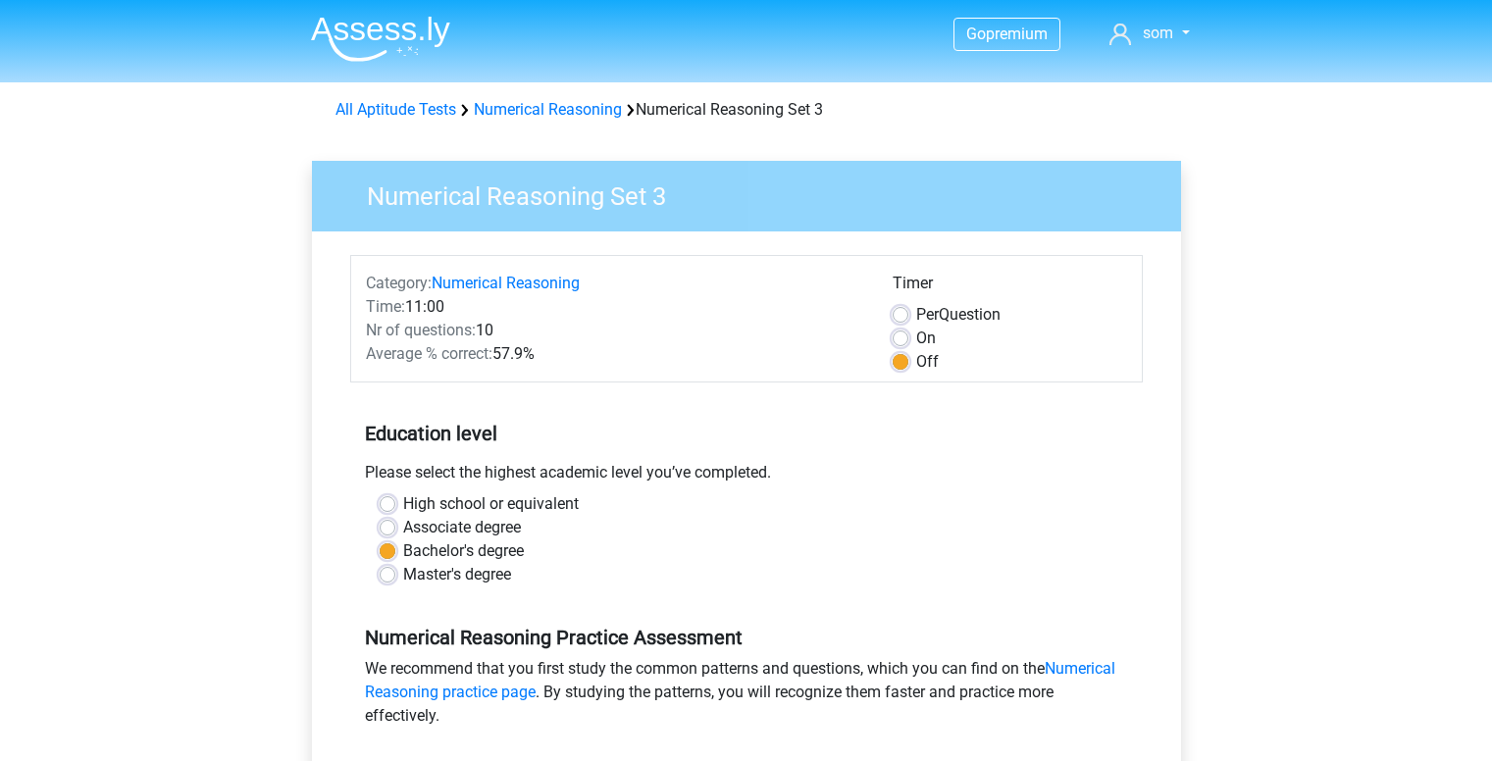
scroll to position [365, 0]
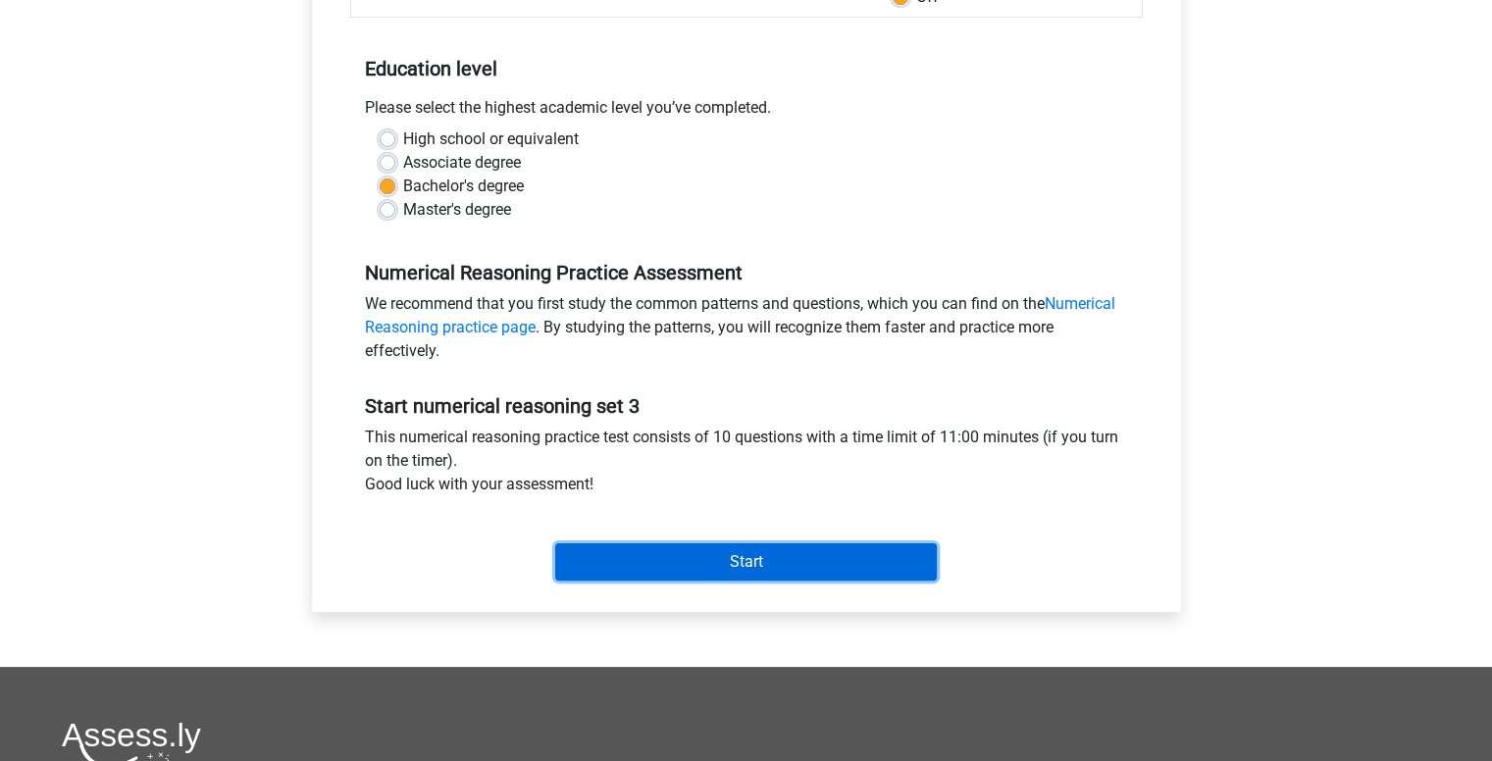
click at [709, 570] on input "Start" at bounding box center [746, 561] width 382 height 37
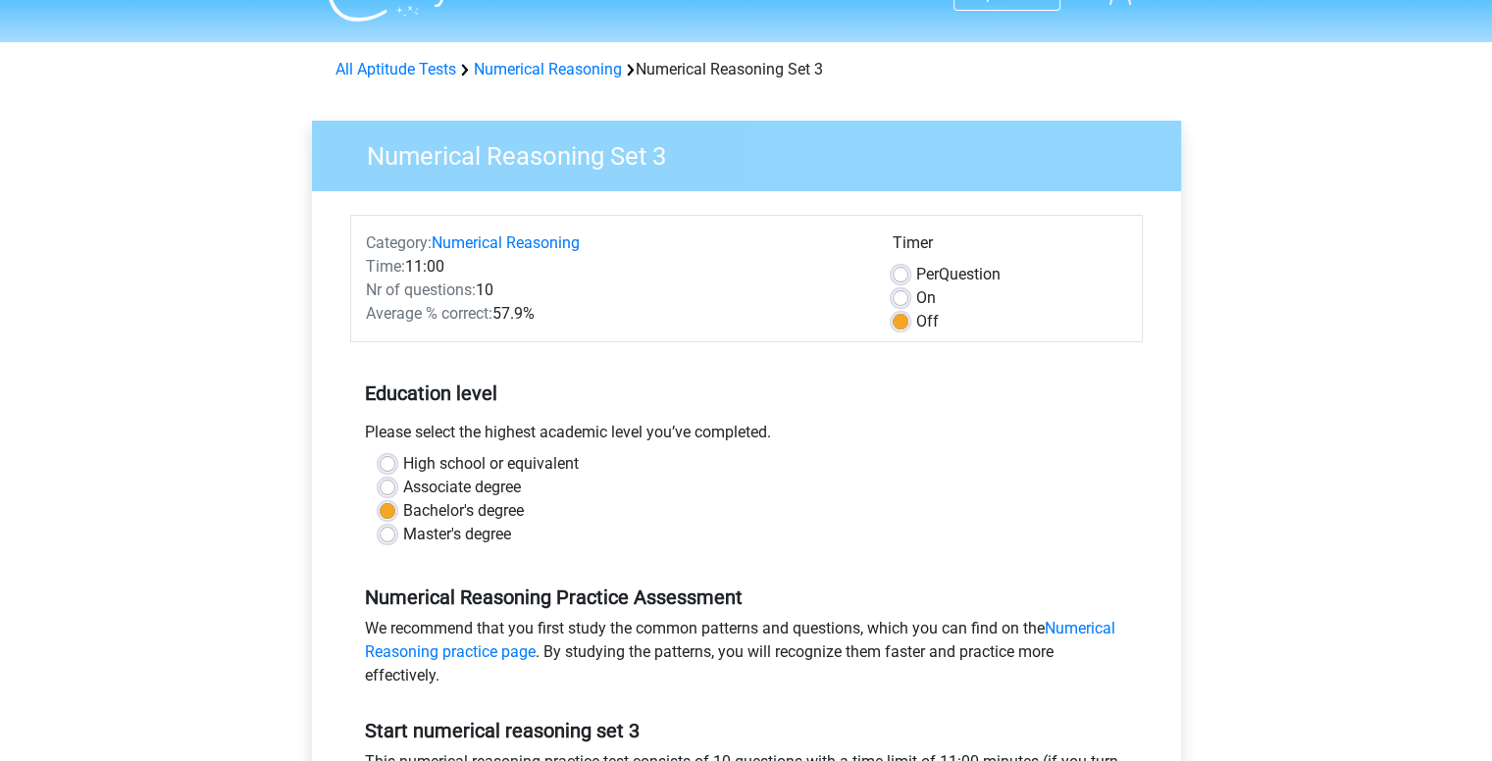
scroll to position [39, 0]
click at [916, 304] on label "On" at bounding box center [926, 299] width 20 height 24
click at [905, 304] on input "On" at bounding box center [901, 297] width 16 height 20
radio input "true"
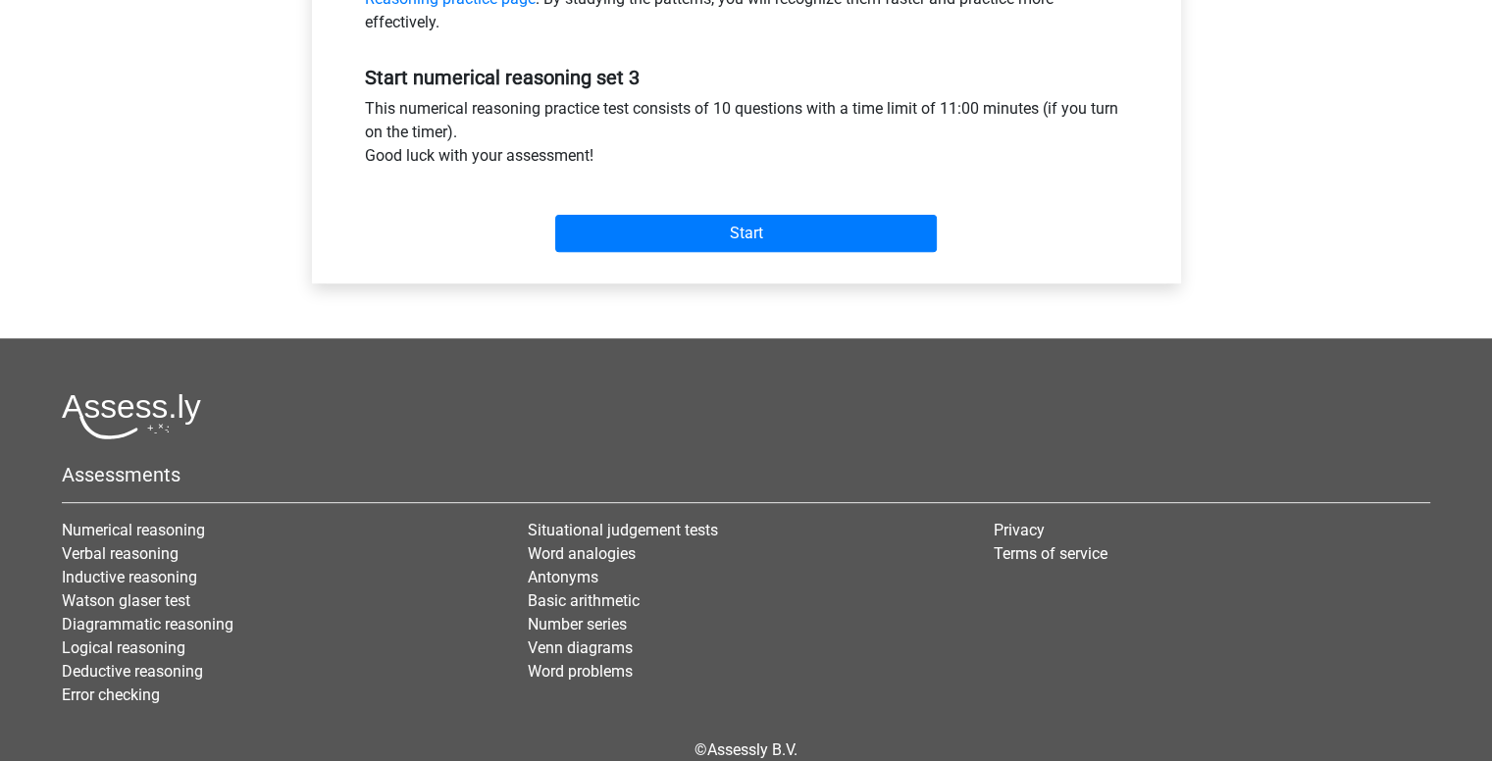
scroll to position [702, 0]
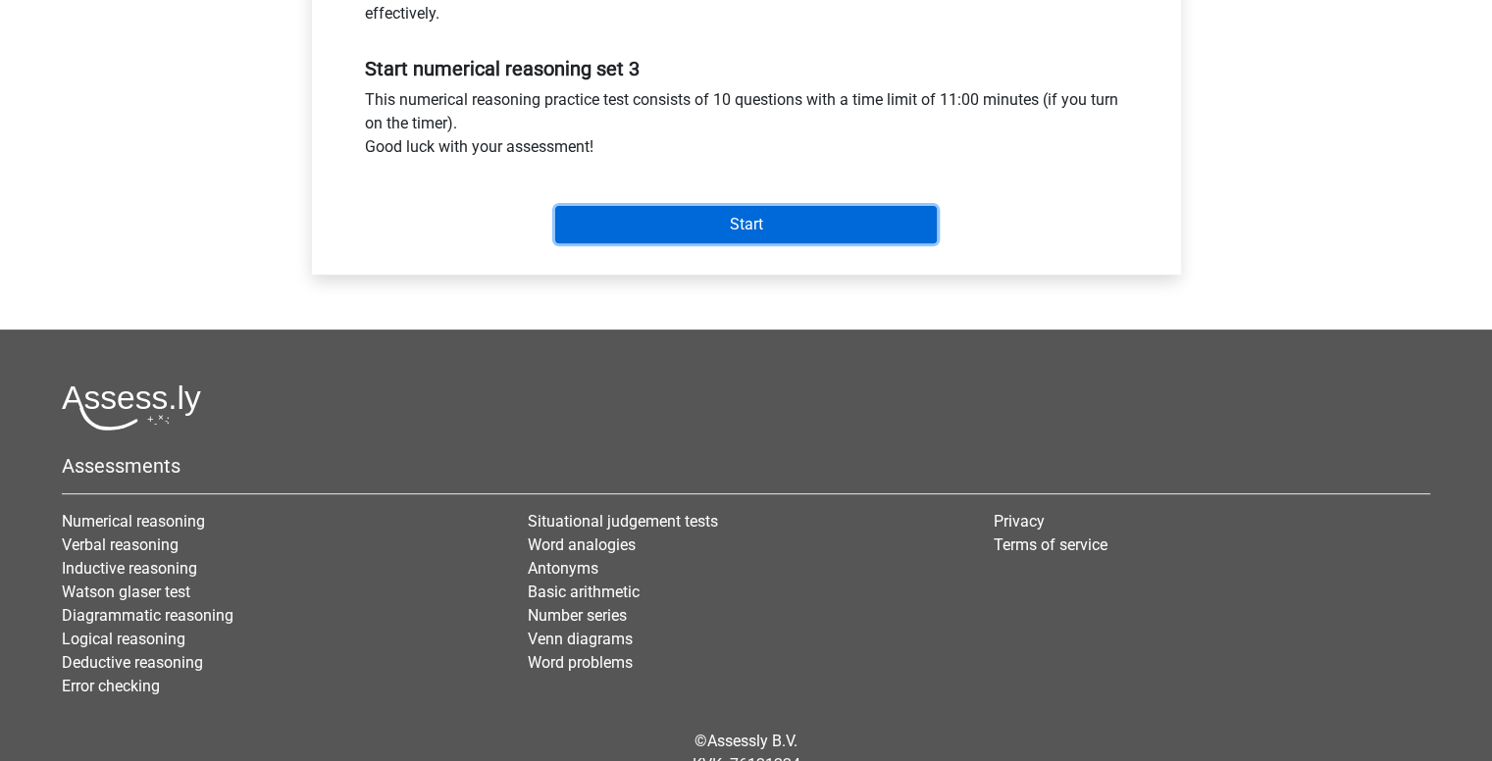
click at [754, 233] on input "Start" at bounding box center [746, 224] width 382 height 37
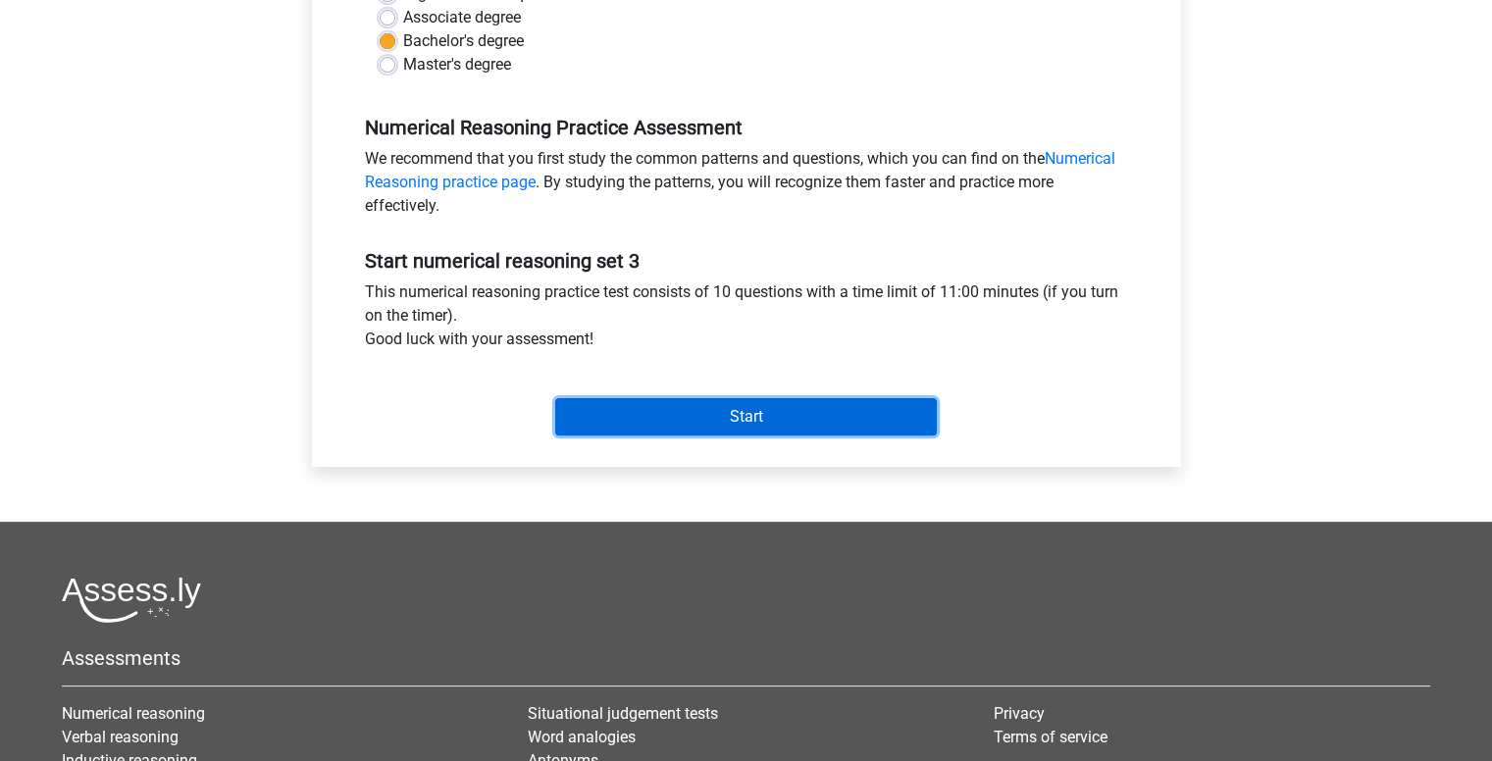
scroll to position [510, 0]
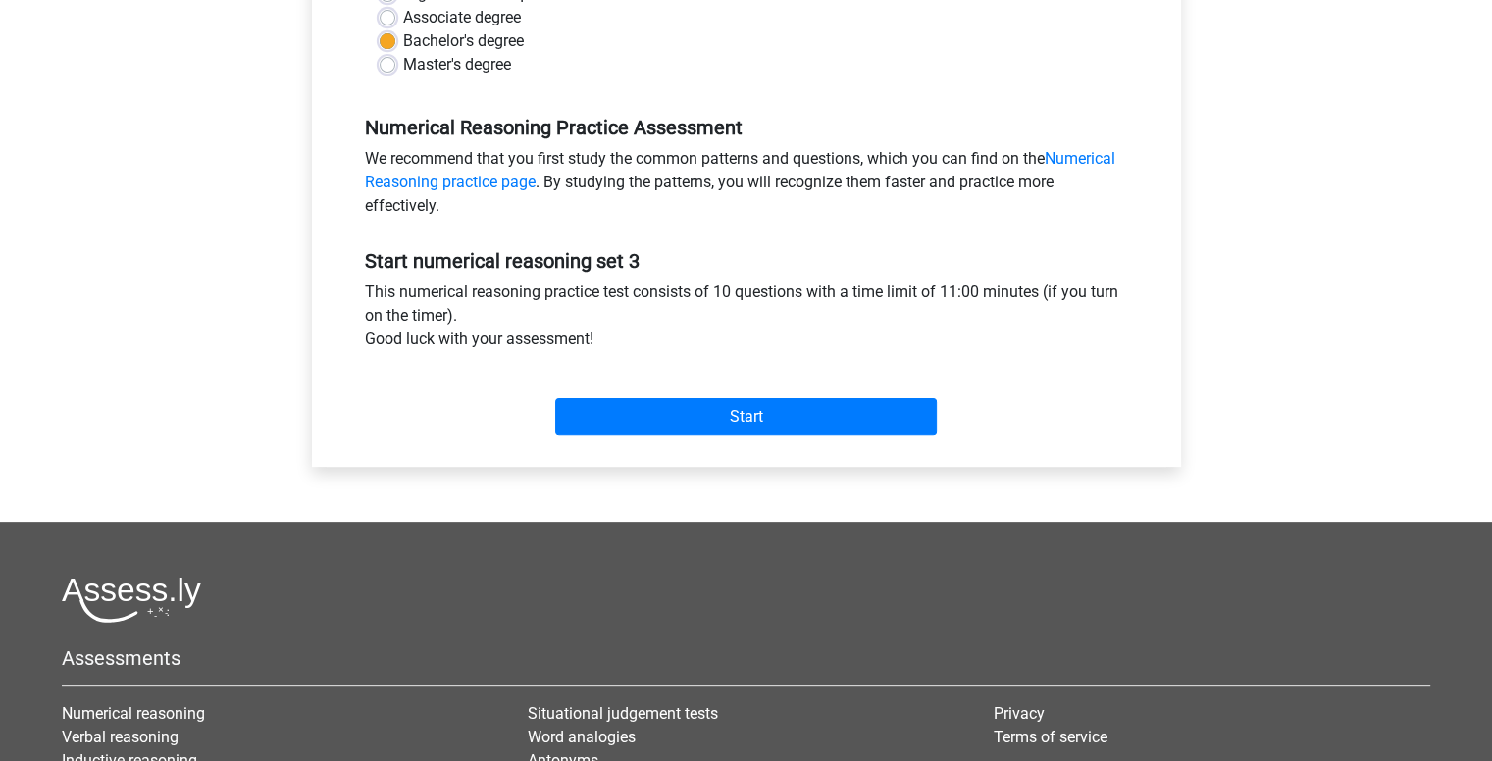
drag, startPoint x: 381, startPoint y: 256, endPoint x: 596, endPoint y: 338, distance: 231.0
click at [596, 338] on div "Start numerical reasoning set 3 This numerical reasoning practice test consists…" at bounding box center [746, 335] width 793 height 218
click at [596, 338] on div "This numerical reasoning practice test consists of 10 questions with a time lim…" at bounding box center [746, 320] width 793 height 78
drag, startPoint x: 594, startPoint y: 338, endPoint x: 469, endPoint y: 306, distance: 128.7
click at [469, 306] on div "This numerical reasoning practice test consists of 10 questions with a time lim…" at bounding box center [746, 320] width 793 height 78
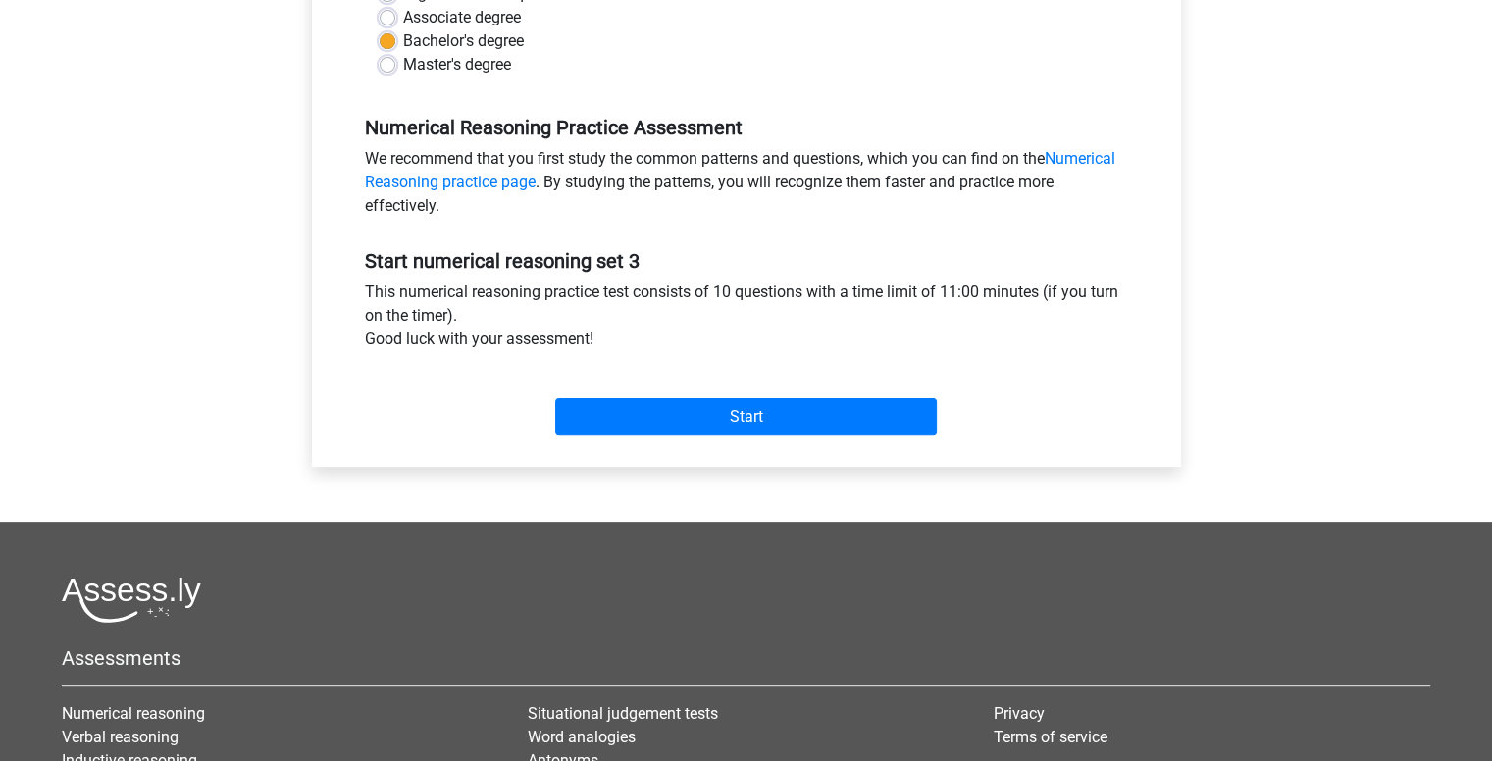
click at [379, 279] on div "Start numerical reasoning set 3 This numerical reasoning practice test consists…" at bounding box center [746, 335] width 793 height 218
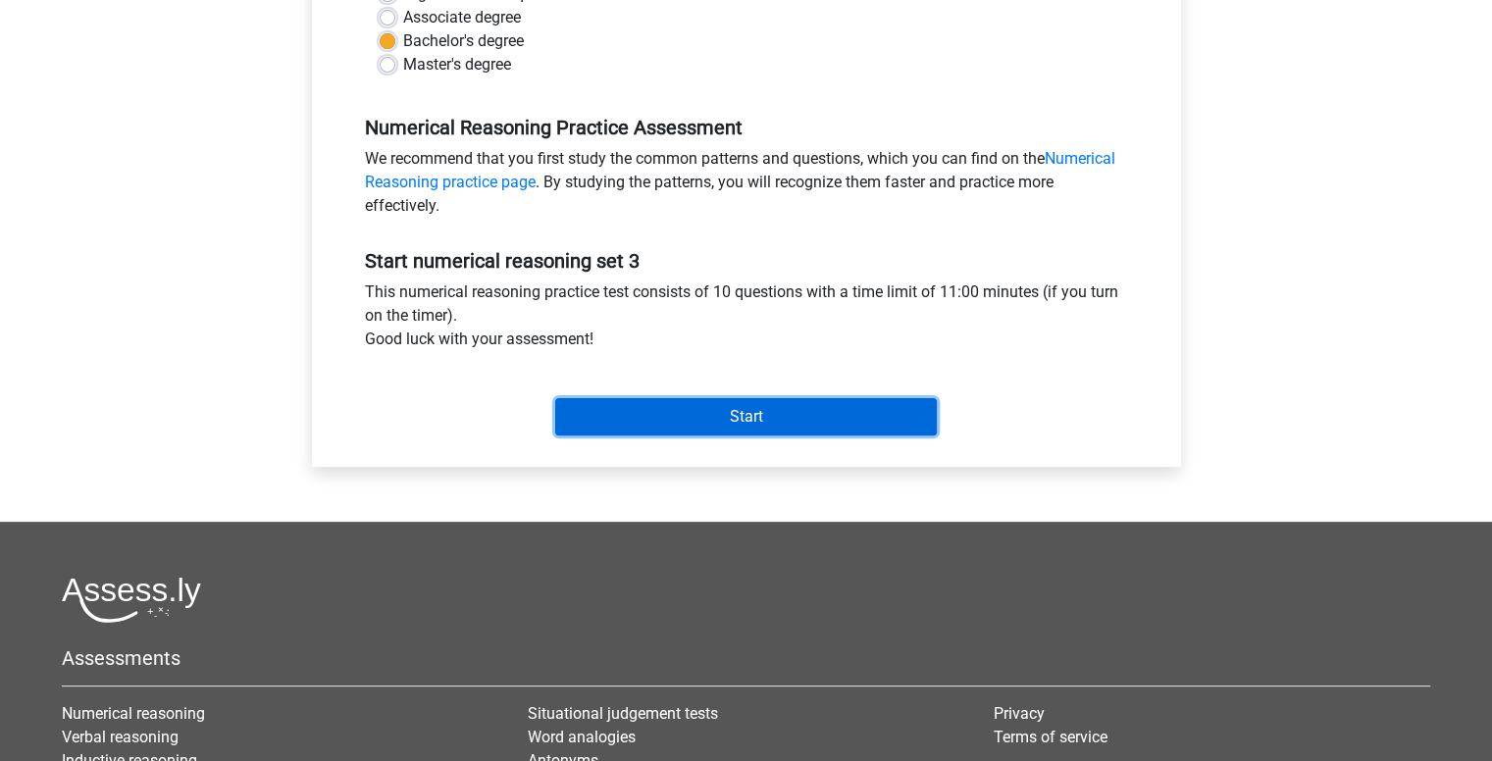
click at [749, 434] on input "Start" at bounding box center [746, 416] width 382 height 37
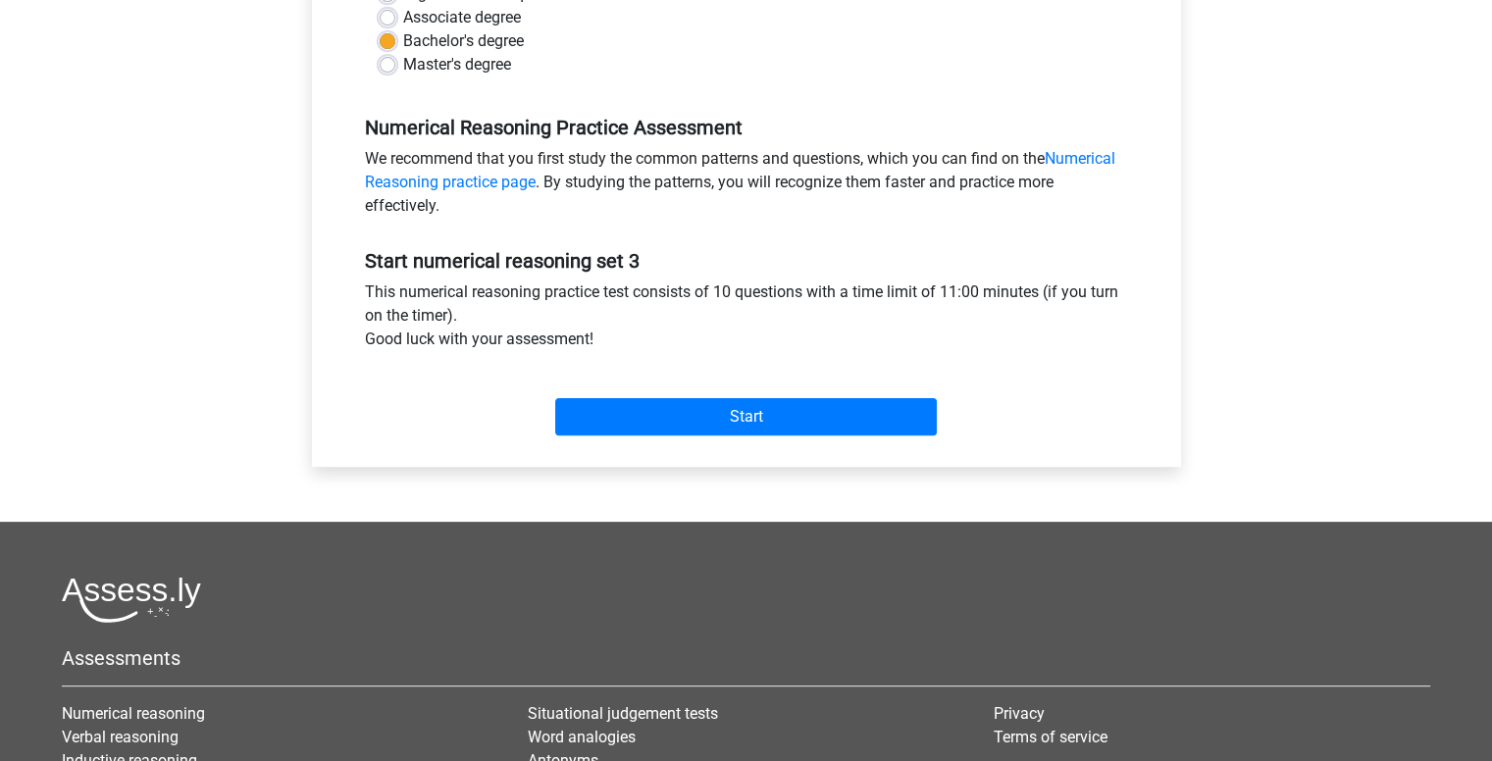
drag, startPoint x: 369, startPoint y: 256, endPoint x: 591, endPoint y: 342, distance: 237.9
click at [591, 342] on div "Start numerical reasoning set 3 This numerical reasoning practice test consists…" at bounding box center [746, 335] width 793 height 218
click at [591, 342] on div "This numerical reasoning practice test consists of 10 questions with a time lim…" at bounding box center [746, 320] width 793 height 78
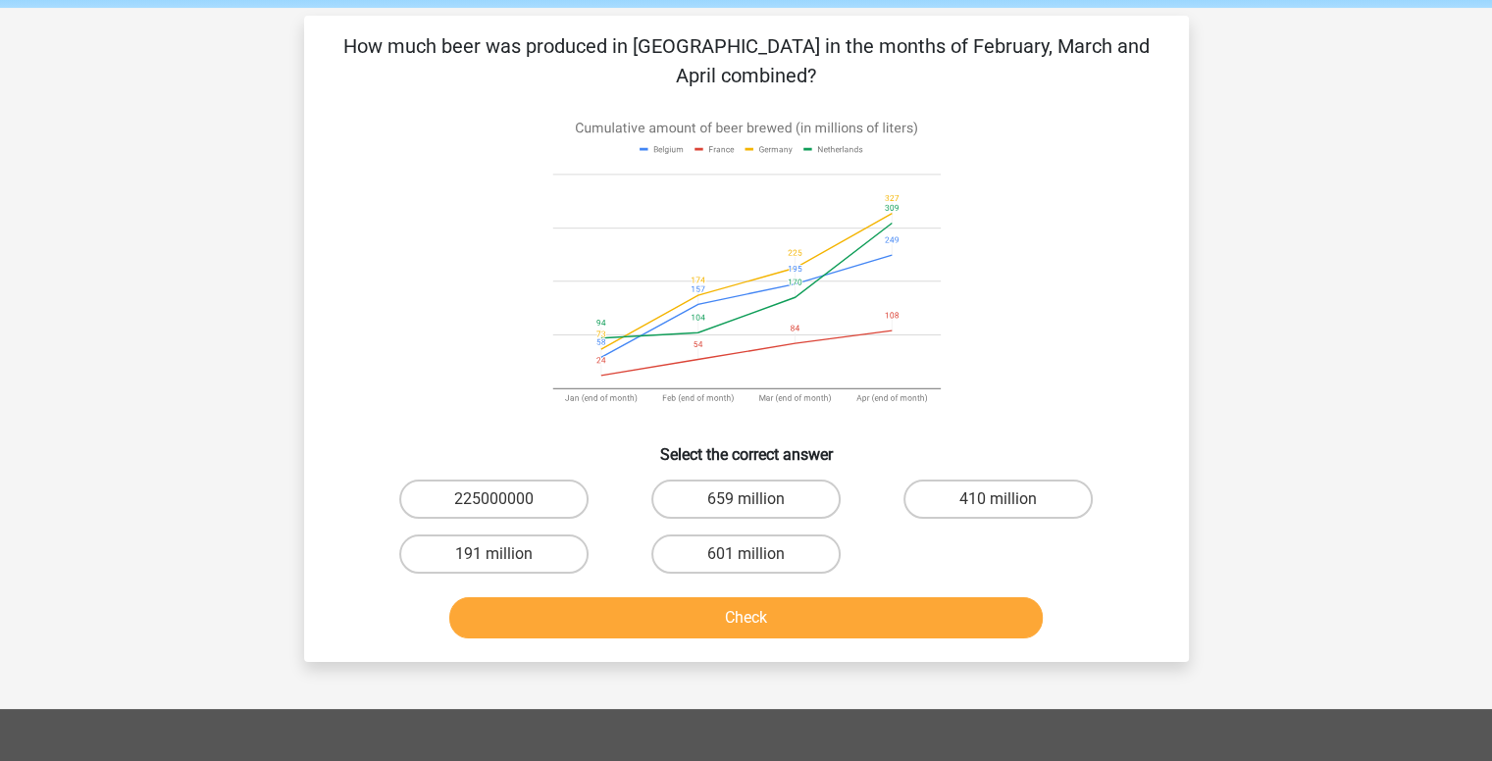
scroll to position [86, 0]
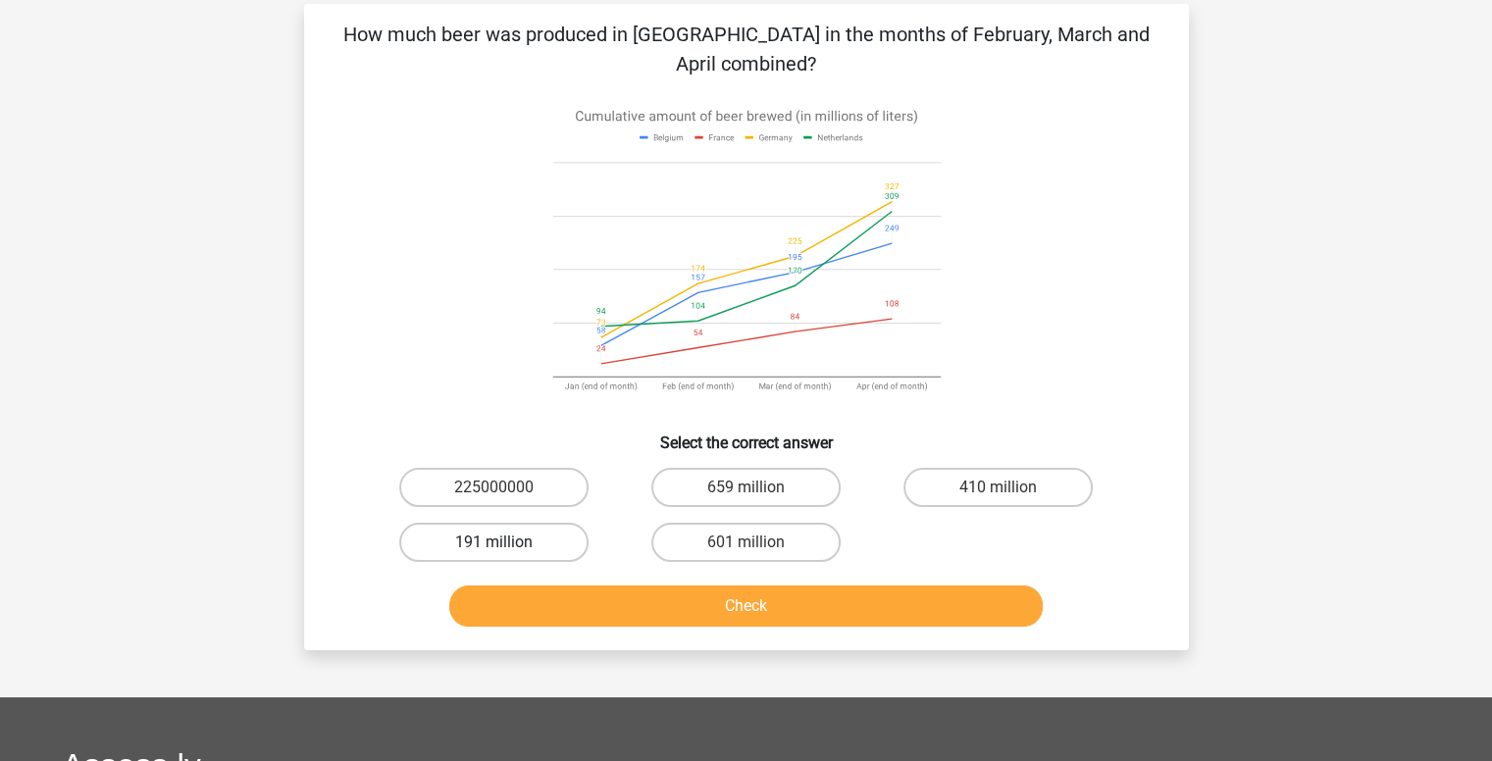
click at [544, 543] on label "191 million" at bounding box center [493, 542] width 189 height 39
click at [506, 543] on input "191 million" at bounding box center [499, 549] width 13 height 13
radio input "true"
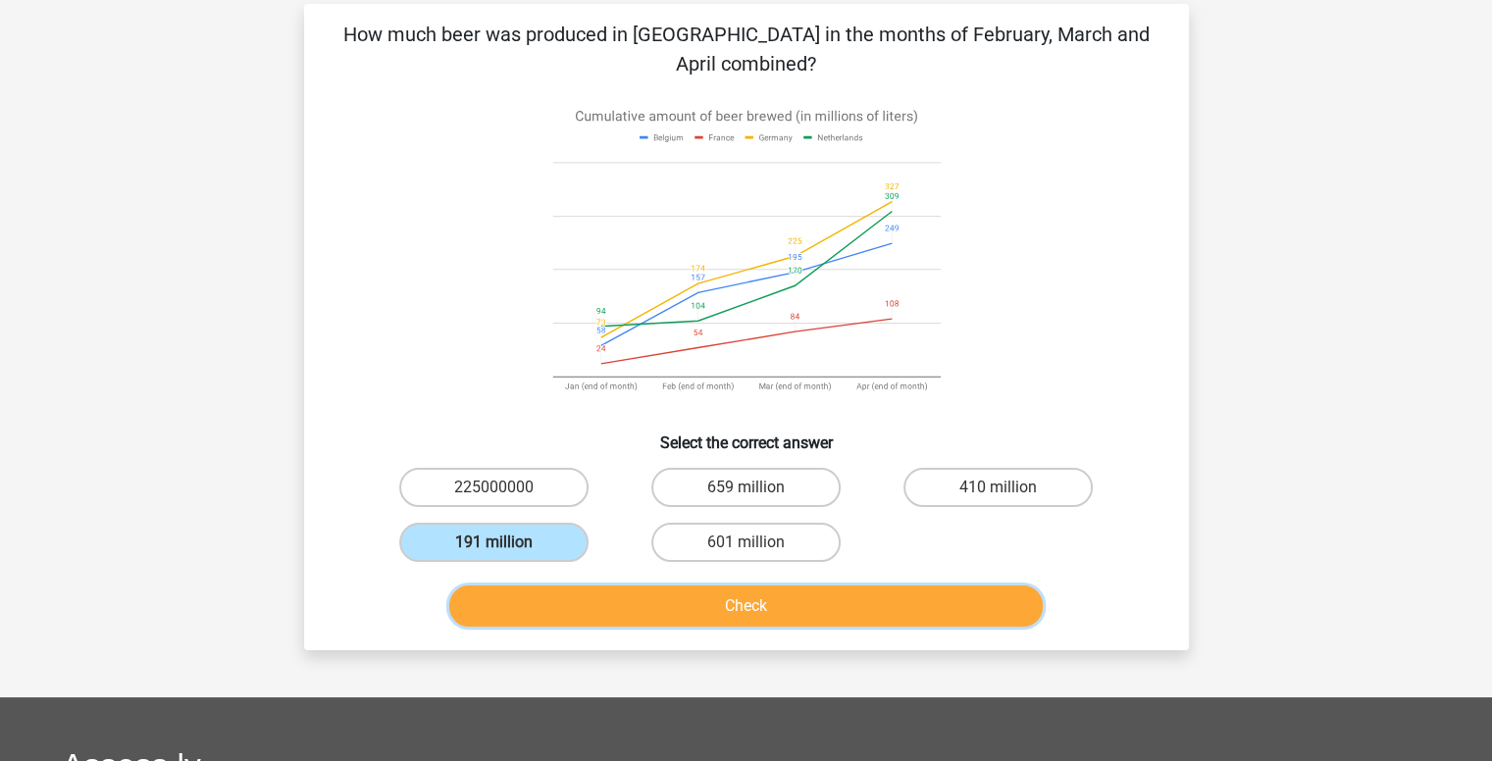
click at [732, 614] on button "Check" at bounding box center [746, 606] width 594 height 41
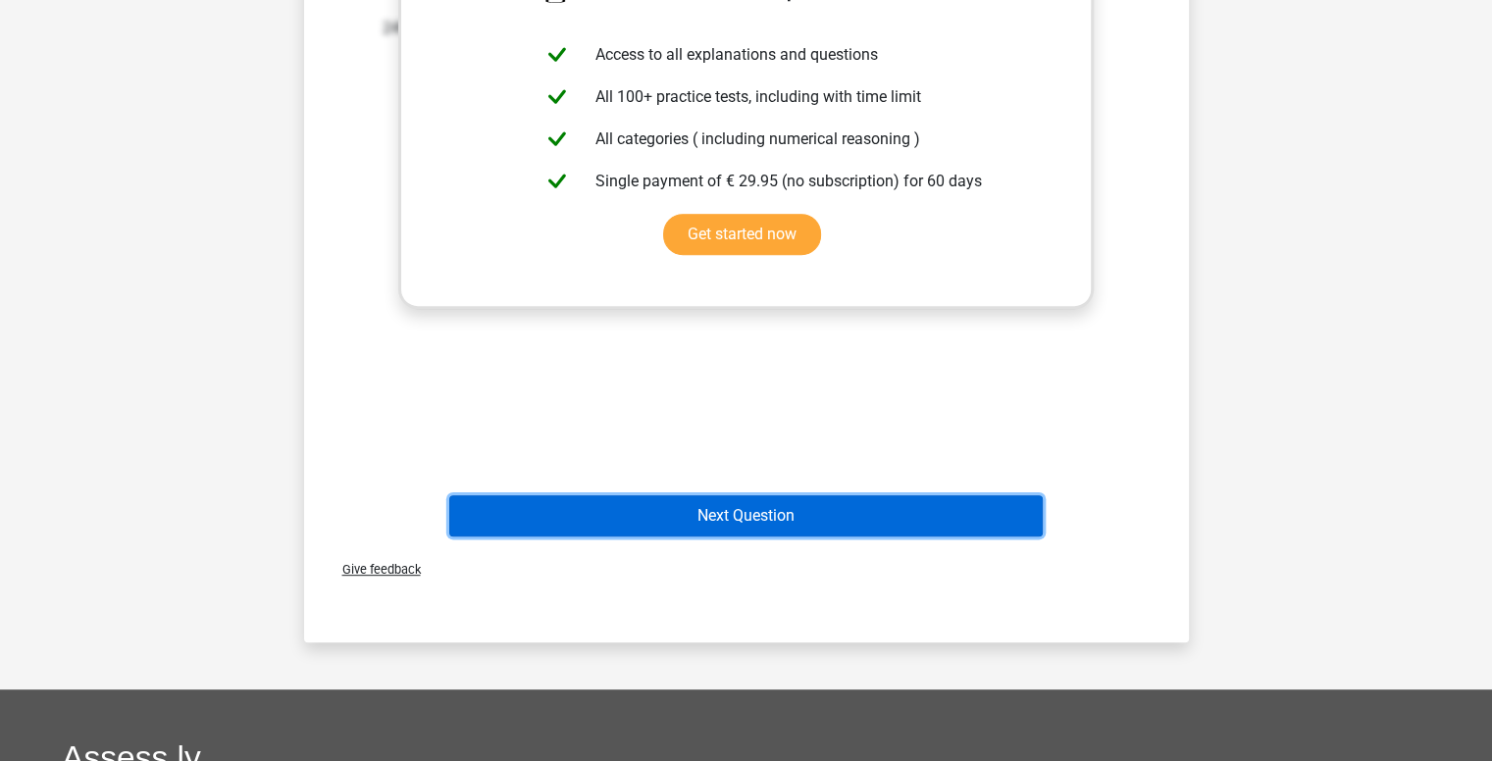
click at [680, 497] on button "Next Question" at bounding box center [746, 515] width 594 height 41
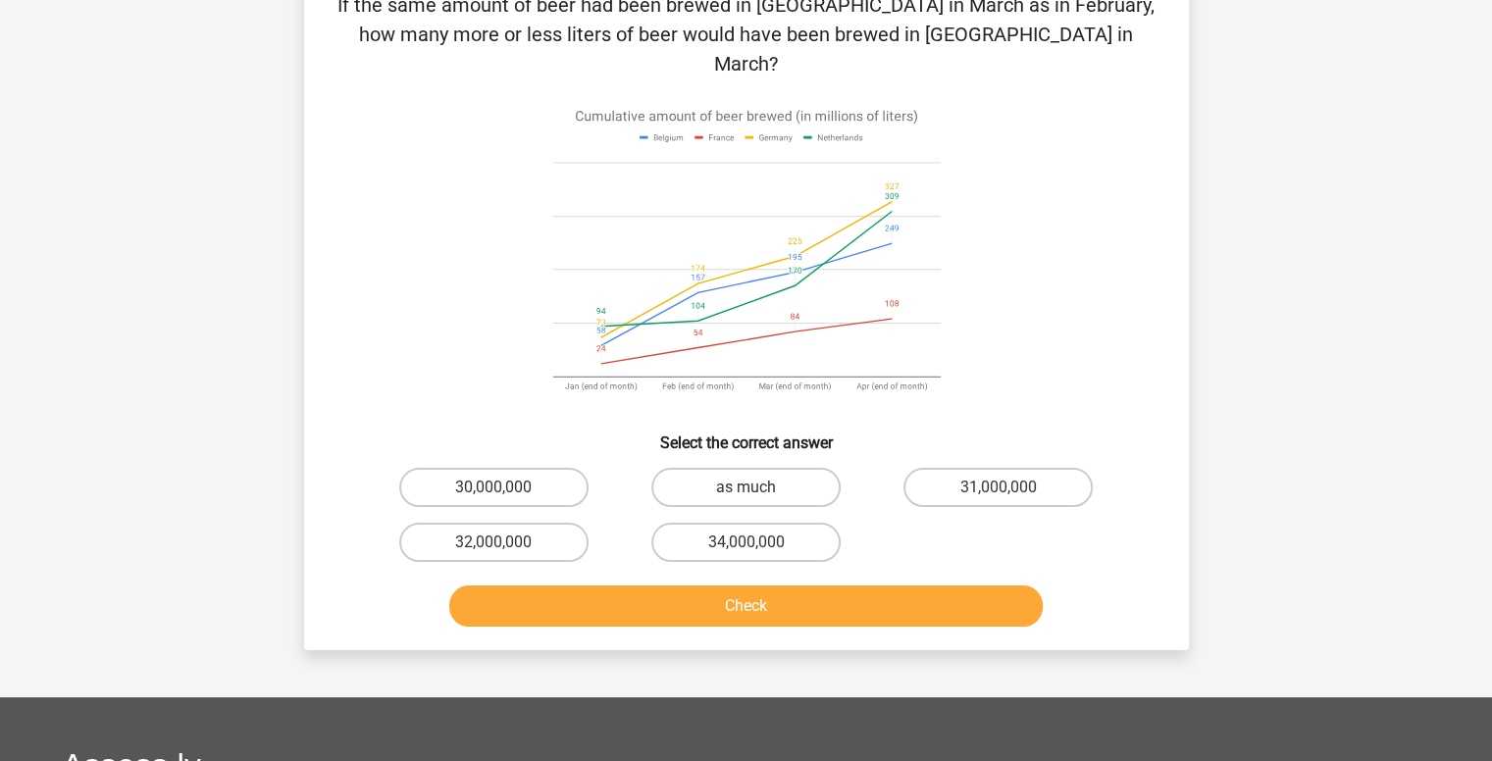
scroll to position [90, 0]
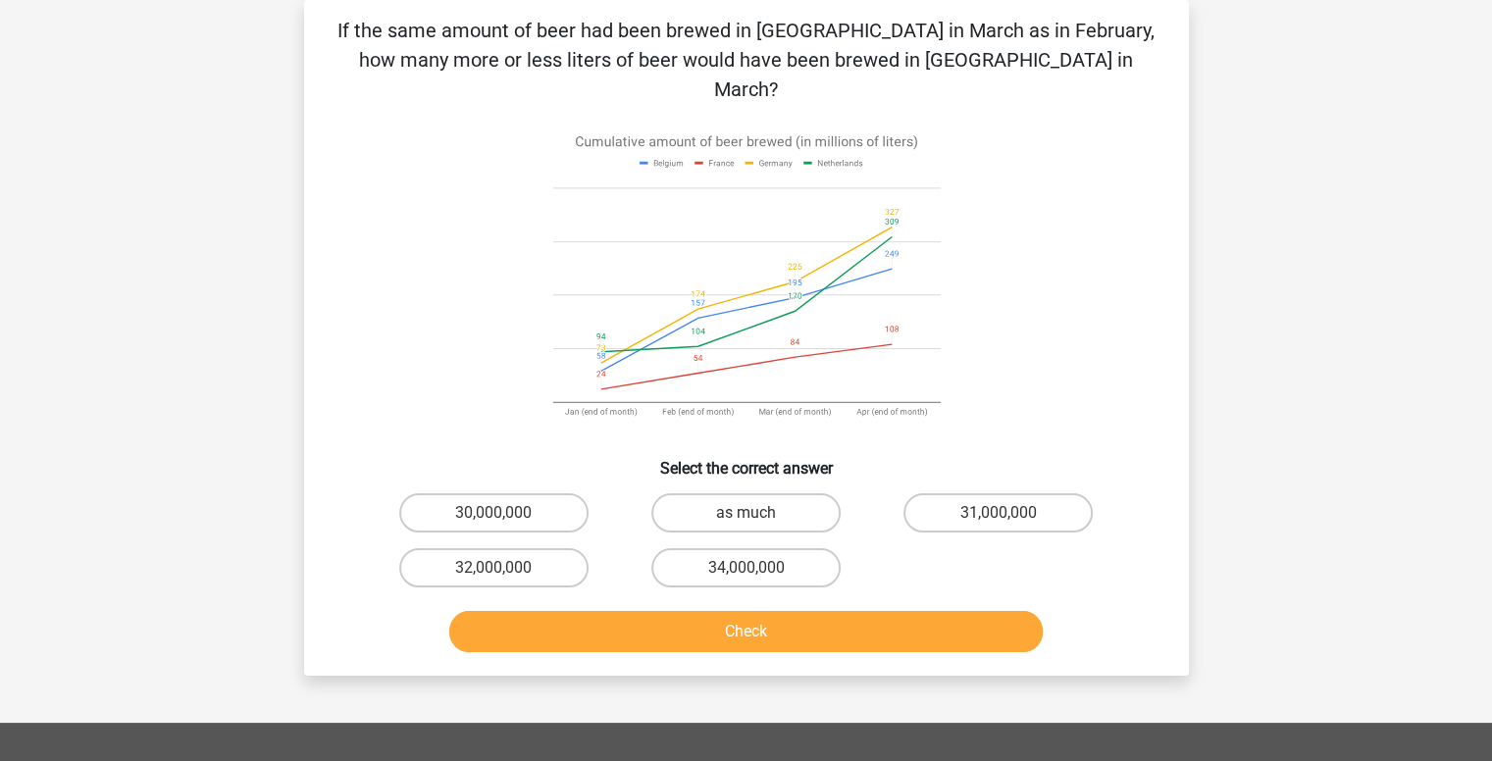
click at [756, 452] on div "If the same amount of beer had been brewed in France in March as in February, h…" at bounding box center [746, 338] width 869 height 645
click at [746, 493] on label "as much" at bounding box center [745, 512] width 189 height 39
click at [746, 513] on input "as much" at bounding box center [752, 519] width 13 height 13
radio input "true"
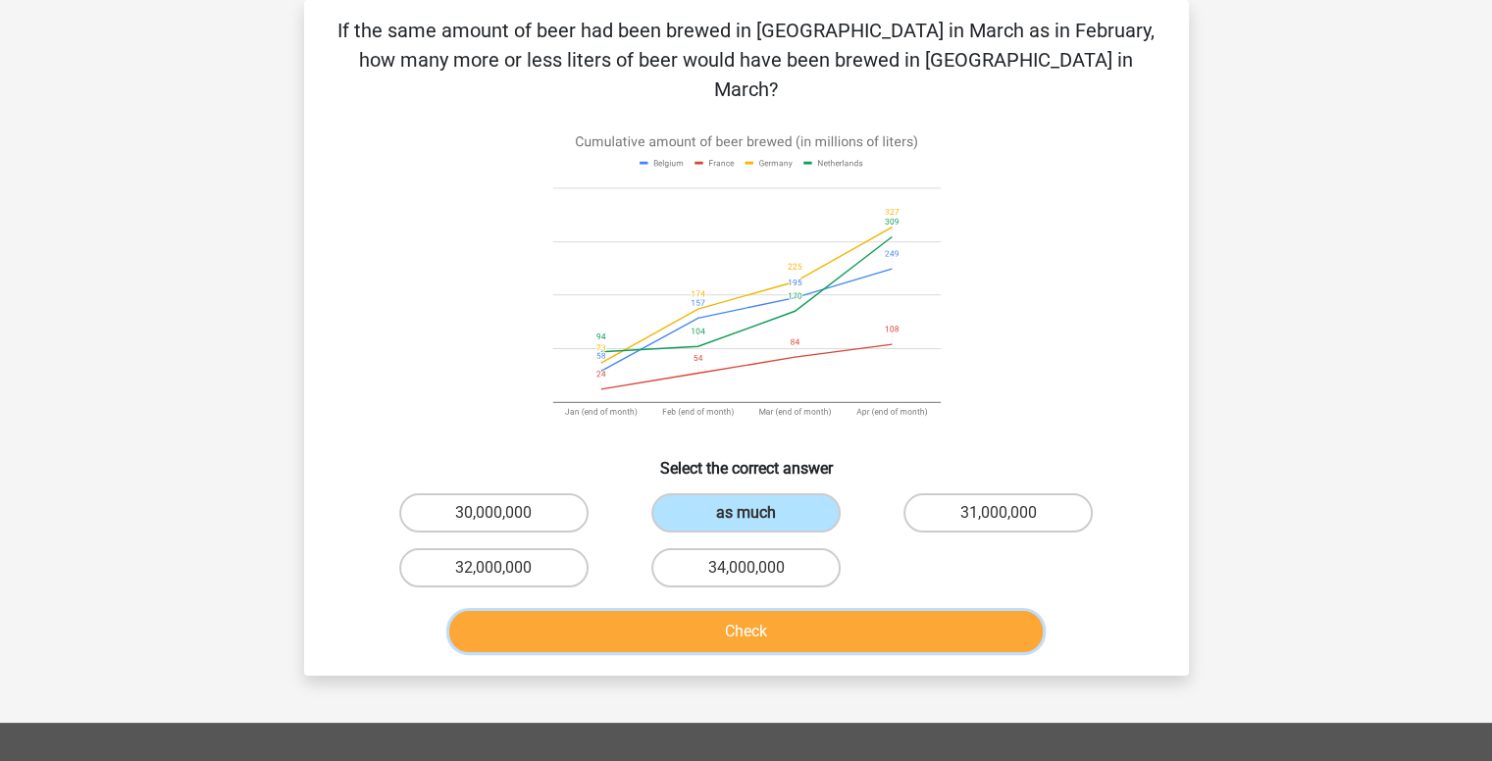
click at [724, 611] on button "Check" at bounding box center [746, 631] width 594 height 41
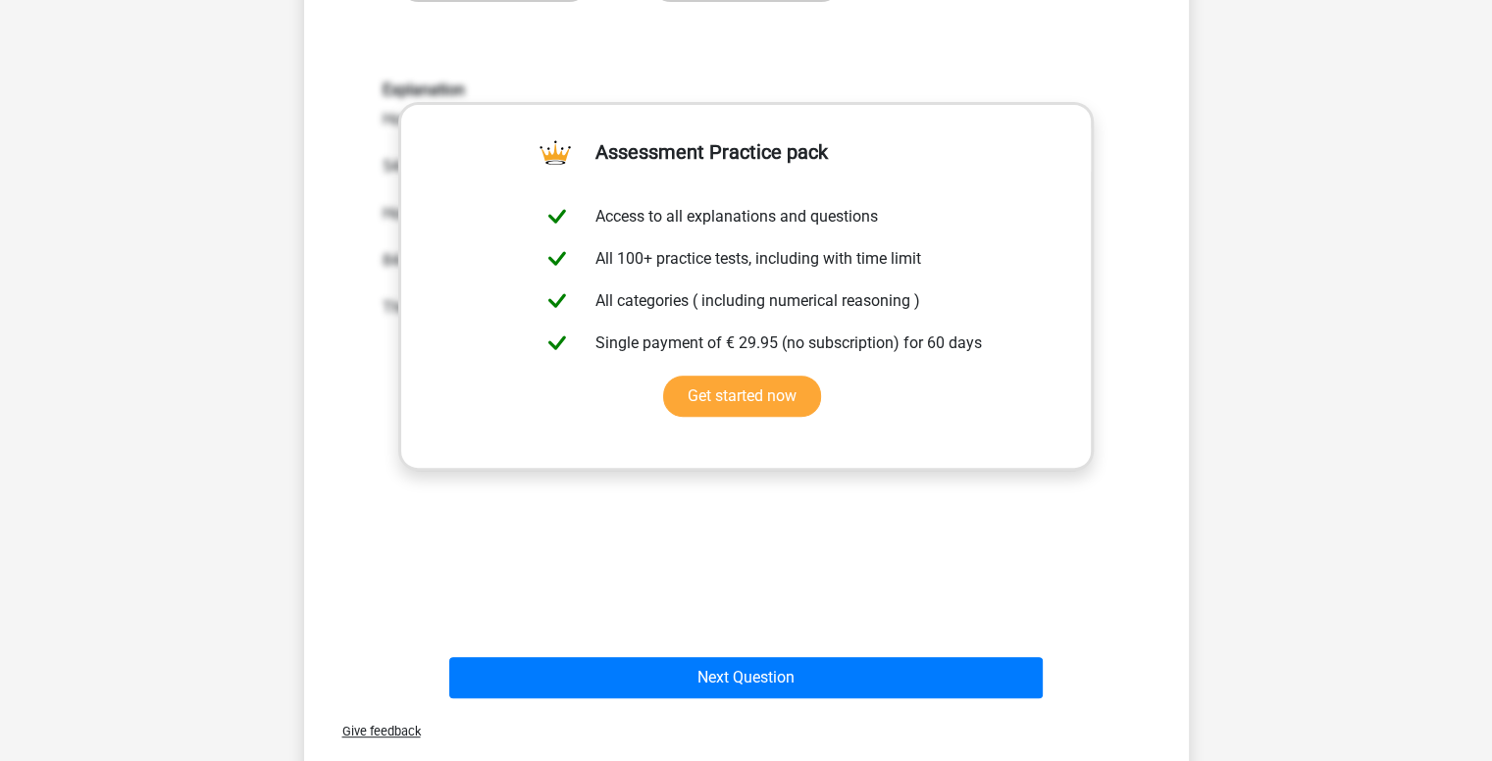
scroll to position [677, 0]
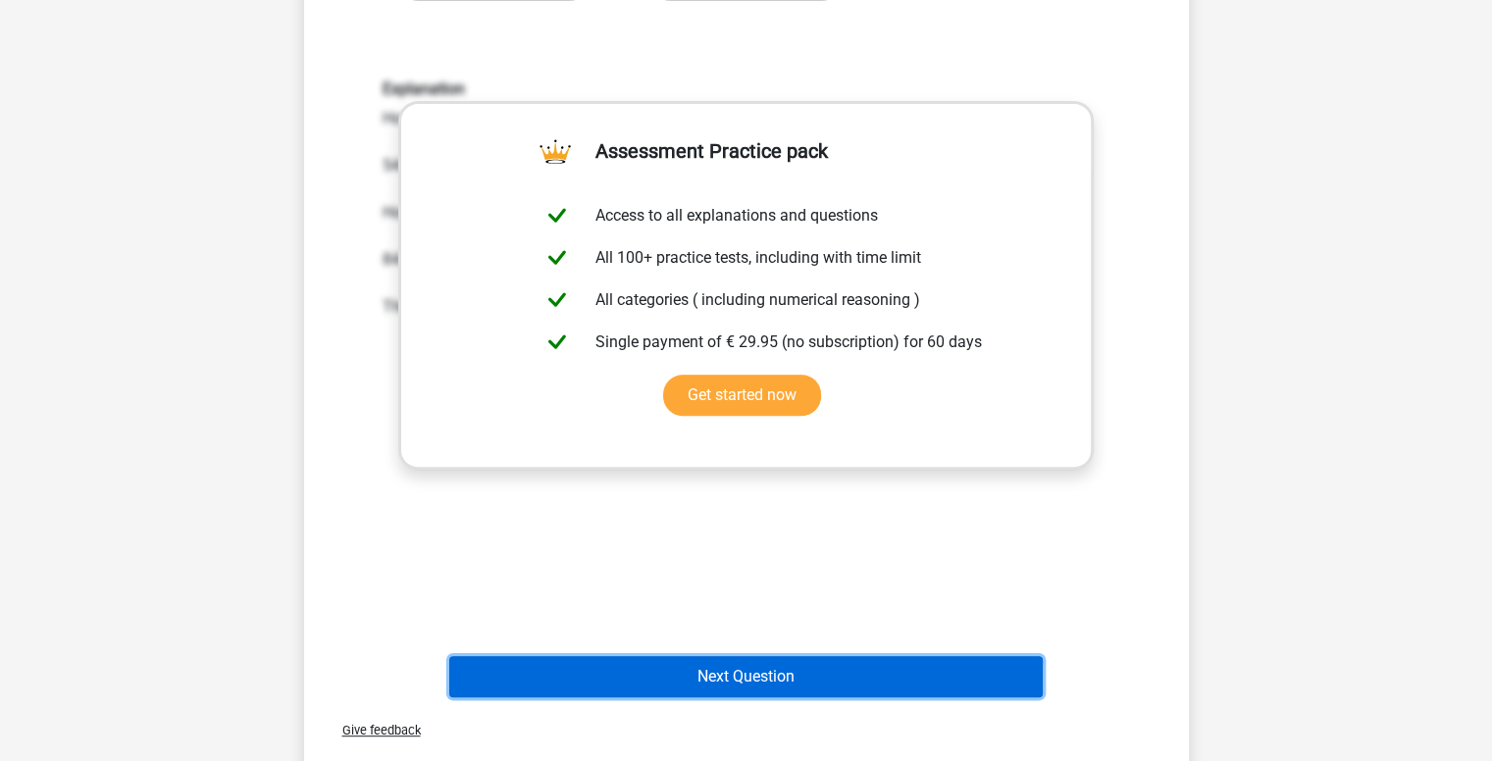
click at [750, 656] on button "Next Question" at bounding box center [746, 676] width 594 height 41
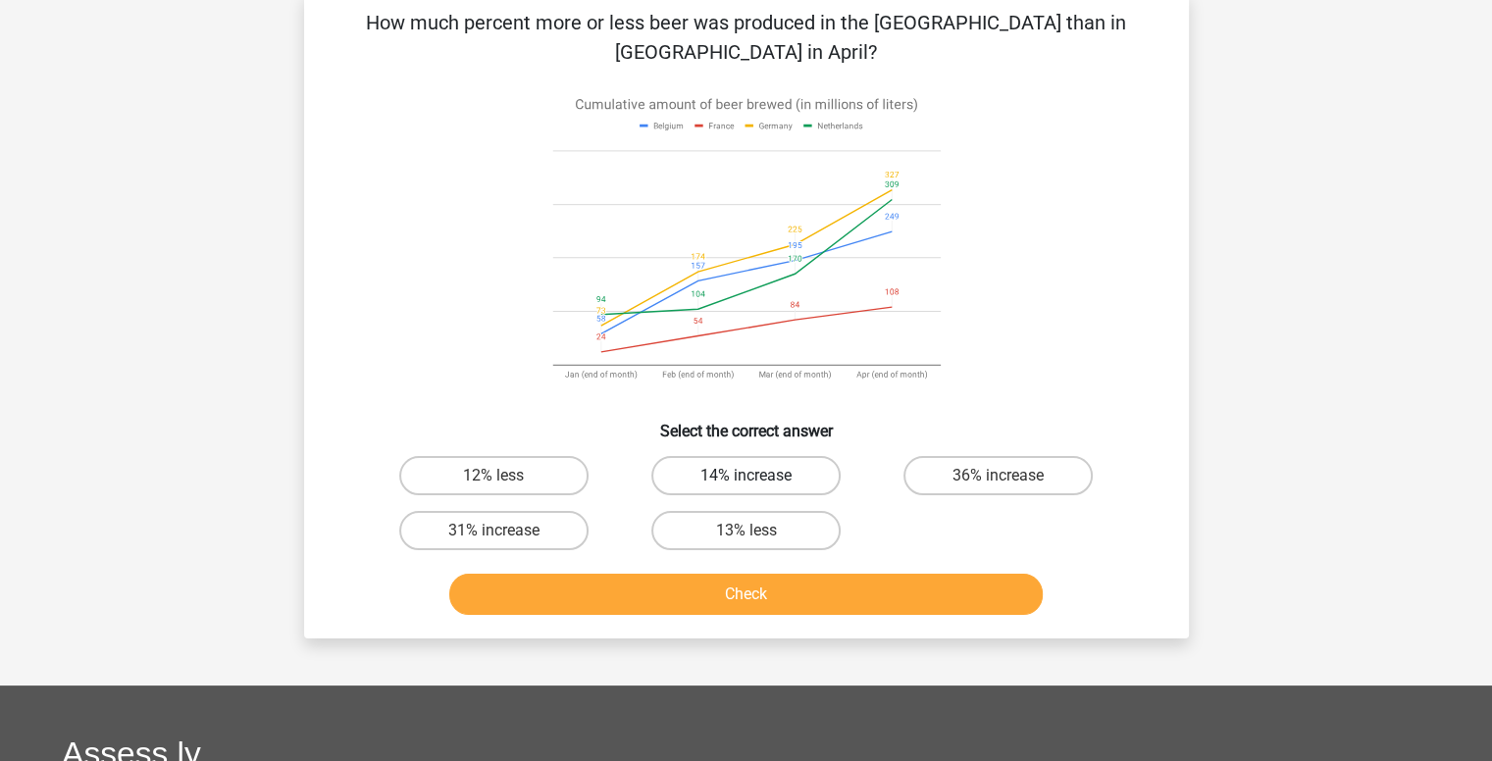
scroll to position [90, 0]
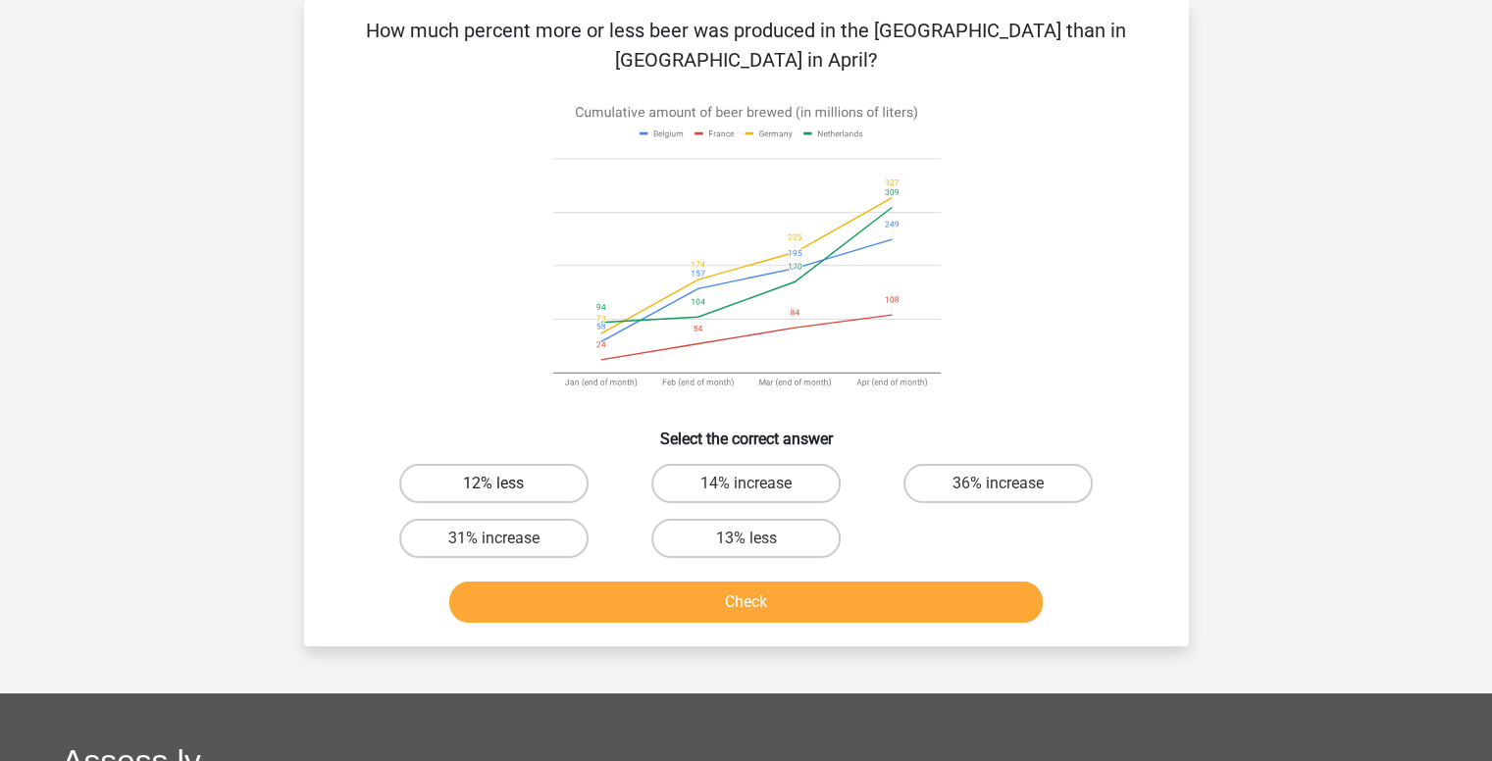
click at [511, 488] on label "12% less" at bounding box center [493, 483] width 189 height 39
click at [506, 488] on input "12% less" at bounding box center [499, 490] width 13 height 13
radio input "true"
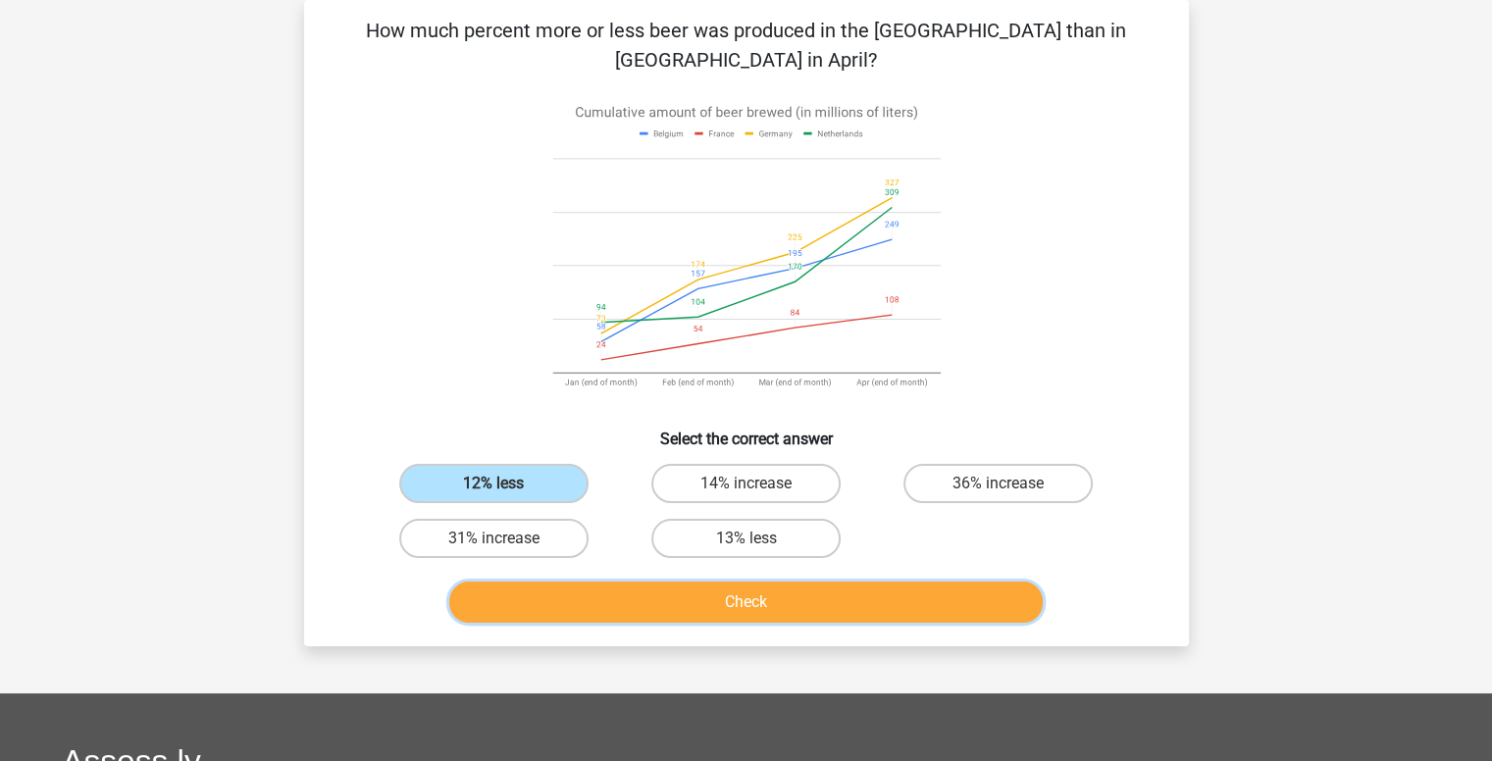
click at [645, 596] on button "Check" at bounding box center [746, 602] width 594 height 41
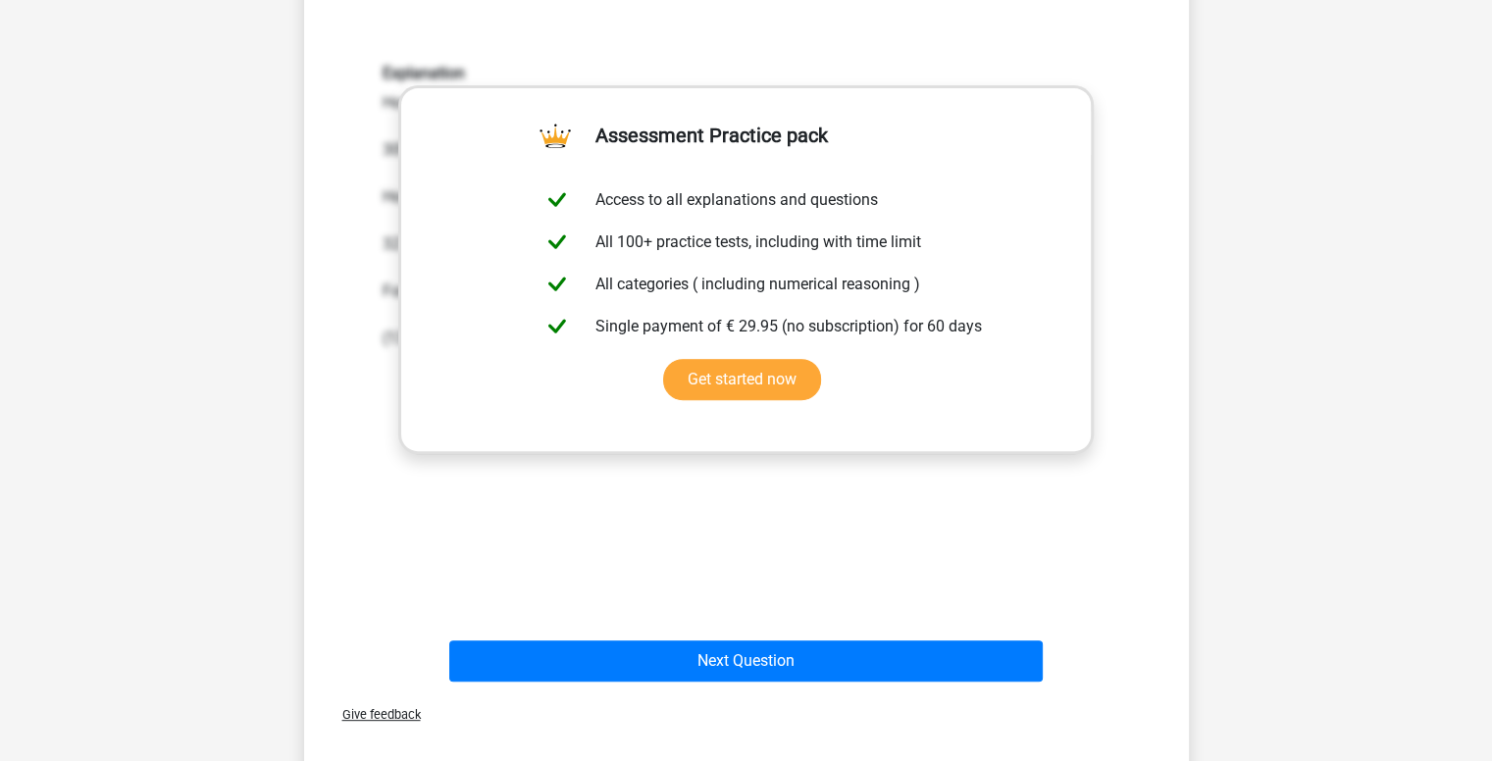
scroll to position [757, 0]
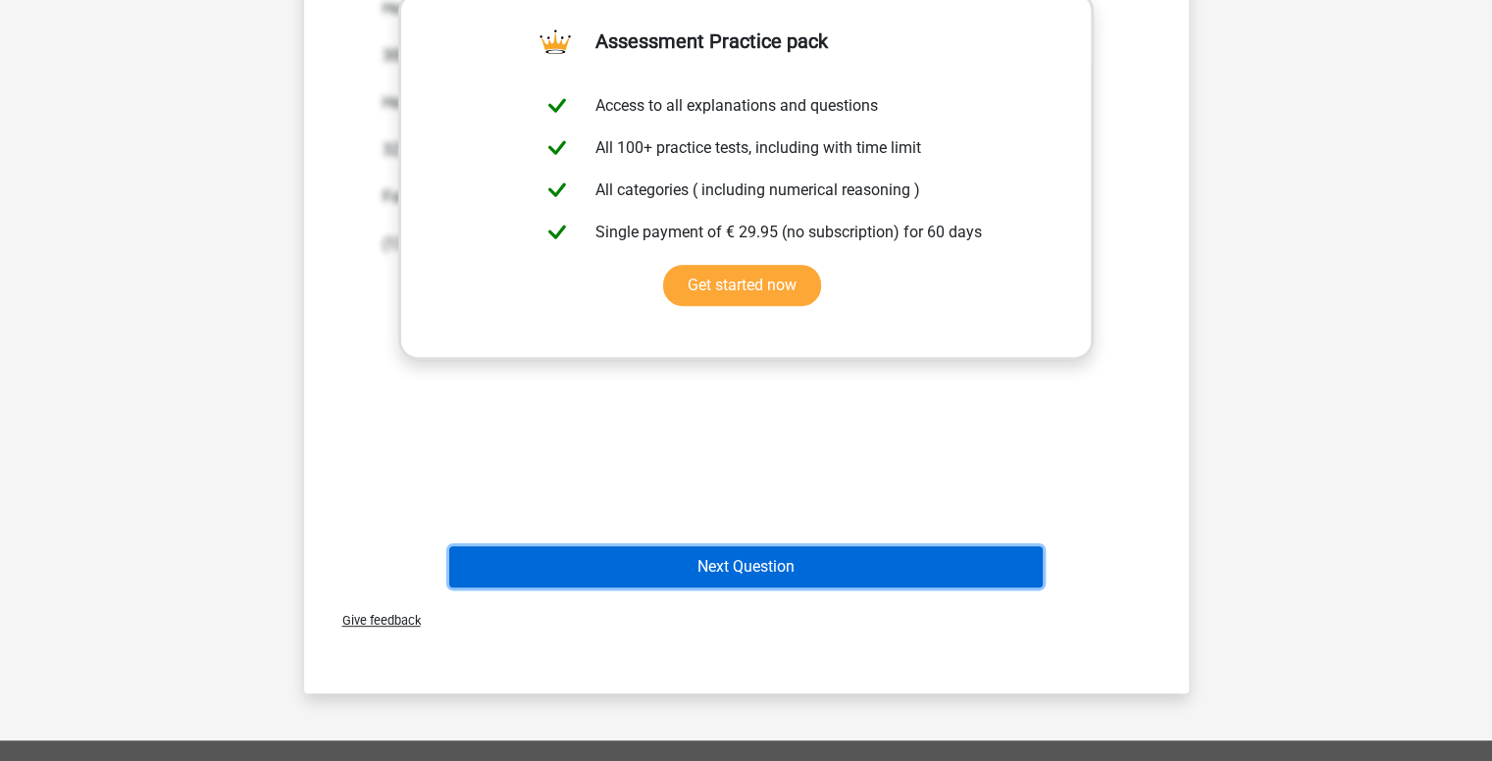
click at [775, 563] on button "Next Question" at bounding box center [746, 566] width 594 height 41
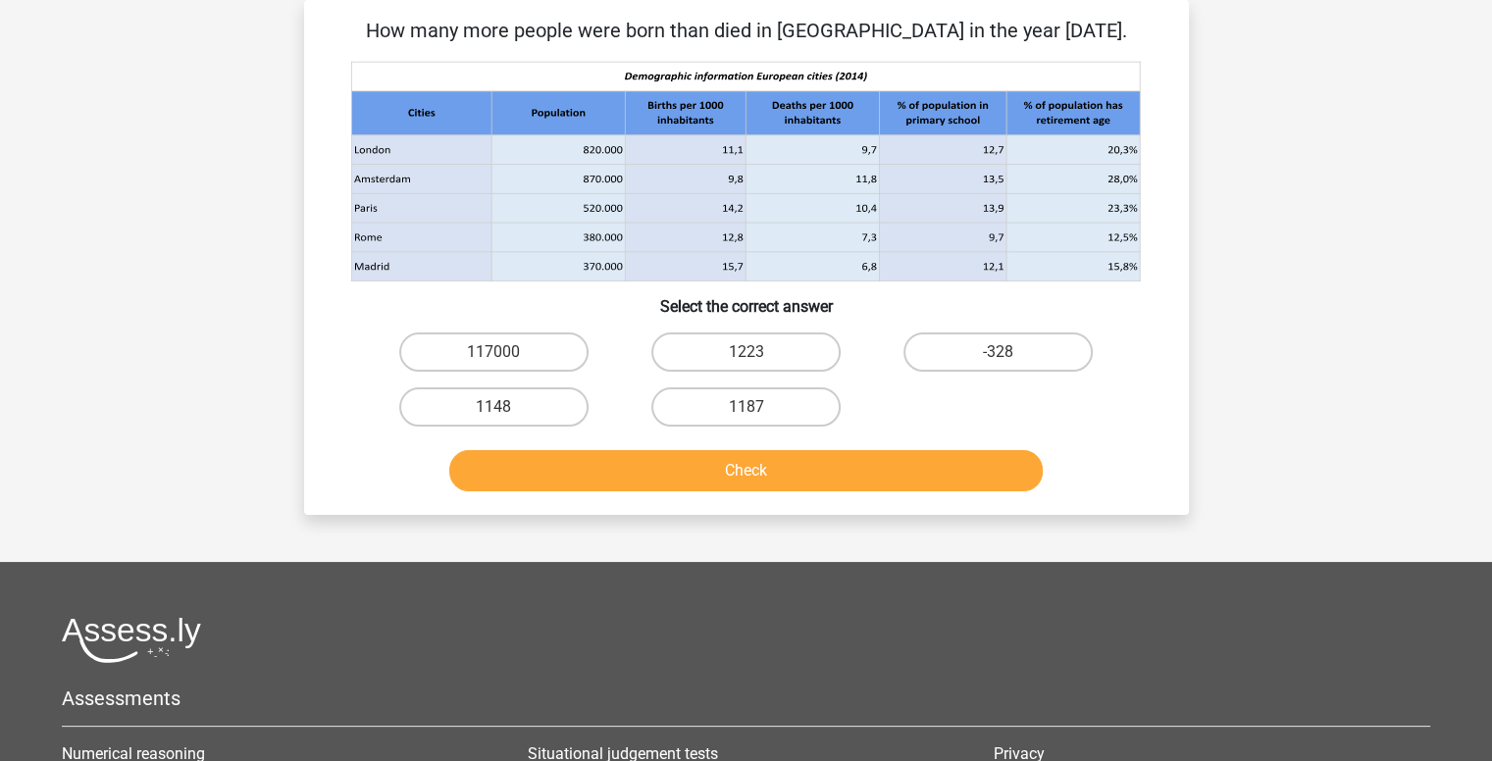
scroll to position [0, 0]
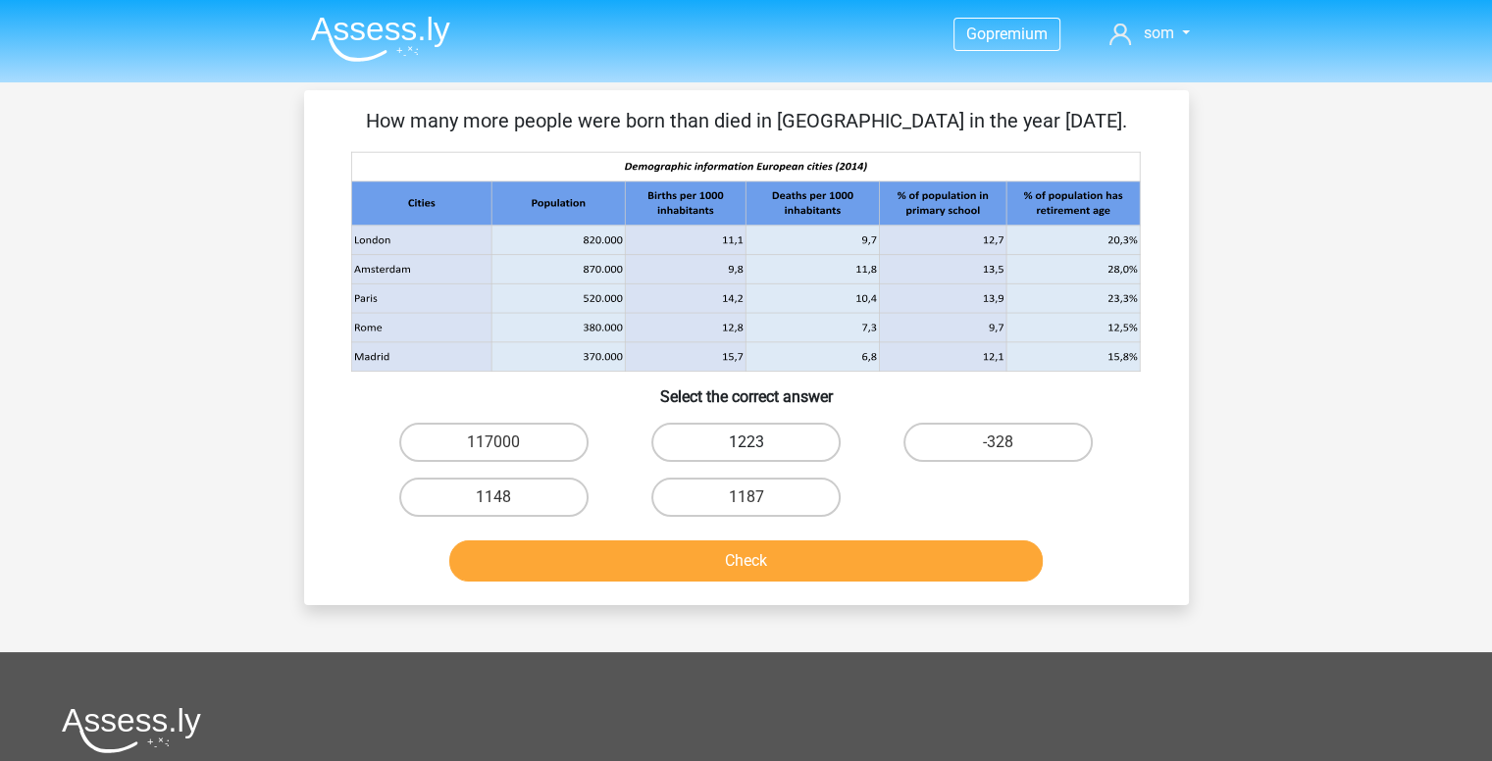
click at [715, 434] on label "1223" at bounding box center [745, 442] width 189 height 39
click at [746, 442] on input "1223" at bounding box center [752, 448] width 13 height 13
radio input "true"
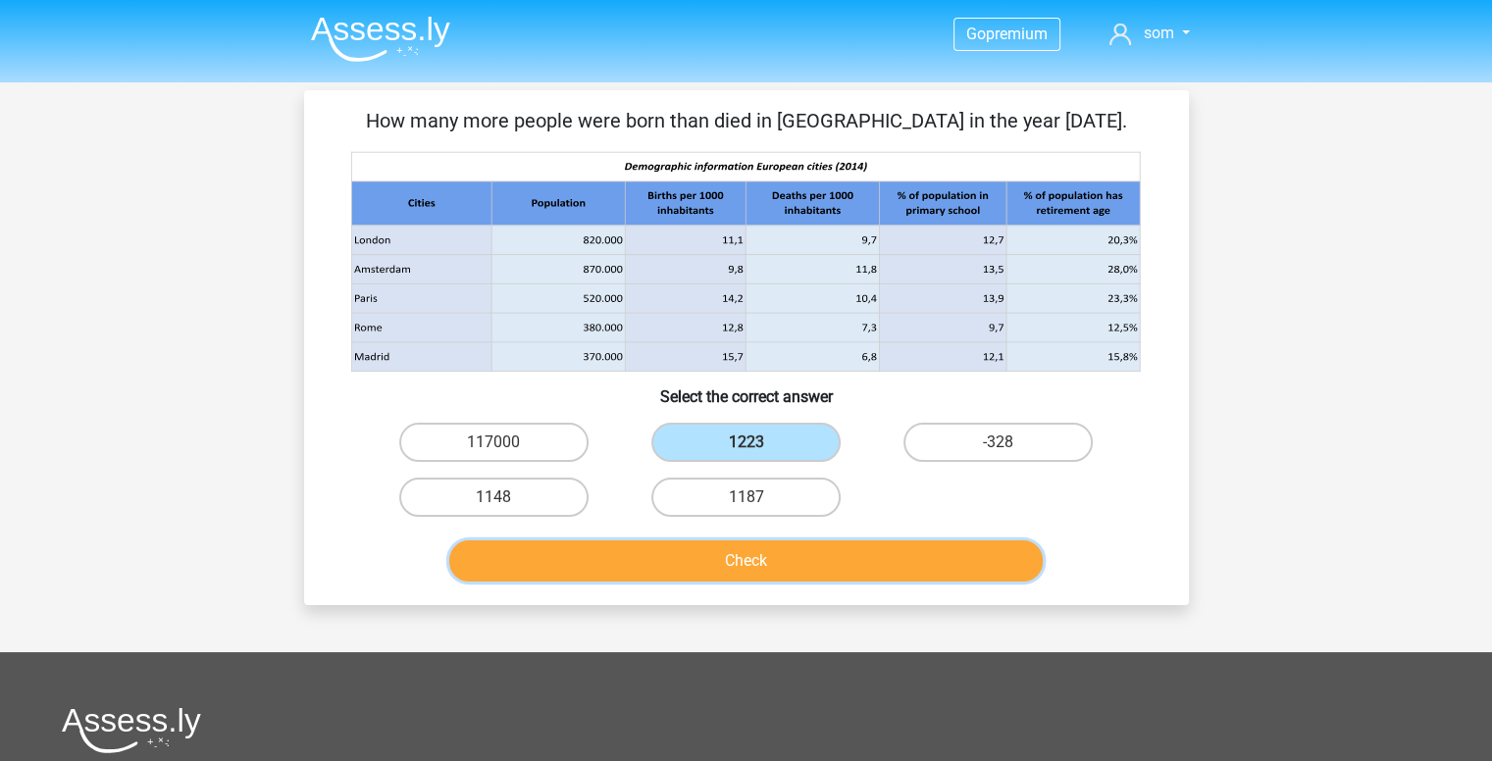
click at [729, 563] on button "Check" at bounding box center [746, 561] width 594 height 41
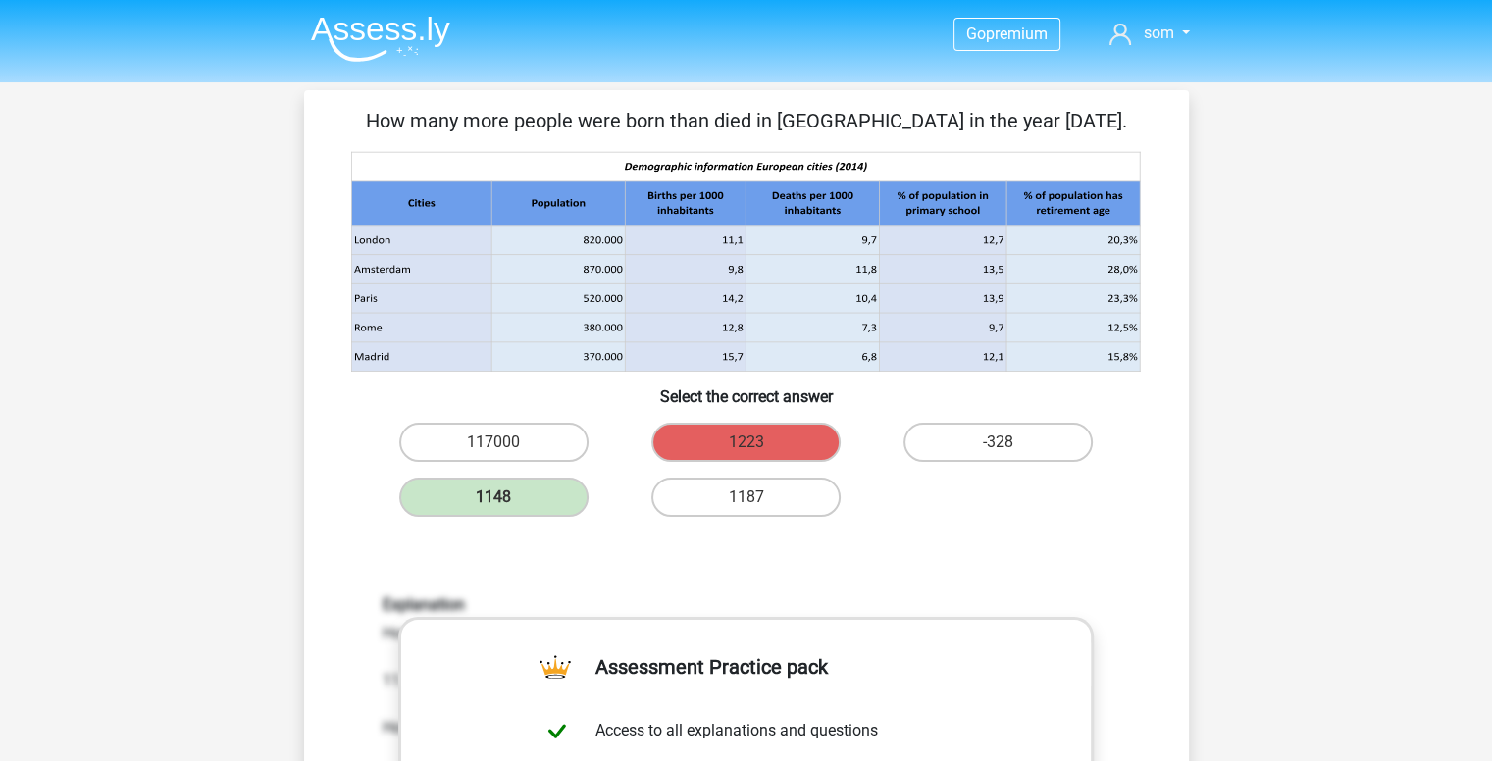
click at [629, 127] on p "How many more people were born than died in [GEOGRAPHIC_DATA] in the year [DATE…" at bounding box center [747, 120] width 822 height 29
copy div "How many more people were born than died in [GEOGRAPHIC_DATA] in the year [DATE…"
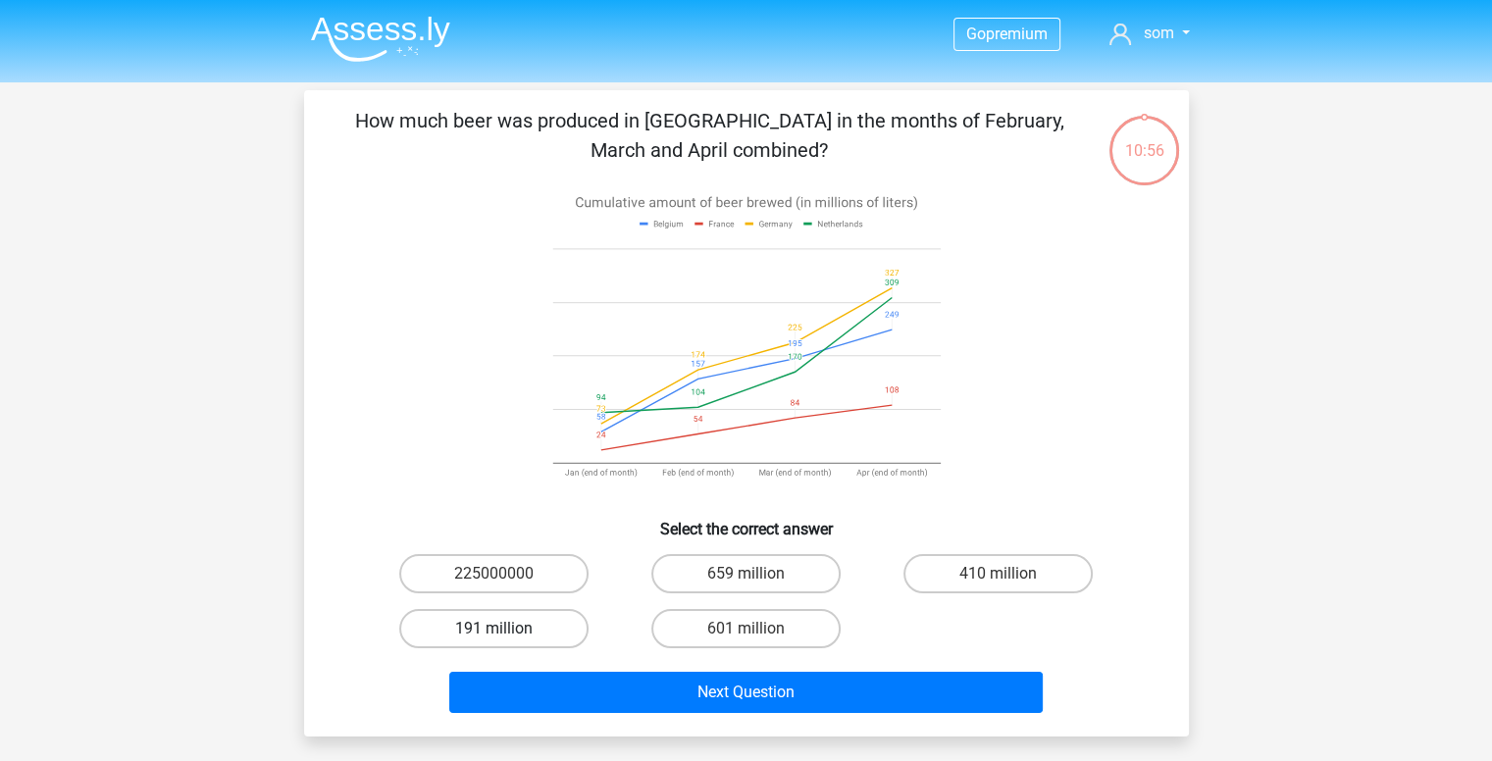
click at [502, 617] on label "191 million" at bounding box center [493, 628] width 189 height 39
click at [502, 629] on input "191 million" at bounding box center [499, 635] width 13 height 13
radio input "true"
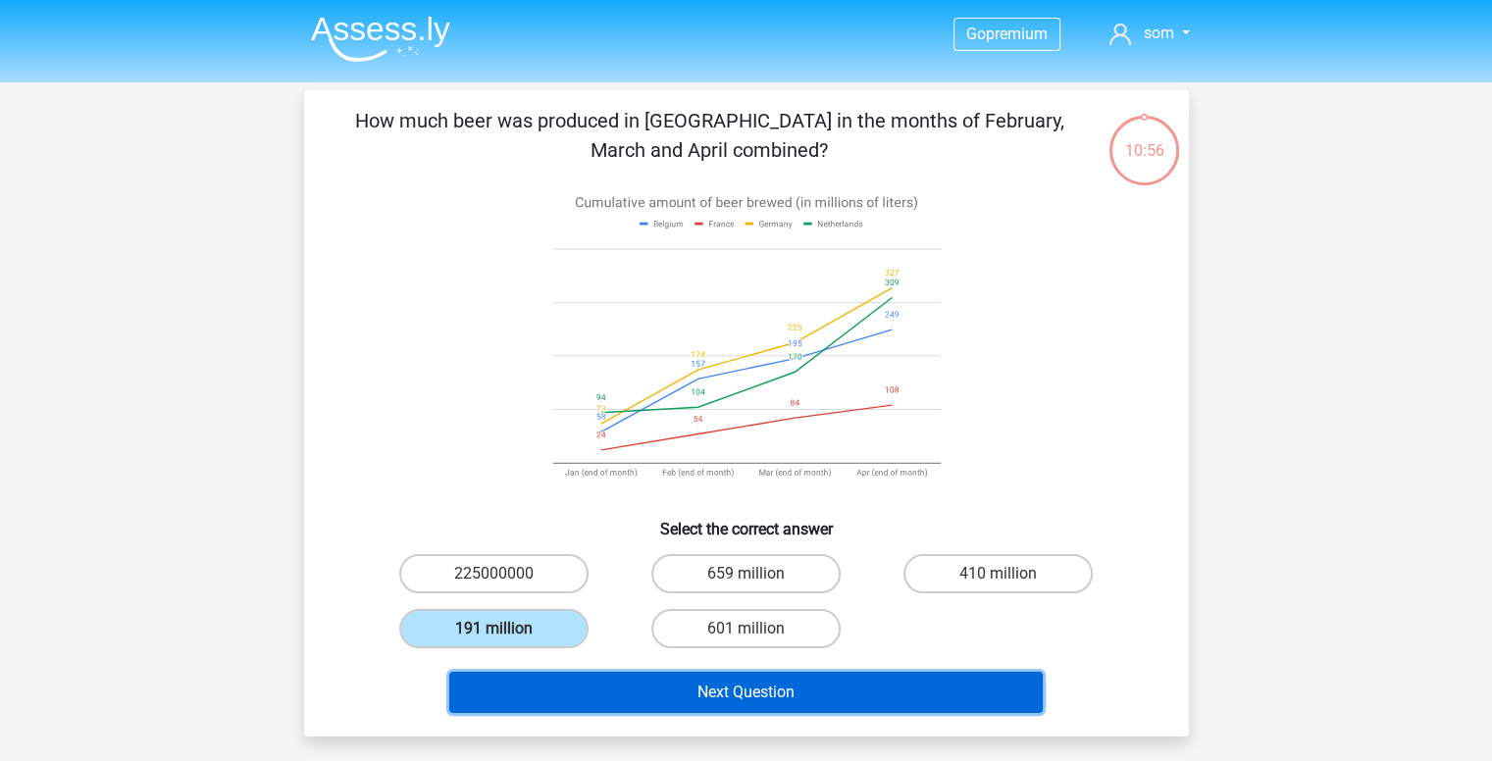
click at [702, 683] on button "Next Question" at bounding box center [746, 692] width 594 height 41
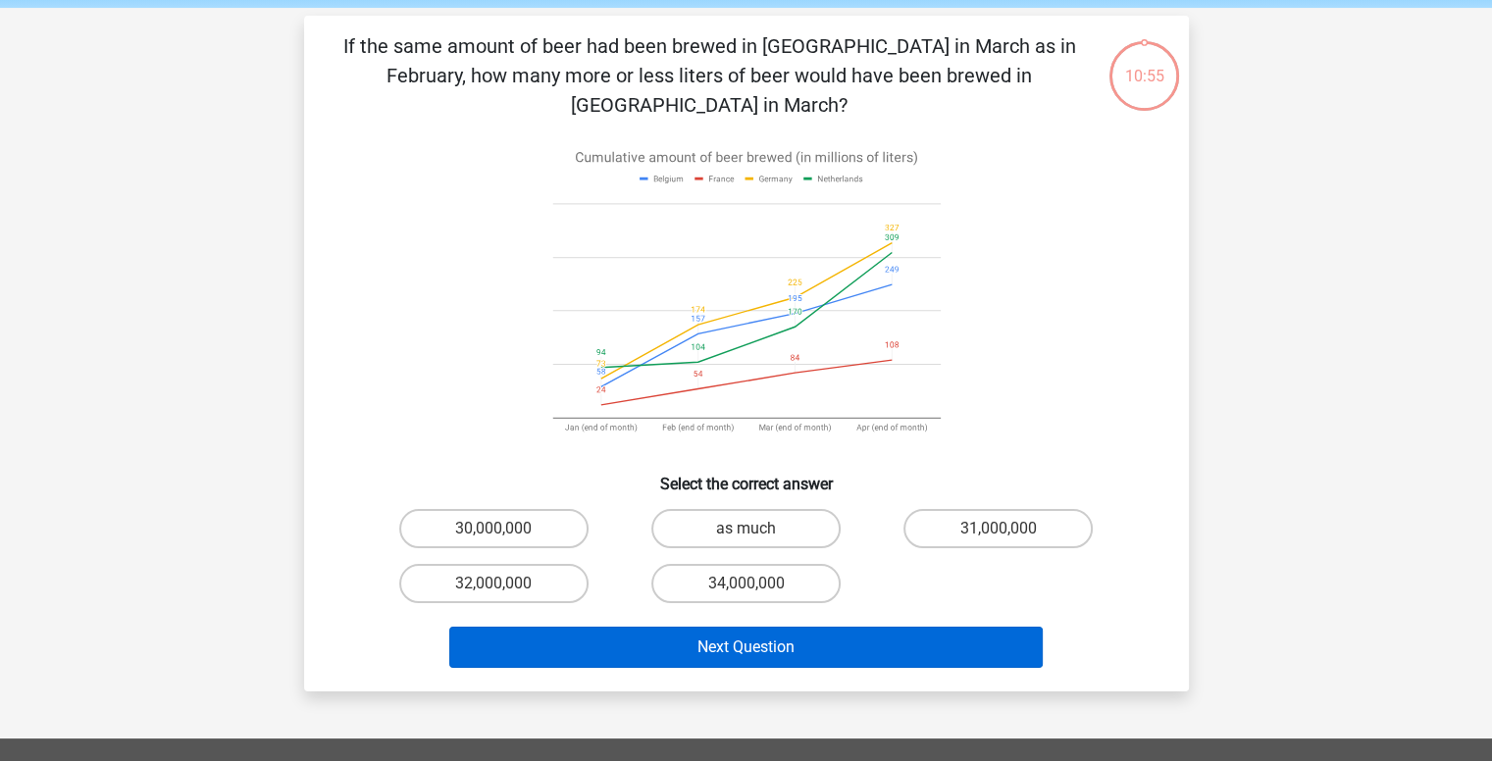
scroll to position [90, 0]
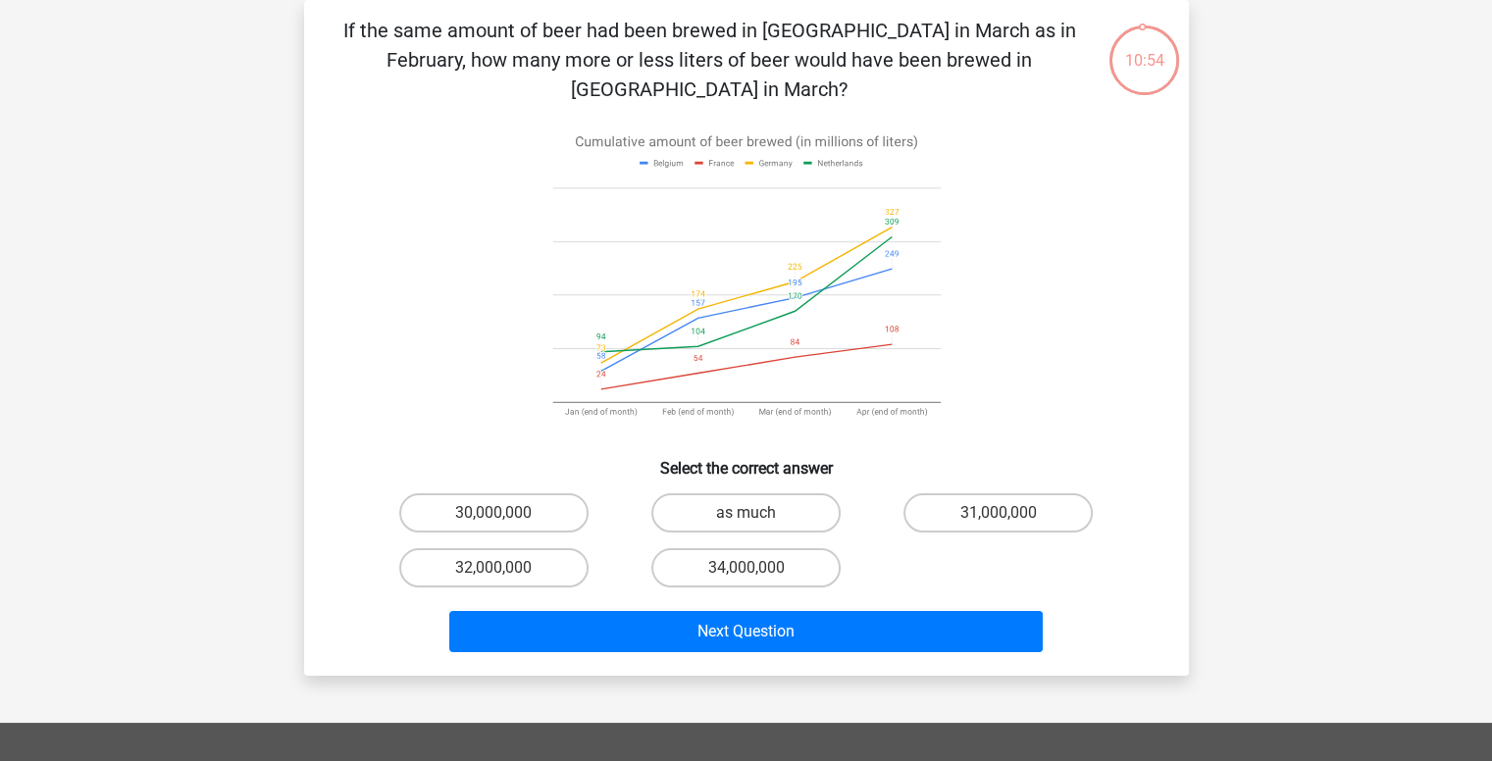
click at [757, 513] on input "as much" at bounding box center [752, 519] width 13 height 13
radio input "true"
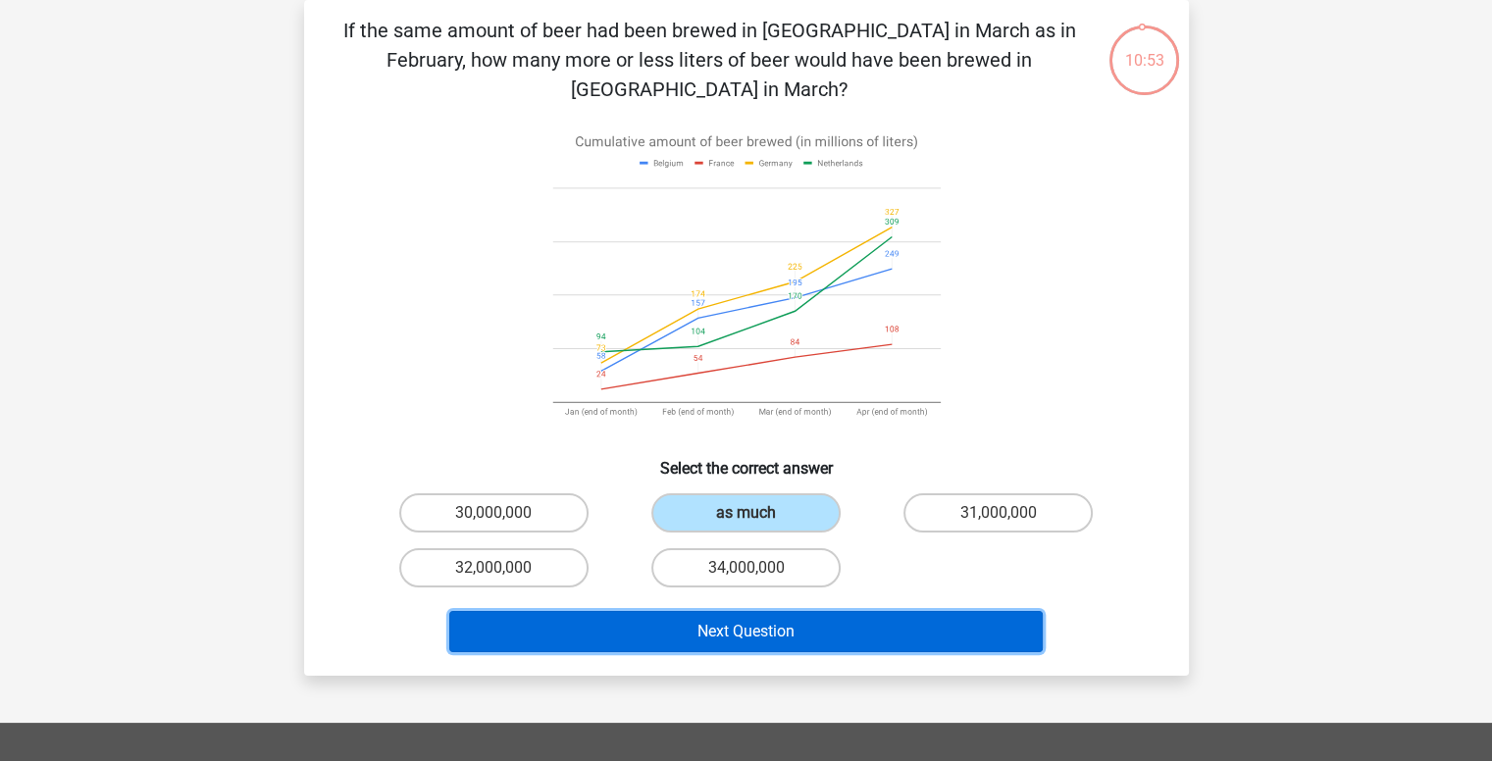
click at [785, 611] on button "Next Question" at bounding box center [746, 631] width 594 height 41
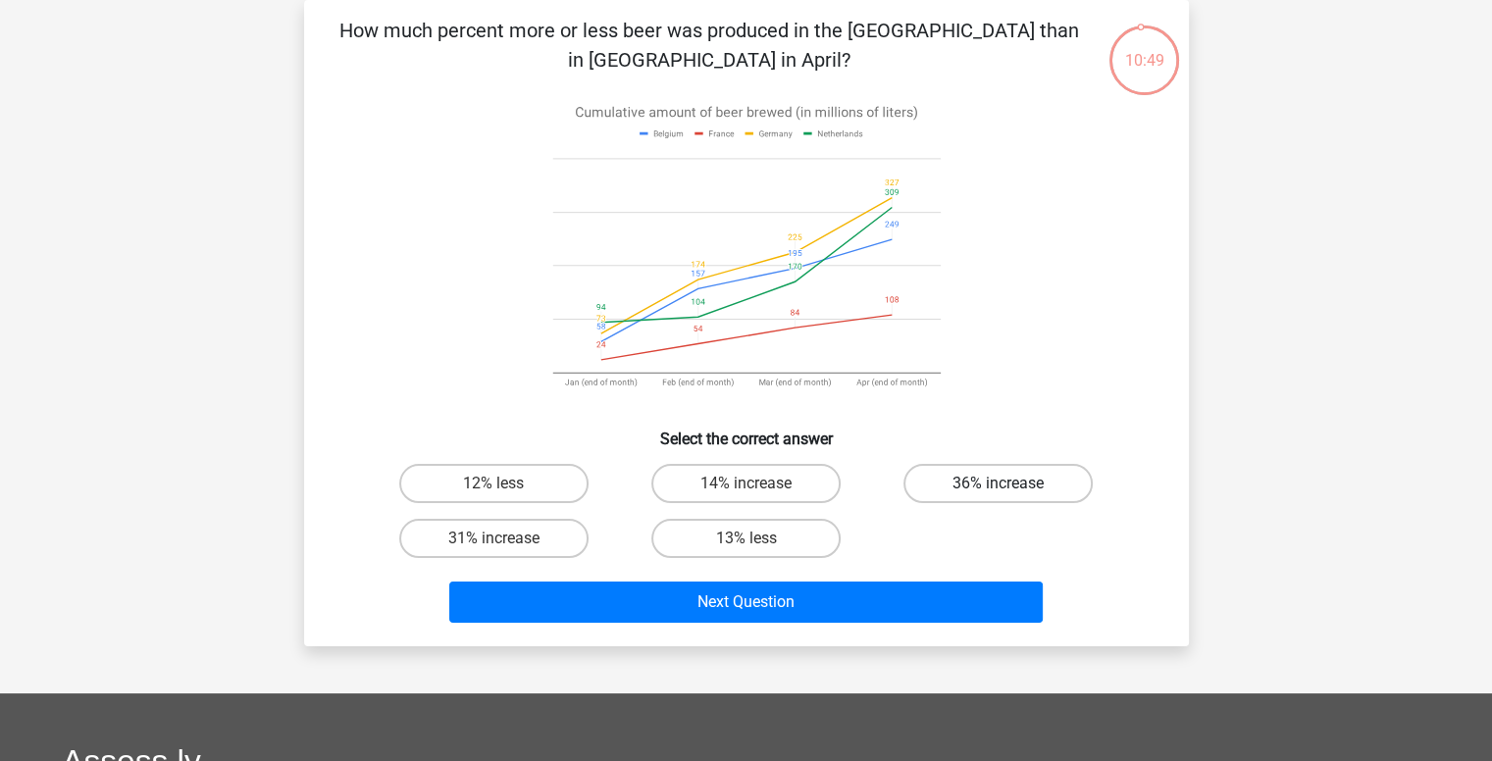
click at [958, 469] on label "36% increase" at bounding box center [998, 483] width 189 height 39
click at [999, 484] on input "36% increase" at bounding box center [1005, 490] width 13 height 13
radio input "true"
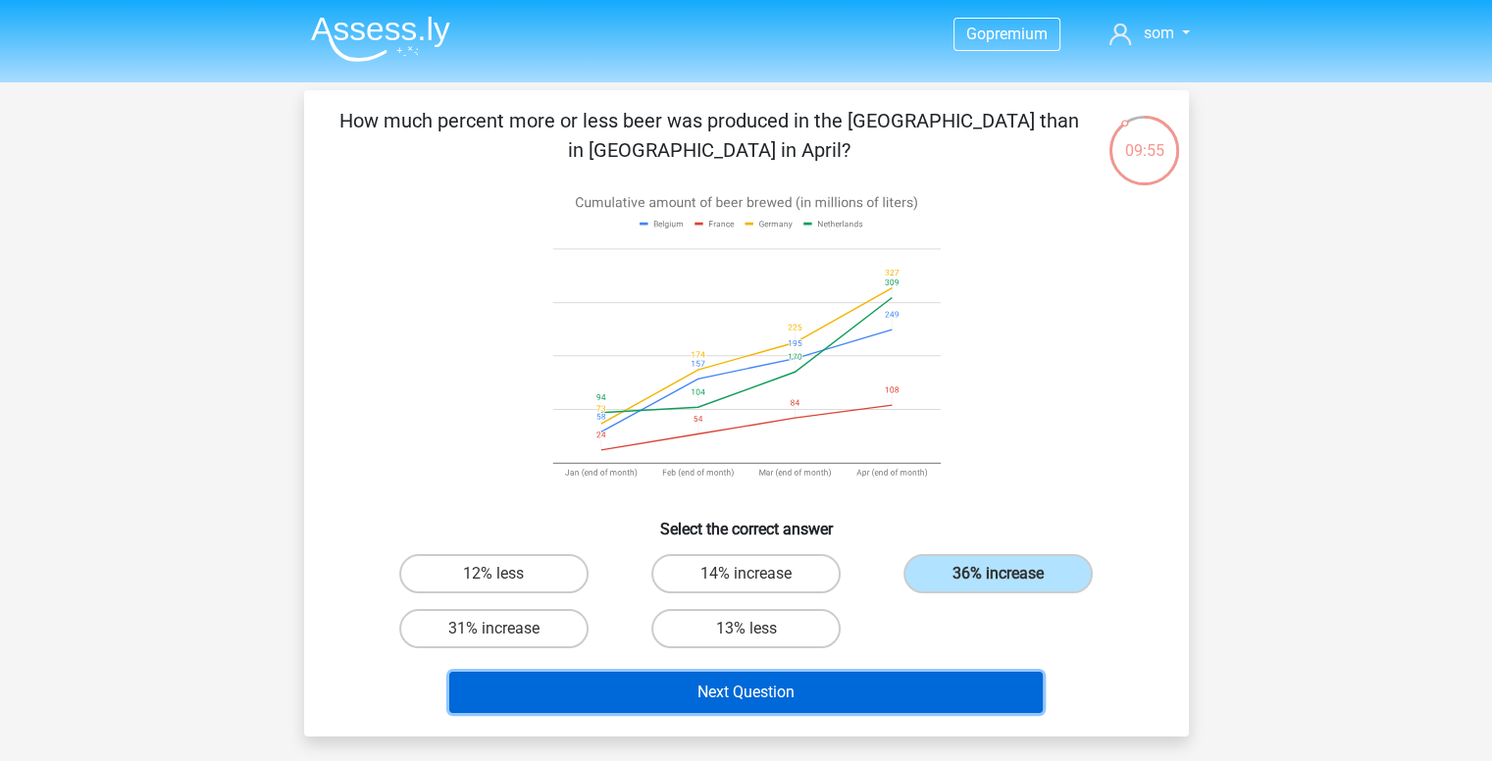
click at [789, 674] on button "Next Question" at bounding box center [746, 692] width 594 height 41
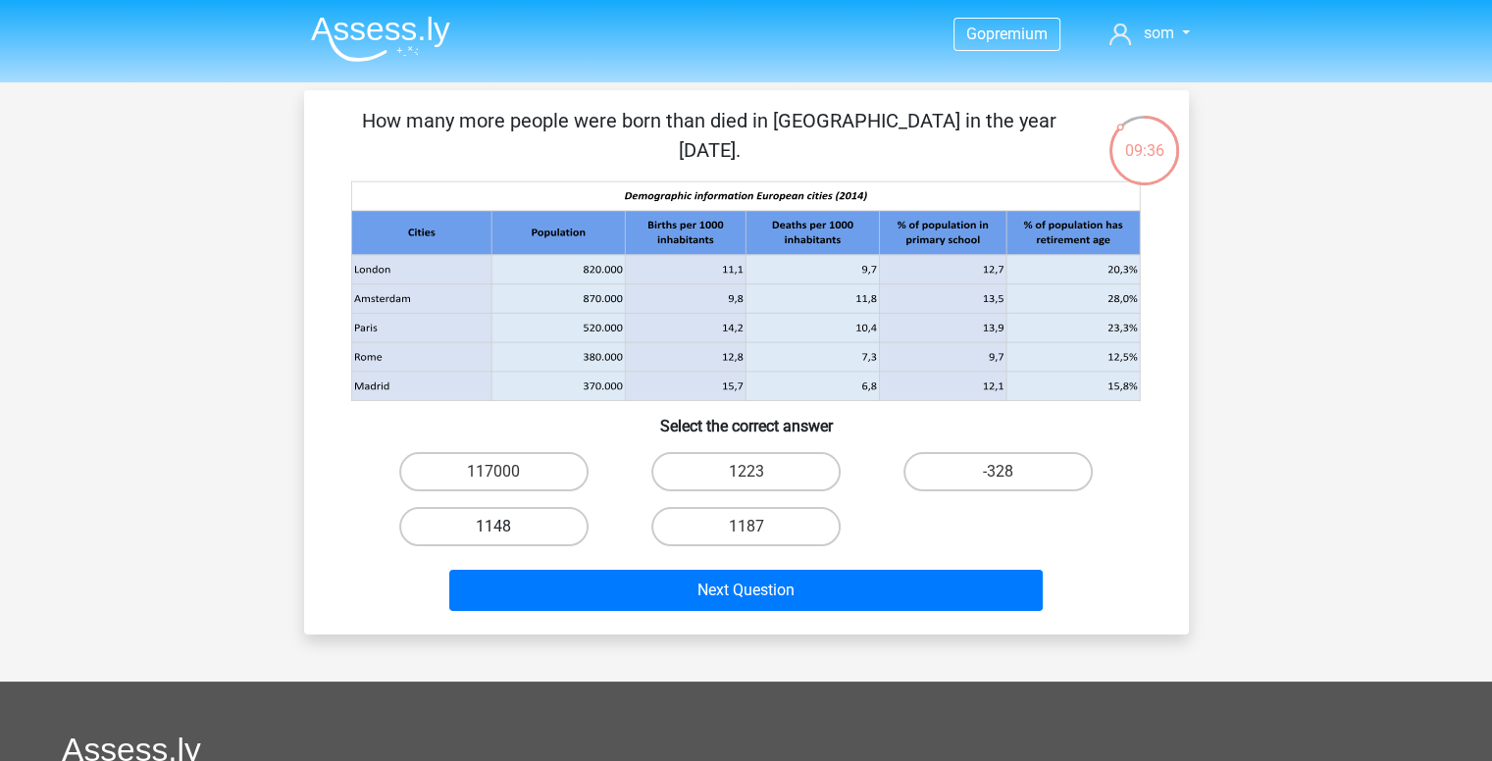
click at [524, 519] on label "1148" at bounding box center [493, 526] width 189 height 39
click at [506, 527] on input "1148" at bounding box center [499, 533] width 13 height 13
radio input "true"
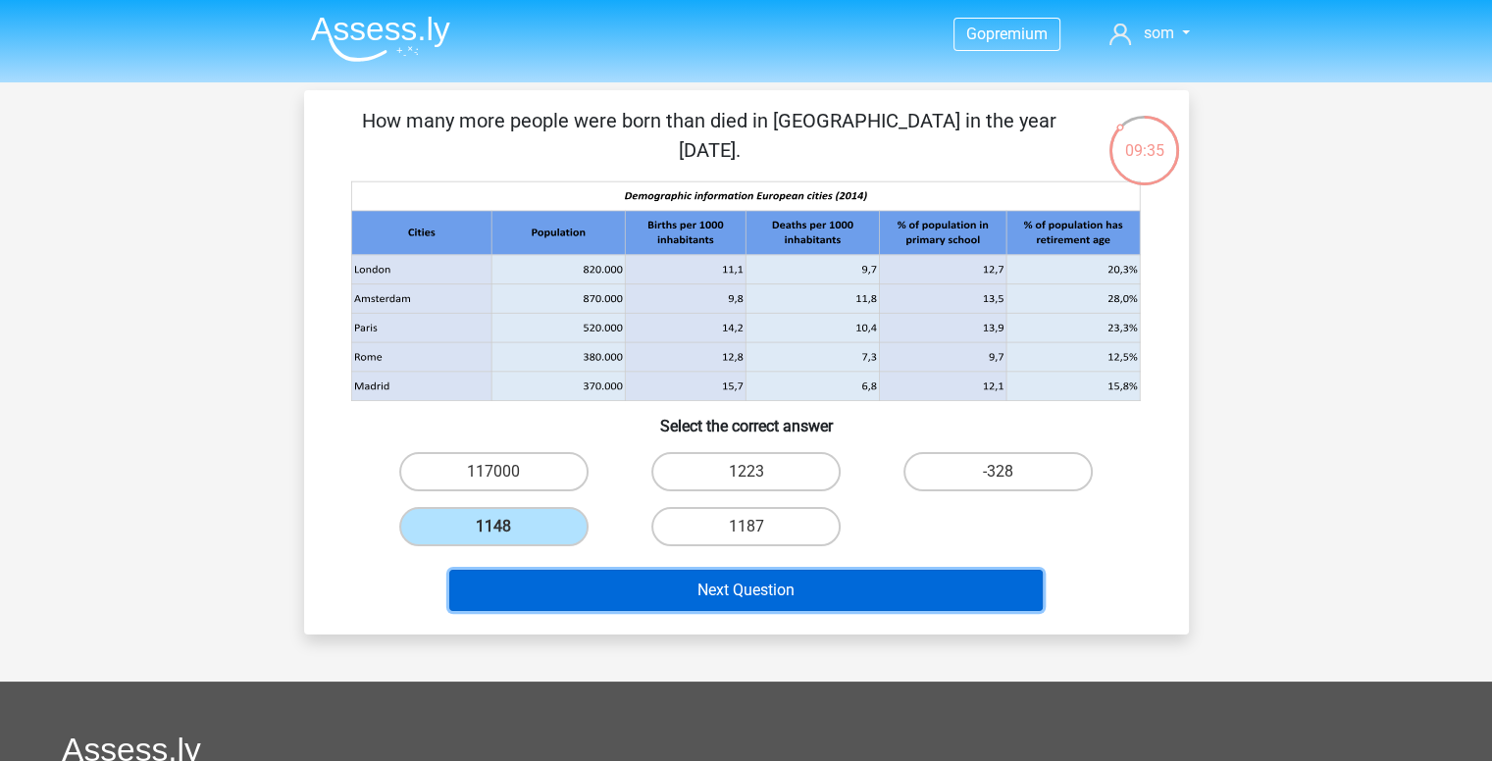
click at [632, 599] on button "Next Question" at bounding box center [746, 590] width 594 height 41
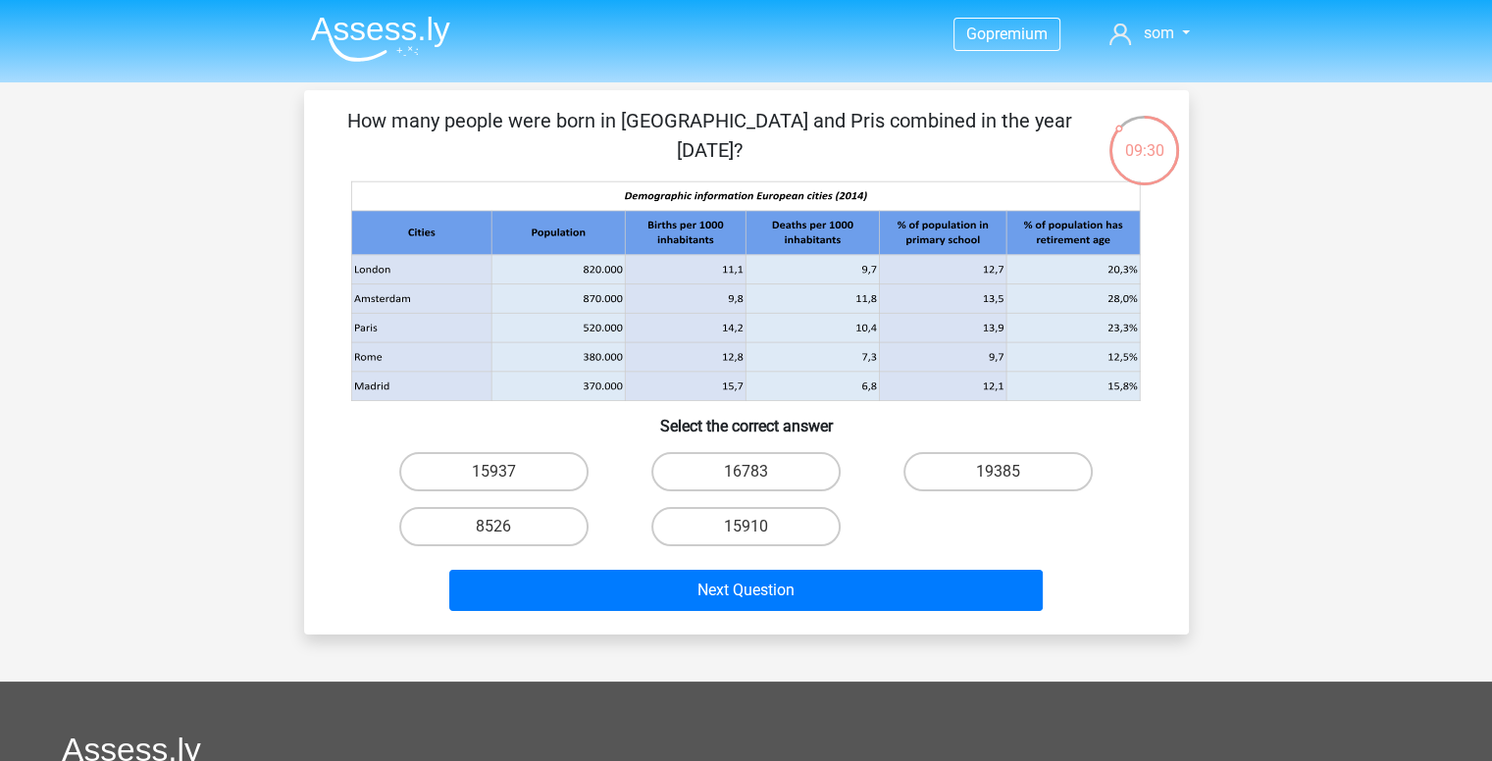
drag, startPoint x: 1010, startPoint y: 123, endPoint x: 1037, endPoint y: 125, distance: 26.6
click at [1037, 125] on p "How many people were born in [GEOGRAPHIC_DATA] and Pris combined in the year [D…" at bounding box center [710, 135] width 749 height 59
click at [774, 535] on label "15910" at bounding box center [745, 526] width 189 height 39
click at [758, 535] on input "15910" at bounding box center [752, 533] width 13 height 13
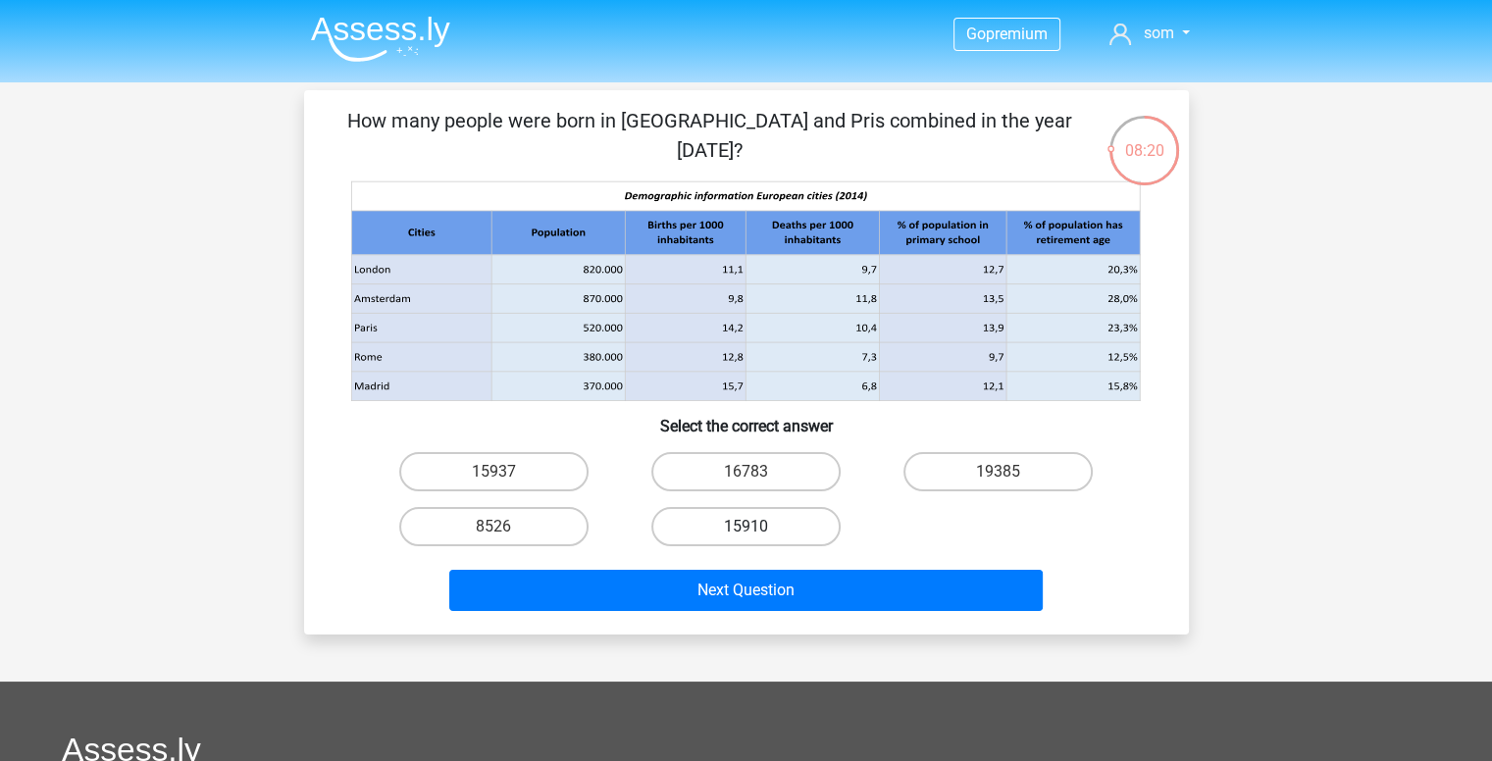
radio input "true"
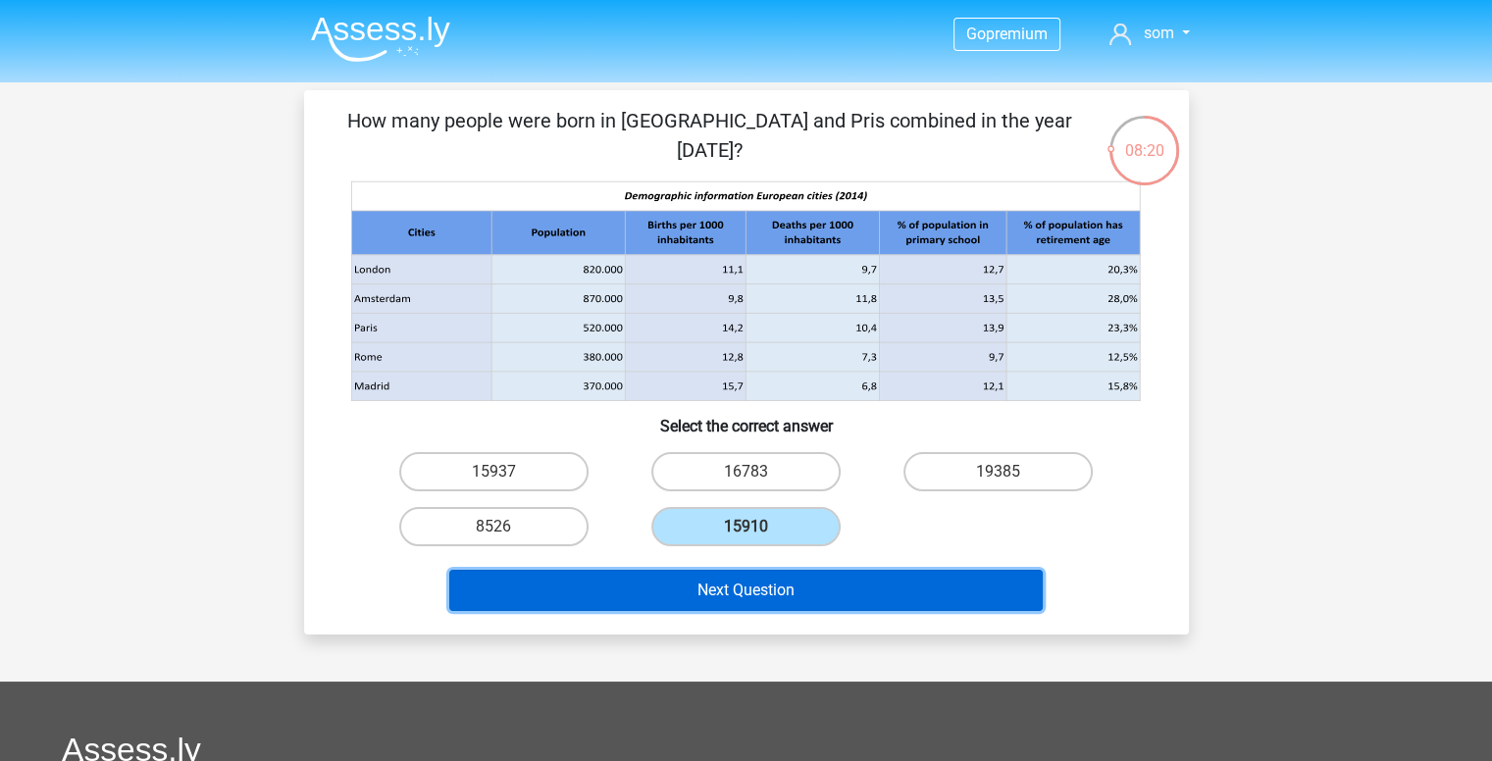
click at [734, 594] on button "Next Question" at bounding box center [746, 590] width 594 height 41
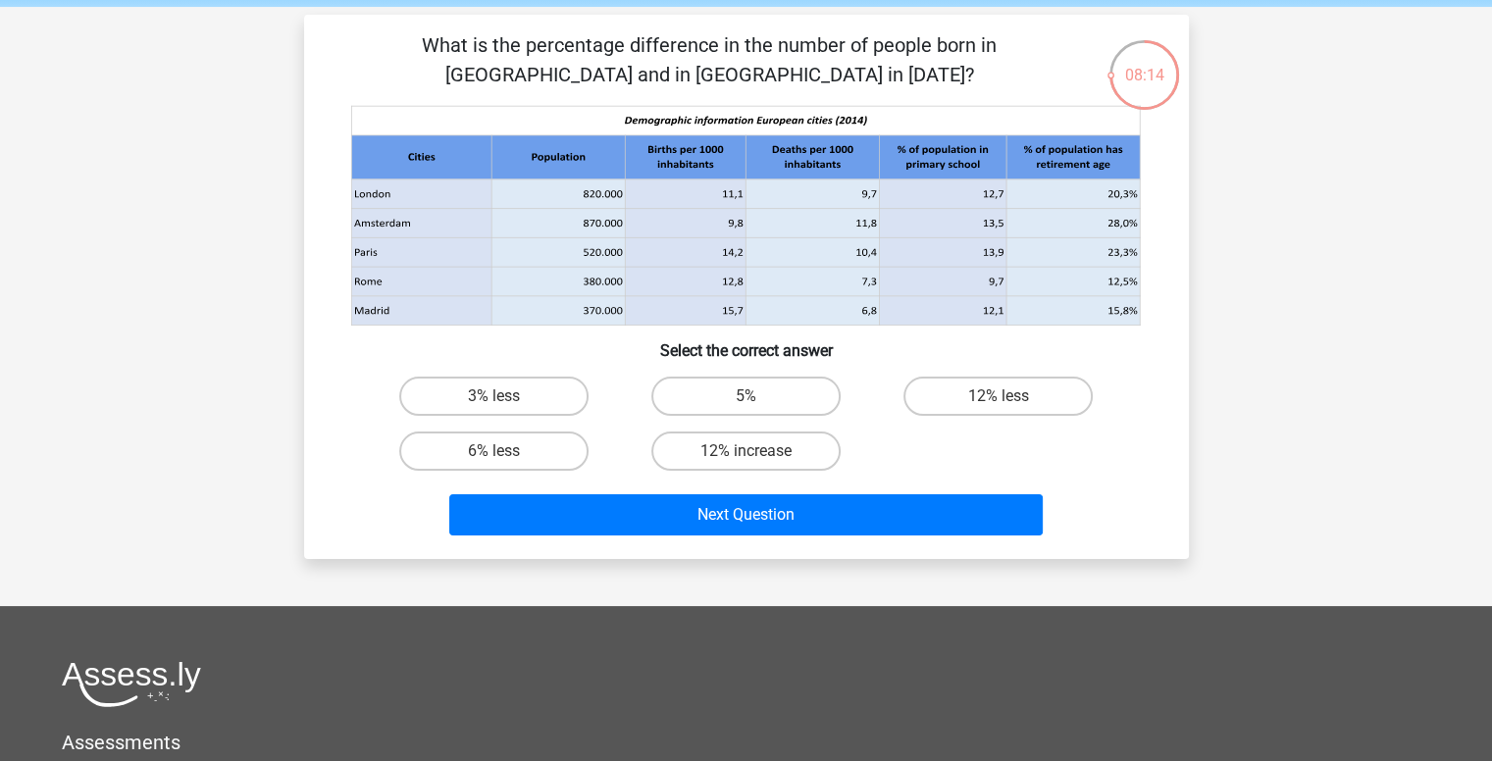
scroll to position [75, 0]
click at [524, 448] on label "6% less" at bounding box center [493, 452] width 189 height 39
click at [506, 452] on input "6% less" at bounding box center [499, 458] width 13 height 13
radio input "true"
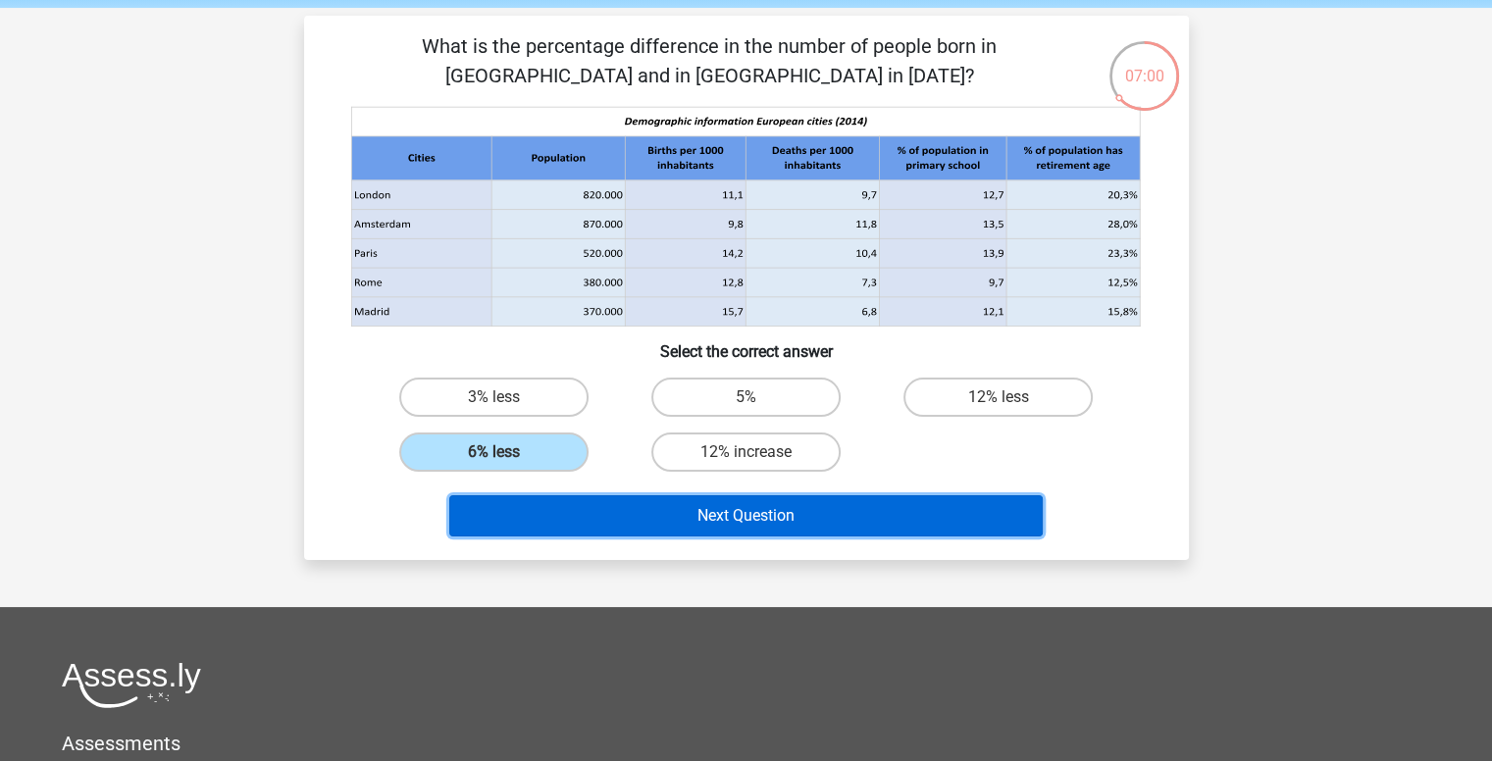
click at [697, 507] on button "Next Question" at bounding box center [746, 515] width 594 height 41
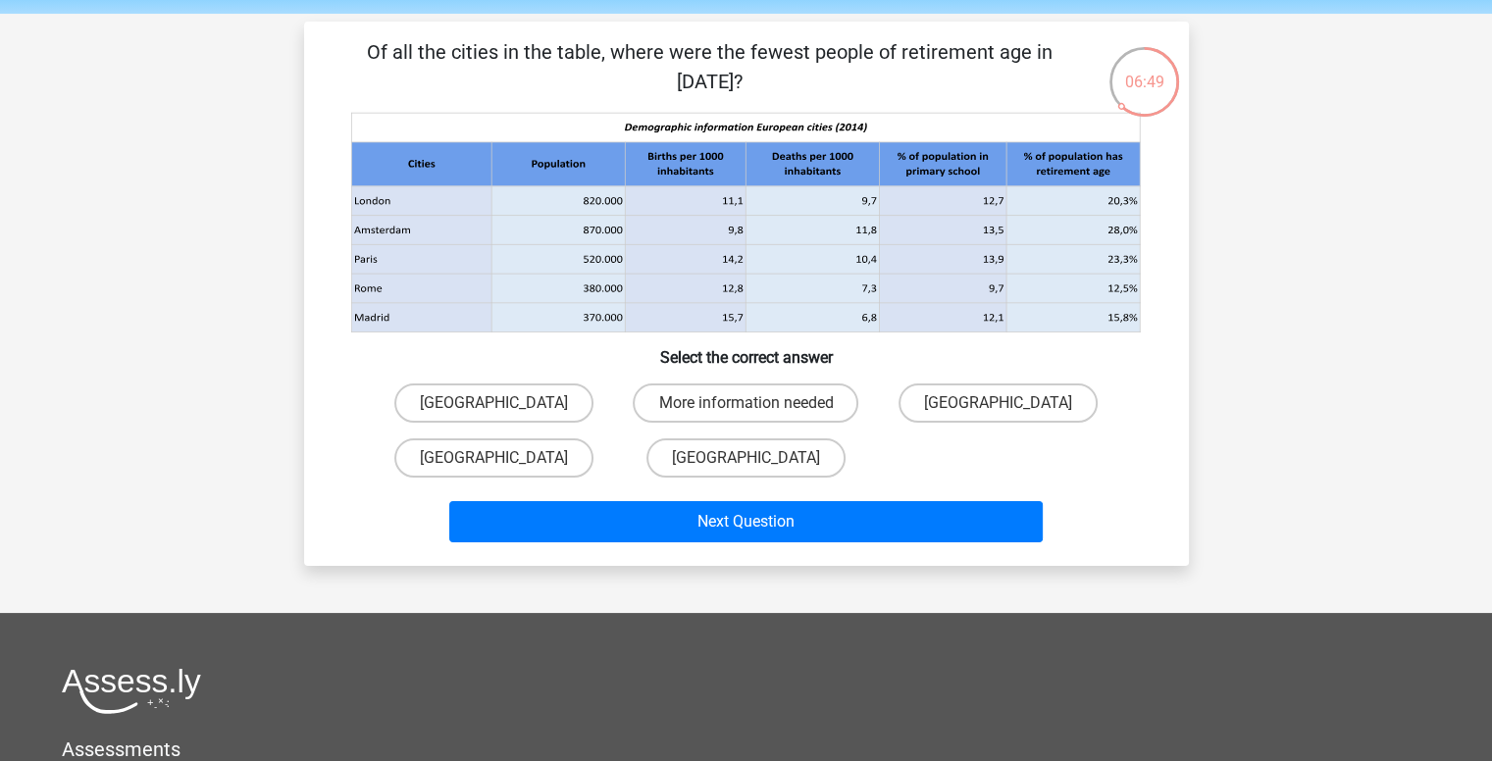
scroll to position [68, 0]
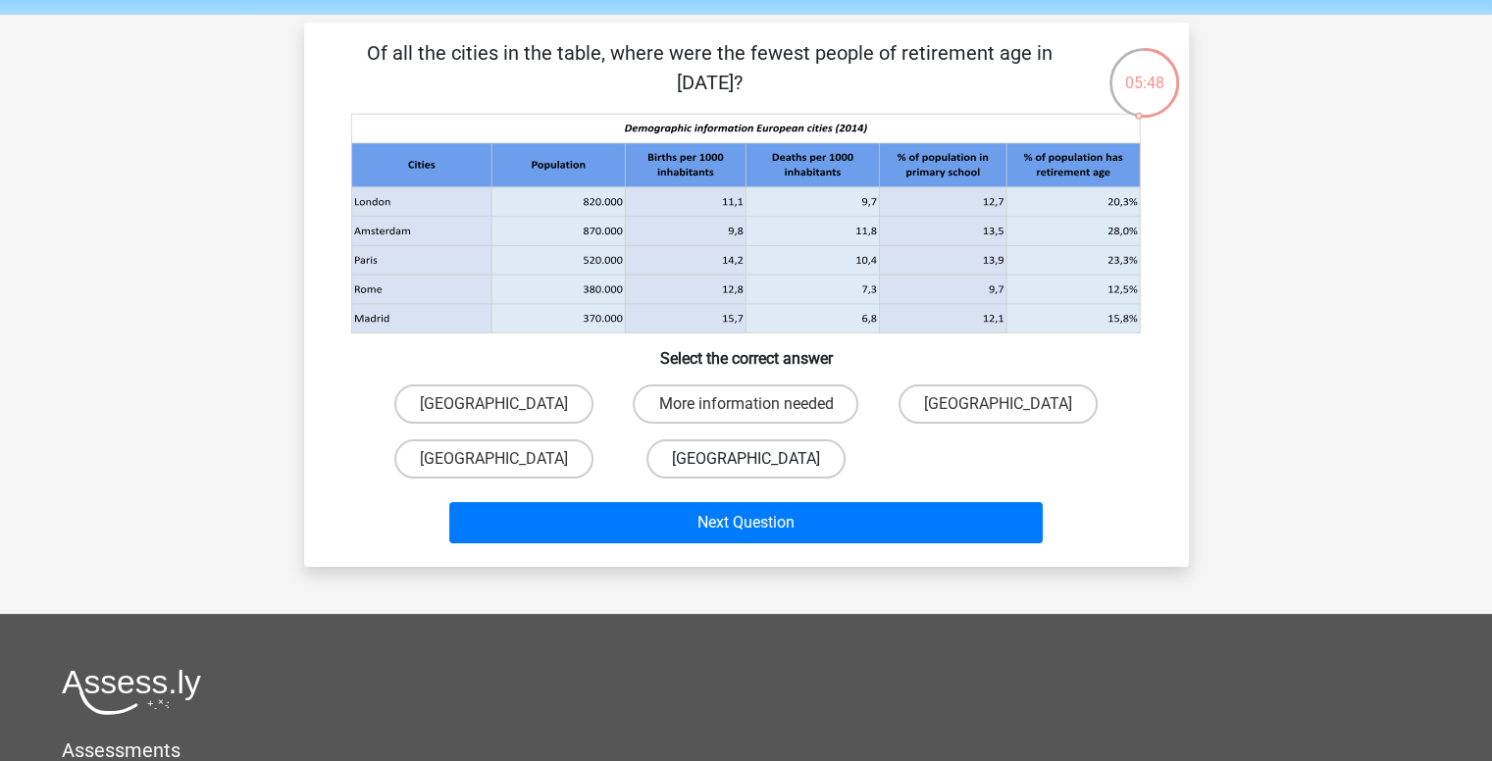
click at [784, 444] on label "Rome" at bounding box center [745, 458] width 199 height 39
click at [758, 459] on input "Rome" at bounding box center [752, 465] width 13 height 13
radio input "true"
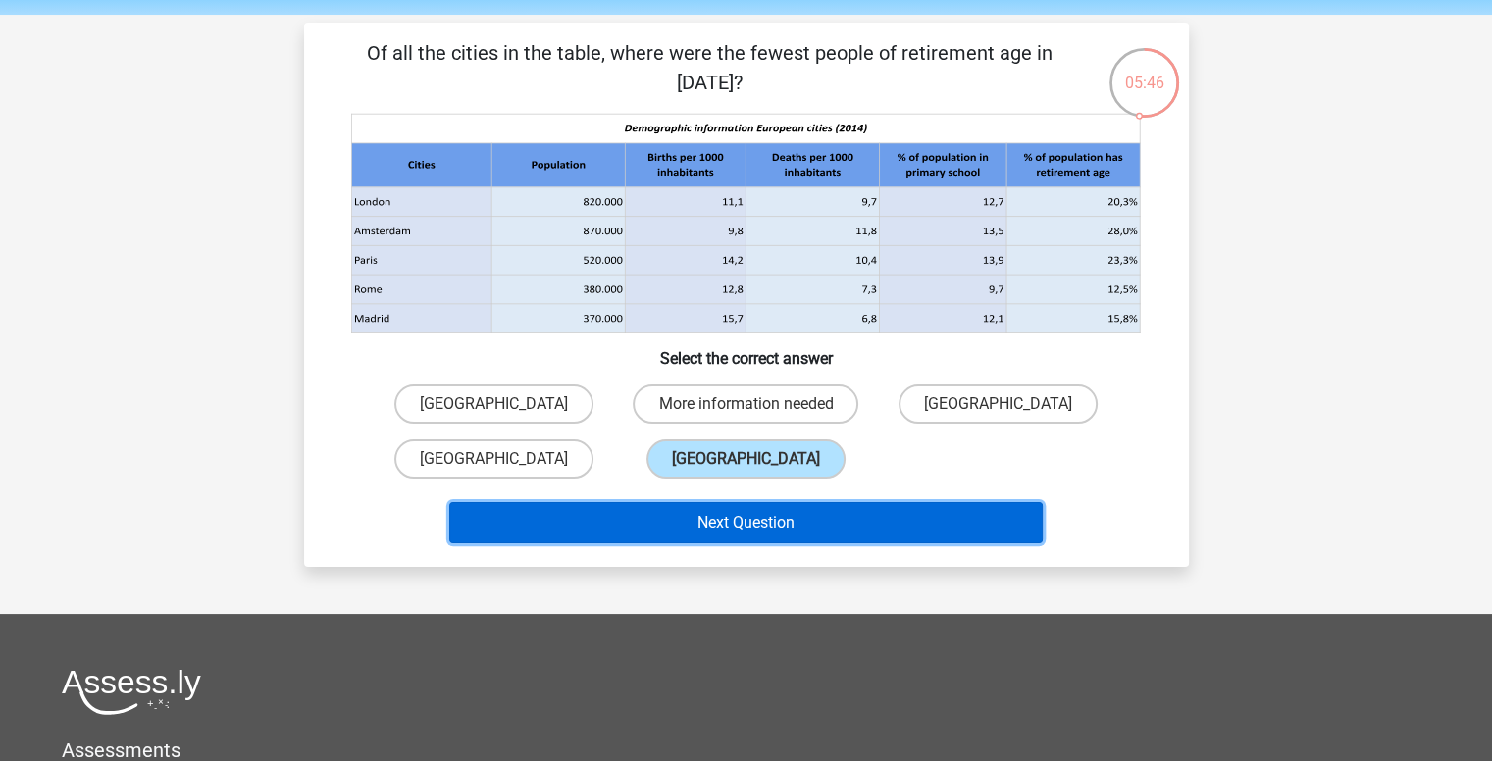
click at [802, 522] on button "Next Question" at bounding box center [746, 522] width 594 height 41
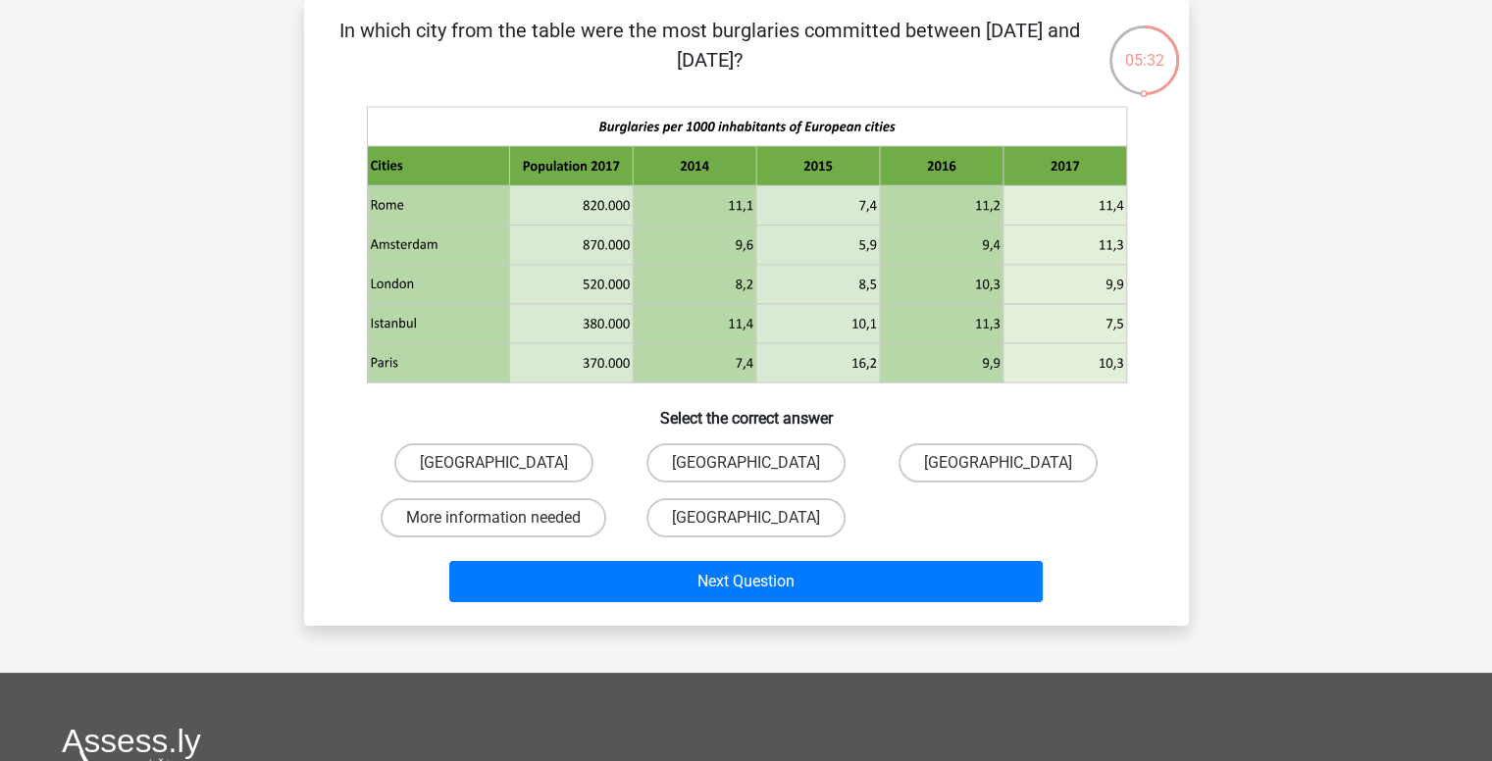
scroll to position [62, 0]
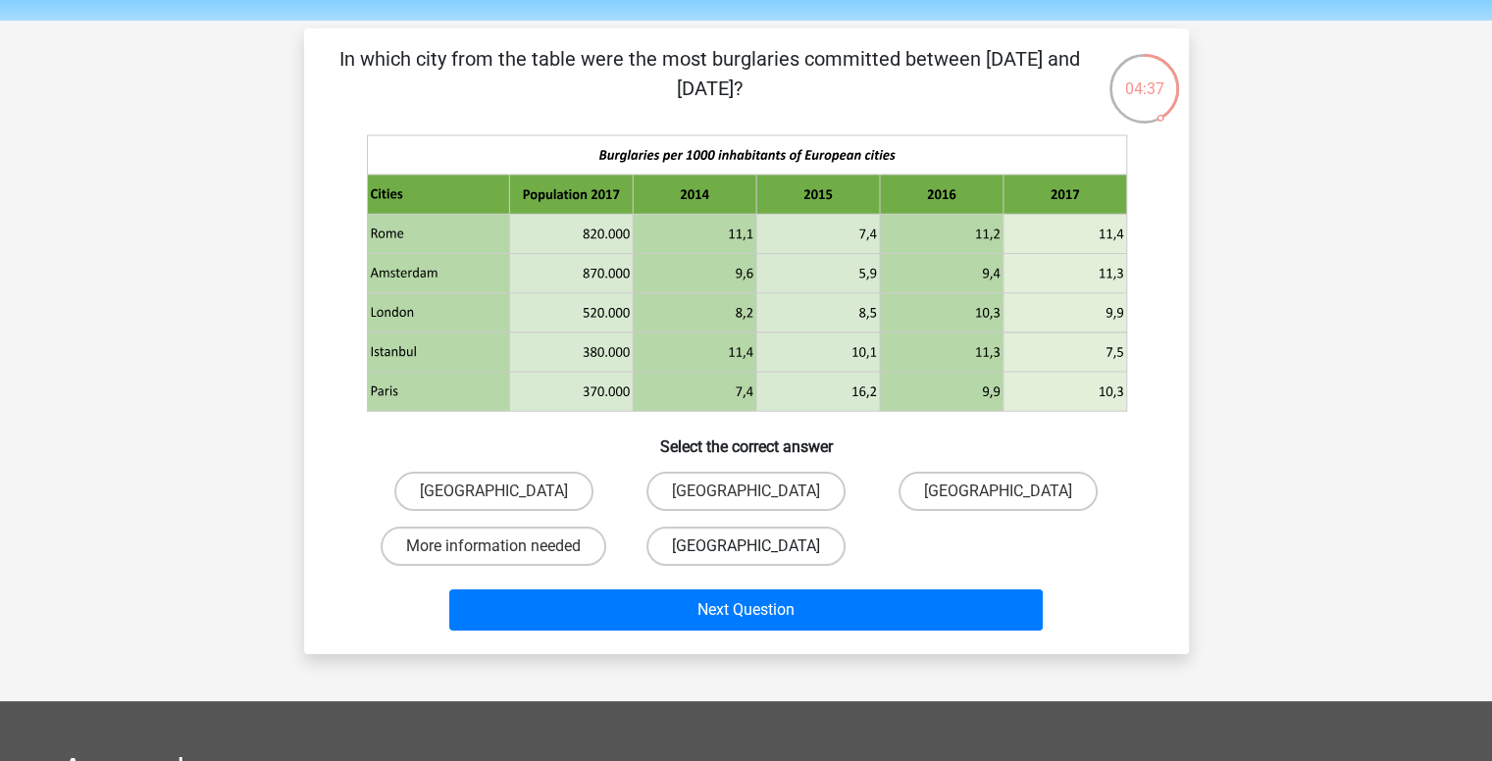
click at [752, 535] on label "Paris" at bounding box center [745, 546] width 199 height 39
click at [752, 546] on input "Paris" at bounding box center [752, 552] width 13 height 13
radio input "true"
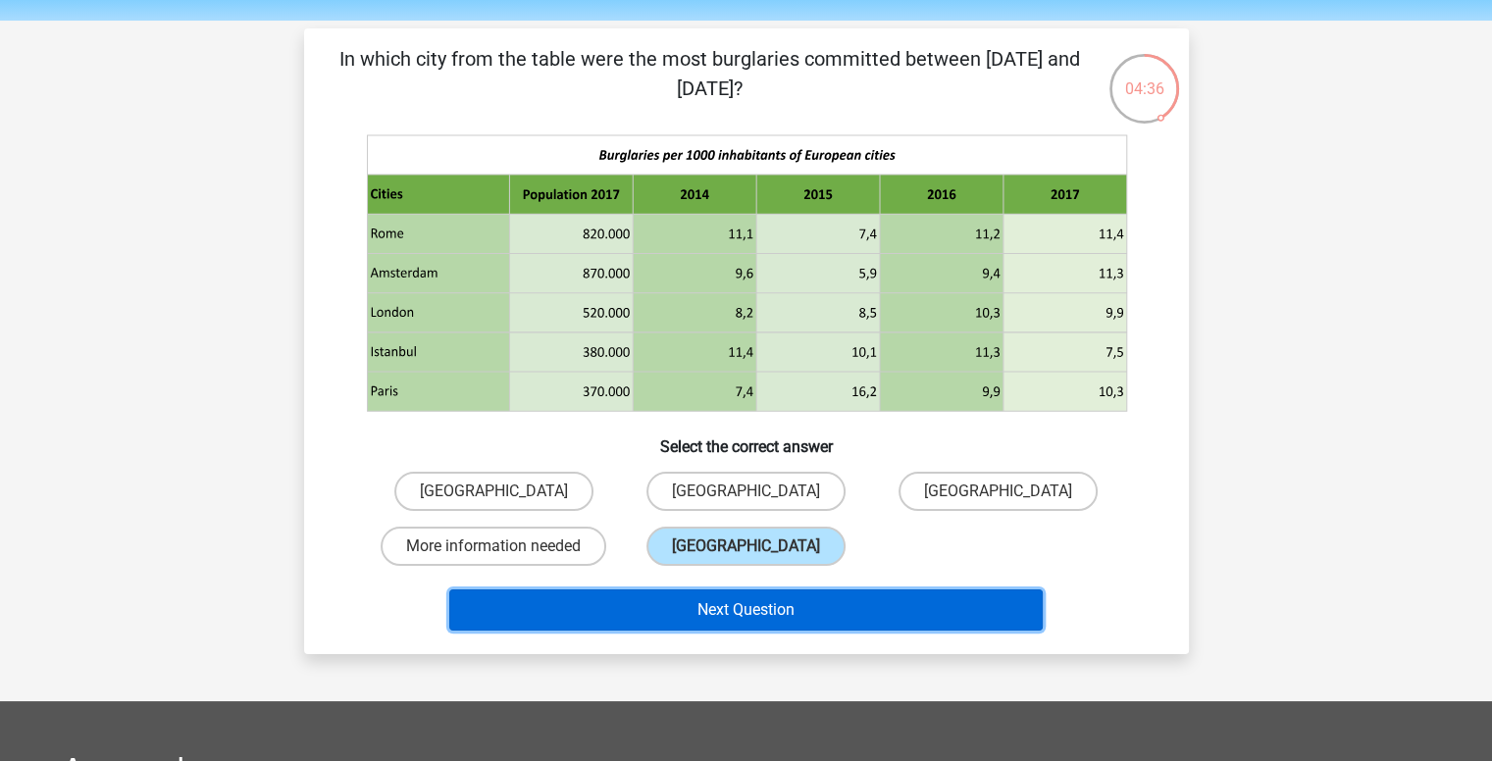
click at [769, 598] on button "Next Question" at bounding box center [746, 610] width 594 height 41
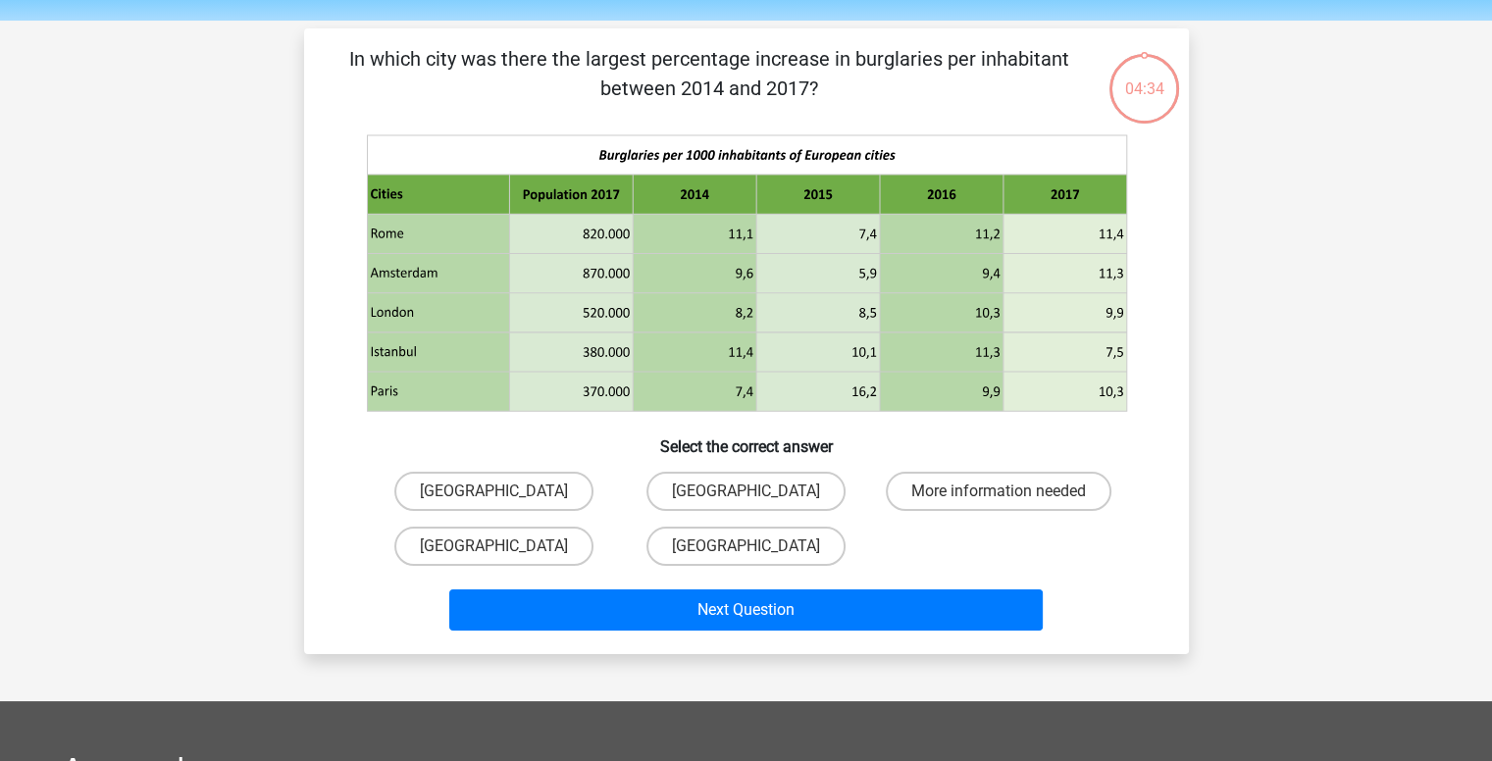
scroll to position [90, 0]
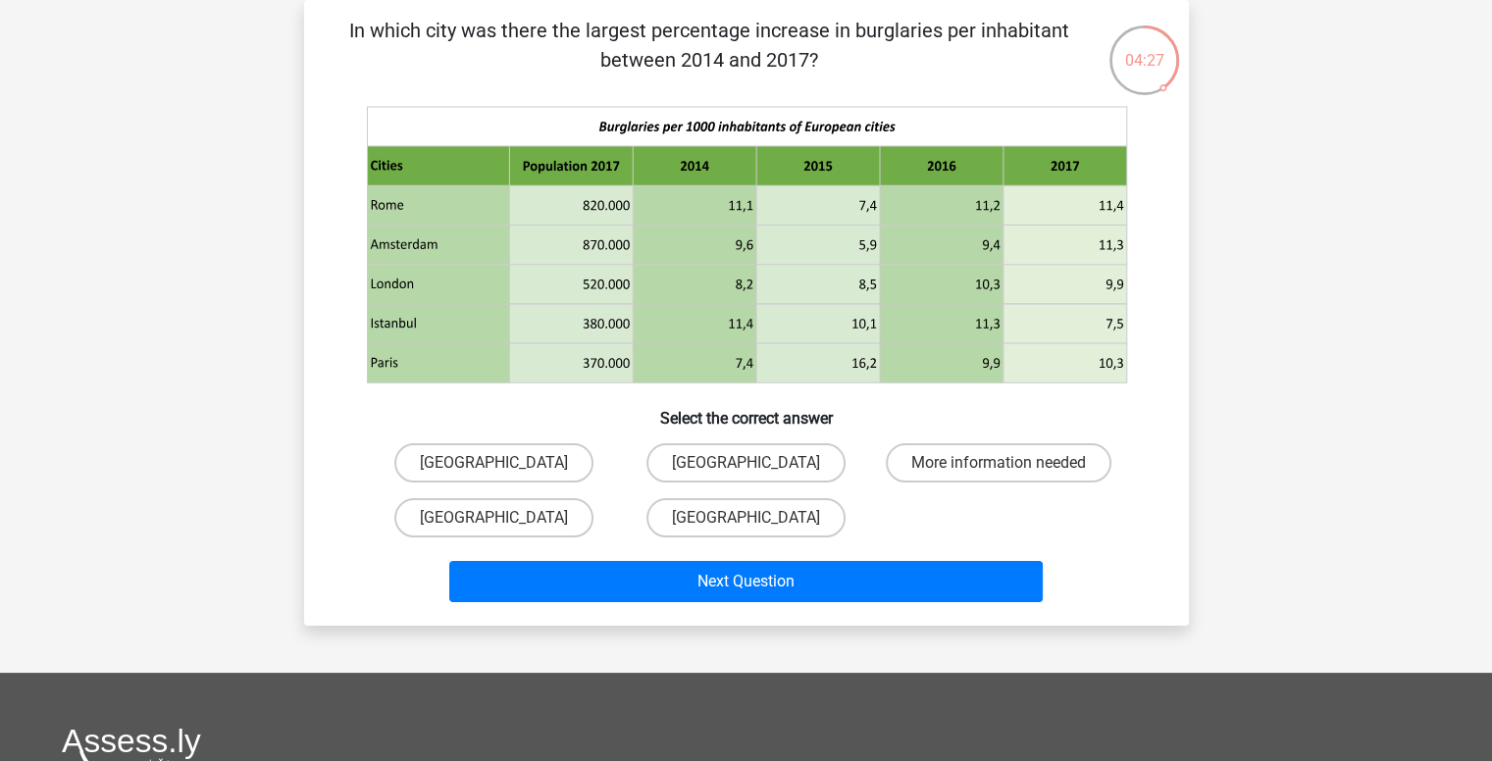
drag, startPoint x: 618, startPoint y: 61, endPoint x: 808, endPoint y: 68, distance: 190.4
click at [808, 68] on p "In which city was there the largest percentage increase in burglaries per inhab…" at bounding box center [710, 45] width 749 height 59
drag, startPoint x: 797, startPoint y: 64, endPoint x: 612, endPoint y: 72, distance: 184.6
click at [612, 72] on p "In which city was there the largest percentage increase in burglaries per inhab…" at bounding box center [710, 45] width 749 height 59
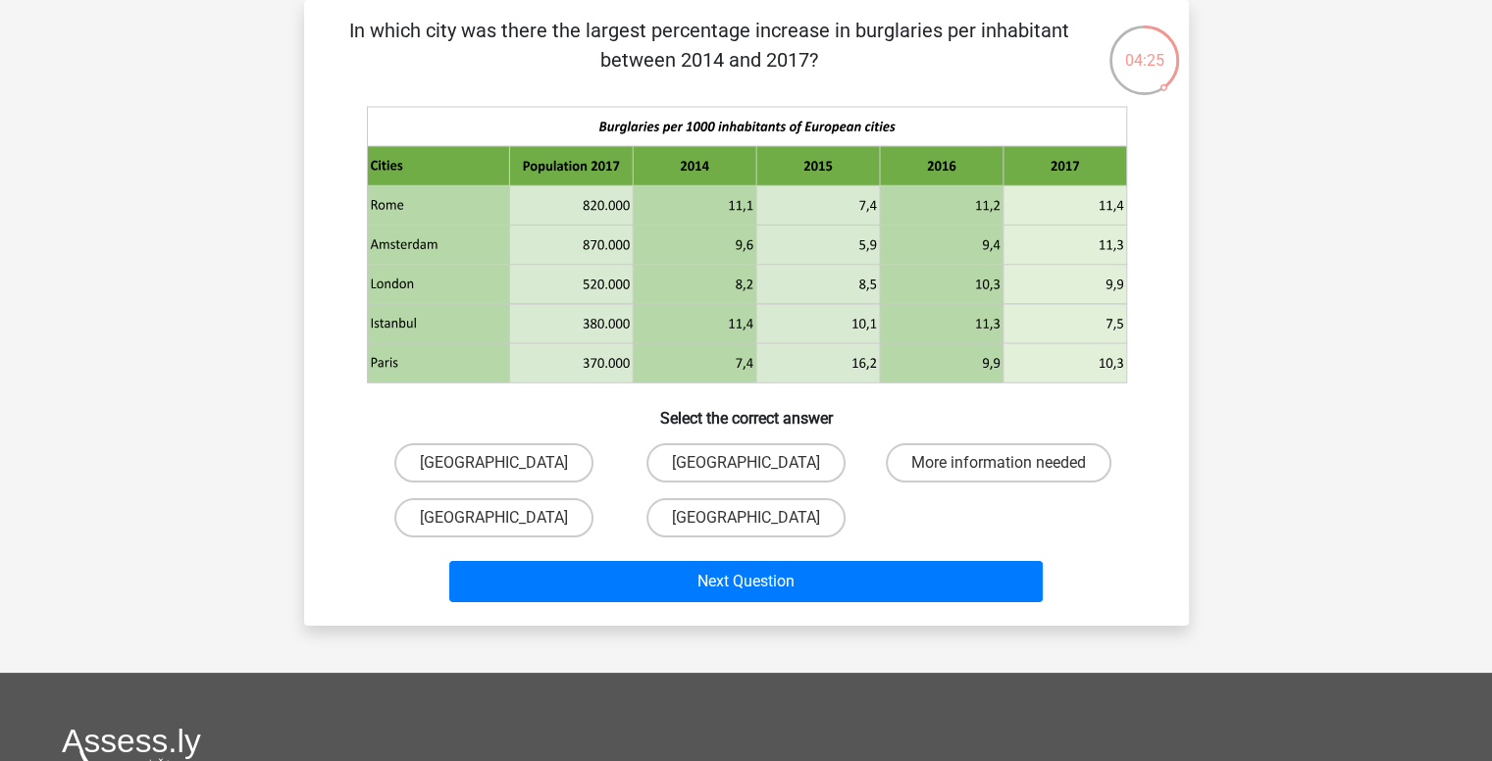
click at [612, 72] on p "In which city was there the largest percentage increase in burglaries per inhab…" at bounding box center [710, 45] width 749 height 59
click at [718, 452] on label "Paris" at bounding box center [745, 462] width 199 height 39
click at [746, 463] on input "Paris" at bounding box center [752, 469] width 13 height 13
radio input "true"
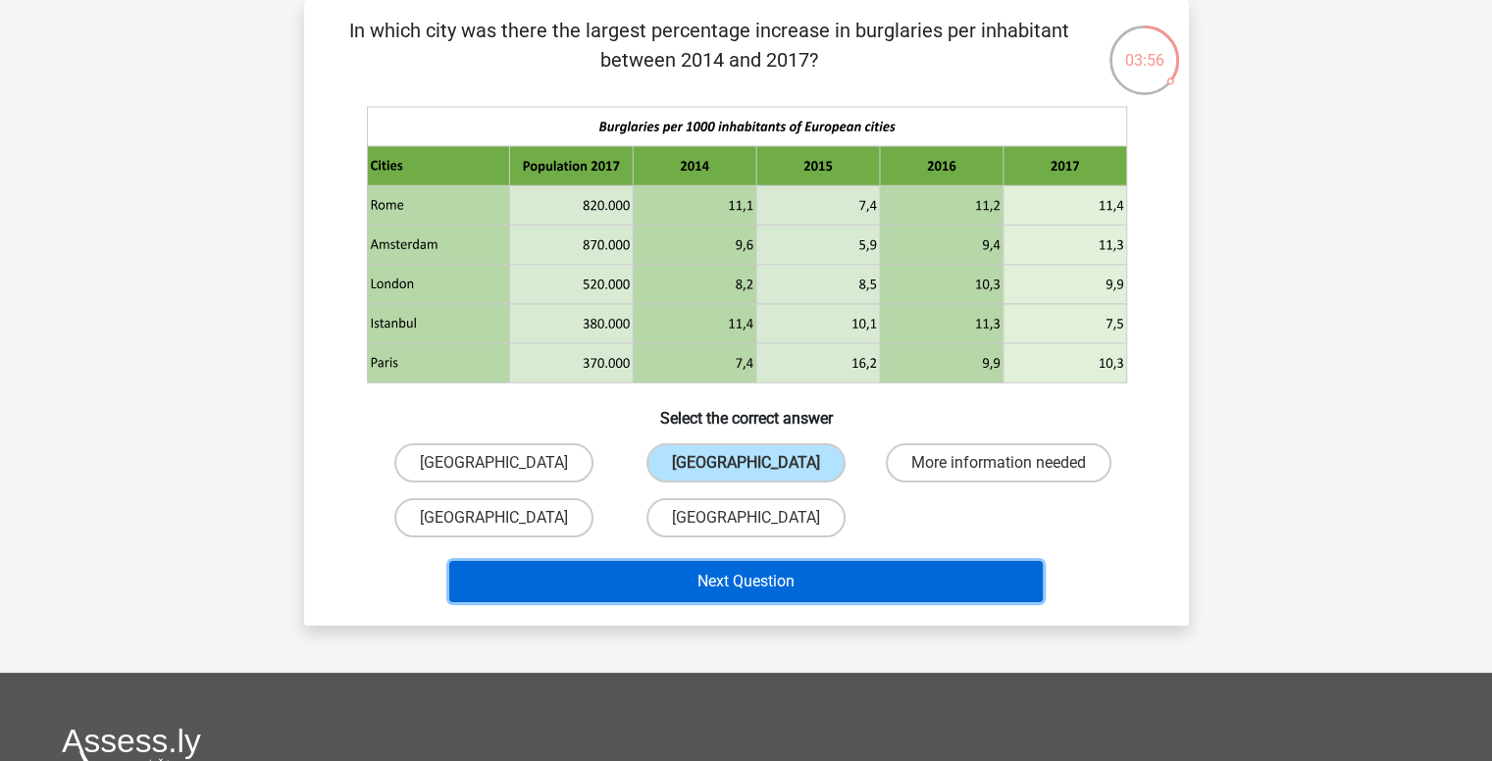
click at [766, 567] on button "Next Question" at bounding box center [746, 581] width 594 height 41
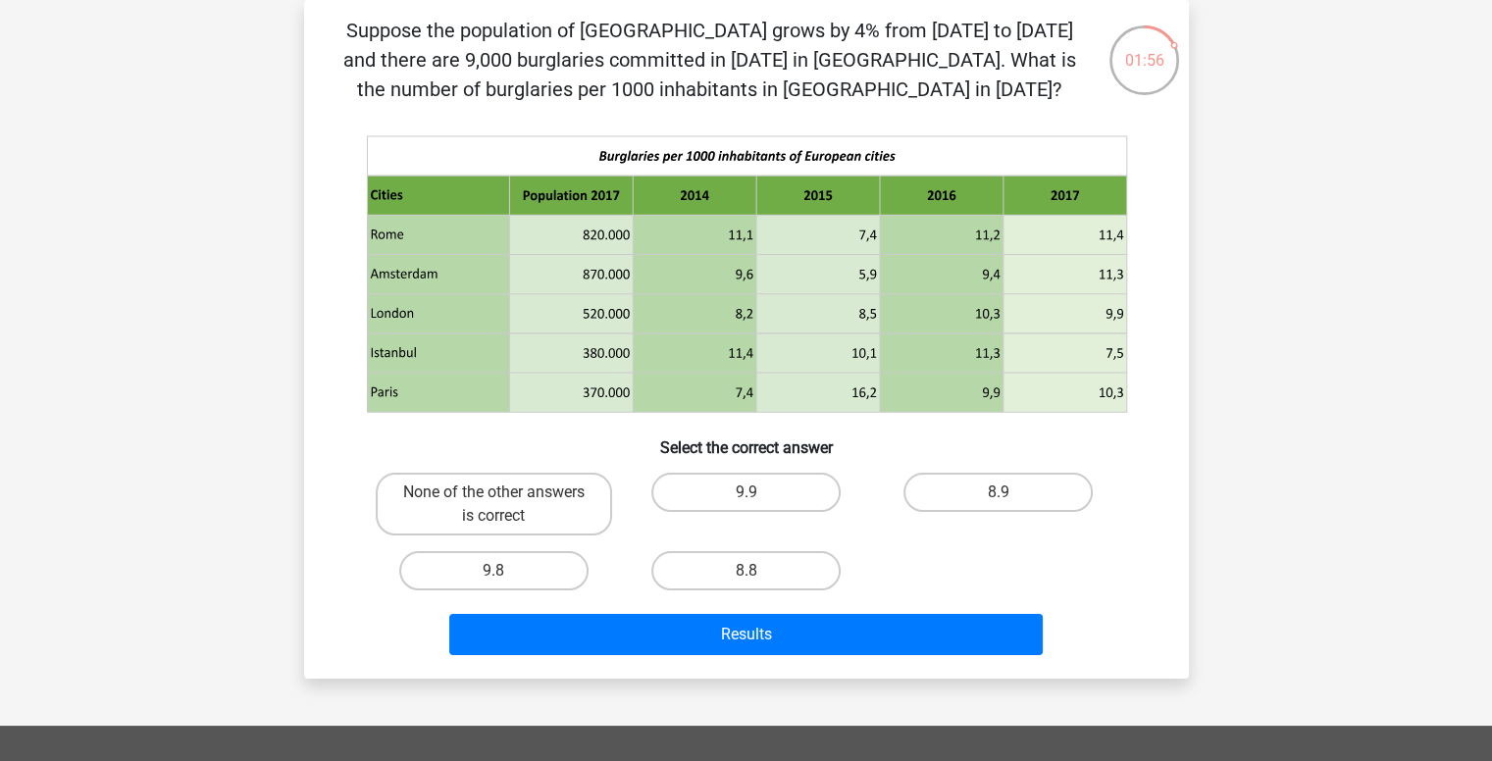
click at [749, 500] on input "9.9" at bounding box center [752, 498] width 13 height 13
radio input "true"
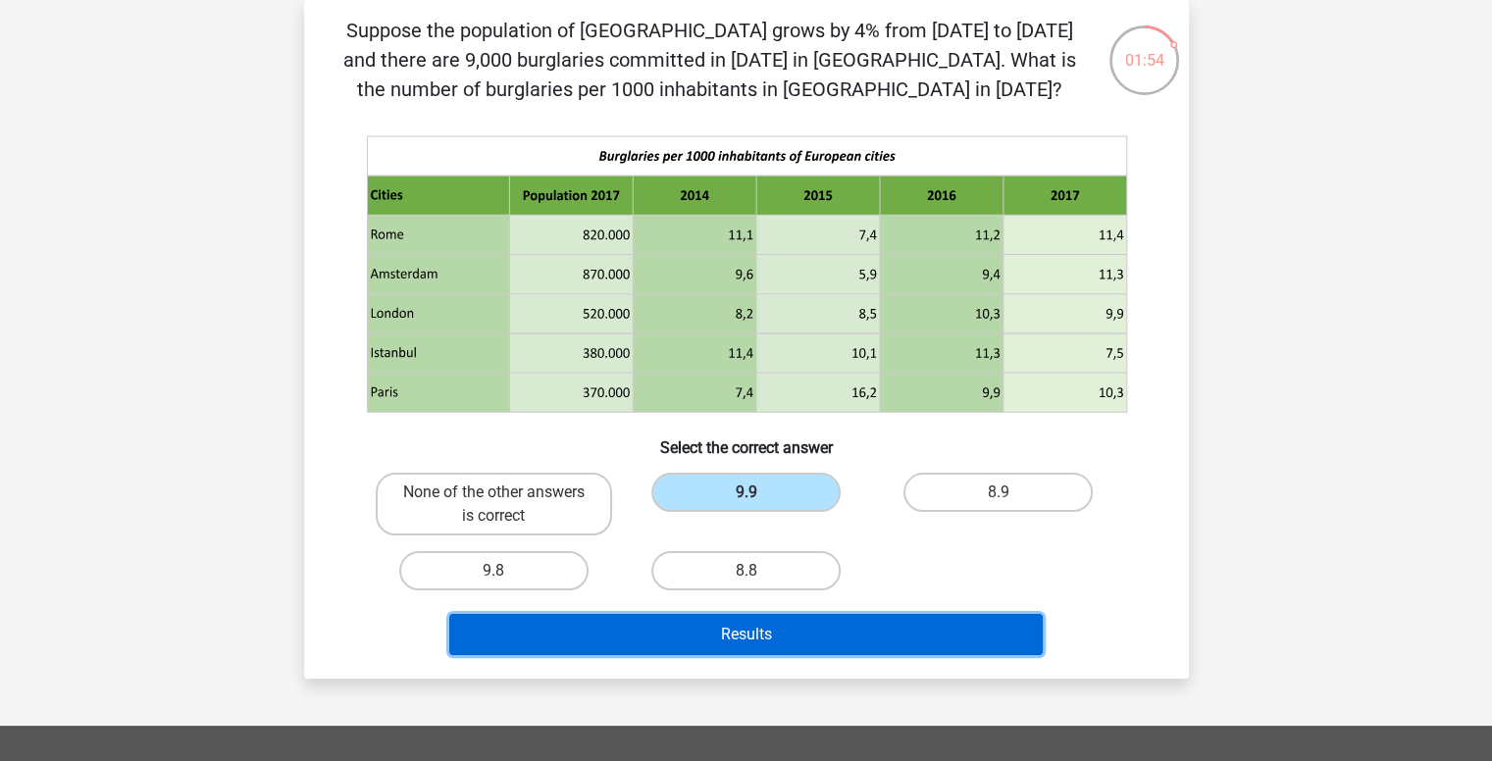
click at [742, 622] on button "Results" at bounding box center [746, 634] width 594 height 41
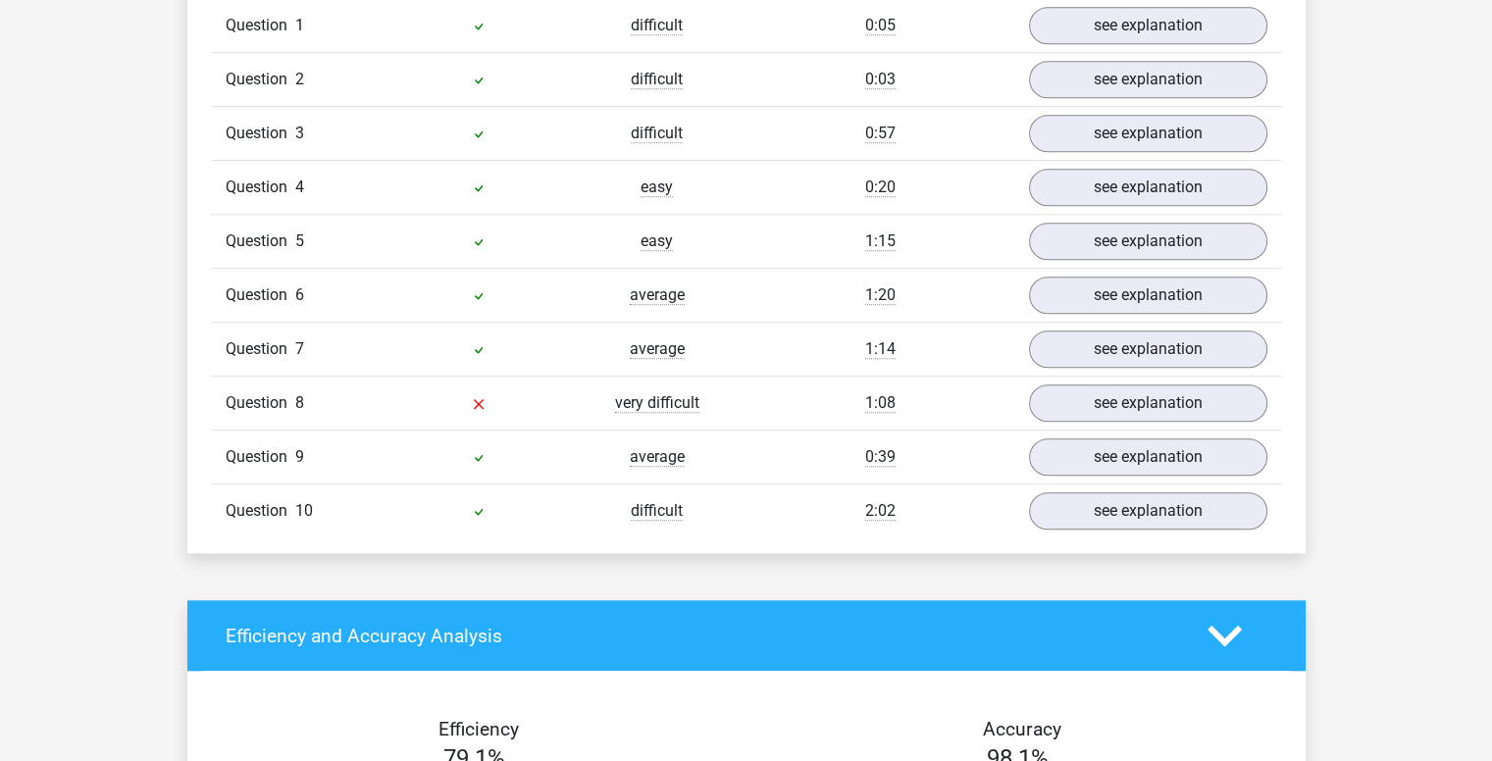
scroll to position [1652, 0]
click at [1111, 396] on link "see explanation" at bounding box center [1147, 403] width 274 height 43
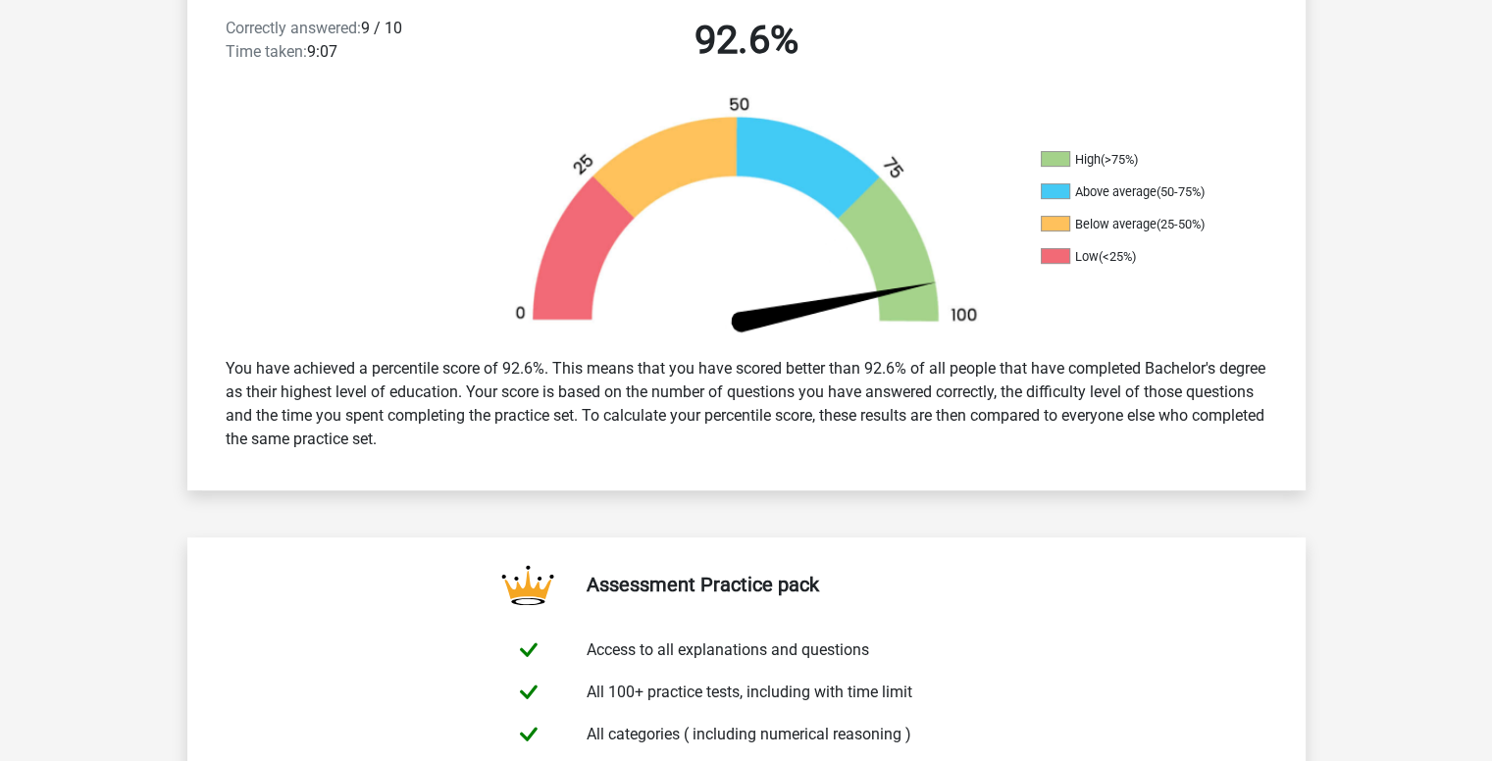
scroll to position [528, 0]
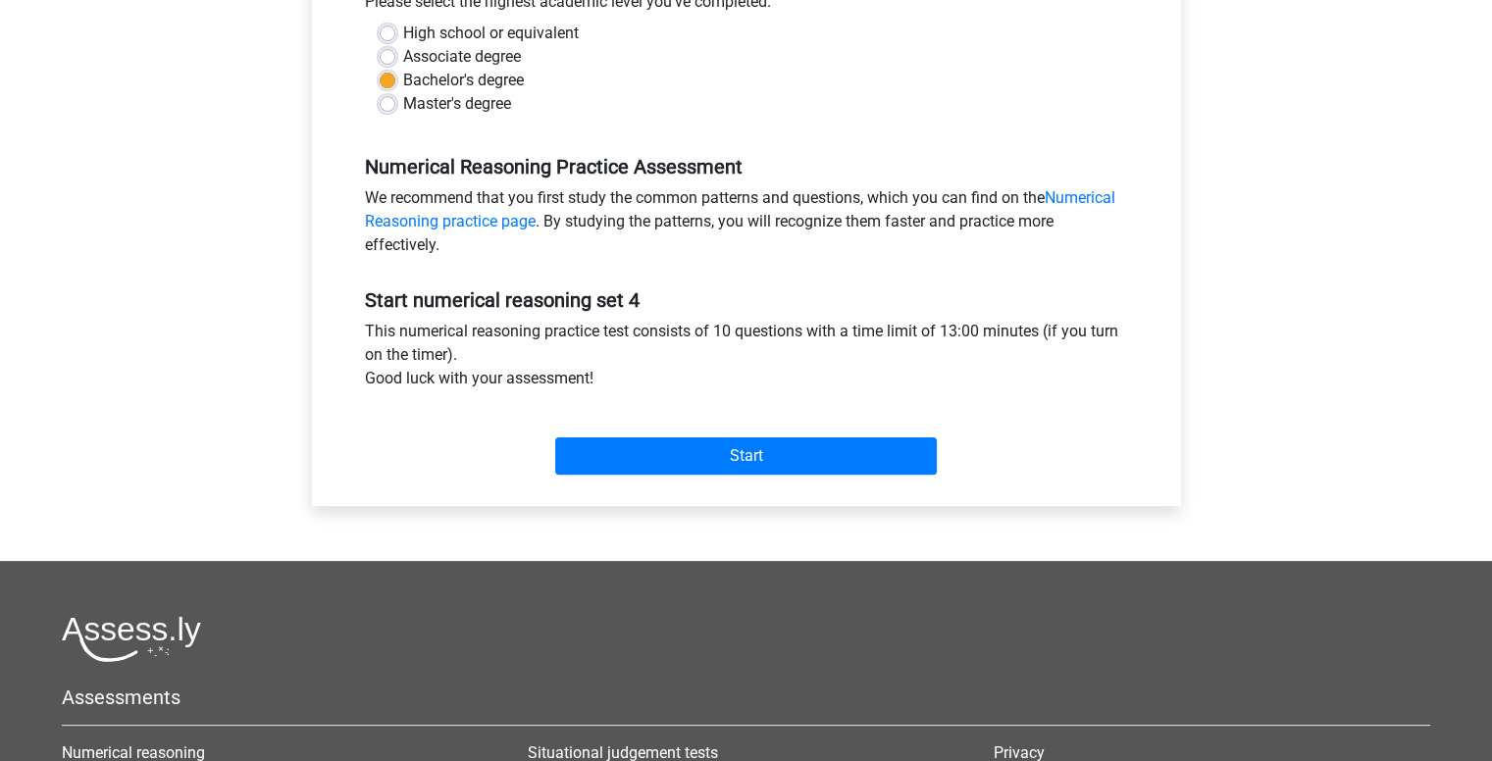
scroll to position [471, 0]
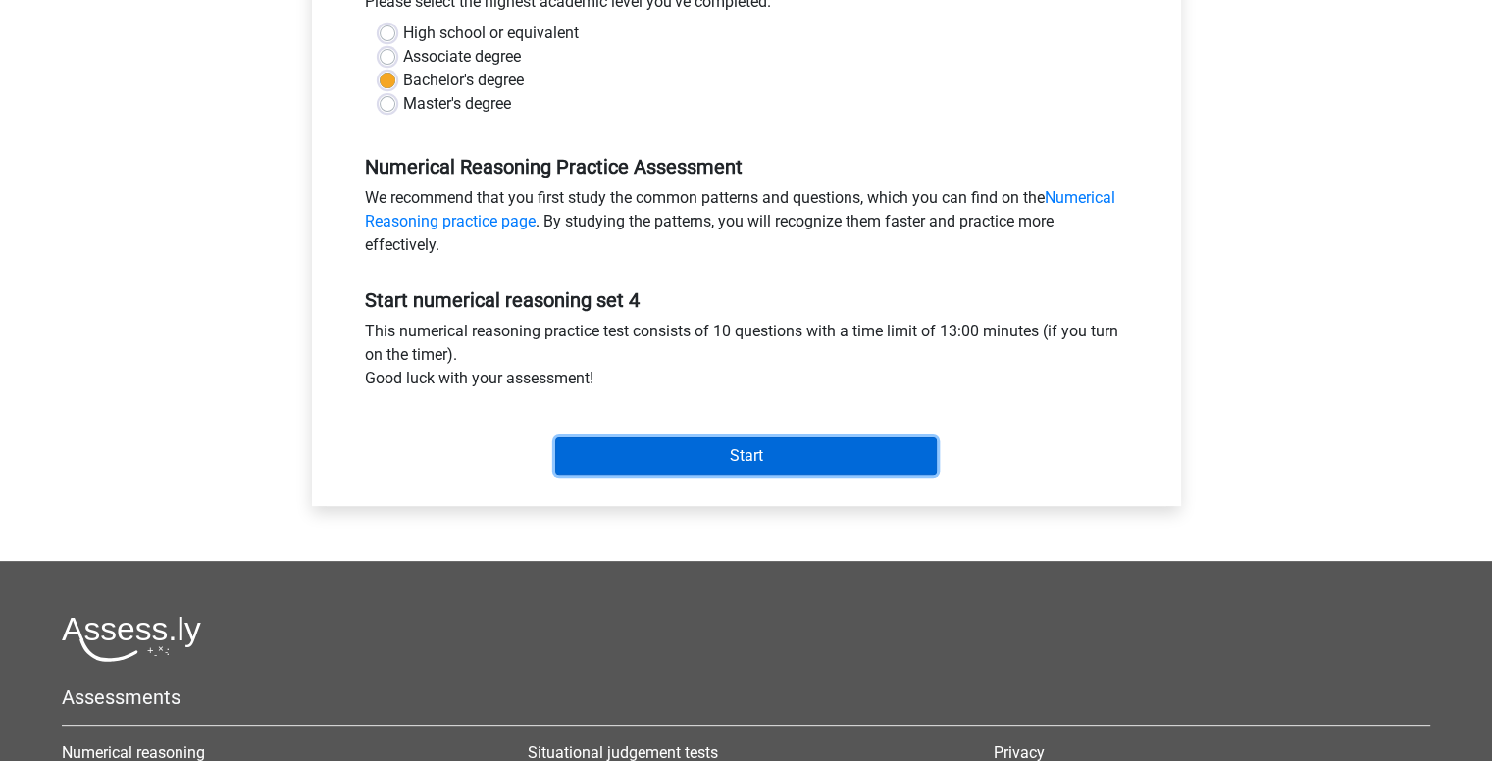
click at [769, 463] on input "Start" at bounding box center [746, 456] width 382 height 37
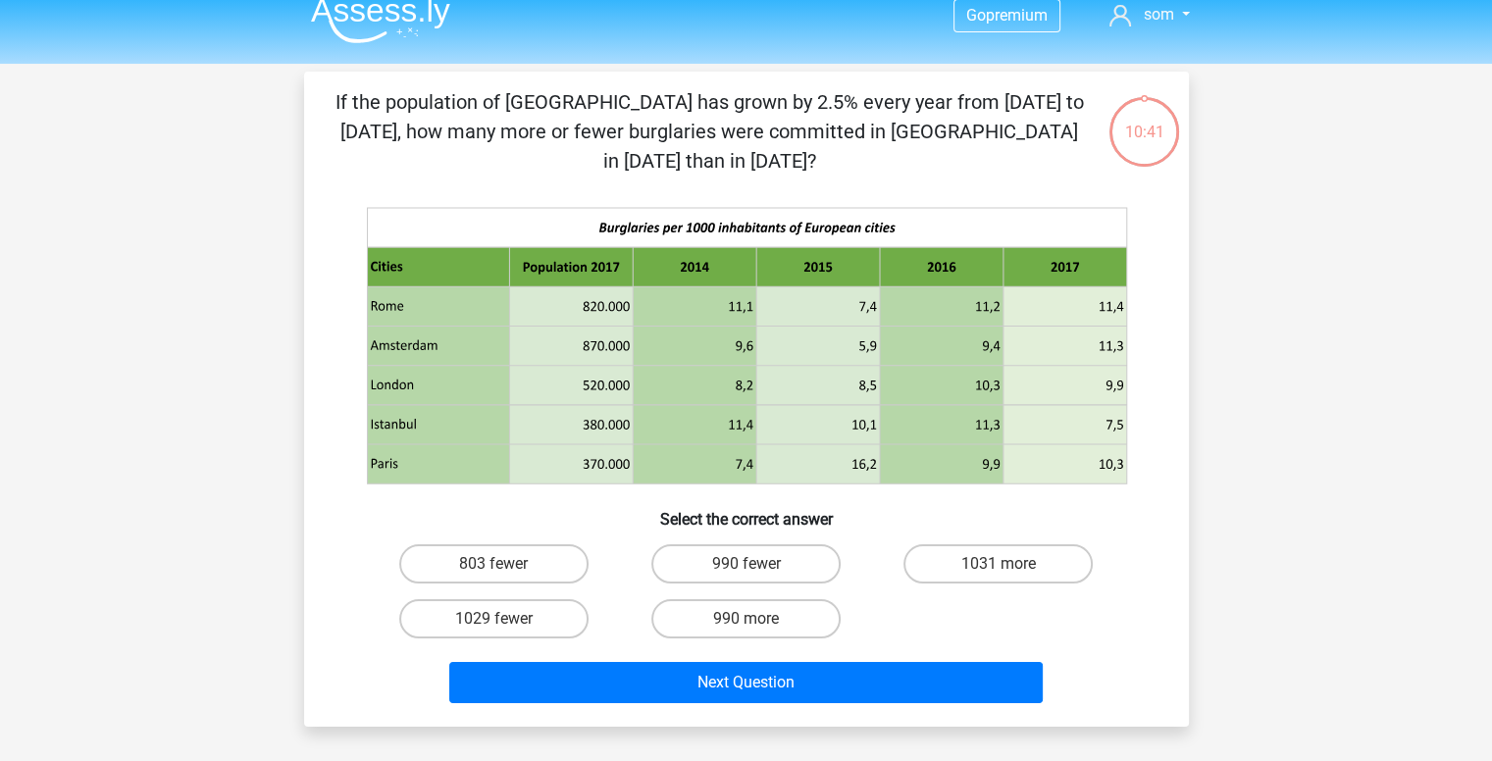
scroll to position [20, 0]
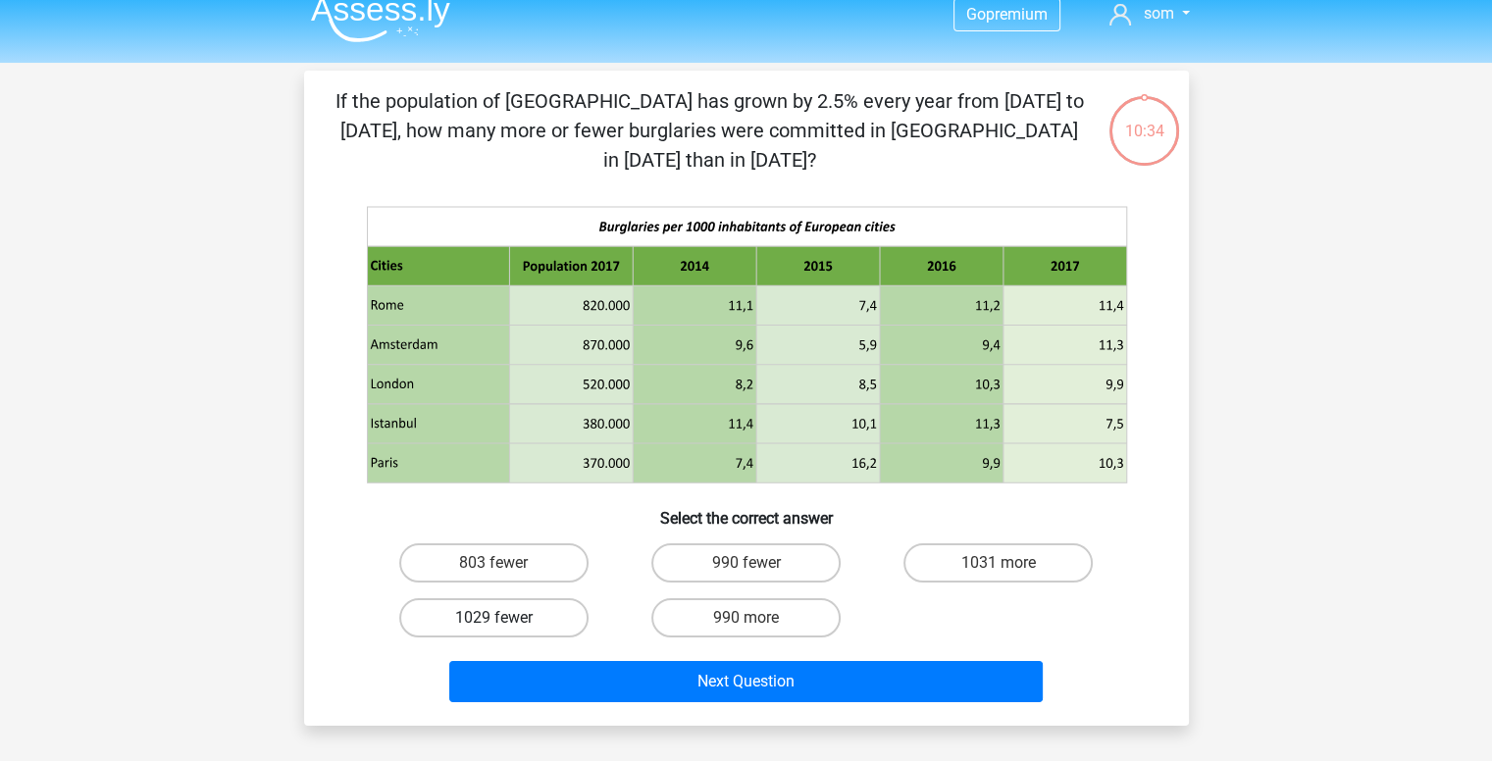
click at [535, 598] on label "1029 fewer" at bounding box center [493, 617] width 189 height 39
click at [506, 618] on input "1029 fewer" at bounding box center [499, 624] width 13 height 13
radio input "true"
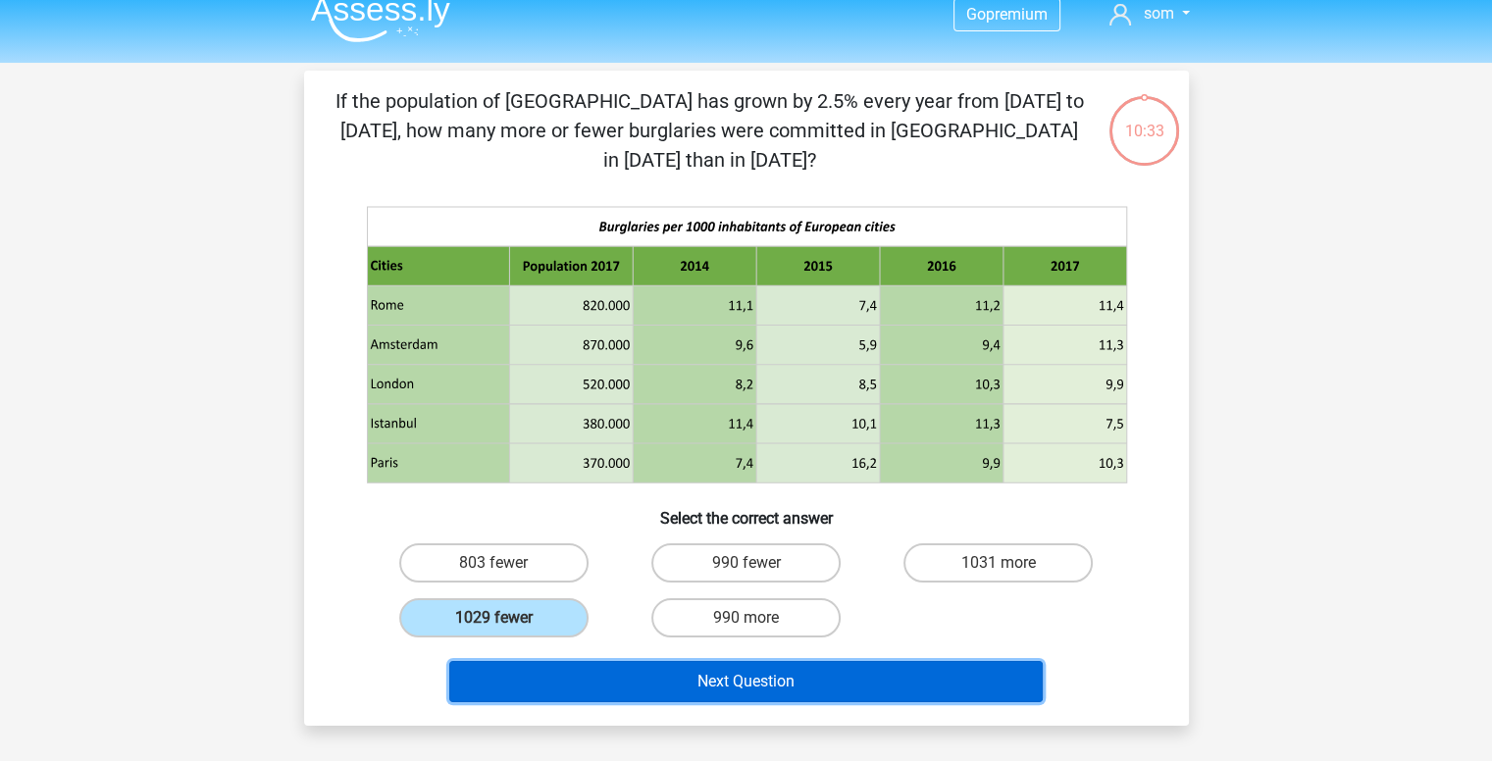
click at [759, 661] on button "Next Question" at bounding box center [746, 681] width 594 height 41
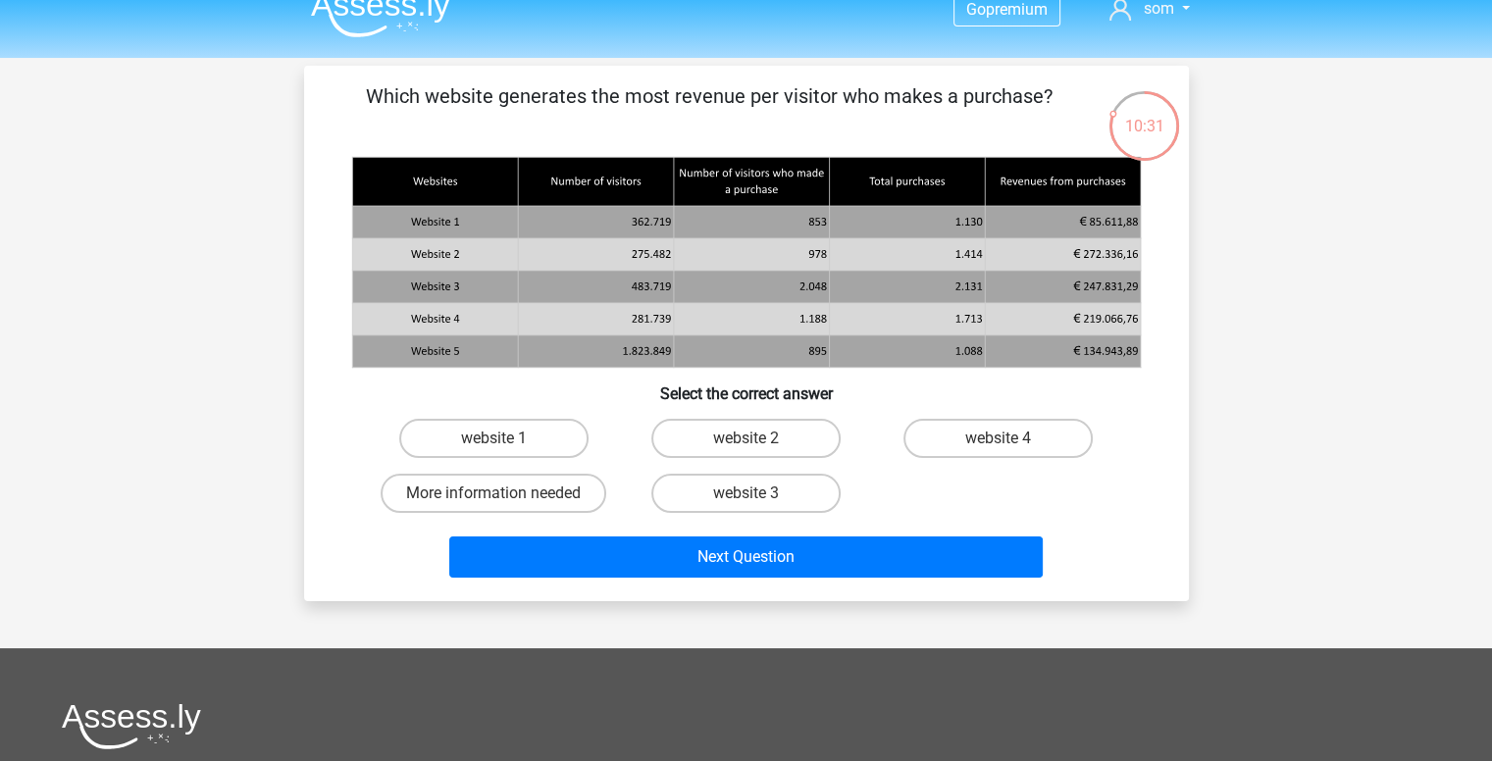
scroll to position [0, 0]
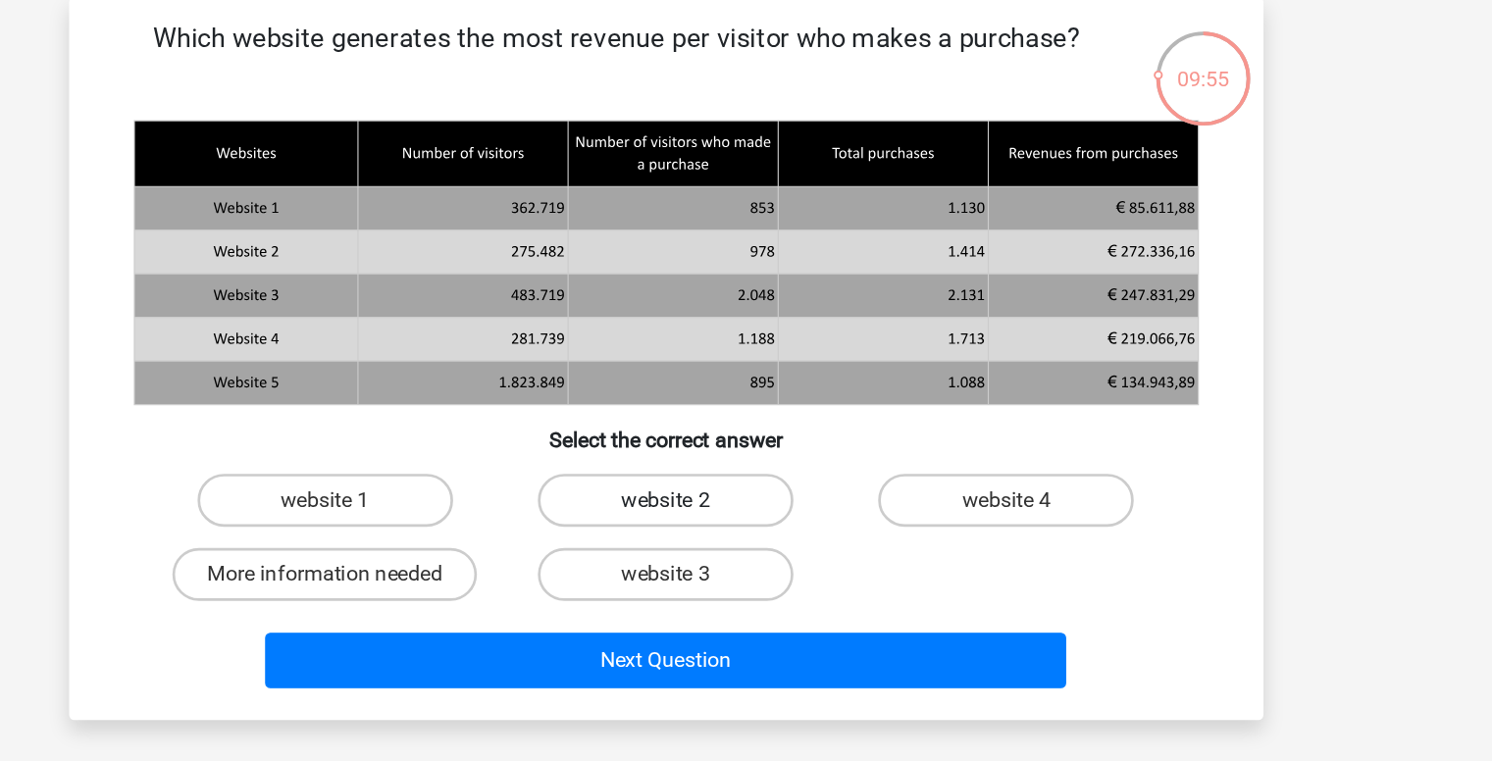
click at [794, 468] on label "website 2" at bounding box center [745, 462] width 189 height 39
click at [758, 468] on input "website 2" at bounding box center [752, 469] width 13 height 13
radio input "true"
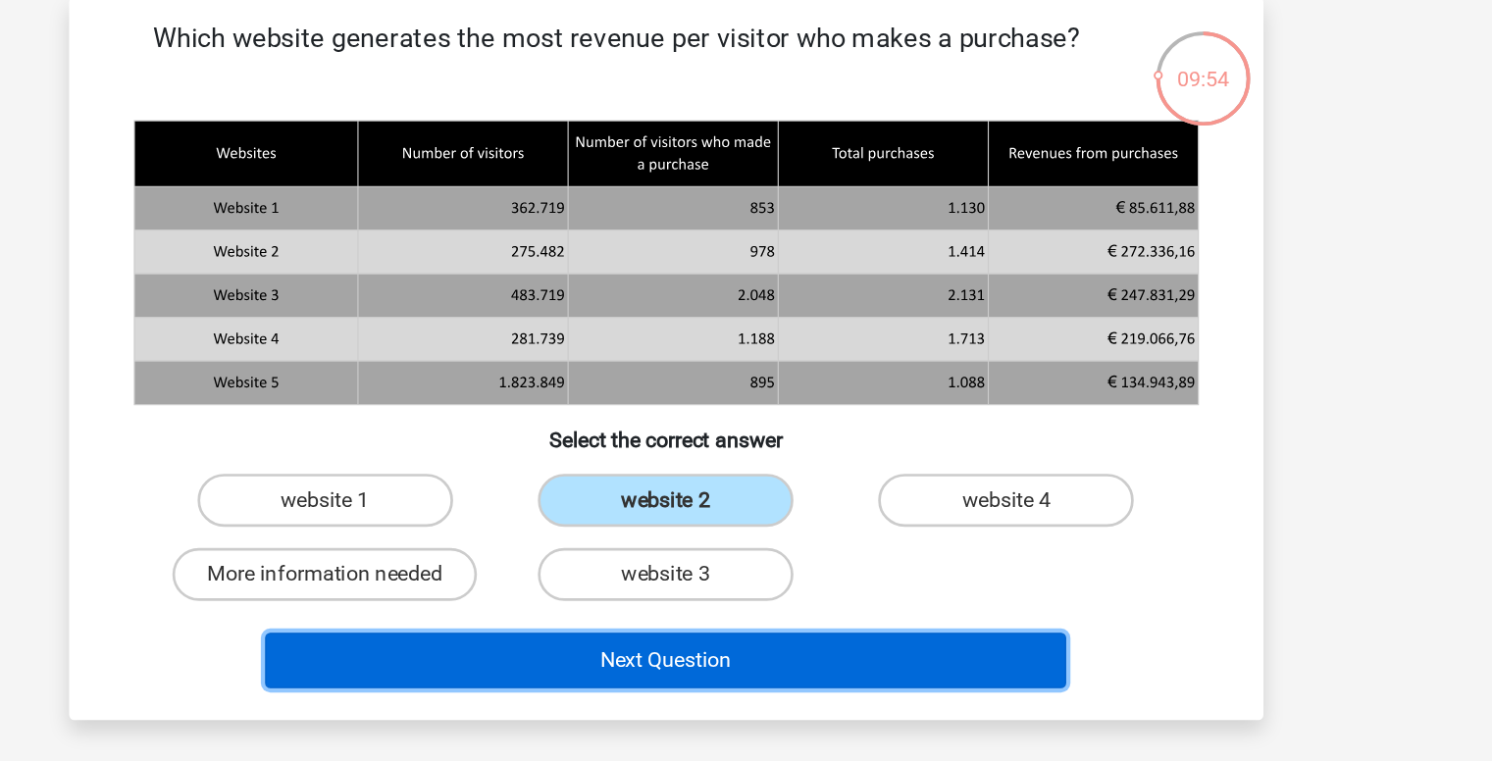
click at [766, 588] on button "Next Question" at bounding box center [746, 581] width 594 height 41
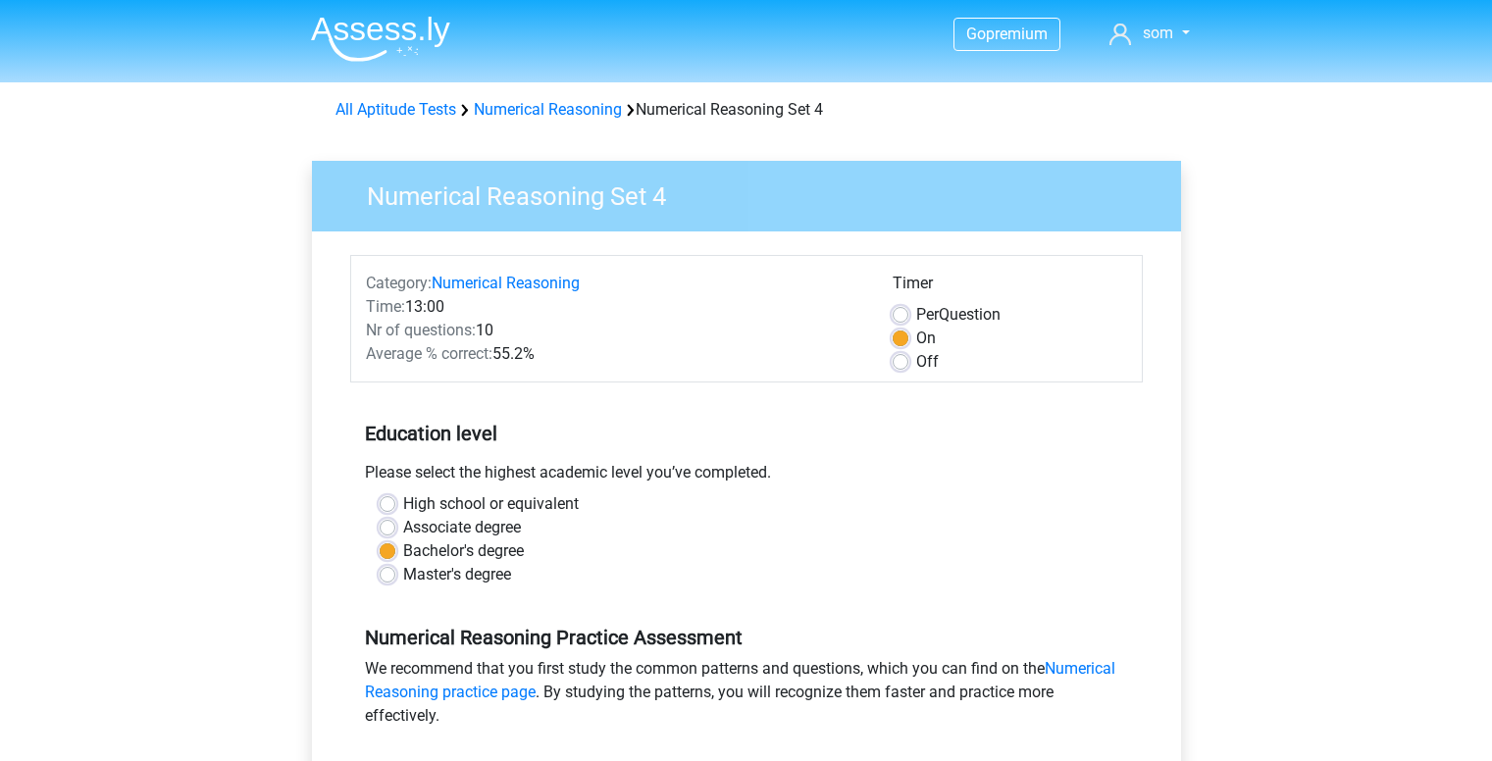
scroll to position [471, 0]
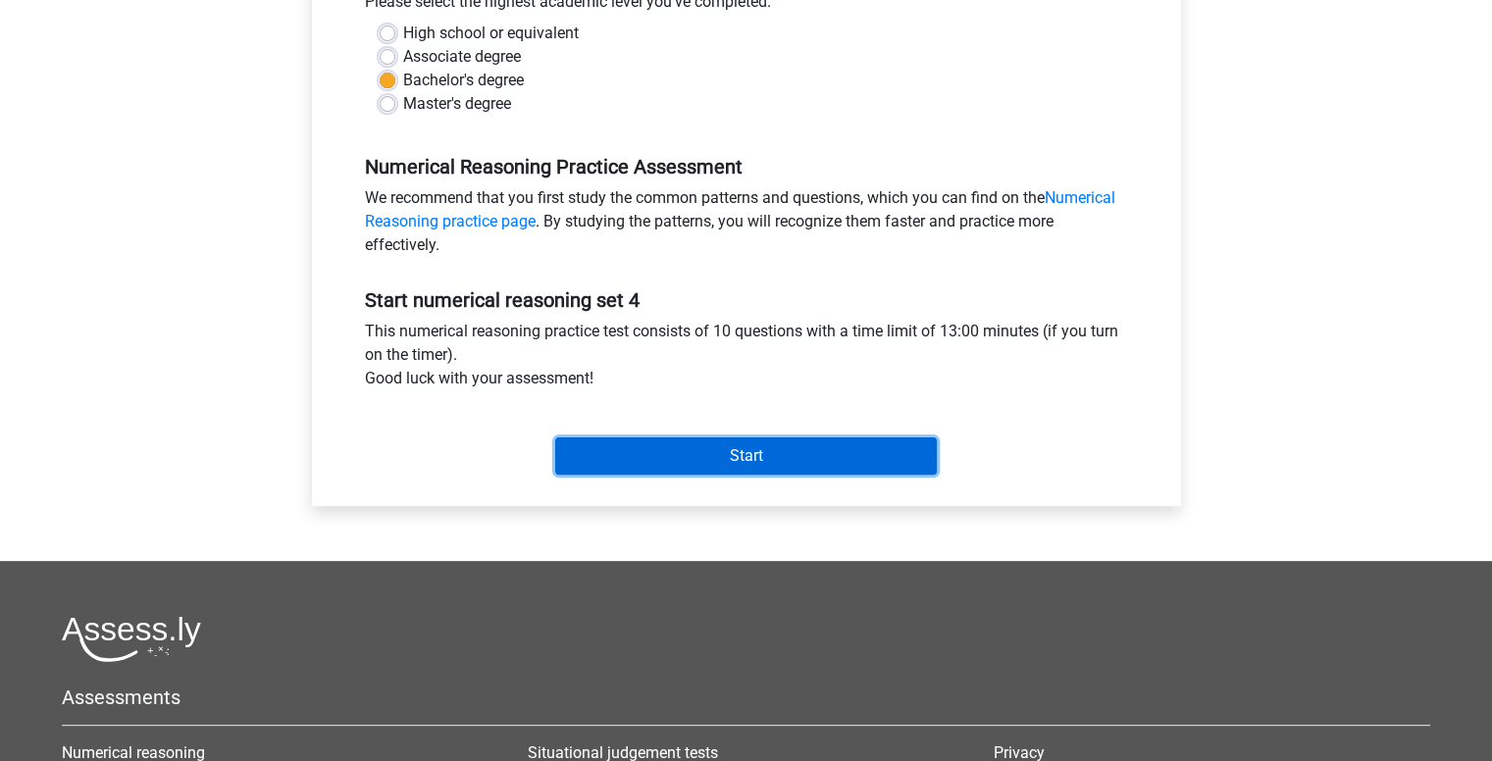
click at [776, 460] on input "Start" at bounding box center [746, 456] width 382 height 37
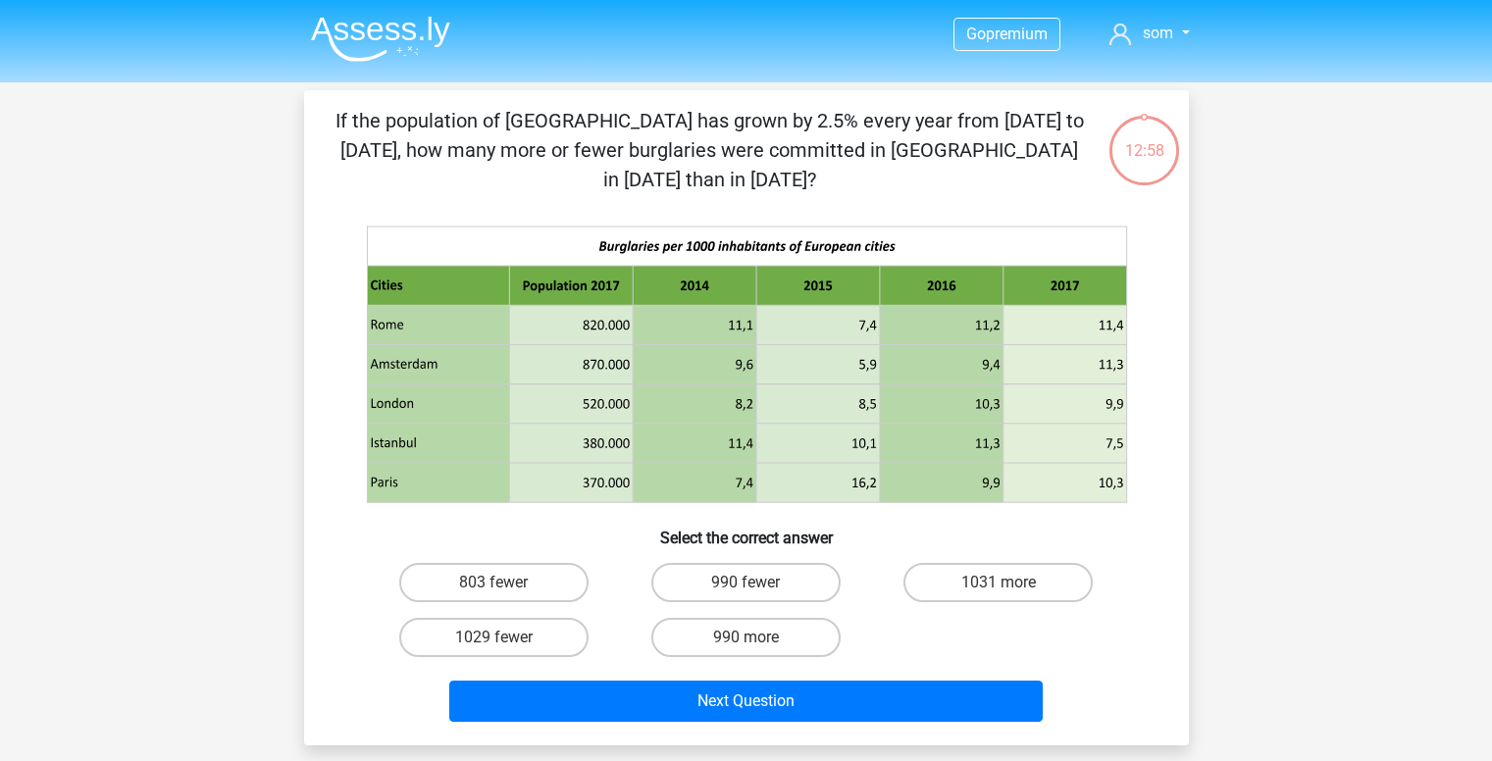
scroll to position [16, 0]
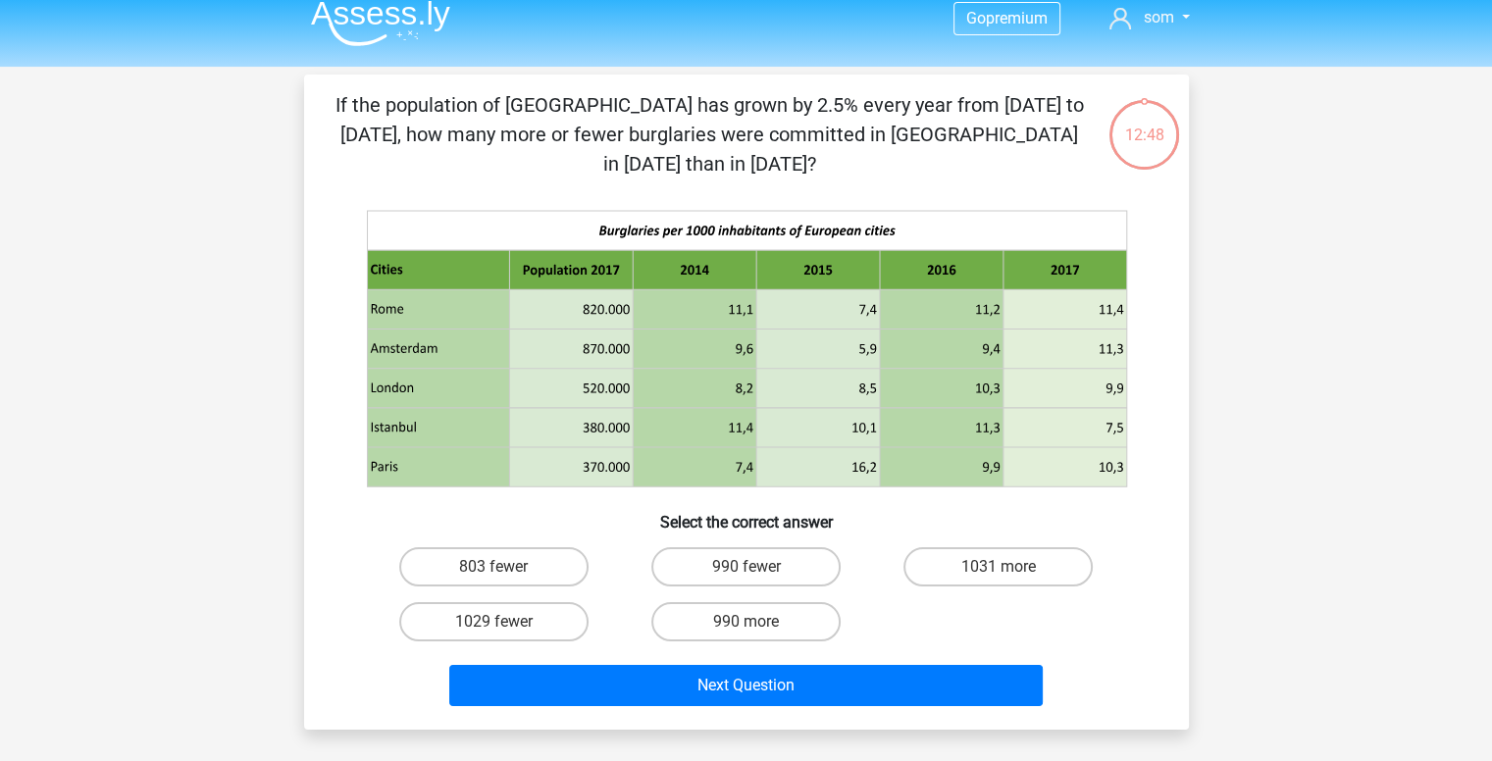
drag, startPoint x: 1058, startPoint y: 133, endPoint x: 327, endPoint y: 106, distance: 731.4
click at [327, 106] on div "If the population of Istanbul has grown by 2.5% every year from 2015 to 2017, h…" at bounding box center [746, 402] width 869 height 624
copy p "If the population of Istanbul has grown by 2.5% every year from 2015 to 2017, h…"
click at [914, 330] on icon at bounding box center [941, 349] width 124 height 39
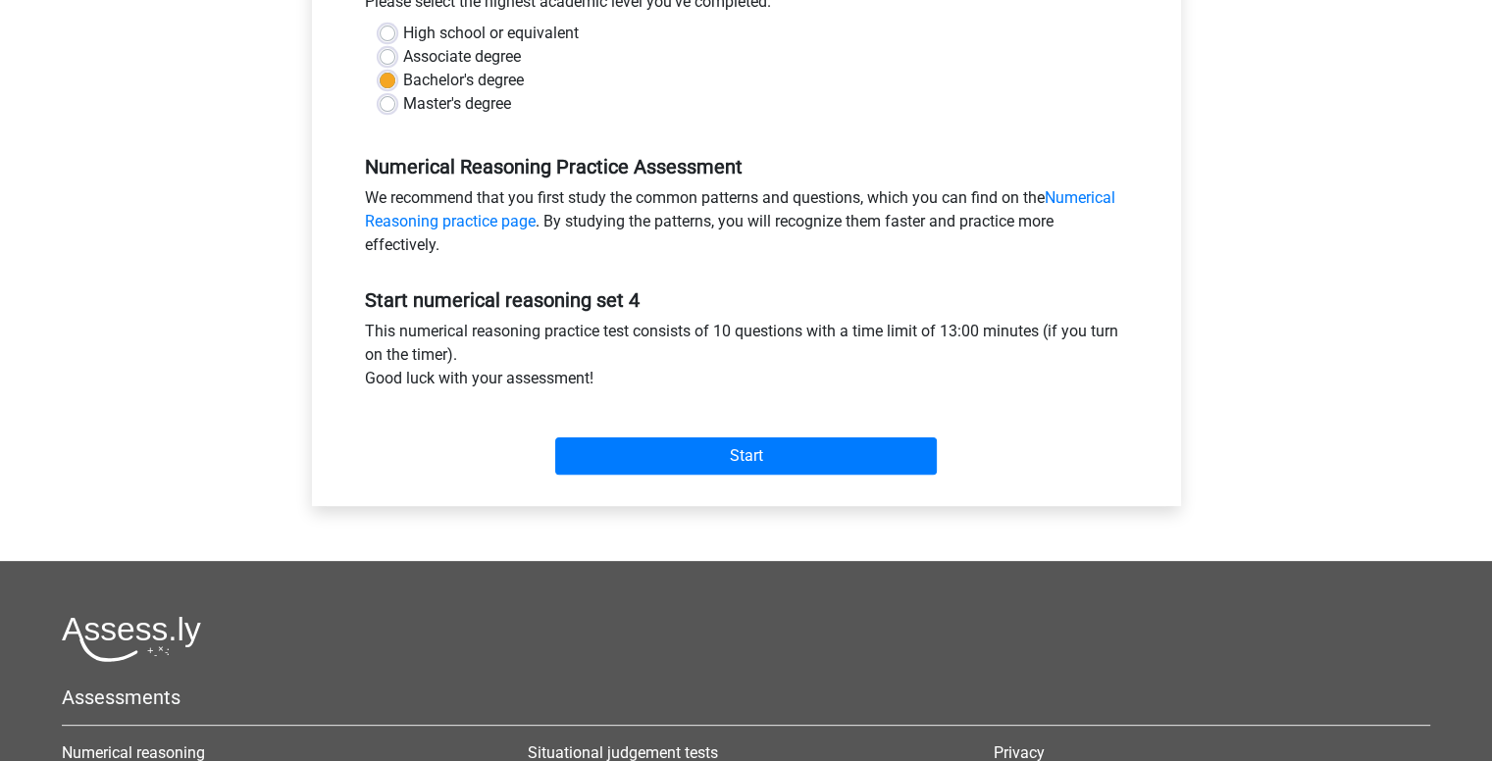
scroll to position [471, 0]
click at [751, 430] on div "Start" at bounding box center [746, 440] width 793 height 69
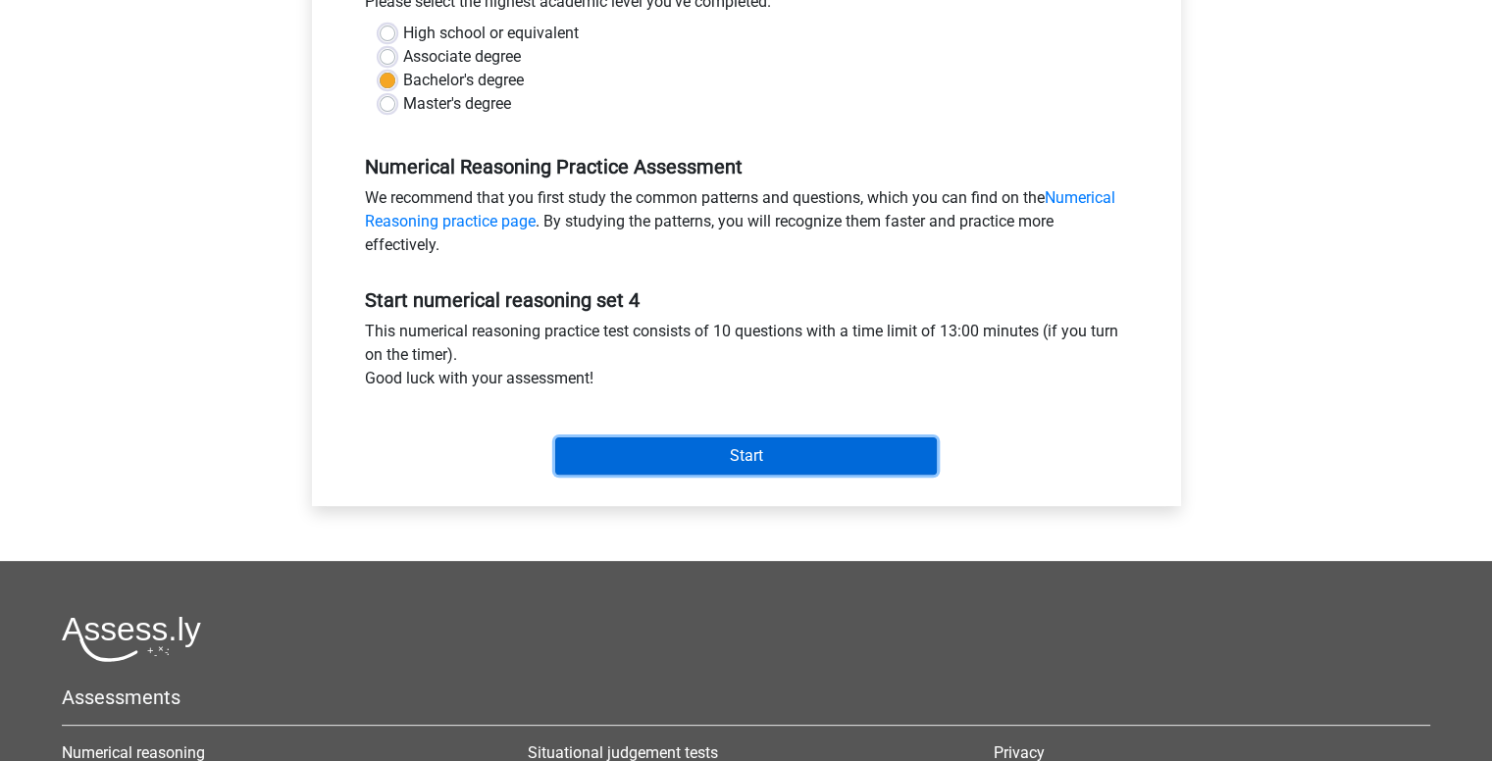
click at [726, 472] on input "Start" at bounding box center [746, 456] width 382 height 37
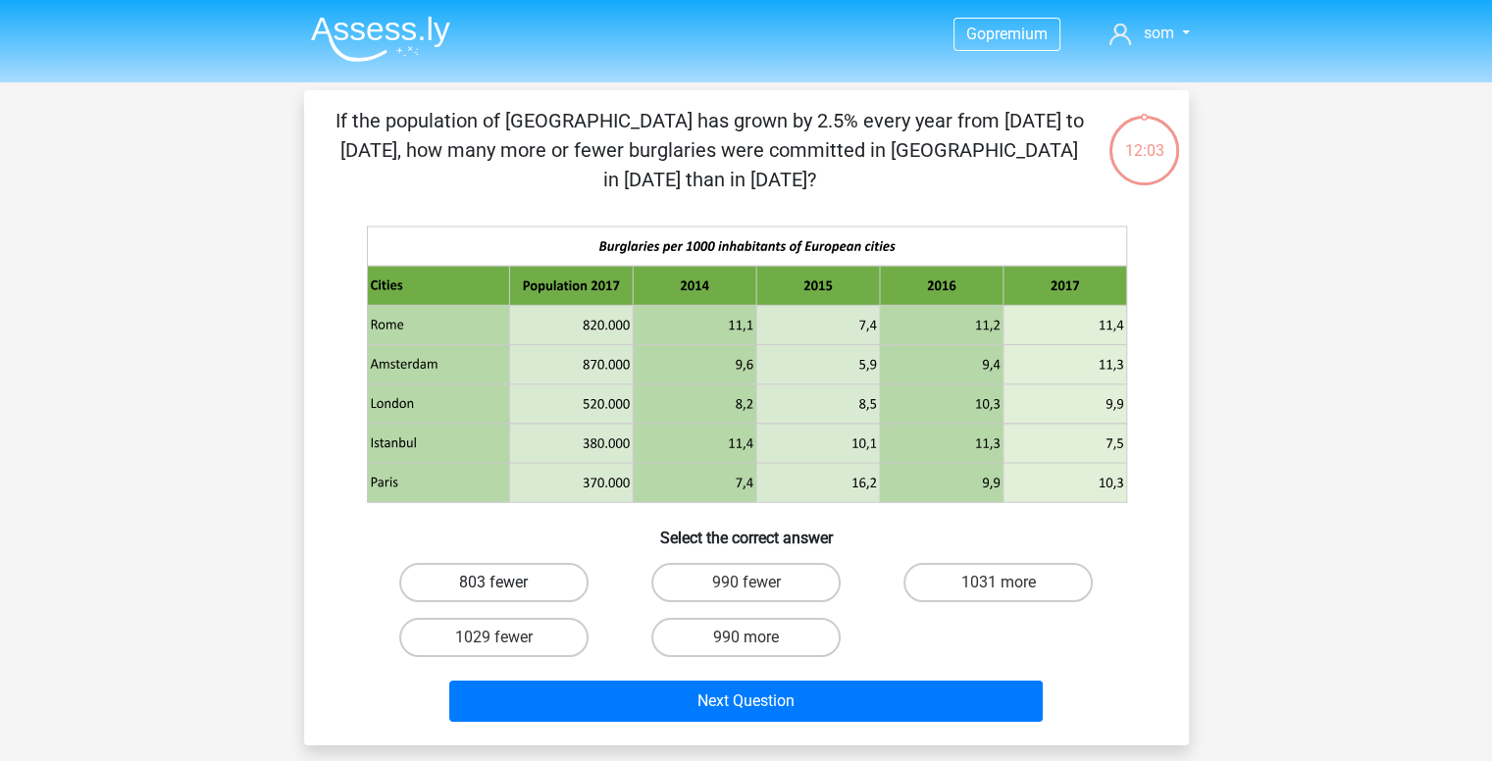
click at [491, 563] on label "803 fewer" at bounding box center [493, 582] width 189 height 39
click at [493, 583] on input "803 fewer" at bounding box center [499, 589] width 13 height 13
radio input "true"
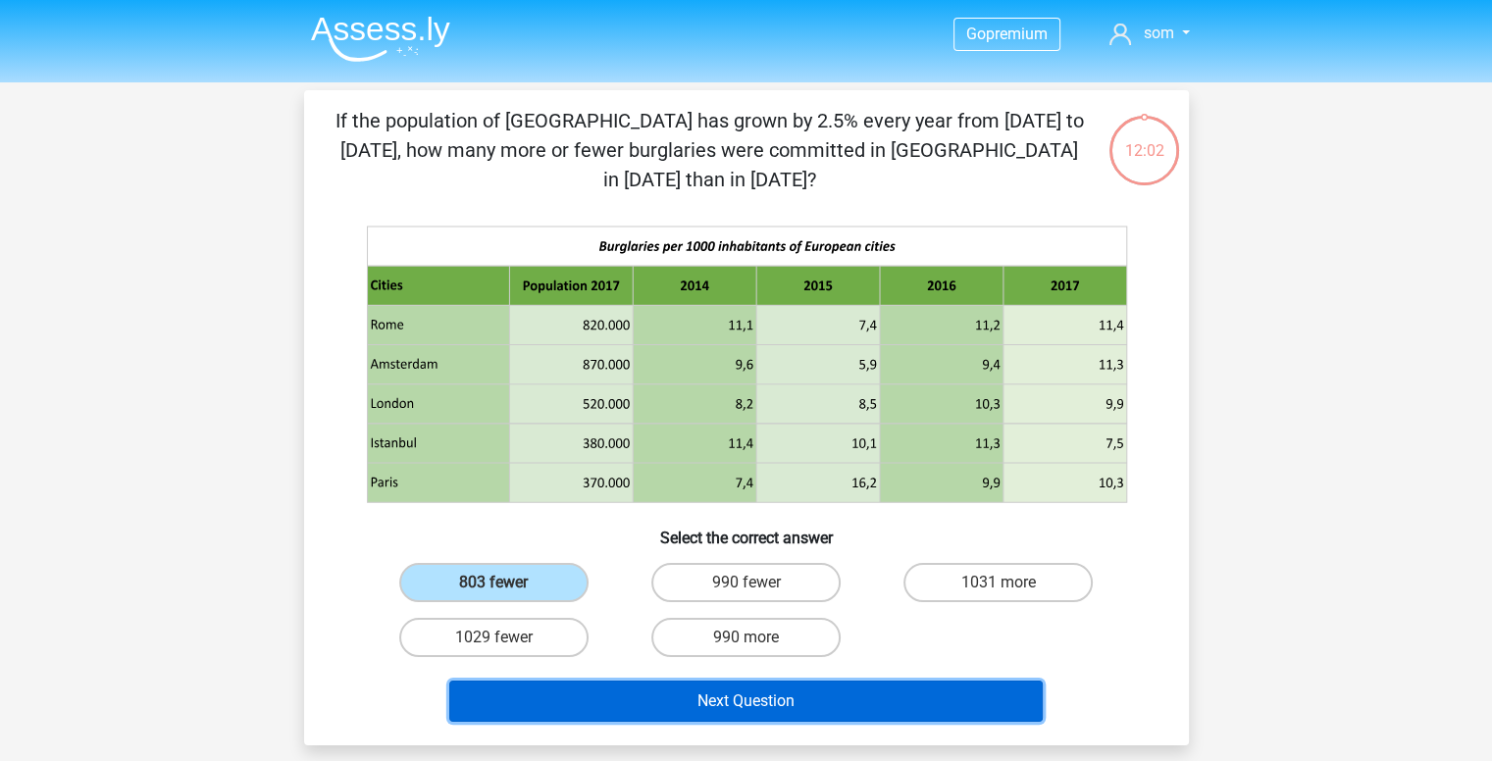
click at [818, 681] on button "Next Question" at bounding box center [746, 701] width 594 height 41
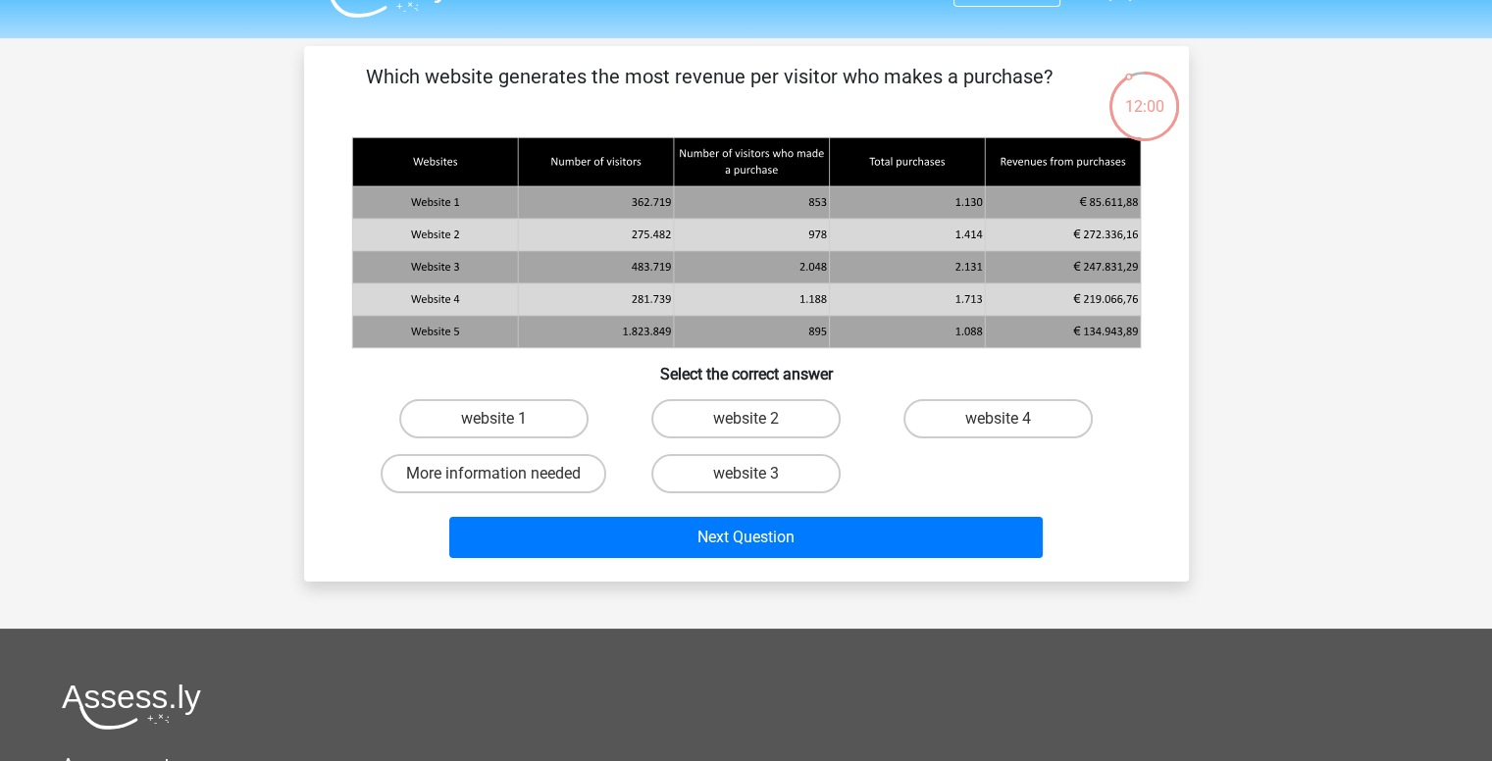
scroll to position [31, 0]
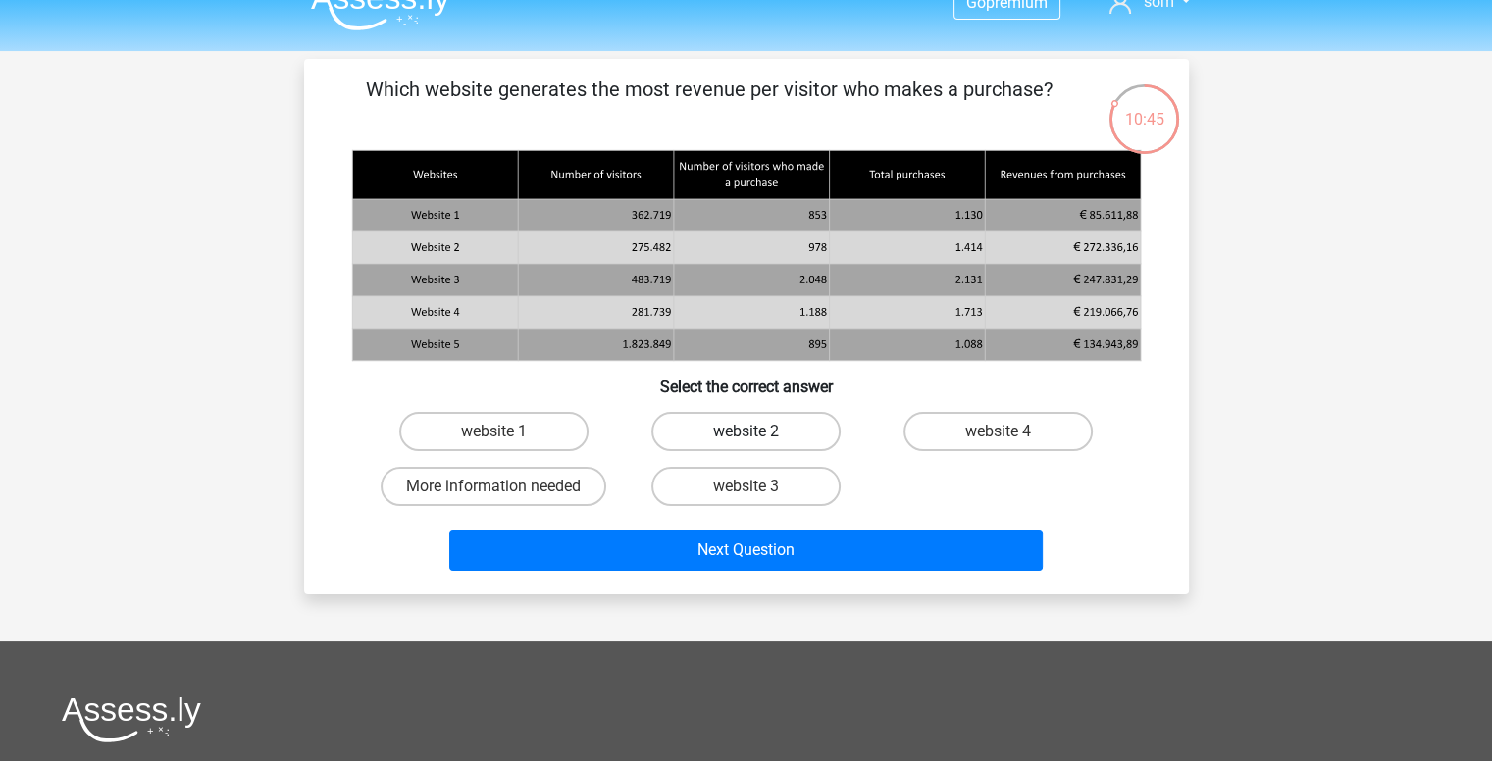
click at [802, 426] on label "website 2" at bounding box center [745, 431] width 189 height 39
click at [758, 432] on input "website 2" at bounding box center [752, 438] width 13 height 13
radio input "true"
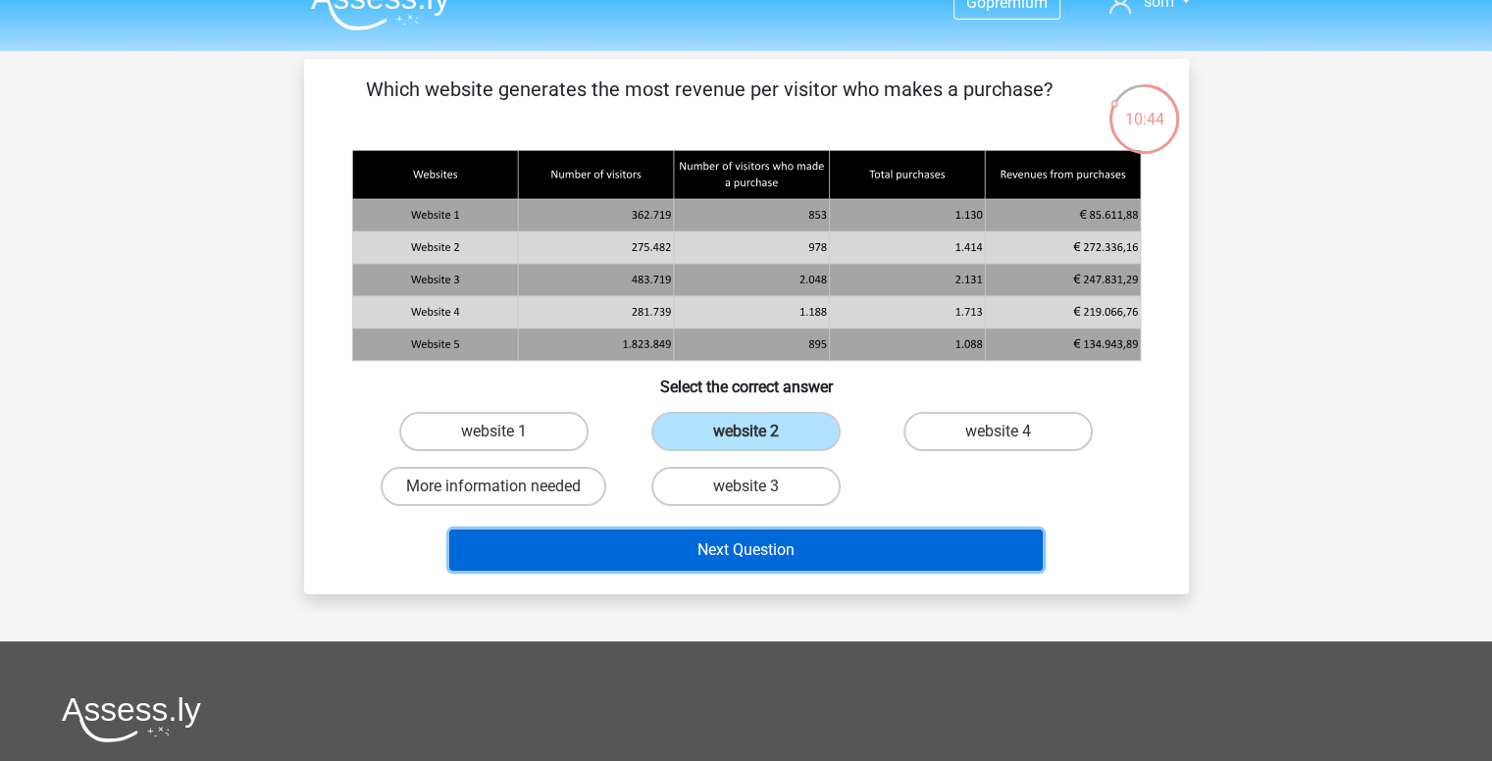
click at [700, 551] on button "Next Question" at bounding box center [746, 550] width 594 height 41
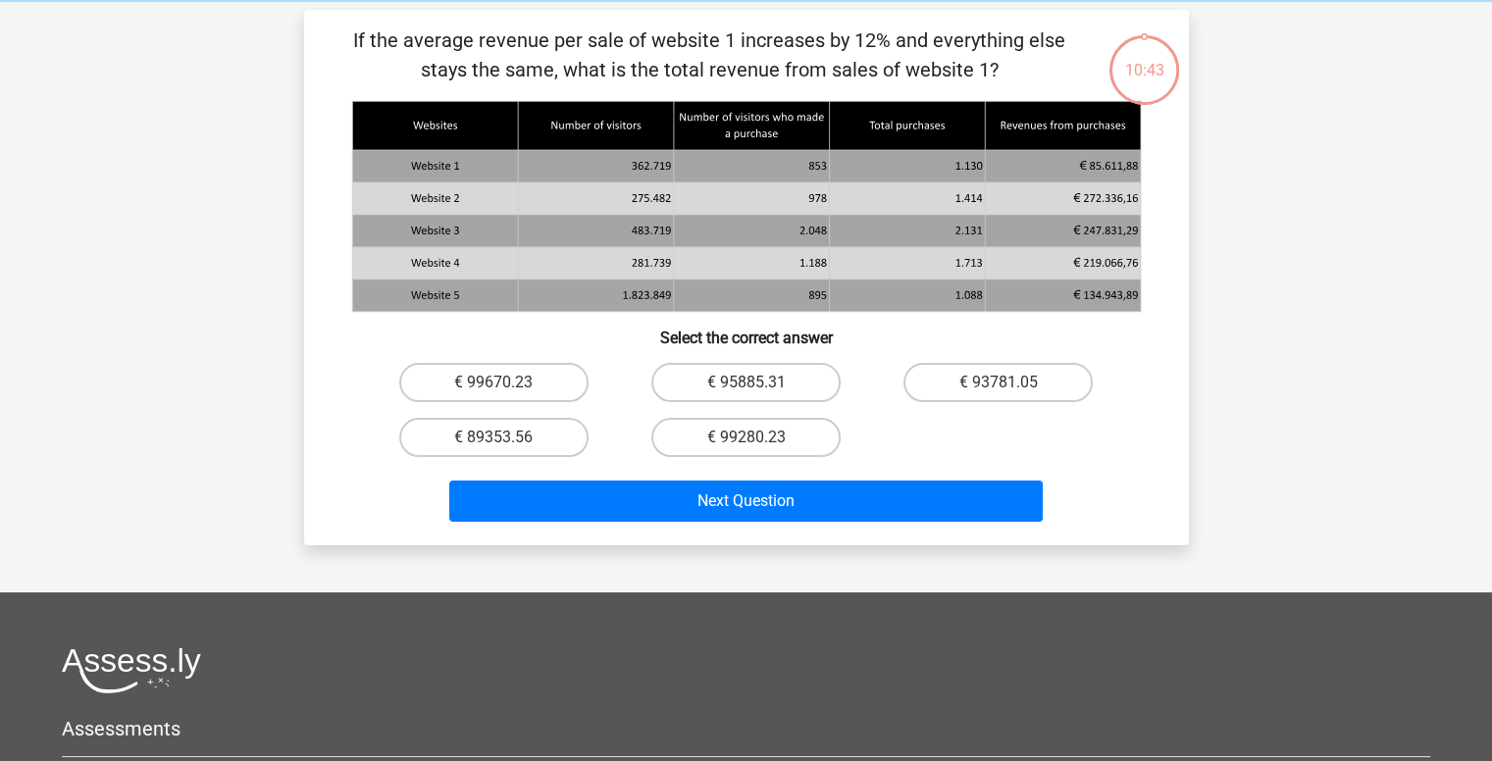
scroll to position [76, 0]
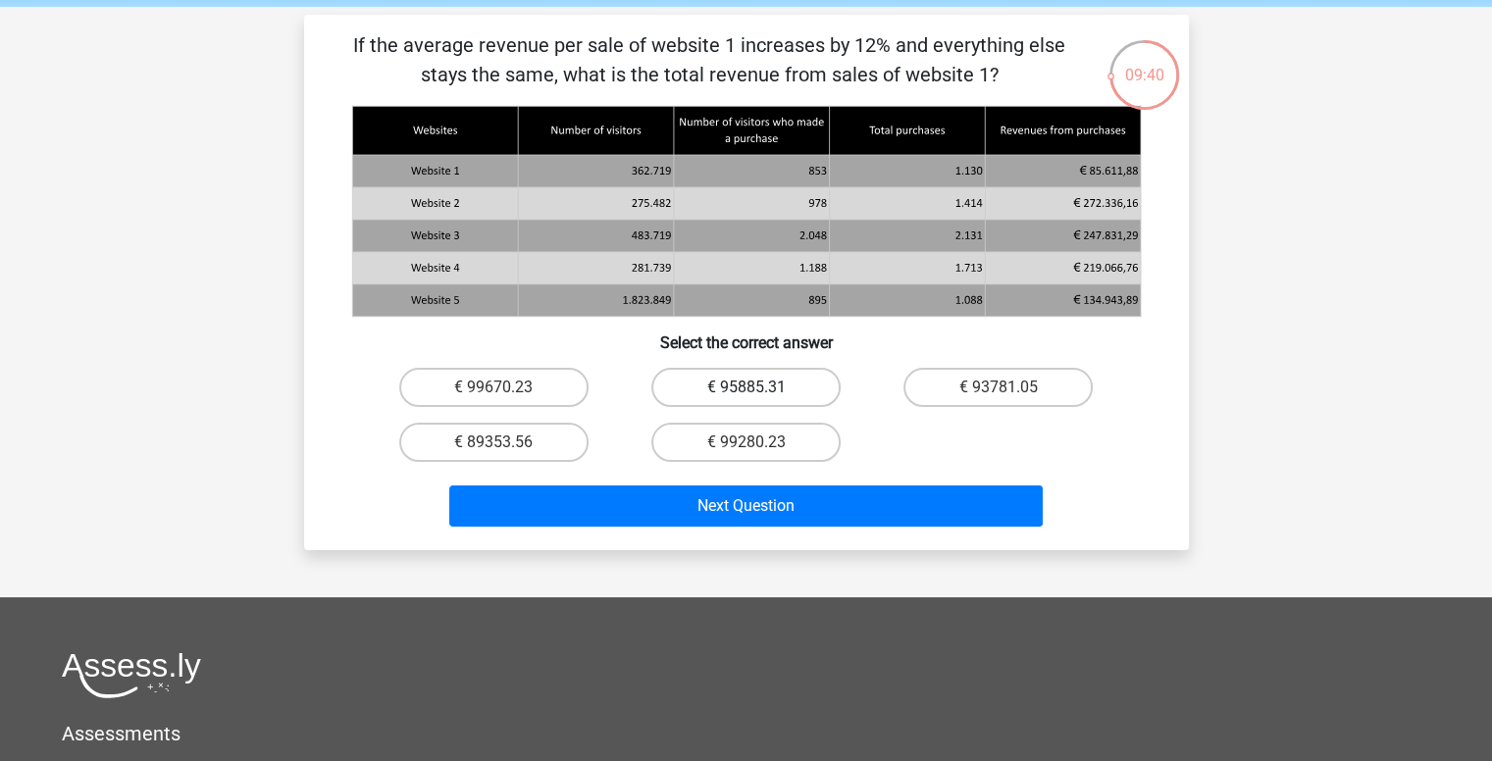
click at [762, 389] on label "€ 95885.31" at bounding box center [745, 387] width 189 height 39
click at [758, 389] on input "€ 95885.31" at bounding box center [752, 394] width 13 height 13
radio input "true"
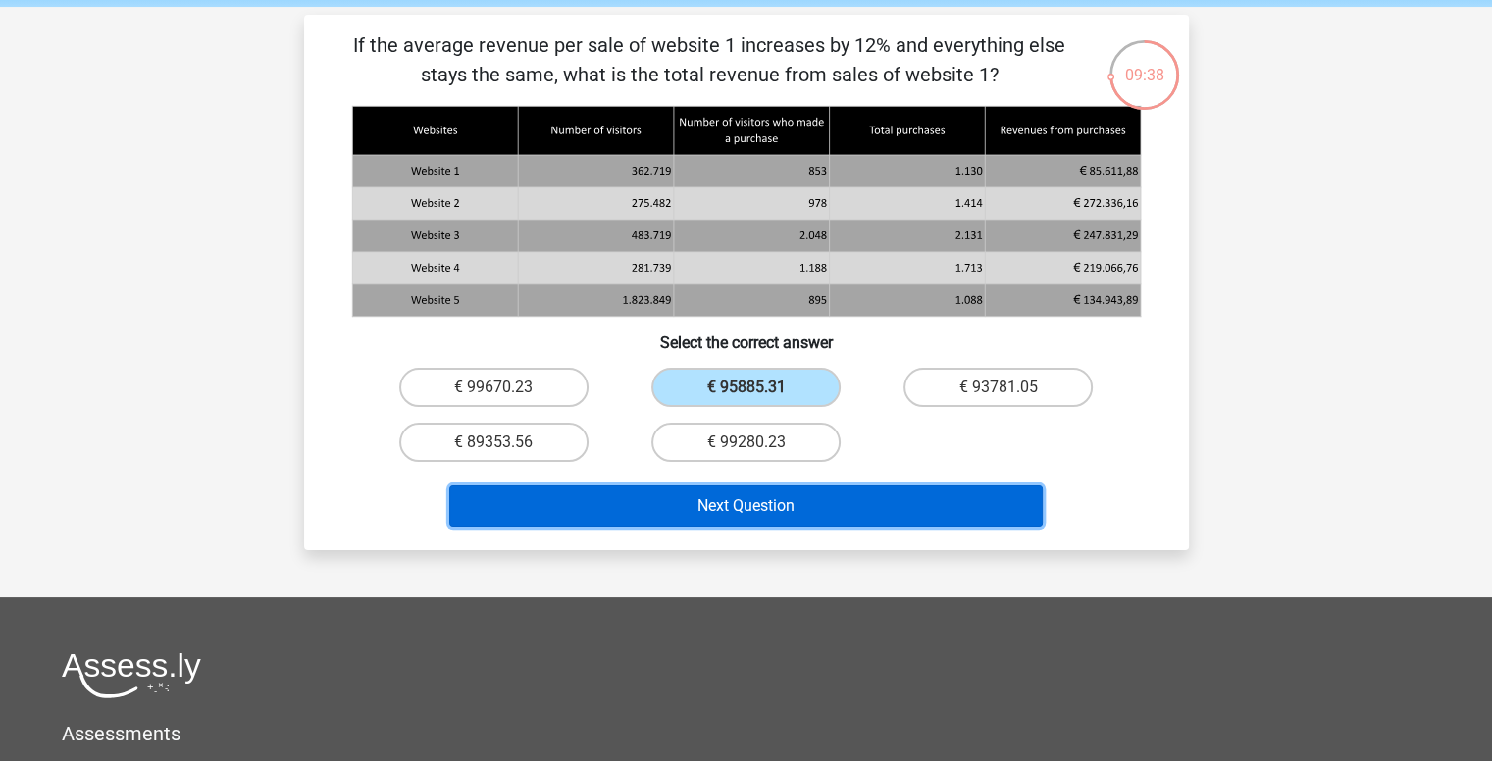
click at [759, 507] on button "Next Question" at bounding box center [746, 506] width 594 height 41
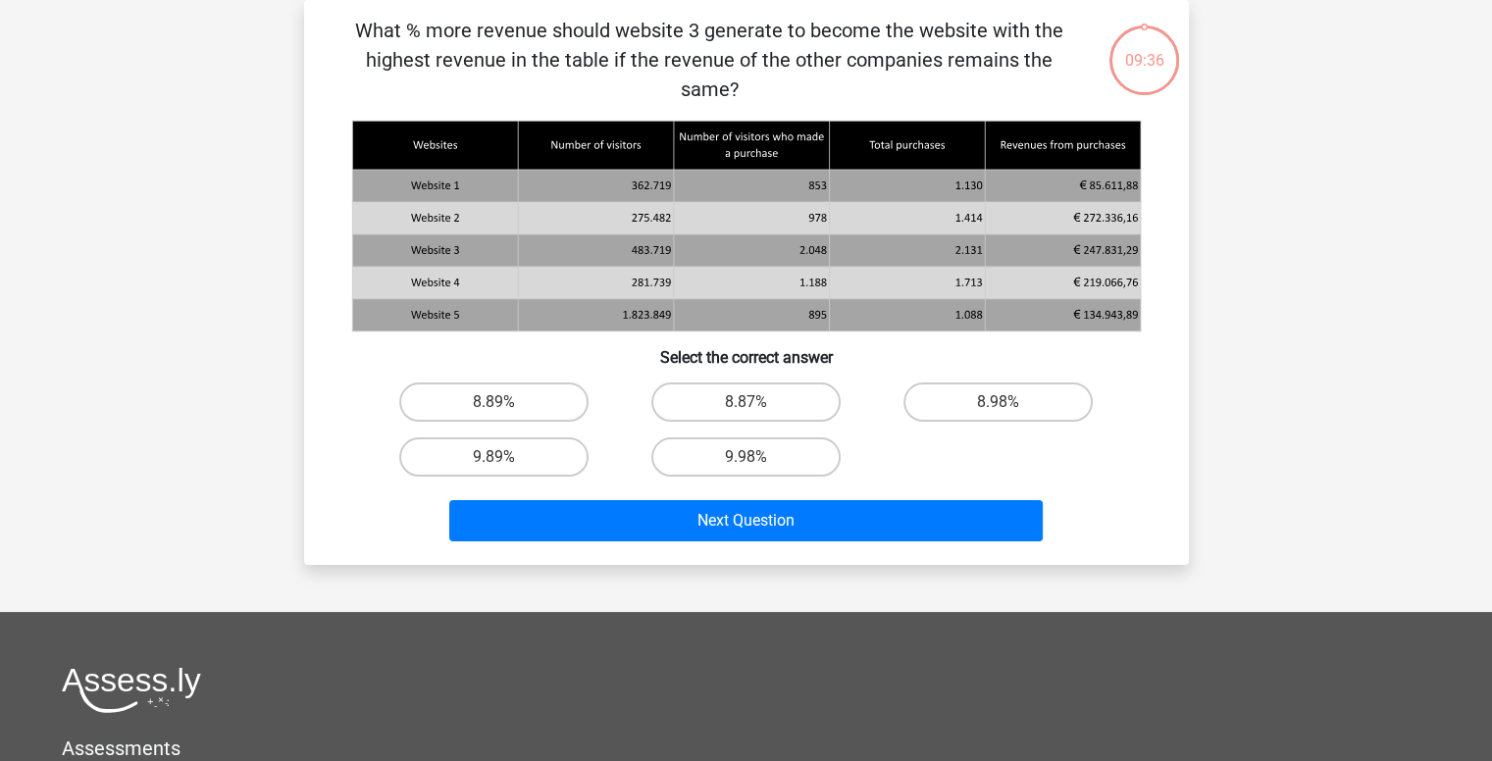
scroll to position [78, 0]
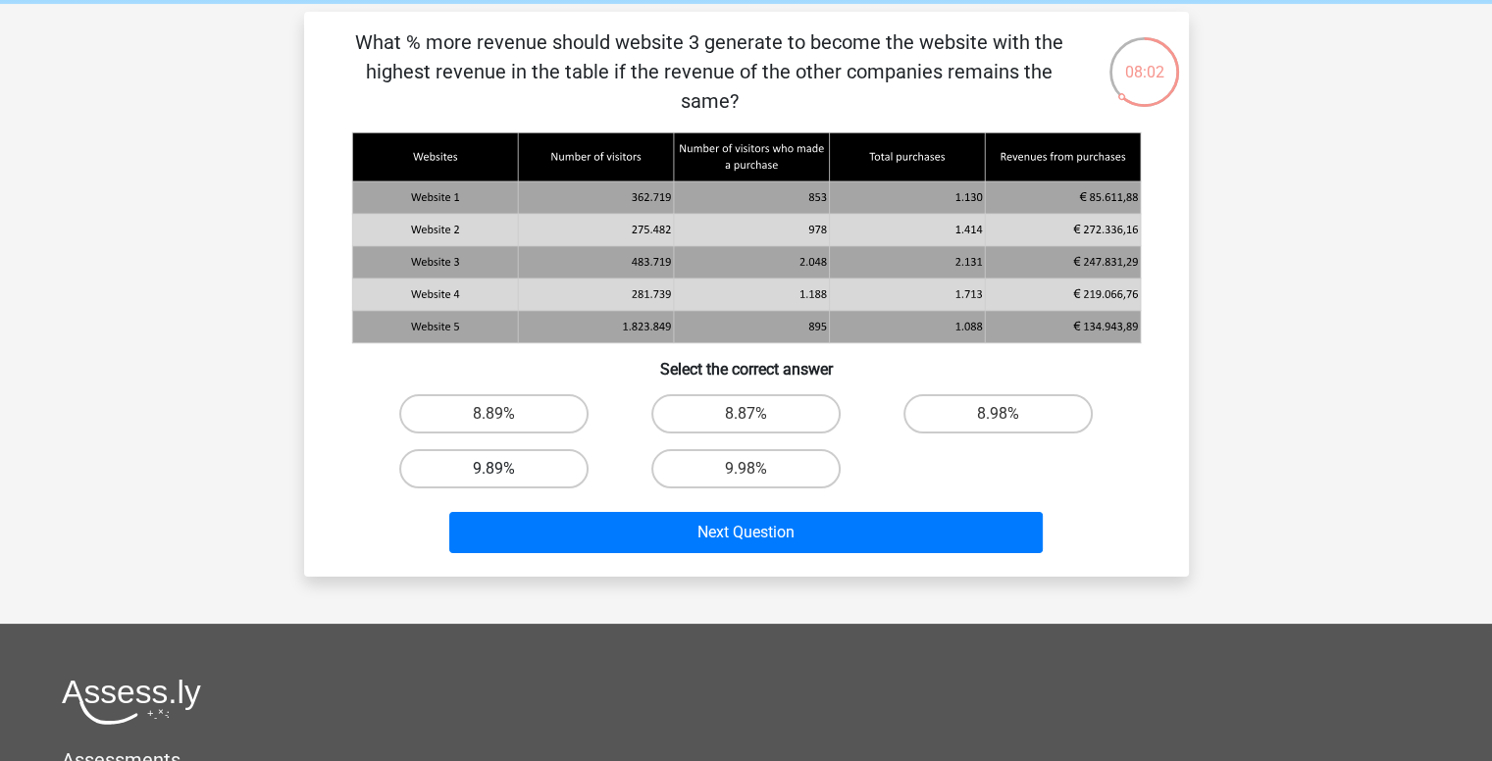
click at [514, 449] on label "9.89%" at bounding box center [493, 468] width 189 height 39
click at [506, 469] on input "9.89%" at bounding box center [499, 475] width 13 height 13
radio input "true"
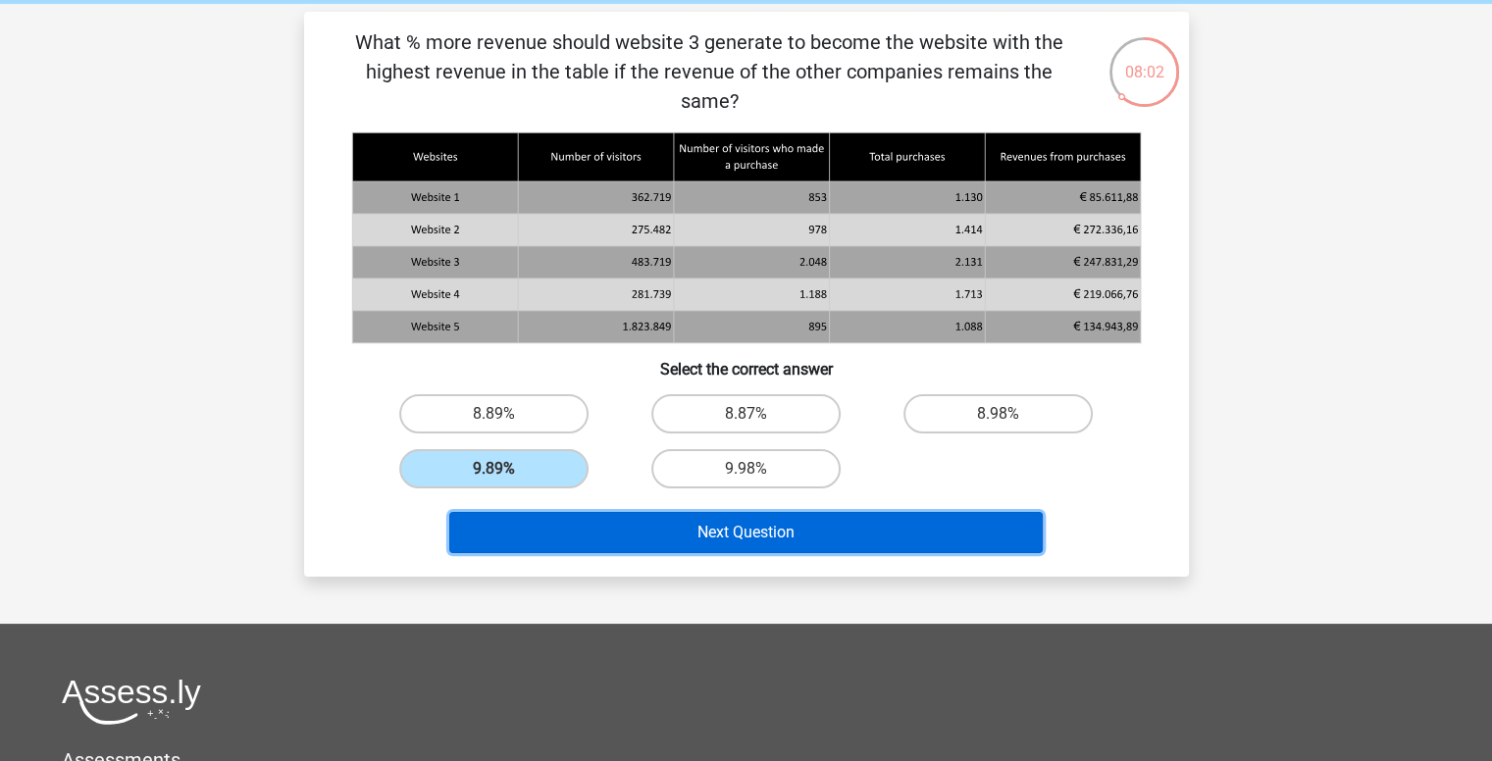
click at [688, 512] on button "Next Question" at bounding box center [746, 532] width 594 height 41
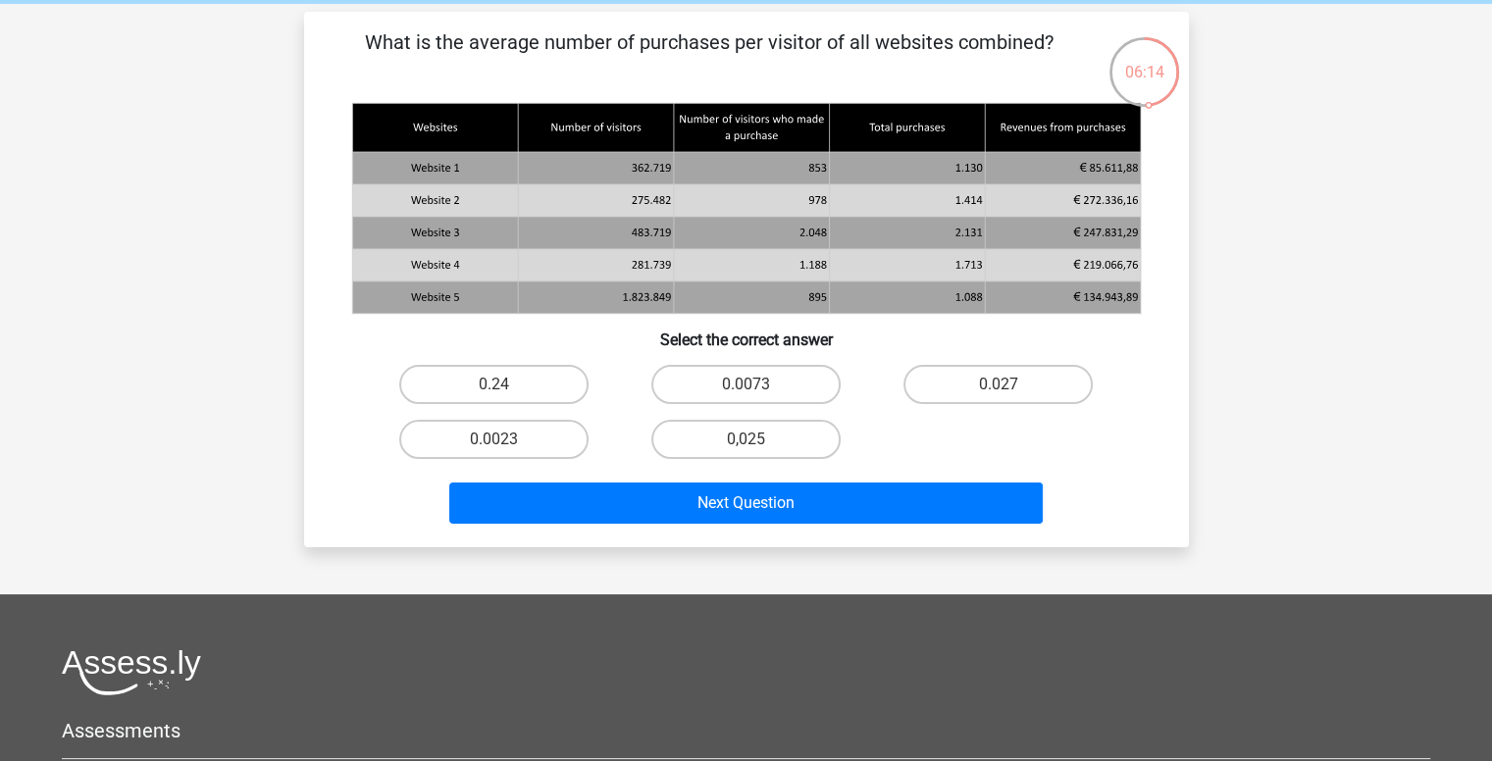
scroll to position [81, 0]
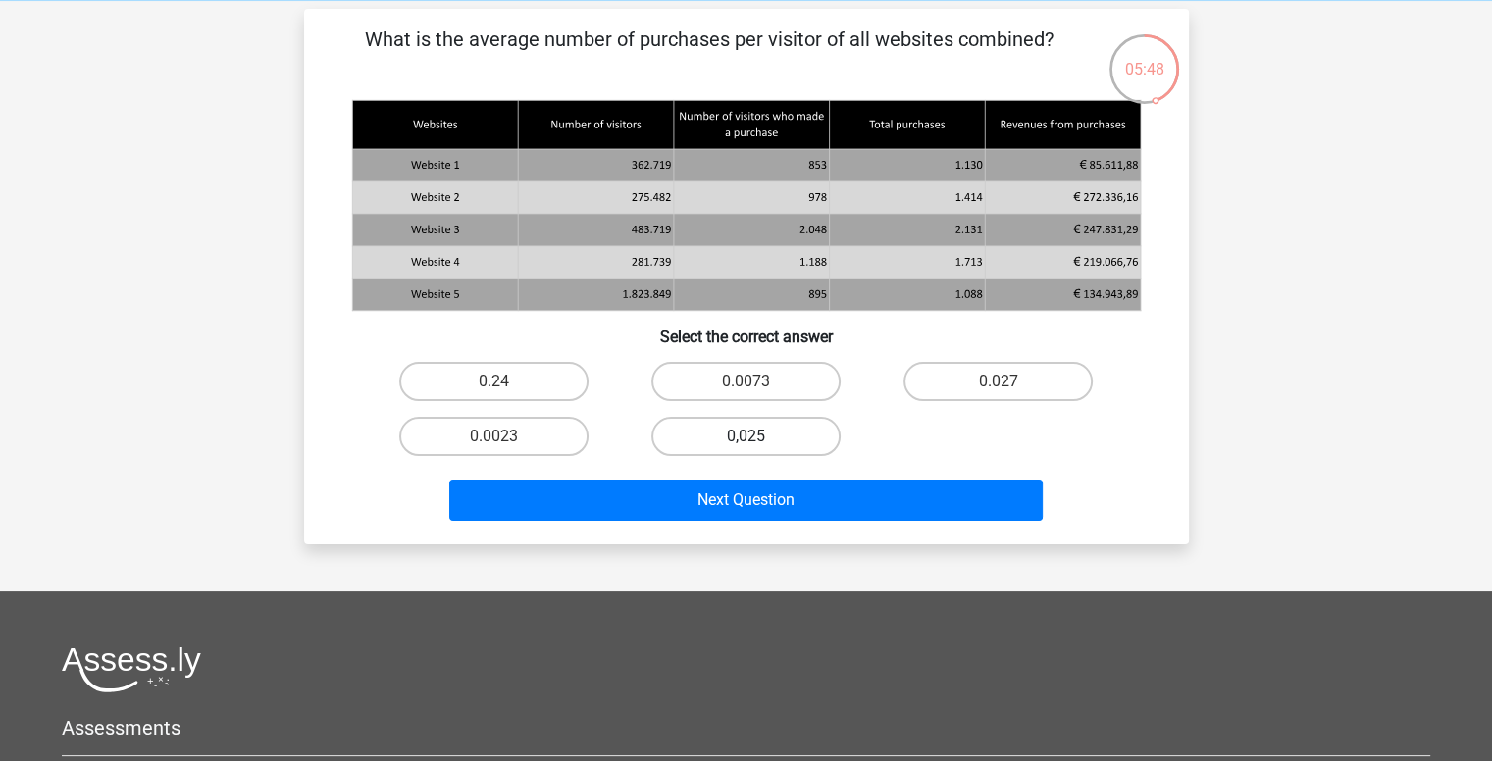
click at [796, 434] on label "0,025" at bounding box center [745, 436] width 189 height 39
click at [758, 437] on input "0,025" at bounding box center [752, 443] width 13 height 13
radio input "true"
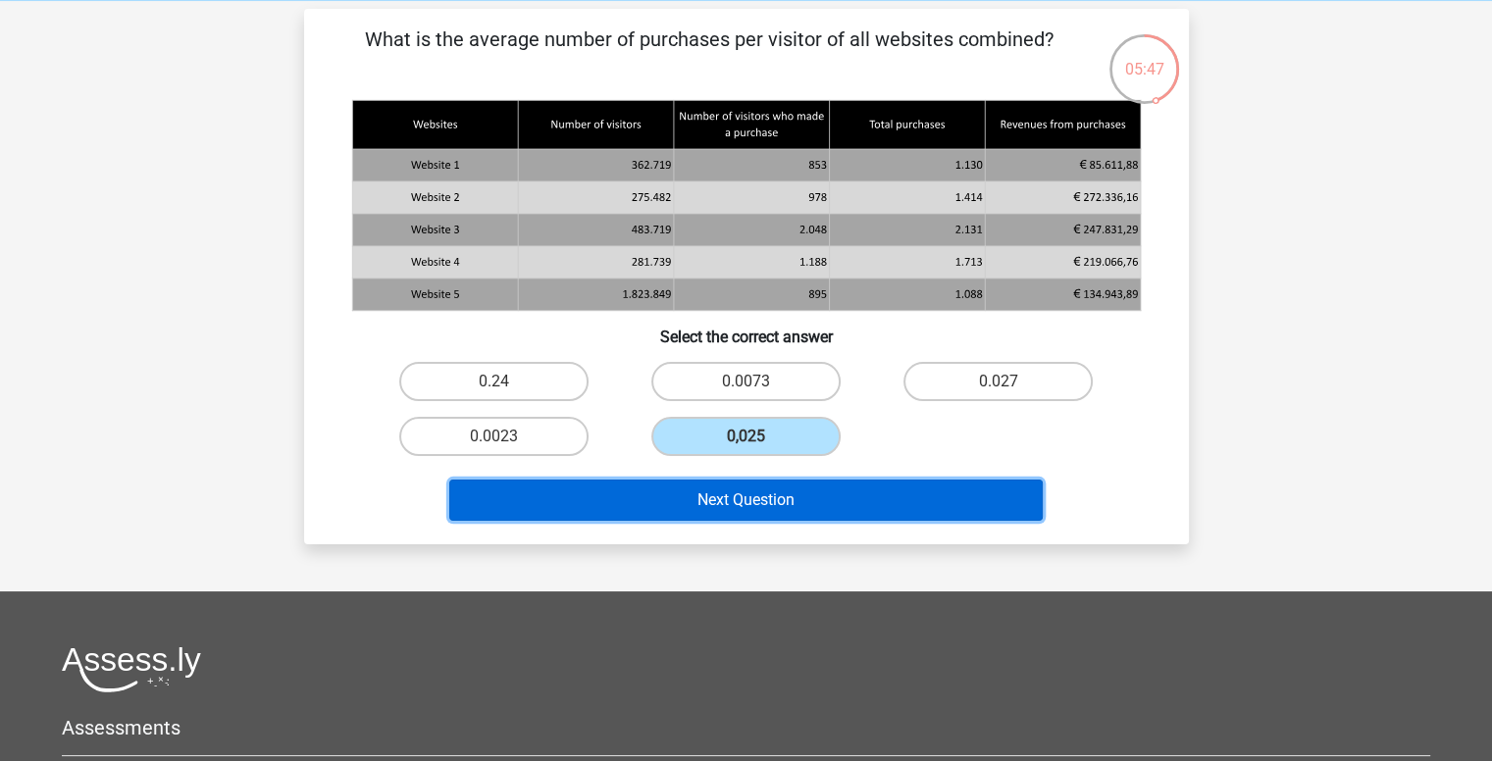
click at [773, 490] on button "Next Question" at bounding box center [746, 500] width 594 height 41
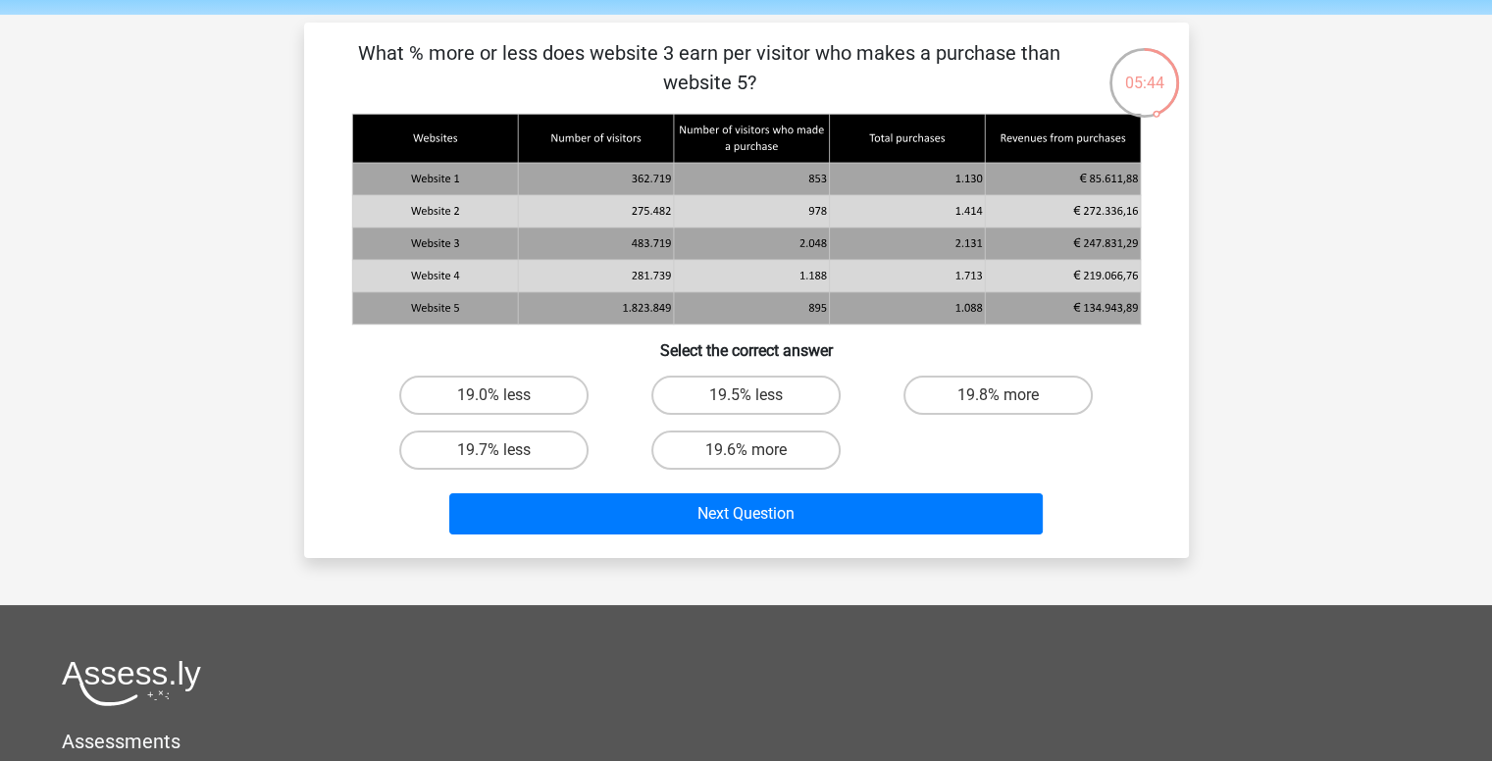
scroll to position [67, 0]
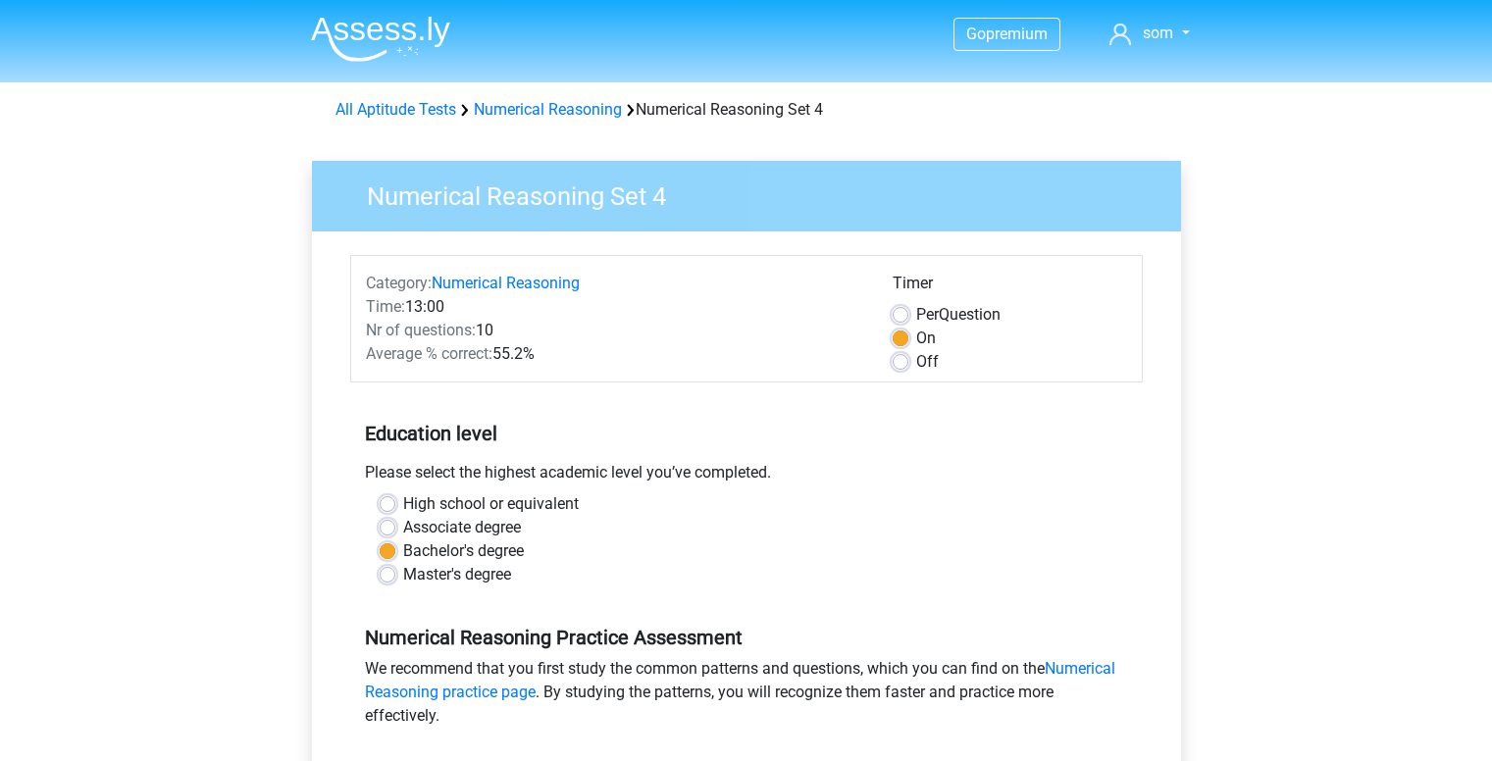
scroll to position [471, 0]
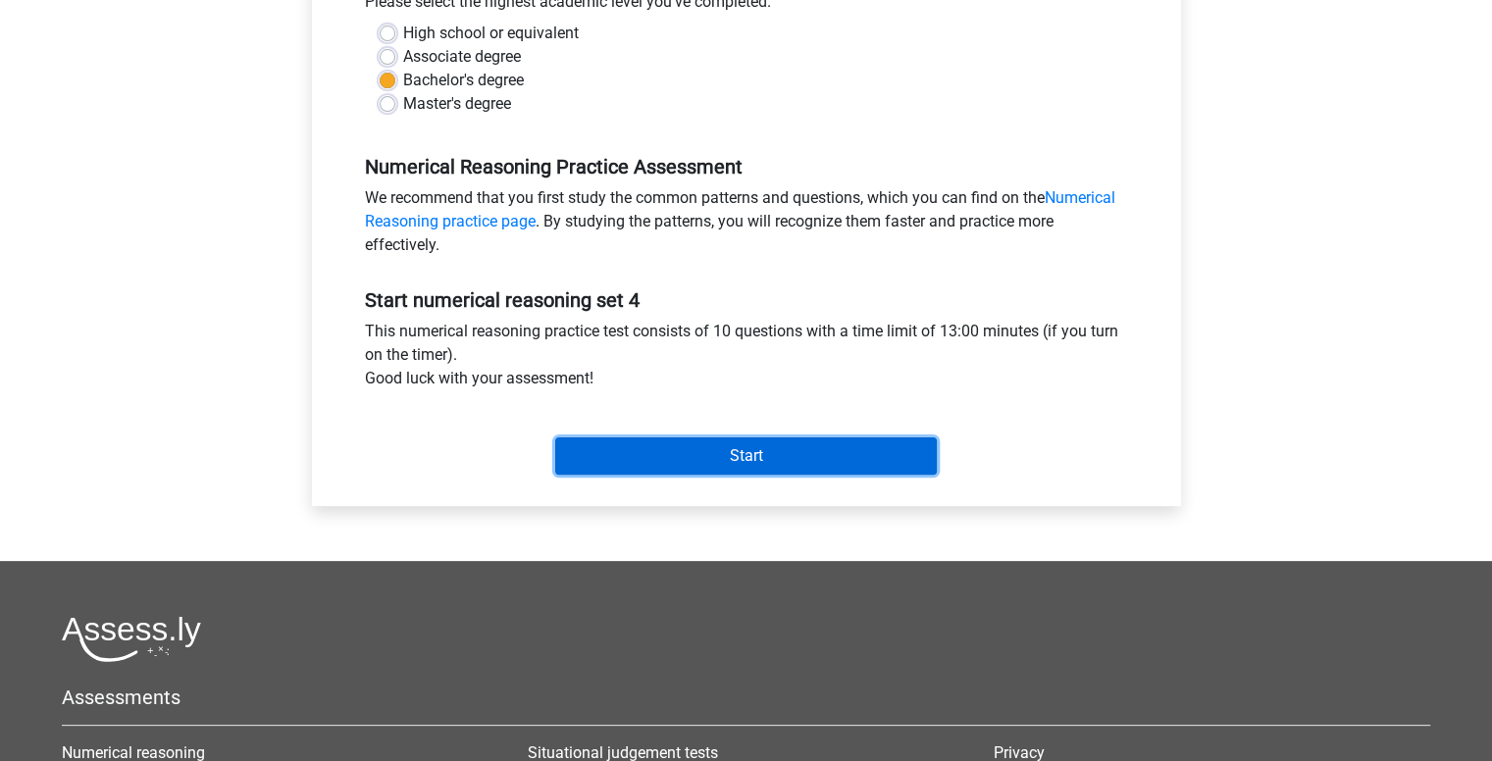
click at [697, 454] on input "Start" at bounding box center [746, 456] width 382 height 37
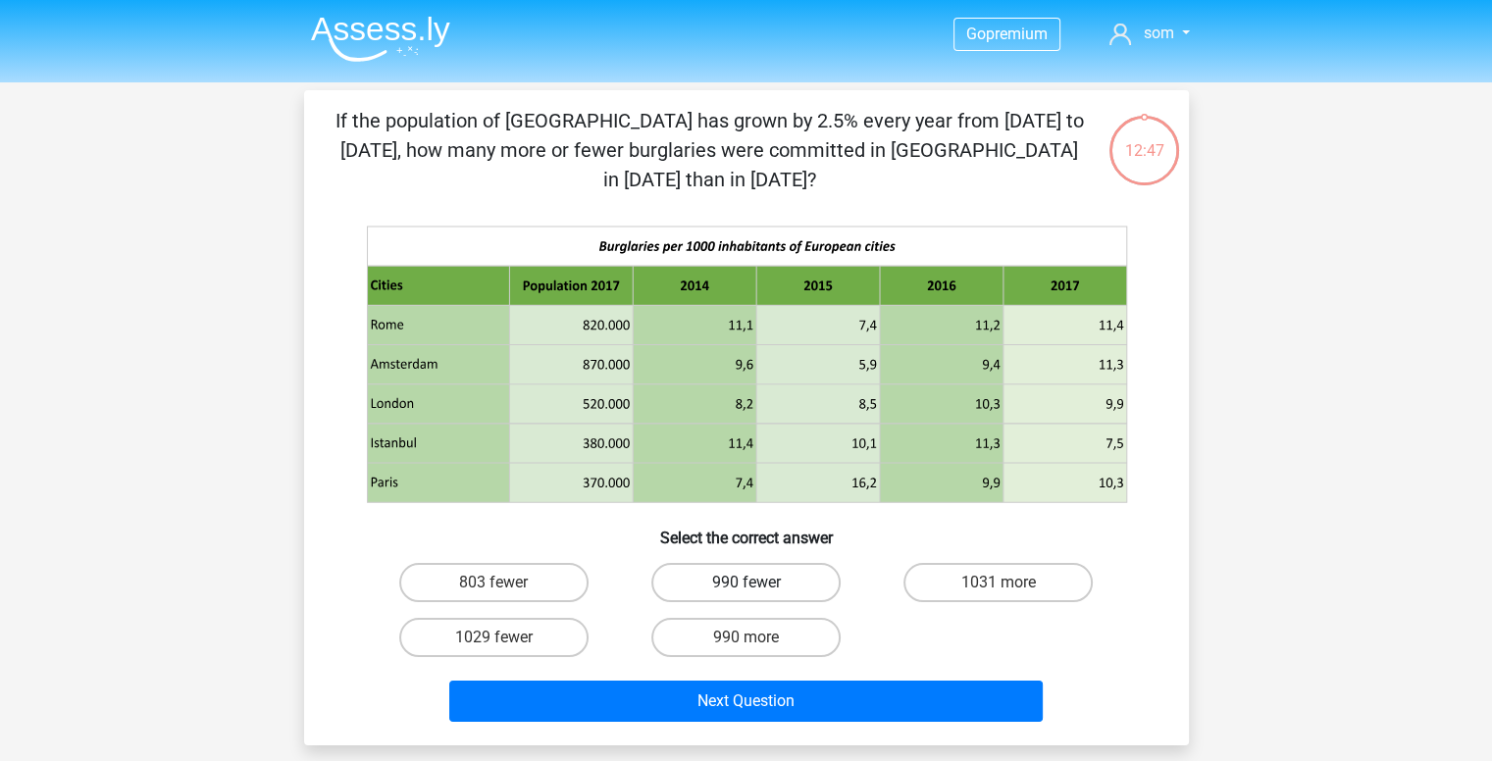
click at [763, 563] on label "990 fewer" at bounding box center [745, 582] width 189 height 39
click at [758, 583] on input "990 fewer" at bounding box center [752, 589] width 13 height 13
radio input "true"
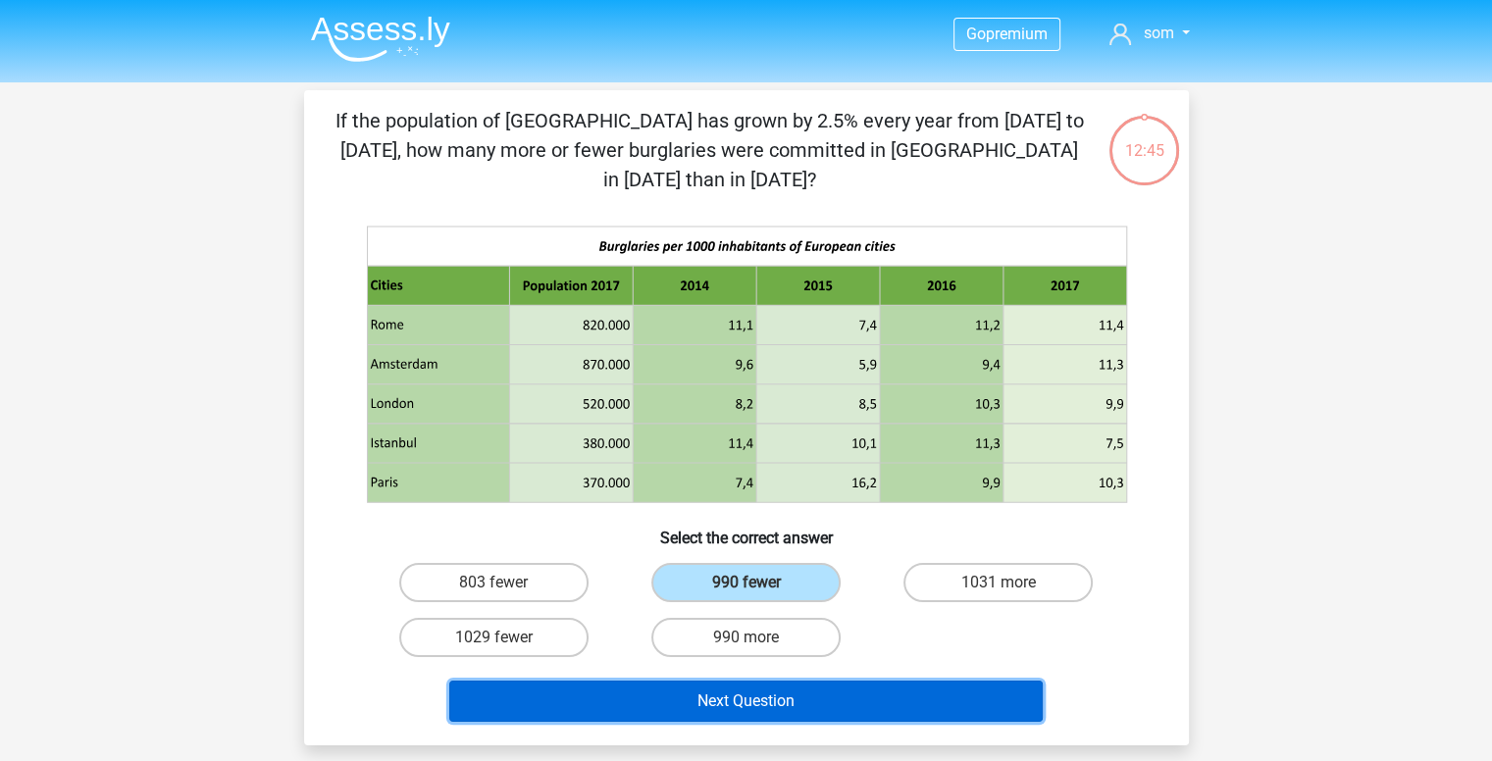
click at [814, 681] on button "Next Question" at bounding box center [746, 701] width 594 height 41
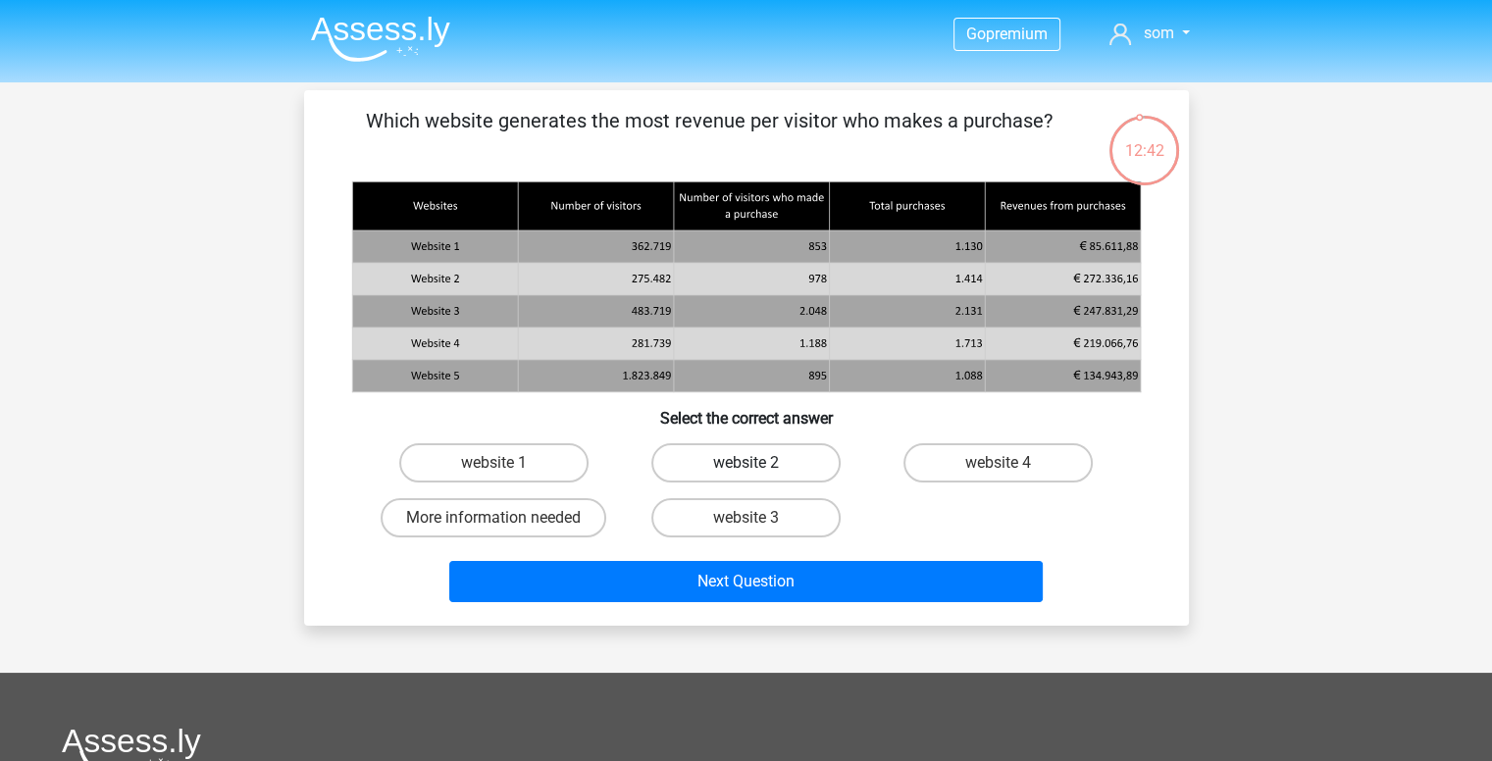
click at [743, 457] on label "website 2" at bounding box center [745, 462] width 189 height 39
click at [746, 463] on input "website 2" at bounding box center [752, 469] width 13 height 13
radio input "true"
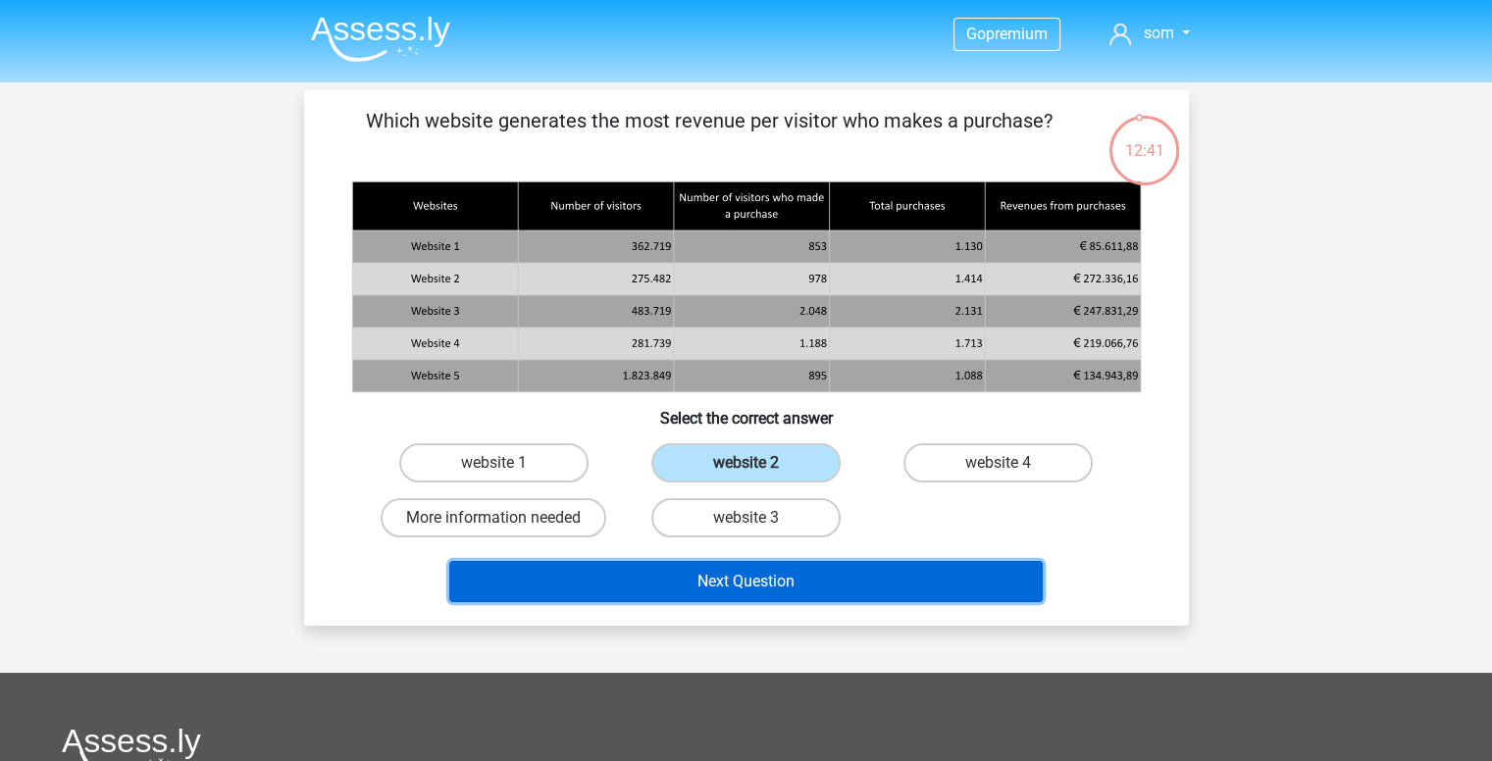
click at [700, 598] on button "Next Question" at bounding box center [746, 581] width 594 height 41
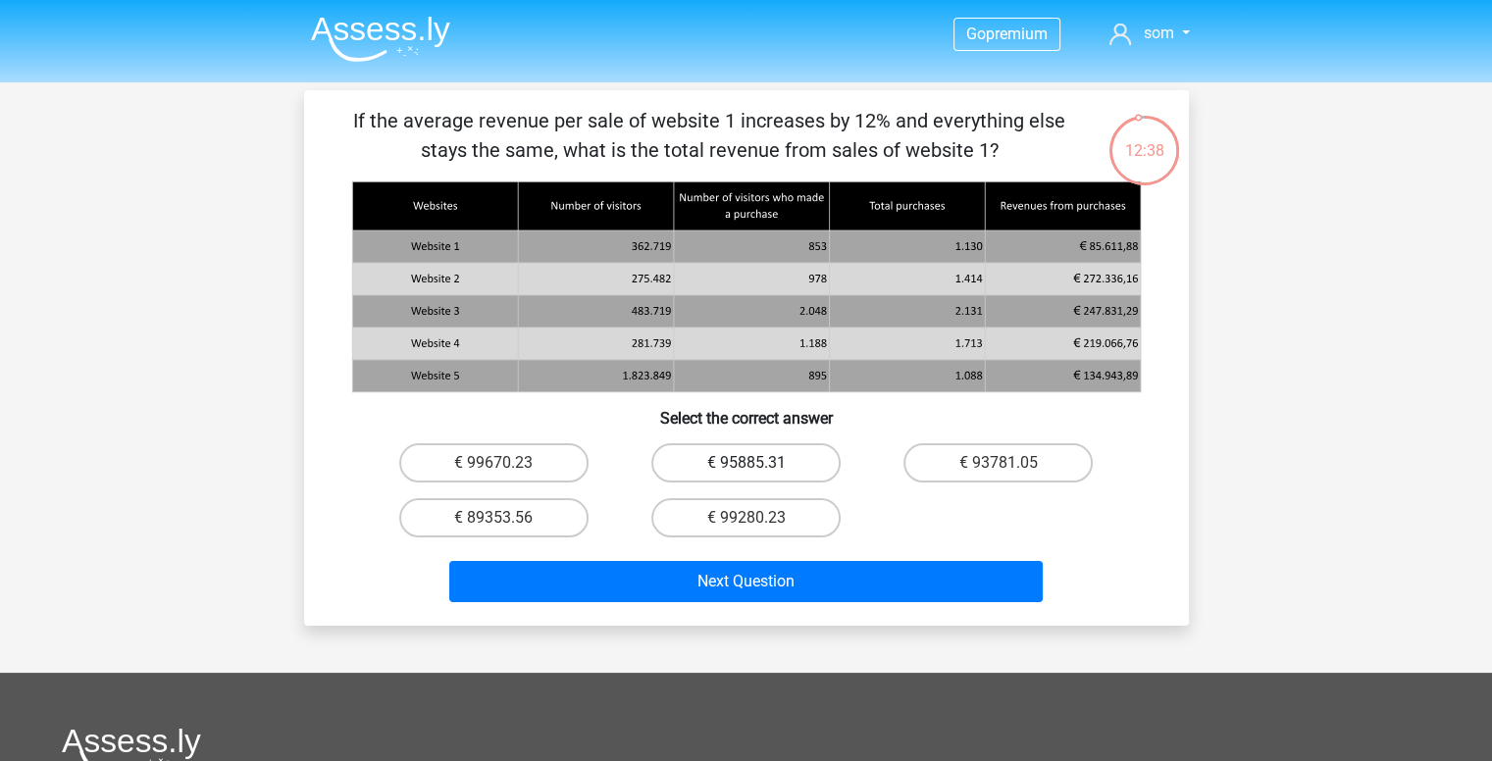
click at [775, 465] on label "€ 95885.31" at bounding box center [745, 462] width 189 height 39
click at [758, 465] on input "€ 95885.31" at bounding box center [752, 469] width 13 height 13
radio input "true"
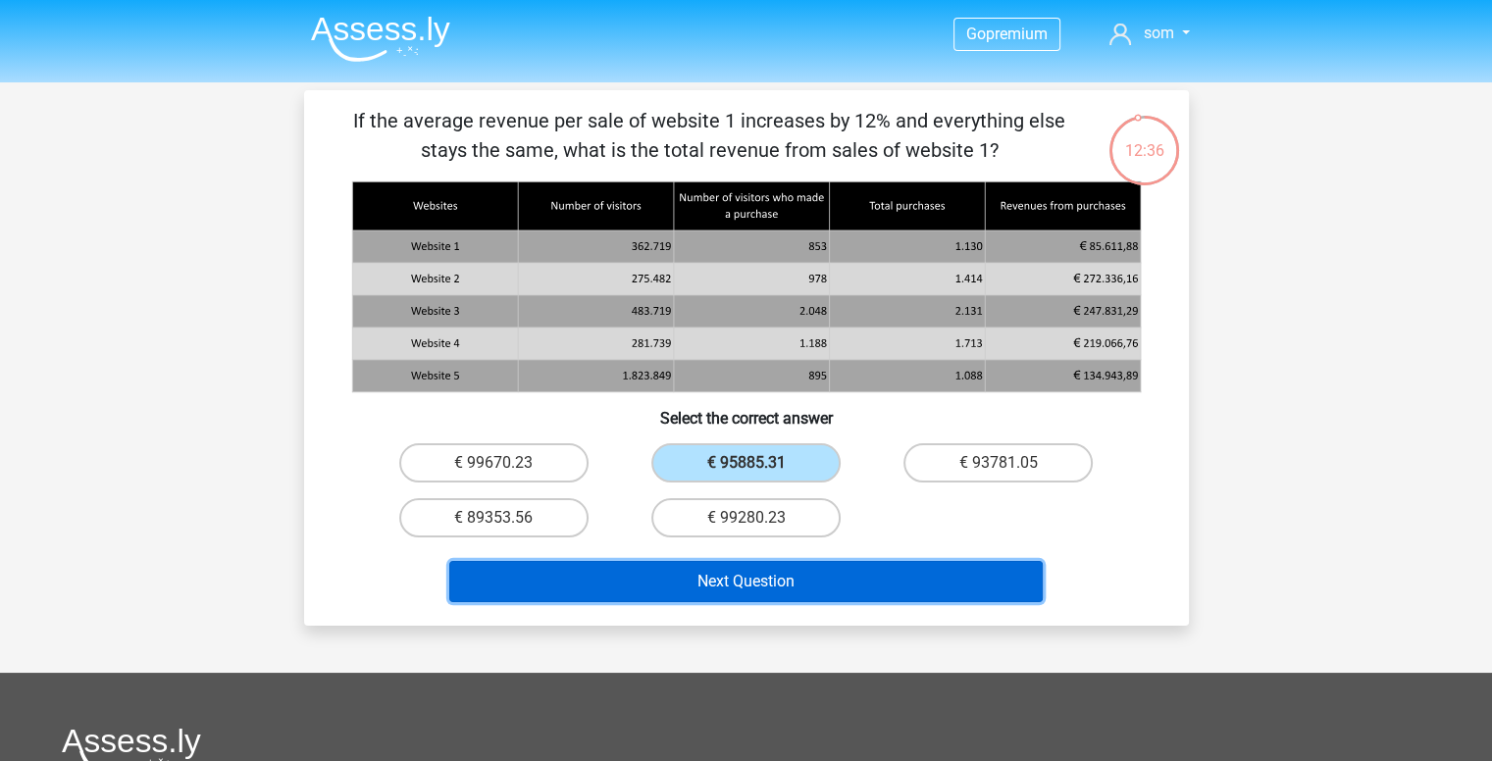
click at [766, 577] on button "Next Question" at bounding box center [746, 581] width 594 height 41
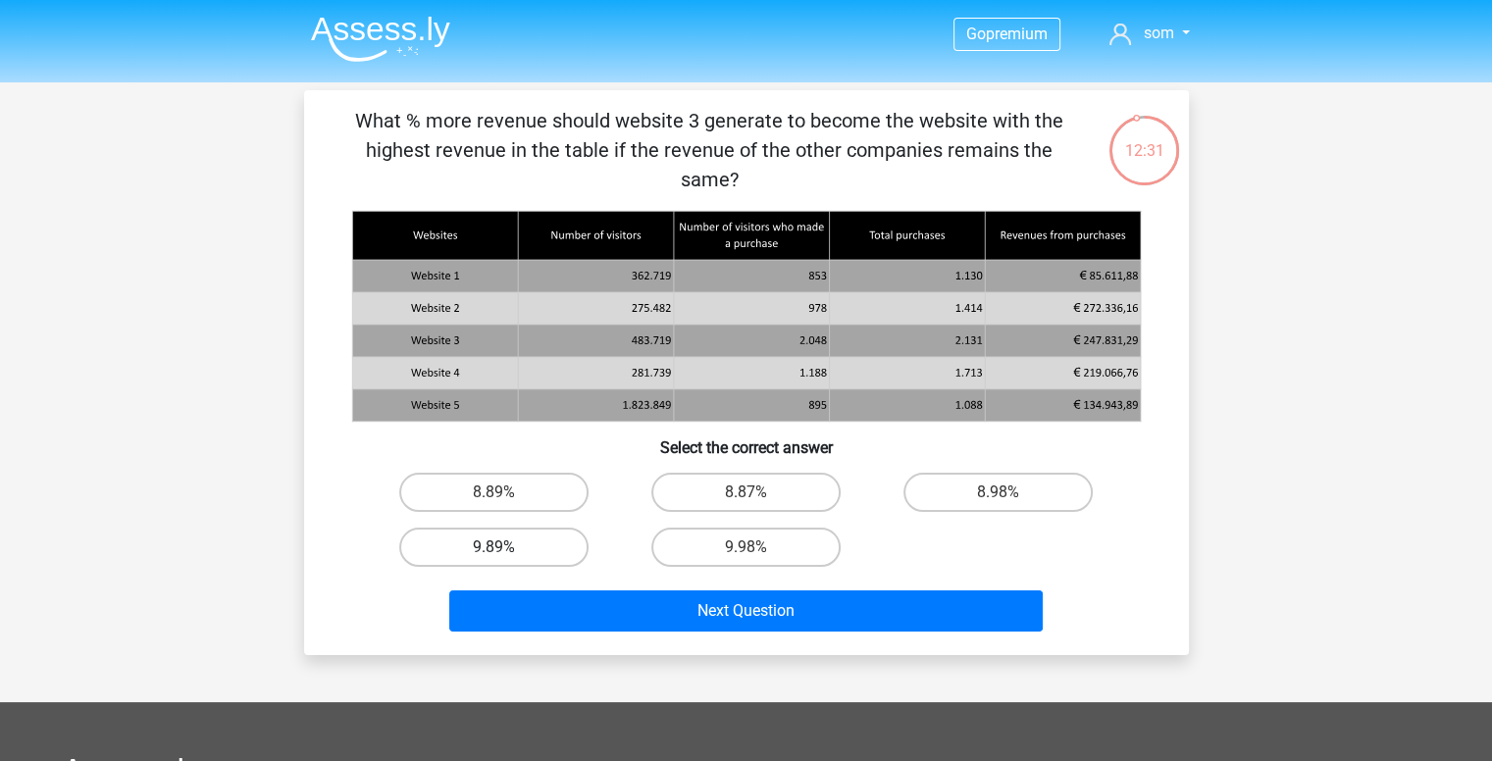
click at [468, 528] on label "9.89%" at bounding box center [493, 547] width 189 height 39
click at [493, 547] on input "9.89%" at bounding box center [499, 553] width 13 height 13
radio input "true"
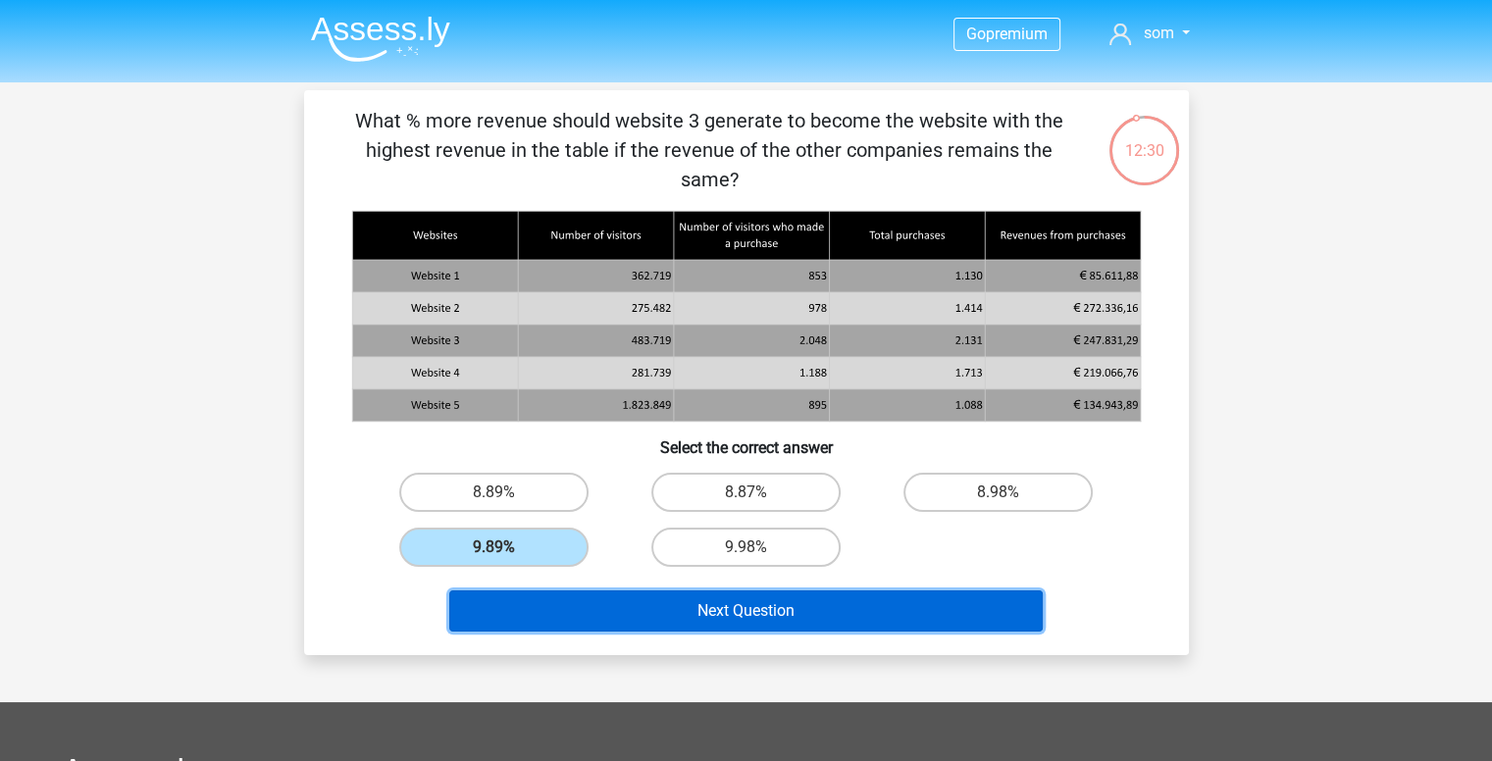
click at [634, 591] on button "Next Question" at bounding box center [746, 611] width 594 height 41
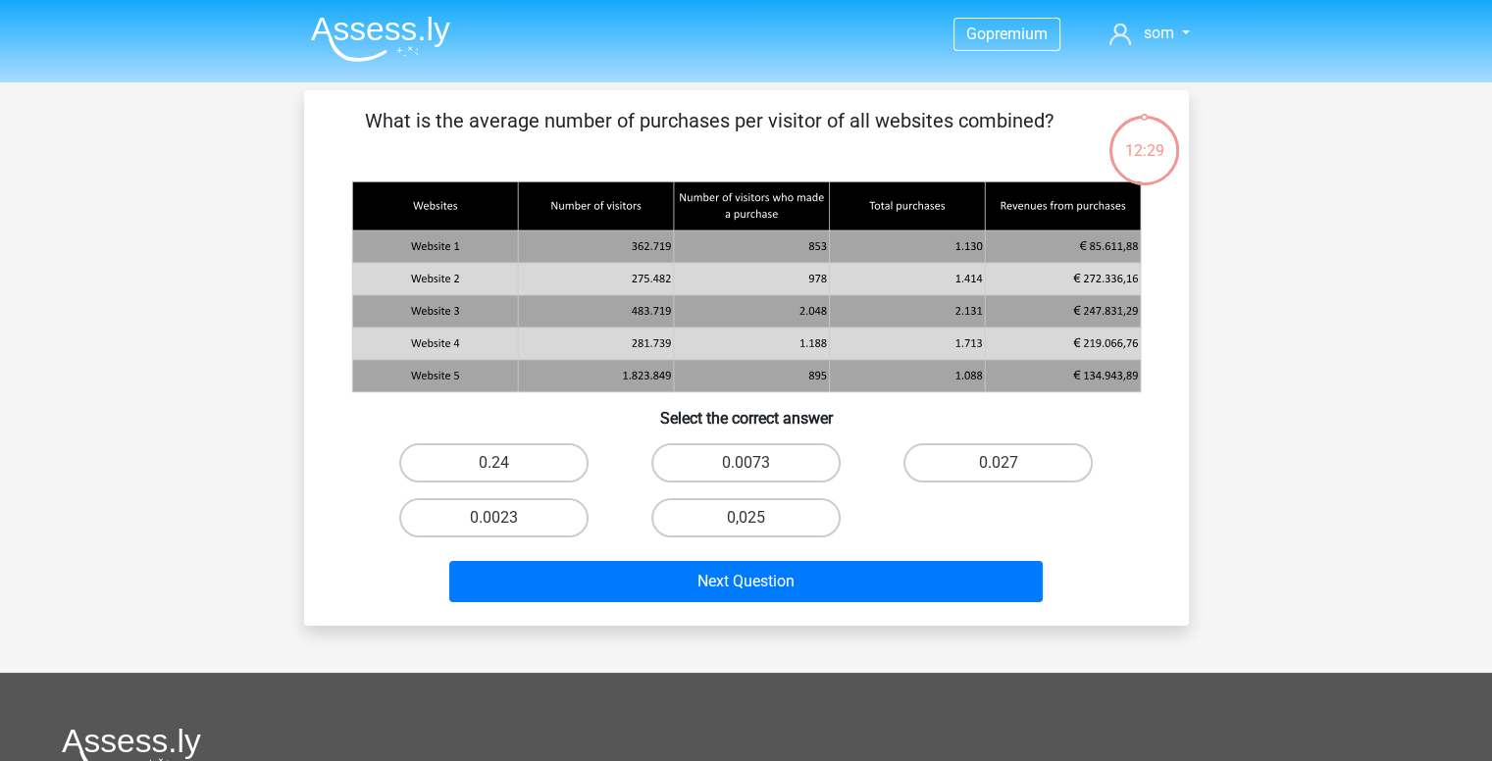
scroll to position [90, 0]
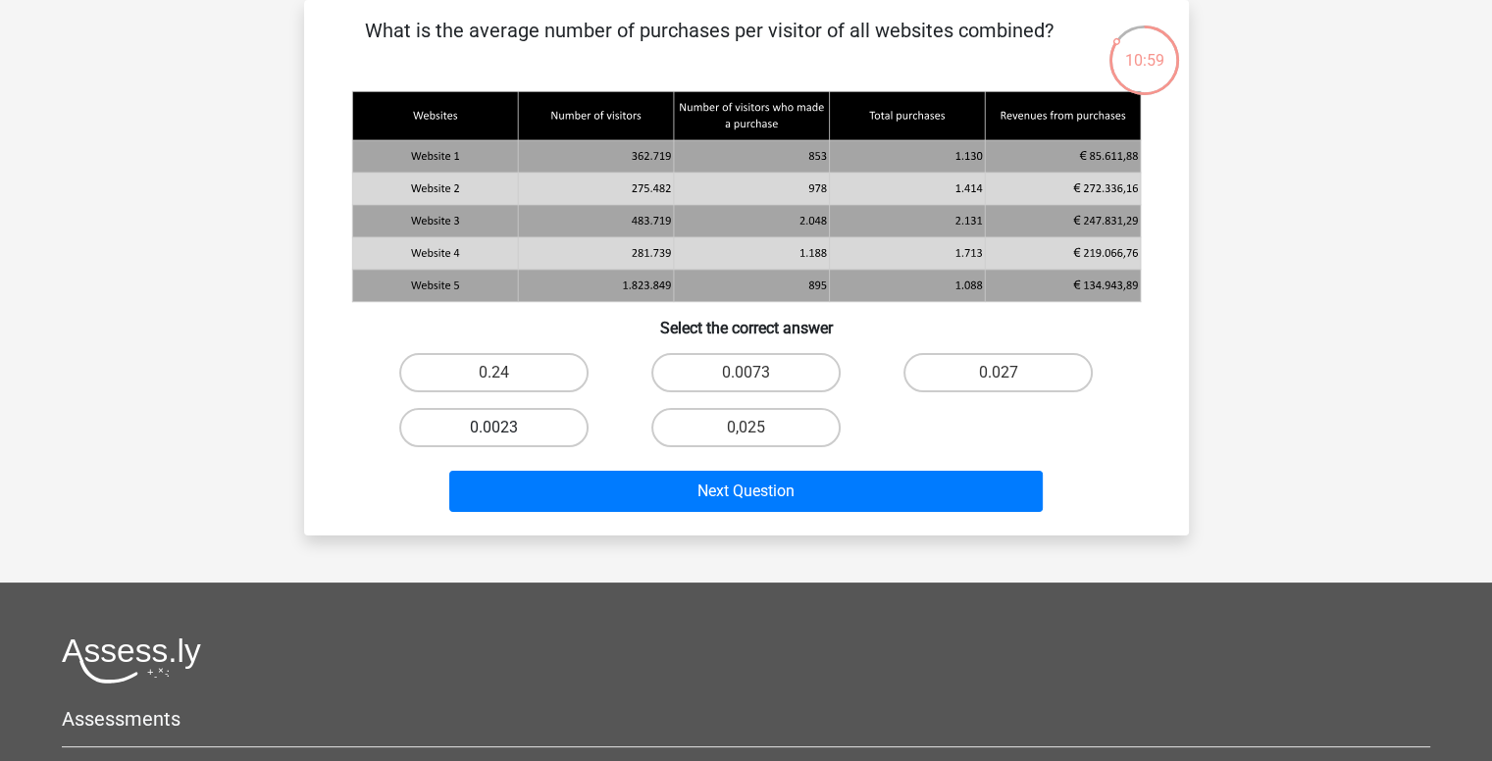
click at [524, 433] on label "0.0023" at bounding box center [493, 427] width 189 height 39
click at [506, 433] on input "0.0023" at bounding box center [499, 434] width 13 height 13
radio input "true"
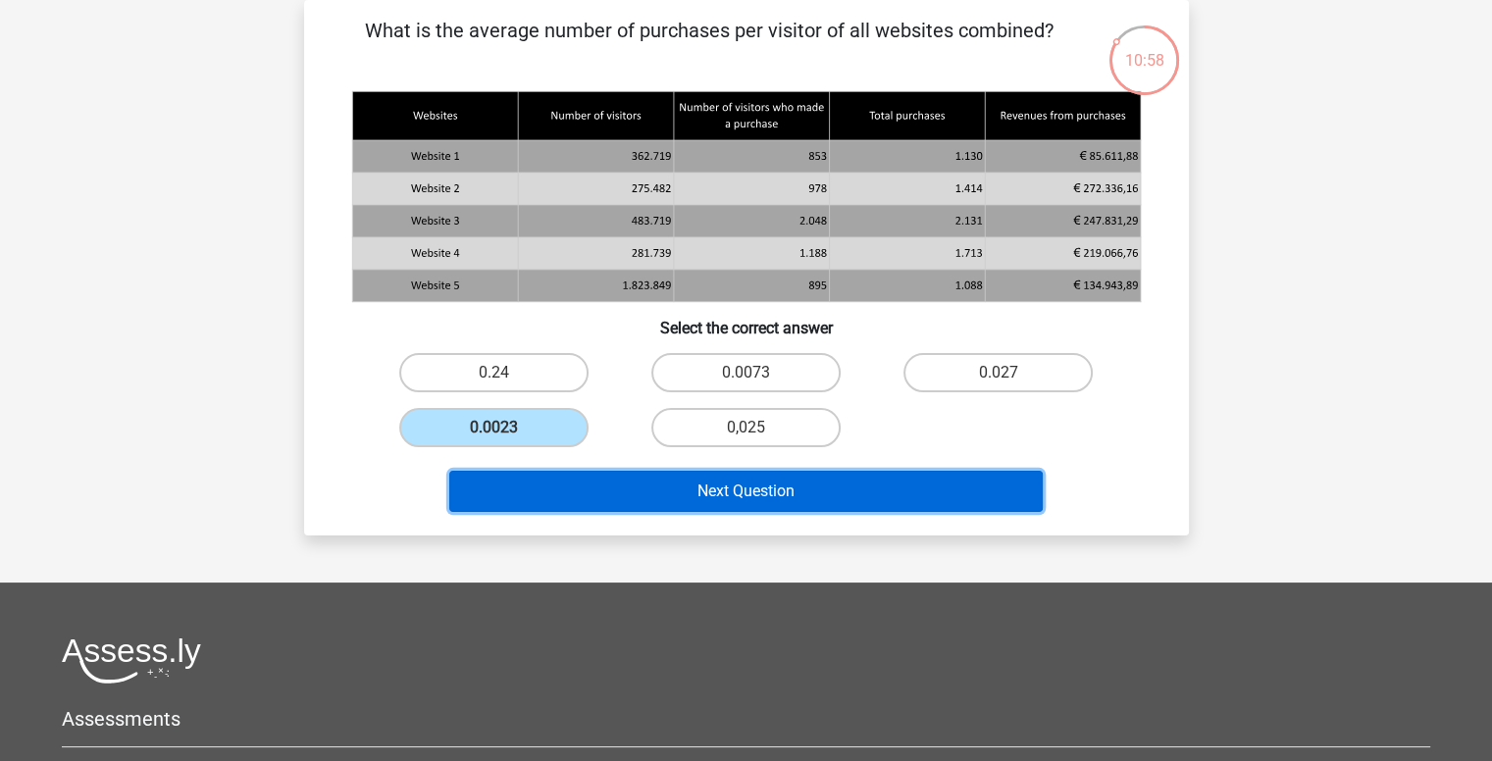
click at [748, 485] on button "Next Question" at bounding box center [746, 491] width 594 height 41
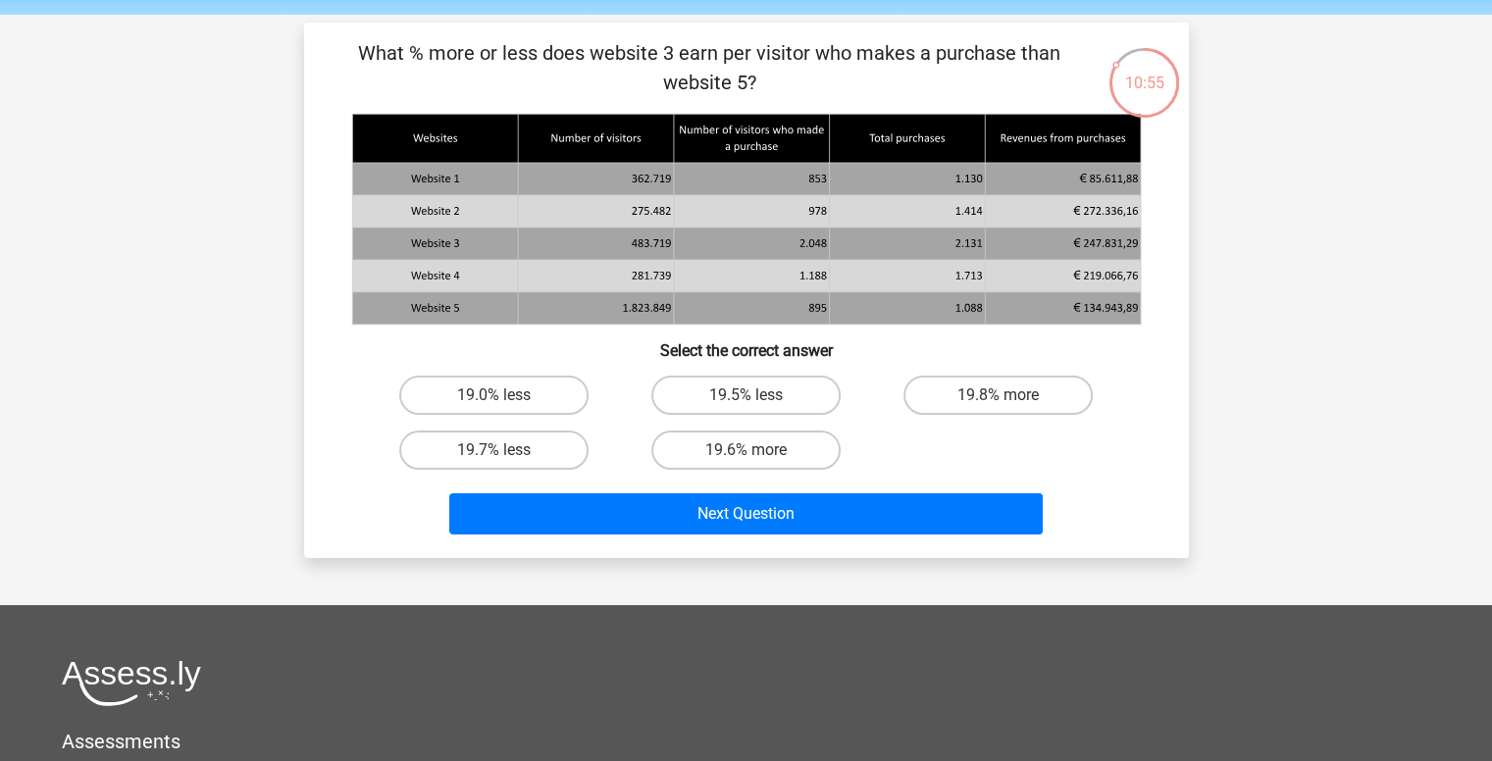
scroll to position [71, 0]
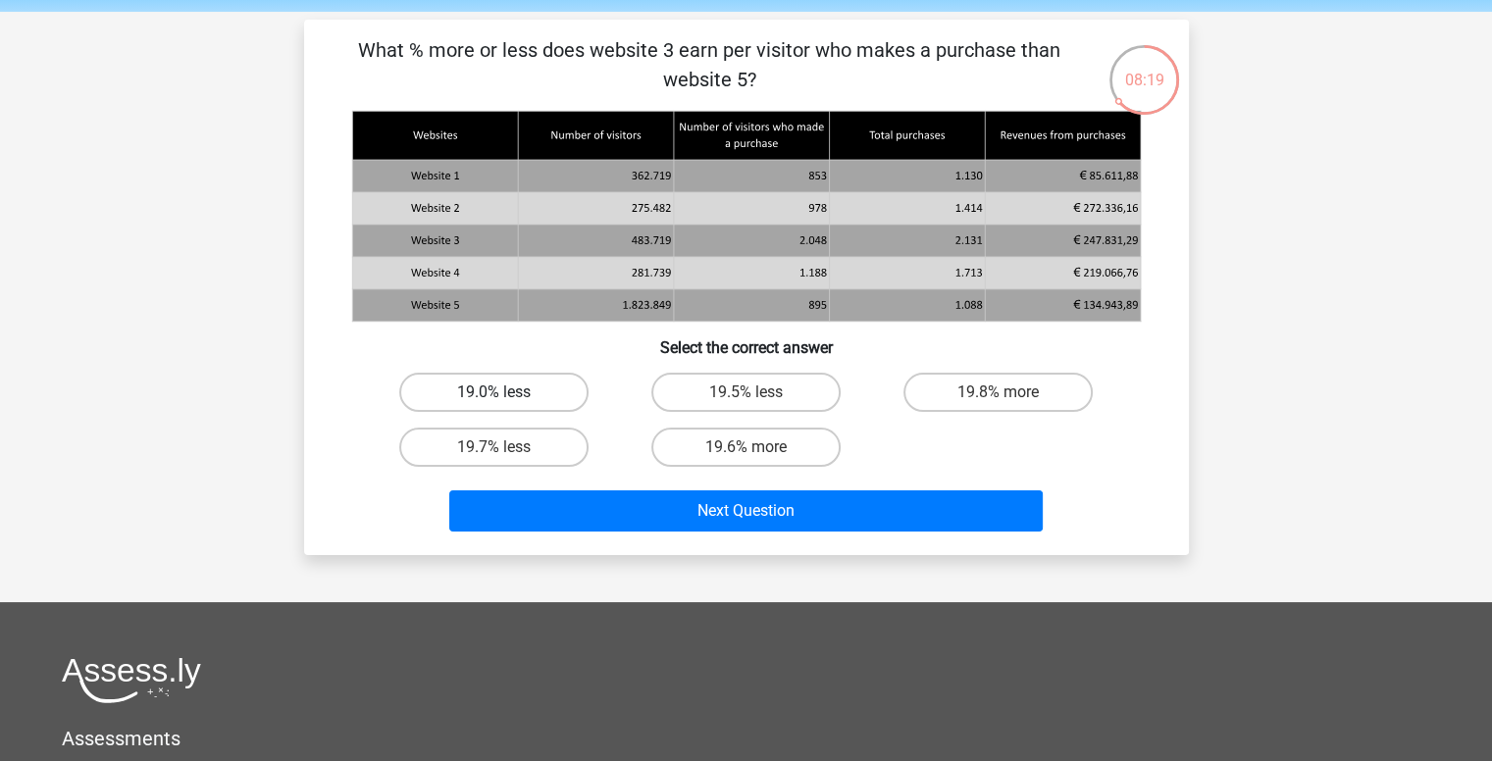
click at [475, 404] on label "19.0% less" at bounding box center [493, 392] width 189 height 39
click at [493, 404] on input "19.0% less" at bounding box center [499, 398] width 13 height 13
radio input "true"
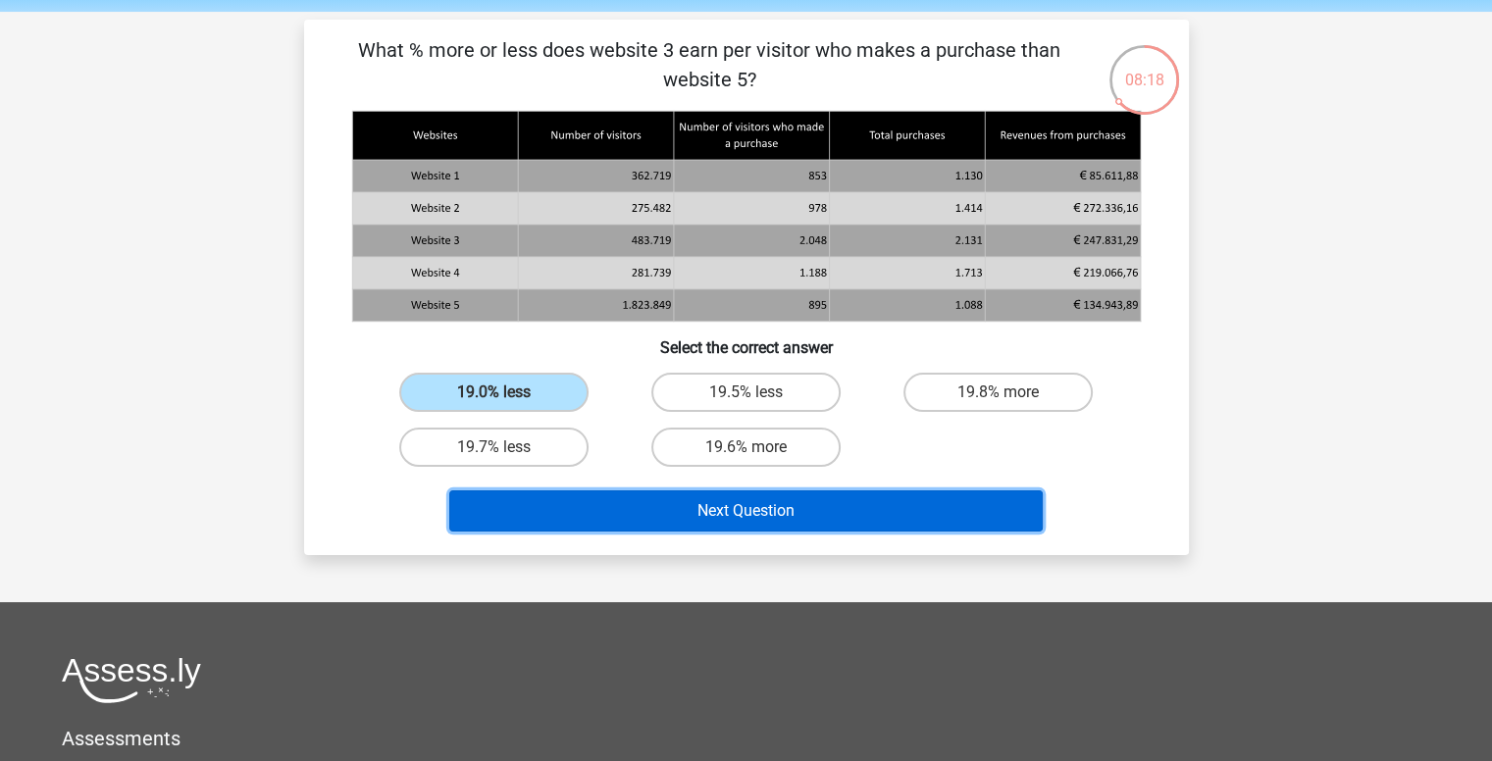
click at [692, 515] on button "Next Question" at bounding box center [746, 511] width 594 height 41
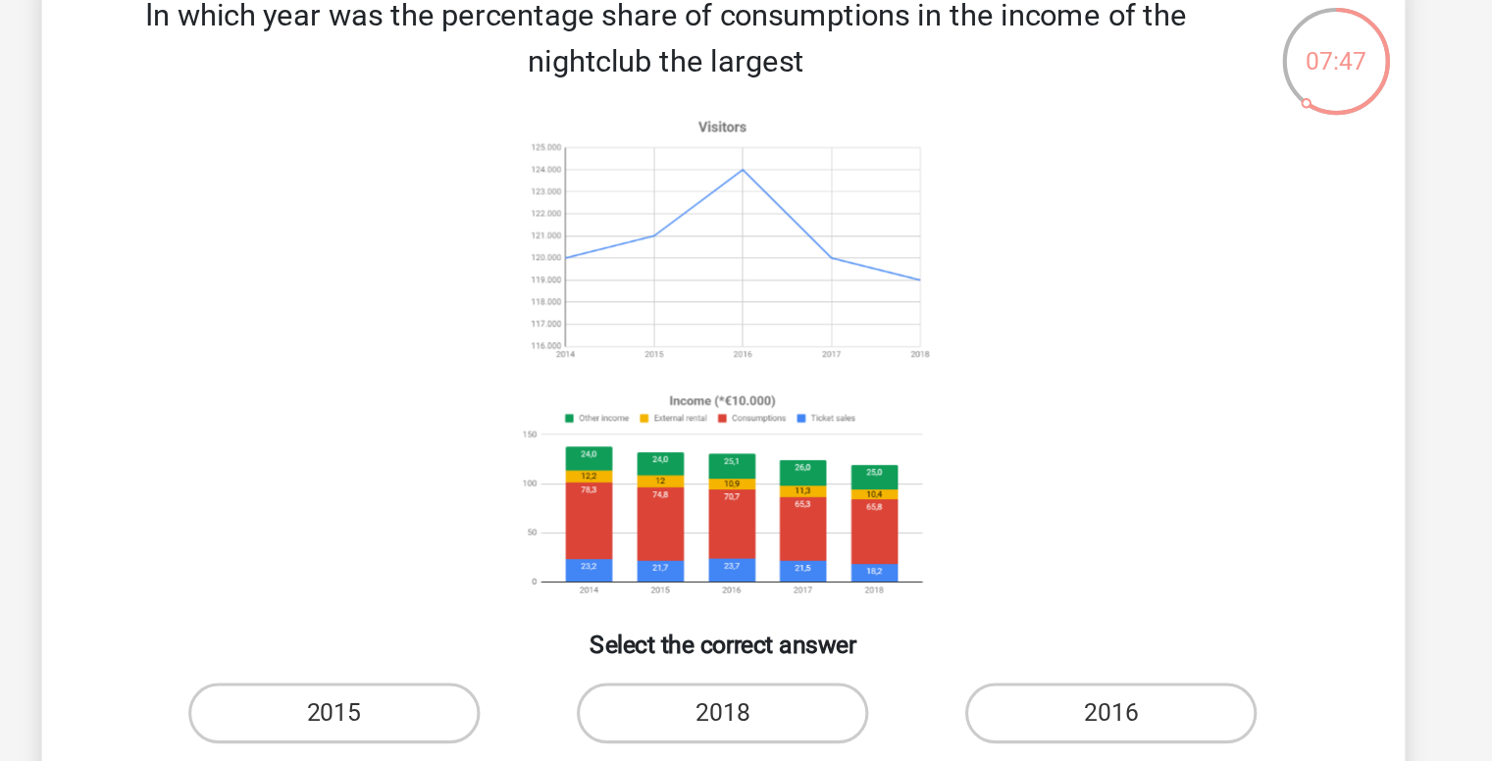
scroll to position [39, 0]
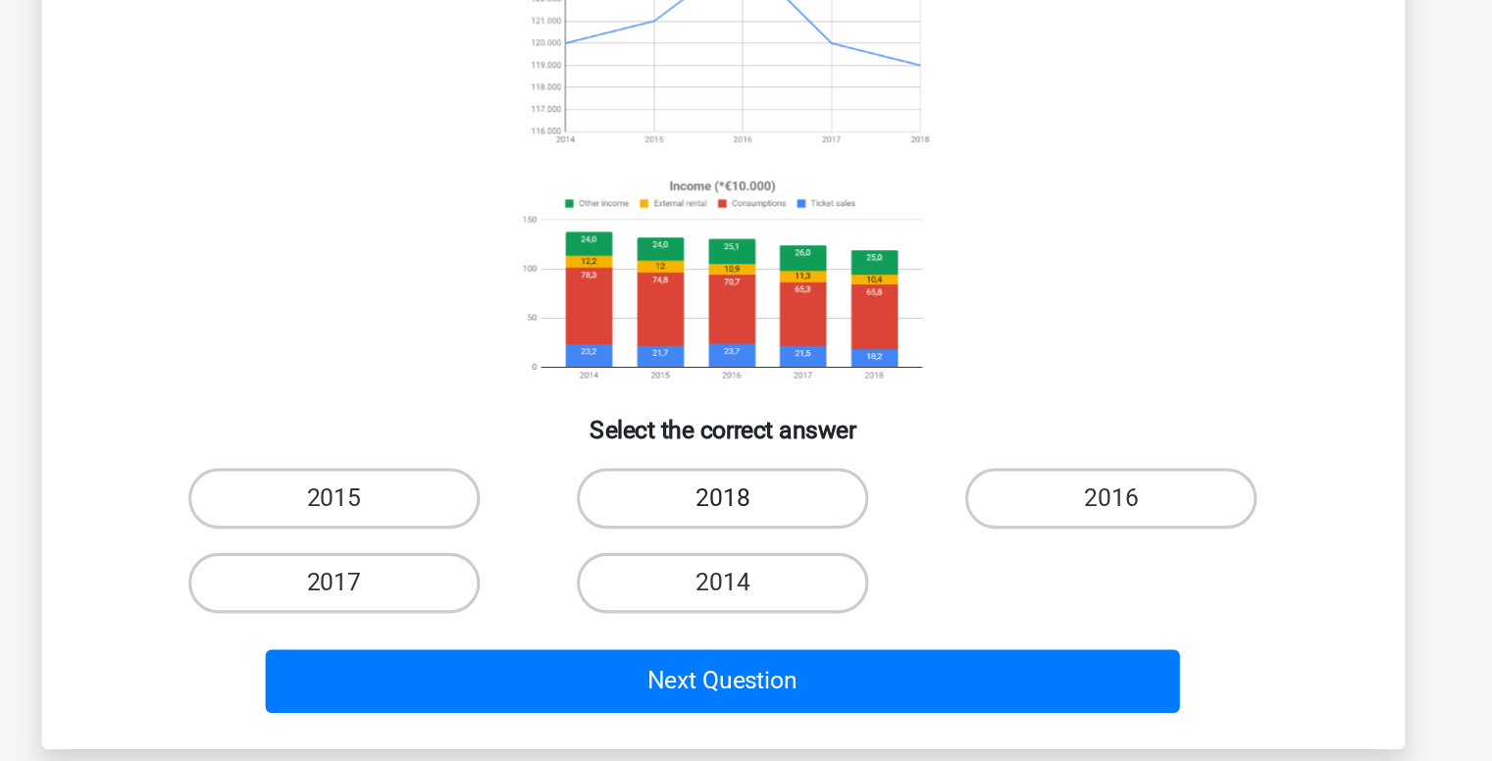
click at [736, 535] on label "2018" at bounding box center [745, 534] width 189 height 39
click at [746, 535] on input "2018" at bounding box center [752, 541] width 13 height 13
radio input "true"
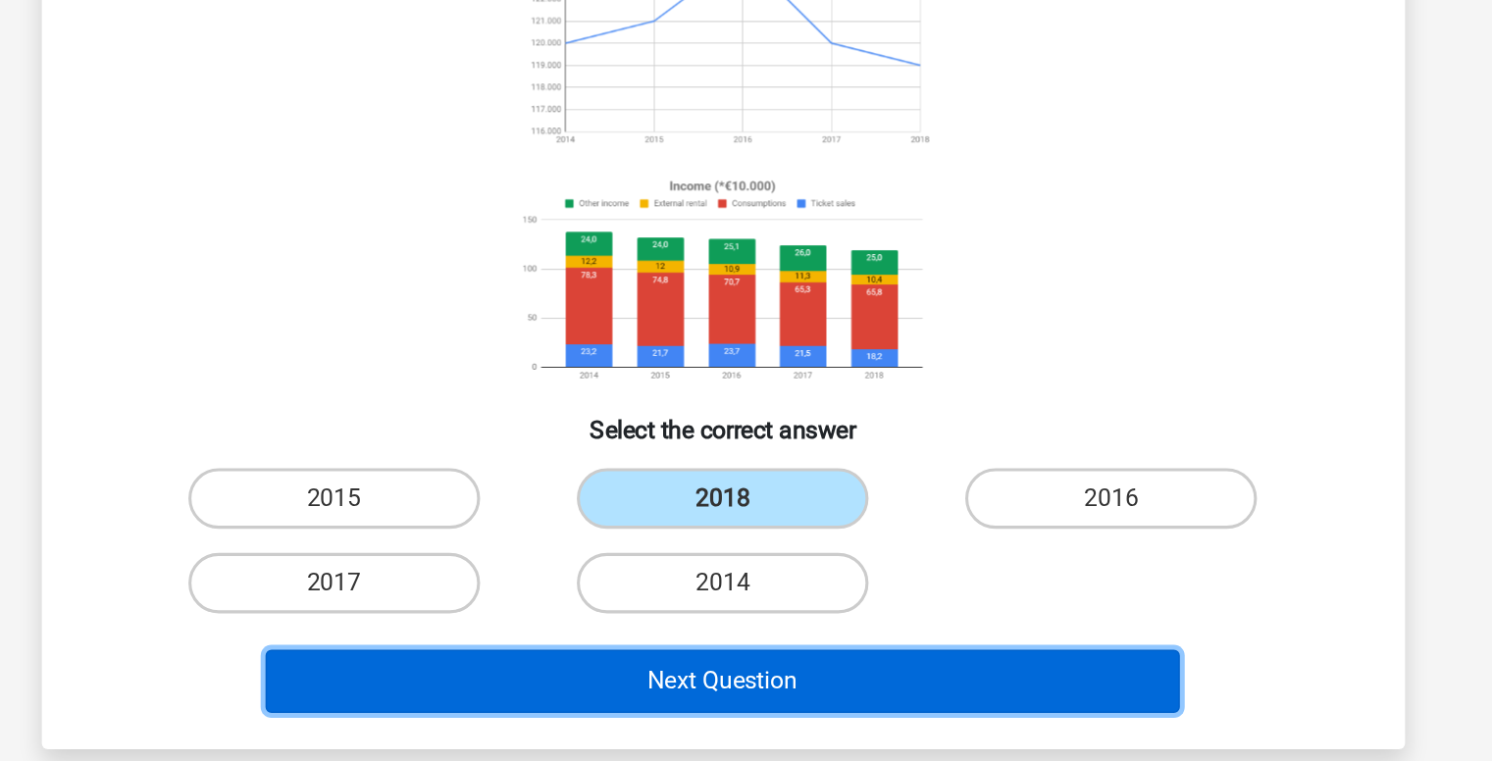
click at [749, 638] on button "Next Question" at bounding box center [746, 653] width 594 height 41
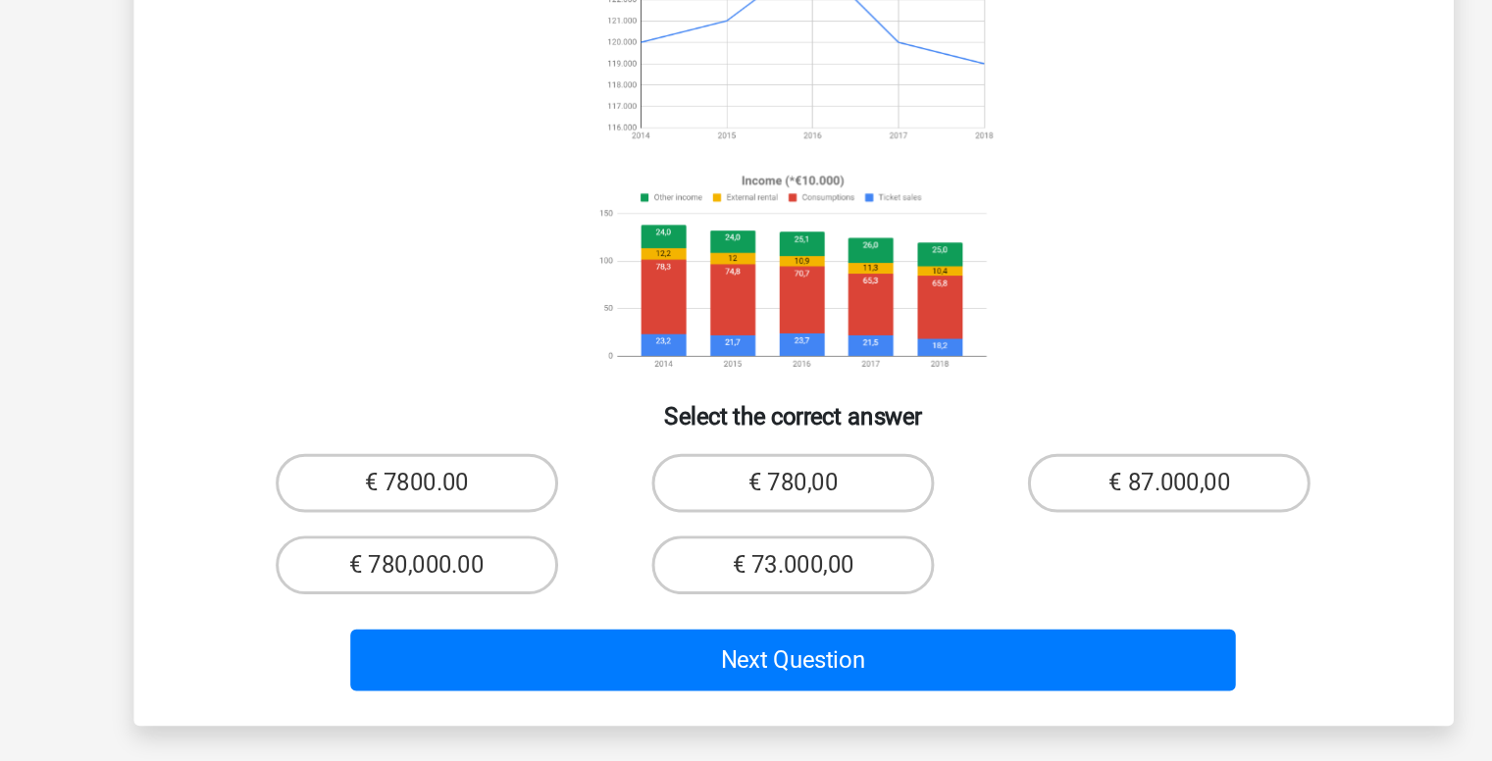
scroll to position [31, 0]
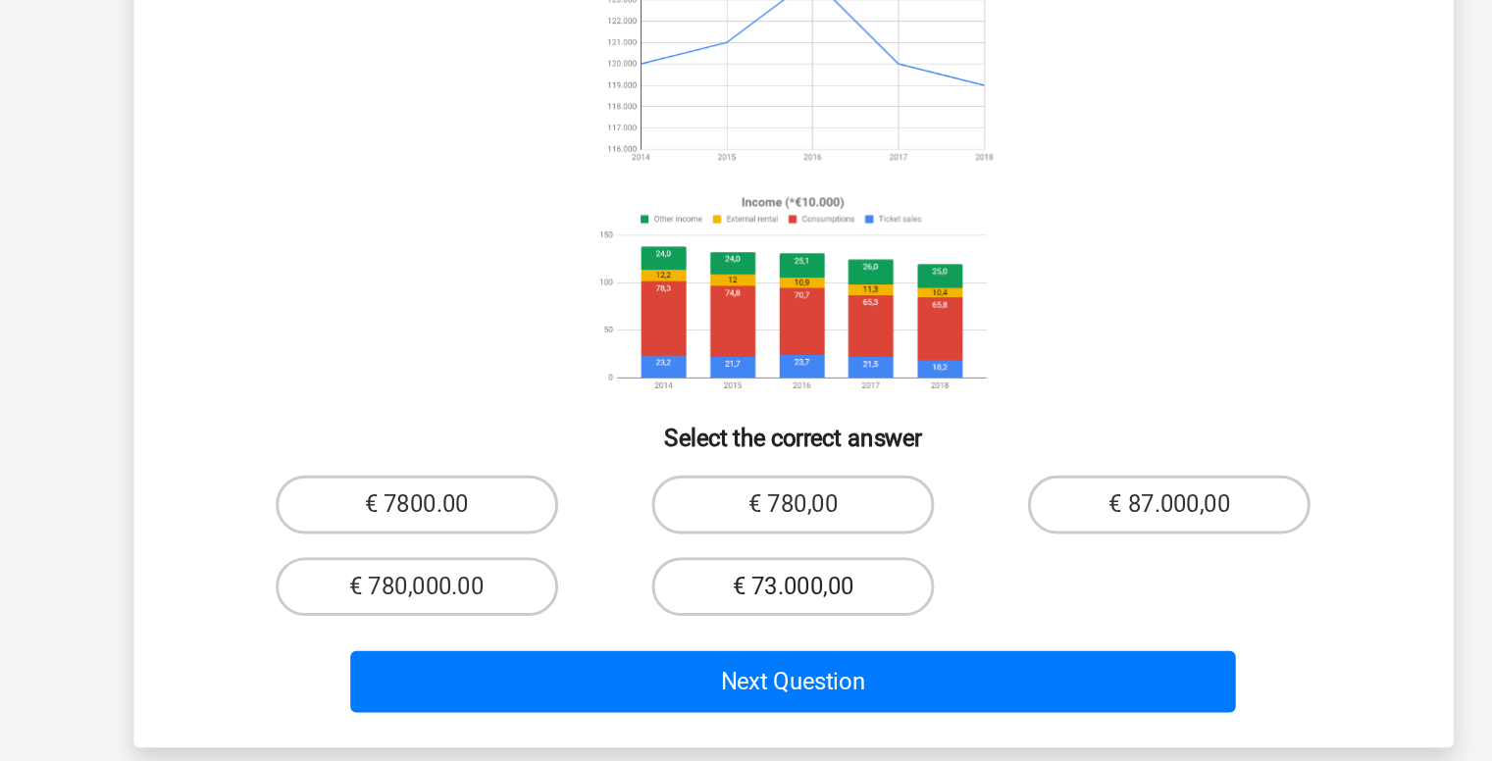
click at [768, 603] on label "€ 73.000,00" at bounding box center [745, 597] width 189 height 39
click at [758, 603] on input "€ 73.000,00" at bounding box center [752, 603] width 13 height 13
radio input "true"
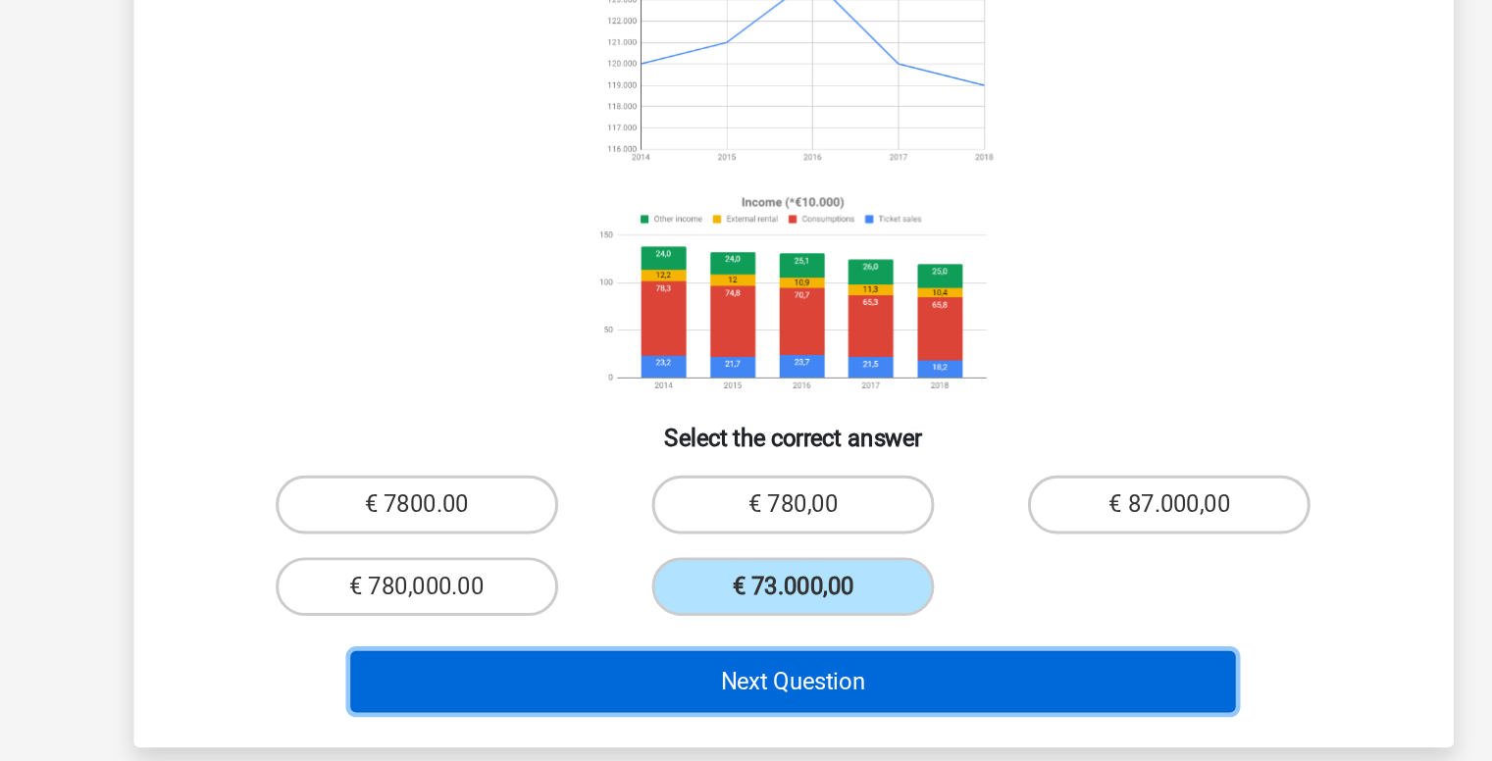
click at [756, 641] on button "Next Question" at bounding box center [746, 661] width 594 height 41
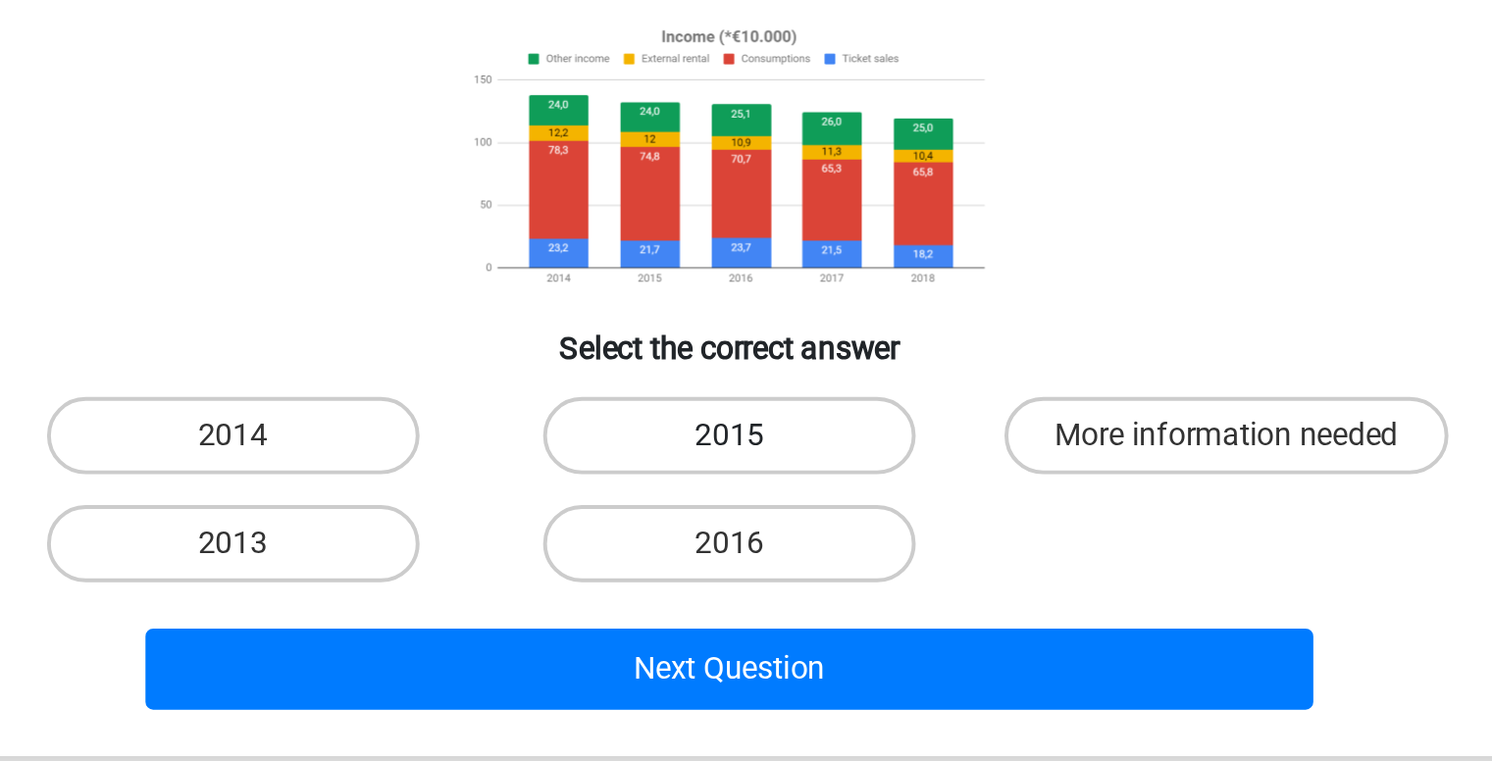
click at [735, 552] on label "2015" at bounding box center [745, 542] width 189 height 39
click at [746, 552] on input "2015" at bounding box center [752, 549] width 13 height 13
radio input "true"
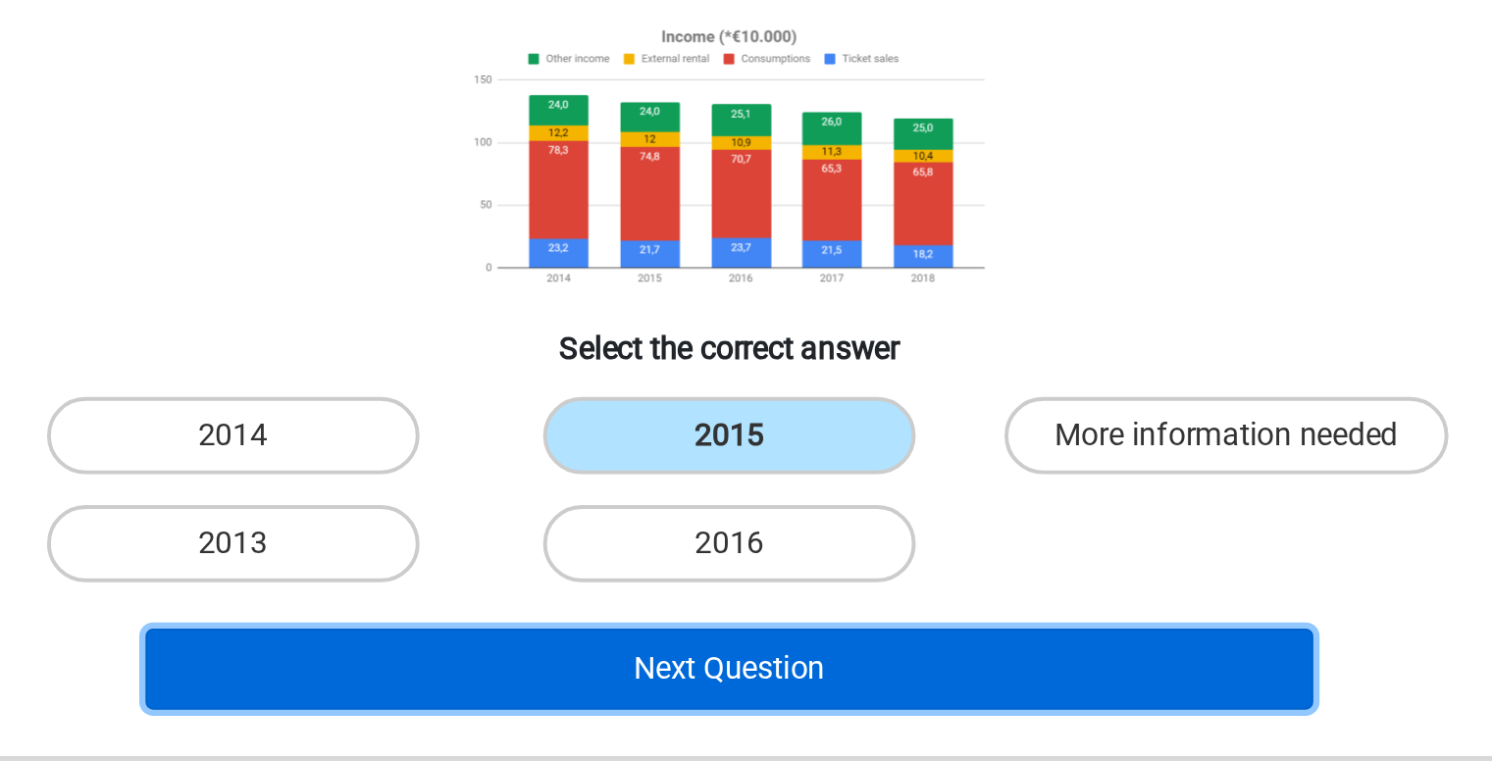
click at [726, 653] on button "Next Question" at bounding box center [746, 661] width 594 height 41
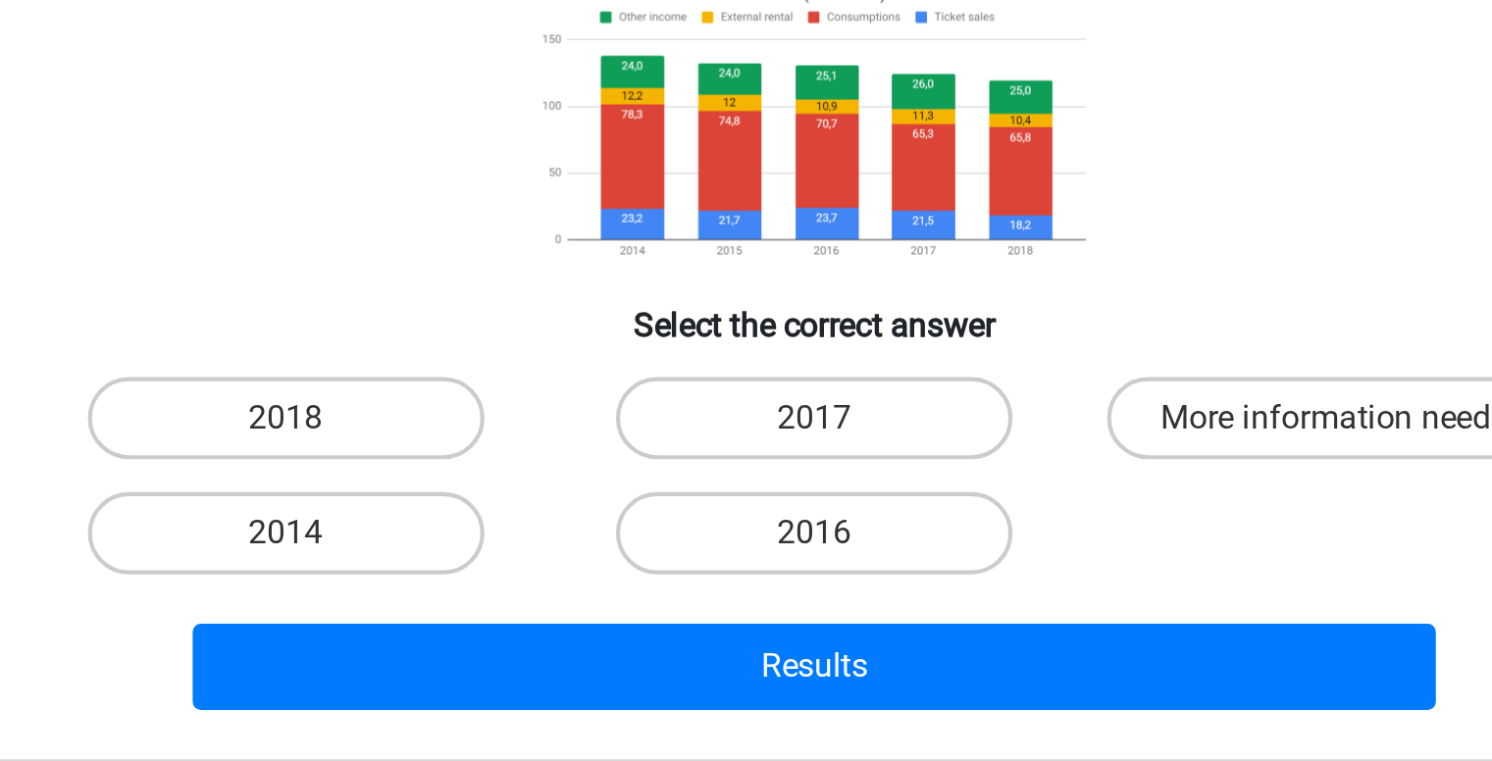
scroll to position [47, 0]
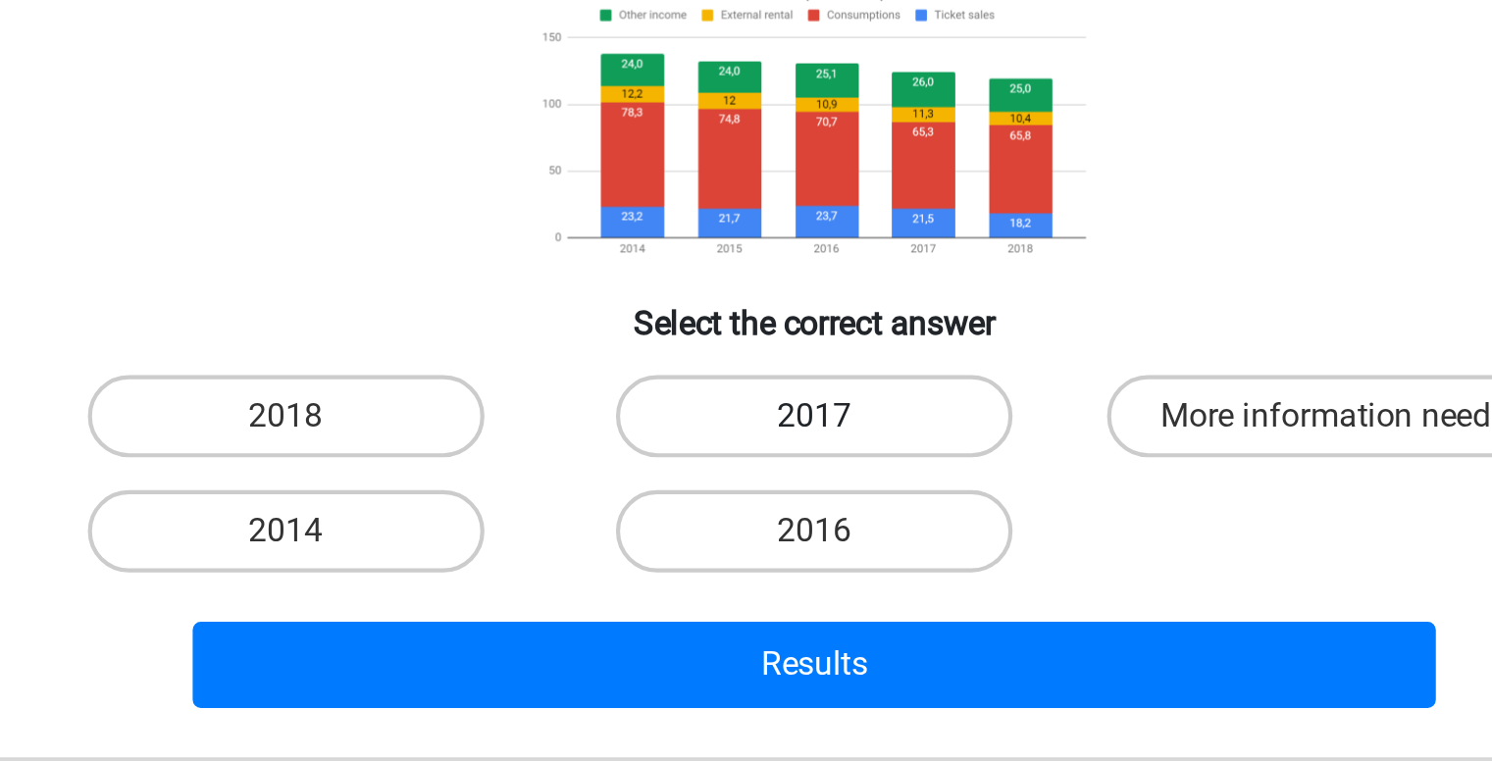
click at [734, 519] on label "2017" at bounding box center [745, 526] width 189 height 39
click at [746, 527] on input "2017" at bounding box center [752, 533] width 13 height 13
radio input "true"
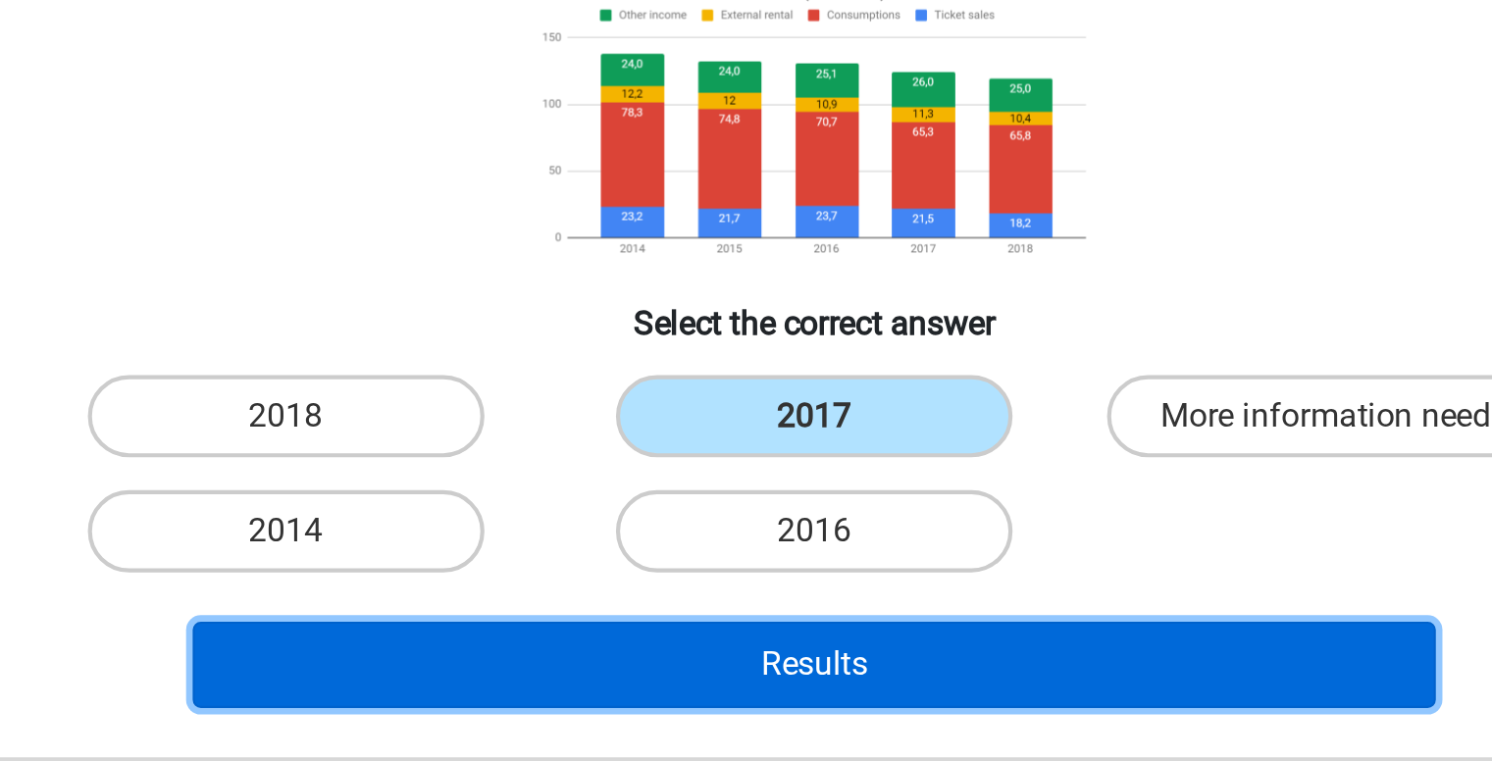
click at [681, 628] on button "Results" at bounding box center [746, 645] width 594 height 41
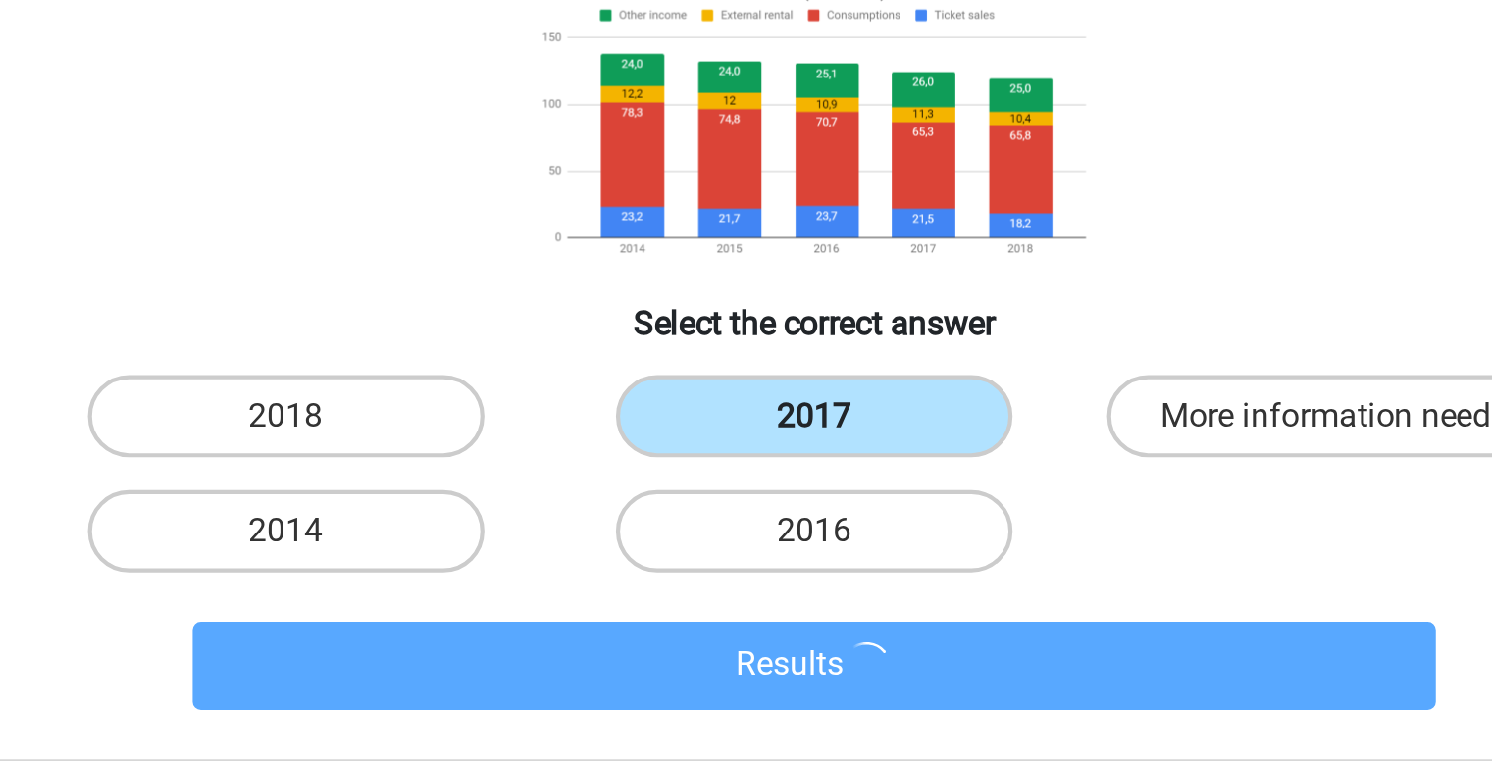
scroll to position [46, 0]
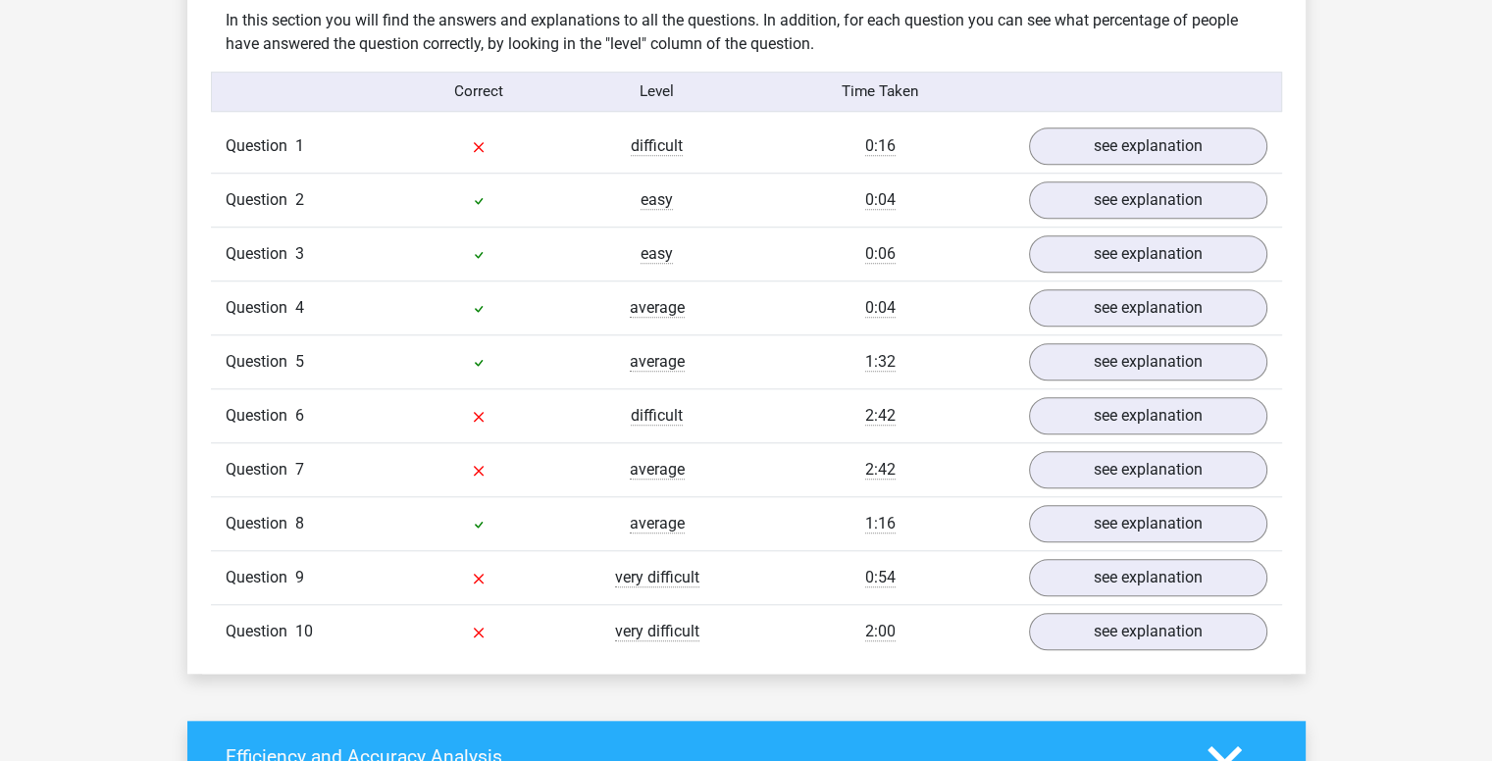
scroll to position [1533, 0]
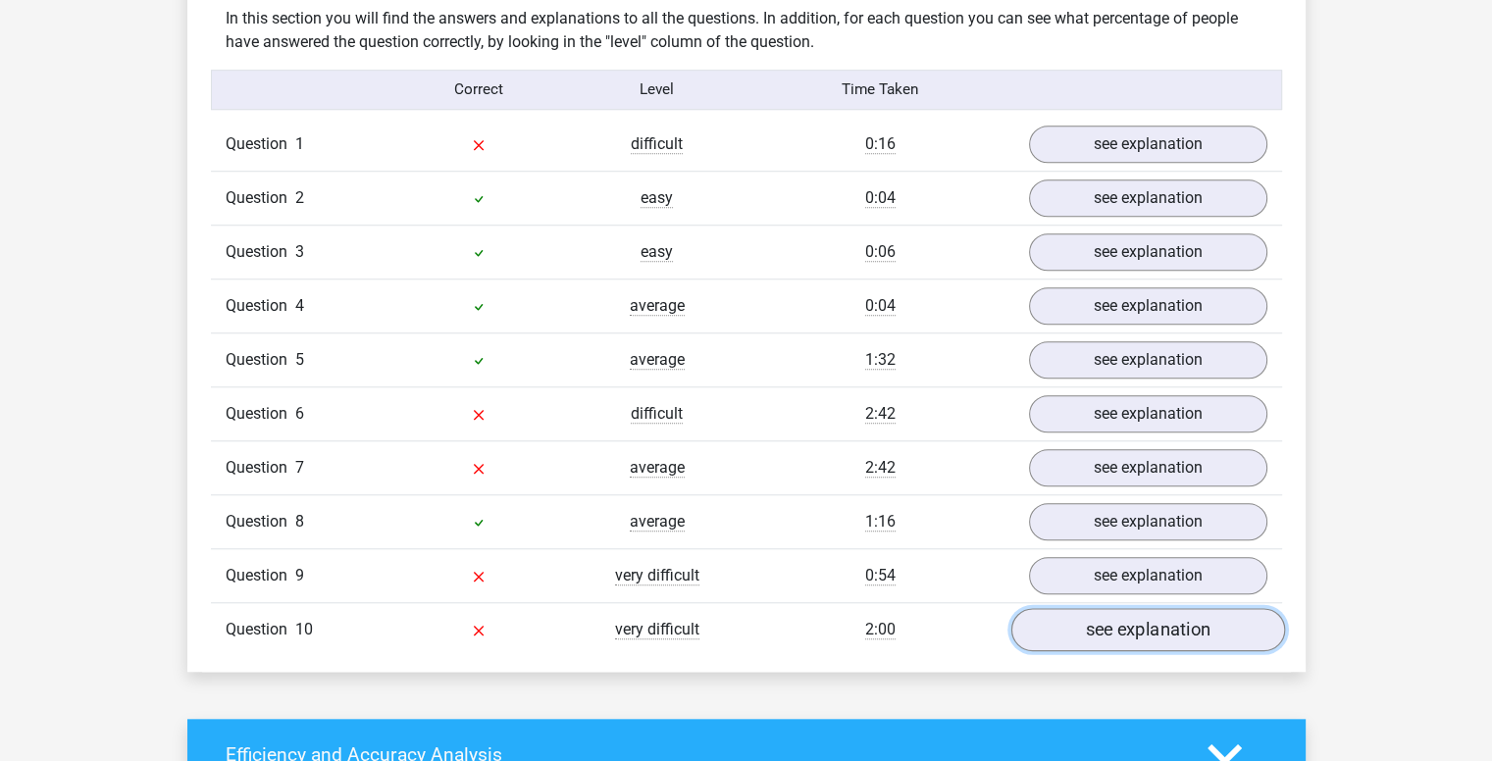
click at [1154, 639] on link "see explanation" at bounding box center [1147, 629] width 274 height 43
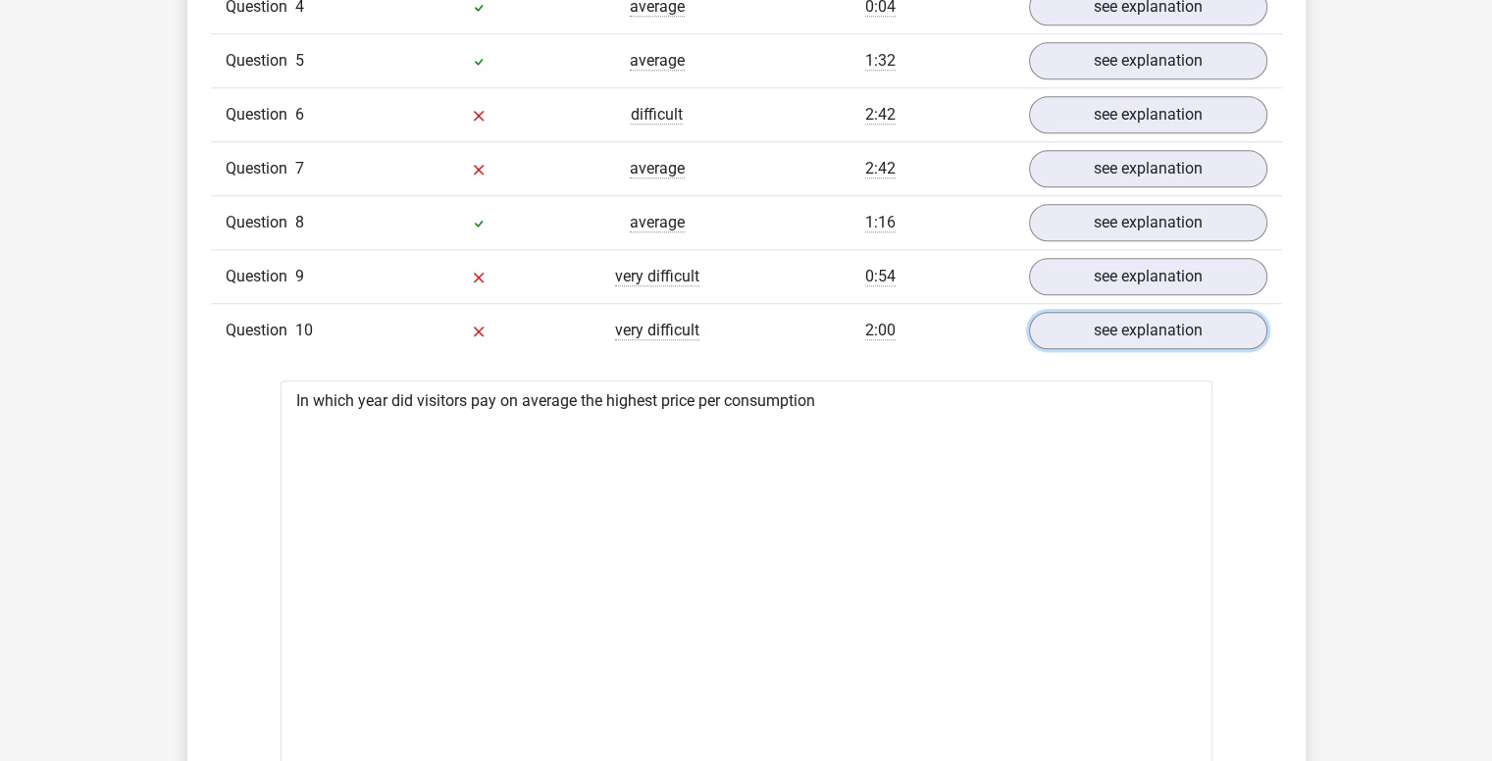
scroll to position [1831, 0]
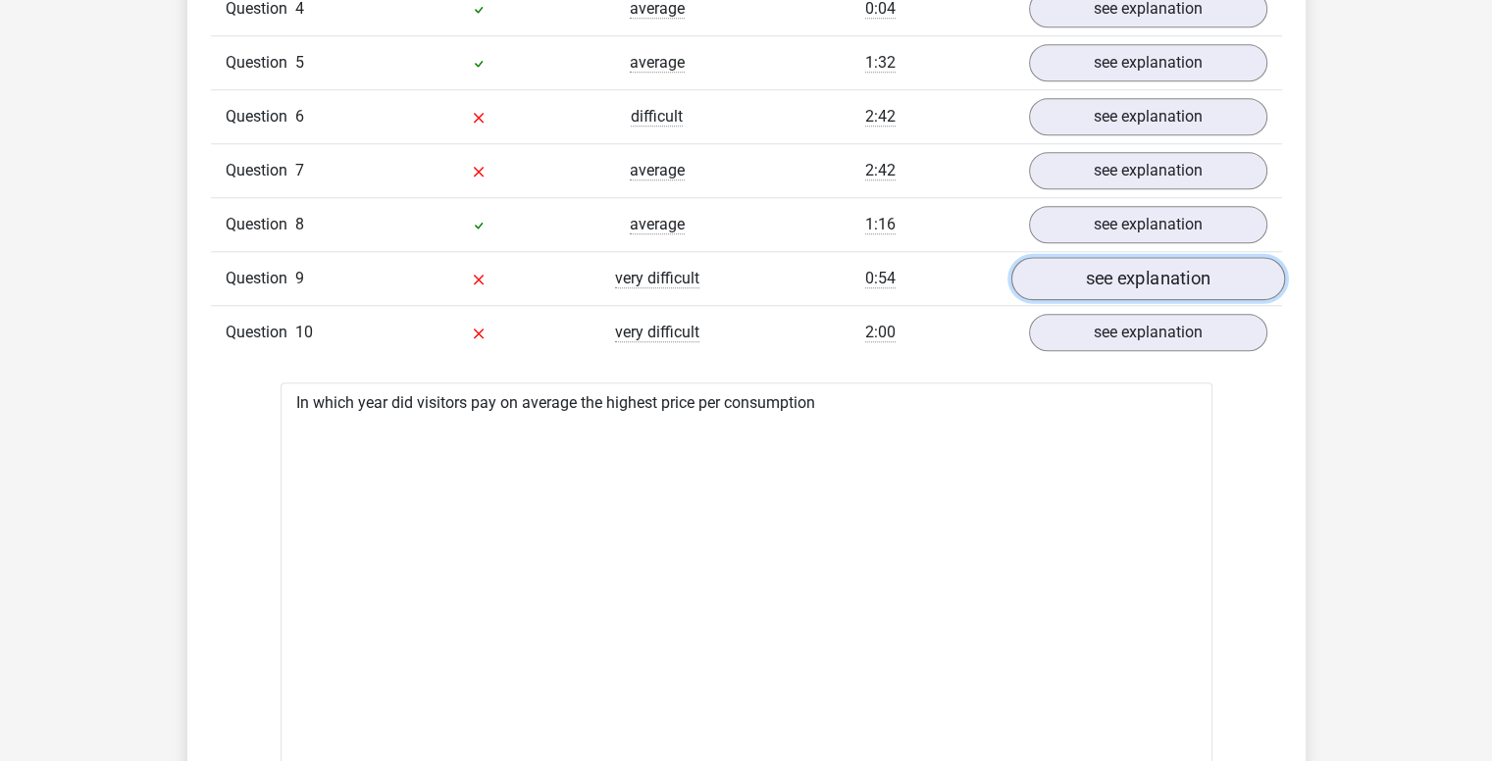
click at [1185, 270] on link "see explanation" at bounding box center [1147, 278] width 274 height 43
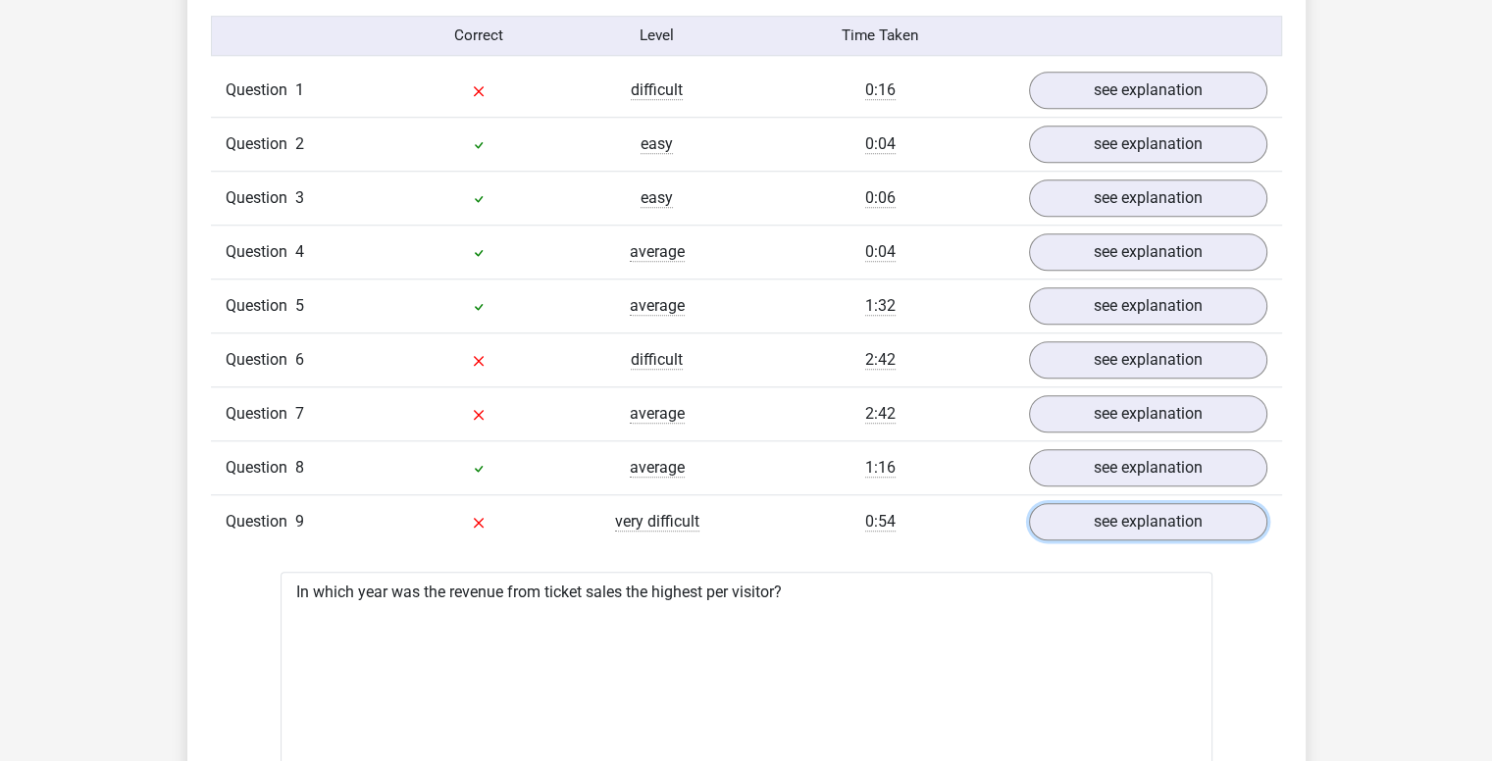
scroll to position [1586, 0]
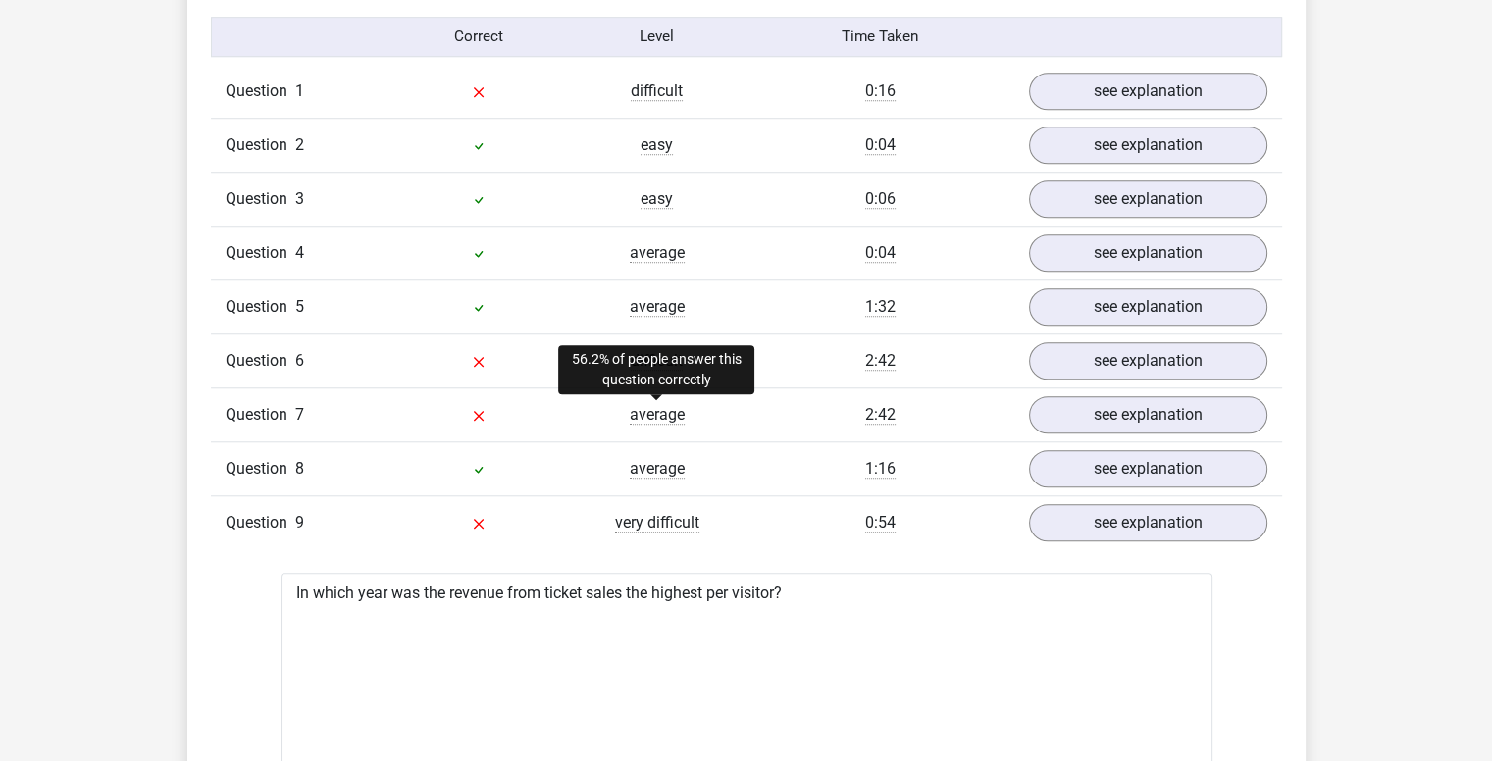
click at [668, 413] on span "average" at bounding box center [657, 415] width 55 height 20
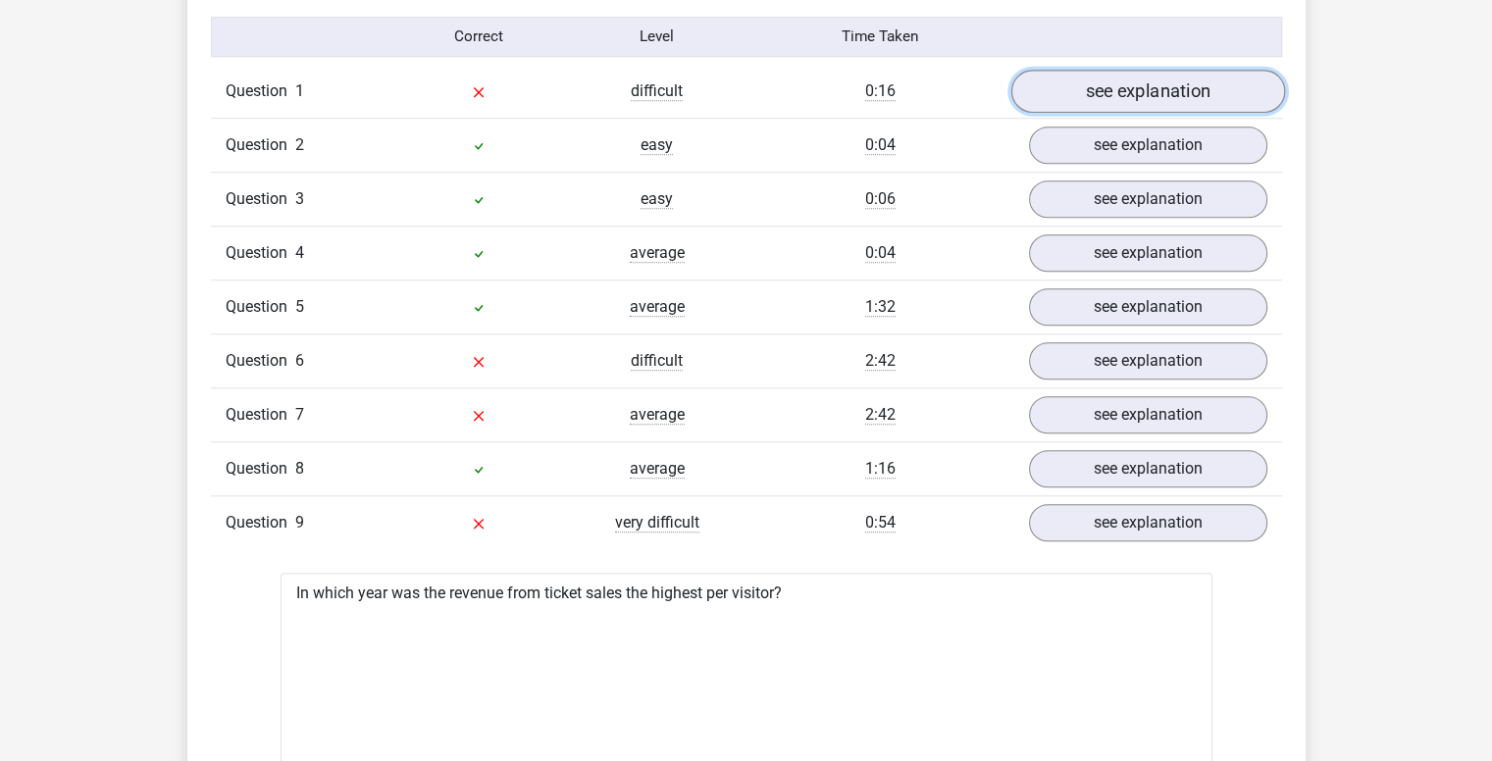
click at [1099, 90] on link "see explanation" at bounding box center [1147, 91] width 274 height 43
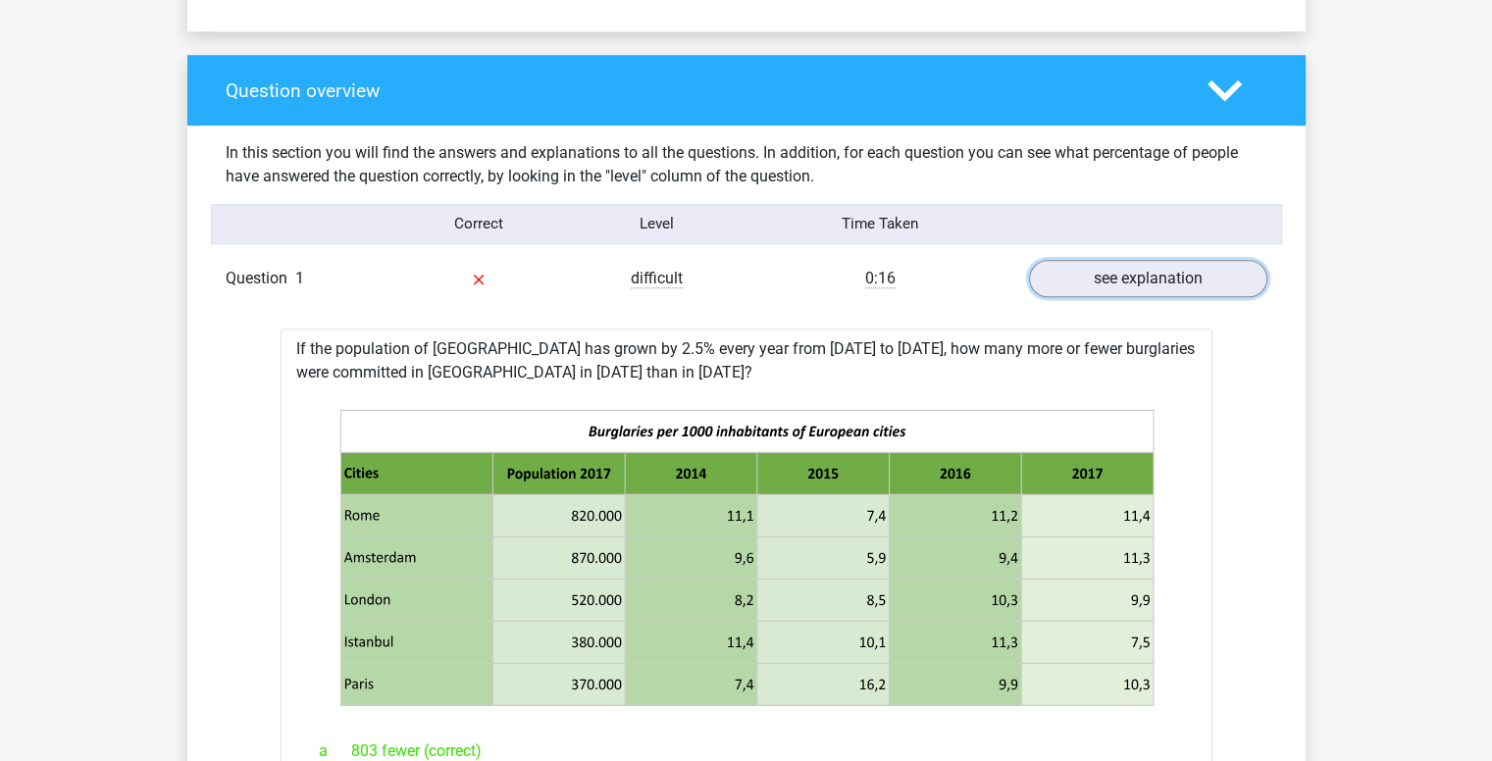
scroll to position [1398, 0]
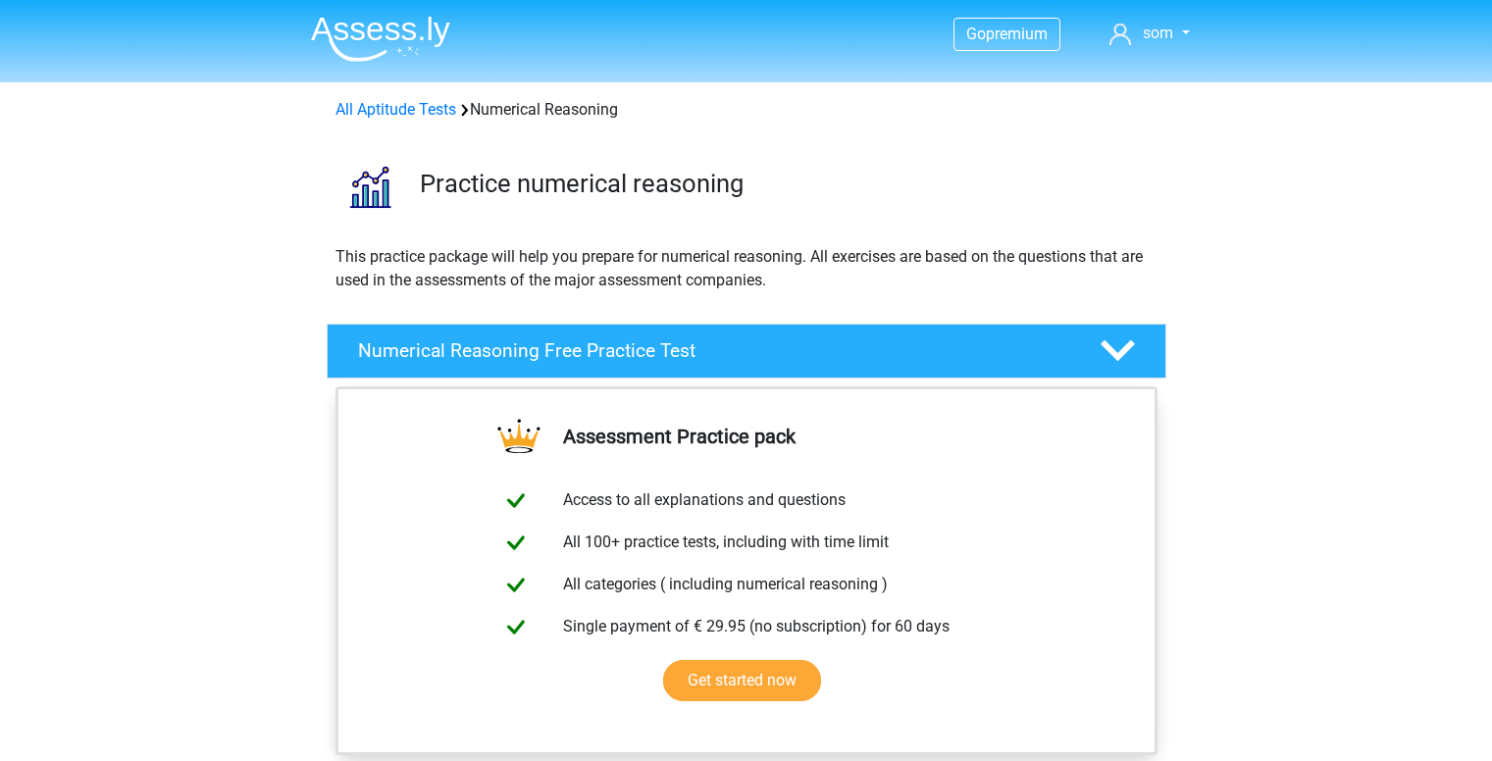
scroll to position [909, 0]
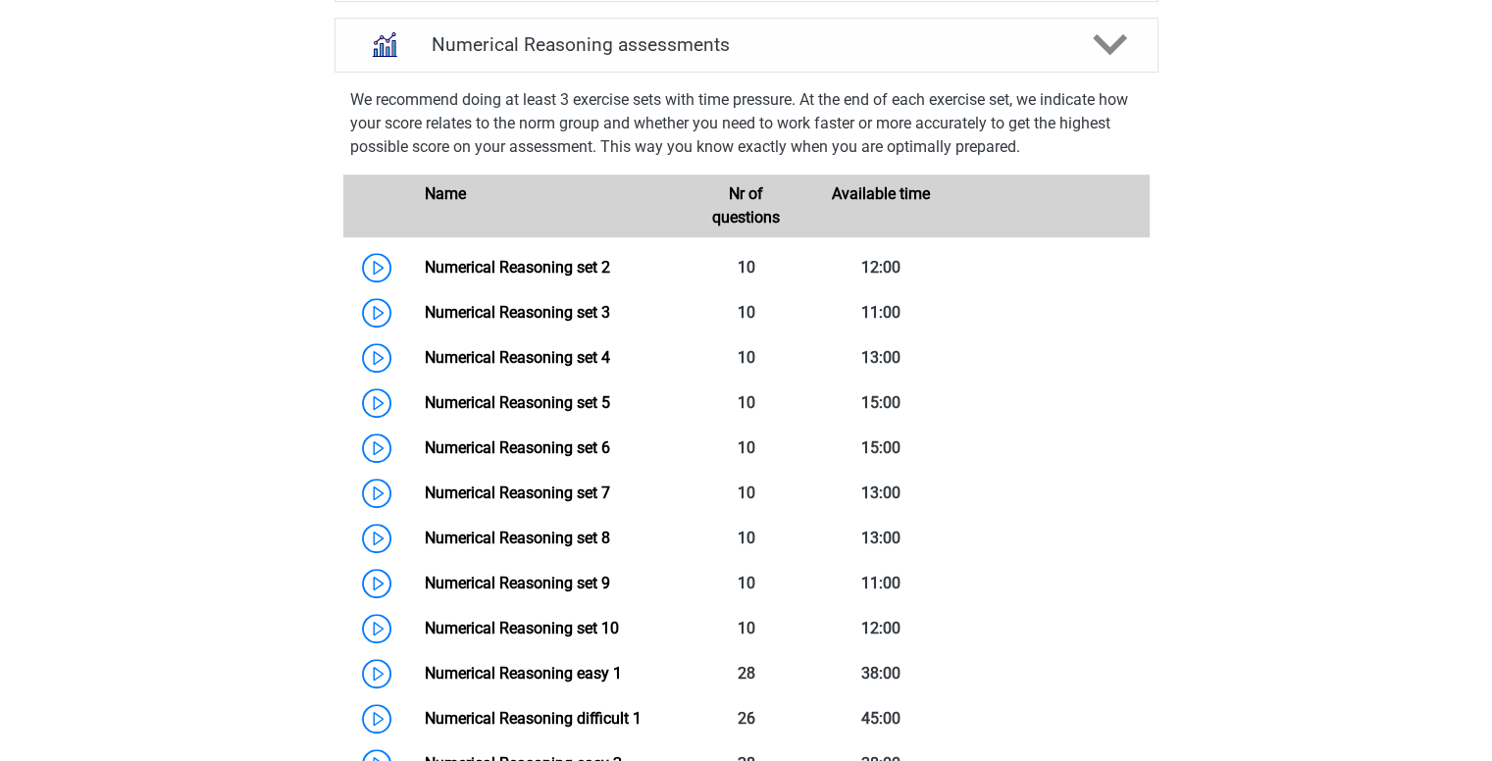
drag, startPoint x: 524, startPoint y: 356, endPoint x: 156, endPoint y: 405, distance: 371.1
click at [156, 405] on div "Go premium som [EMAIL_ADDRESS][DOMAIN_NAME]" at bounding box center [746, 600] width 1492 height 3019
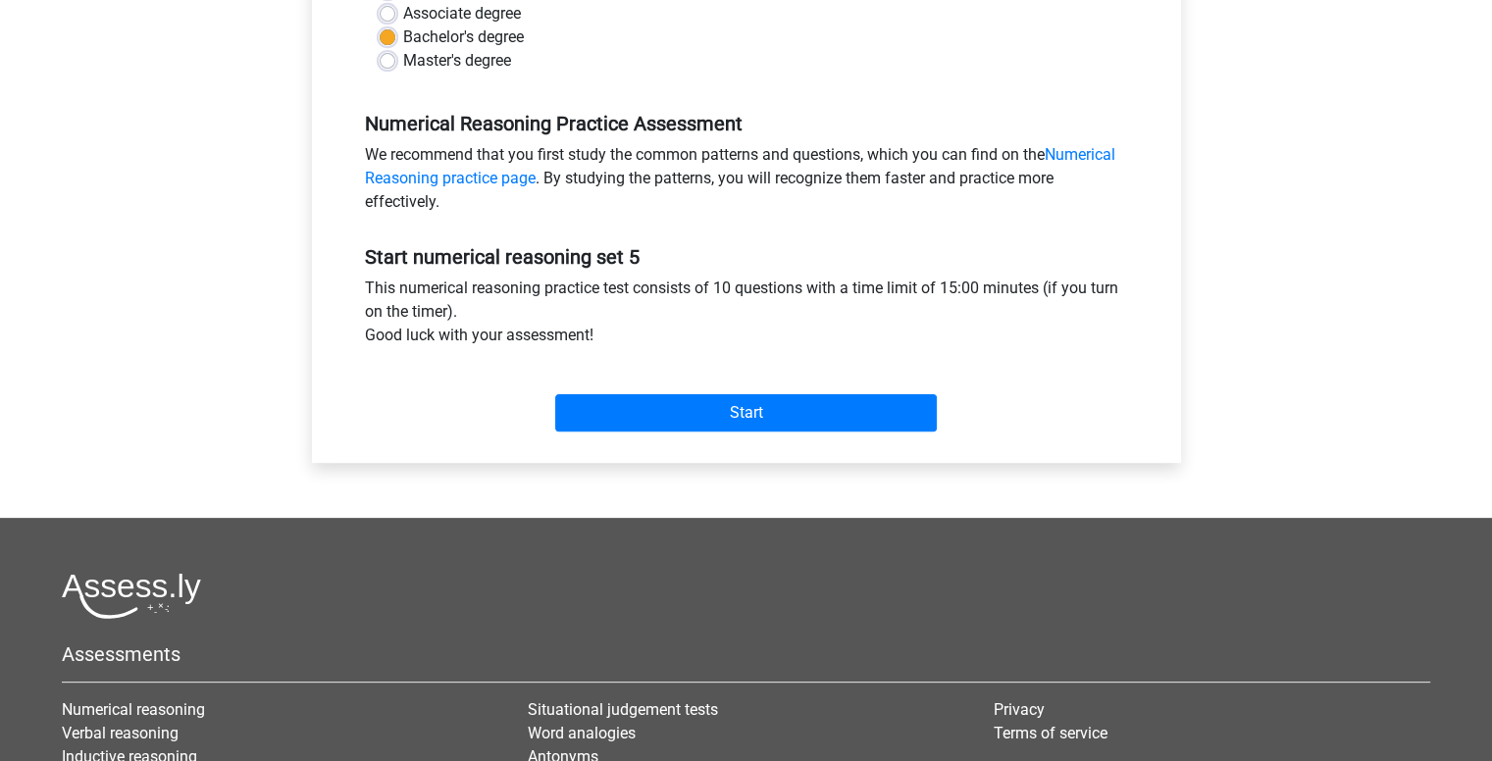
scroll to position [516, 0]
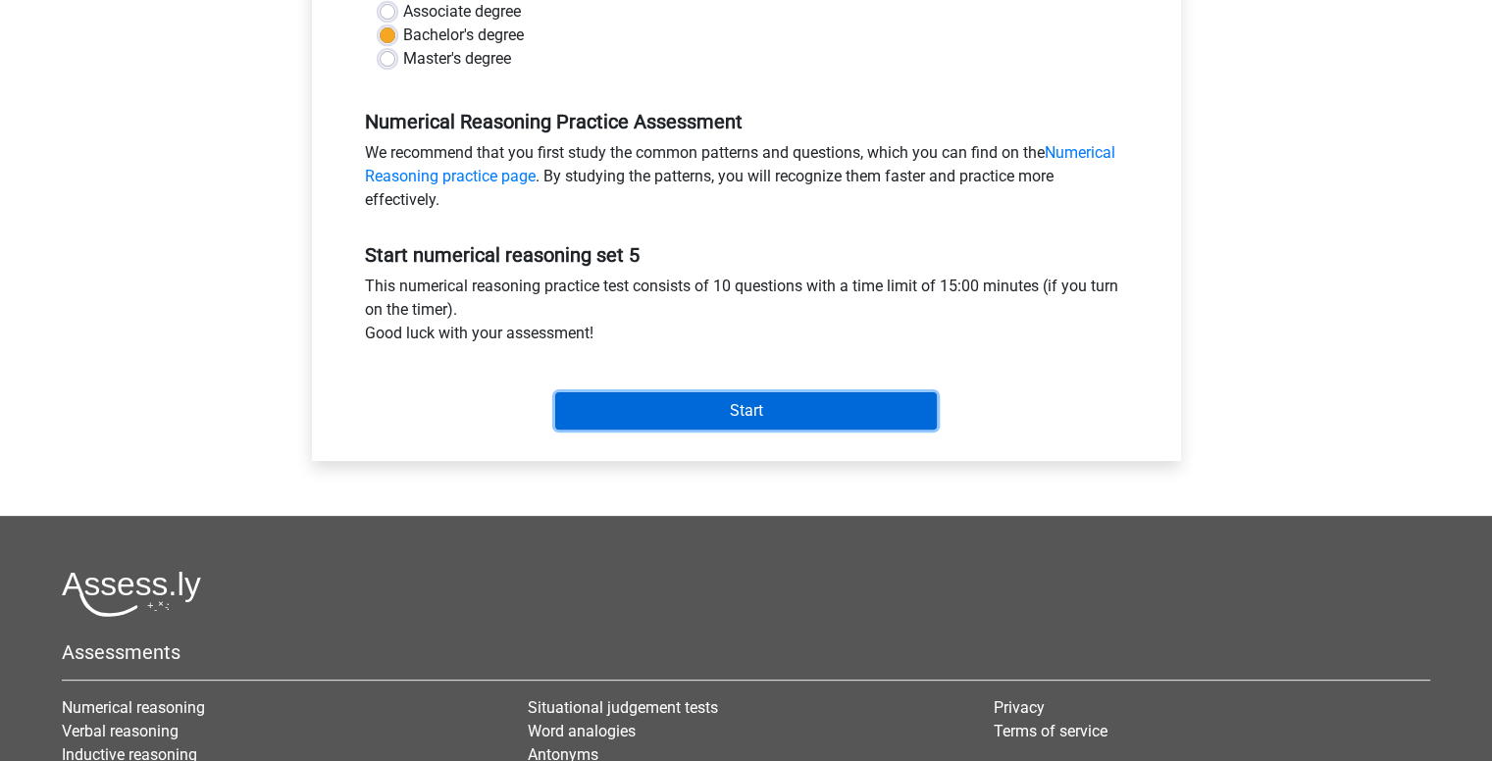
click at [636, 408] on input "Start" at bounding box center [746, 410] width 382 height 37
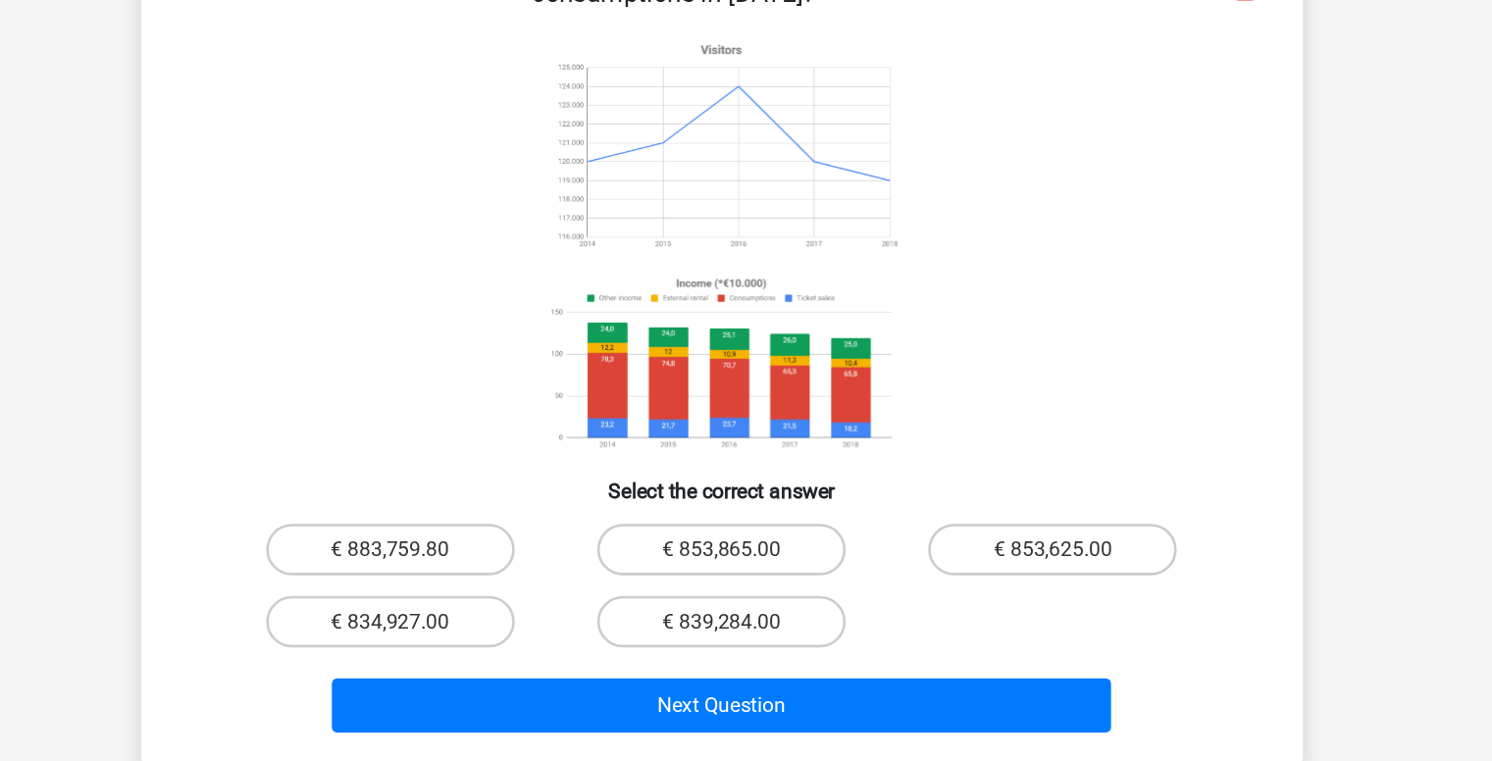
scroll to position [57, 0]
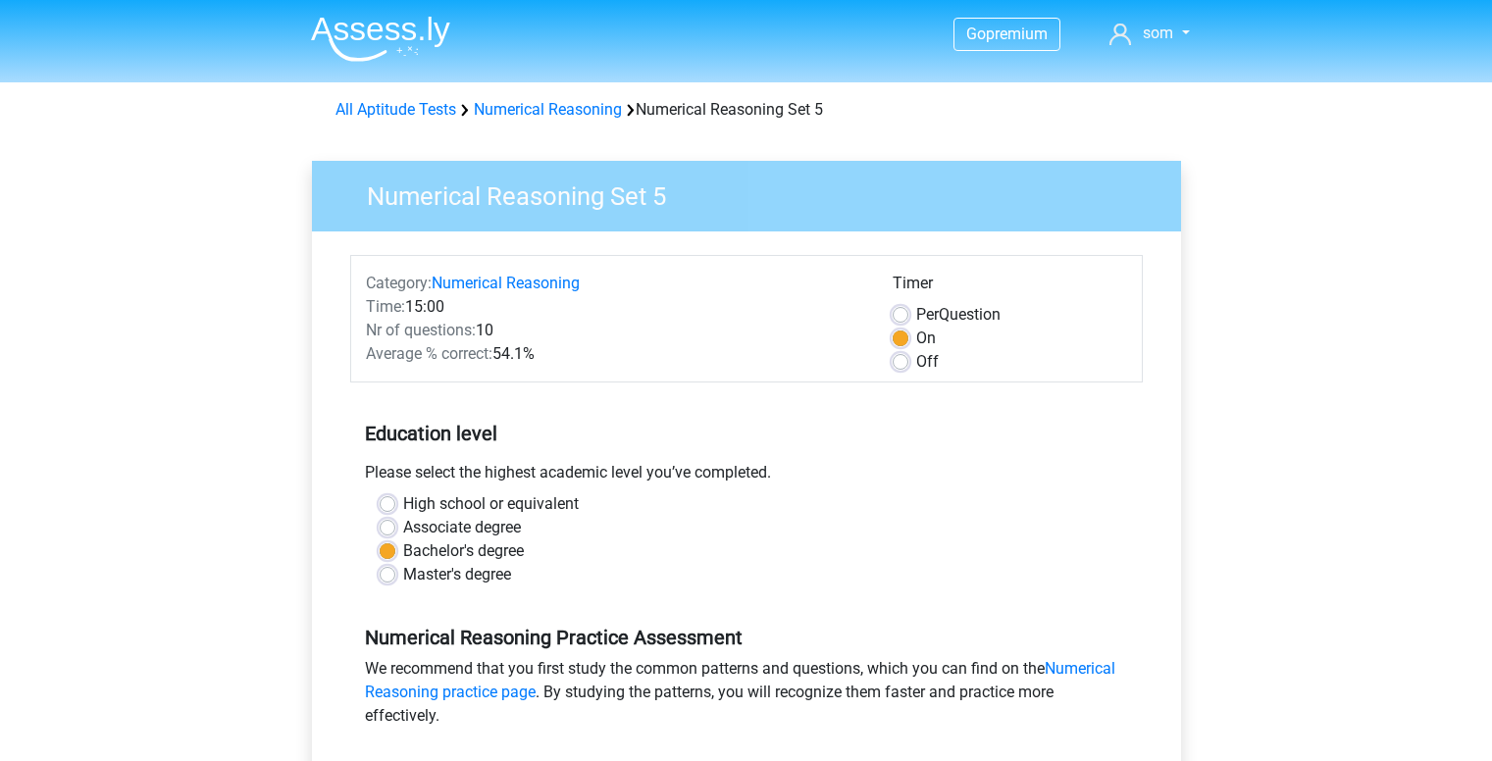
scroll to position [516, 0]
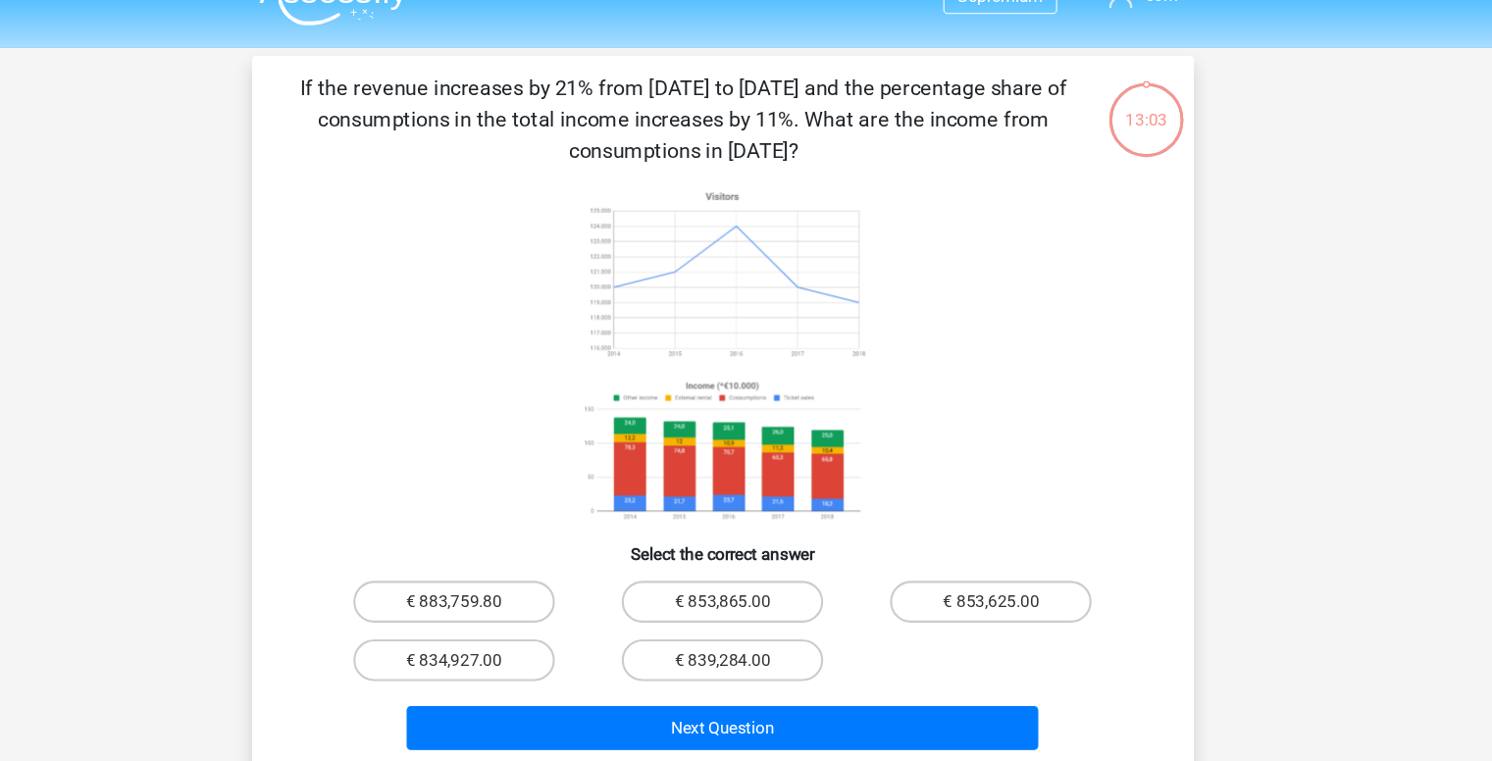
scroll to position [12, 0]
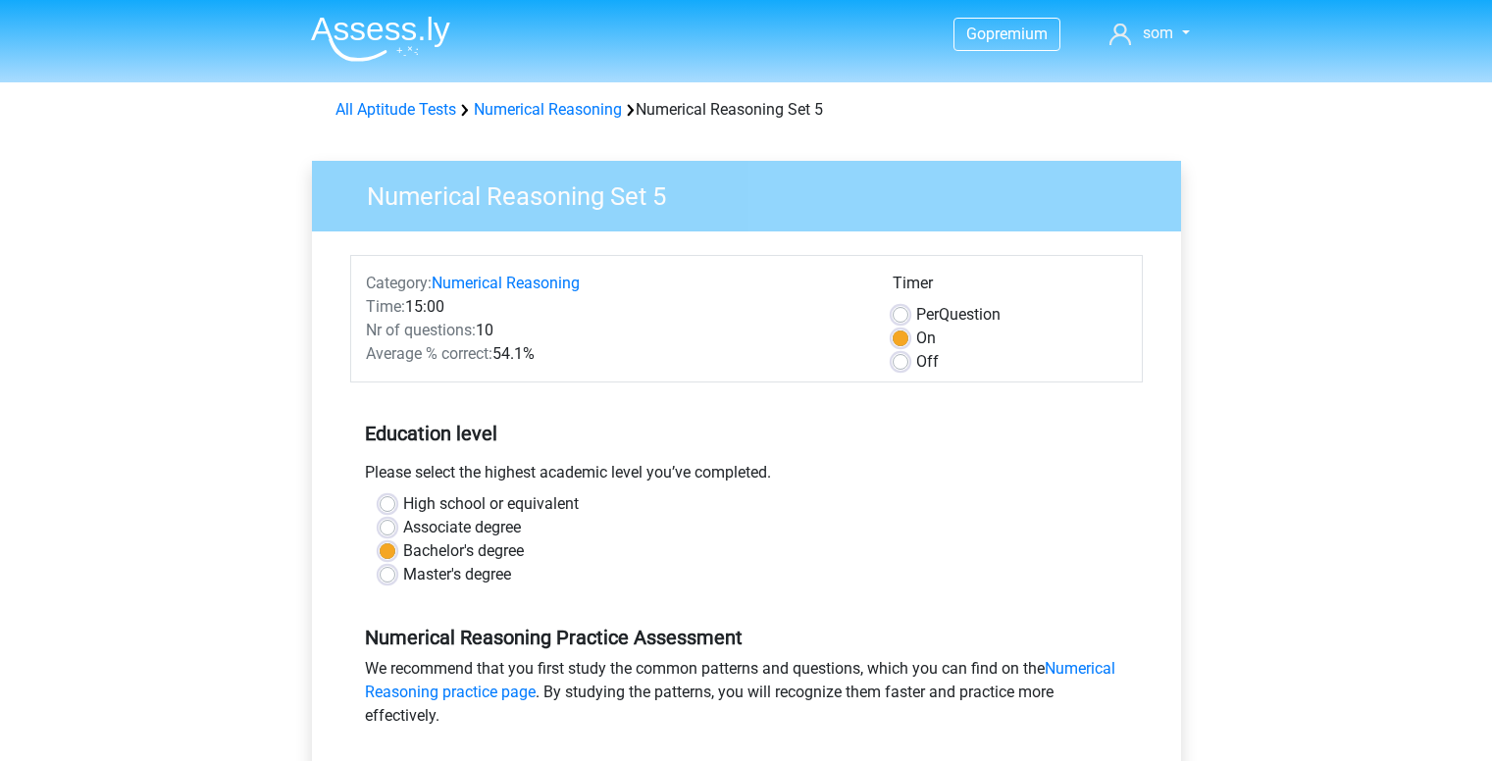
scroll to position [516, 0]
